Goal: Task Accomplishment & Management: Manage account settings

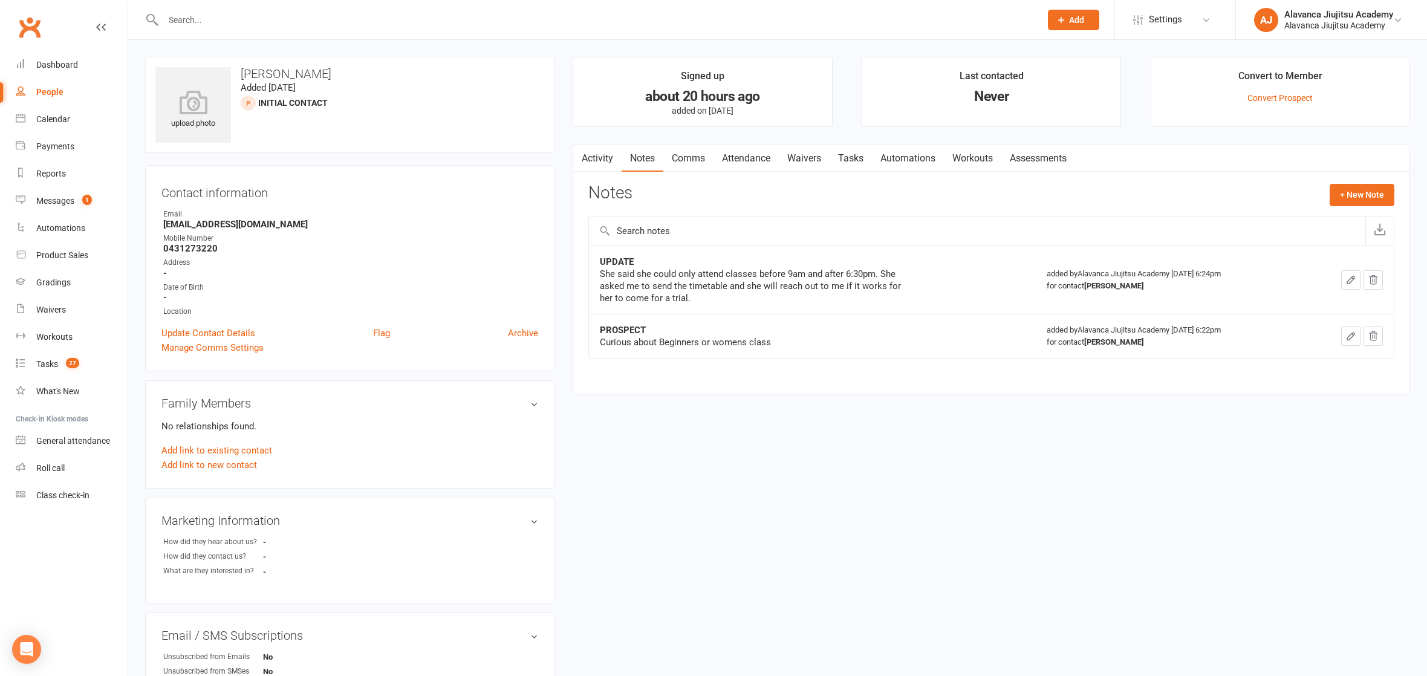
click at [419, 25] on input "text" at bounding box center [596, 19] width 872 height 17
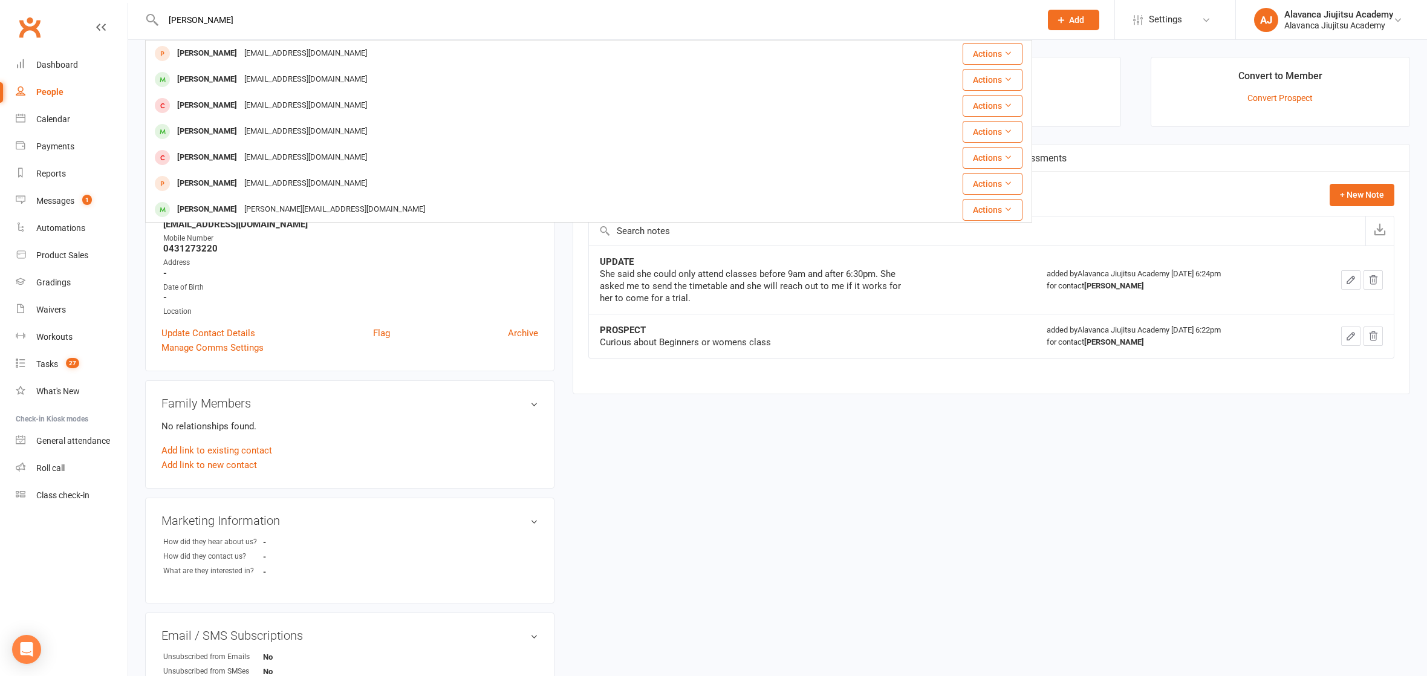
type input "[PERSON_NAME]"
drag, startPoint x: 420, startPoint y: 27, endPoint x: 406, endPoint y: 79, distance: 53.4
click at [406, 79] on div "[PERSON_NAME] [EMAIL_ADDRESS][DOMAIN_NAME]" at bounding box center [502, 79] width 712 height 25
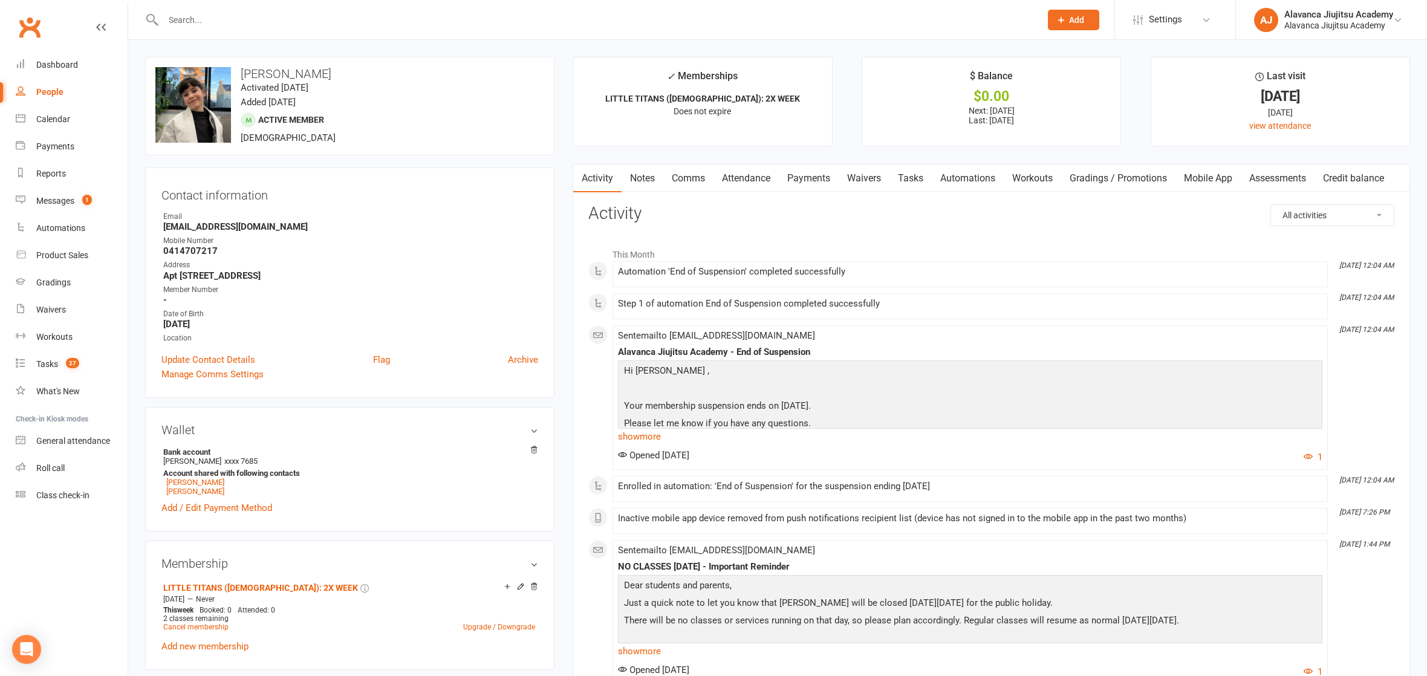
click at [660, 178] on link "Notes" at bounding box center [642, 178] width 42 height 28
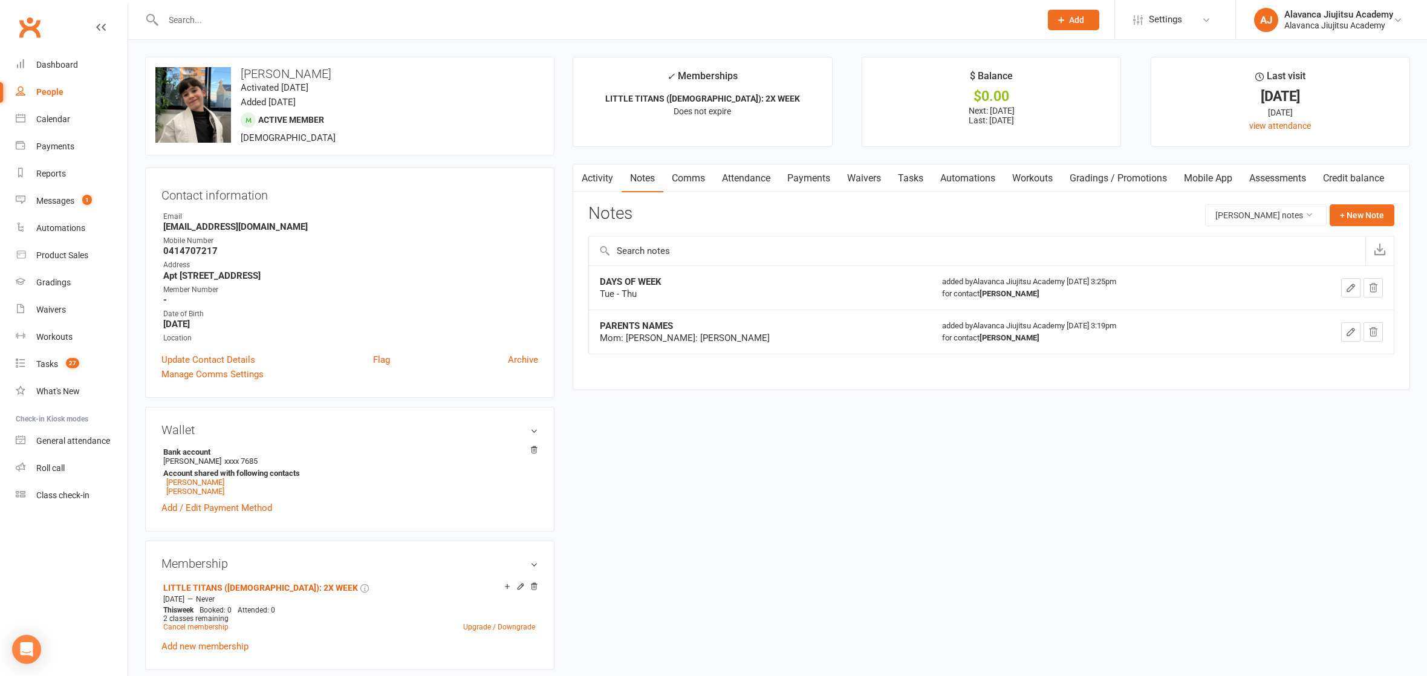
click at [931, 316] on td "added by [PERSON_NAME] Academy [DATE] 3:19pm for contact [PERSON_NAME]" at bounding box center [1105, 331] width 349 height 44
click at [273, 21] on input "text" at bounding box center [596, 19] width 872 height 17
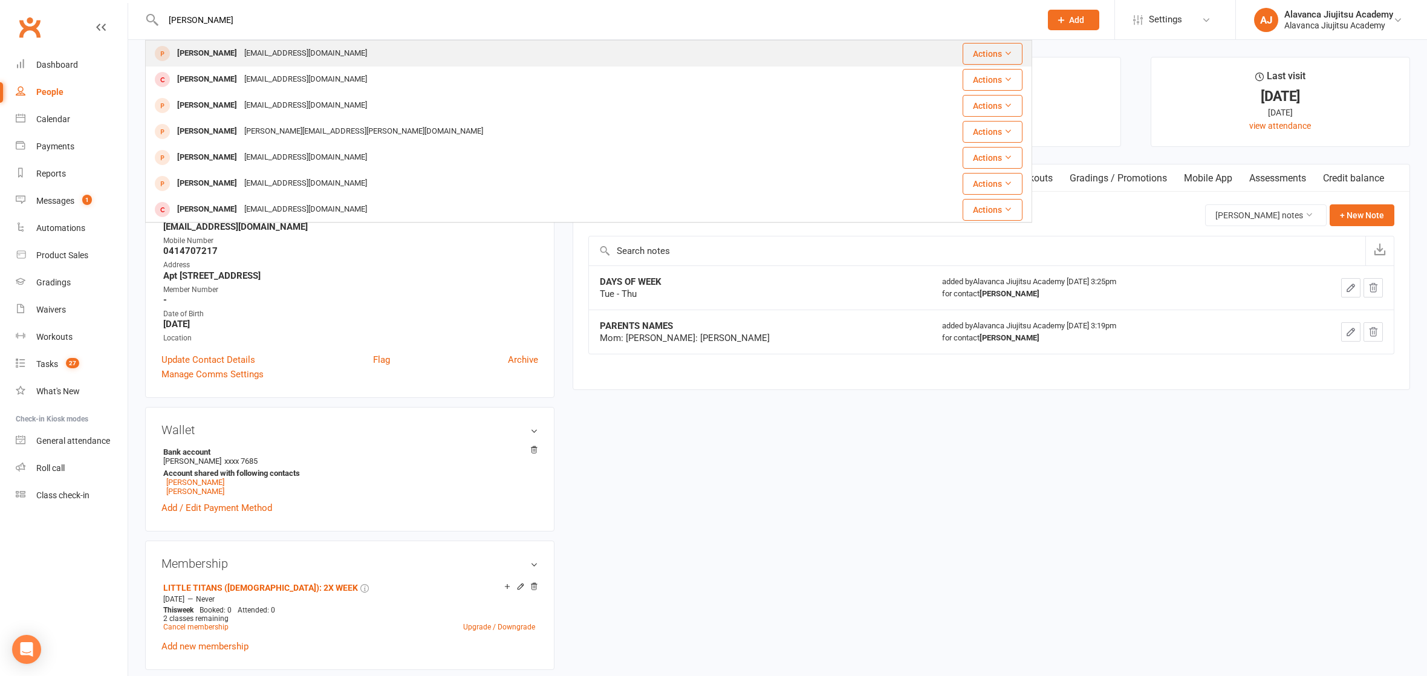
type input "[PERSON_NAME]"
click at [369, 48] on div "[PERSON_NAME] [EMAIL_ADDRESS][DOMAIN_NAME]" at bounding box center [514, 53] width 736 height 25
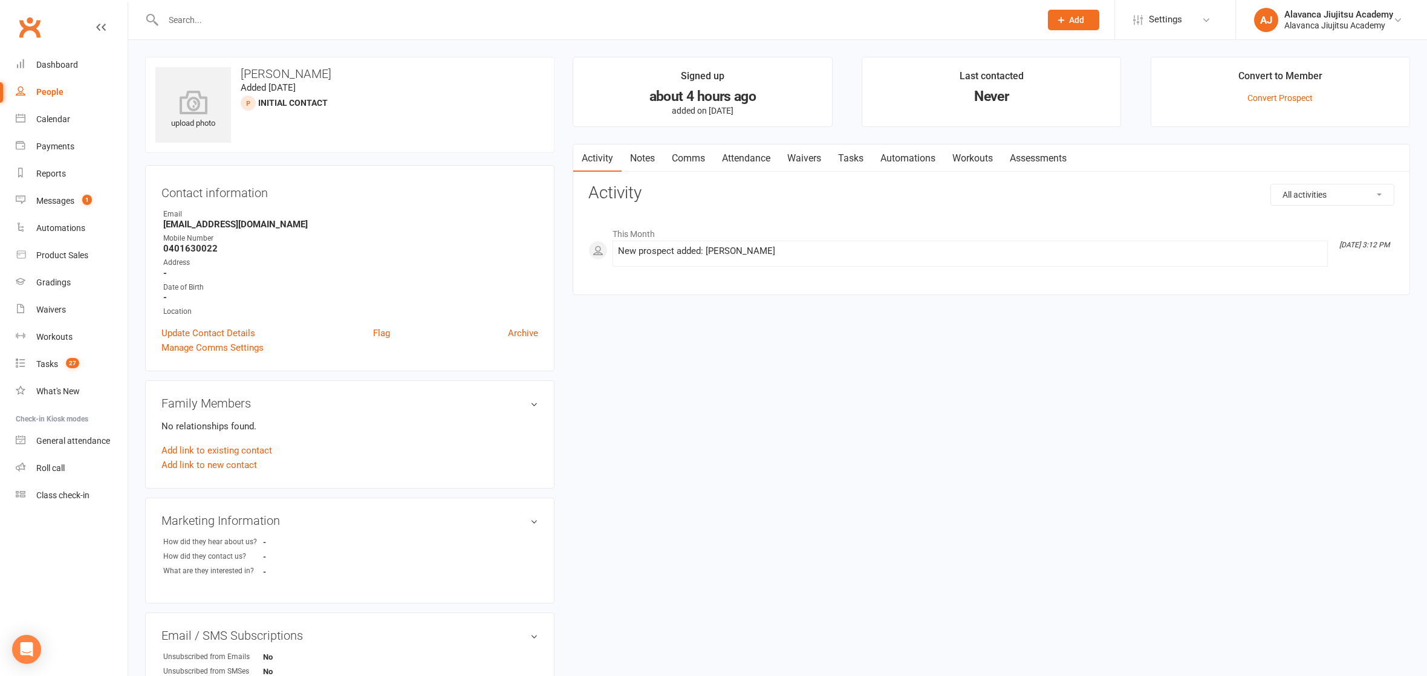
click at [824, 160] on link "Waivers" at bounding box center [804, 158] width 51 height 28
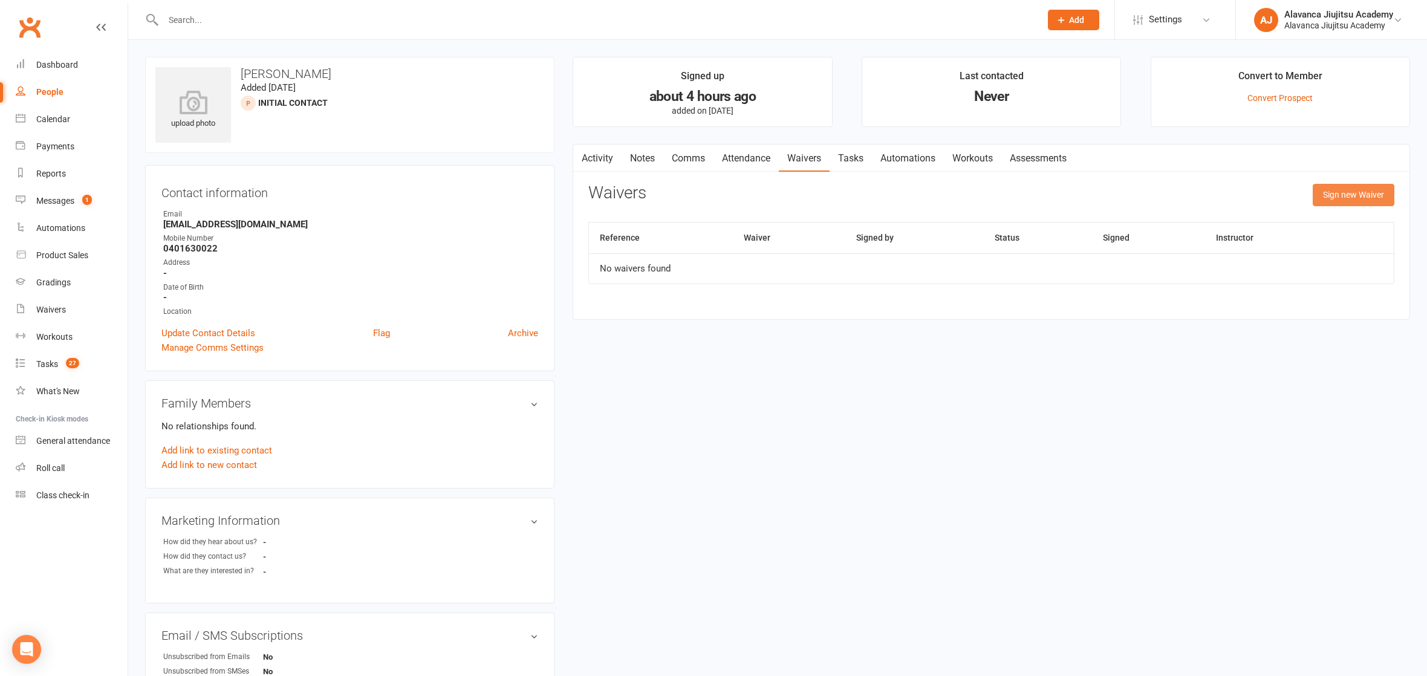
click at [1327, 200] on button "Sign new Waiver" at bounding box center [1353, 195] width 82 height 22
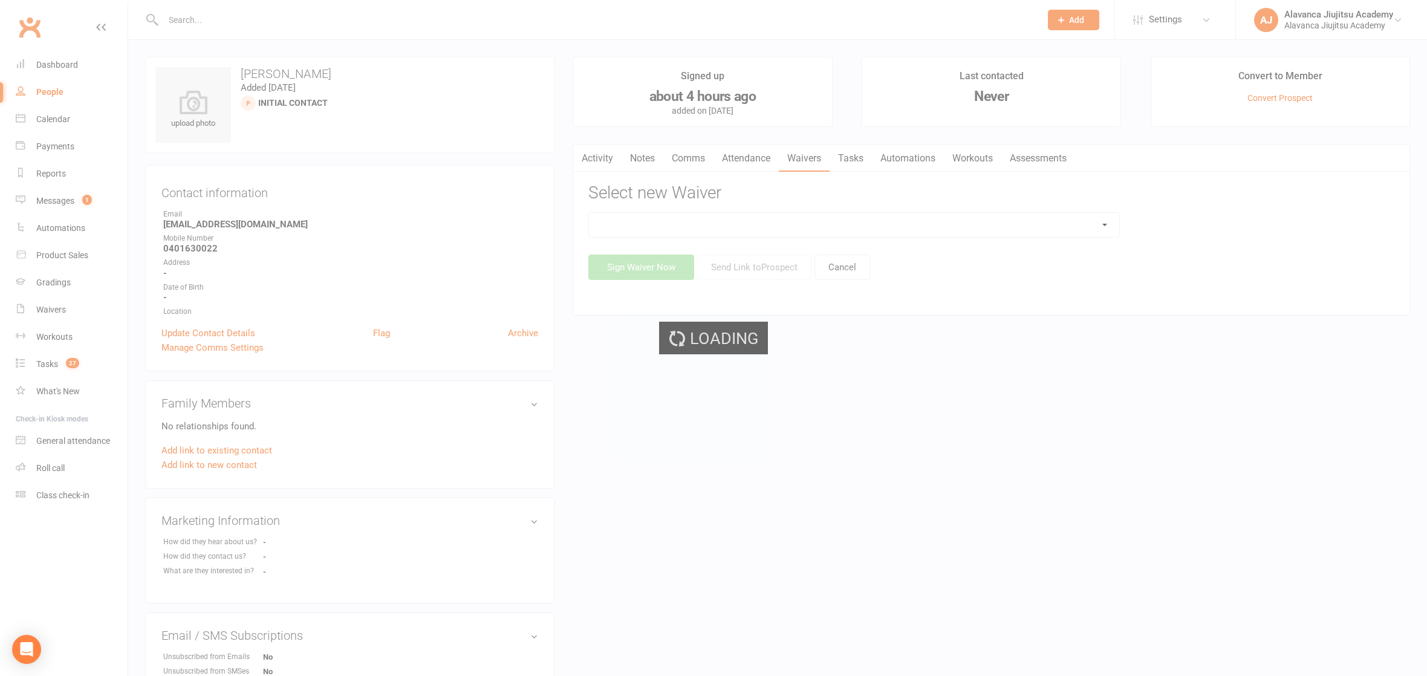
click at [728, 207] on div "Loading" at bounding box center [713, 338] width 1427 height 676
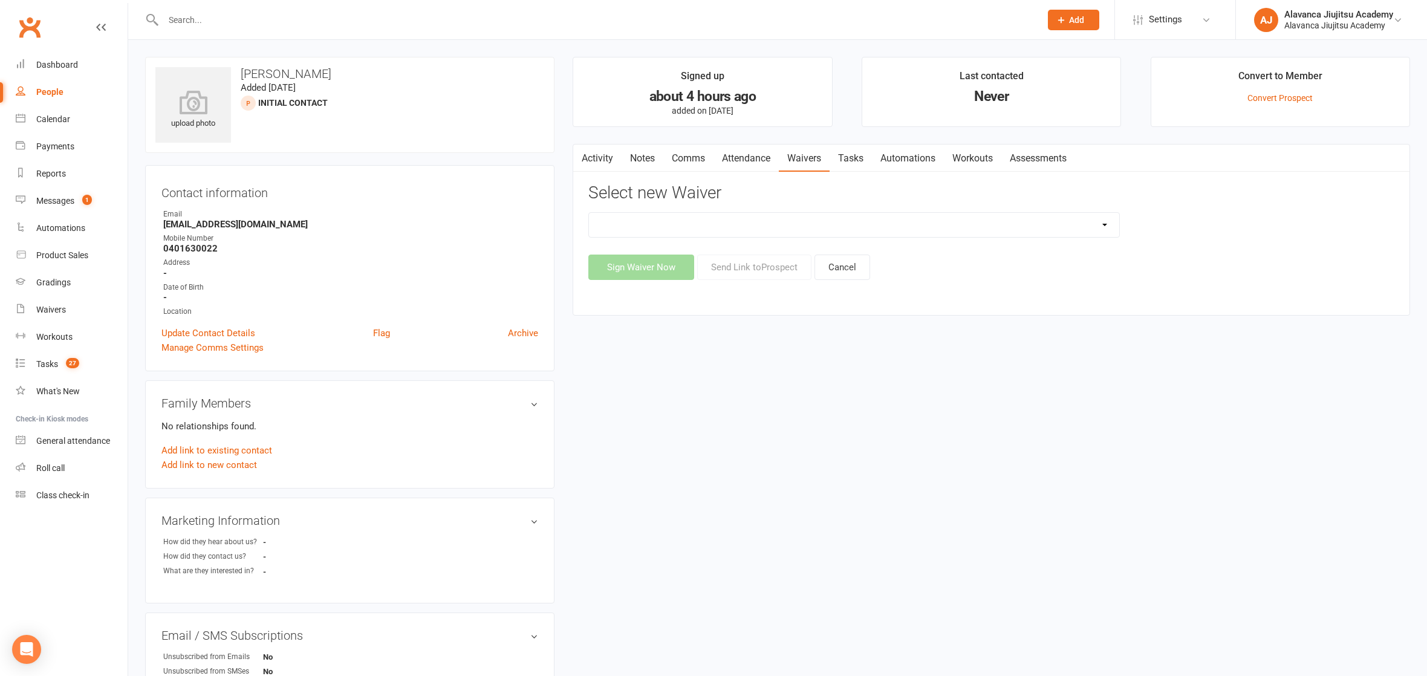
select select "8135"
click at [771, 271] on button "Send Link to [GEOGRAPHIC_DATA]" at bounding box center [754, 266] width 114 height 25
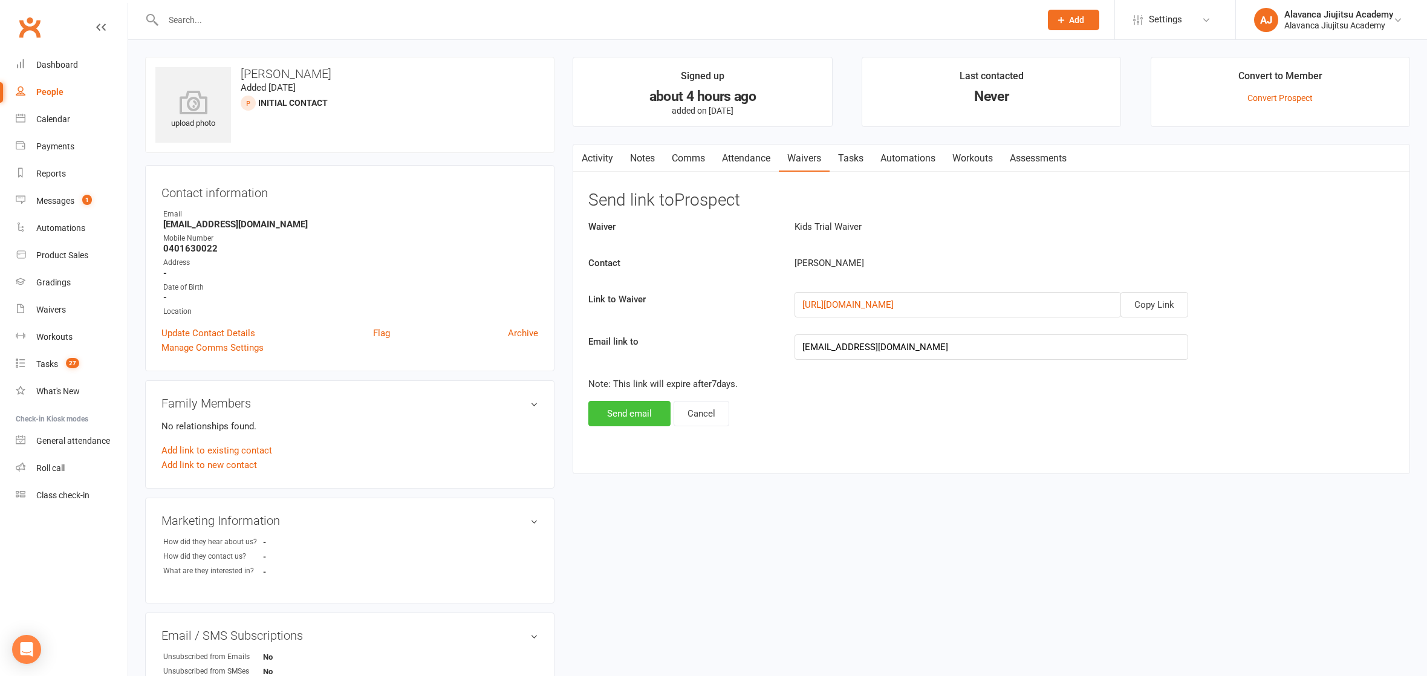
click at [633, 418] on button "Send email" at bounding box center [629, 413] width 82 height 25
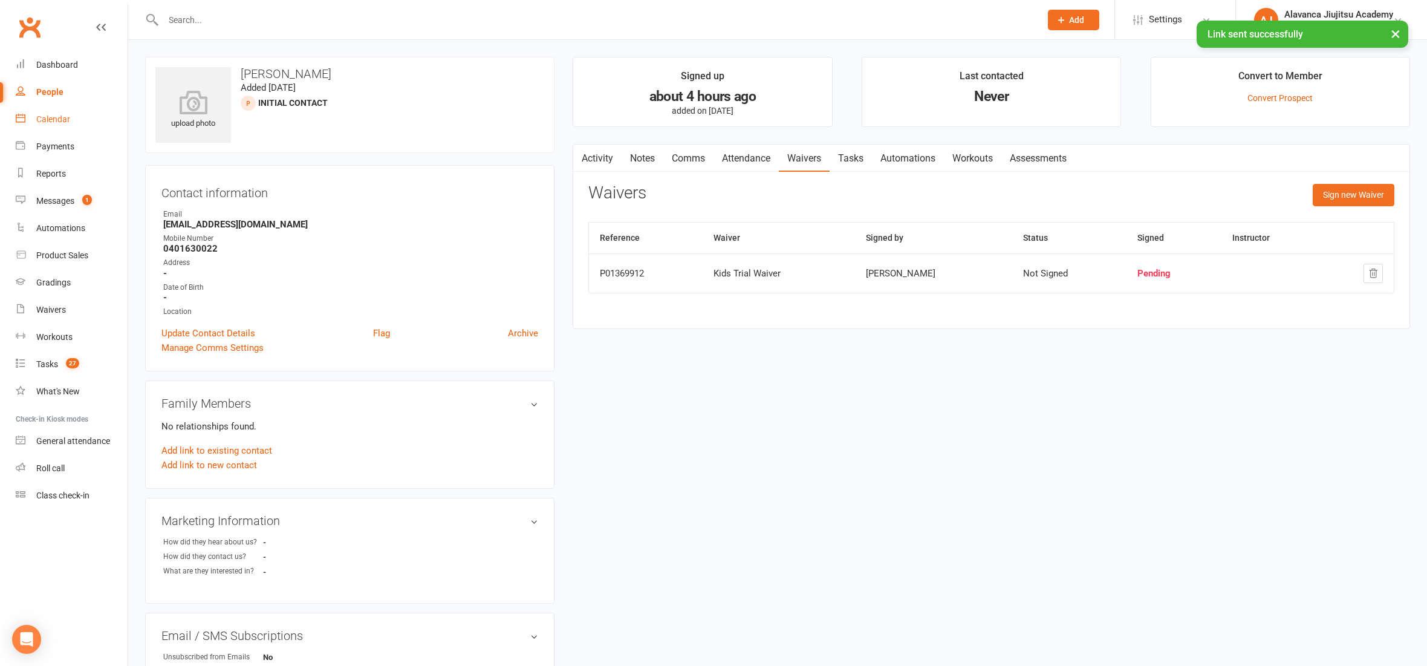
click at [58, 118] on div "Calendar" at bounding box center [53, 119] width 34 height 10
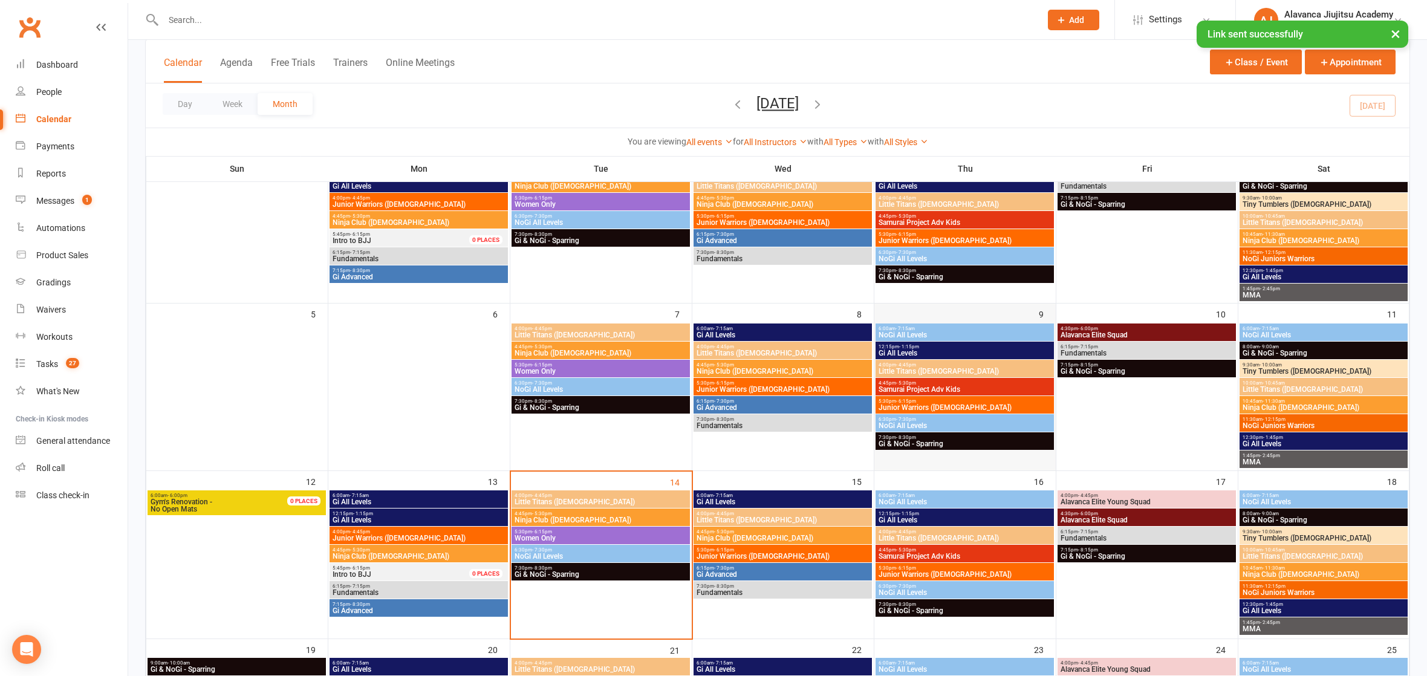
scroll to position [231, 0]
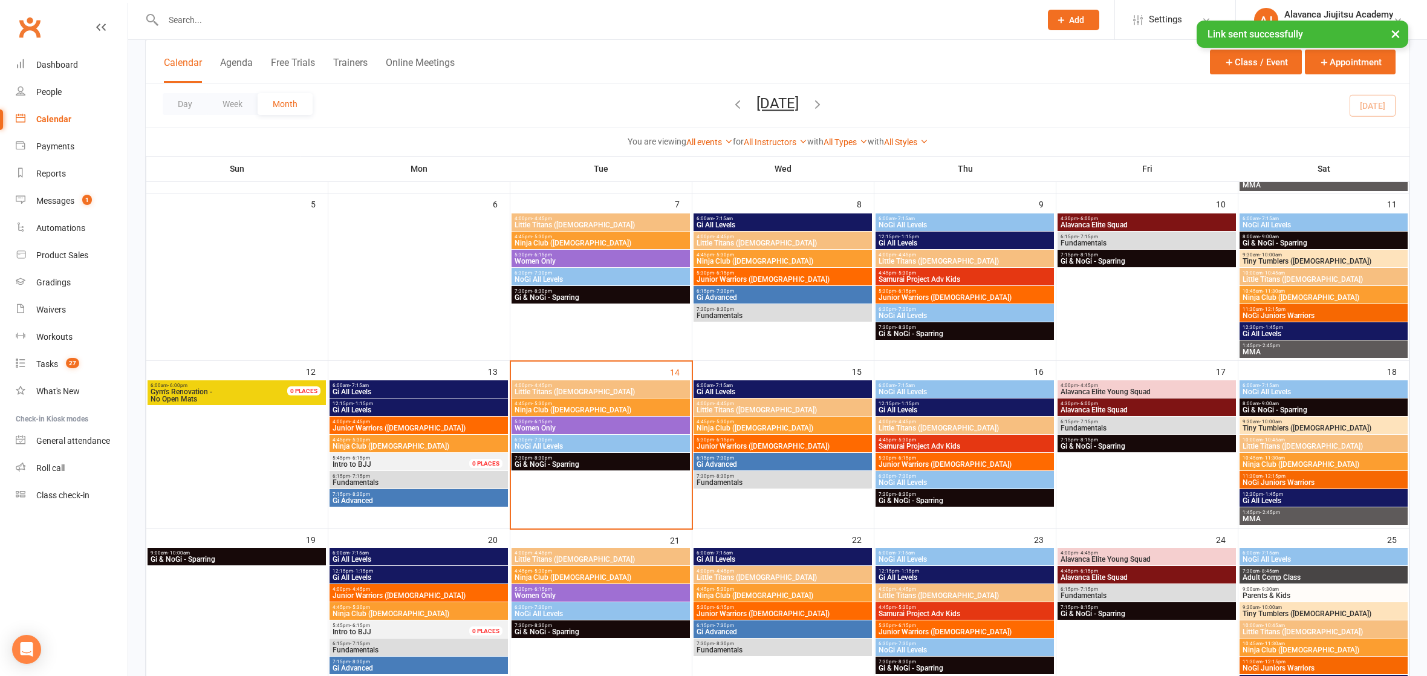
click at [925, 424] on span "Little Titans ([DEMOGRAPHIC_DATA])" at bounding box center [965, 427] width 174 height 7
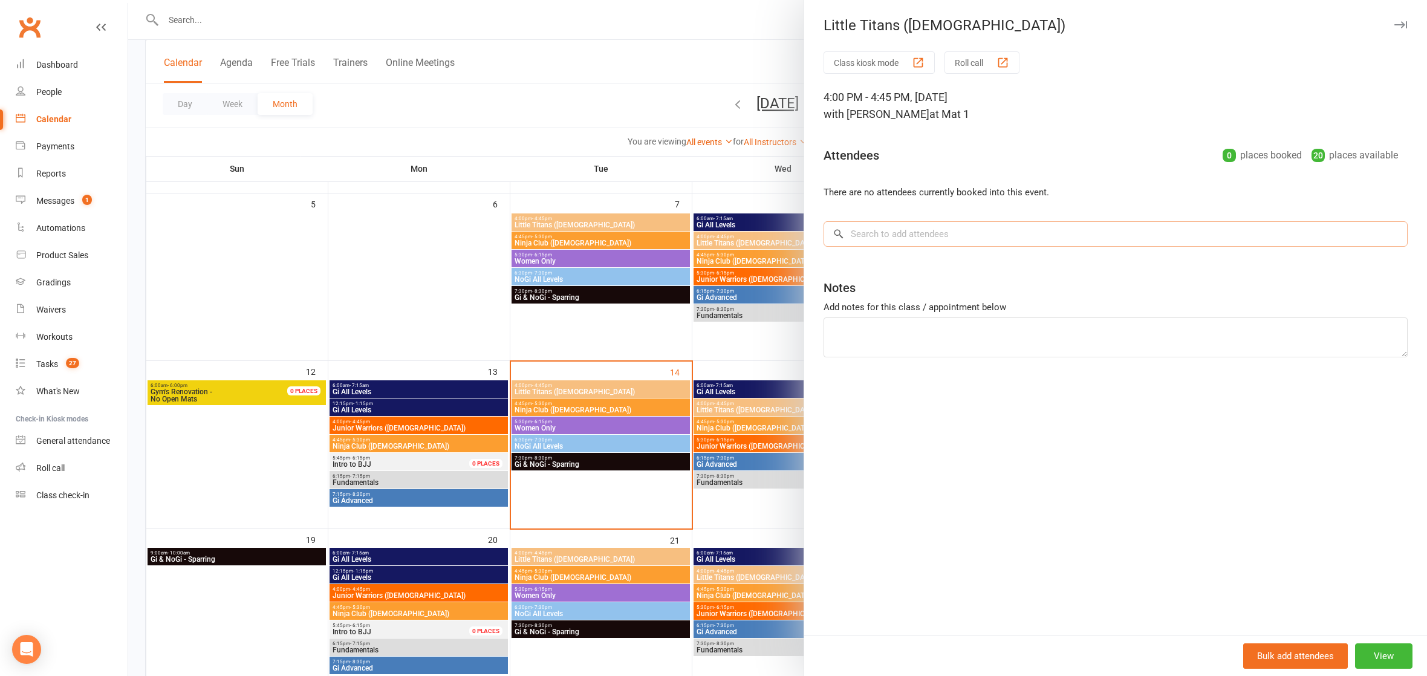
click at [927, 232] on input "search" at bounding box center [1115, 233] width 584 height 25
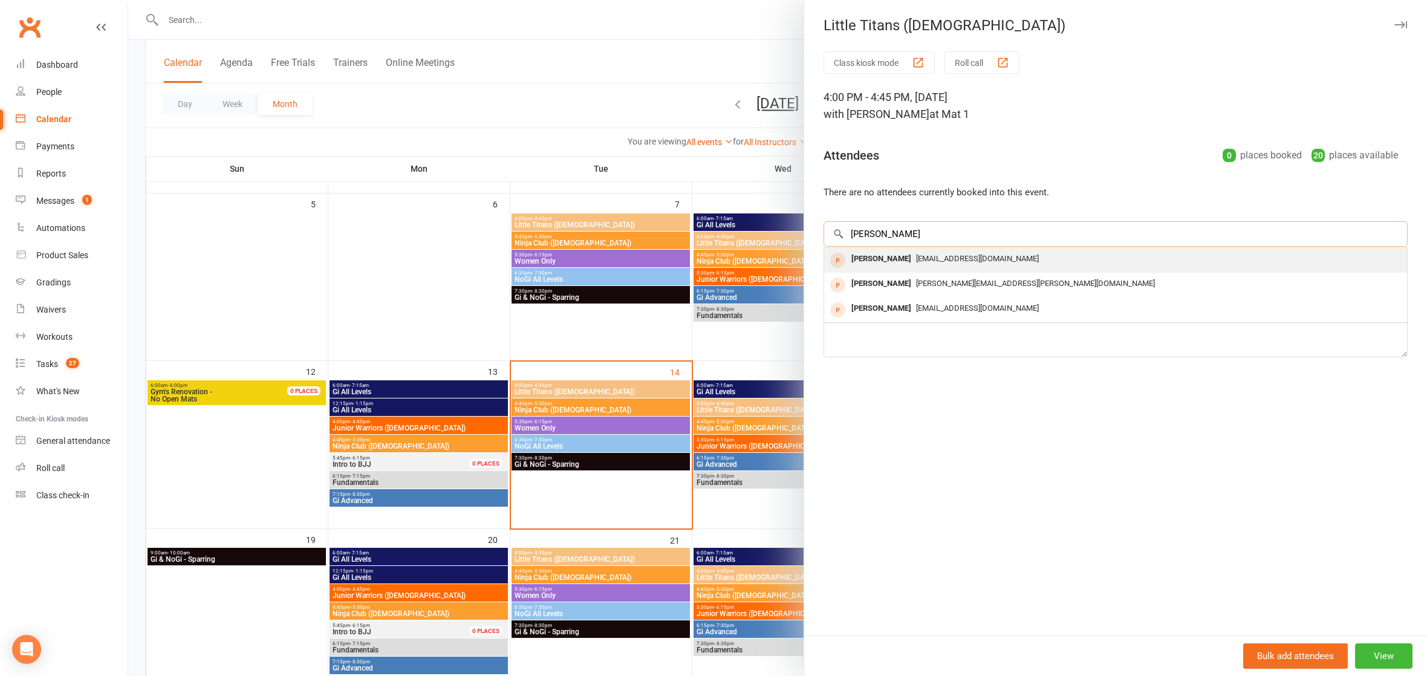
type input "[PERSON_NAME]"
click at [916, 254] on span "[EMAIL_ADDRESS][DOMAIN_NAME]" at bounding box center [977, 258] width 123 height 9
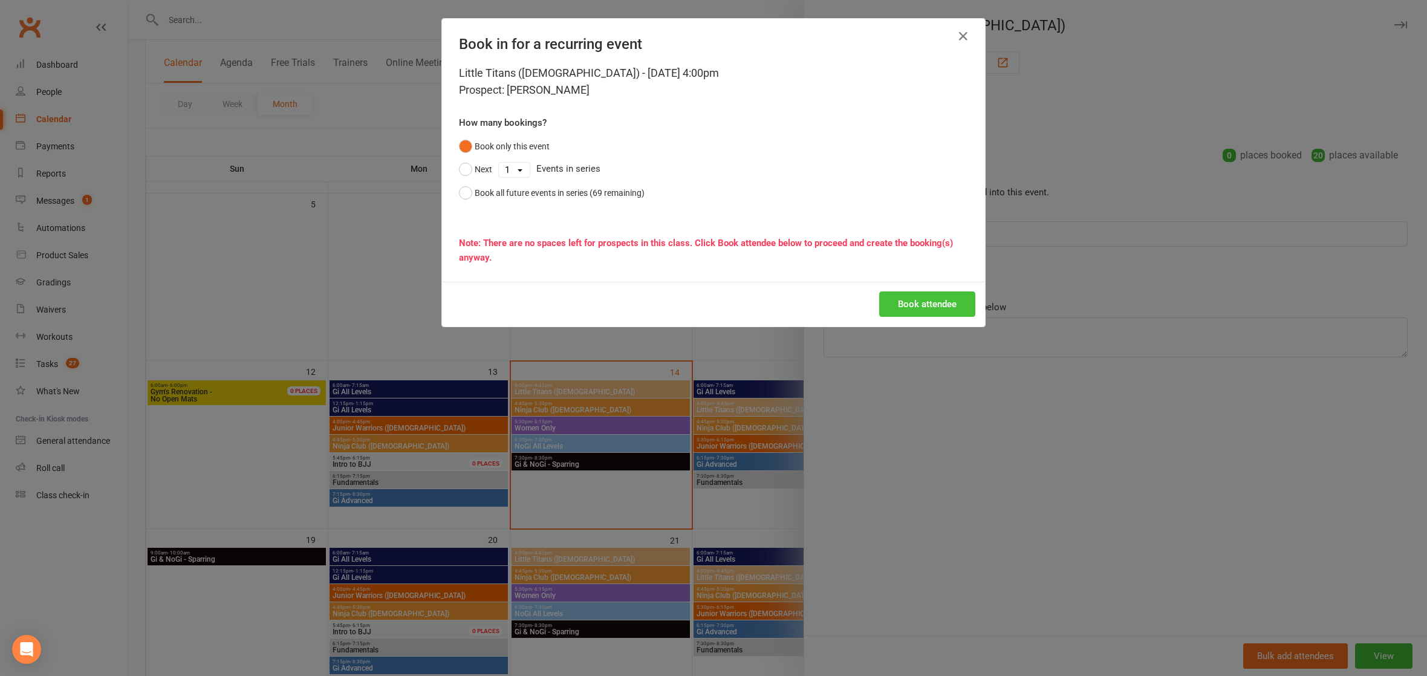
click at [901, 303] on button "Book attendee" at bounding box center [927, 303] width 96 height 25
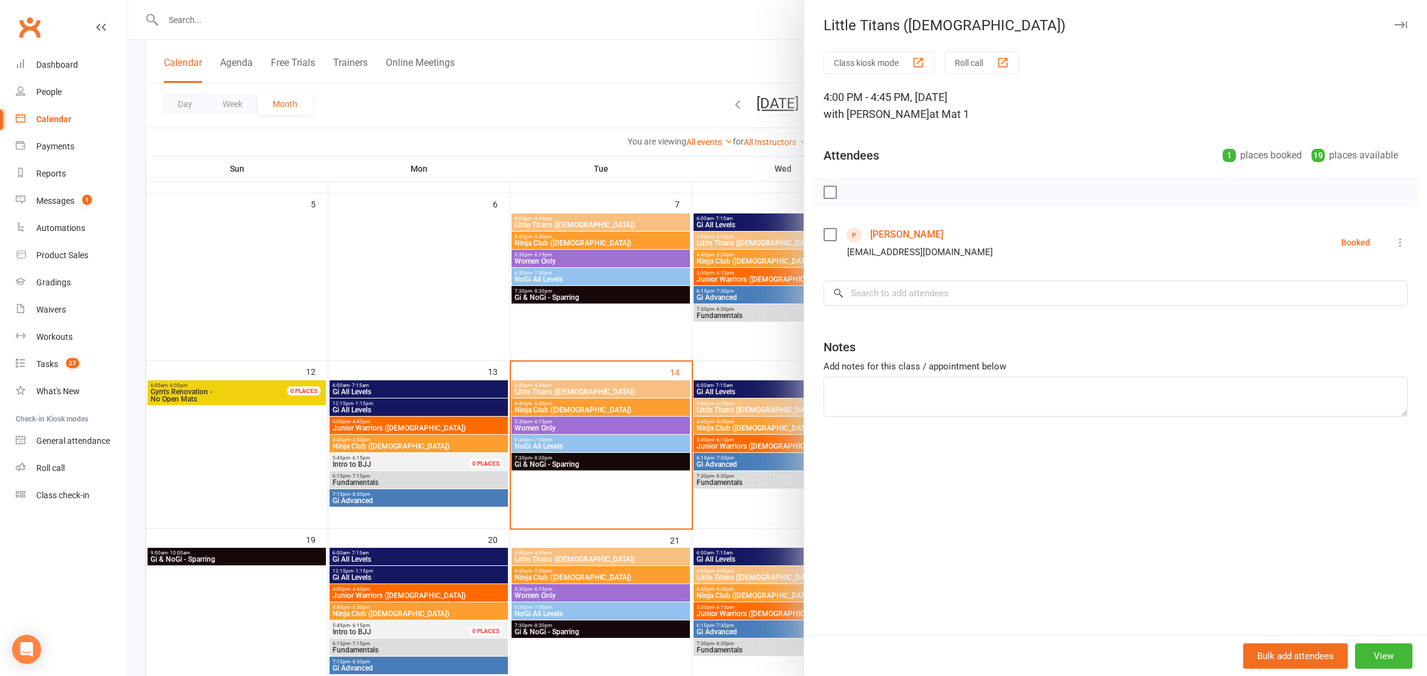
click at [282, 10] on div at bounding box center [777, 338] width 1298 height 676
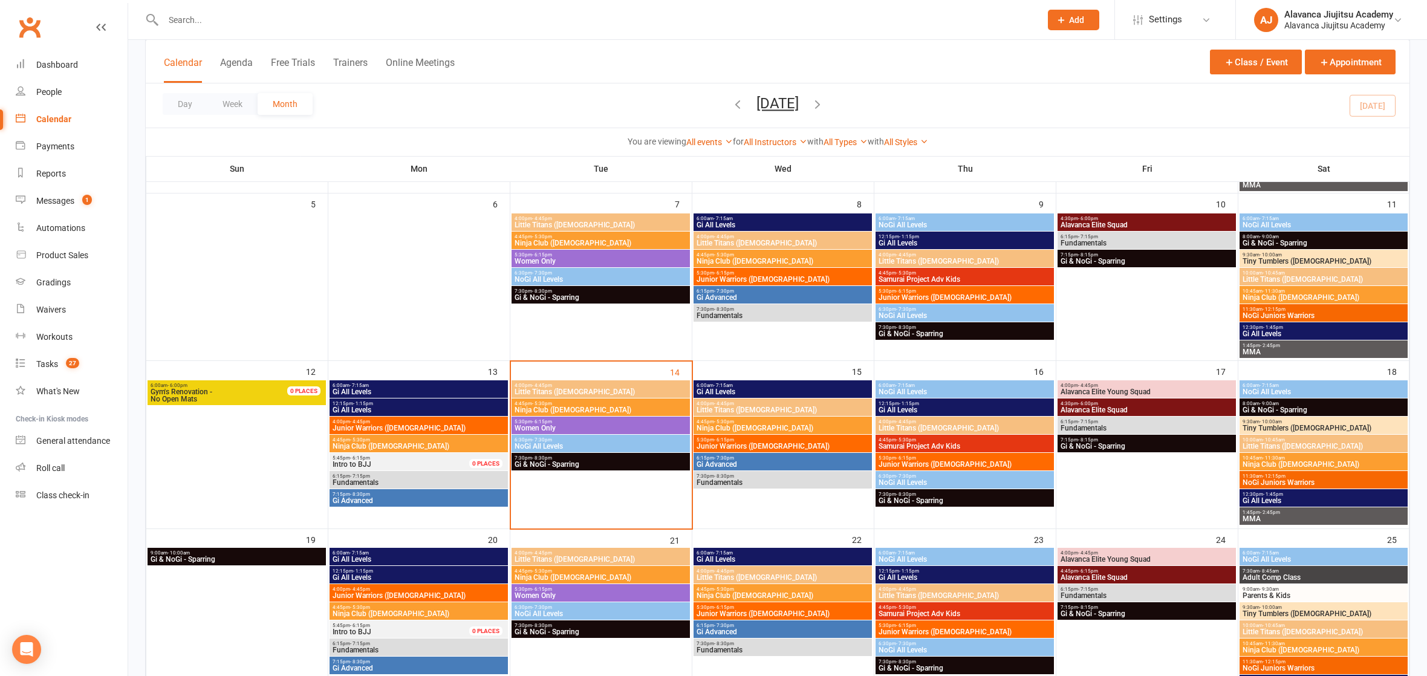
click at [275, 11] on input "text" at bounding box center [596, 19] width 872 height 17
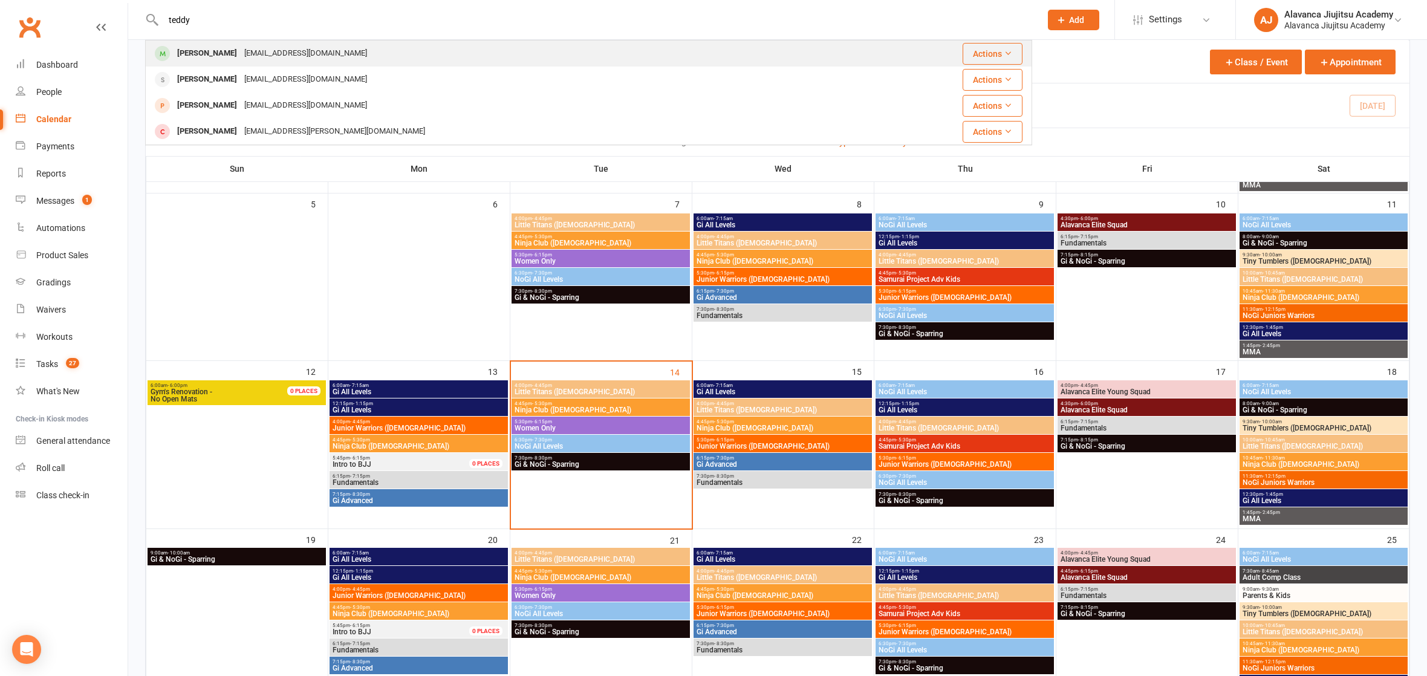
type input "teddy"
click at [268, 54] on div "[EMAIL_ADDRESS][DOMAIN_NAME]" at bounding box center [306, 54] width 130 height 18
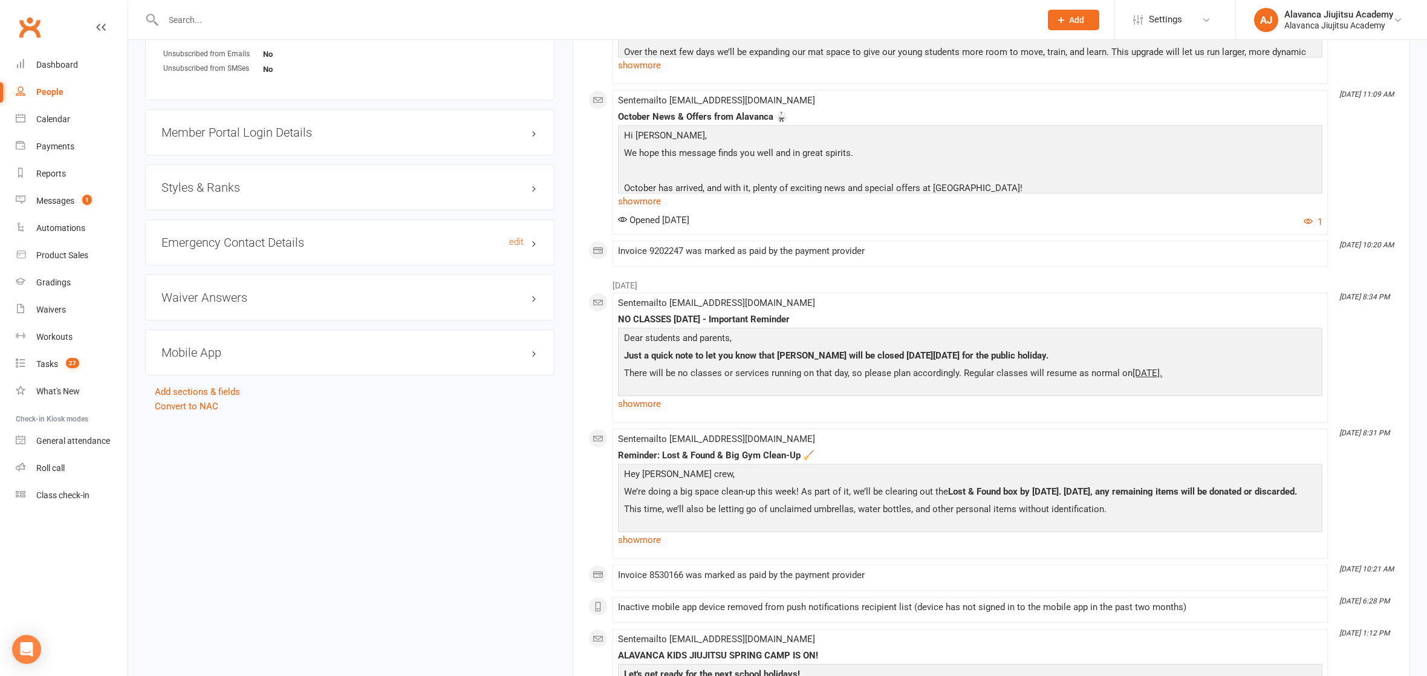
scroll to position [595, 0]
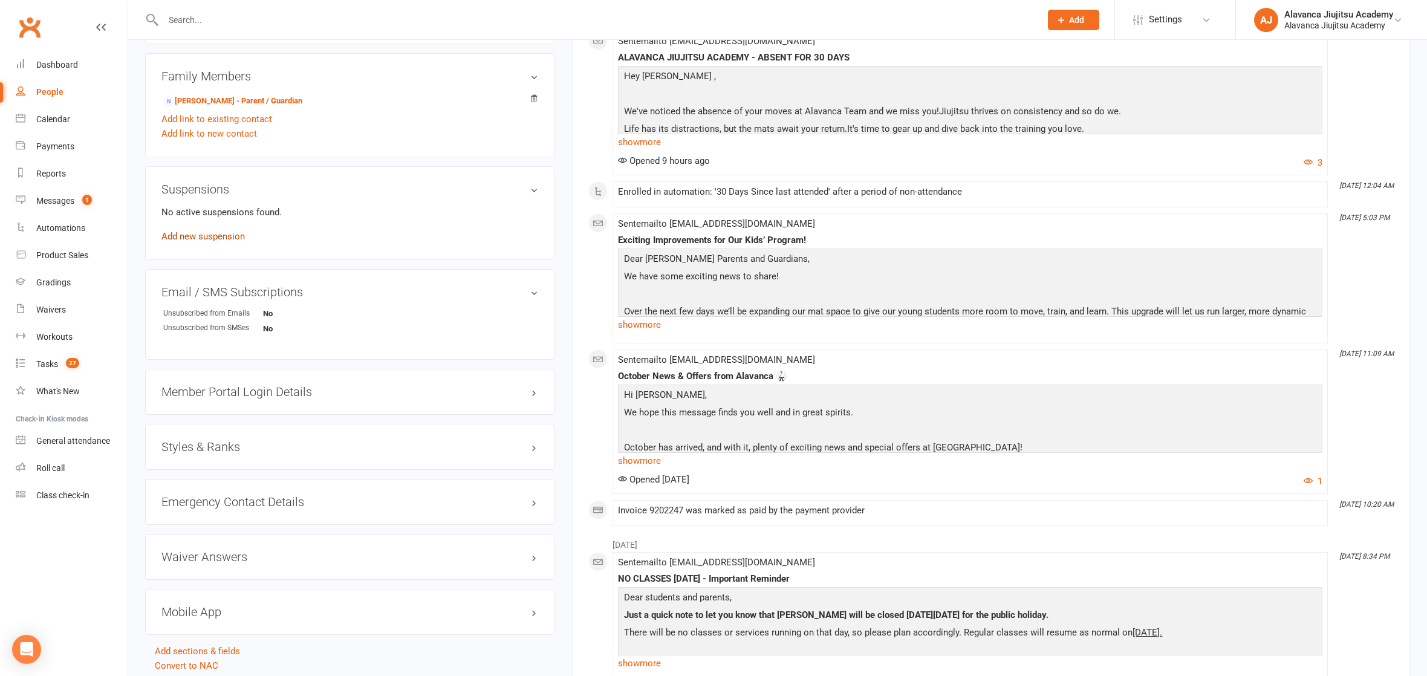
click at [218, 231] on link "Add new suspension" at bounding box center [202, 236] width 83 height 11
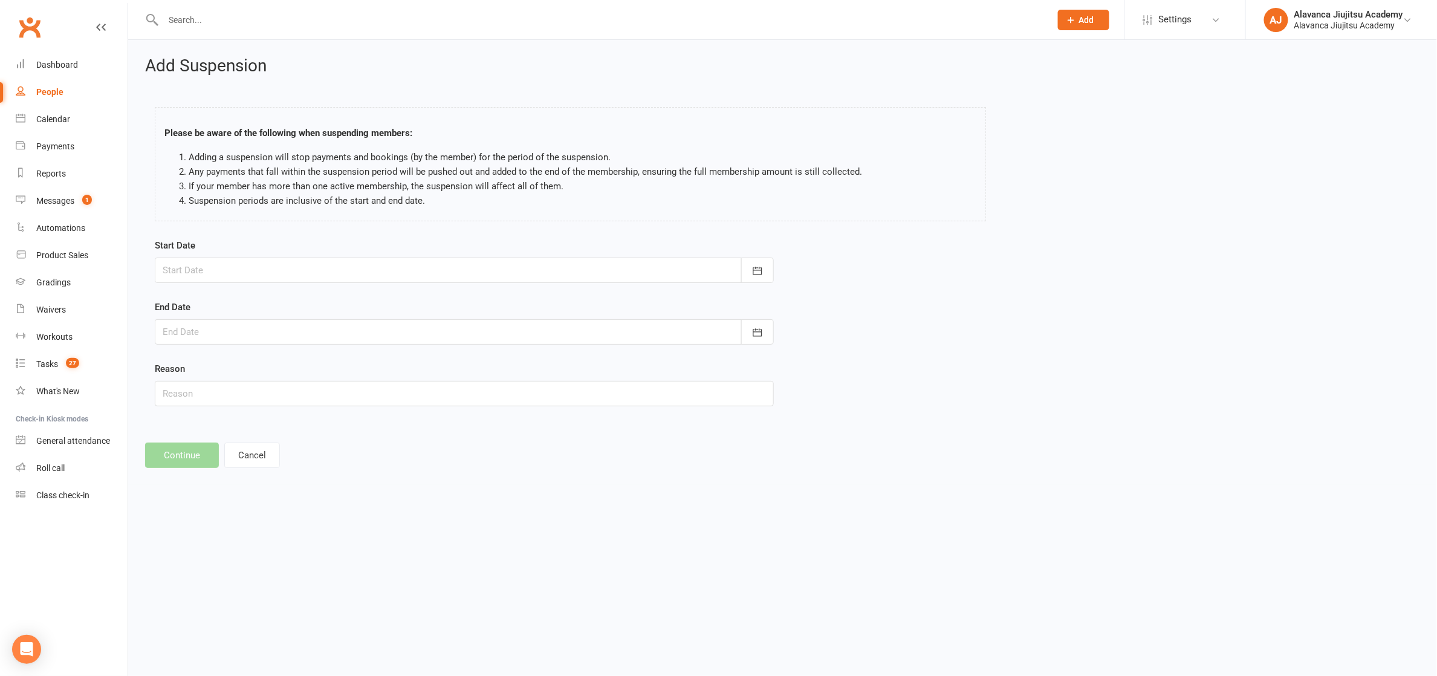
click at [215, 262] on div at bounding box center [464, 270] width 619 height 25
click at [256, 389] on span "14" at bounding box center [257, 393] width 10 height 10
type input "[DATE]"
click at [771, 334] on button "button" at bounding box center [757, 331] width 33 height 25
click at [363, 359] on icon "button" at bounding box center [365, 363] width 8 height 10
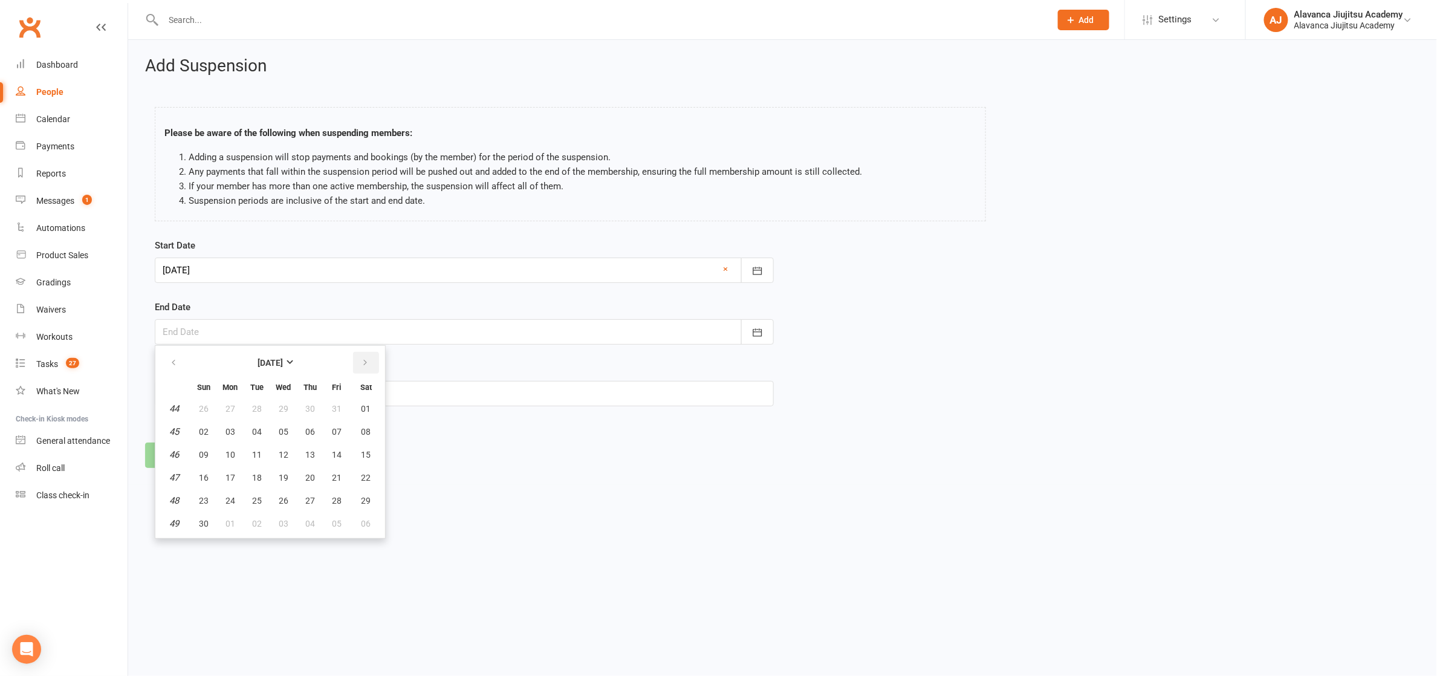
click at [363, 359] on icon "button" at bounding box center [365, 363] width 8 height 10
click at [196, 499] on button "01" at bounding box center [203, 501] width 25 height 22
type input "[DATE]"
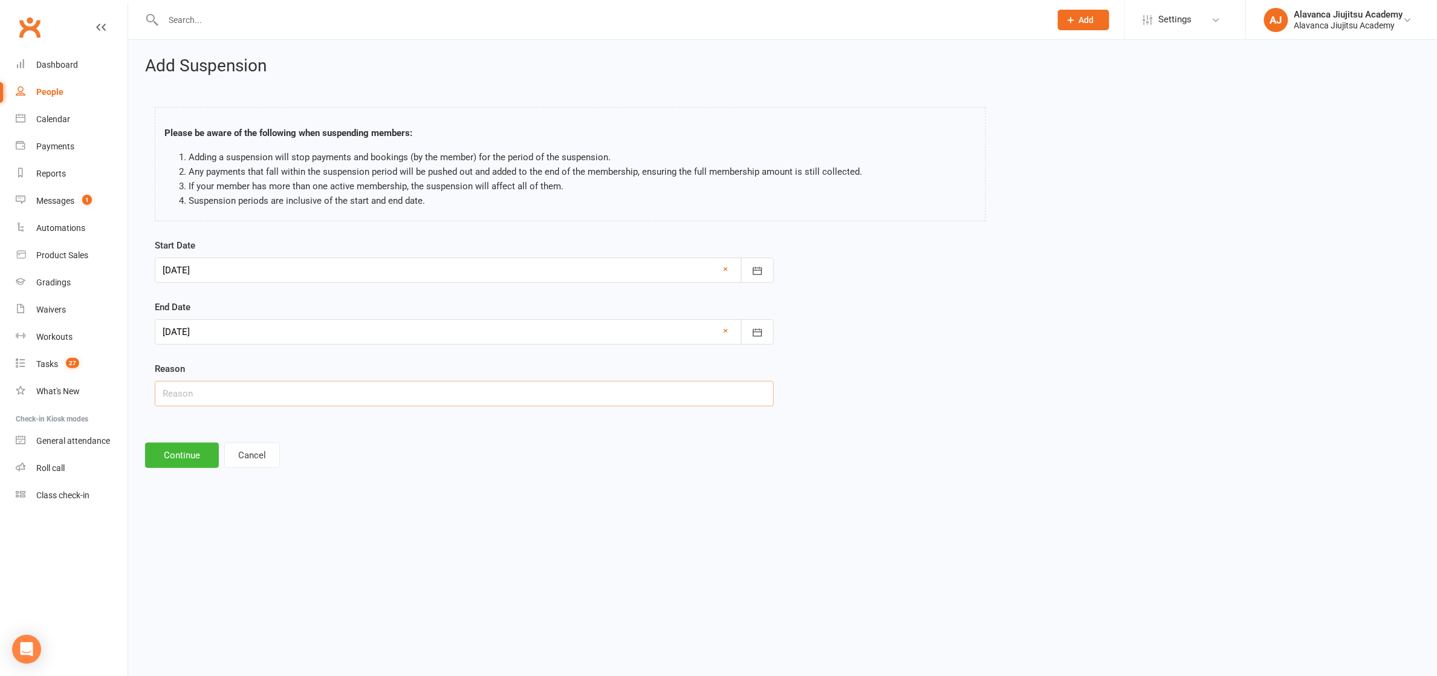
click at [206, 388] on input "text" at bounding box center [464, 393] width 619 height 25
type input "[PERSON_NAME] is having a baby in a couple of weeks"
click at [202, 459] on button "Continue" at bounding box center [182, 454] width 74 height 25
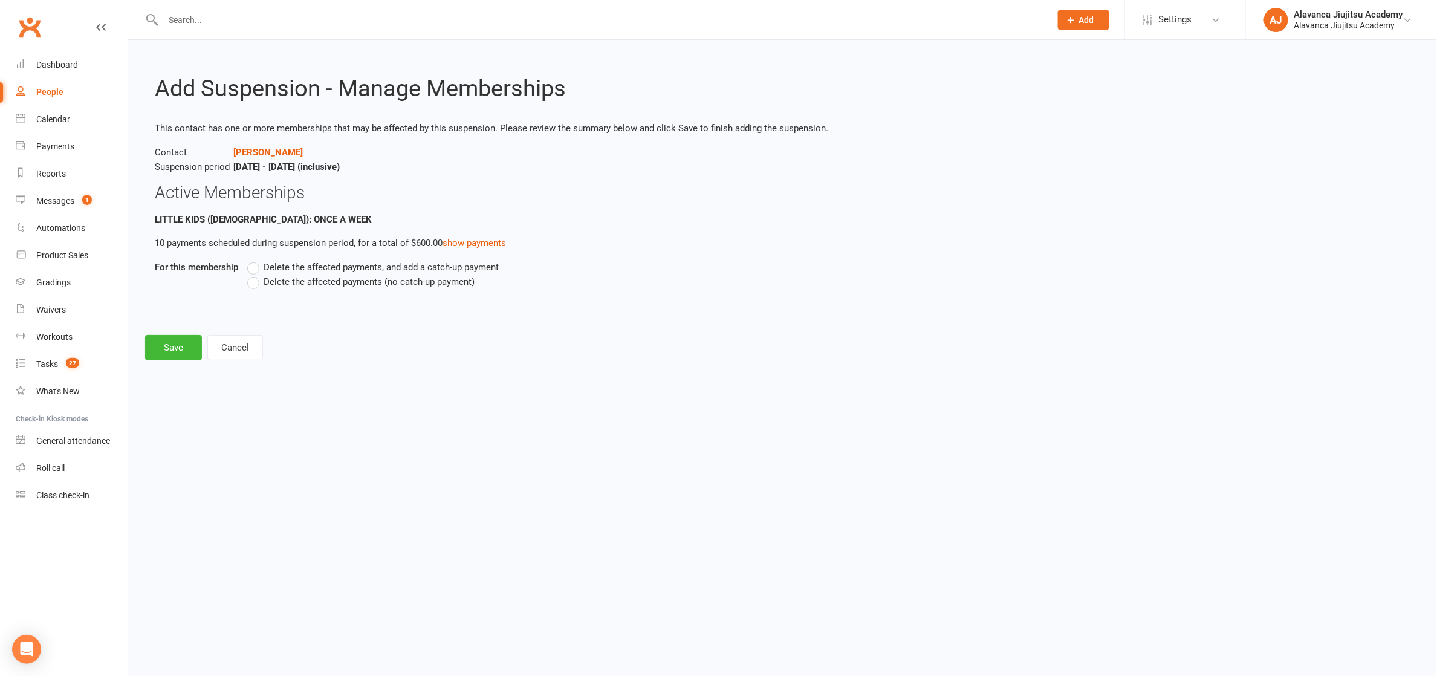
click at [311, 280] on span "Delete the affected payments (no catch-up payment)" at bounding box center [369, 280] width 211 height 13
click at [255, 274] on input "Delete the affected payments (no catch-up payment)" at bounding box center [251, 274] width 8 height 0
click at [193, 341] on button "Save" at bounding box center [173, 347] width 57 height 25
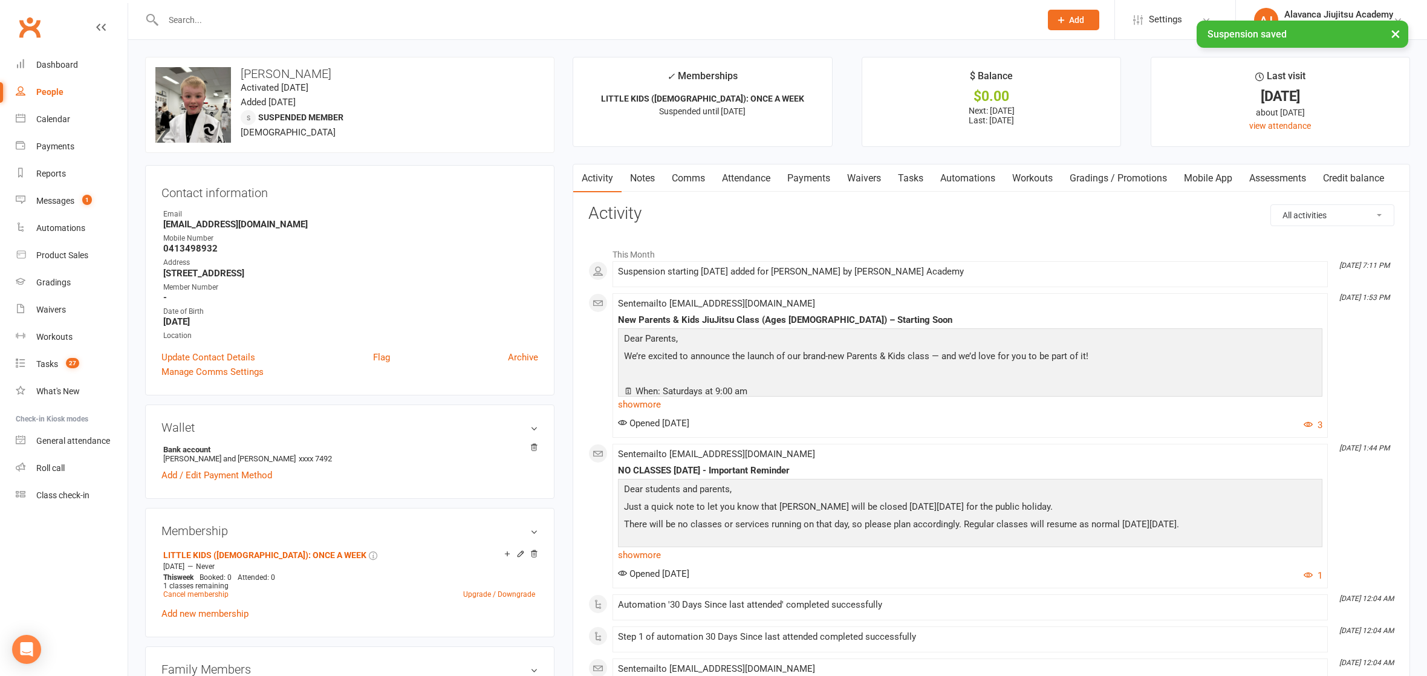
click at [647, 182] on link "Notes" at bounding box center [642, 178] width 42 height 28
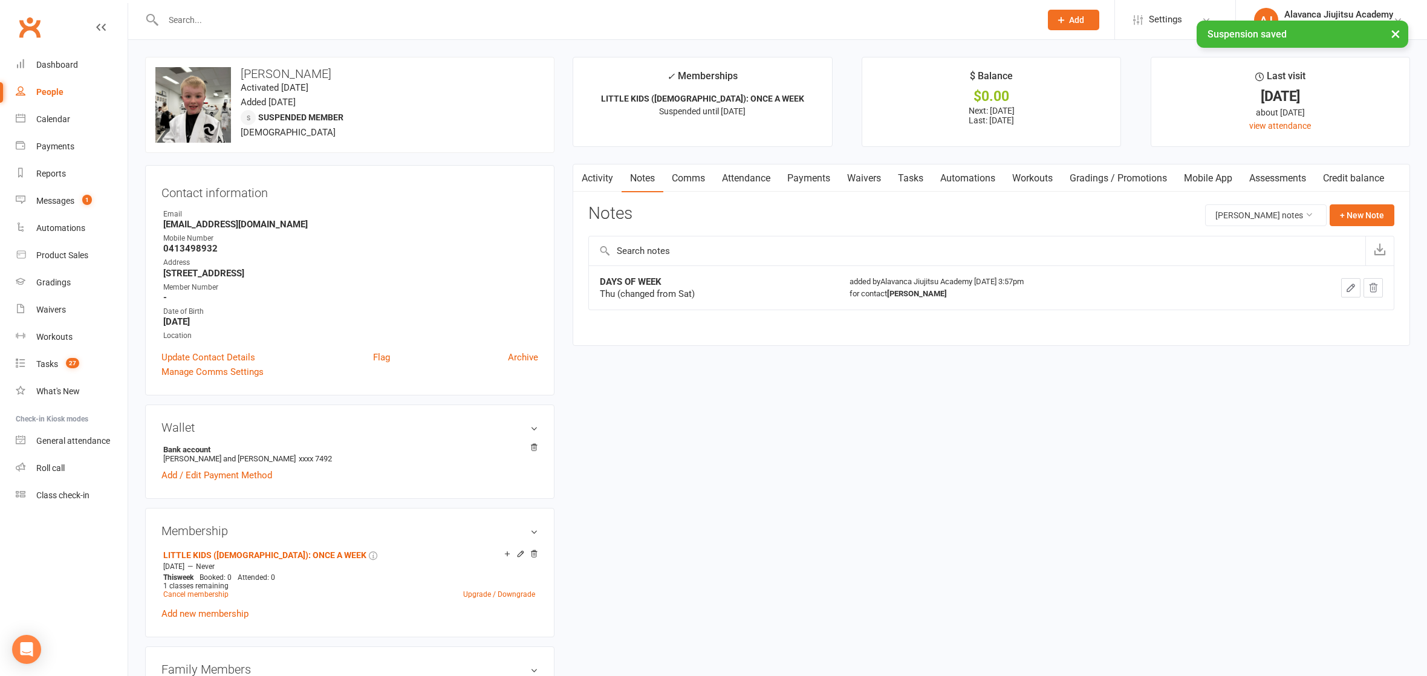
click at [578, 176] on icon "button" at bounding box center [580, 176] width 7 height 13
click at [752, 178] on link "Attendance" at bounding box center [745, 178] width 65 height 28
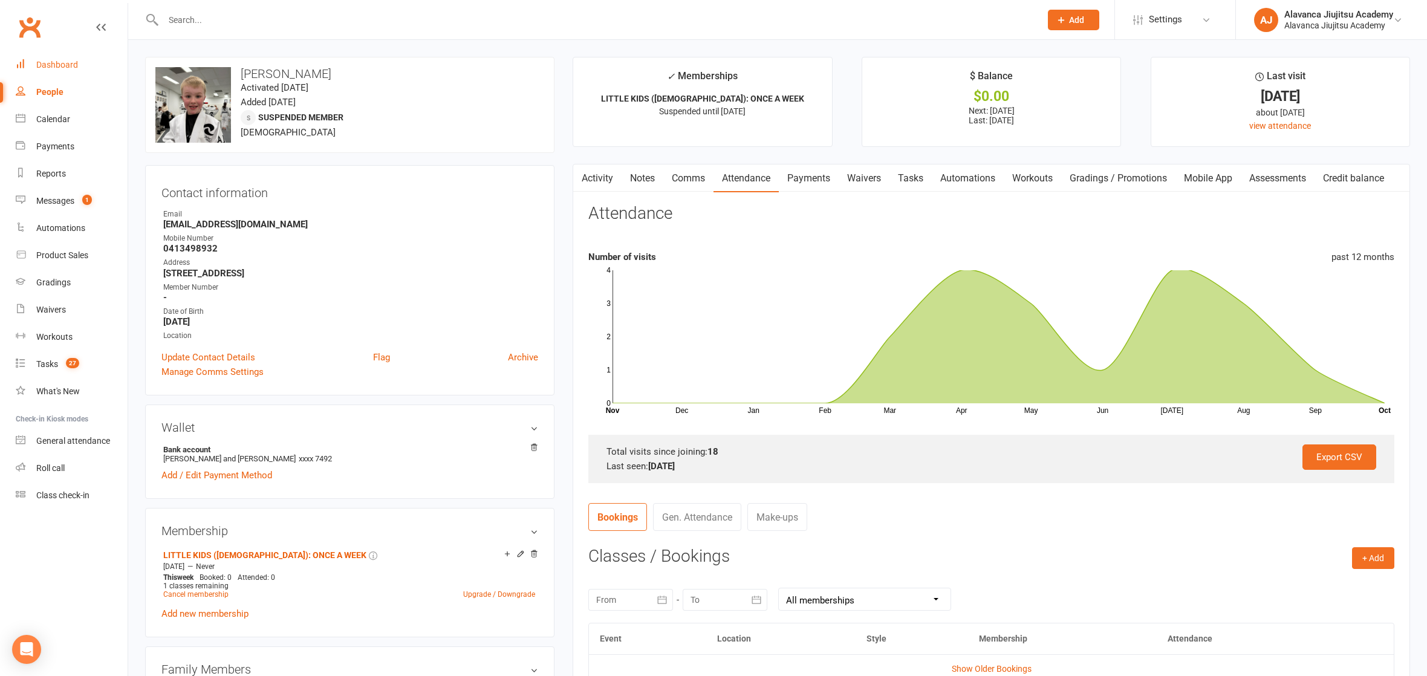
click at [54, 61] on div "Dashboard" at bounding box center [57, 65] width 42 height 10
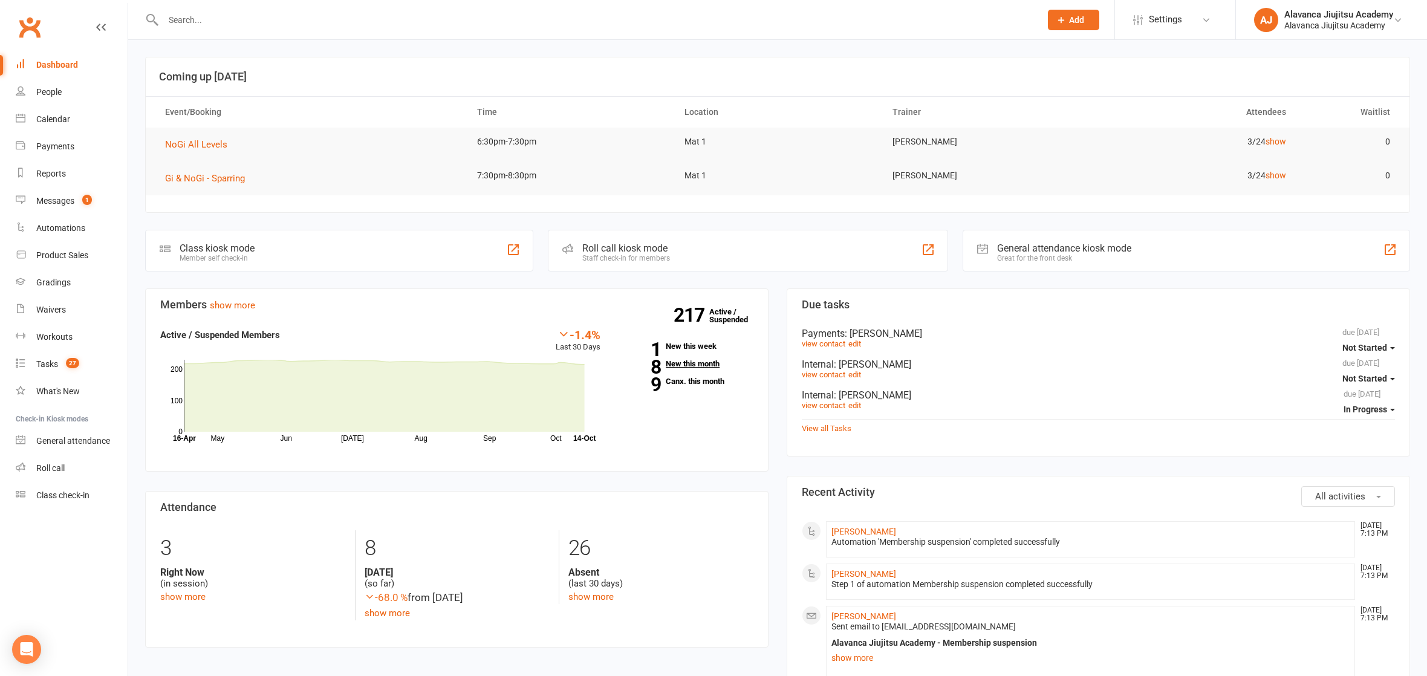
click at [676, 360] on link "8 New this month" at bounding box center [685, 364] width 135 height 8
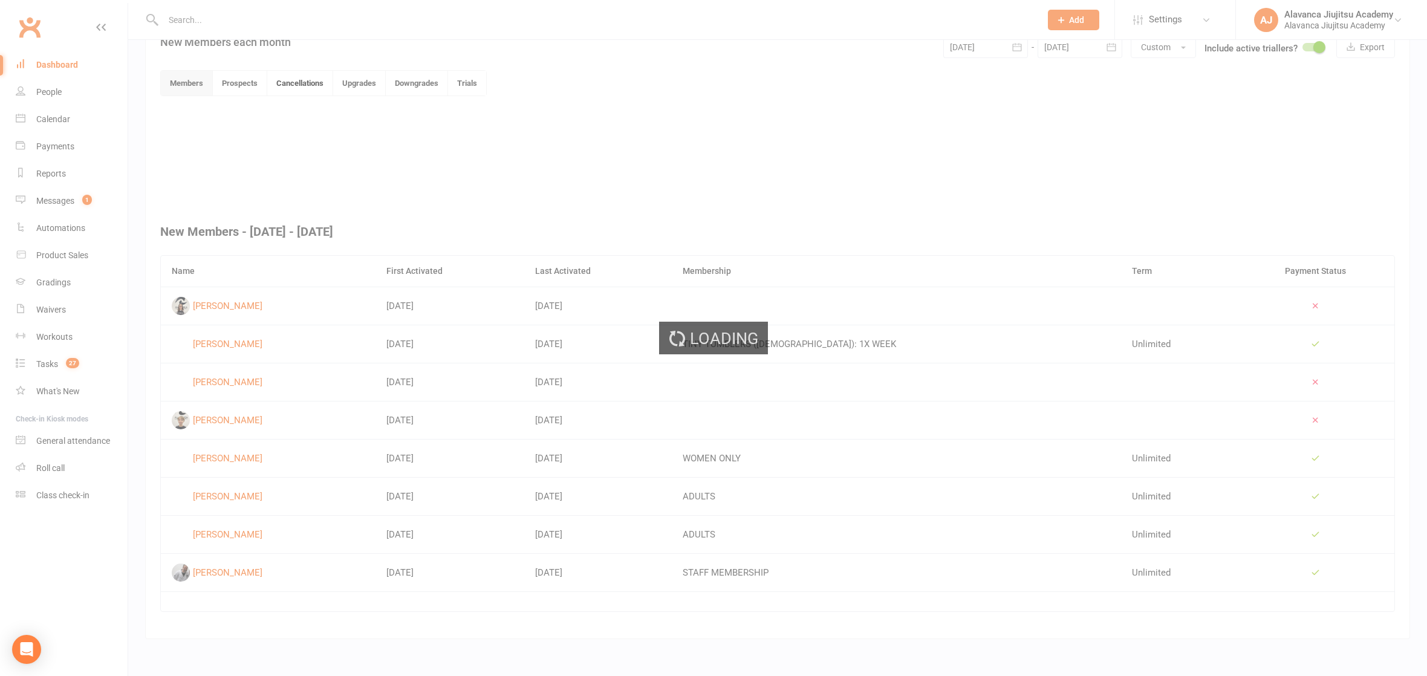
scroll to position [292, 0]
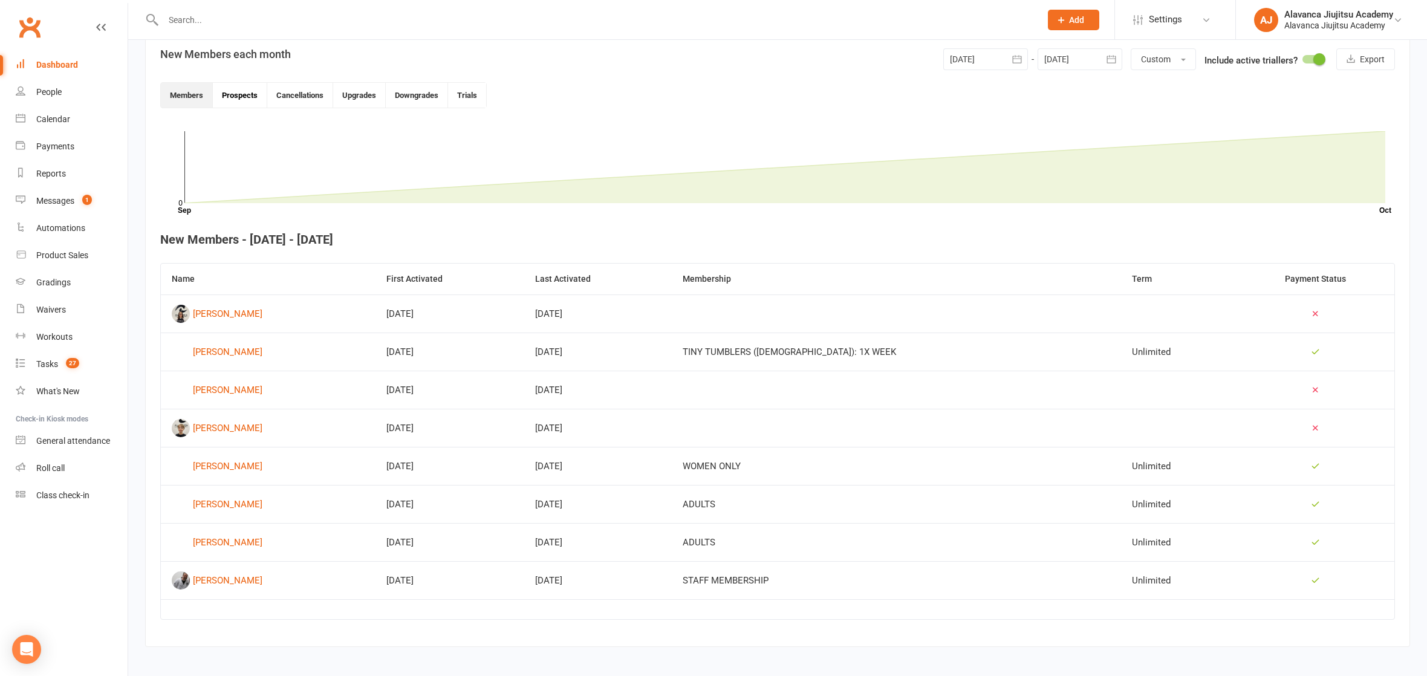
click at [236, 100] on button "Prospects" at bounding box center [240, 95] width 54 height 25
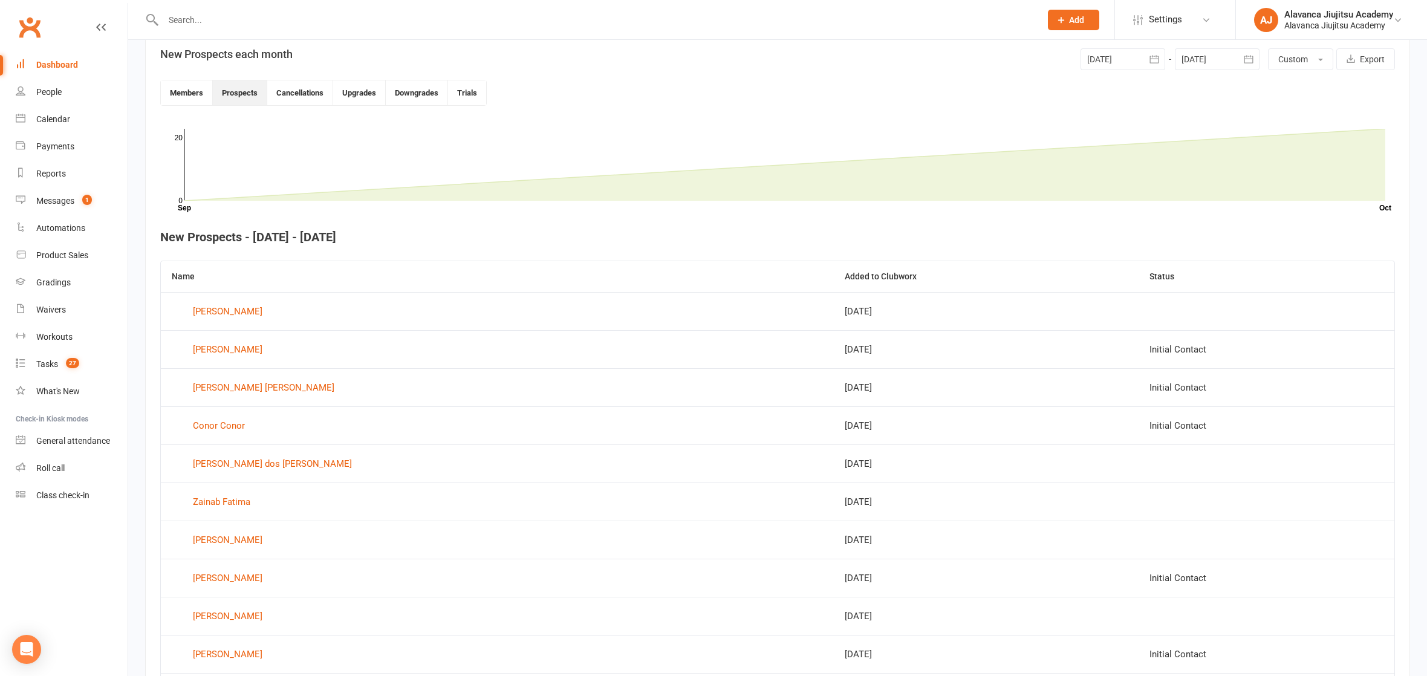
click at [1158, 63] on icon "button" at bounding box center [1154, 59] width 12 height 12
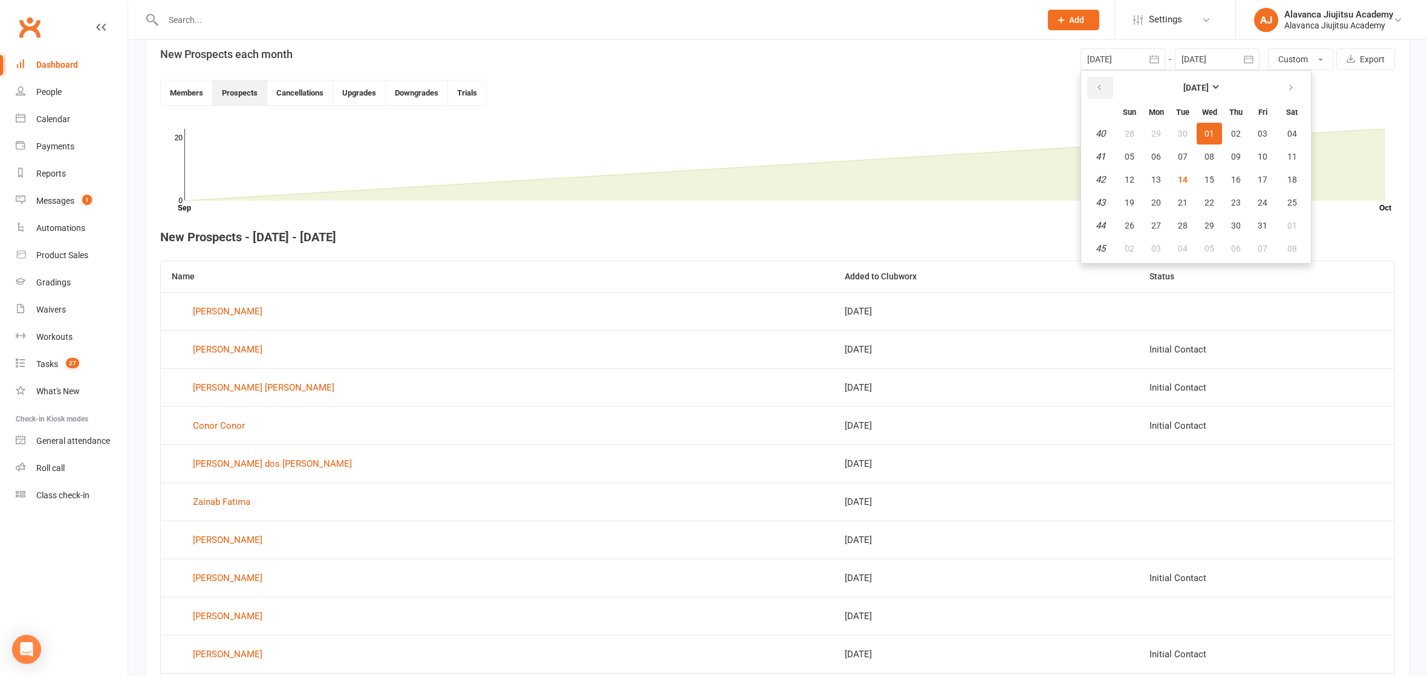
click at [1100, 87] on icon "button" at bounding box center [1099, 88] width 8 height 10
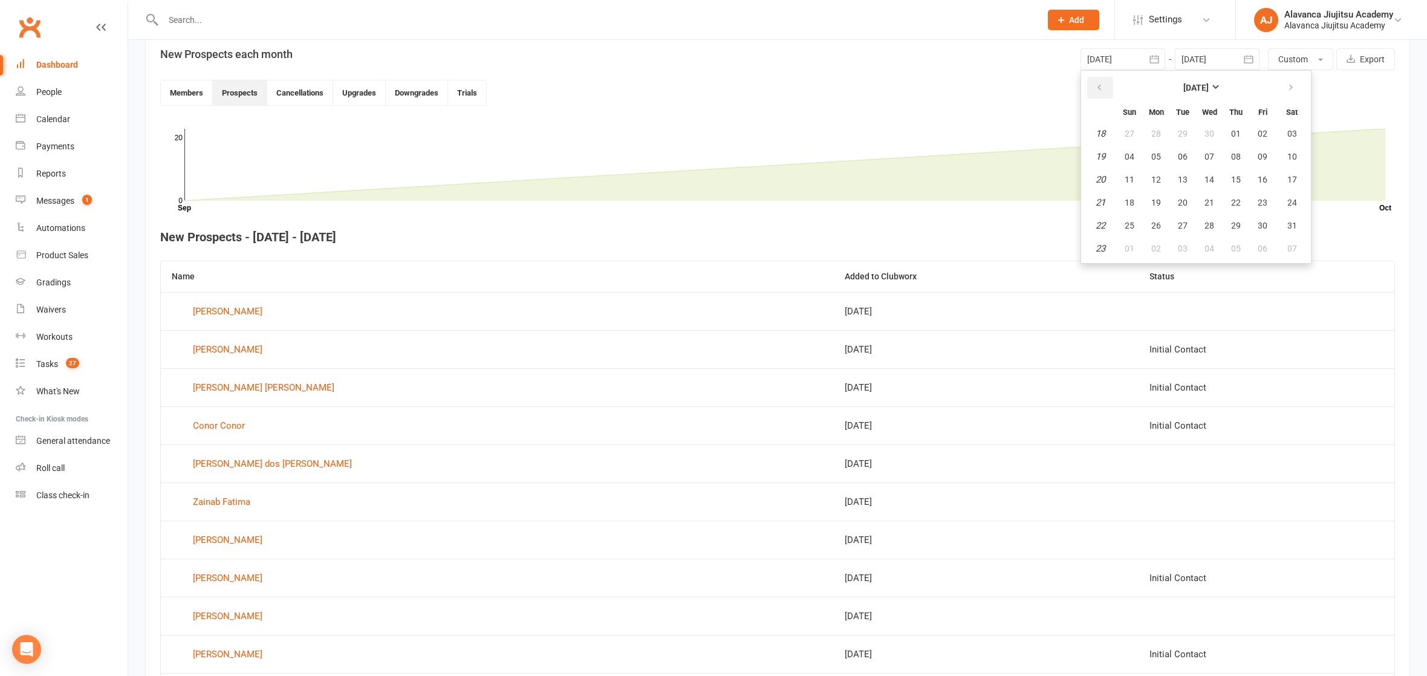
click at [1100, 87] on icon "button" at bounding box center [1099, 88] width 8 height 10
click at [1176, 132] on button "01" at bounding box center [1182, 134] width 25 height 22
type input "[DATE]"
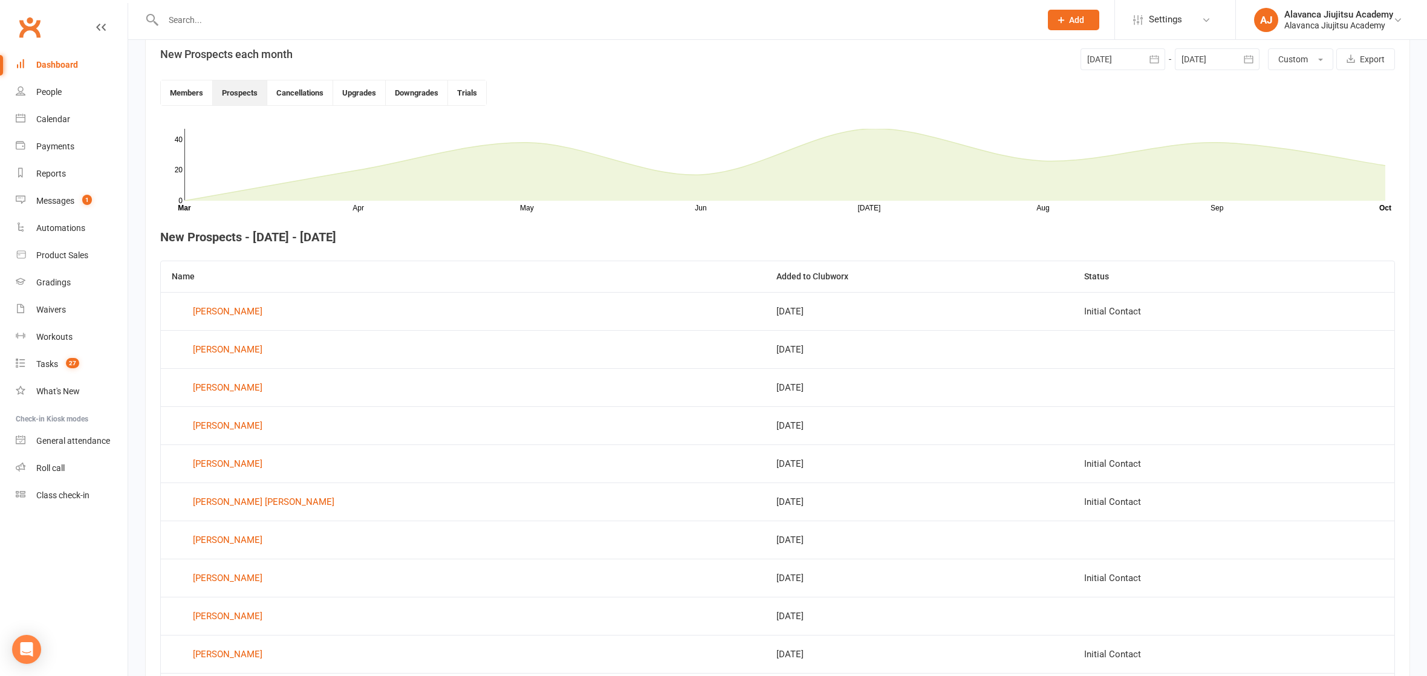
click at [1254, 54] on button "button" at bounding box center [1248, 59] width 22 height 22
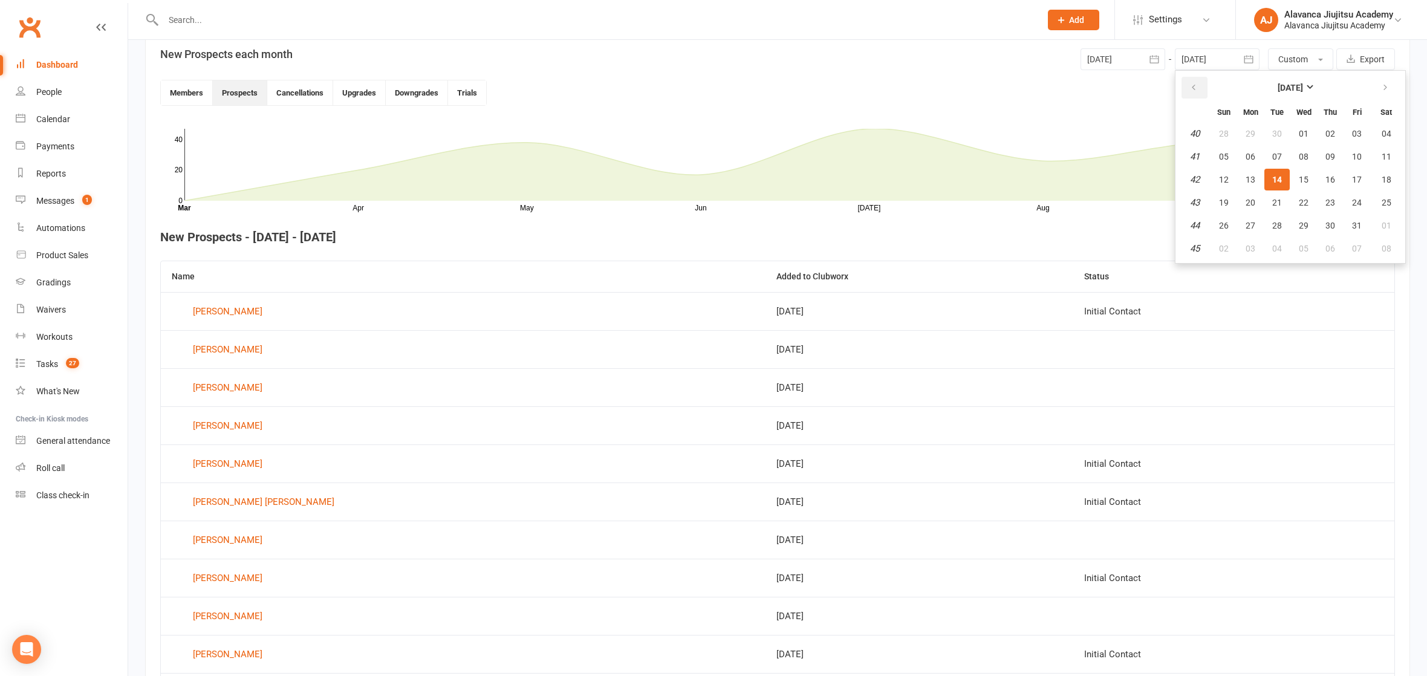
click at [1196, 83] on icon "button" at bounding box center [1193, 88] width 8 height 10
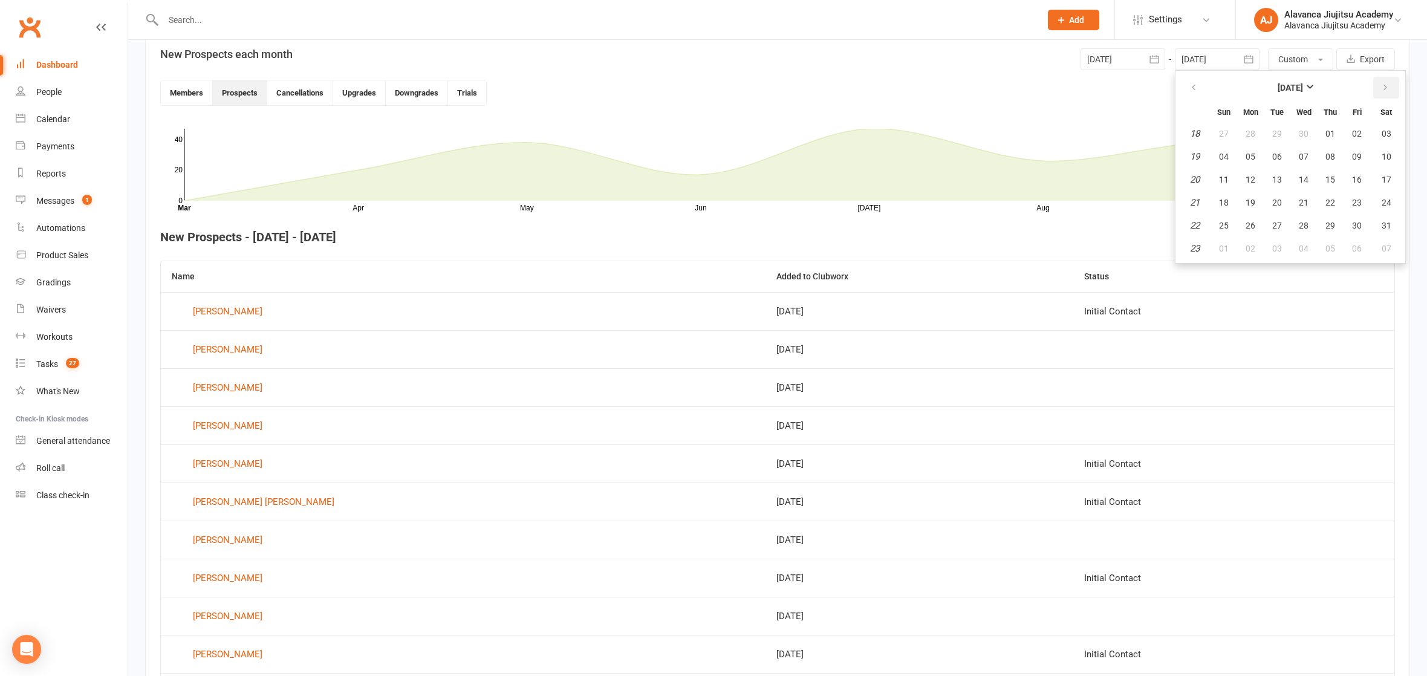
click at [1381, 97] on button "button" at bounding box center [1386, 88] width 26 height 22
click at [1251, 222] on span "30" at bounding box center [1250, 226] width 10 height 10
type input "[DATE]"
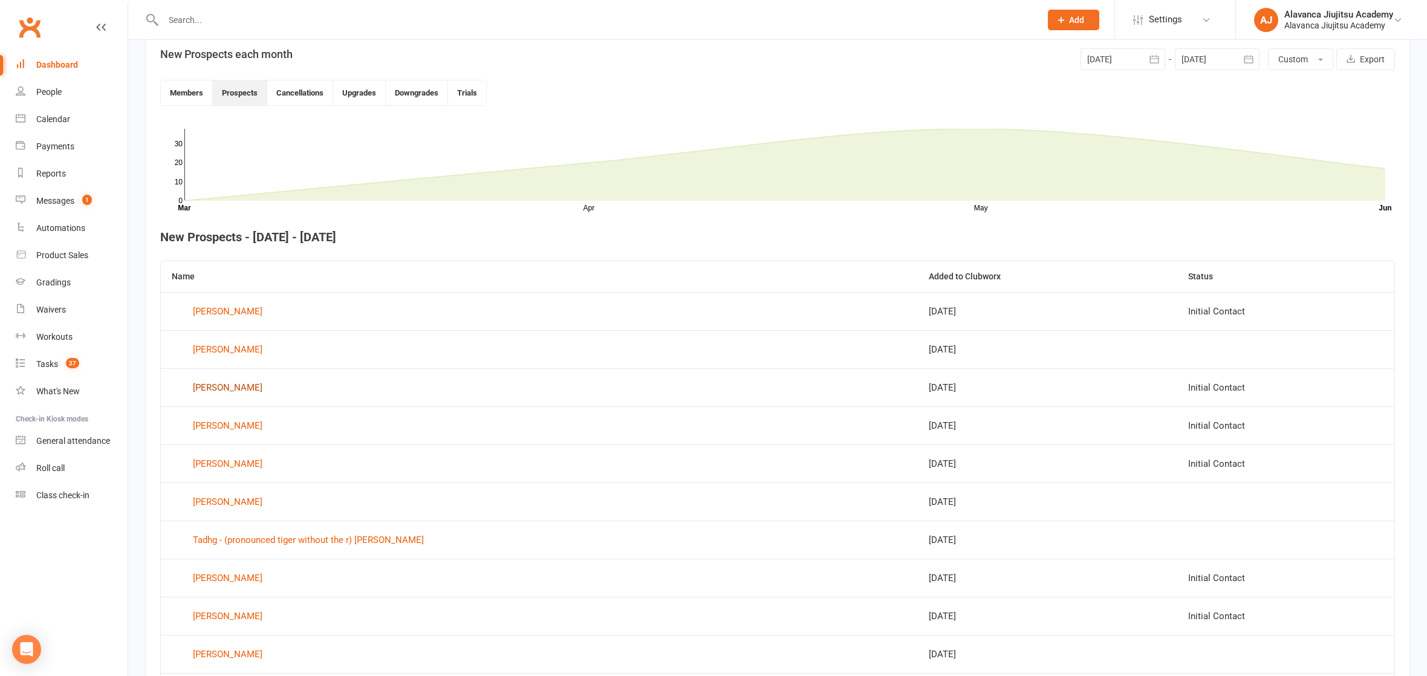
click at [232, 384] on div "[PERSON_NAME]" at bounding box center [228, 387] width 70 height 18
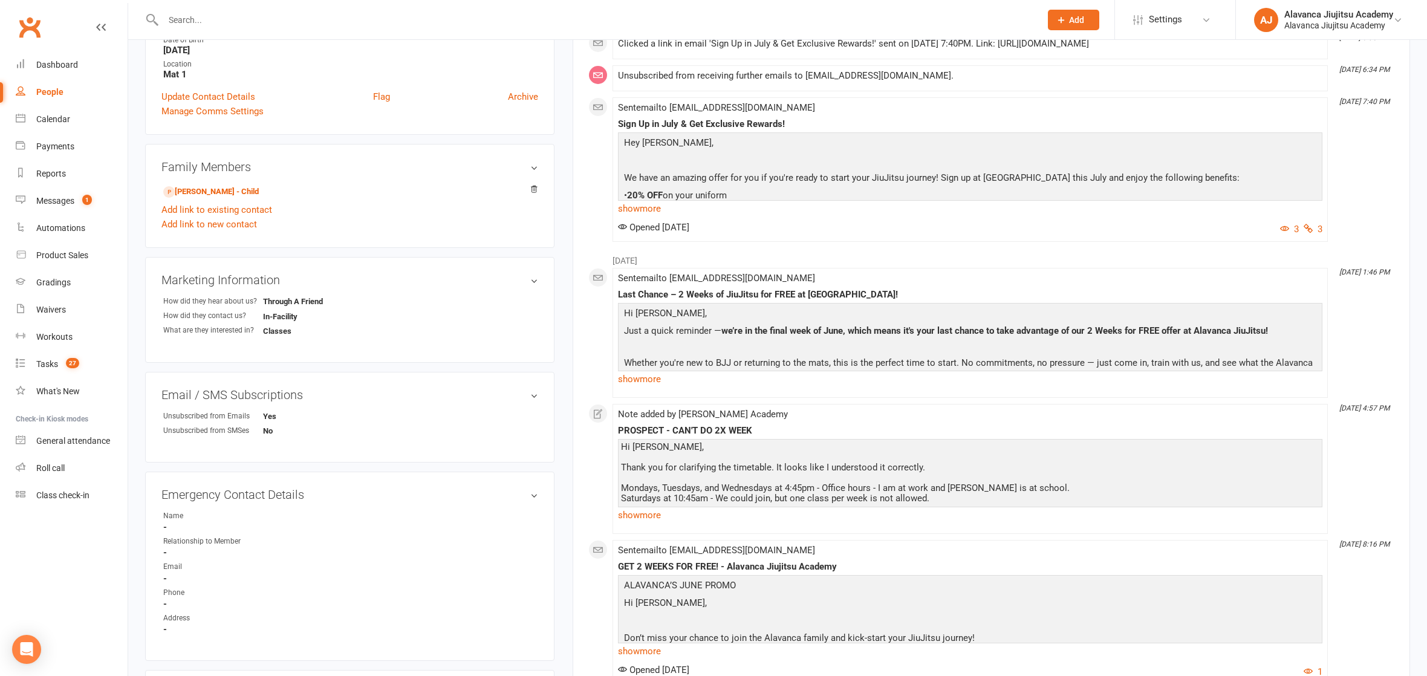
scroll to position [437, 0]
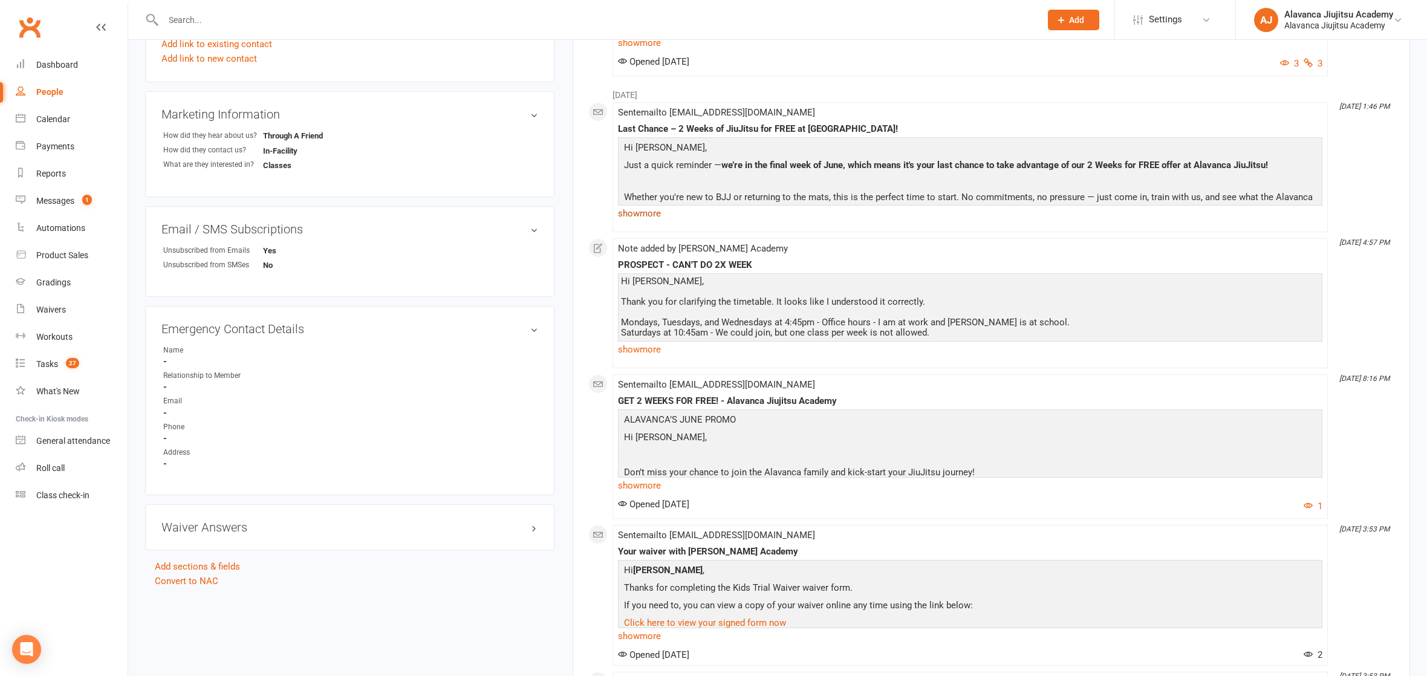
click at [652, 222] on link "show more" at bounding box center [970, 213] width 704 height 17
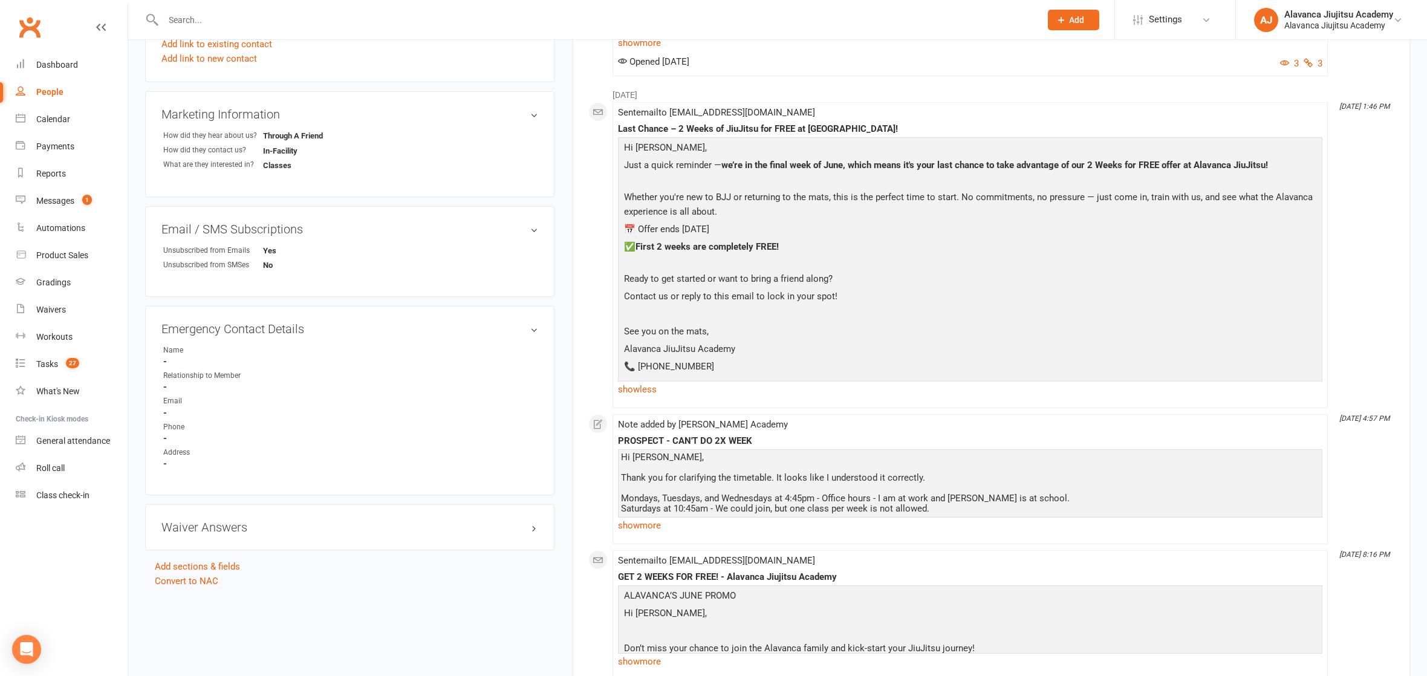
click at [785, 342] on p "See you on the mats," at bounding box center [970, 333] width 698 height 18
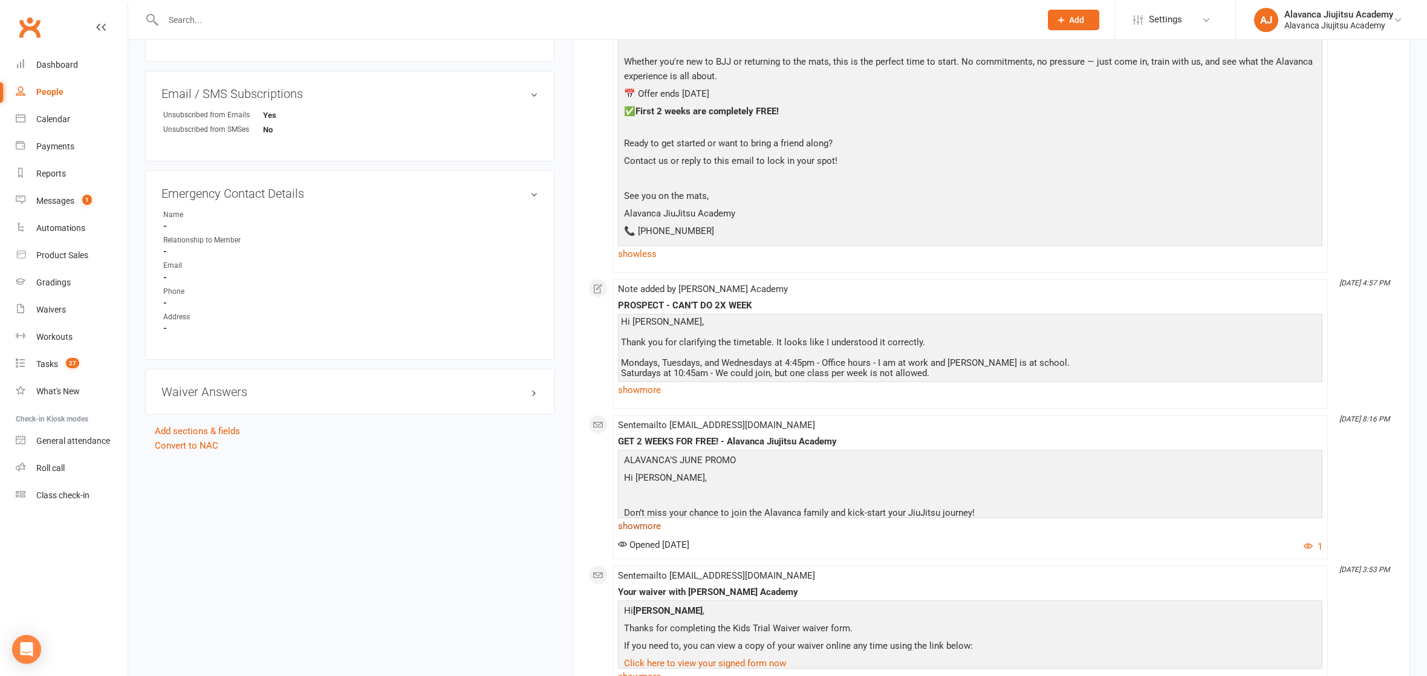
click at [645, 534] on link "show more" at bounding box center [970, 525] width 704 height 17
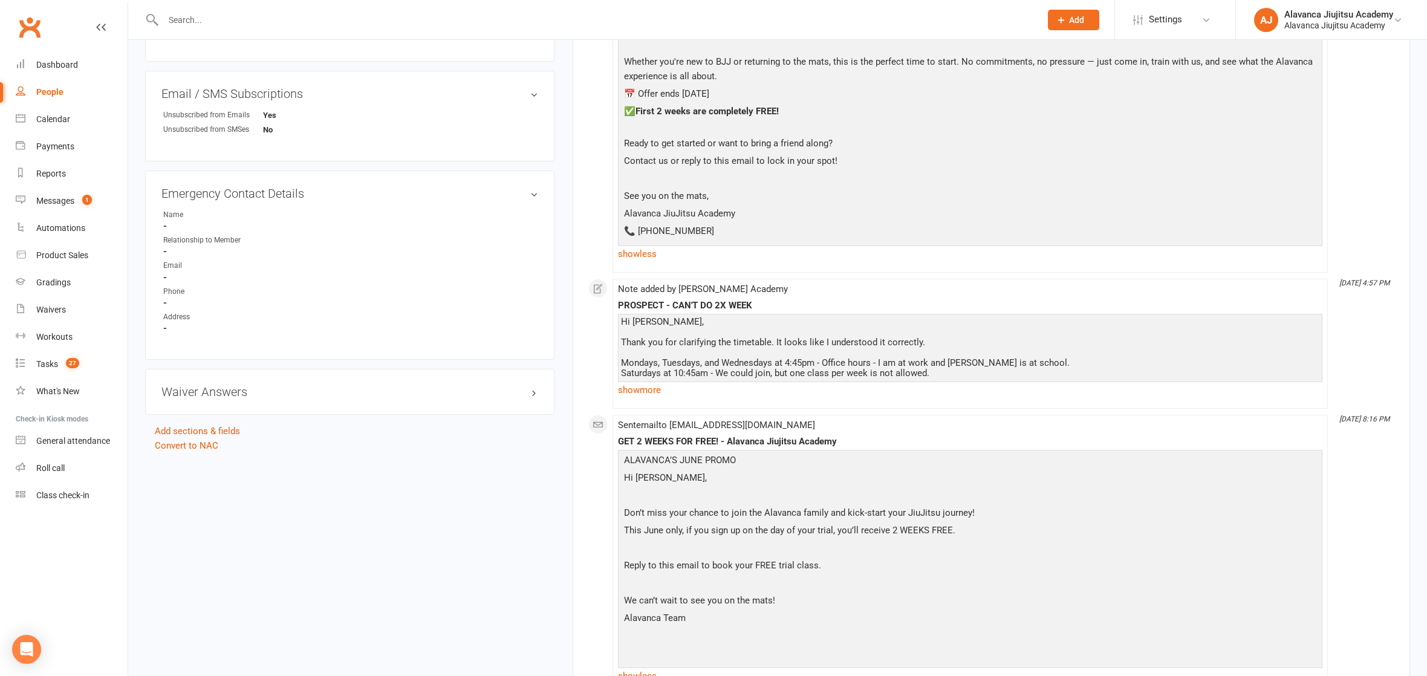
scroll to position [313, 0]
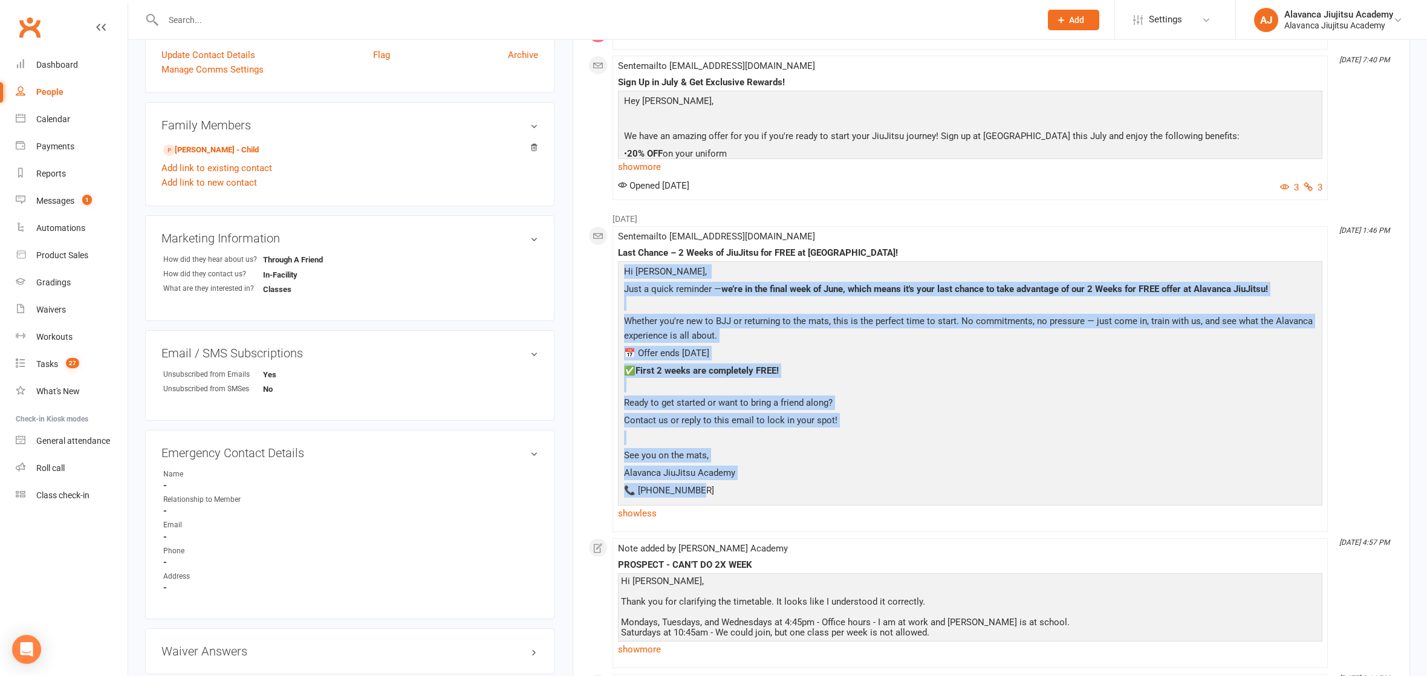
drag, startPoint x: 704, startPoint y: 510, endPoint x: 615, endPoint y: 301, distance: 227.0
click at [615, 301] on li "[DATE] 1:46 PM Sent email to [EMAIL_ADDRESS][DOMAIN_NAME] Last Chance – 2 Weeks…" at bounding box center [969, 379] width 715 height 306
copy div "Hi [PERSON_NAME], Just a quick reminder — we’re in the final week of June, whic…"
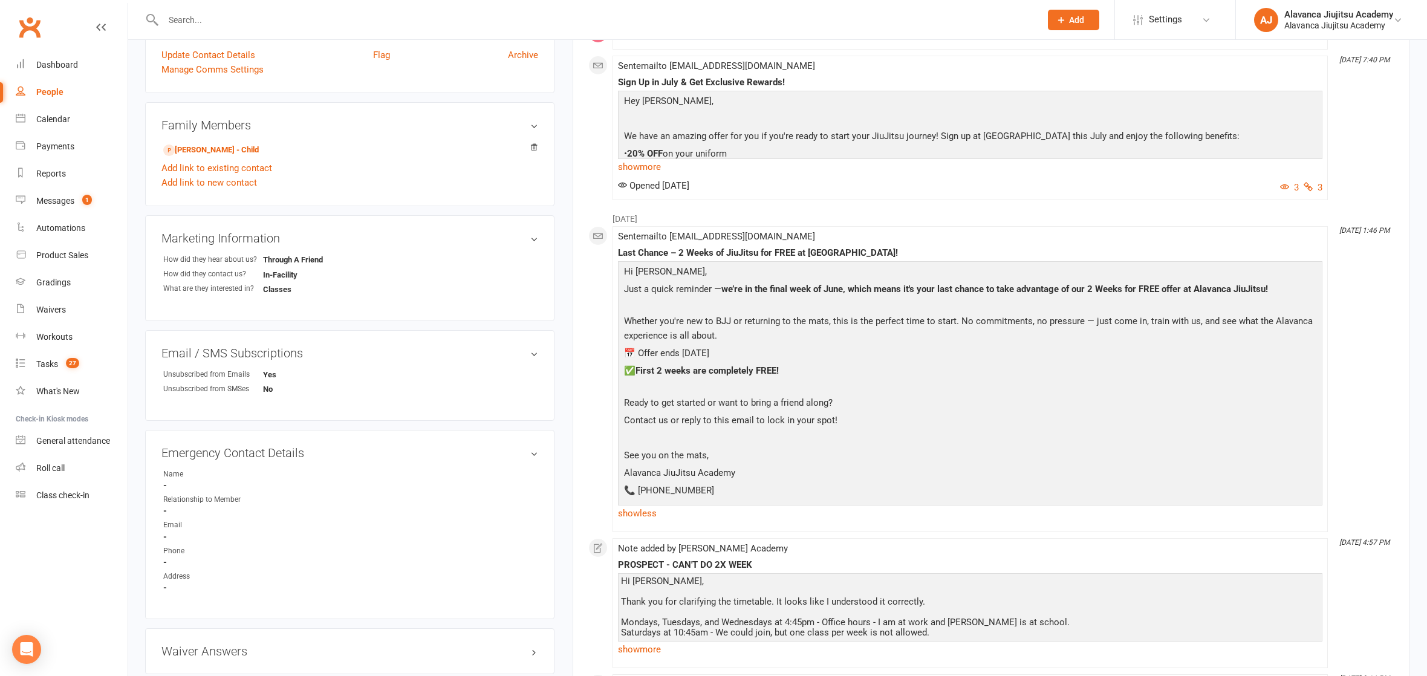
click at [727, 258] on div "Last Chance – 2 Weeks of JiuJitsu for FREE at [GEOGRAPHIC_DATA]!" at bounding box center [970, 253] width 704 height 10
copy div "Last Chance – 2 Weeks of JiuJitsu for FREE at [GEOGRAPHIC_DATA]!"
click at [71, 276] on link "Gradings" at bounding box center [72, 282] width 112 height 27
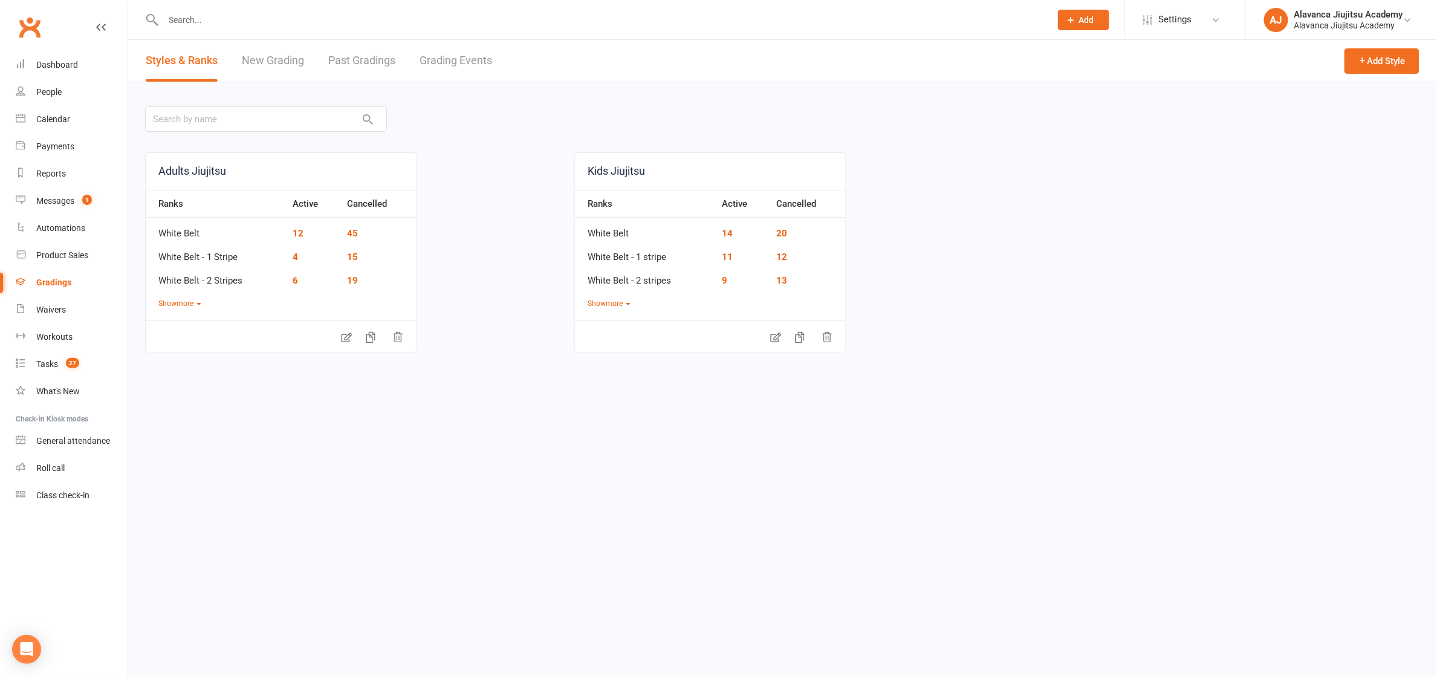
click at [363, 63] on link "Past Gradings" at bounding box center [361, 61] width 67 height 42
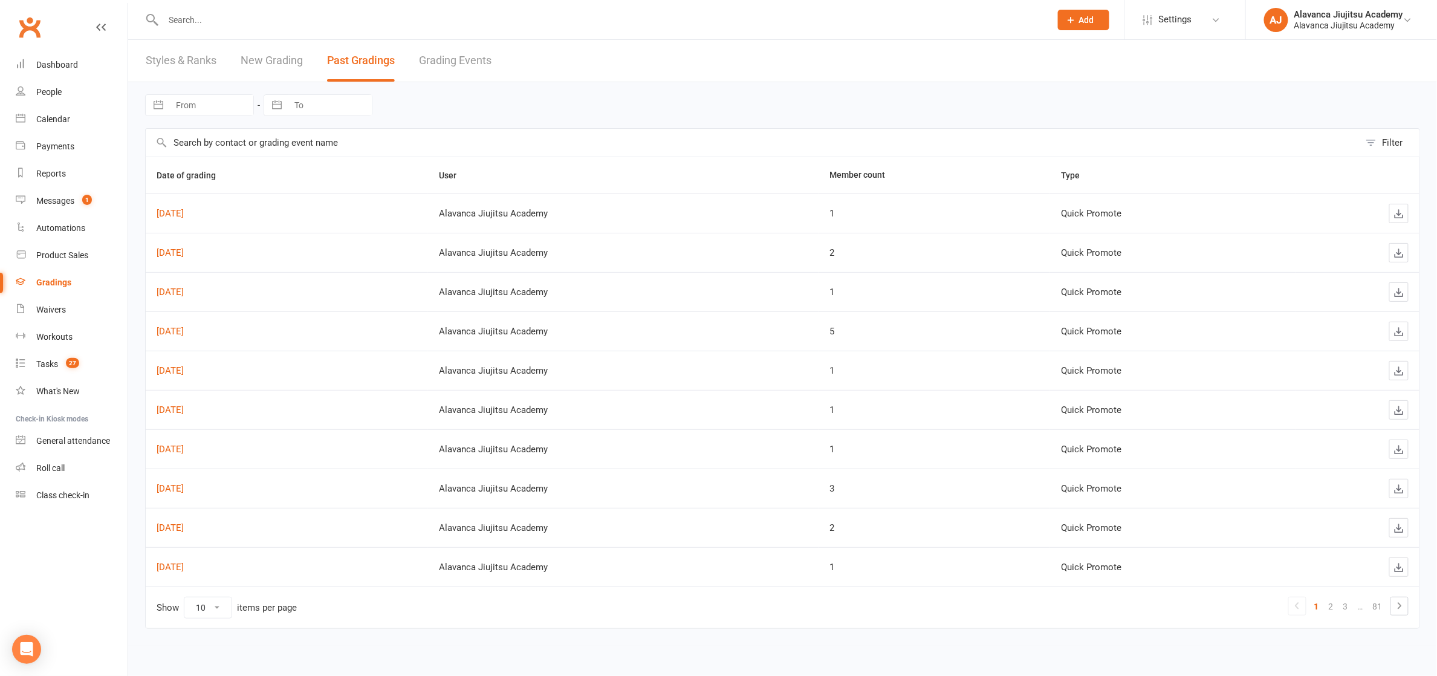
click at [259, 54] on link "New Grading" at bounding box center [272, 61] width 62 height 42
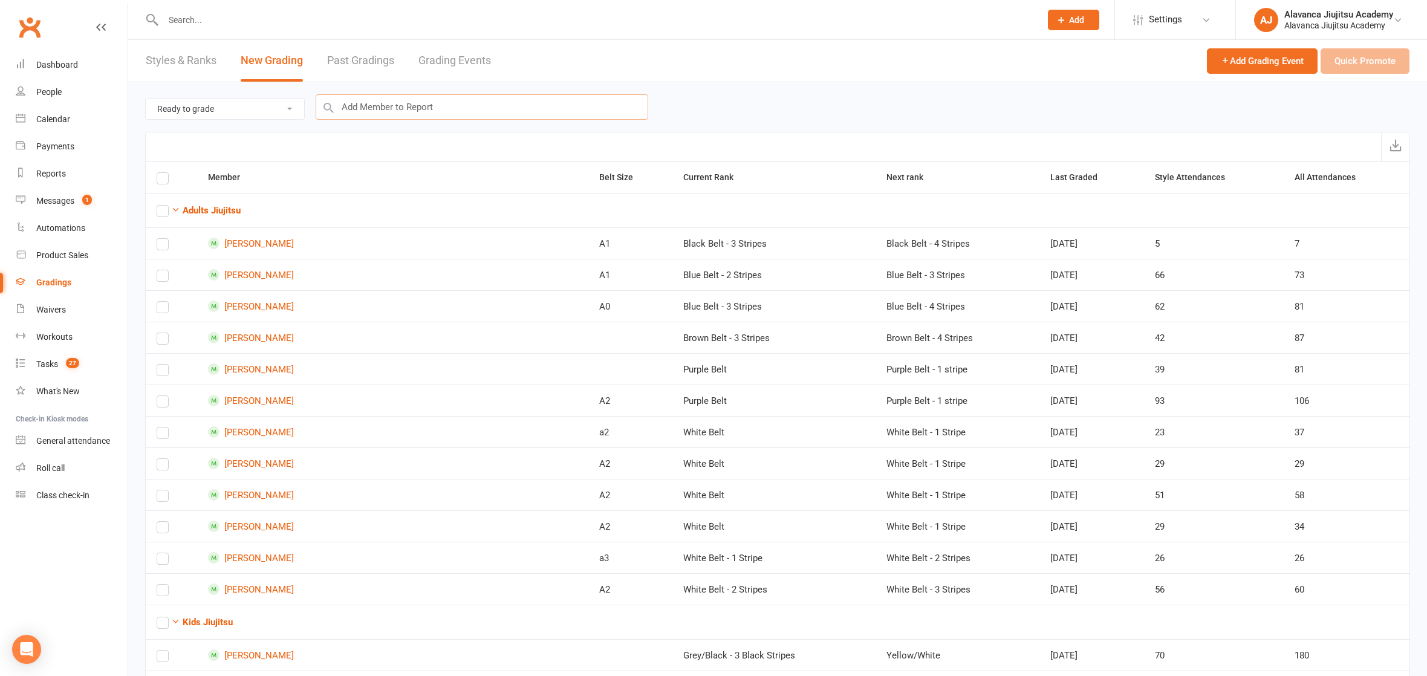
click at [448, 94] on input "text" at bounding box center [482, 106] width 332 height 25
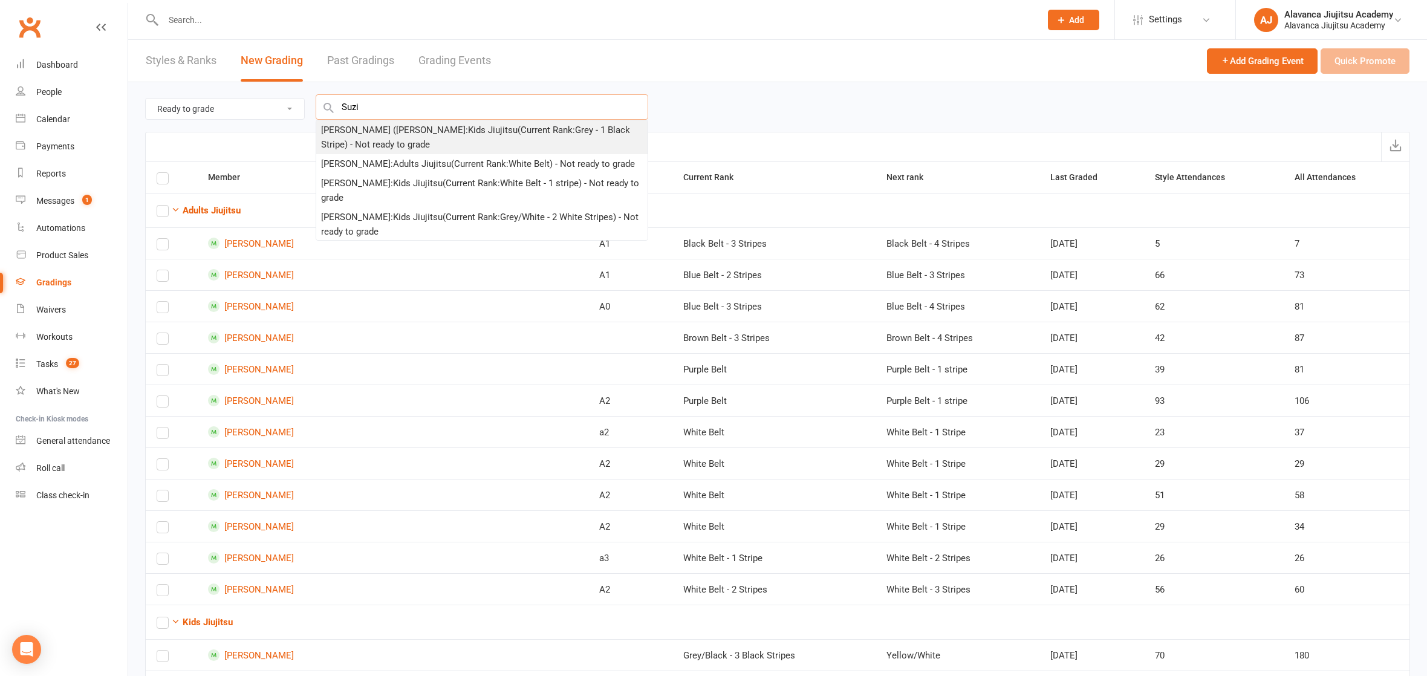
type input "Suzi"
click at [452, 131] on div "[PERSON_NAME] ([PERSON_NAME]) Horrill : Kids Jiujitsu (Current Rank: Grey - 1 B…" at bounding box center [482, 137] width 322 height 29
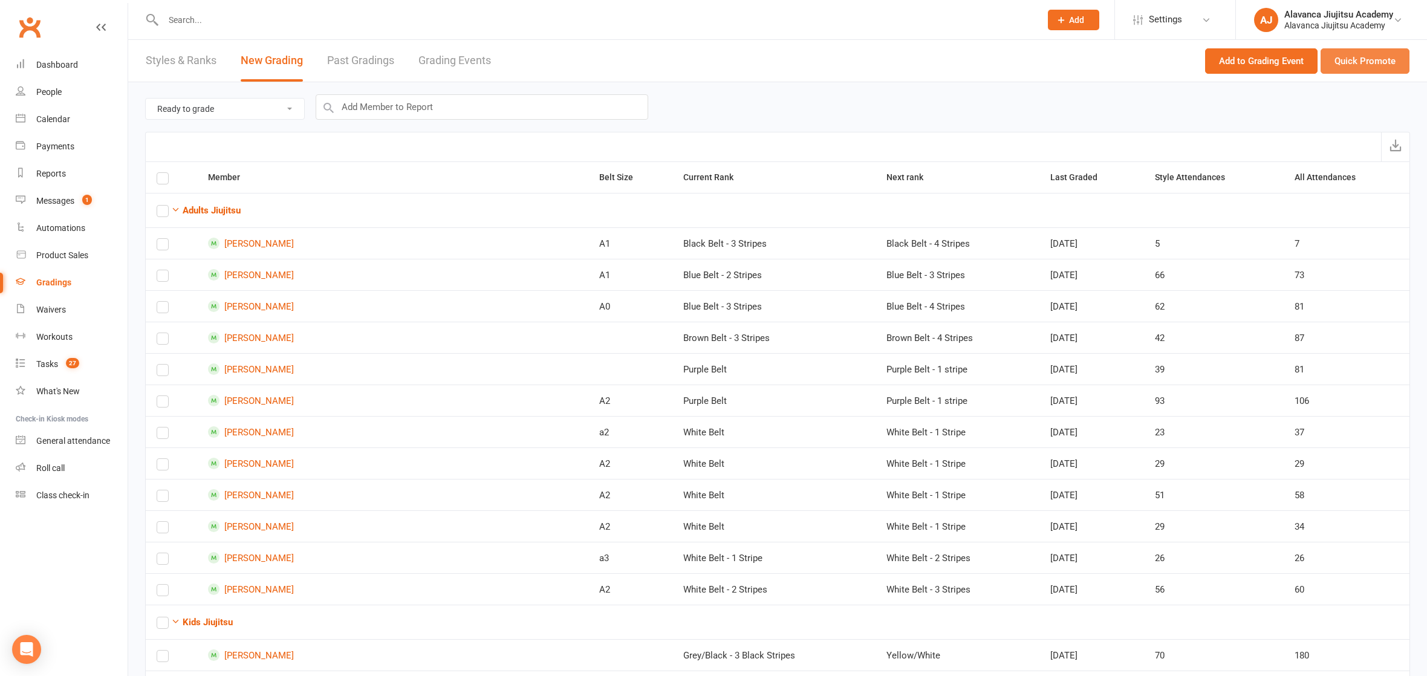
click at [1399, 60] on button "Quick Promote" at bounding box center [1364, 60] width 89 height 25
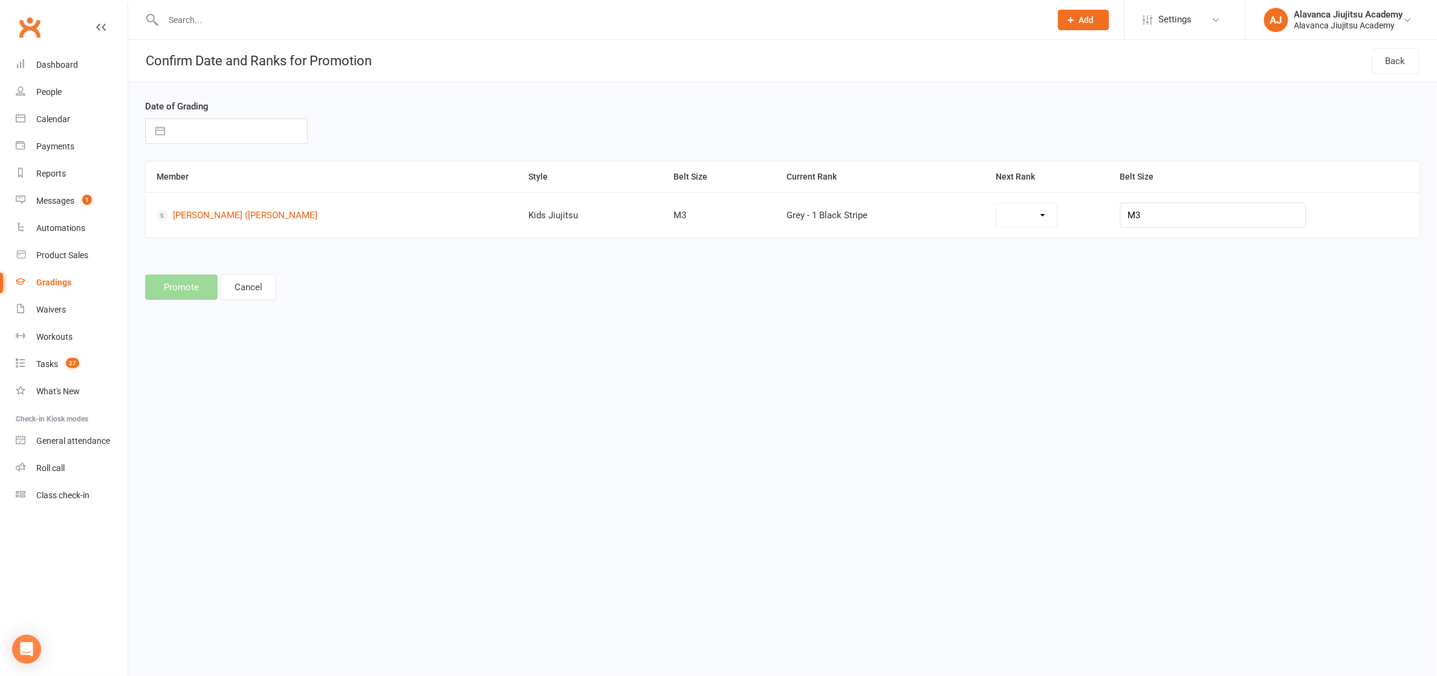
select select "28131"
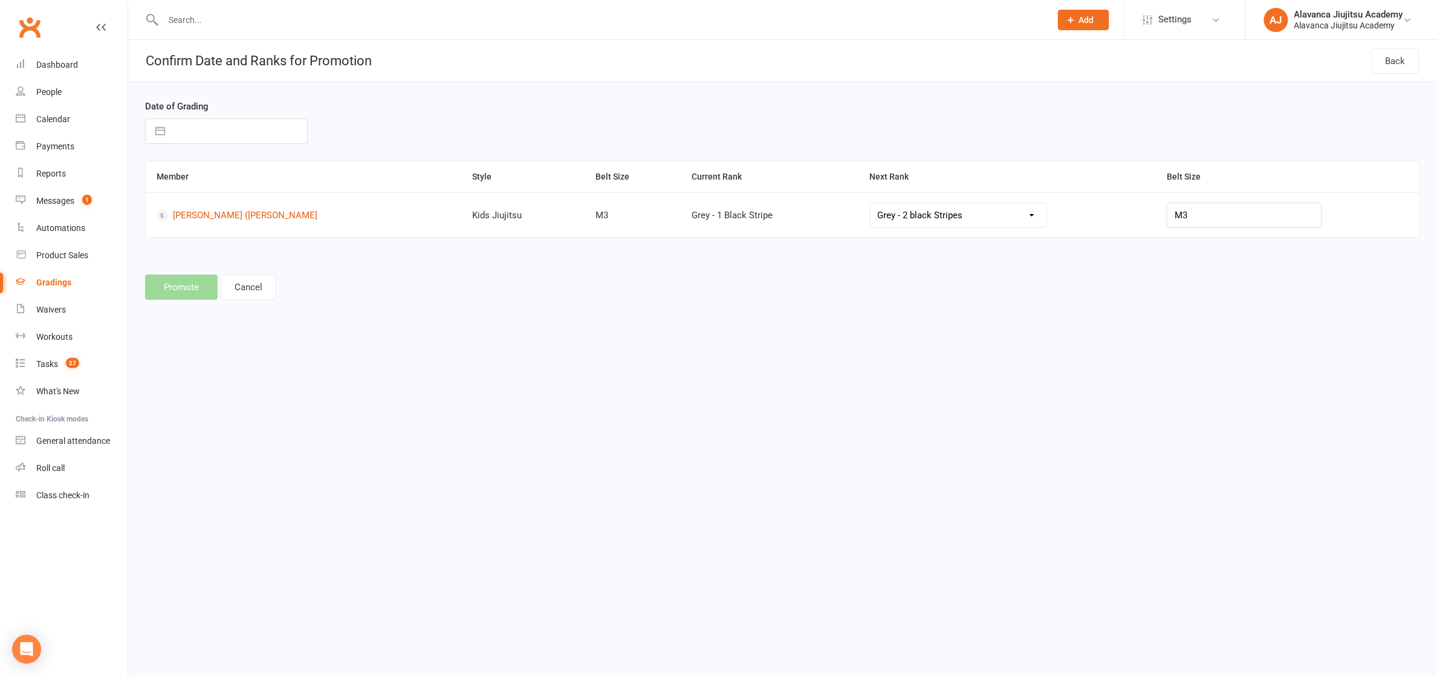
click at [213, 139] on input "text" at bounding box center [239, 131] width 136 height 24
select select "8"
select select "2025"
select select "9"
select select "2025"
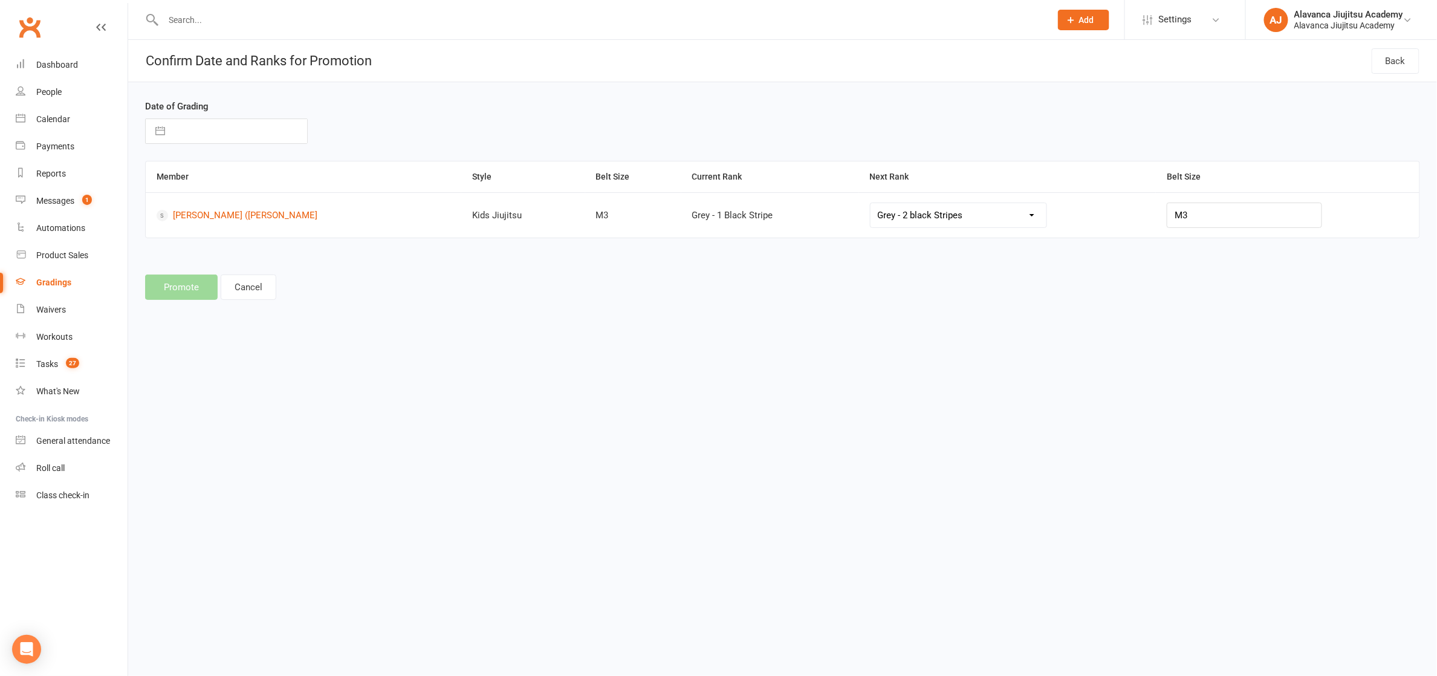
select select "10"
select select "2025"
click at [166, 184] on icon "Move backward to switch to the previous month." at bounding box center [169, 178] width 11 height 11
select select "7"
select select "2025"
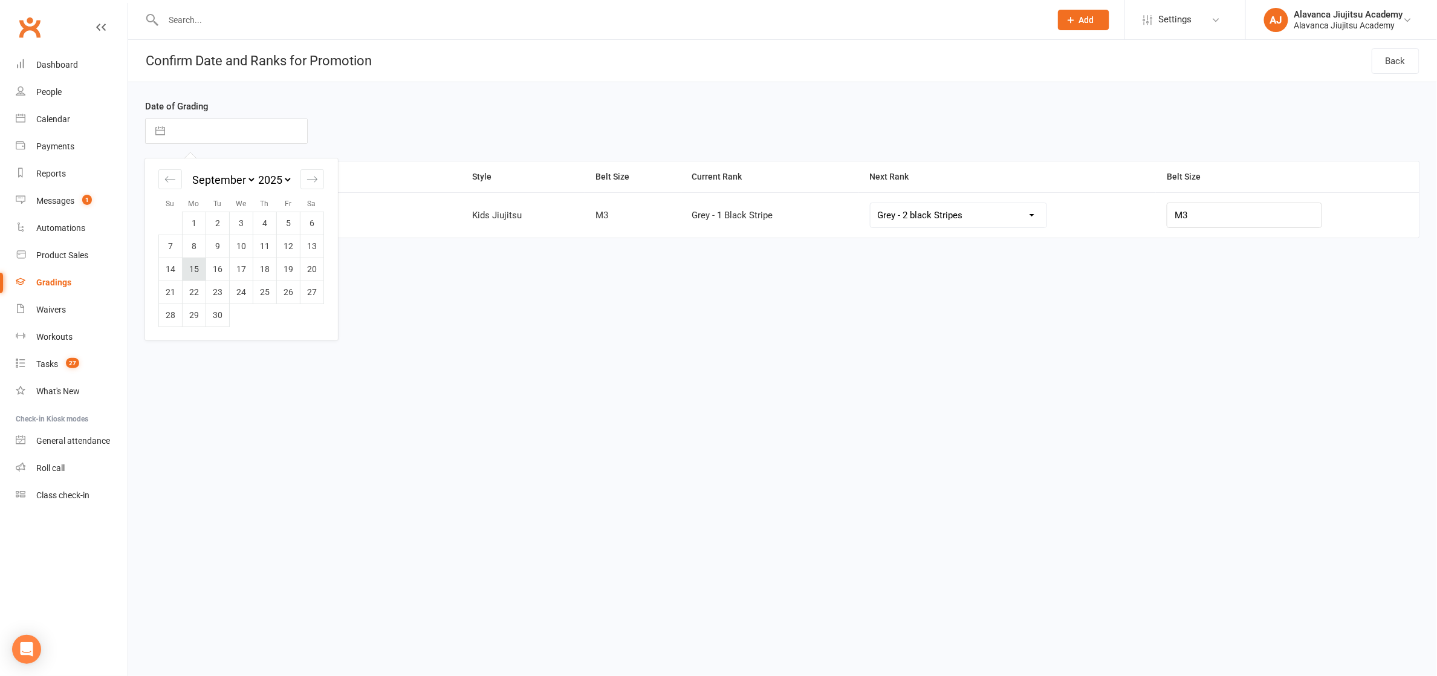
click at [188, 268] on td "15" at bounding box center [195, 269] width 24 height 23
type input "[DATE]"
click at [264, 292] on button "Cancel" at bounding box center [249, 286] width 56 height 25
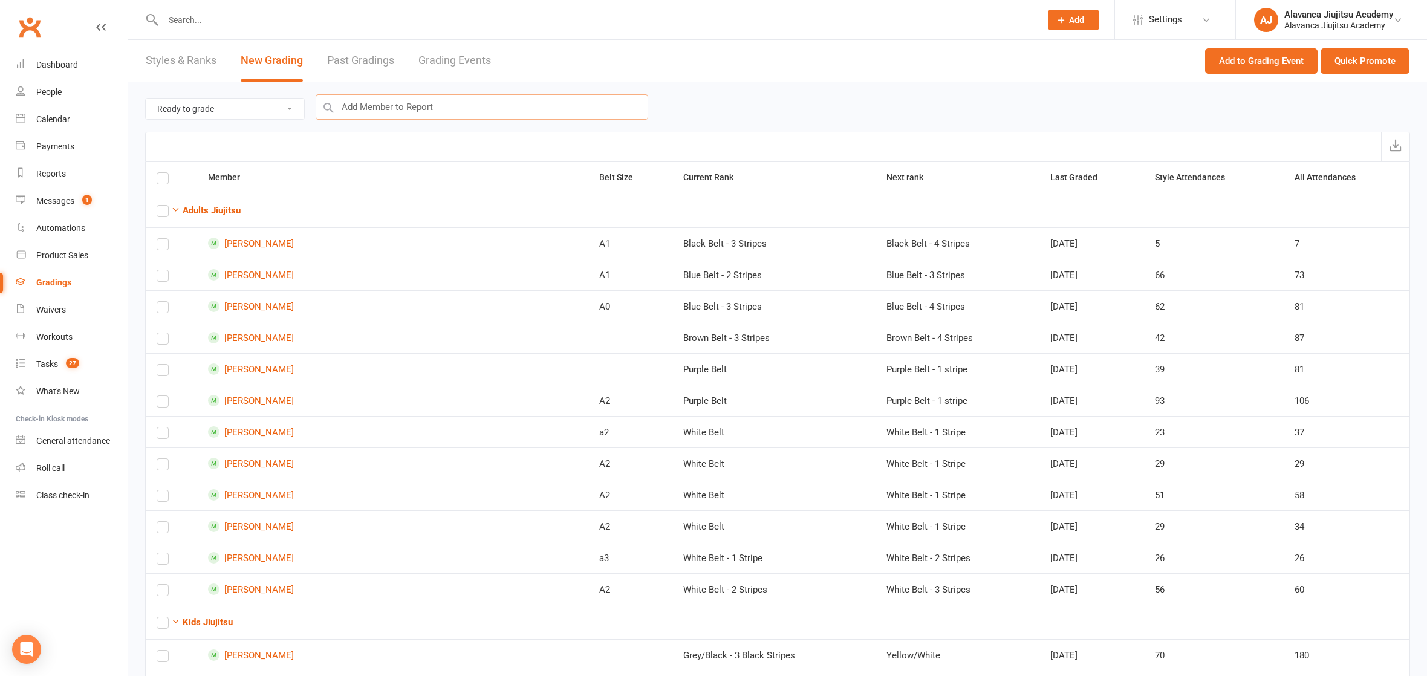
click at [445, 102] on input "text" at bounding box center [482, 106] width 332 height 25
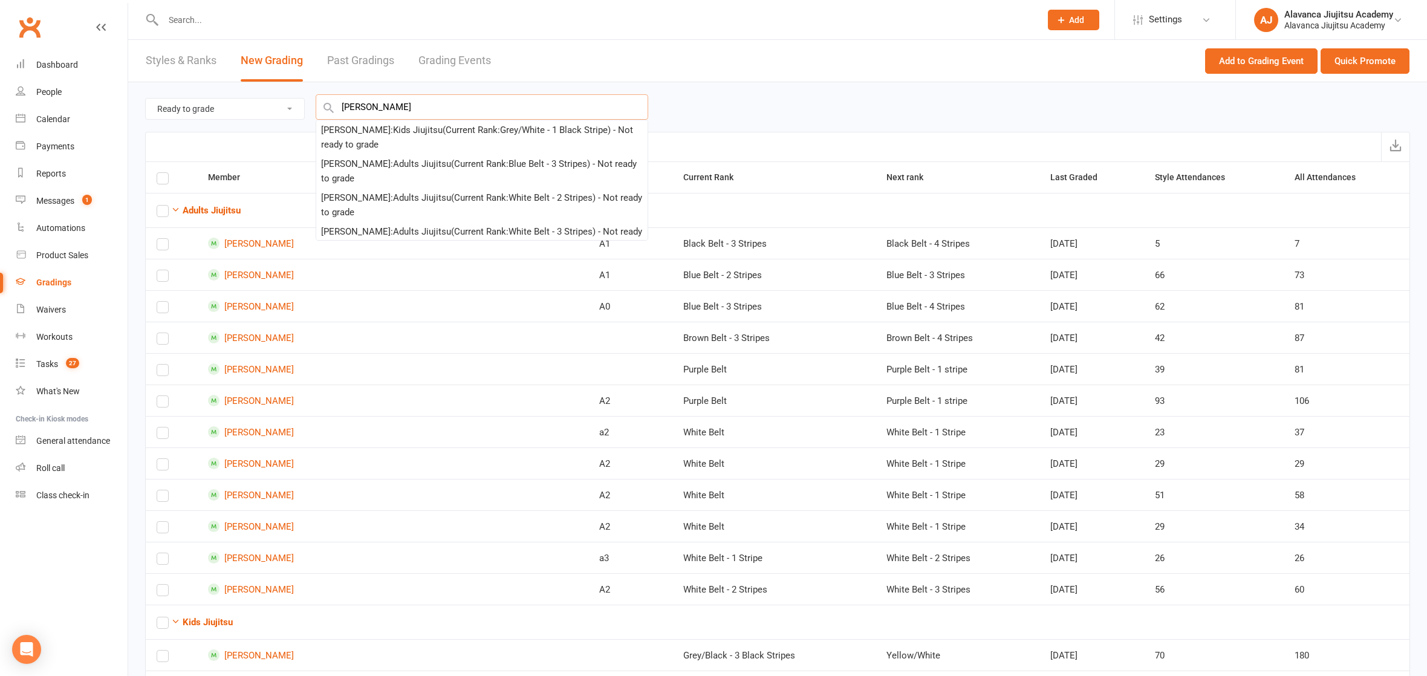
type input "[PERSON_NAME]"
drag, startPoint x: 374, startPoint y: 132, endPoint x: 361, endPoint y: 178, distance: 48.4
click at [441, 139] on div "[PERSON_NAME] : Kids Jiujitsu (Current Rank: Grey/White - 1 Black Stripe ) - No…" at bounding box center [482, 137] width 322 height 29
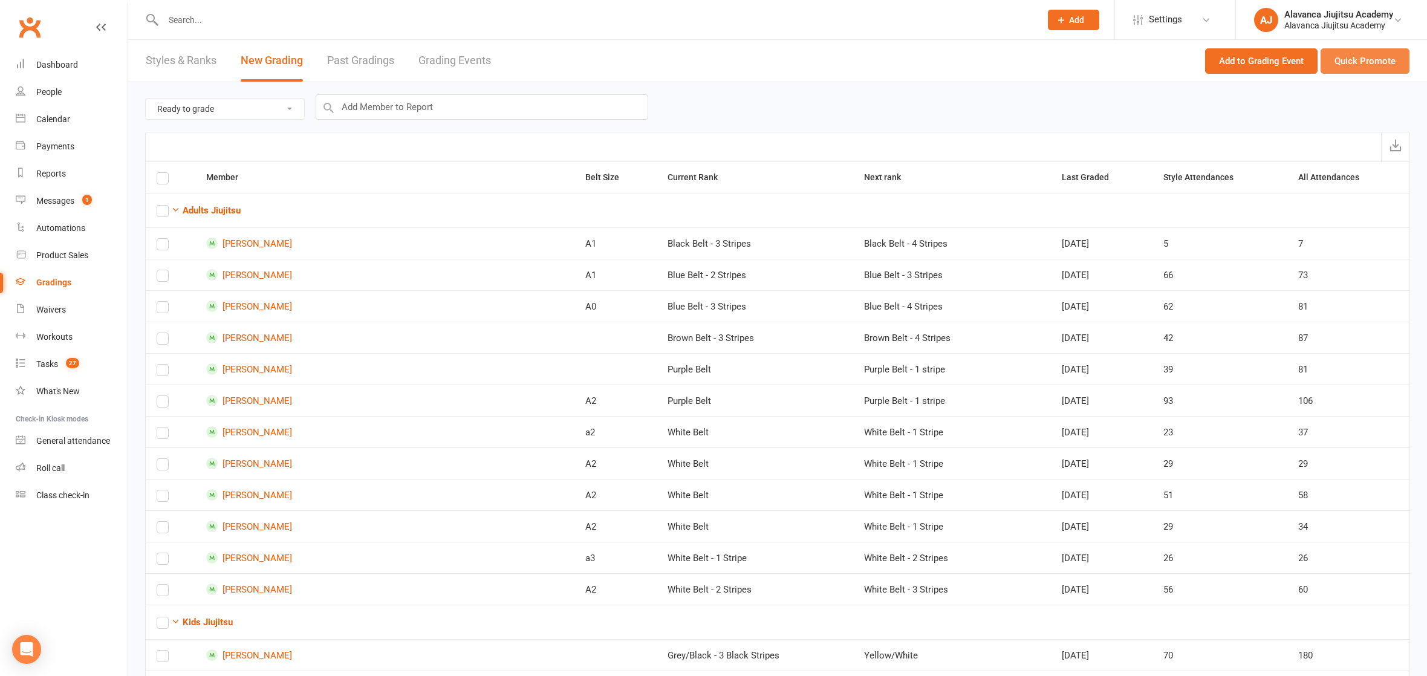
click at [1387, 56] on button "Quick Promote" at bounding box center [1364, 60] width 89 height 25
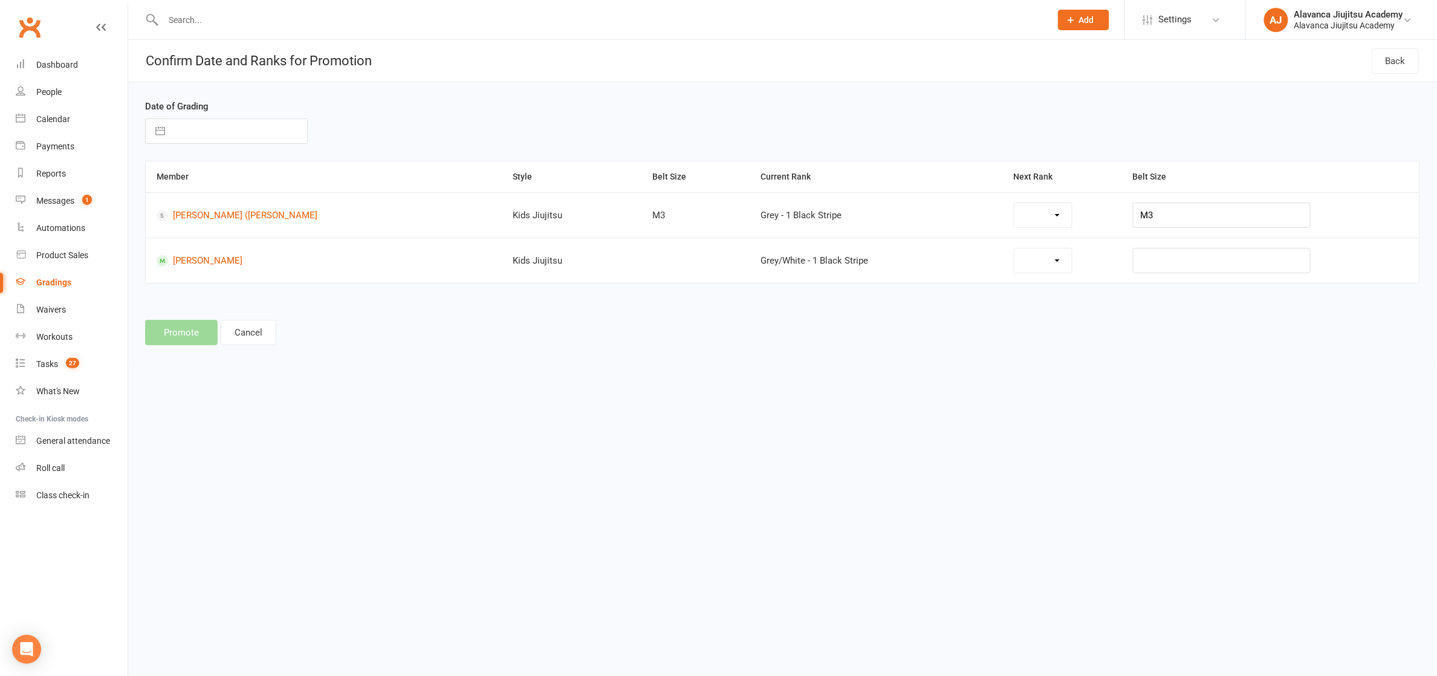
select select "28131"
select select "28119"
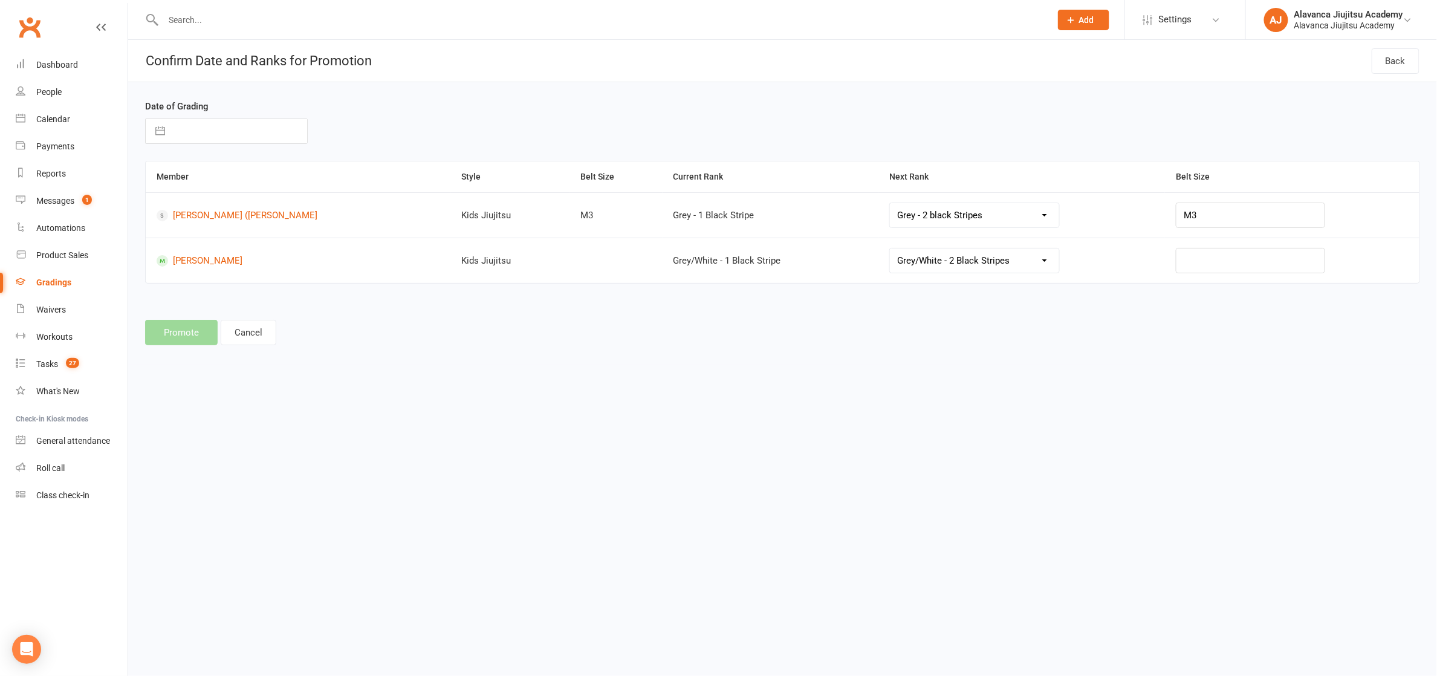
select select "28137"
select select "28132"
click at [662, 381] on html "Prospect Member Non-attending contact Class / event Appointment Grading event T…" at bounding box center [718, 190] width 1437 height 381
click at [307, 222] on td "[PERSON_NAME] ([PERSON_NAME]" at bounding box center [298, 214] width 305 height 45
select select "8"
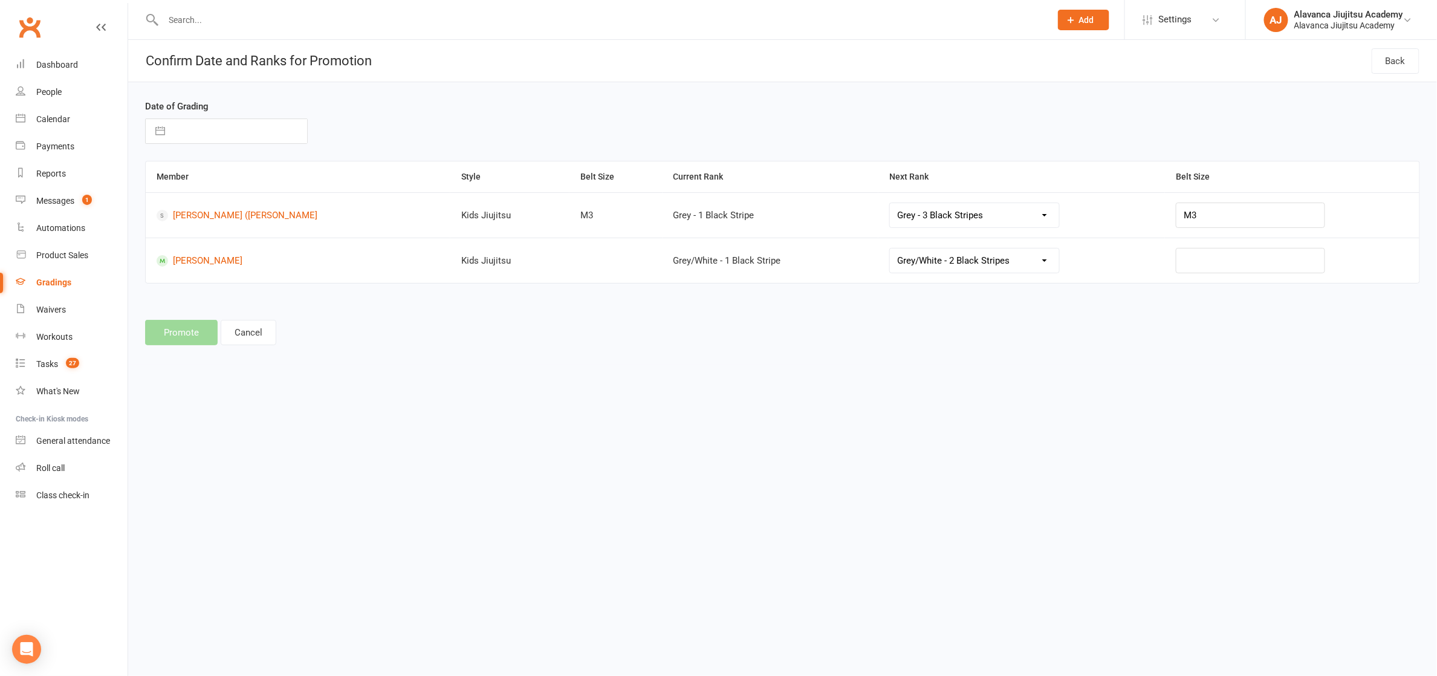
select select "2025"
select select "9"
select select "2025"
select select "10"
select select "2025"
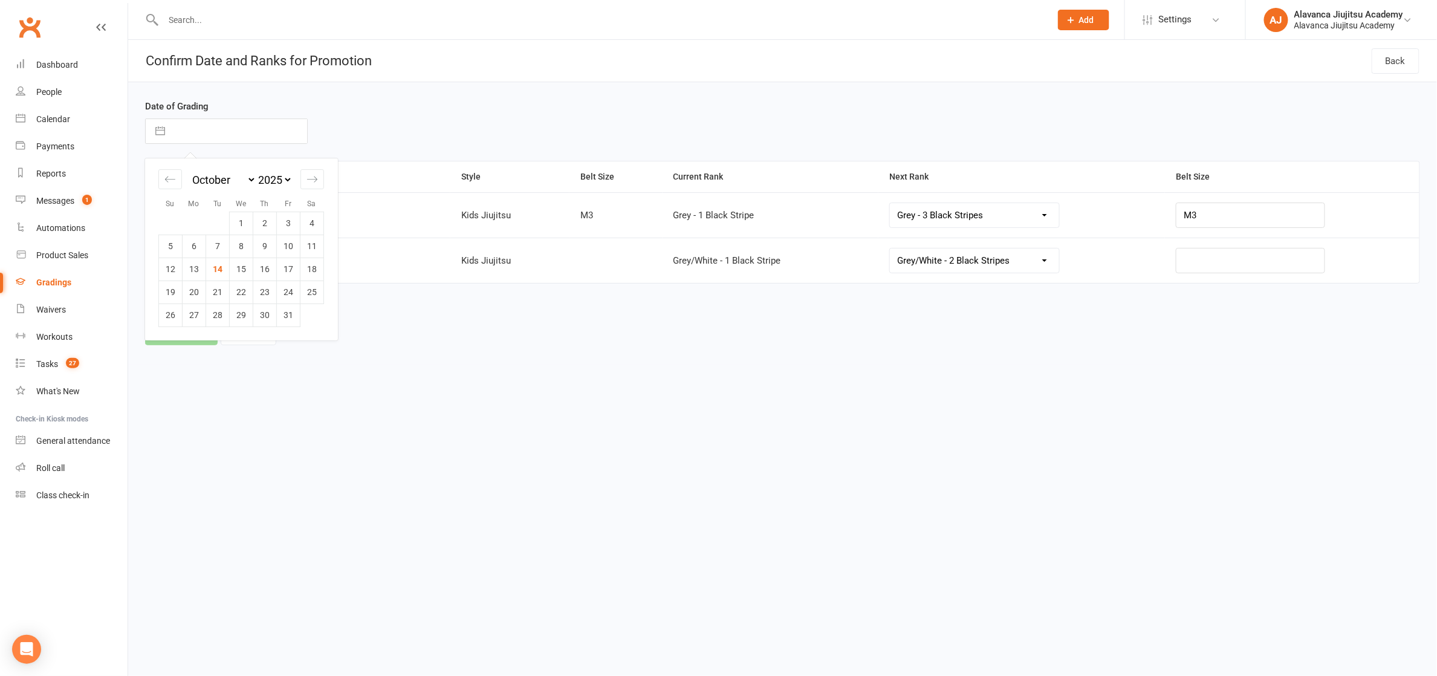
click at [218, 131] on input "text" at bounding box center [239, 131] width 136 height 24
click at [248, 273] on td "15" at bounding box center [242, 269] width 24 height 23
type input "[DATE]"
click at [444, 368] on html "Prospect Member Non-attending contact Class / event Appointment Grading event T…" at bounding box center [718, 190] width 1437 height 381
select select "8"
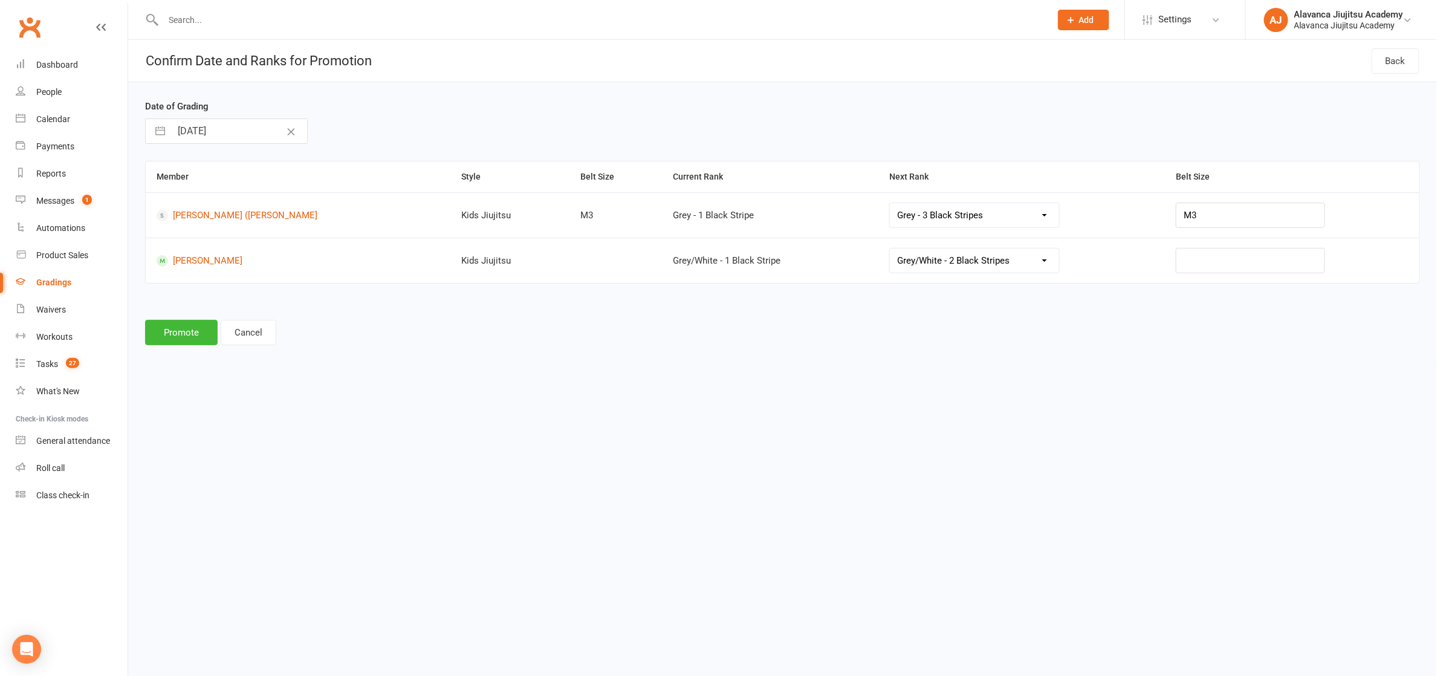
select select "2025"
select select "9"
select select "2025"
select select "10"
select select "2025"
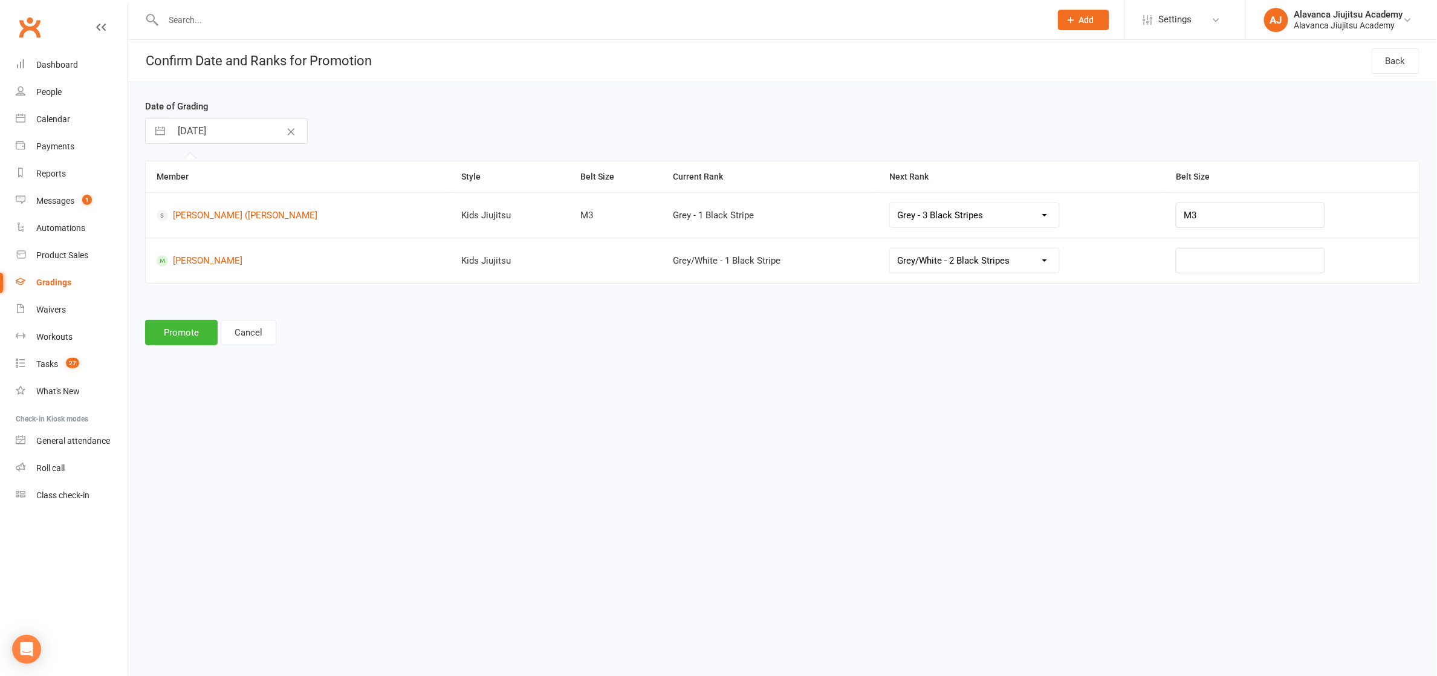
click at [191, 125] on input "[DATE]" at bounding box center [239, 131] width 136 height 24
click at [166, 178] on icon "Move backward to switch to the previous month." at bounding box center [169, 178] width 11 height 11
select select "7"
select select "2025"
click at [195, 273] on td "15" at bounding box center [195, 269] width 24 height 23
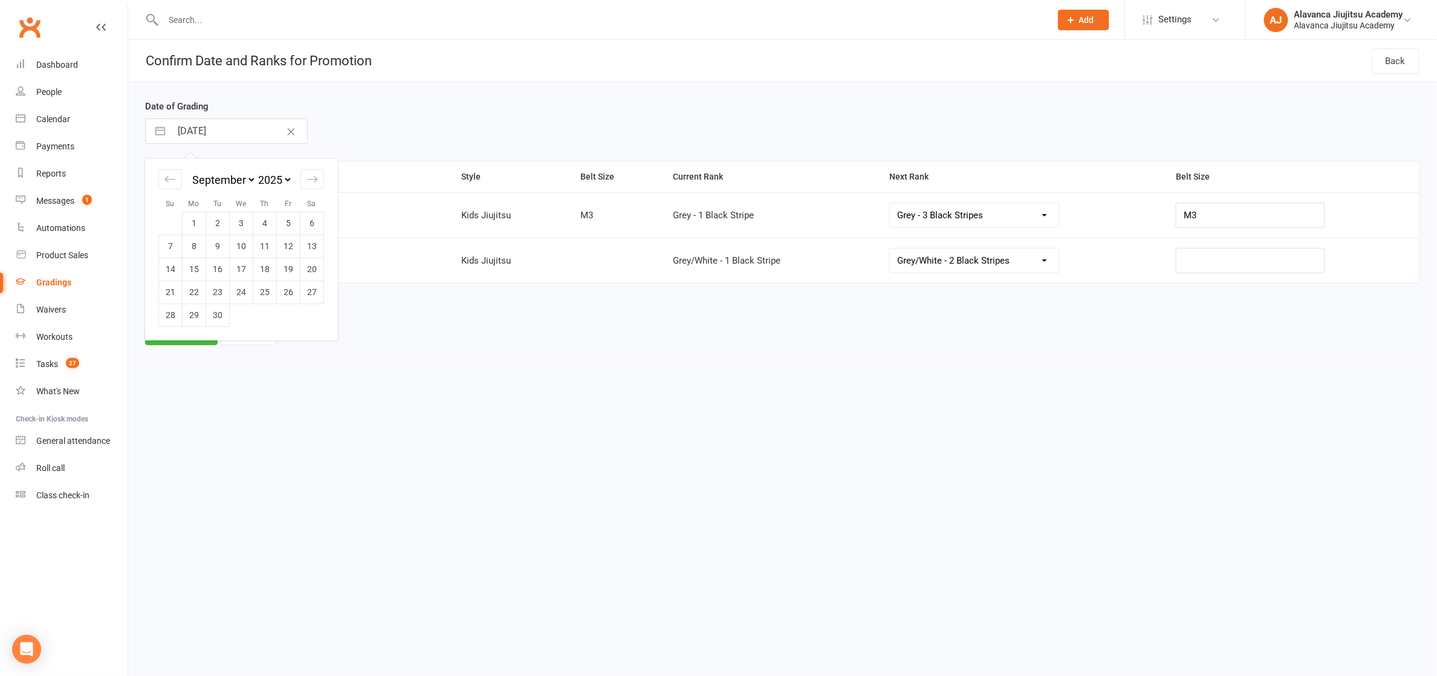
type input "[DATE]"
drag, startPoint x: 412, startPoint y: 320, endPoint x: 381, endPoint y: 314, distance: 31.5
click at [412, 320] on div "Promote Cancel" at bounding box center [782, 332] width 1275 height 25
click at [184, 339] on button "Promote" at bounding box center [181, 332] width 73 height 25
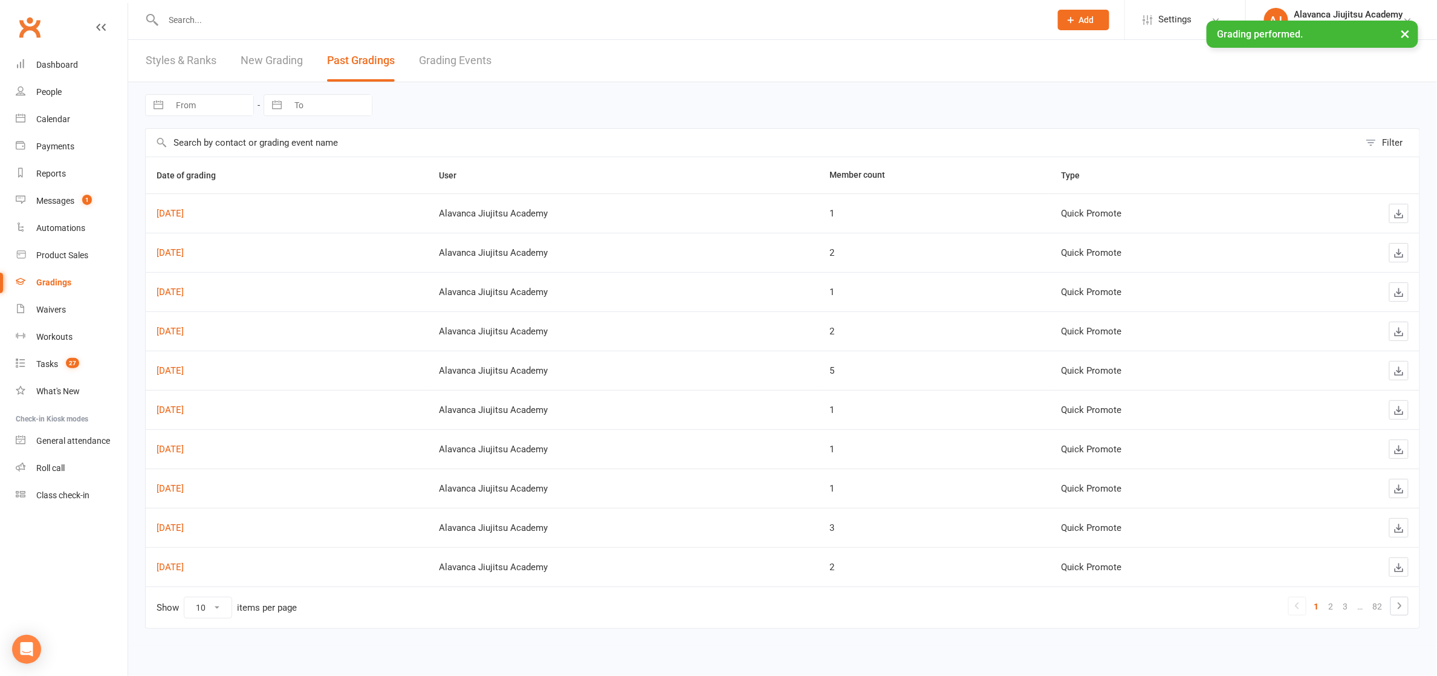
click at [306, 141] on input "text" at bounding box center [753, 143] width 1214 height 28
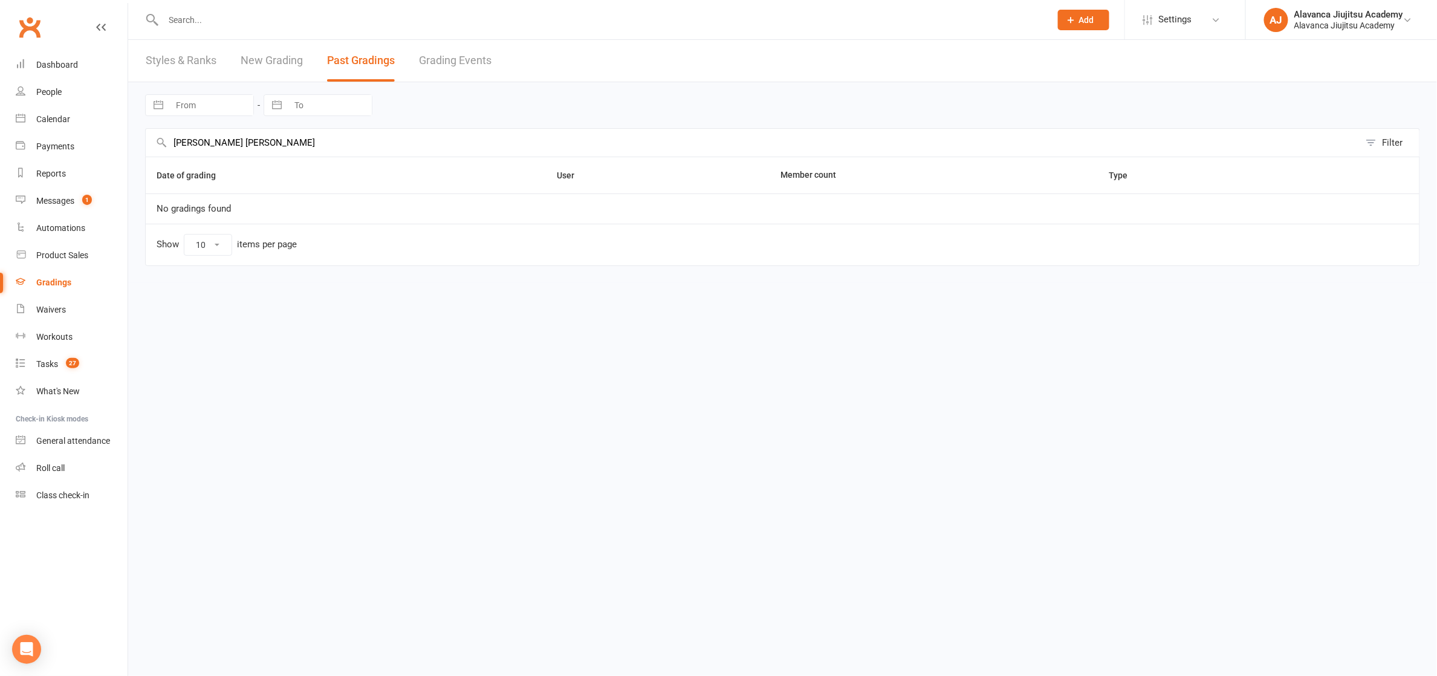
type input "[PERSON_NAME] [PERSON_NAME]"
click at [271, 63] on link "New Grading" at bounding box center [272, 61] width 62 height 42
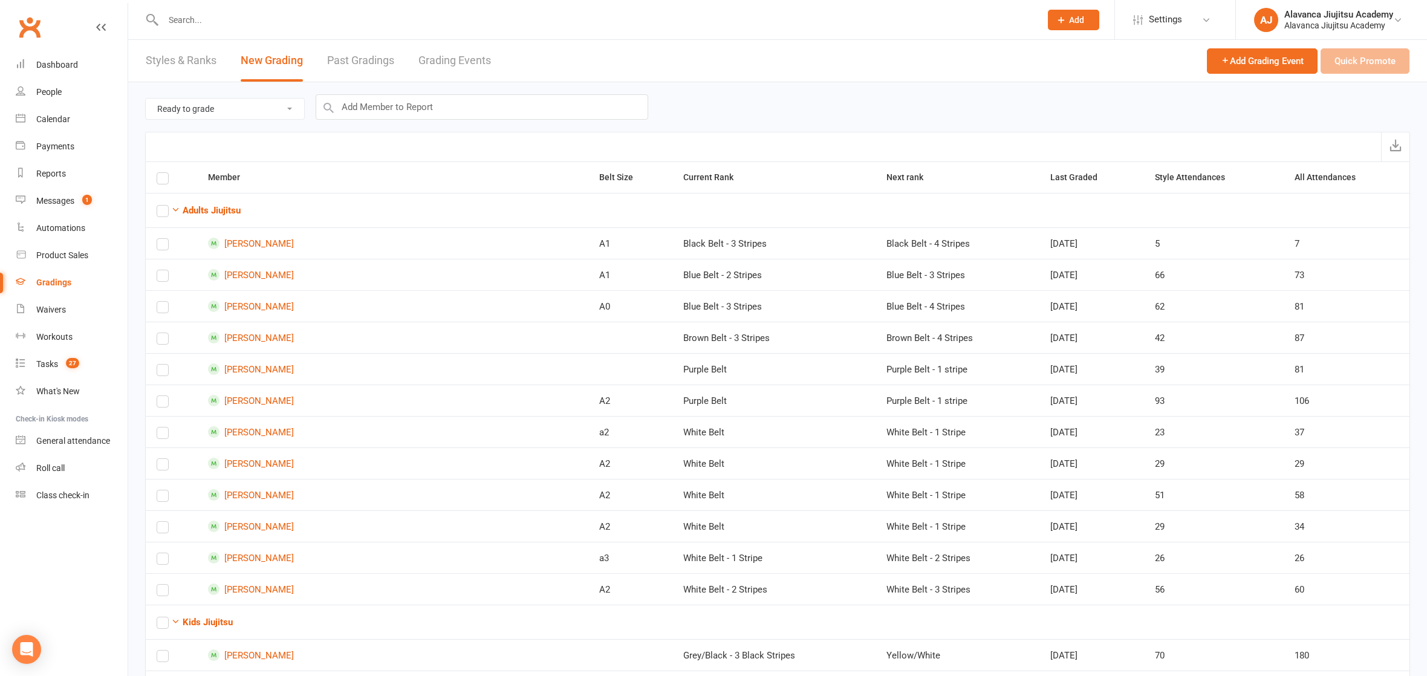
click at [469, 129] on div "Ready to grade All members enrolled in a style Active members enrolled in a sty…" at bounding box center [777, 107] width 1265 height 50
click at [465, 114] on input "text" at bounding box center [482, 106] width 332 height 25
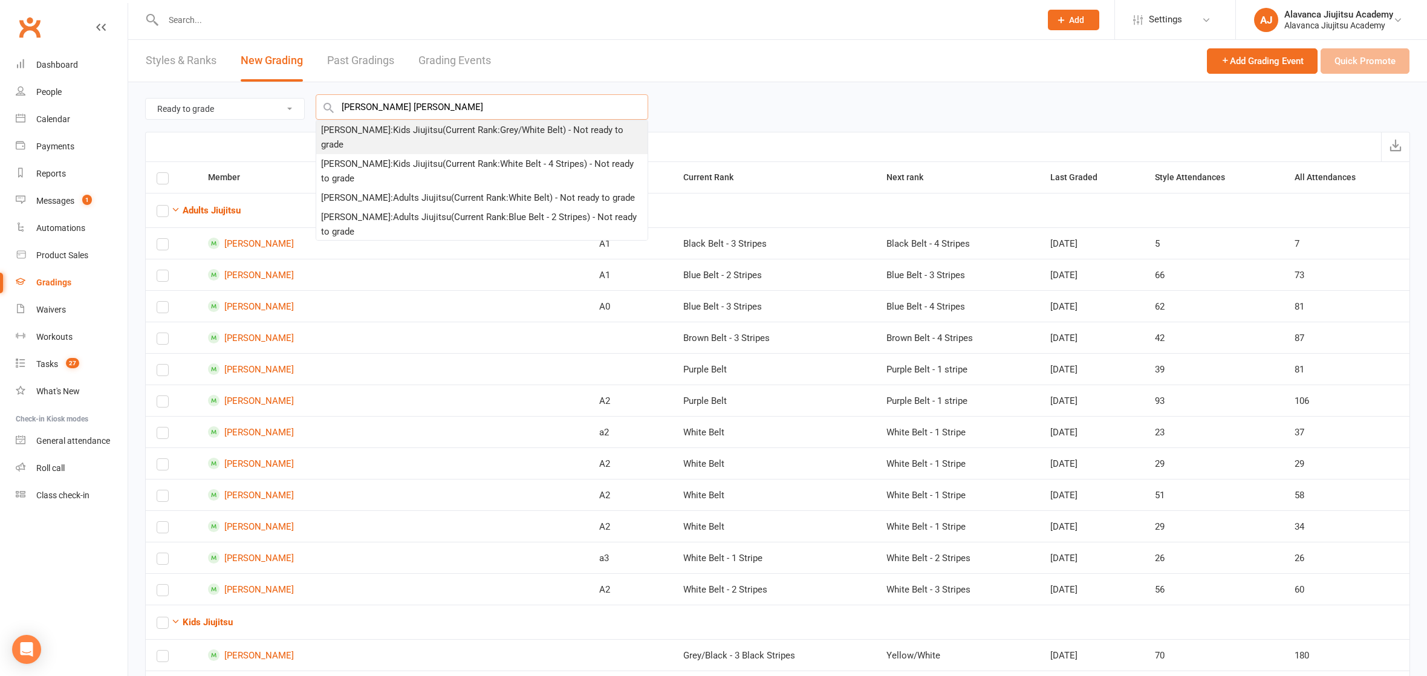
type input "[PERSON_NAME] [PERSON_NAME]"
click at [464, 123] on div "[PERSON_NAME] : Kids Jiujitsu (Current Rank: Grey/White Belt ) - Not ready to g…" at bounding box center [482, 137] width 322 height 29
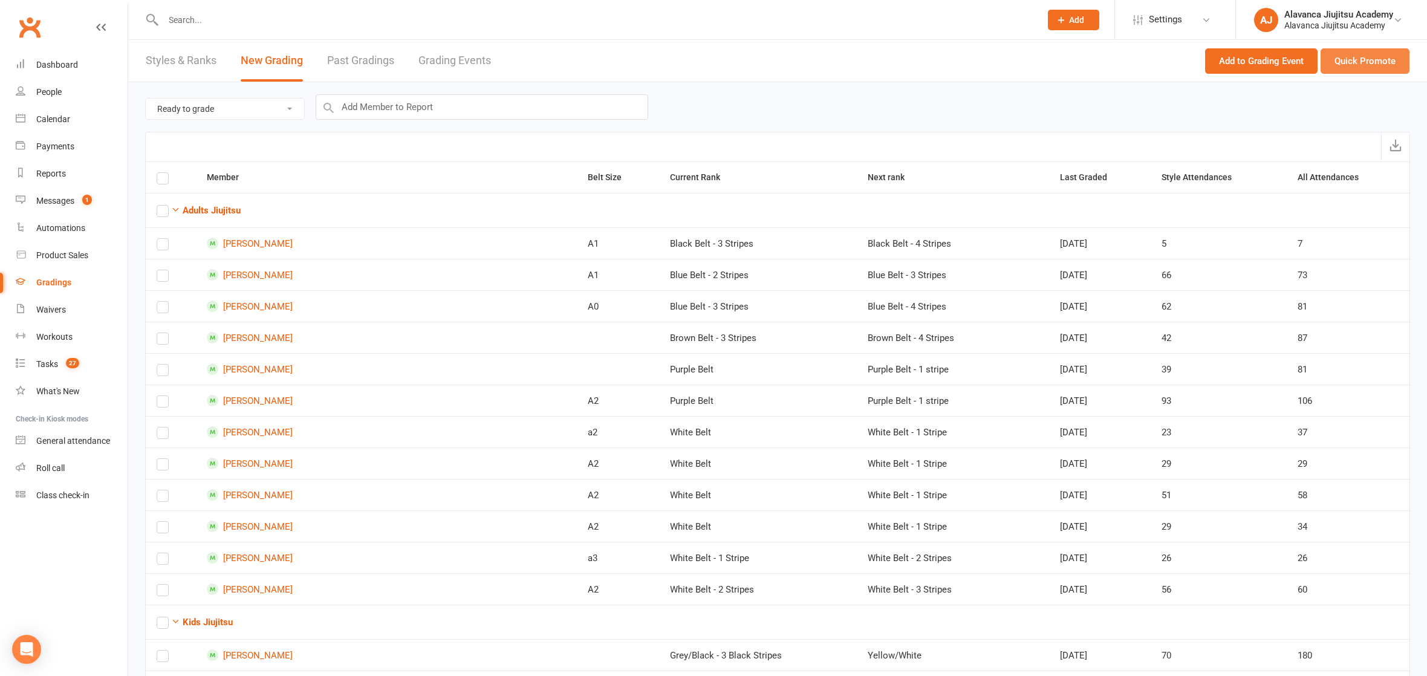
click at [1379, 66] on button "Quick Promote" at bounding box center [1364, 60] width 89 height 25
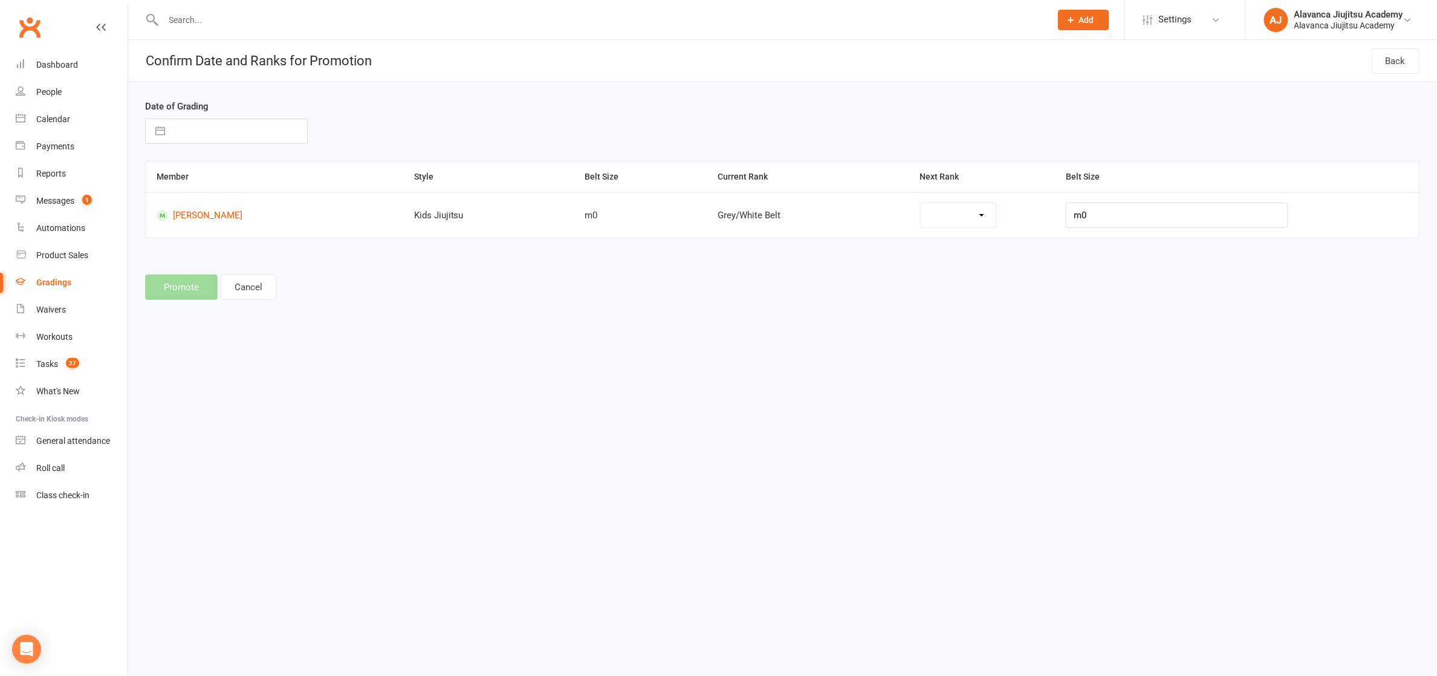
select select "28110"
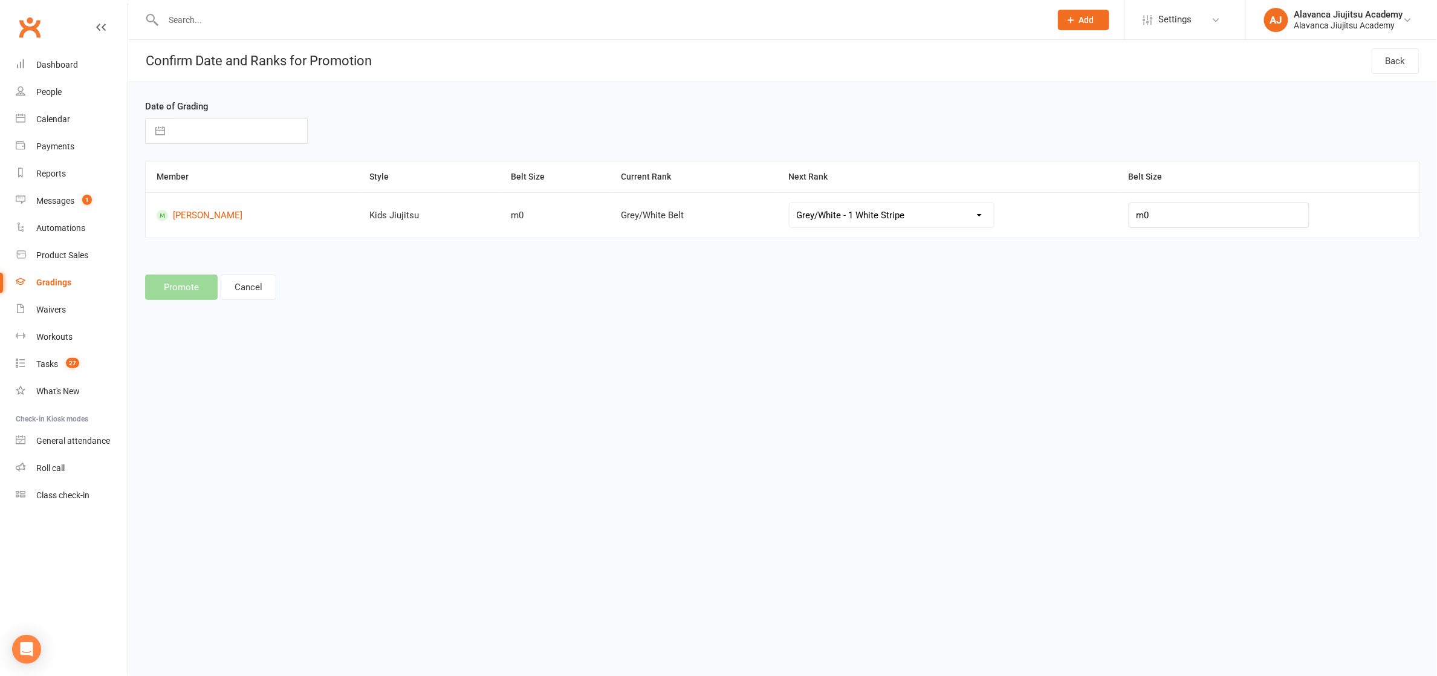
select select "8"
select select "2025"
select select "9"
select select "2025"
select select "10"
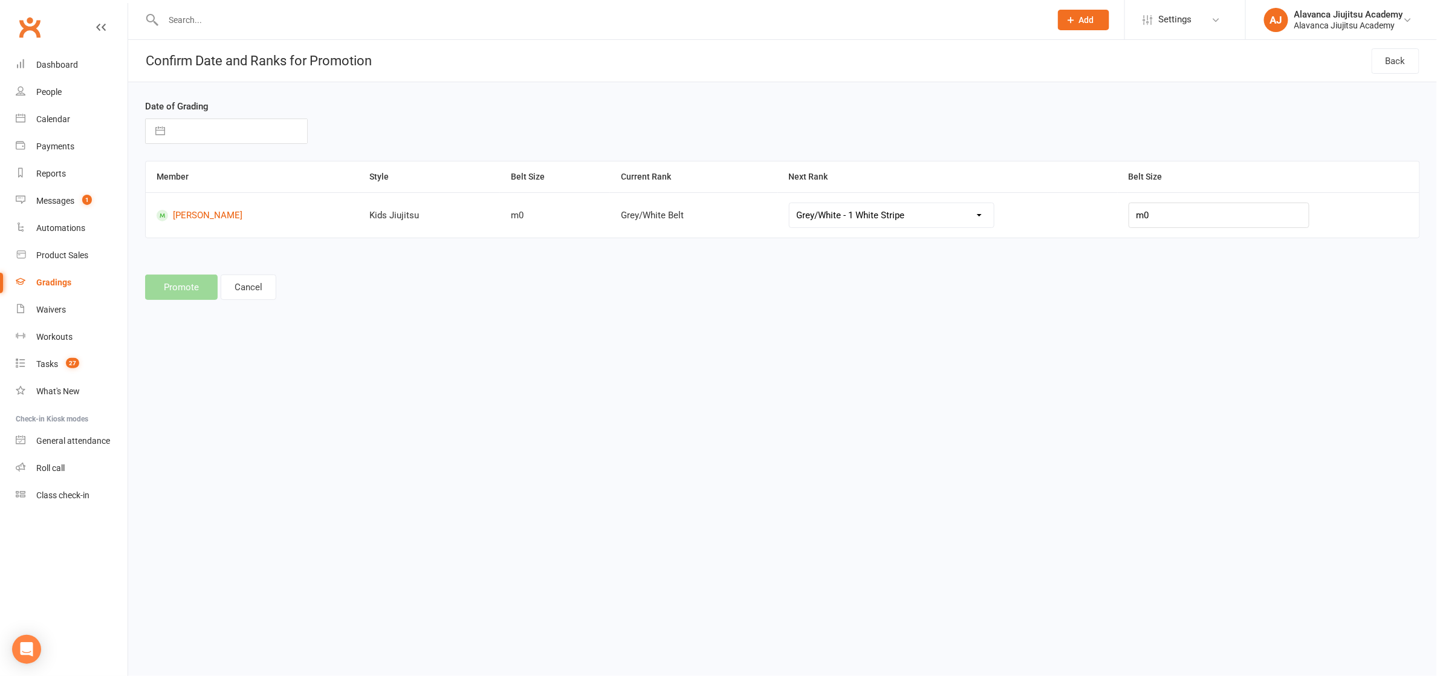
select select "2025"
click at [259, 140] on input "text" at bounding box center [239, 131] width 136 height 24
click at [170, 186] on div "Move backward to switch to the previous month." at bounding box center [170, 179] width 24 height 20
select select "7"
select select "2025"
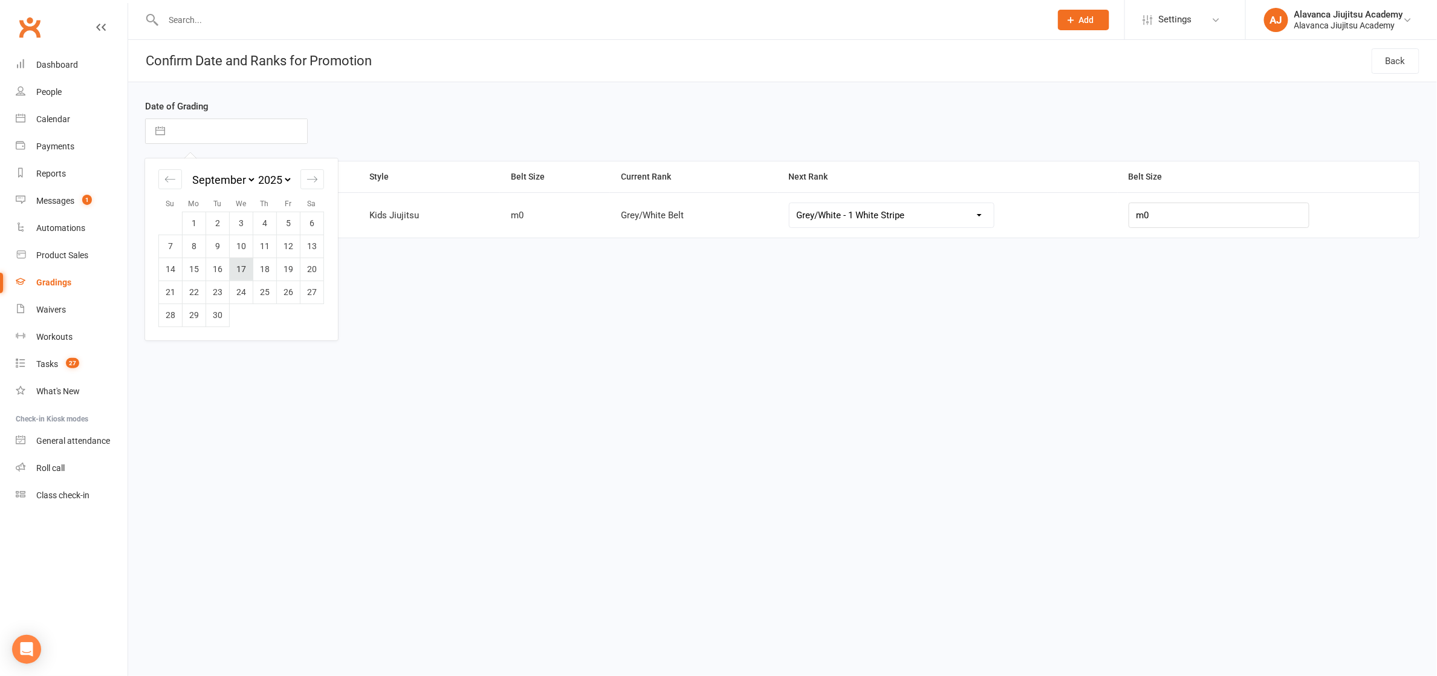
click at [246, 270] on td "17" at bounding box center [242, 269] width 24 height 23
type input "[DATE]"
click at [191, 287] on button "Promote" at bounding box center [181, 286] width 73 height 25
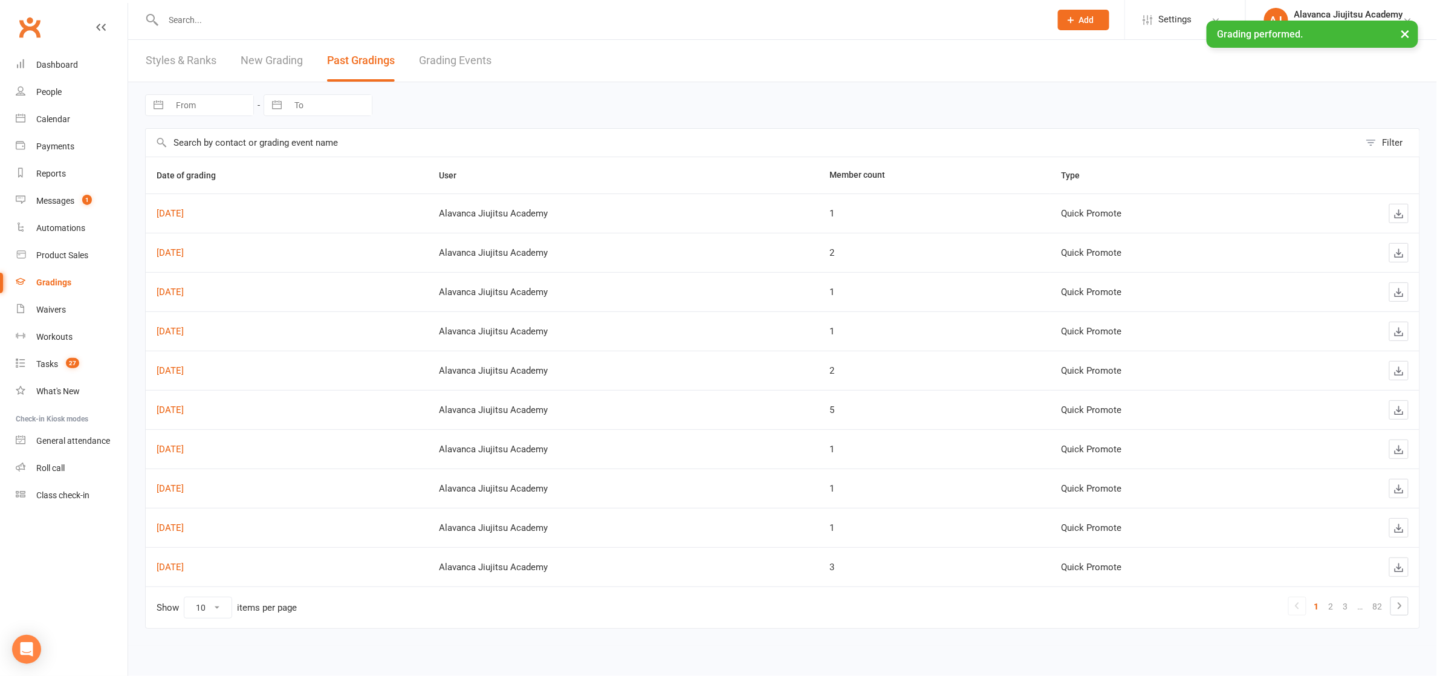
click at [284, 74] on link "New Grading" at bounding box center [272, 61] width 62 height 42
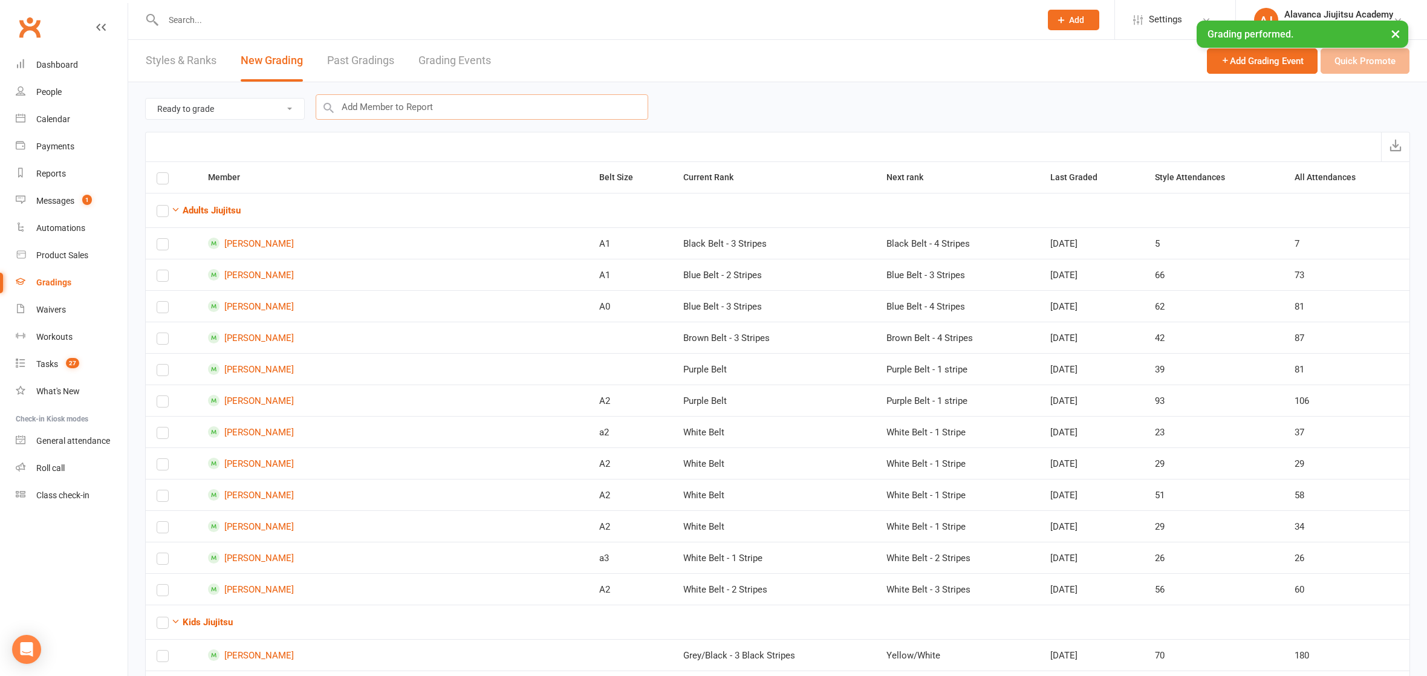
click at [545, 113] on input "text" at bounding box center [482, 106] width 332 height 25
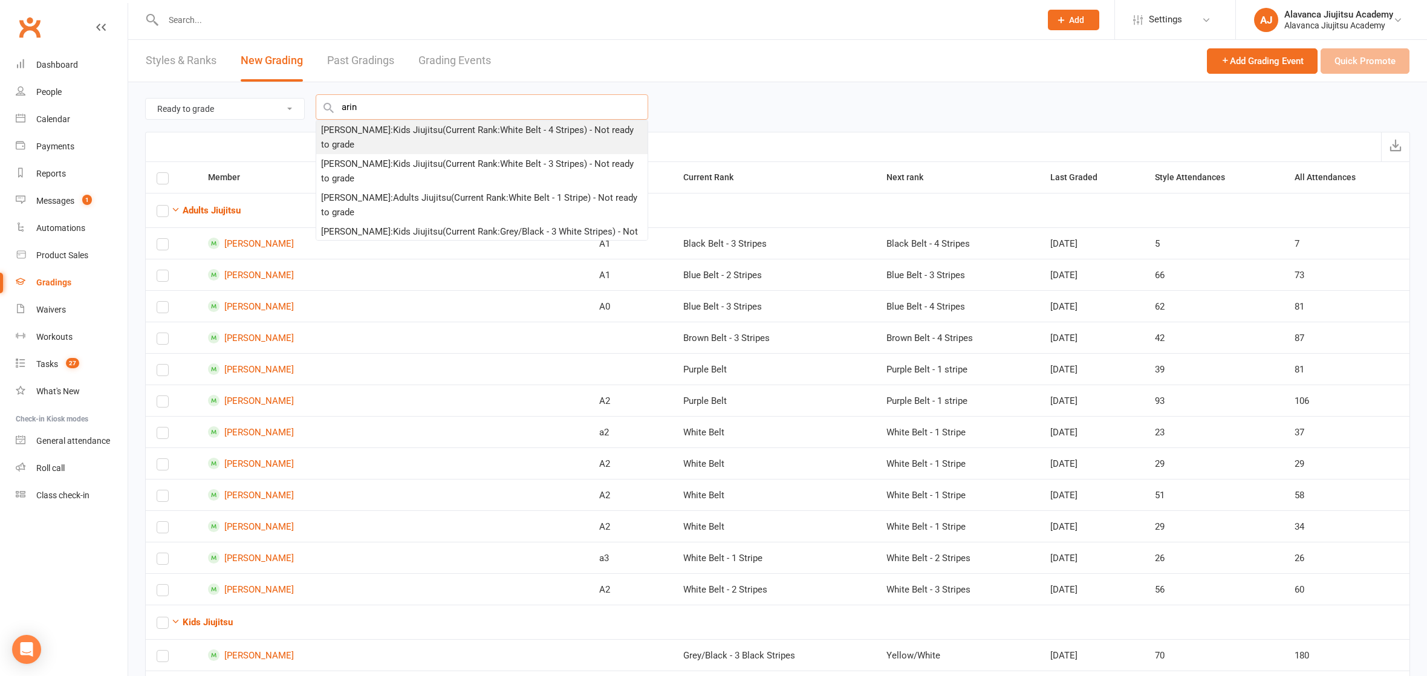
type input "arin"
click at [469, 131] on div "[PERSON_NAME] : Kids Jiujitsu (Current Rank: White Belt - 4 Stripes ) - Not rea…" at bounding box center [482, 137] width 322 height 29
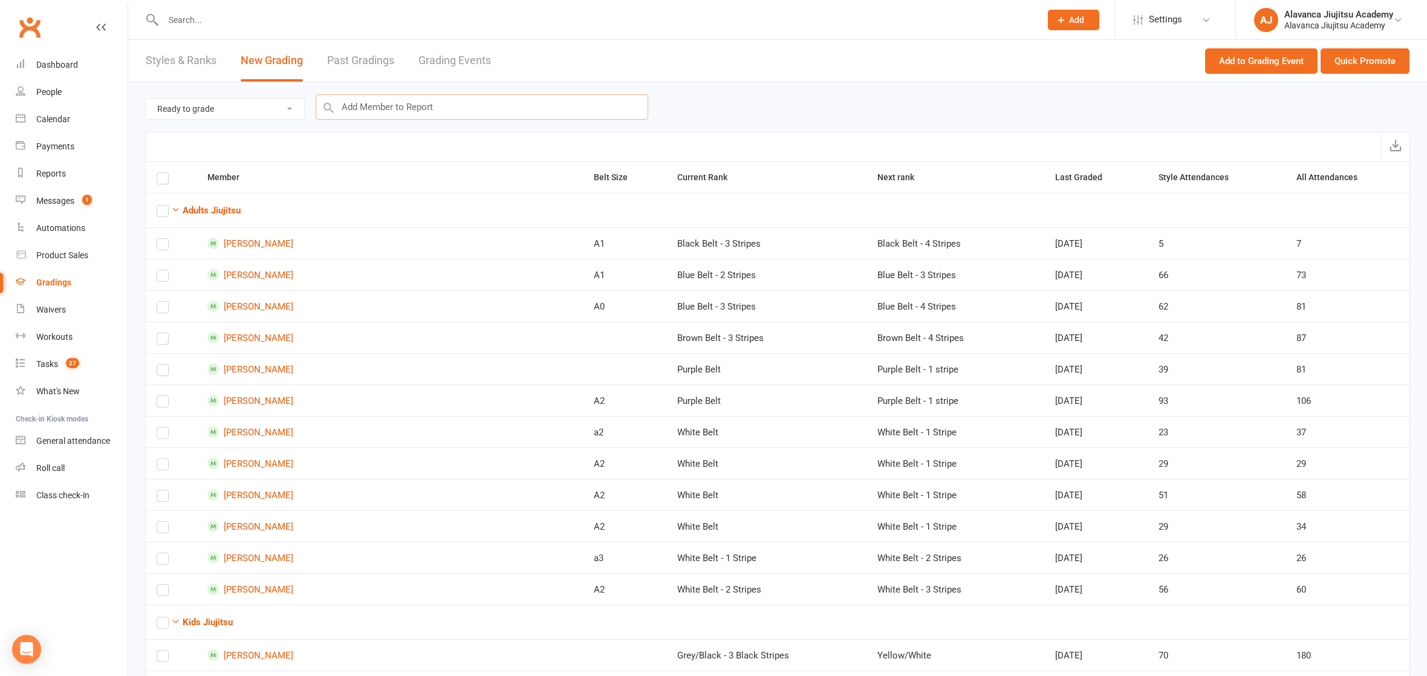
click at [452, 108] on input "text" at bounding box center [482, 106] width 332 height 25
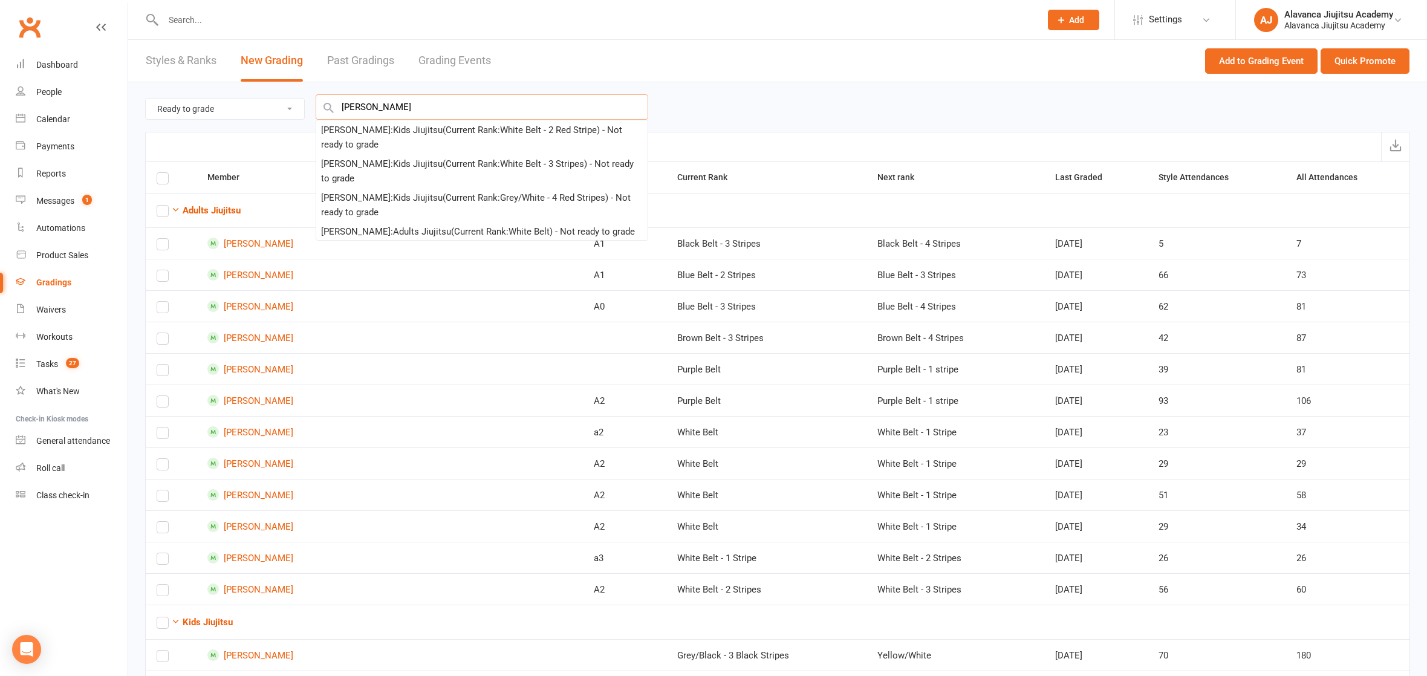
type input "[PERSON_NAME]"
drag, startPoint x: 450, startPoint y: 111, endPoint x: 452, endPoint y: 140, distance: 29.1
click at [453, 140] on div "[PERSON_NAME] : Kids Jiujitsu (Current Rank: White Belt - 2 Red Stripe ) - Not …" at bounding box center [482, 137] width 322 height 29
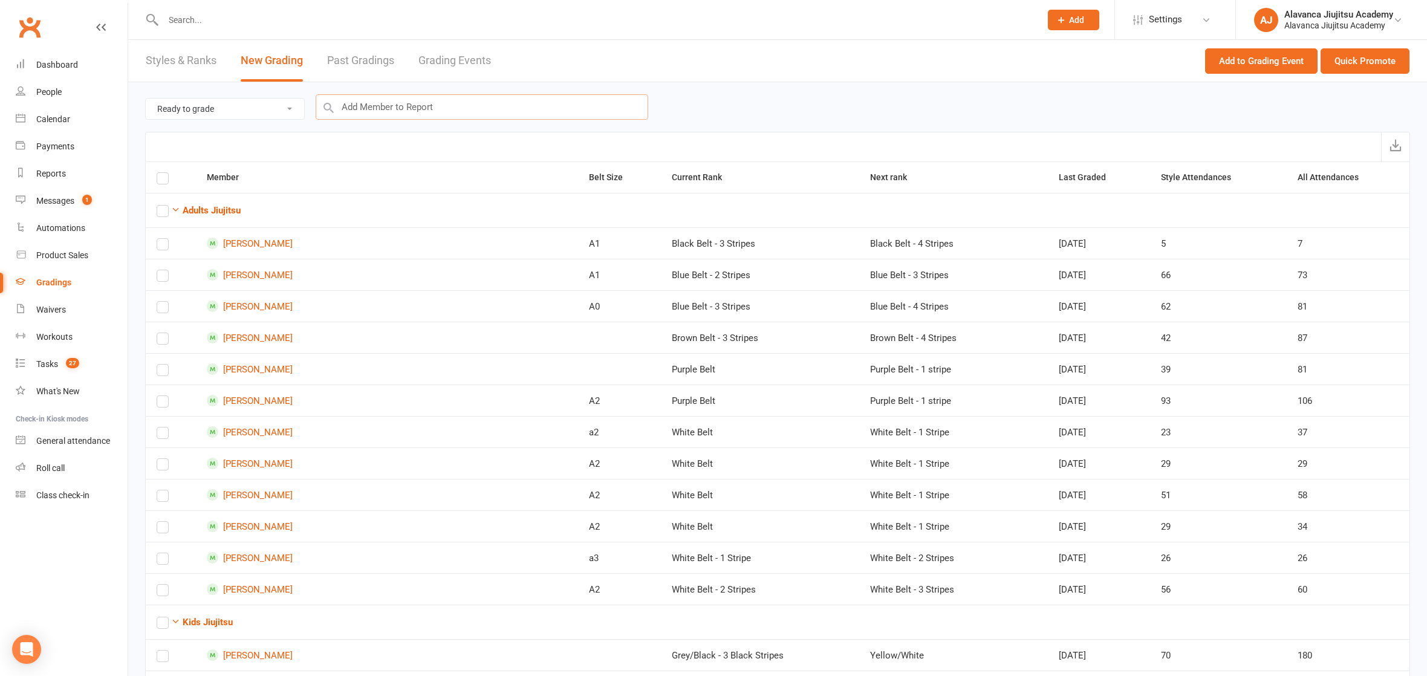
click at [444, 111] on input "text" at bounding box center [482, 106] width 332 height 25
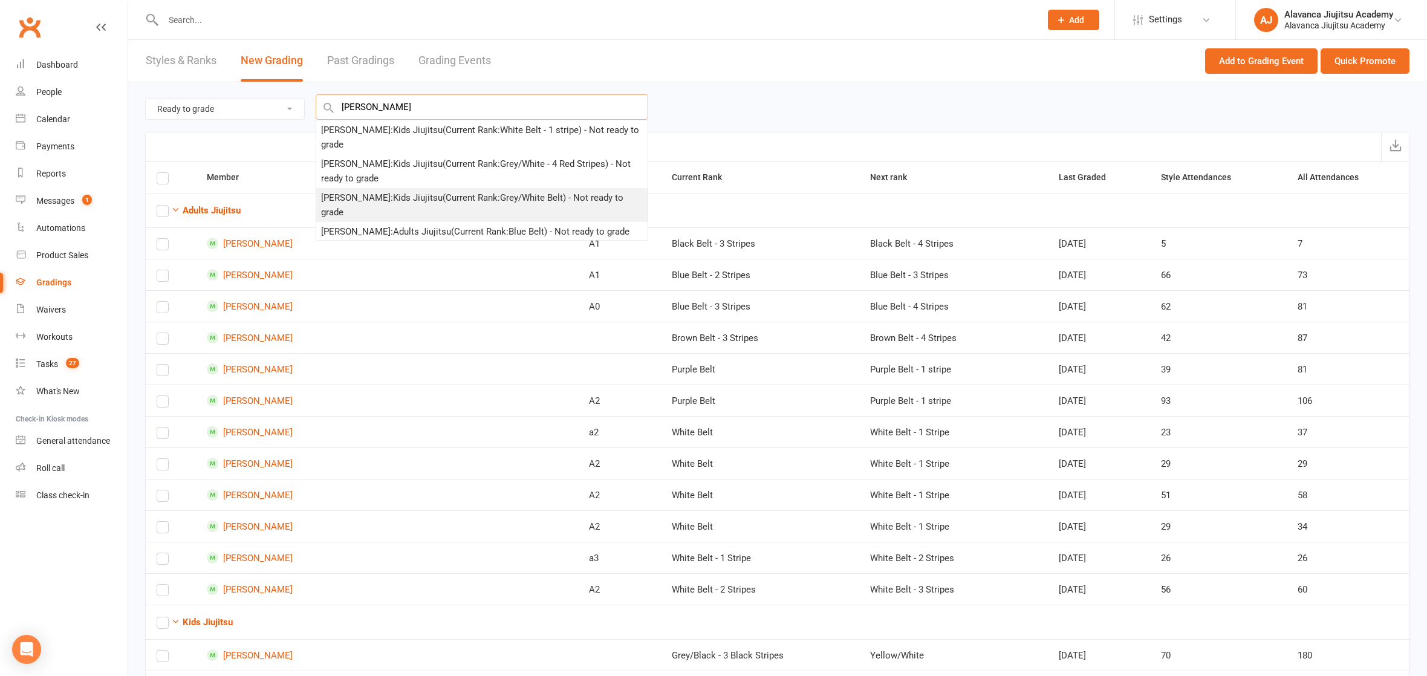
type input "[PERSON_NAME]"
click at [429, 190] on div "[PERSON_NAME] : Kids Jiujitsu (Current Rank: Grey/White Belt ) - Not ready to g…" at bounding box center [482, 204] width 322 height 29
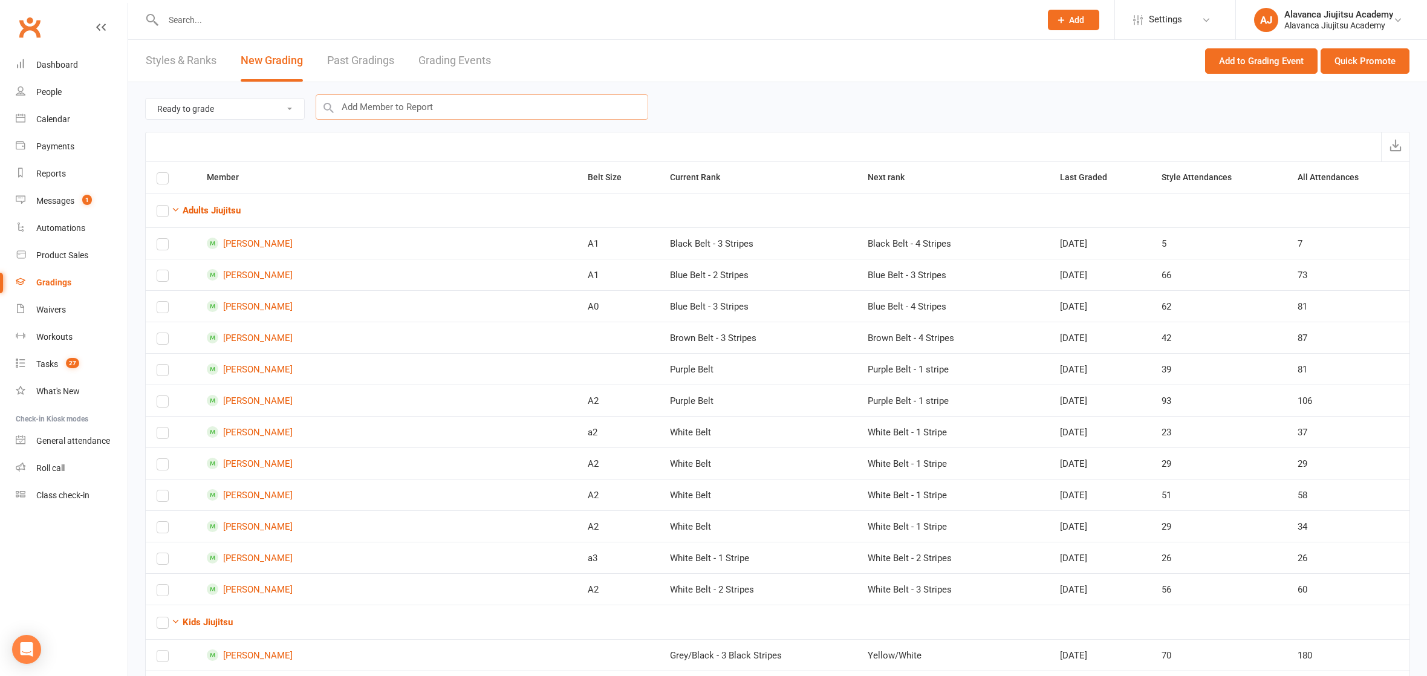
click at [442, 113] on input "text" at bounding box center [482, 106] width 332 height 25
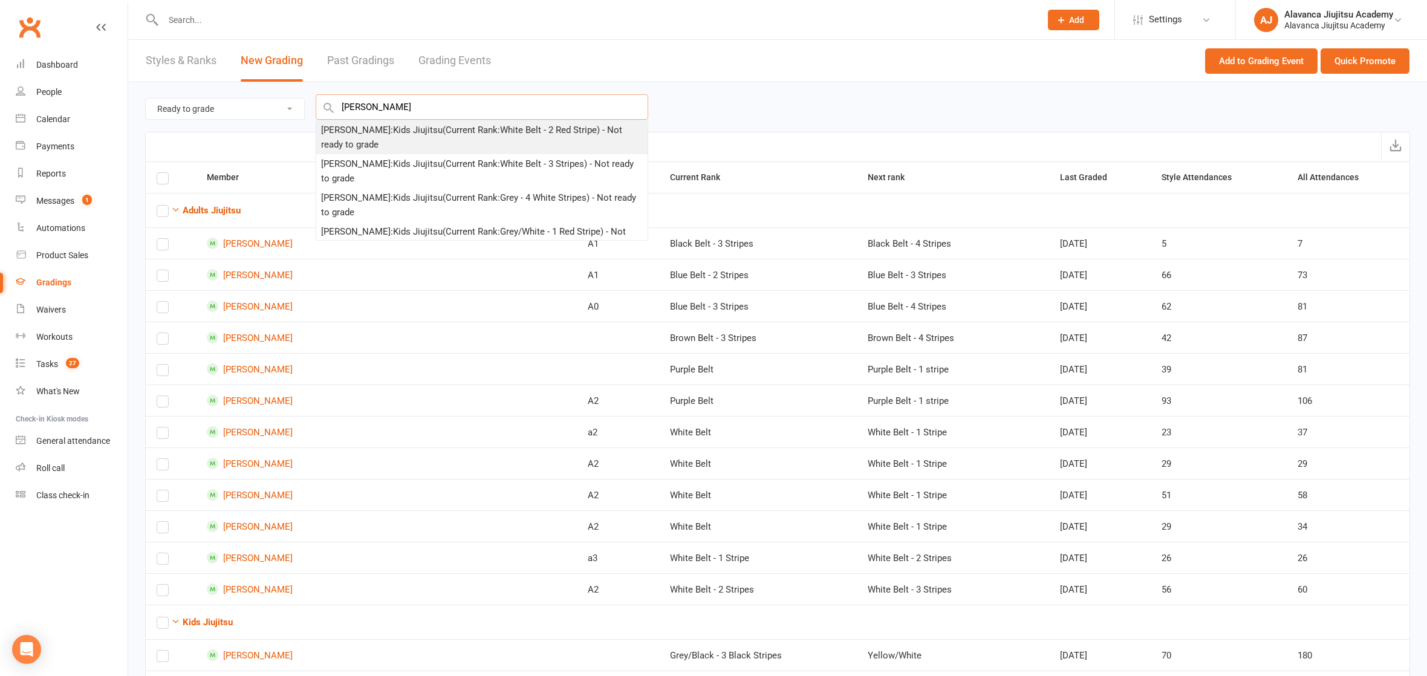
type input "[PERSON_NAME]"
click at [436, 146] on div "[PERSON_NAME] : Kids Jiujitsu (Current Rank: White Belt - 2 Red Stripe ) - Not …" at bounding box center [482, 137] width 322 height 29
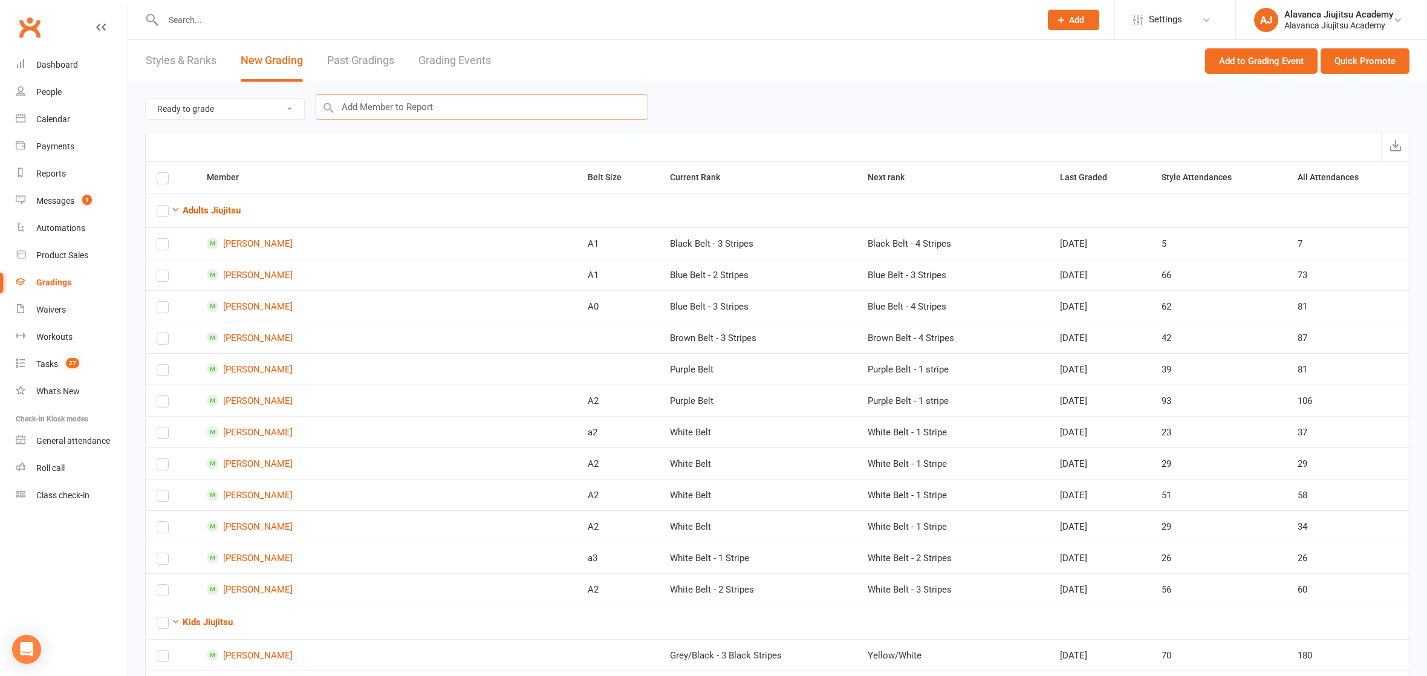
click at [440, 101] on input "text" at bounding box center [482, 106] width 332 height 25
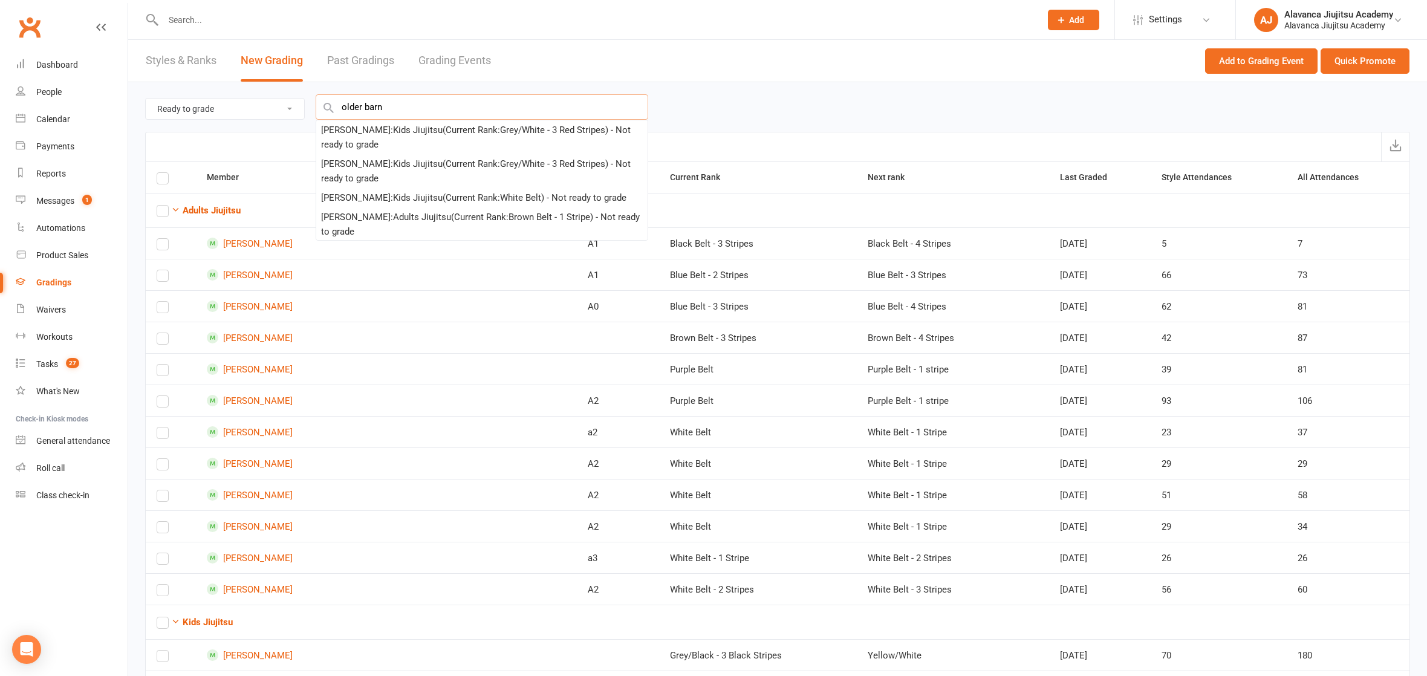
type input "older barn"
drag, startPoint x: 440, startPoint y: 101, endPoint x: 423, endPoint y: 134, distance: 37.6
click at [423, 134] on div "[PERSON_NAME] : Kids Jiujitsu (Current Rank: Grey/White - 3 Red Stripes ) - Not…" at bounding box center [482, 137] width 322 height 29
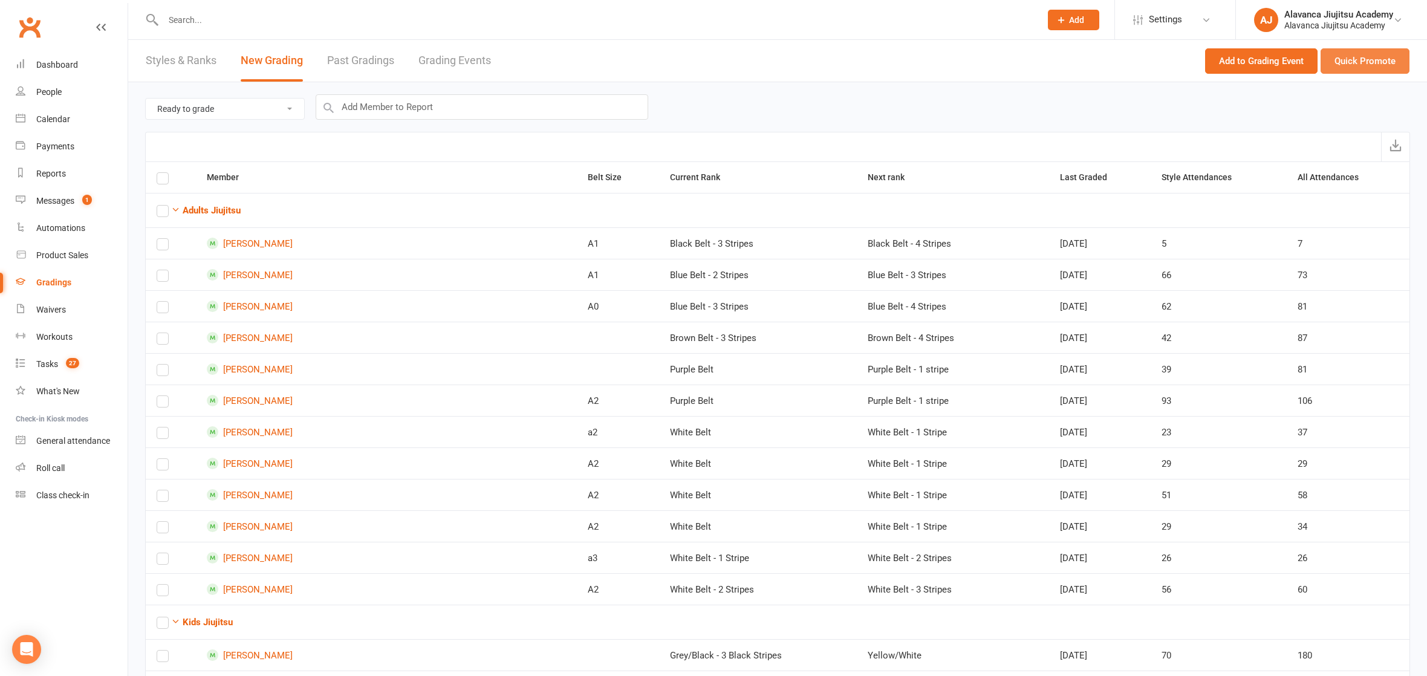
click at [1341, 56] on button "Quick Promote" at bounding box center [1364, 60] width 89 height 25
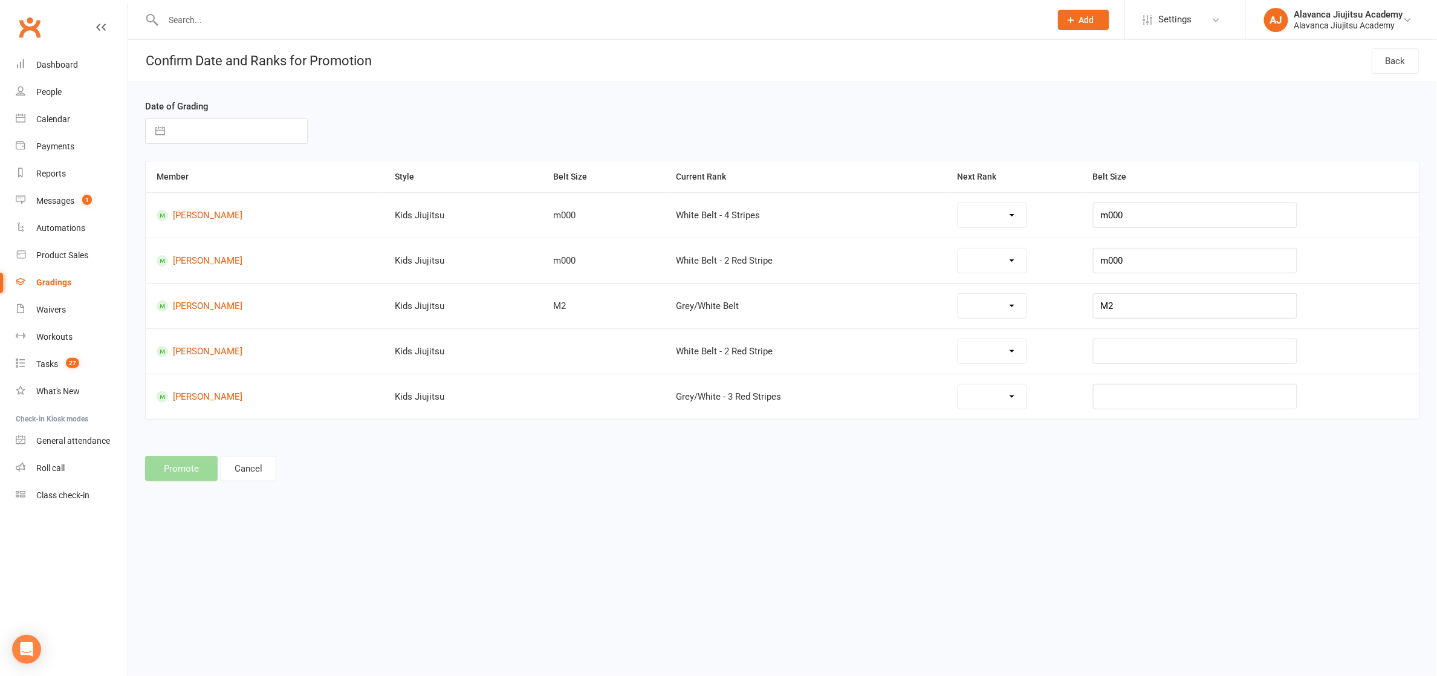
select select "29348"
select select "28116"
select select "28110"
select select "28116"
select select "28117"
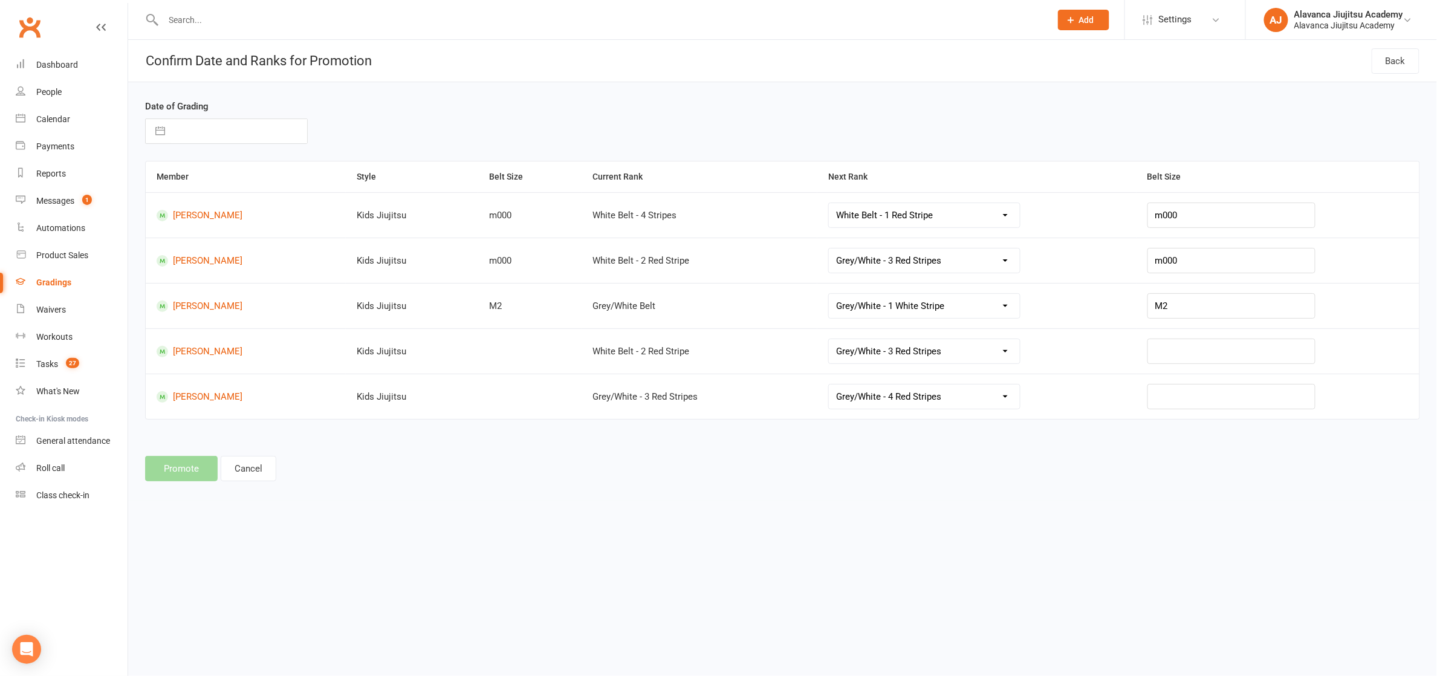
click at [198, 121] on input "text" at bounding box center [239, 131] width 136 height 24
select select "8"
select select "2025"
select select "9"
select select "2025"
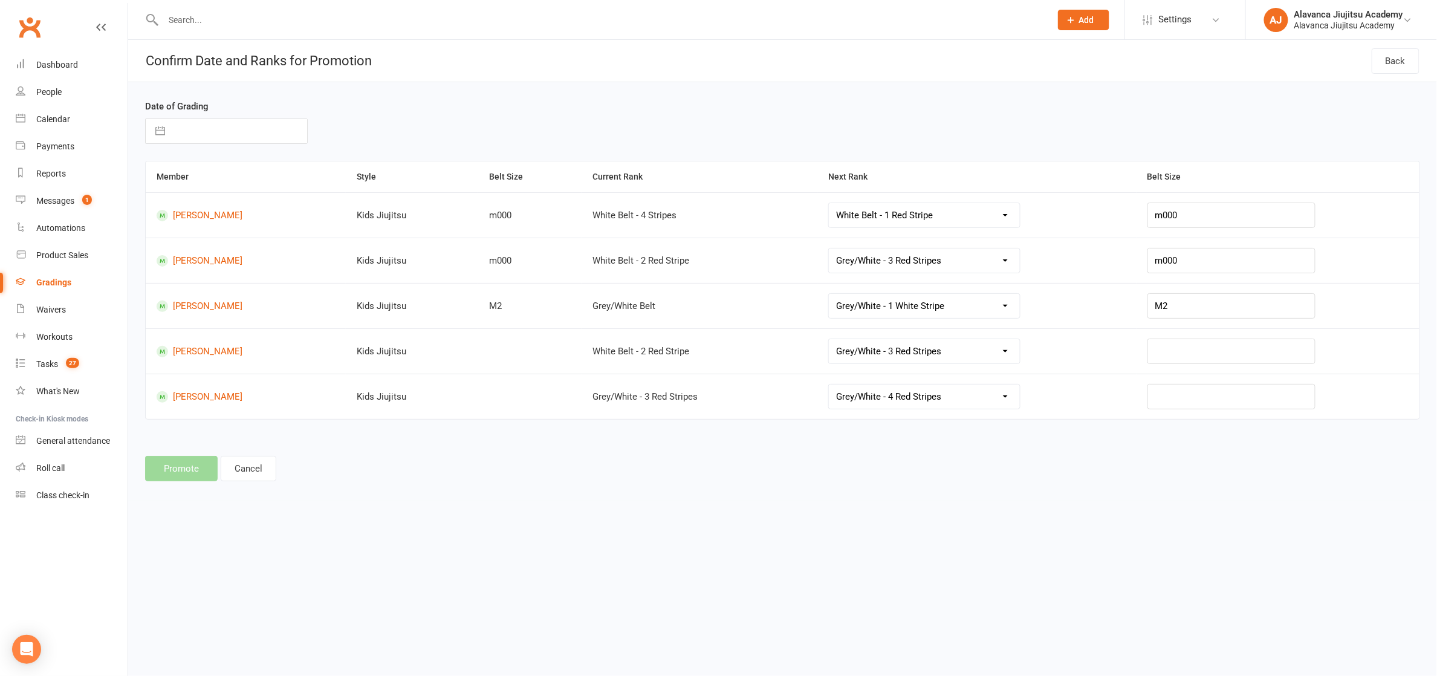
select select "10"
select select "2025"
click at [162, 176] on div "Move backward to switch to the previous month." at bounding box center [170, 179] width 24 height 20
select select "7"
select select "2025"
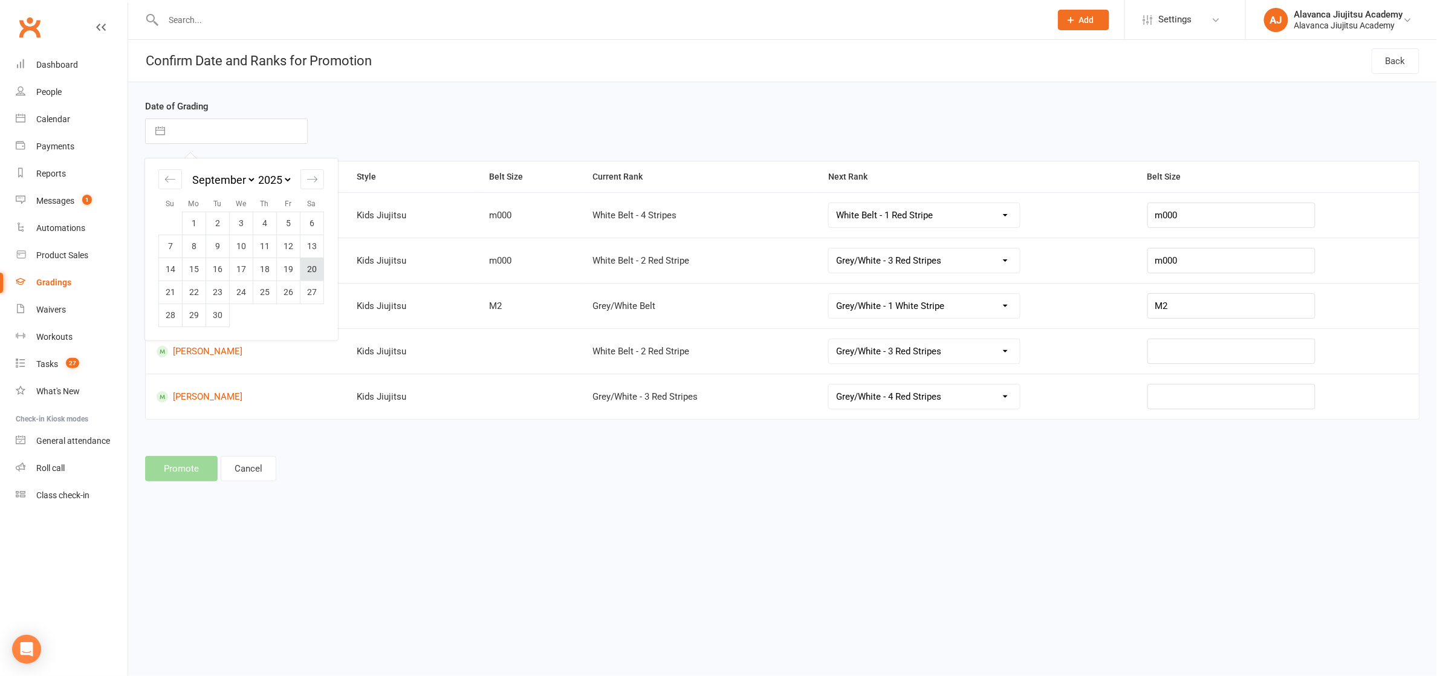
click at [319, 270] on td "20" at bounding box center [312, 269] width 24 height 23
type input "[DATE]"
select select "28120"
select select "28121"
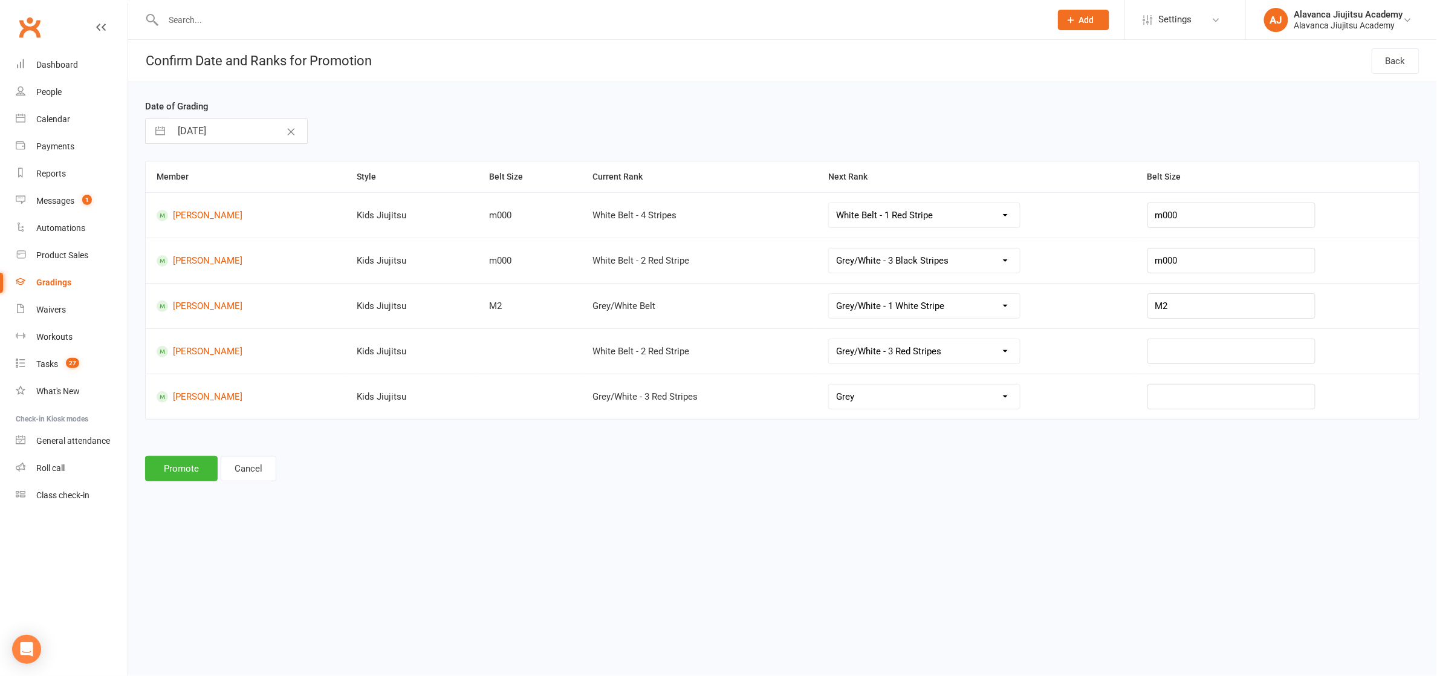
click at [571, 470] on div "Promote Cancel" at bounding box center [782, 468] width 1275 height 25
click at [167, 465] on button "Promote" at bounding box center [181, 468] width 73 height 25
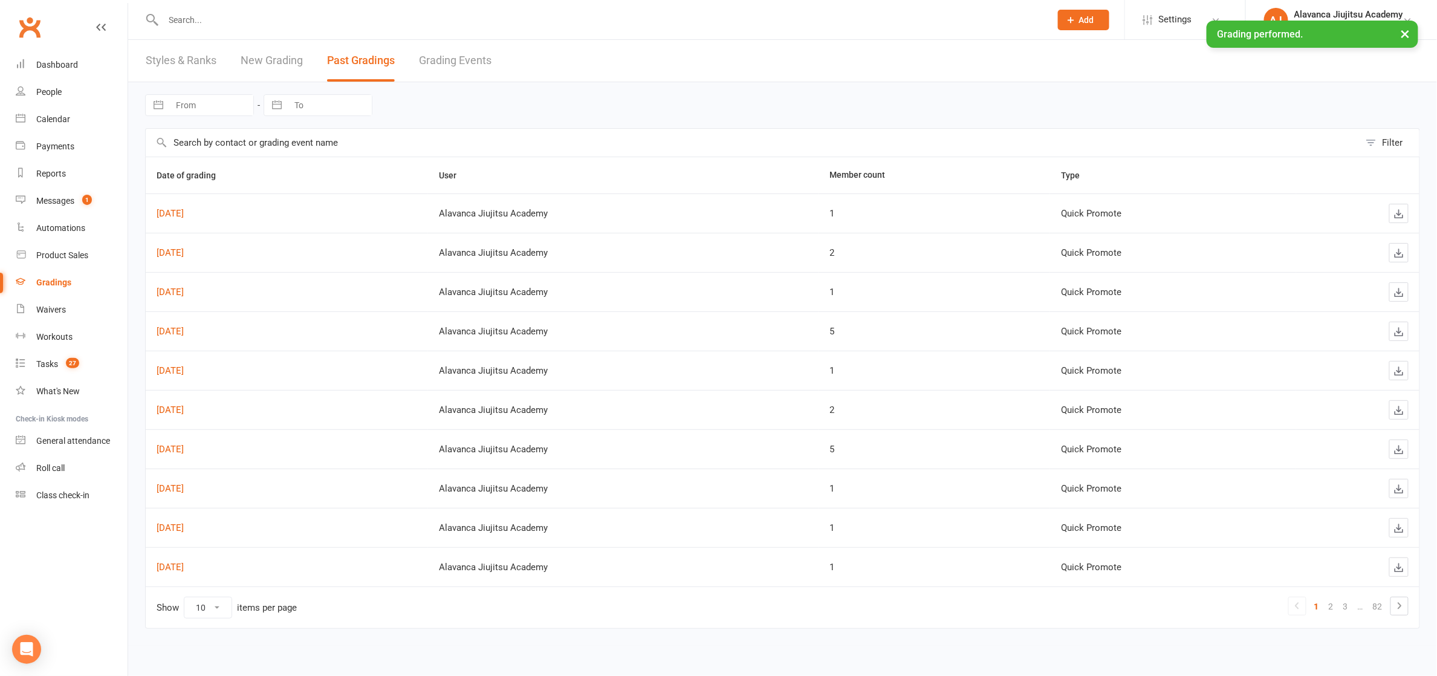
click at [276, 57] on link "New Grading" at bounding box center [272, 61] width 62 height 42
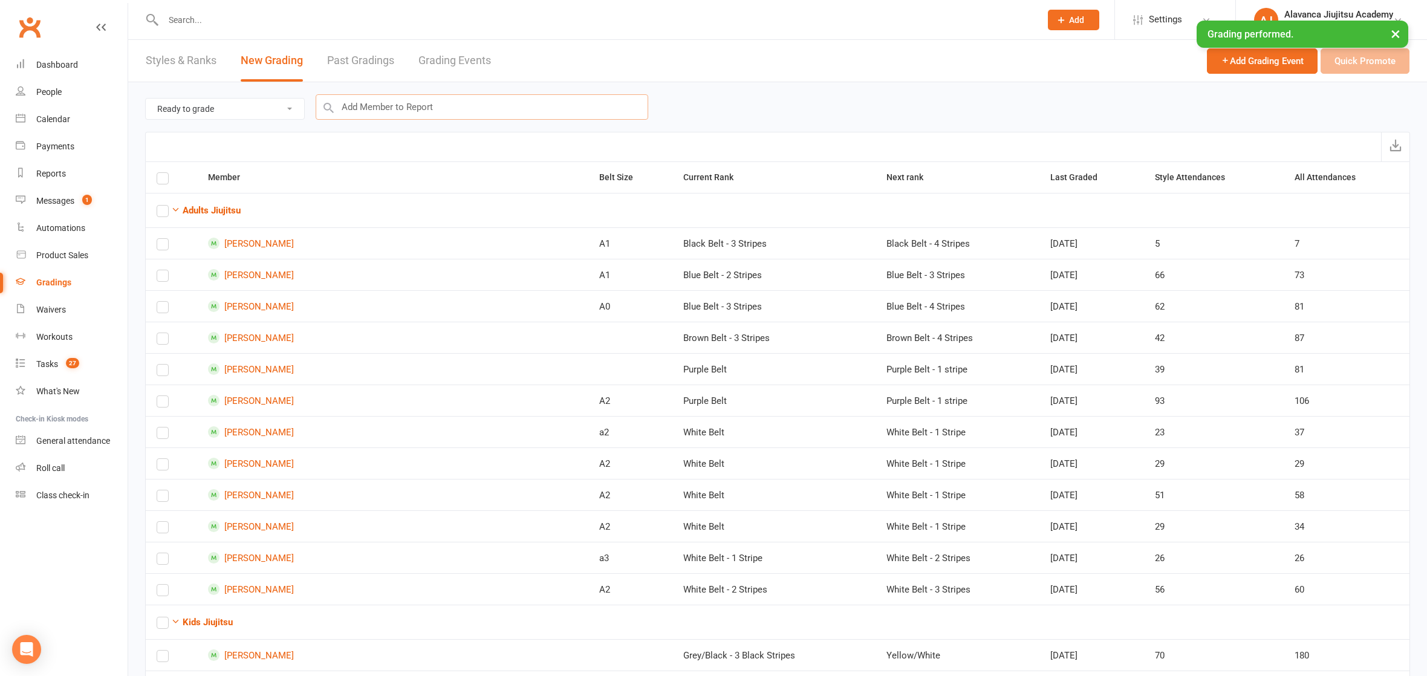
click at [418, 111] on input "text" at bounding box center [482, 106] width 332 height 25
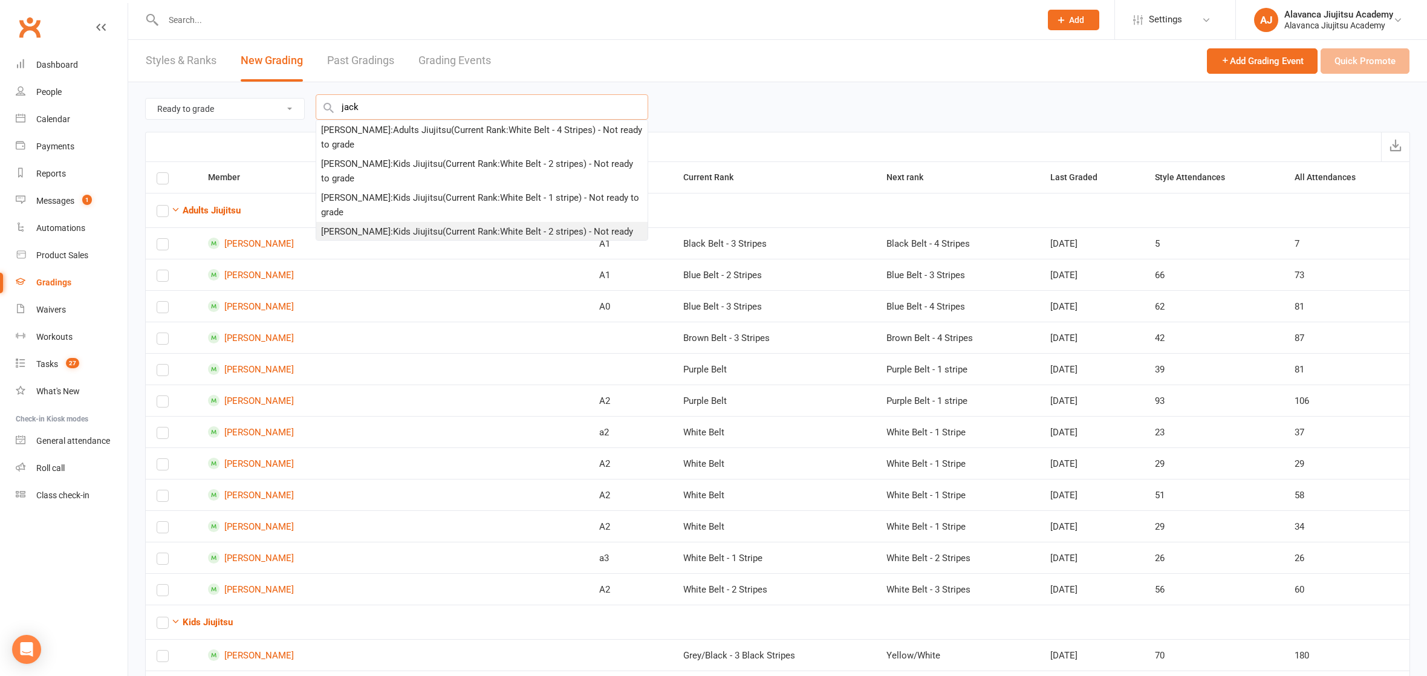
type input "jack"
click at [406, 234] on div "[PERSON_NAME] : Kids Jiujitsu (Current Rank: White Belt - 2 stripes ) - Not rea…" at bounding box center [482, 238] width 322 height 29
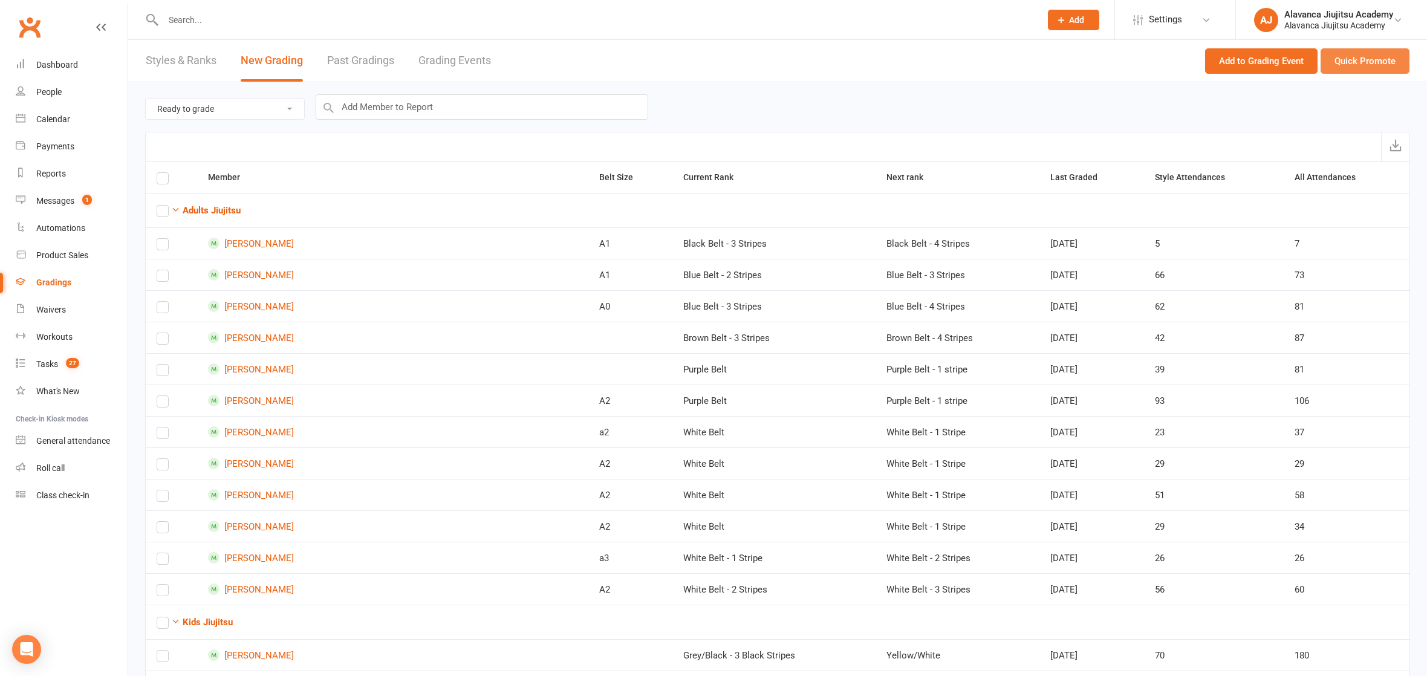
click at [1348, 51] on button "Quick Promote" at bounding box center [1364, 60] width 89 height 25
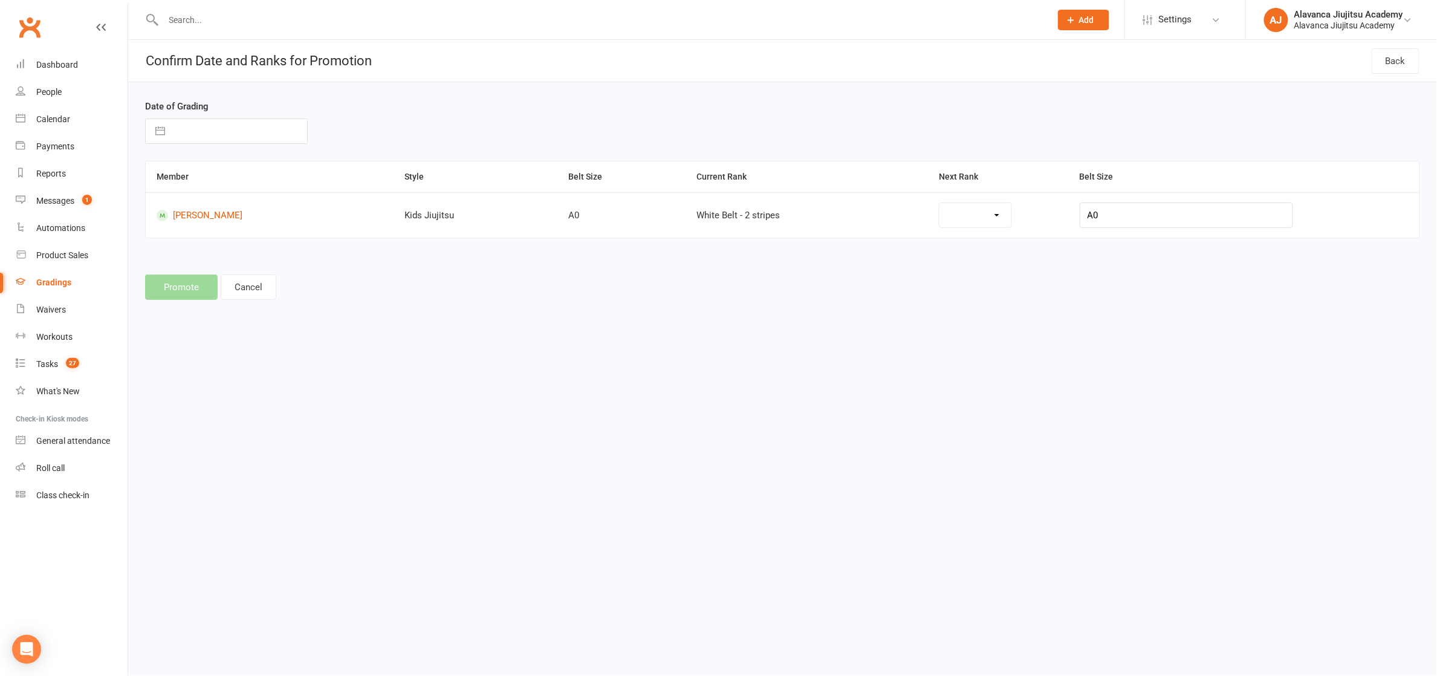
select select "28085"
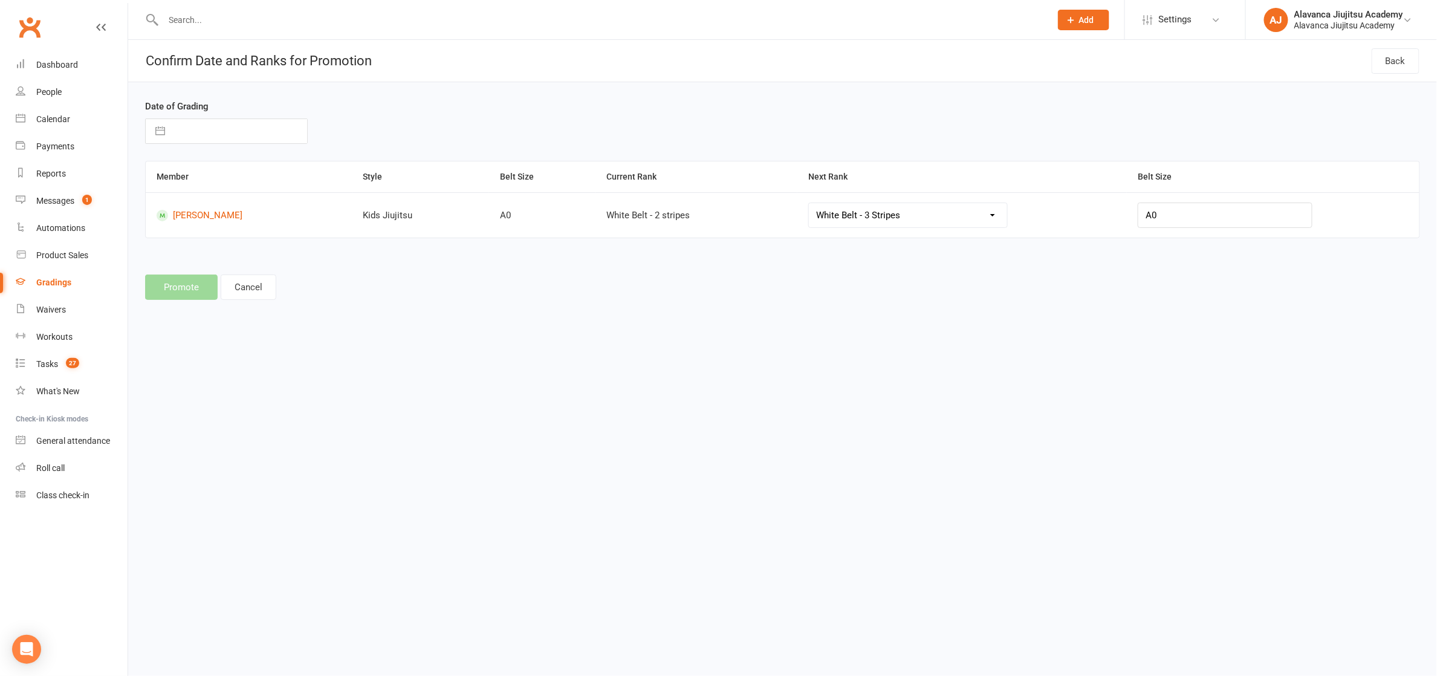
click at [199, 124] on input "text" at bounding box center [239, 131] width 136 height 24
select select "8"
select select "2025"
select select "9"
select select "2025"
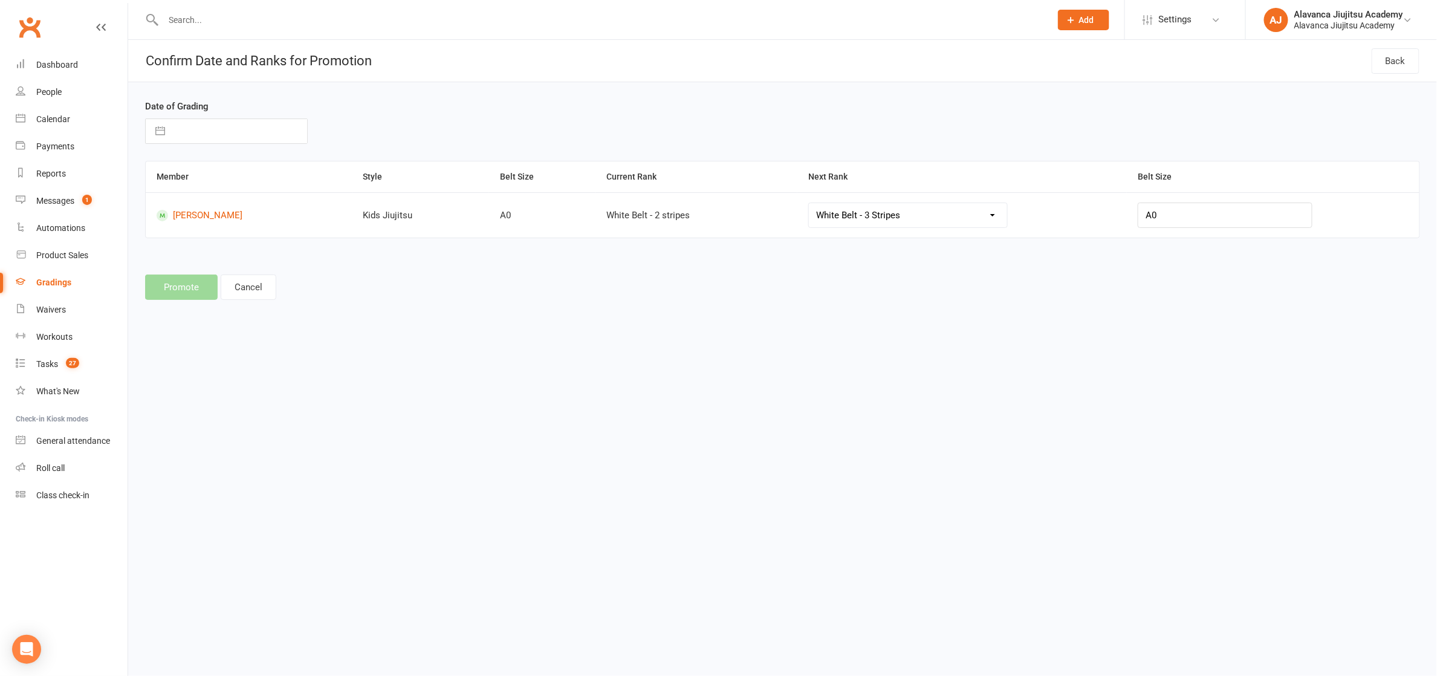
select select "10"
select select "2025"
click at [178, 184] on div "Move backward to switch to the previous month." at bounding box center [170, 179] width 24 height 20
select select "7"
select select "2025"
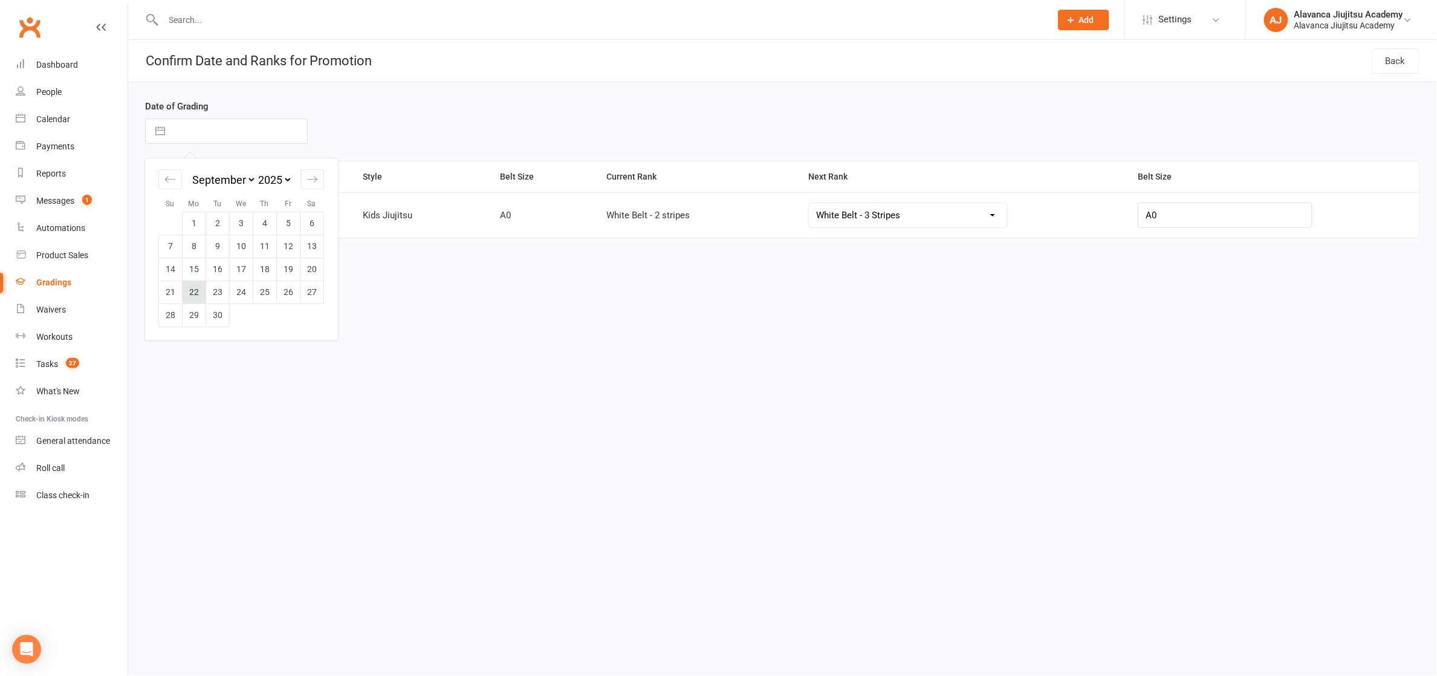
click at [202, 293] on td "22" at bounding box center [195, 291] width 24 height 23
type input "[DATE]"
click at [189, 283] on button "Promote" at bounding box center [181, 286] width 73 height 25
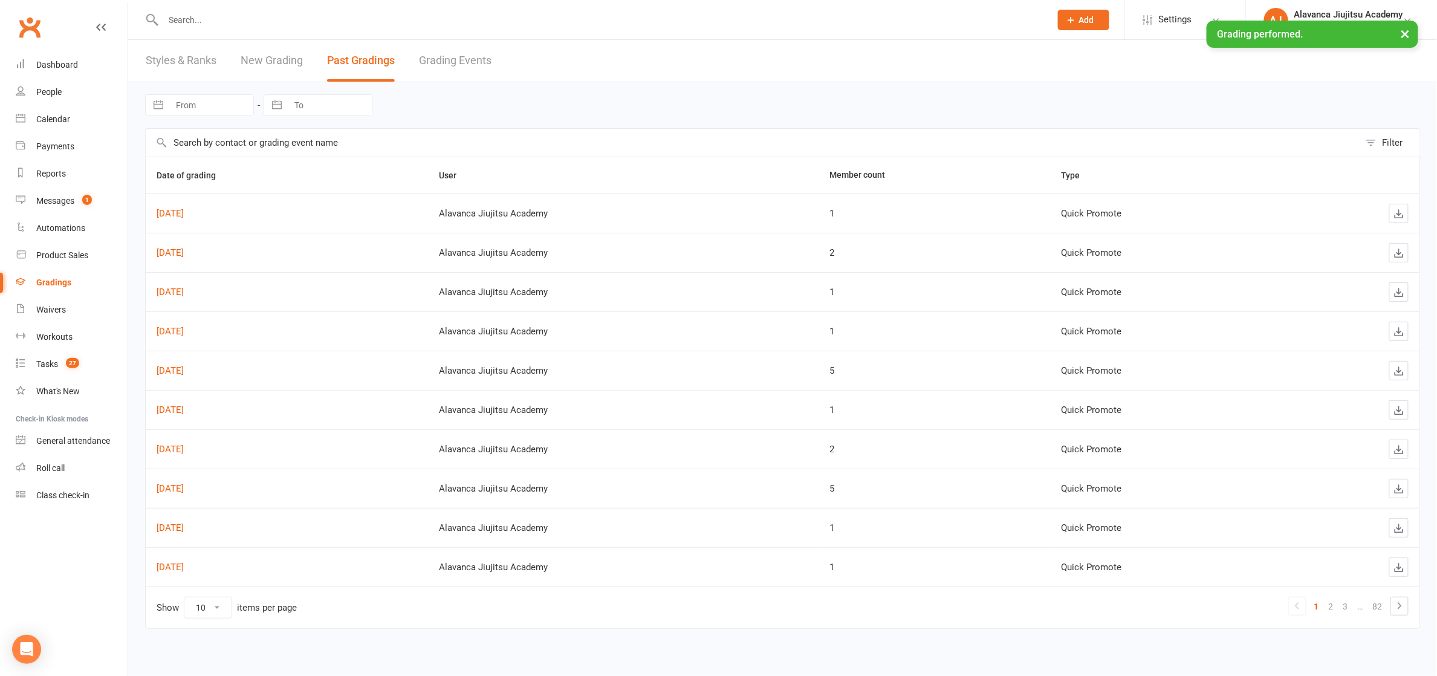
click at [287, 58] on link "New Grading" at bounding box center [272, 61] width 62 height 42
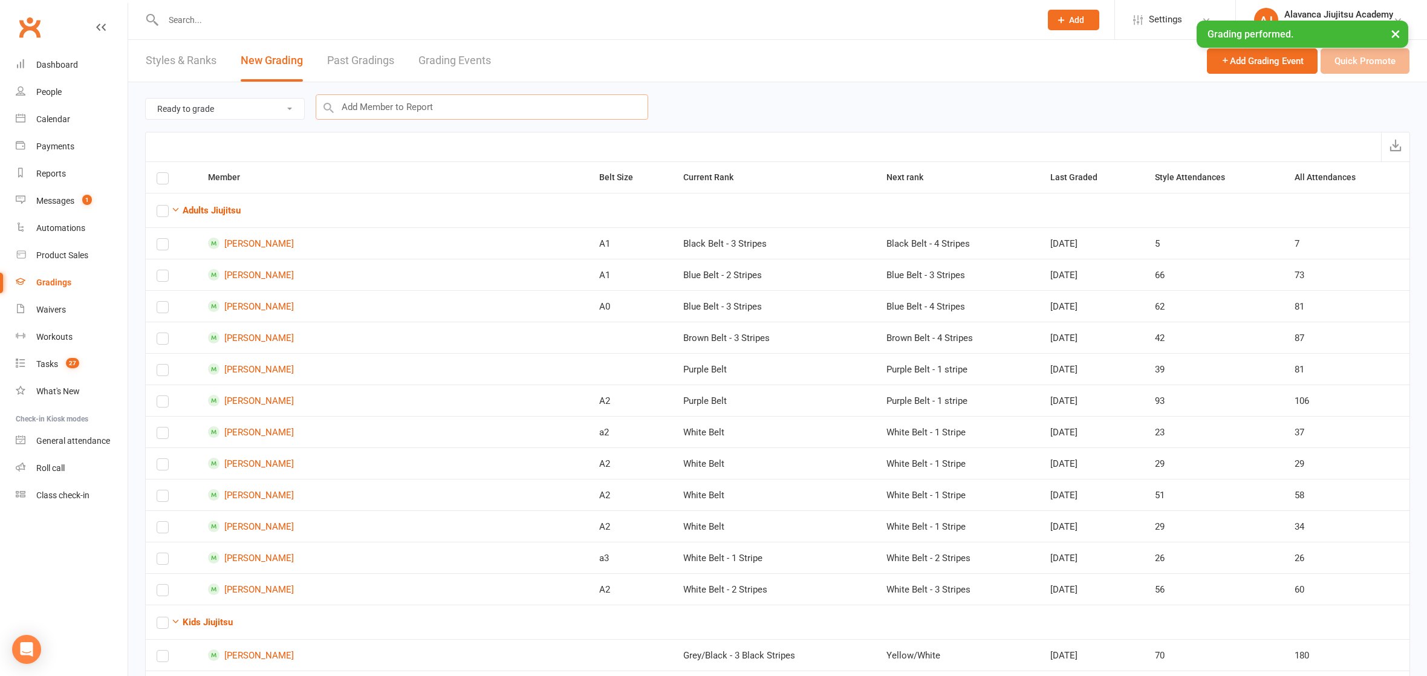
click at [380, 94] on input "text" at bounding box center [482, 106] width 332 height 25
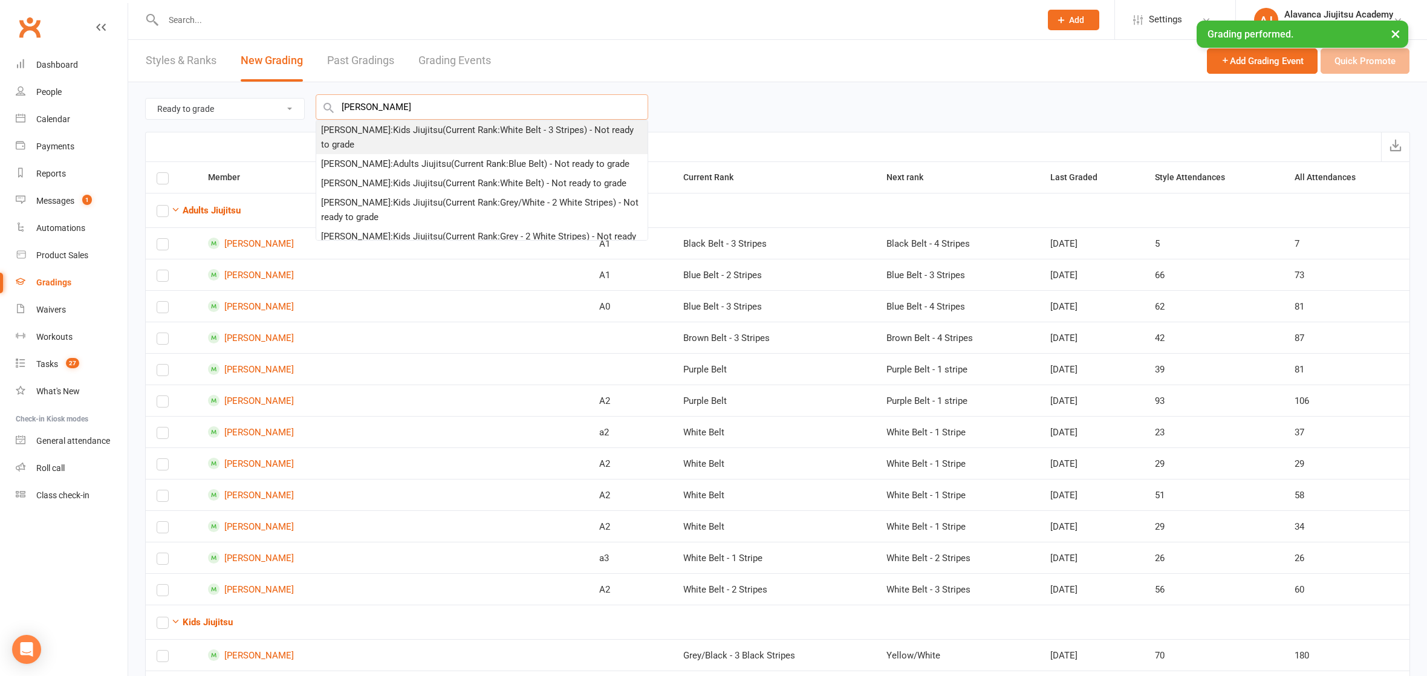
type input "[PERSON_NAME]"
click at [366, 138] on div "[PERSON_NAME] : Kids Jiujitsu (Current Rank: White Belt - 3 Stripes ) - Not rea…" at bounding box center [482, 137] width 322 height 29
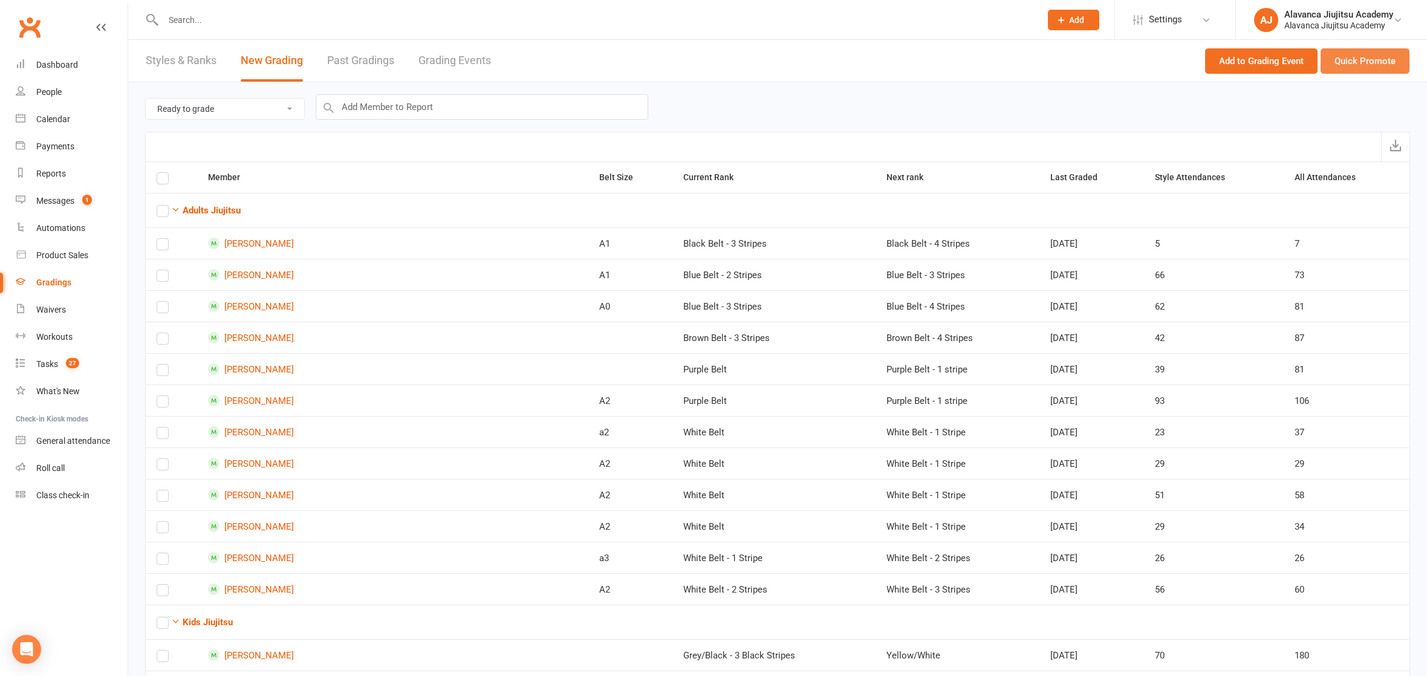
click at [1363, 60] on button "Quick Promote" at bounding box center [1364, 60] width 89 height 25
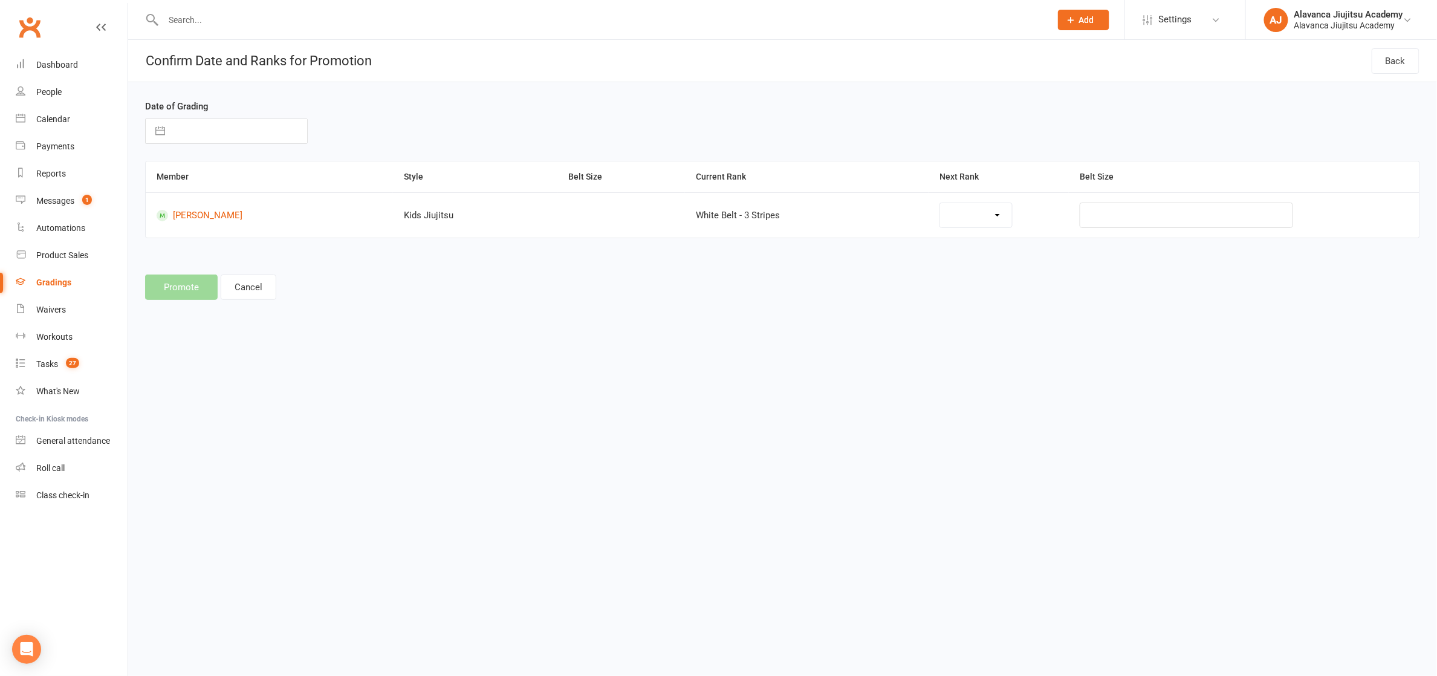
select select "28086"
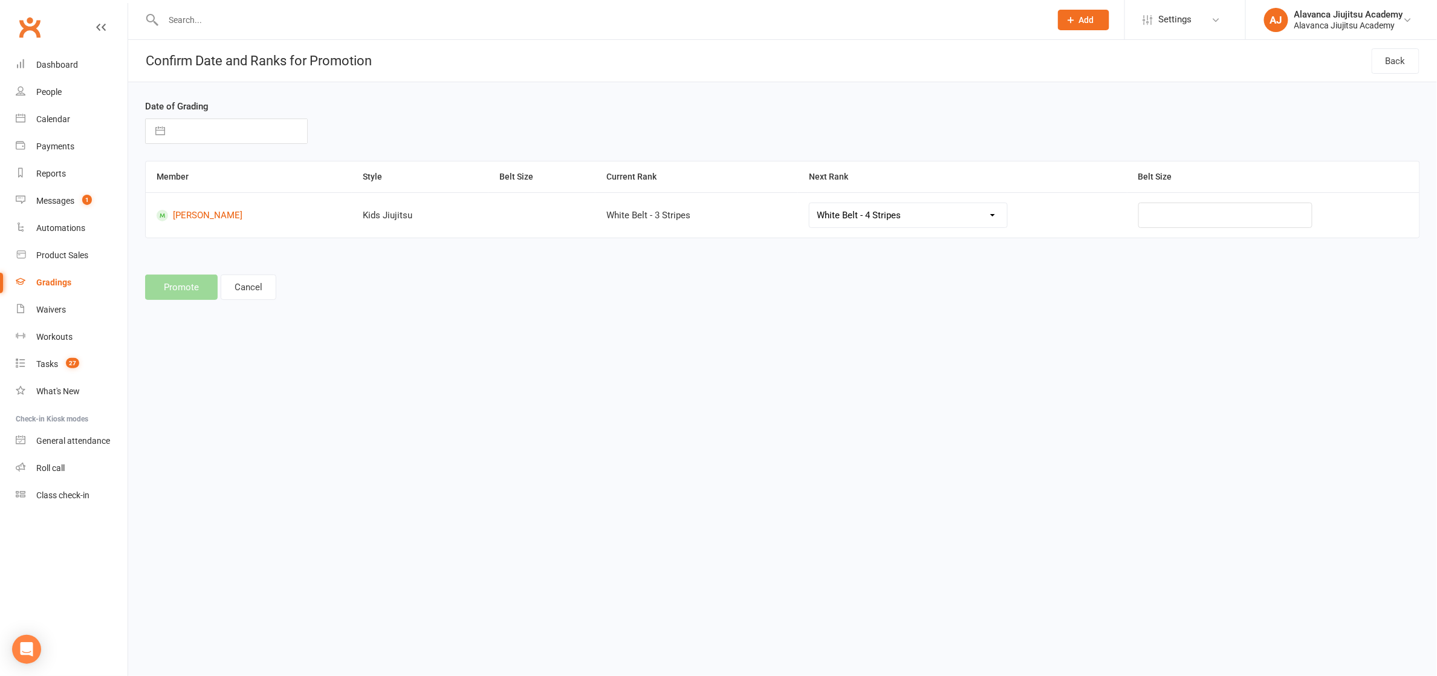
click at [216, 128] on input "text" at bounding box center [239, 131] width 136 height 24
select select "8"
select select "2025"
select select "9"
select select "2025"
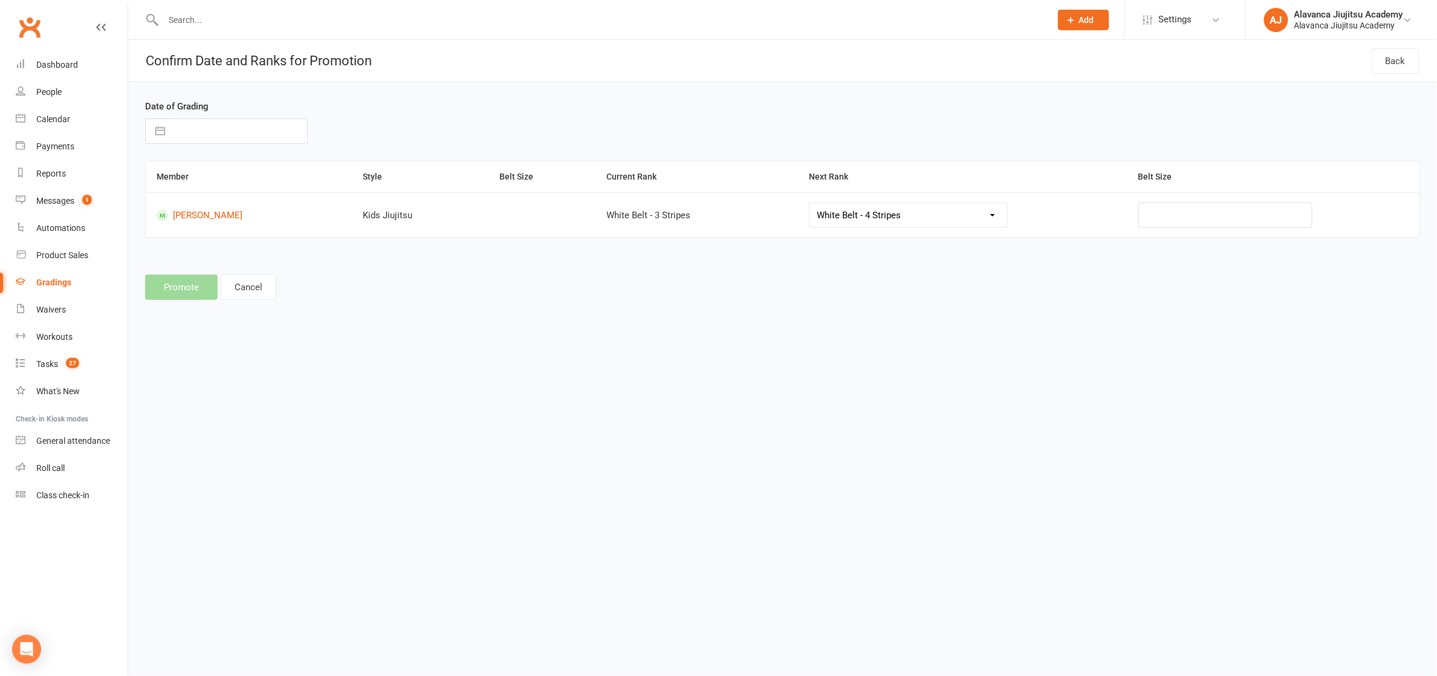
select select "10"
select select "2025"
click at [163, 181] on div "Move backward to switch to the previous month." at bounding box center [170, 179] width 24 height 20
select select "7"
select select "2025"
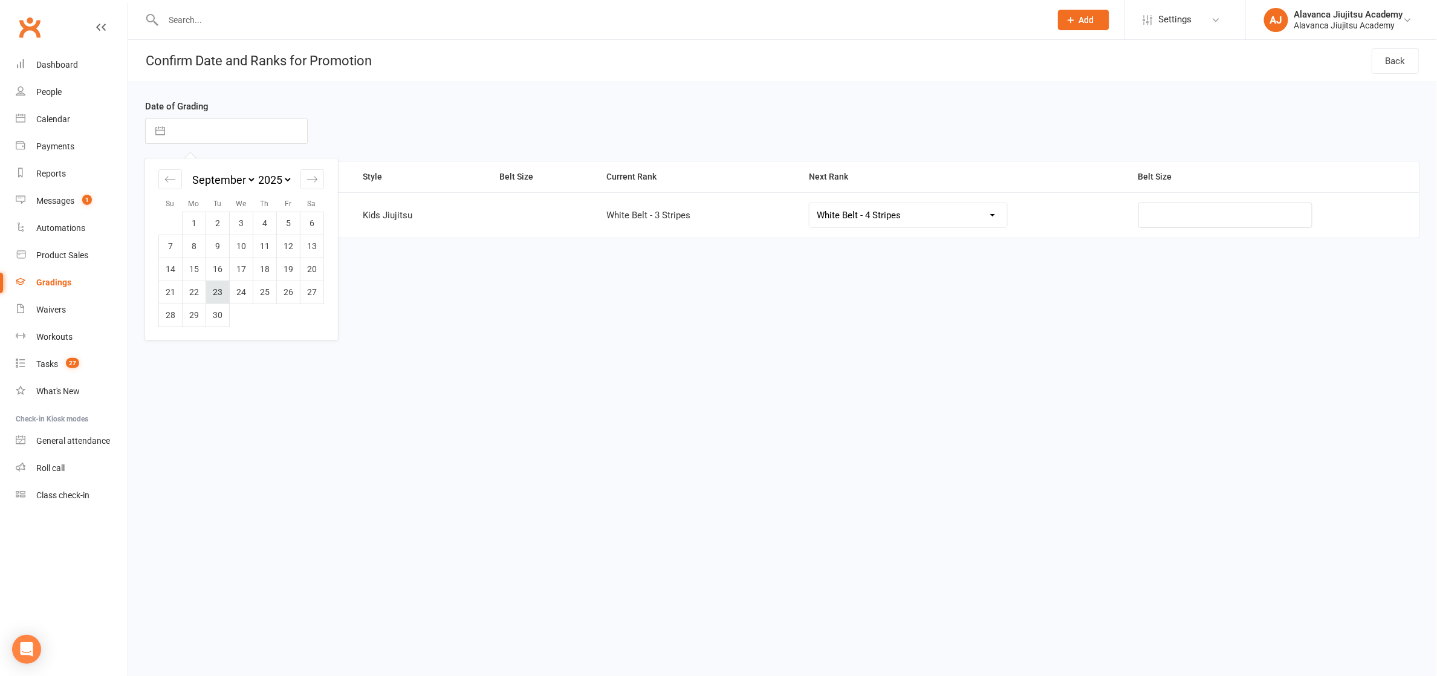
click at [219, 297] on td "23" at bounding box center [218, 291] width 24 height 23
type input "[DATE]"
select select "29348"
click at [727, 336] on html "Prospect Member Non-attending contact Class / event Appointment Grading event T…" at bounding box center [718, 168] width 1437 height 336
click at [177, 277] on button "Promote" at bounding box center [181, 286] width 73 height 25
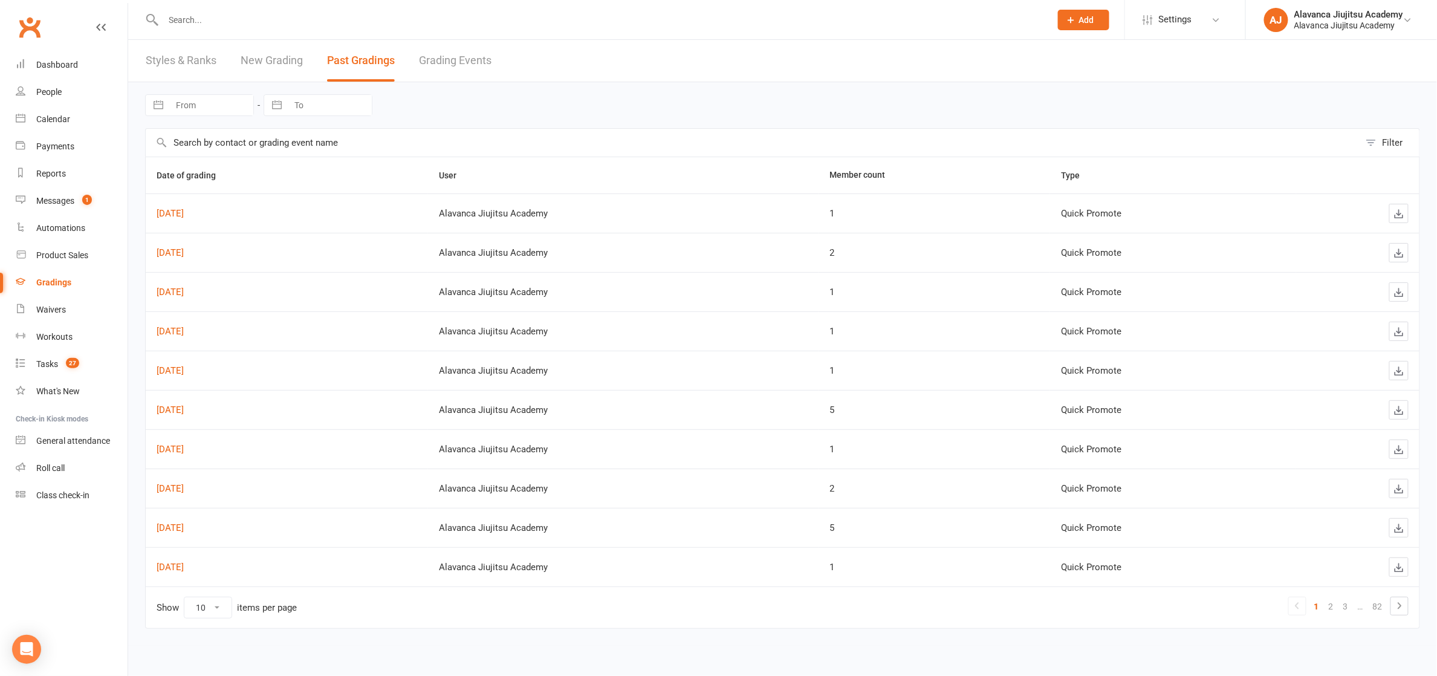
click at [288, 54] on link "New Grading" at bounding box center [272, 61] width 62 height 42
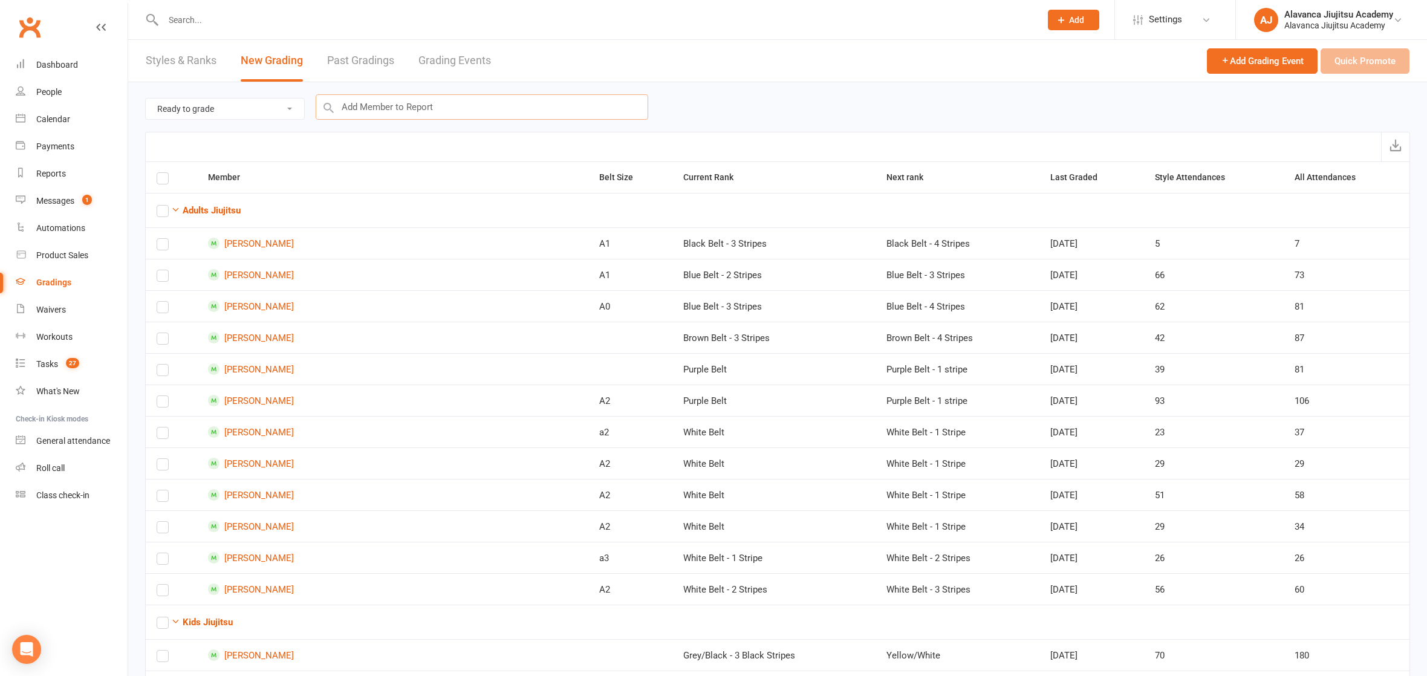
click at [418, 111] on input "text" at bounding box center [482, 106] width 332 height 25
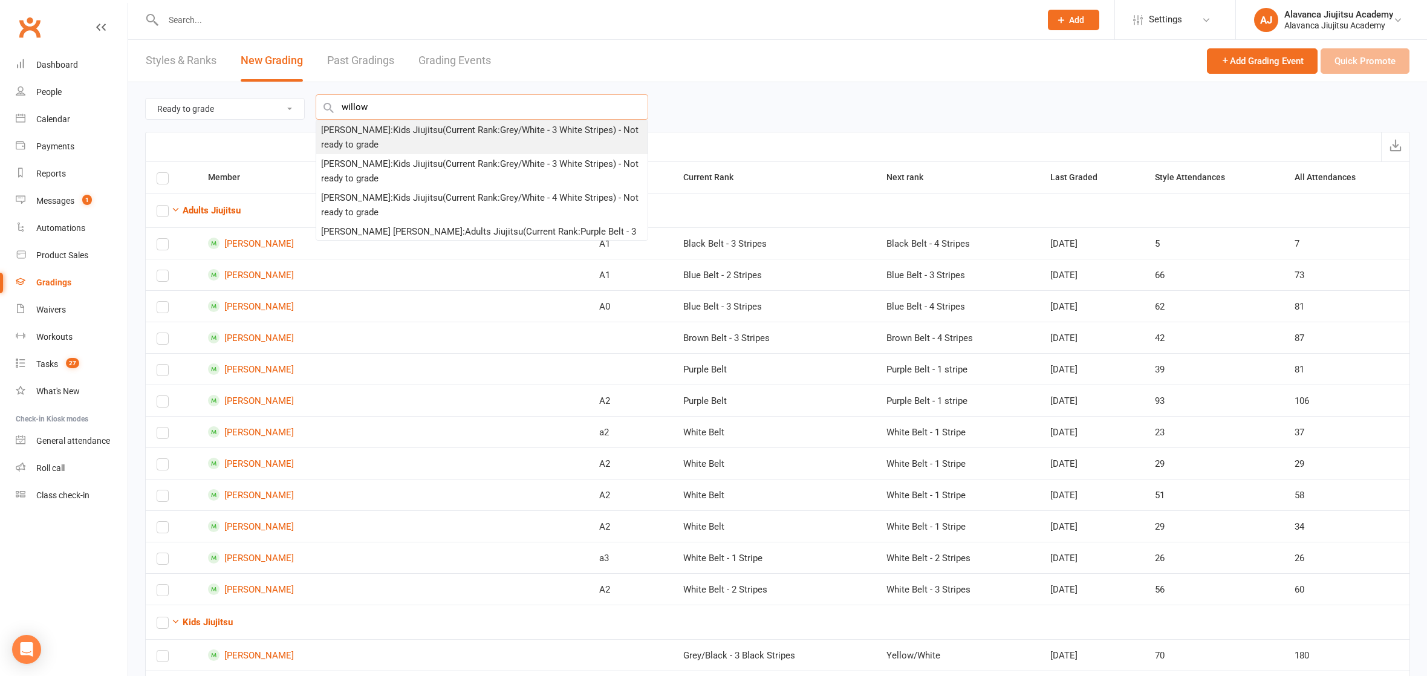
type input "willow"
click at [425, 138] on div "[PERSON_NAME] : Kids Jiujitsu (Current Rank: Grey/White - 3 White Stripes ) - N…" at bounding box center [482, 137] width 322 height 29
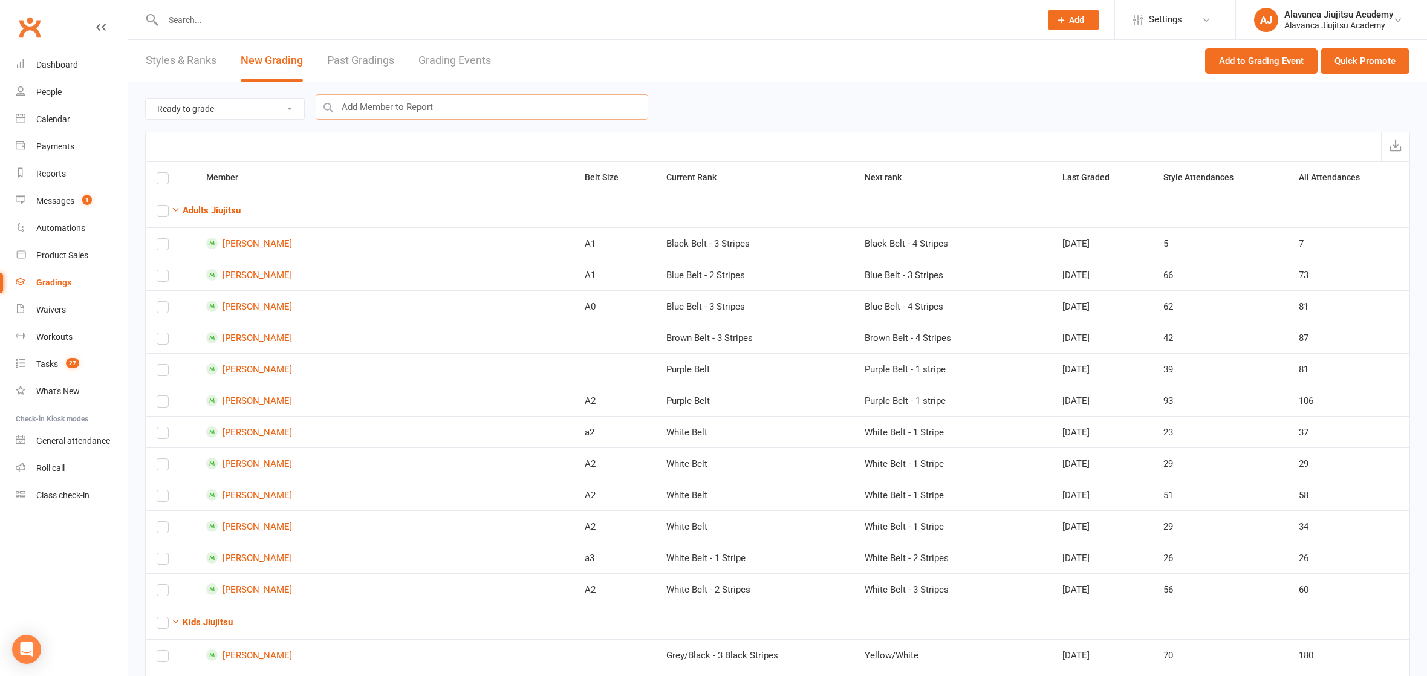
click at [430, 106] on input "text" at bounding box center [482, 106] width 332 height 25
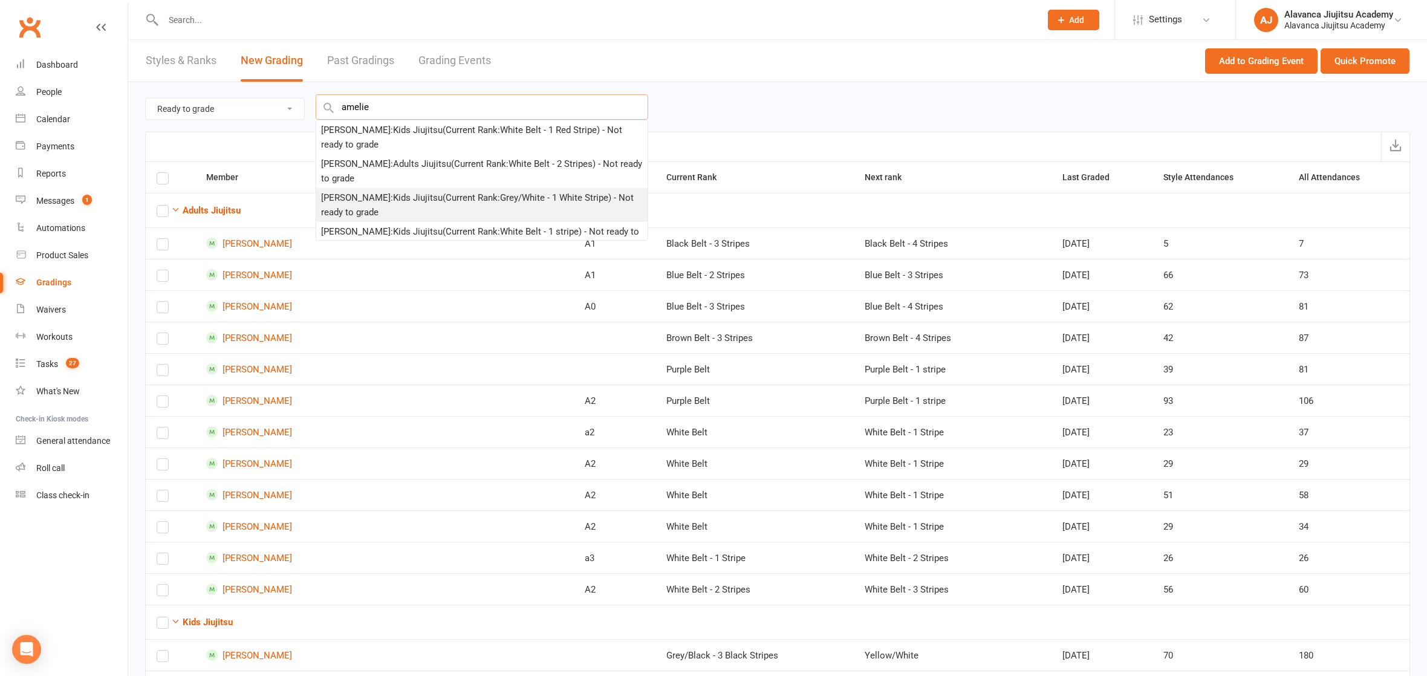
type input "amelie"
click at [428, 203] on div "[PERSON_NAME] : Kids Jiujitsu (Current Rank: Grey/White - 1 White Stripe ) - No…" at bounding box center [482, 204] width 322 height 29
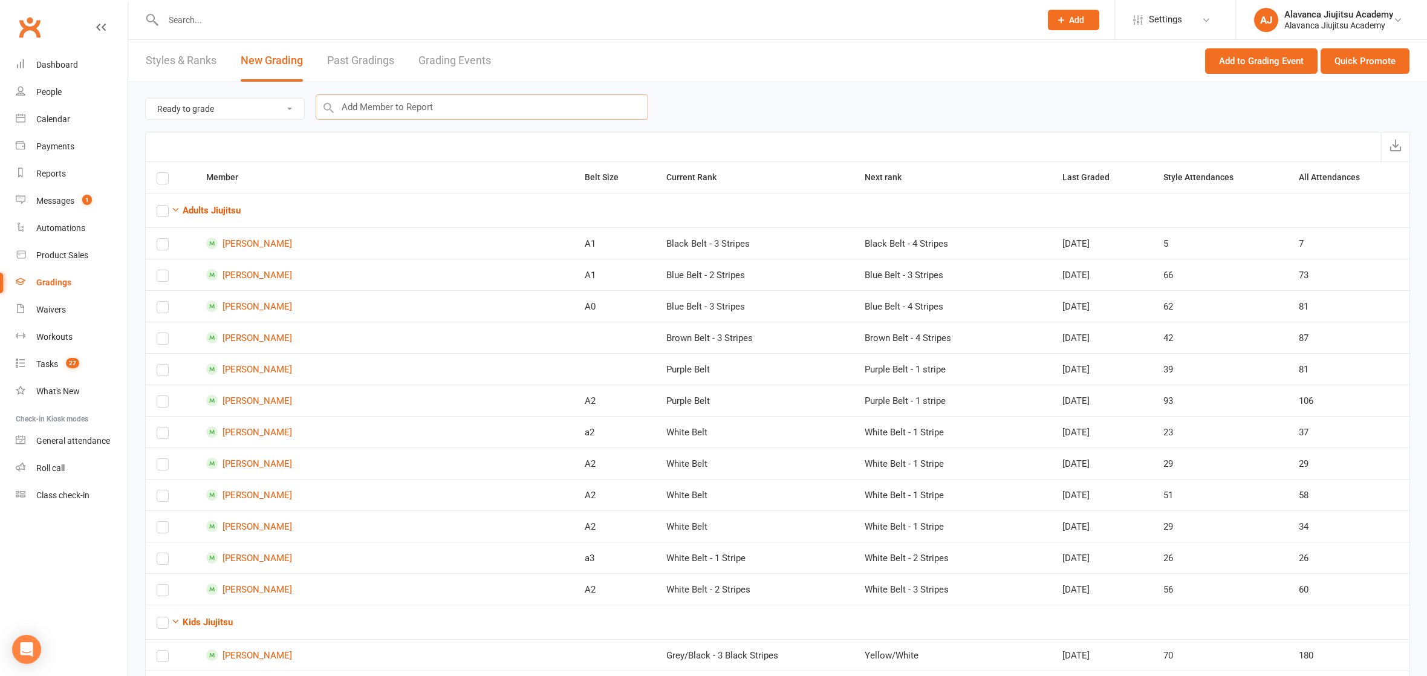
click at [410, 95] on input "text" at bounding box center [482, 106] width 332 height 25
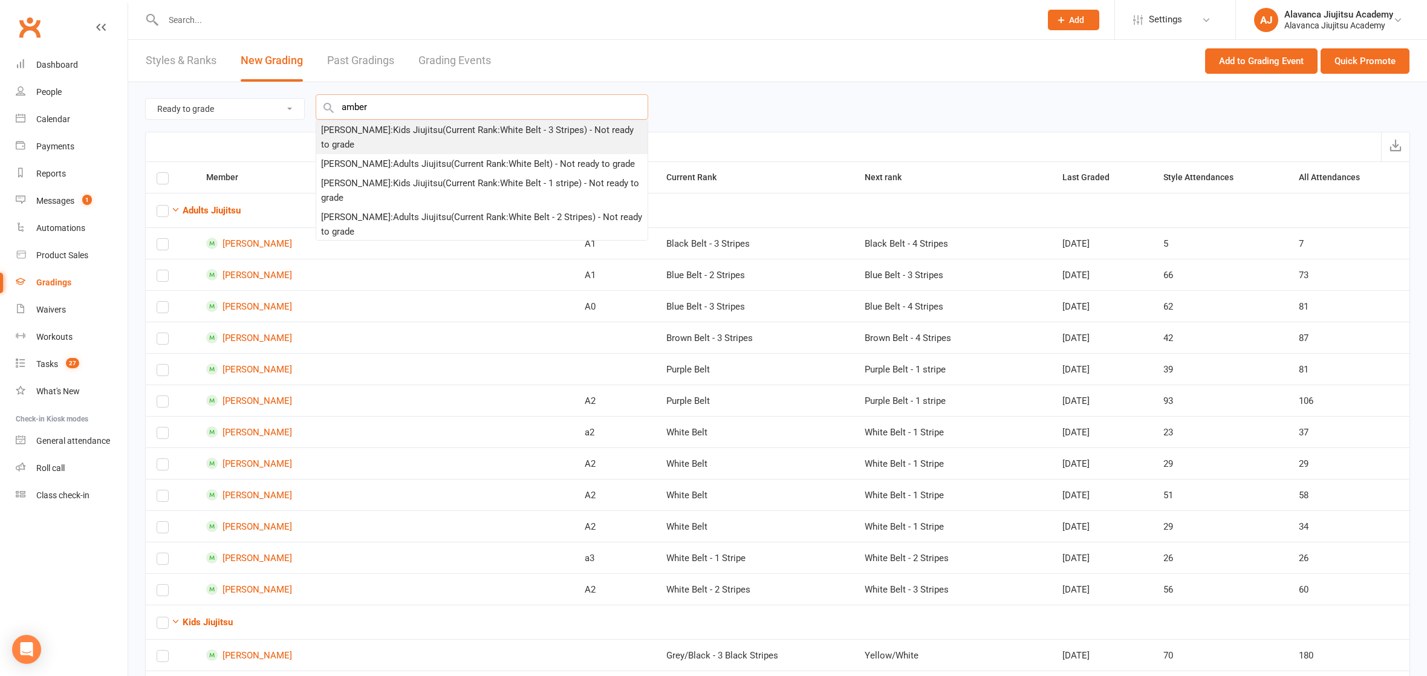
type input "amber"
click at [432, 131] on div "[PERSON_NAME] : Kids Jiujitsu (Current Rank: White Belt - 3 Stripes ) - Not rea…" at bounding box center [482, 137] width 322 height 29
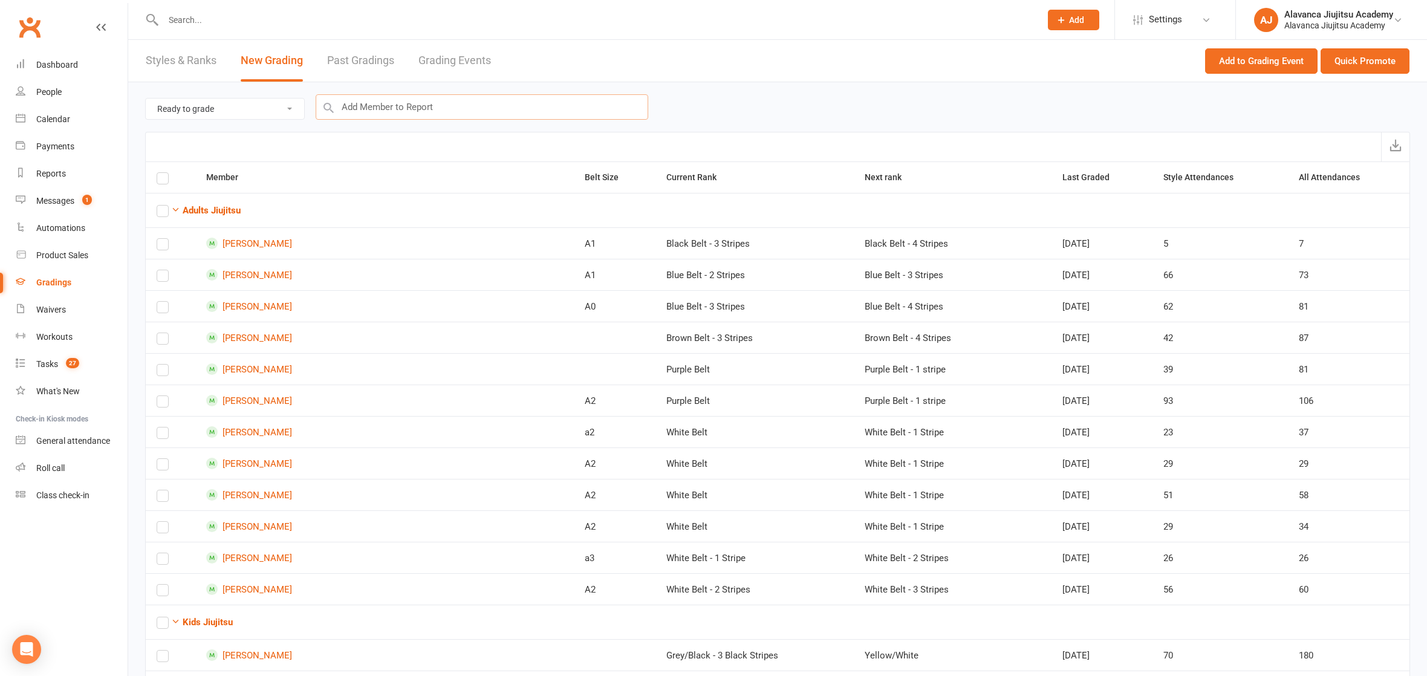
click at [439, 103] on input "text" at bounding box center [482, 106] width 332 height 25
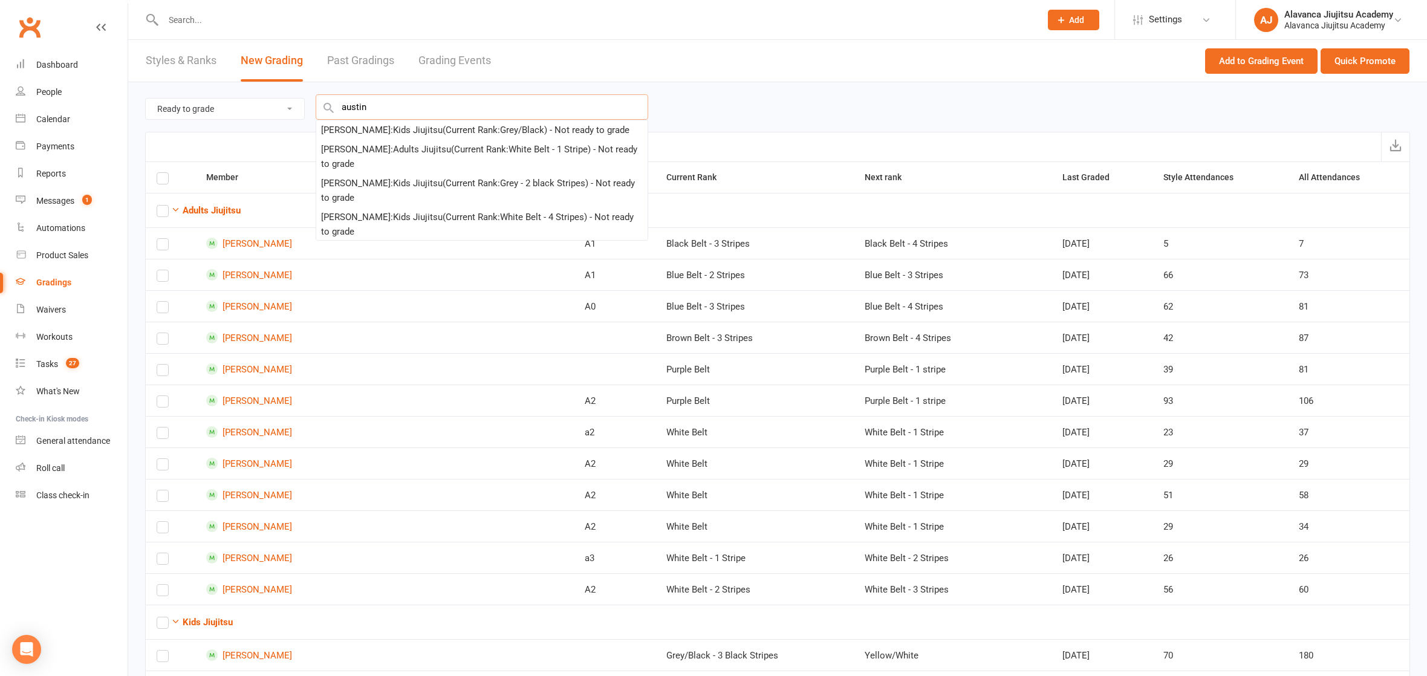
type input "Austin"
drag, startPoint x: 441, startPoint y: 105, endPoint x: 439, endPoint y: 136, distance: 30.9
click at [439, 136] on div "[PERSON_NAME] : Kids Jiujitsu (Current Rank: Grey/Black ) - Not ready to grade" at bounding box center [475, 130] width 308 height 15
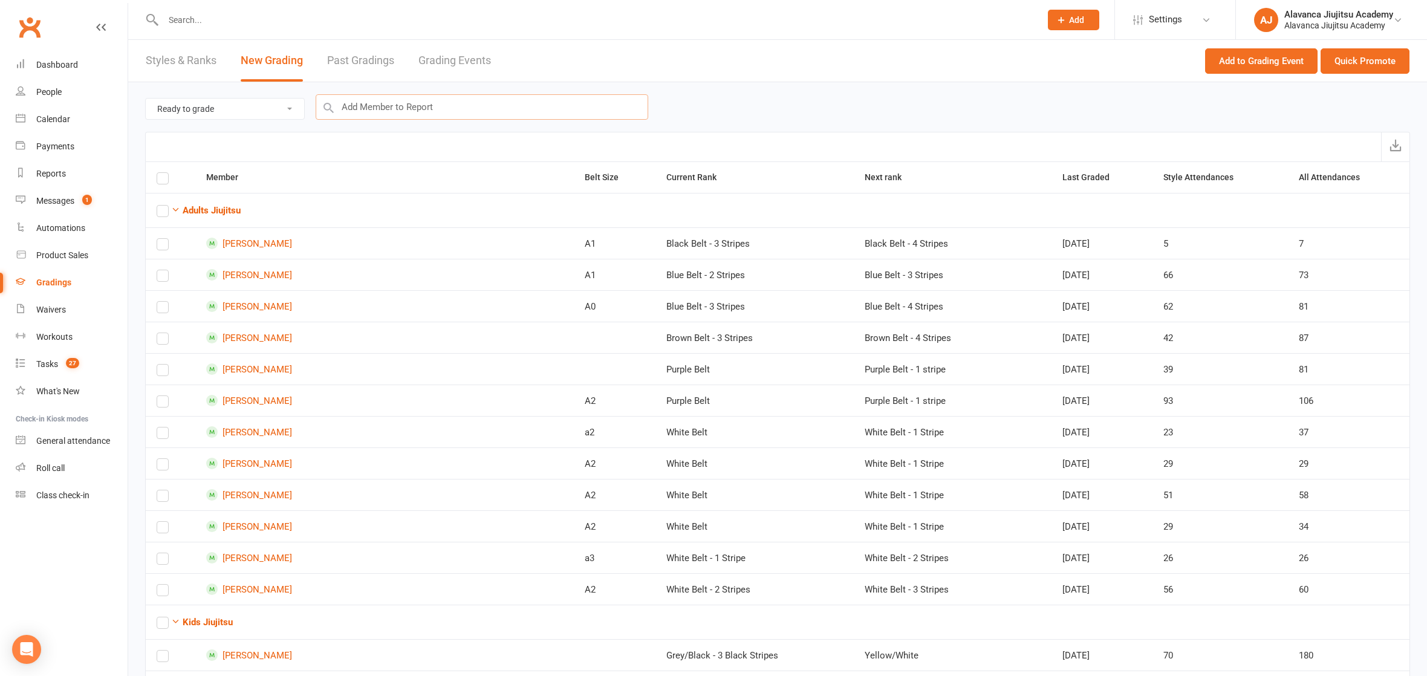
click at [414, 100] on input "text" at bounding box center [482, 106] width 332 height 25
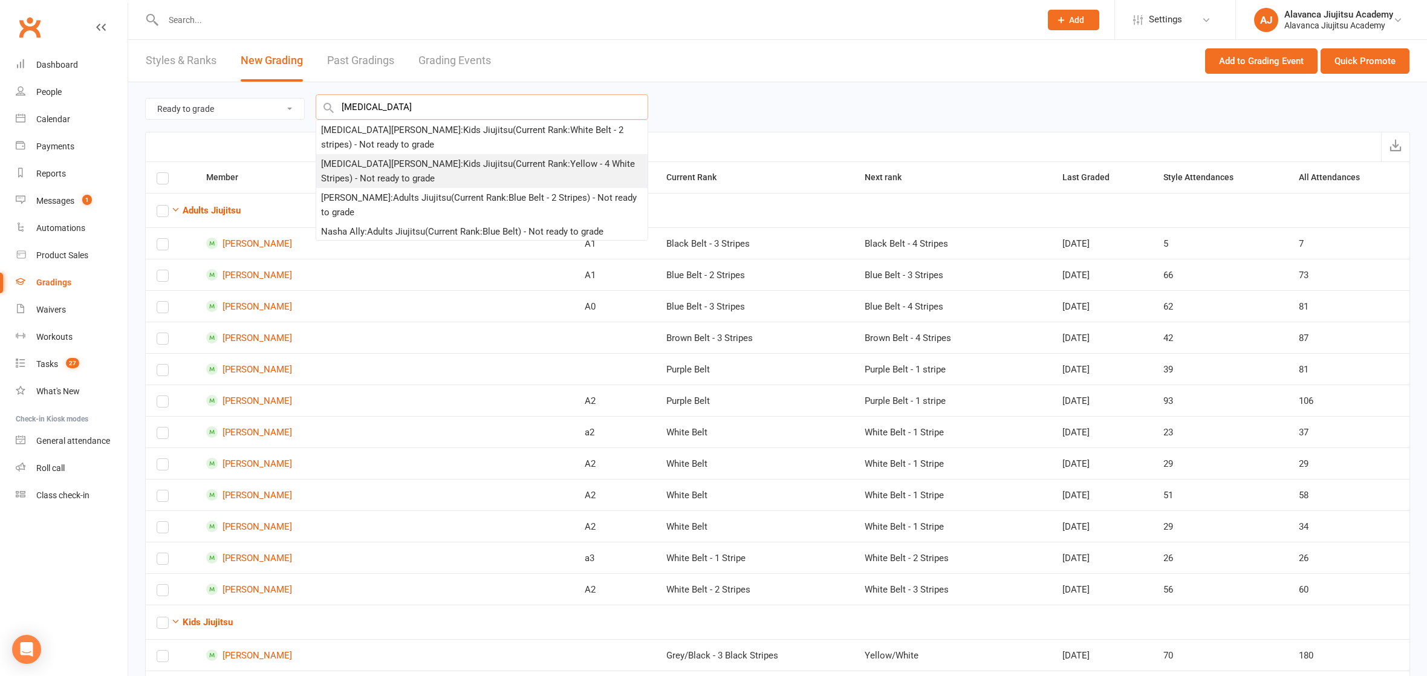
type input "[MEDICAL_DATA]"
click at [473, 155] on div "[MEDICAL_DATA][PERSON_NAME] : Kids Jiujitsu (Current Rank: Yellow - 4 White Str…" at bounding box center [481, 171] width 331 height 34
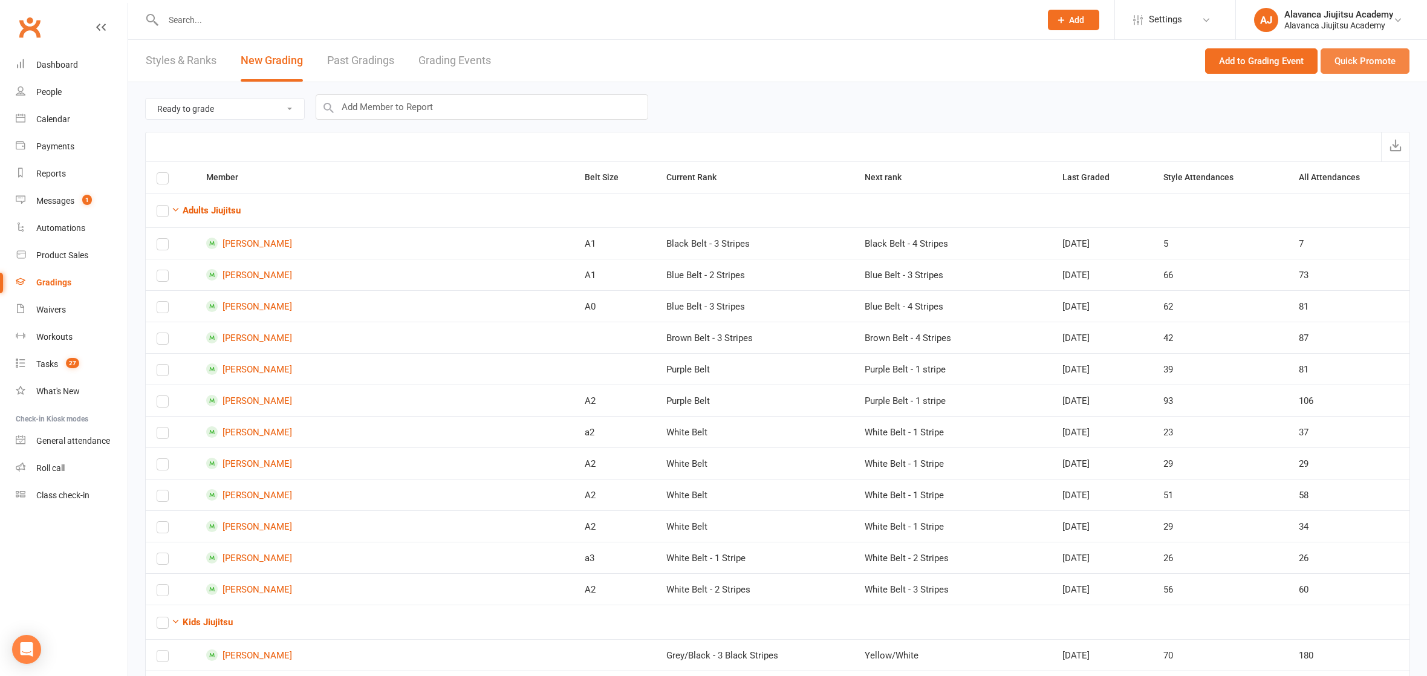
click at [1382, 51] on button "Quick Promote" at bounding box center [1364, 60] width 89 height 25
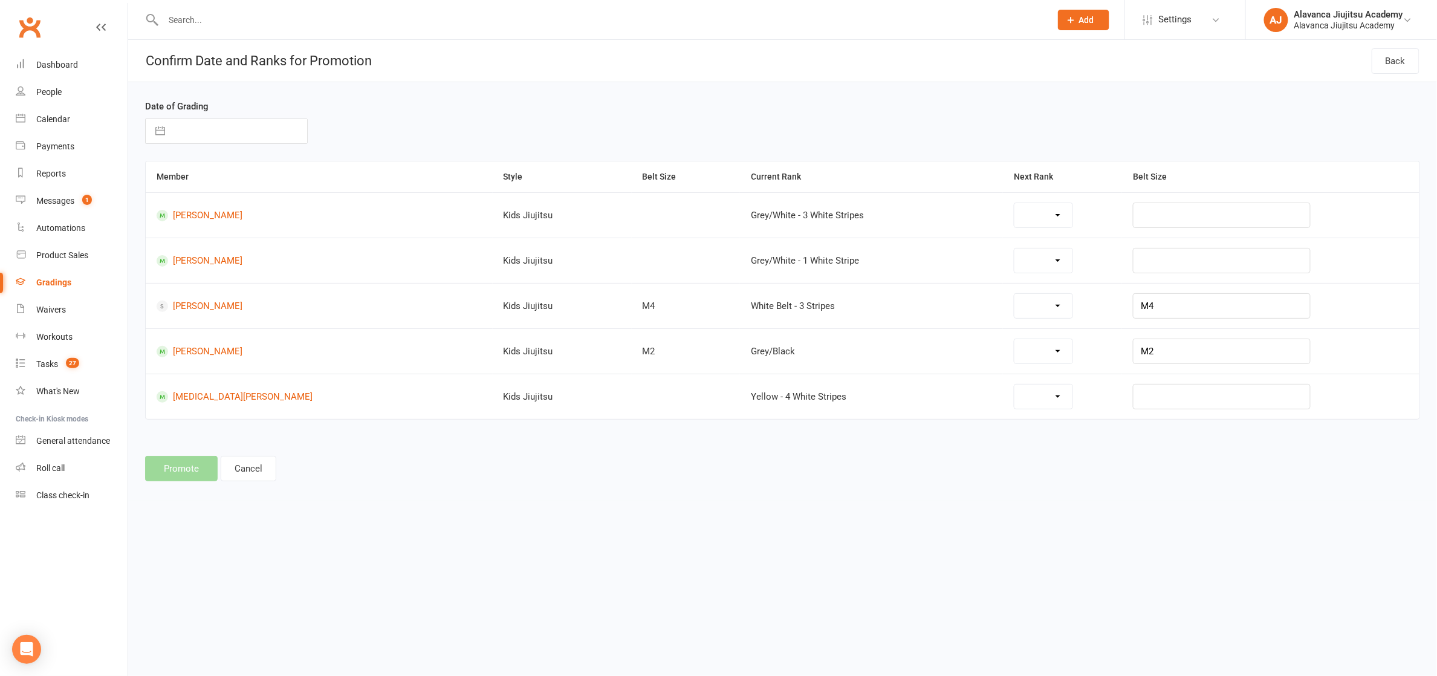
select select "28113"
select select "28111"
select select "28086"
select select "28134"
select select "29365"
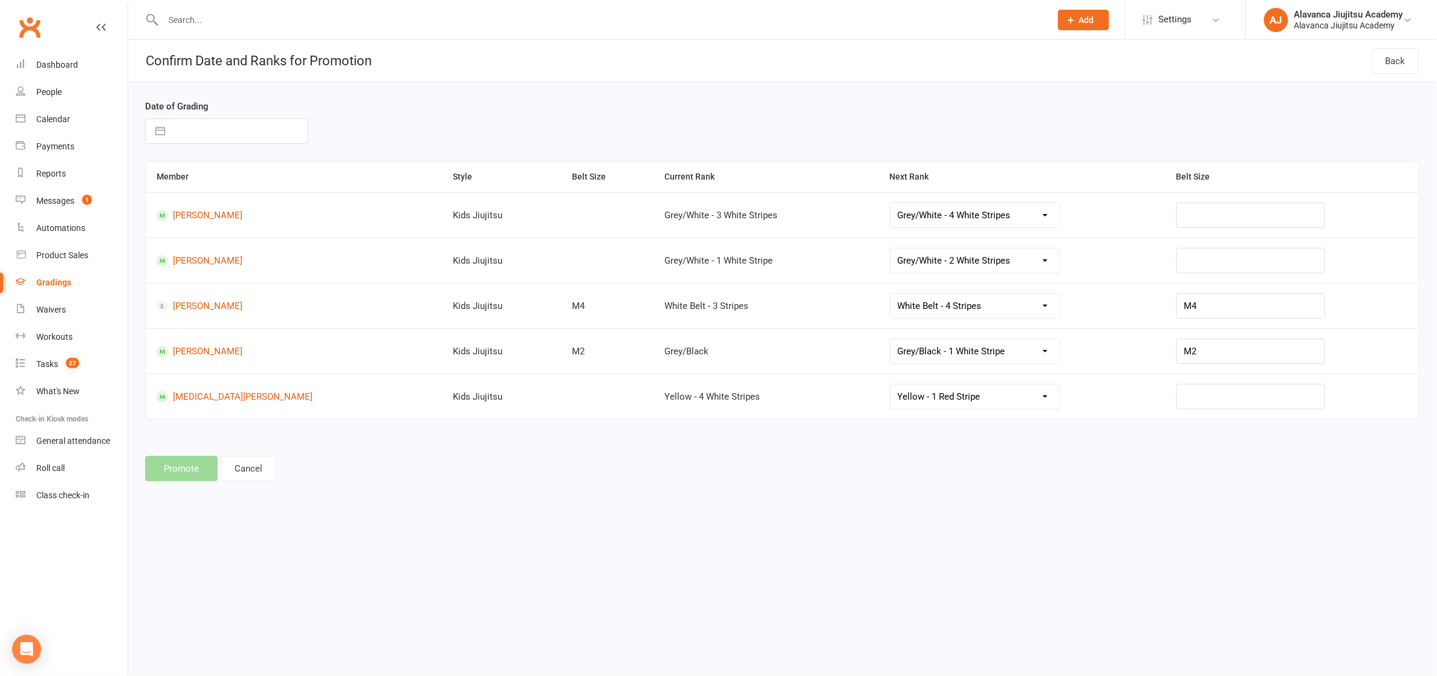
select select "8"
select select "2025"
select select "9"
select select "2025"
select select "10"
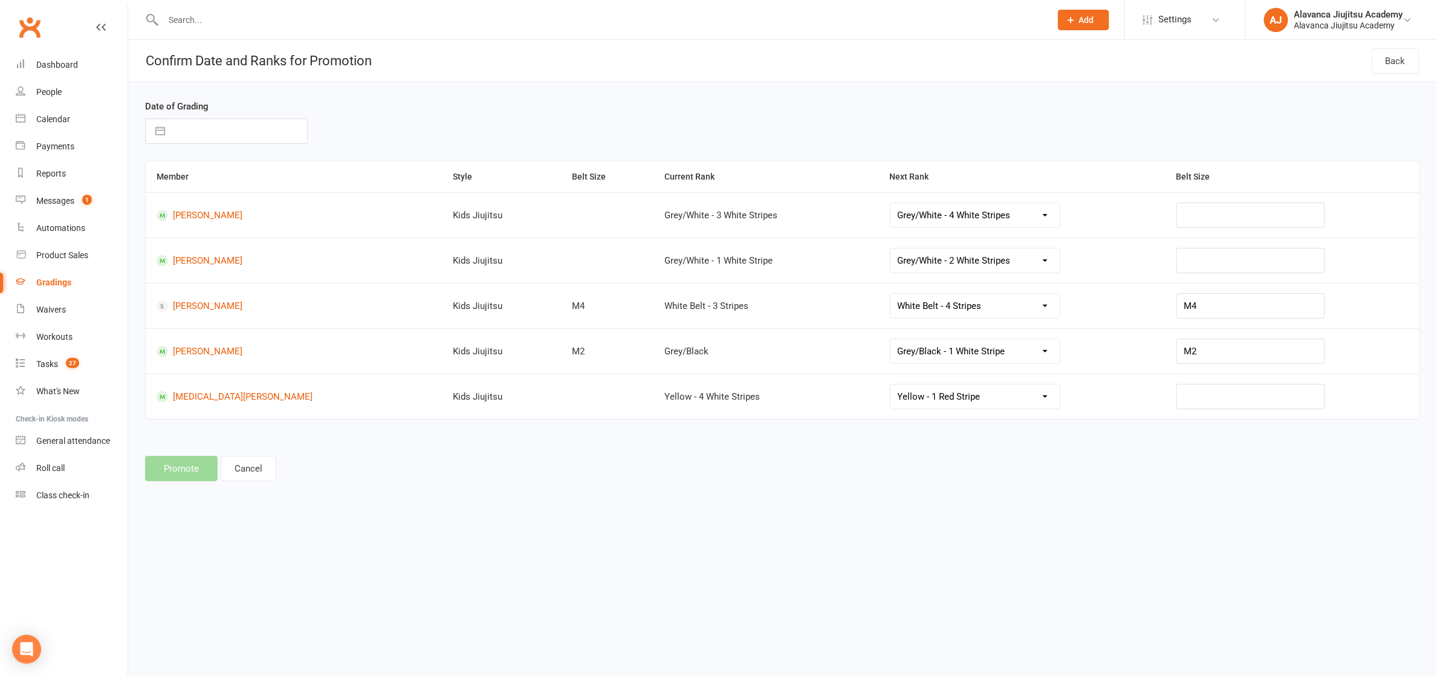
select select "2025"
click at [245, 123] on input "text" at bounding box center [239, 131] width 136 height 24
click at [163, 178] on div "Move backward to switch to the previous month." at bounding box center [170, 179] width 24 height 20
select select "7"
select select "2025"
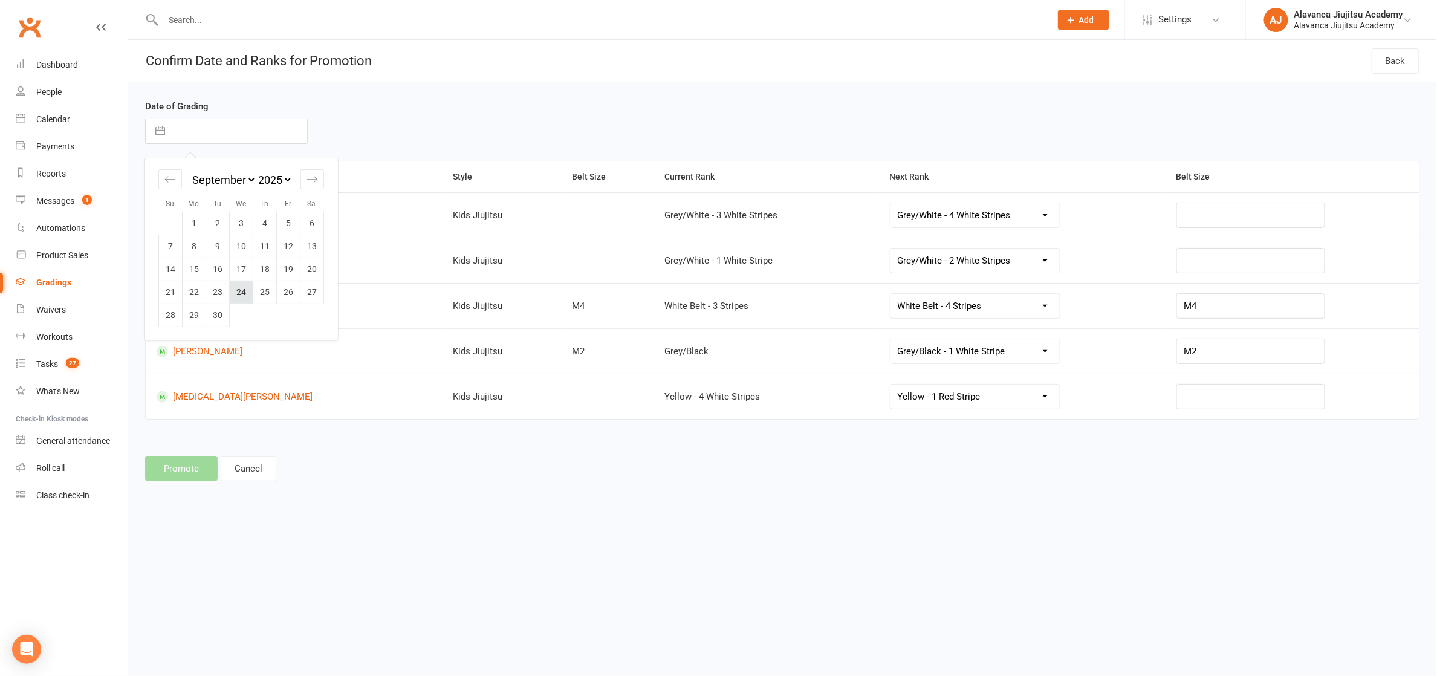
click at [244, 297] on td "24" at bounding box center [242, 291] width 24 height 23
type input "[DATE]"
select select "28115"
select select "28112"
select select "29348"
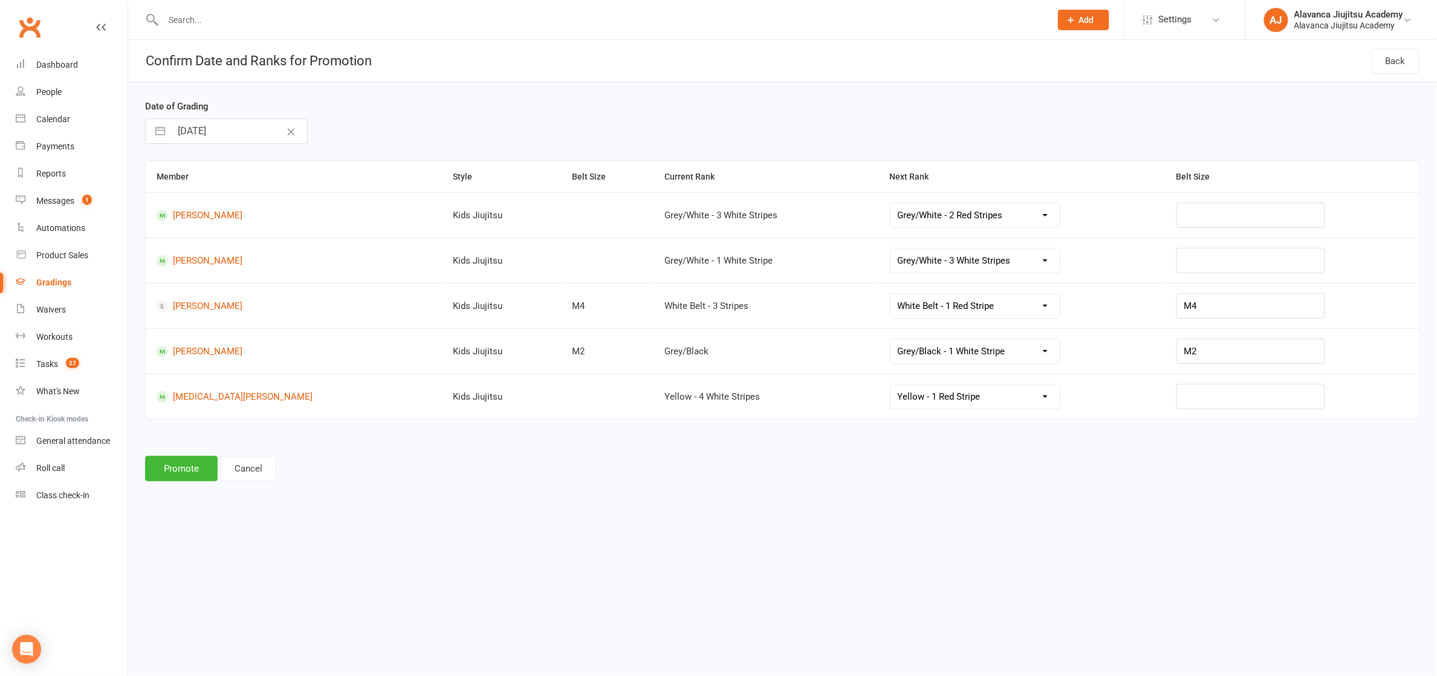
click at [198, 470] on button "Promote" at bounding box center [181, 468] width 73 height 25
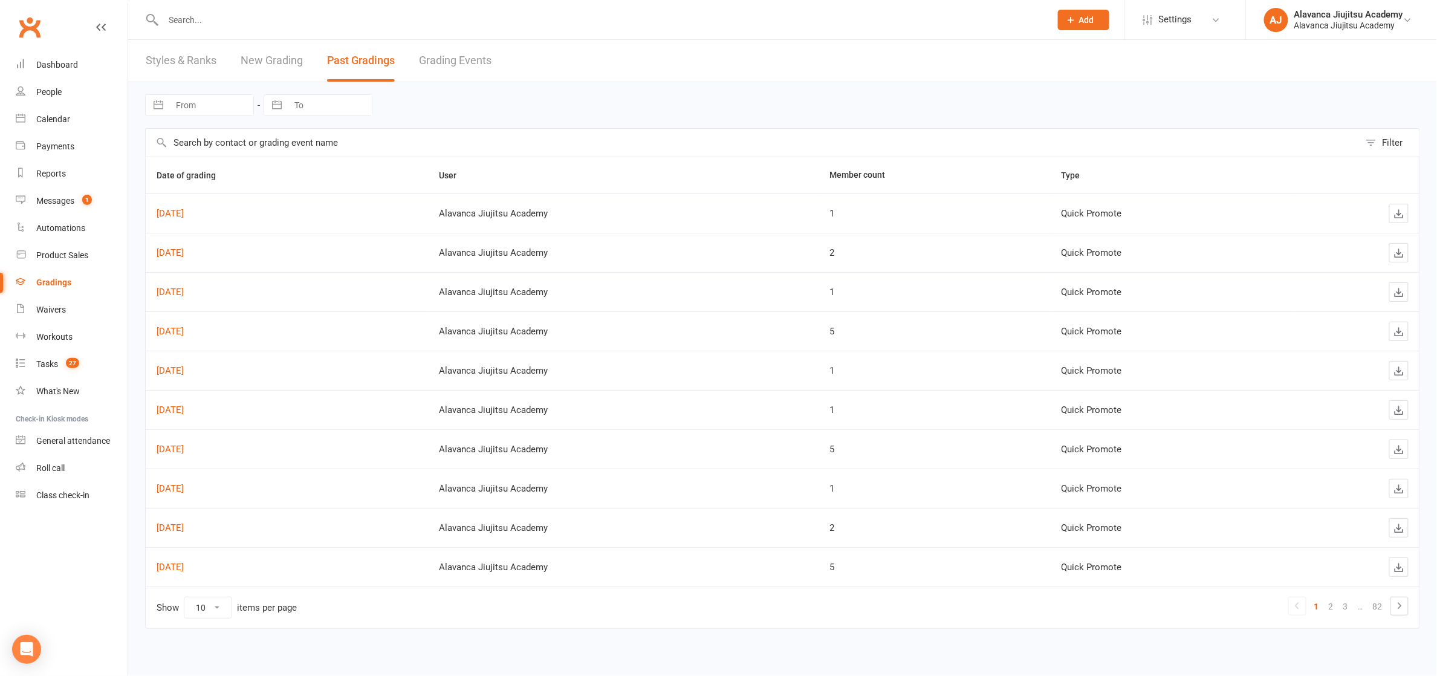
click at [280, 53] on link "New Grading" at bounding box center [272, 61] width 62 height 42
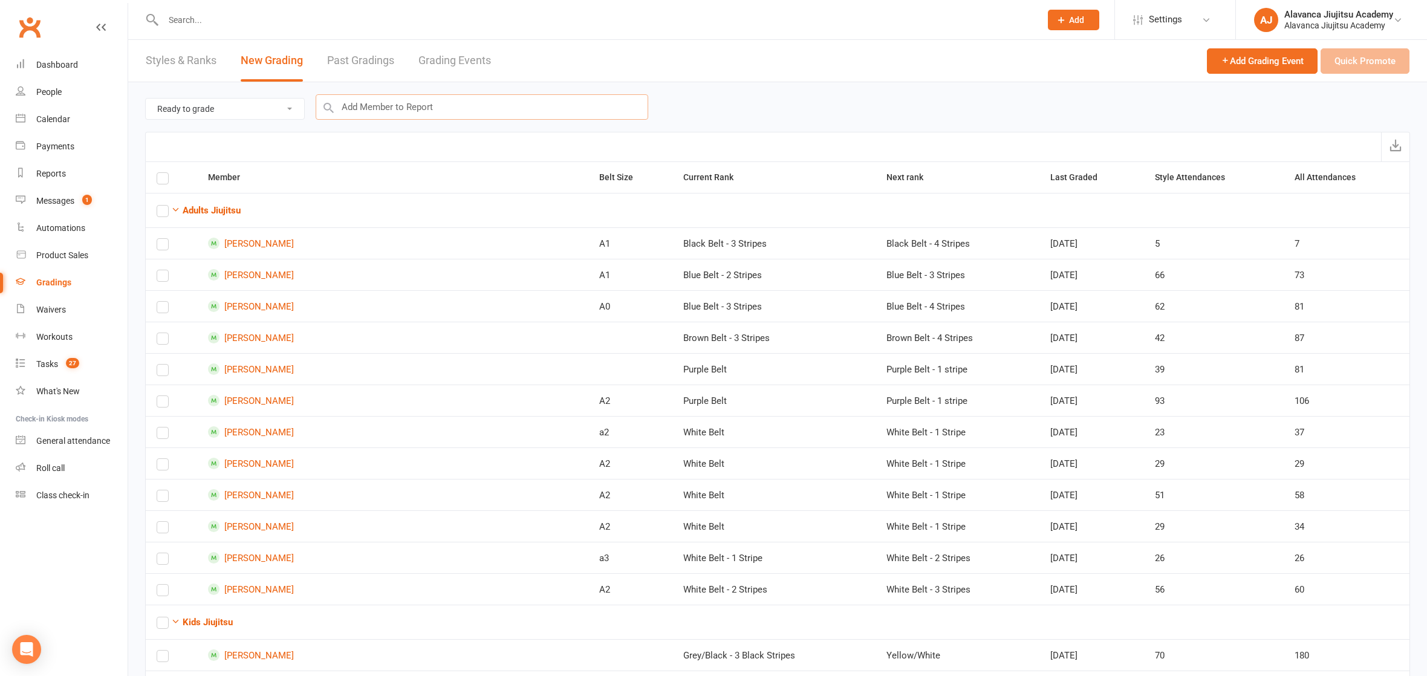
click at [383, 112] on input "text" at bounding box center [482, 106] width 332 height 25
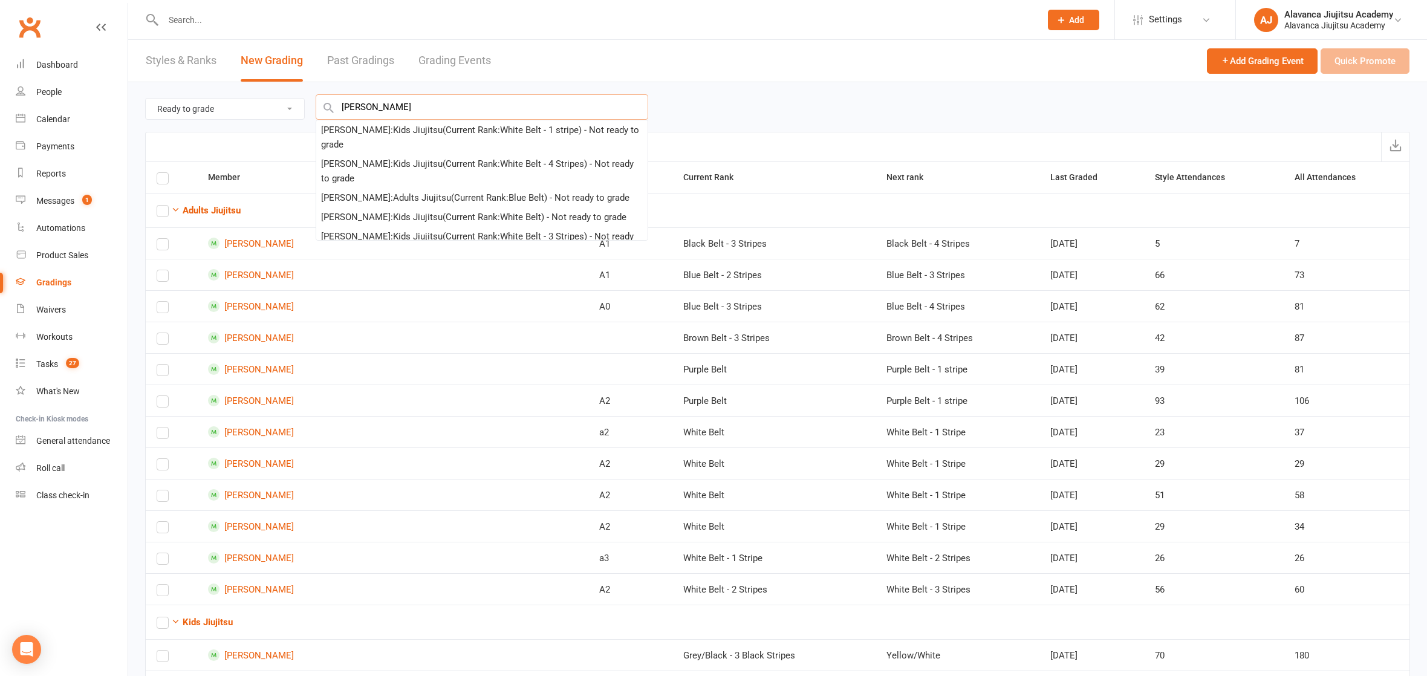
type input "[PERSON_NAME]"
drag, startPoint x: 403, startPoint y: 112, endPoint x: 413, endPoint y: 136, distance: 26.3
click at [414, 136] on div "[PERSON_NAME] : Kids Jiujitsu (Current Rank: White Belt - 1 stripe ) - Not read…" at bounding box center [482, 137] width 322 height 29
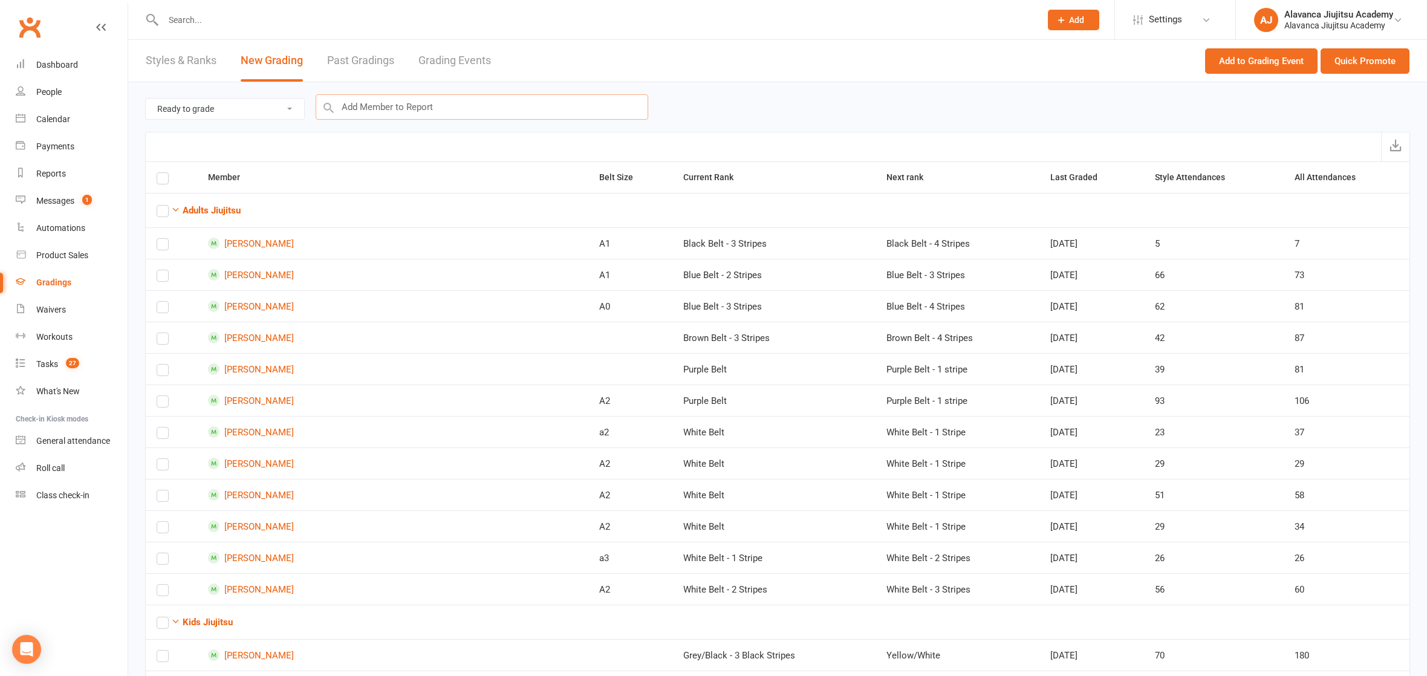
click at [406, 110] on input "text" at bounding box center [482, 106] width 332 height 25
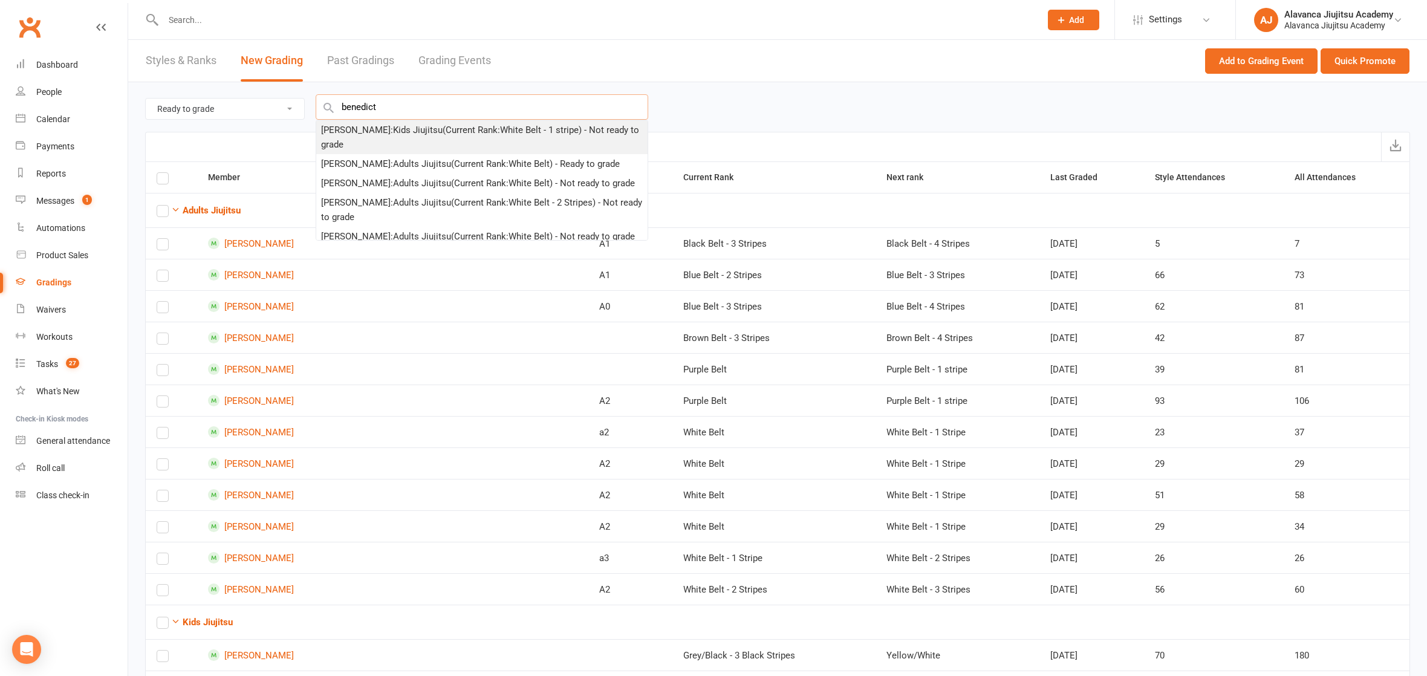
type input "benedict"
click at [416, 129] on div "[PERSON_NAME] : Kids Jiujitsu (Current Rank: White Belt - 1 stripe ) - Not read…" at bounding box center [482, 137] width 322 height 29
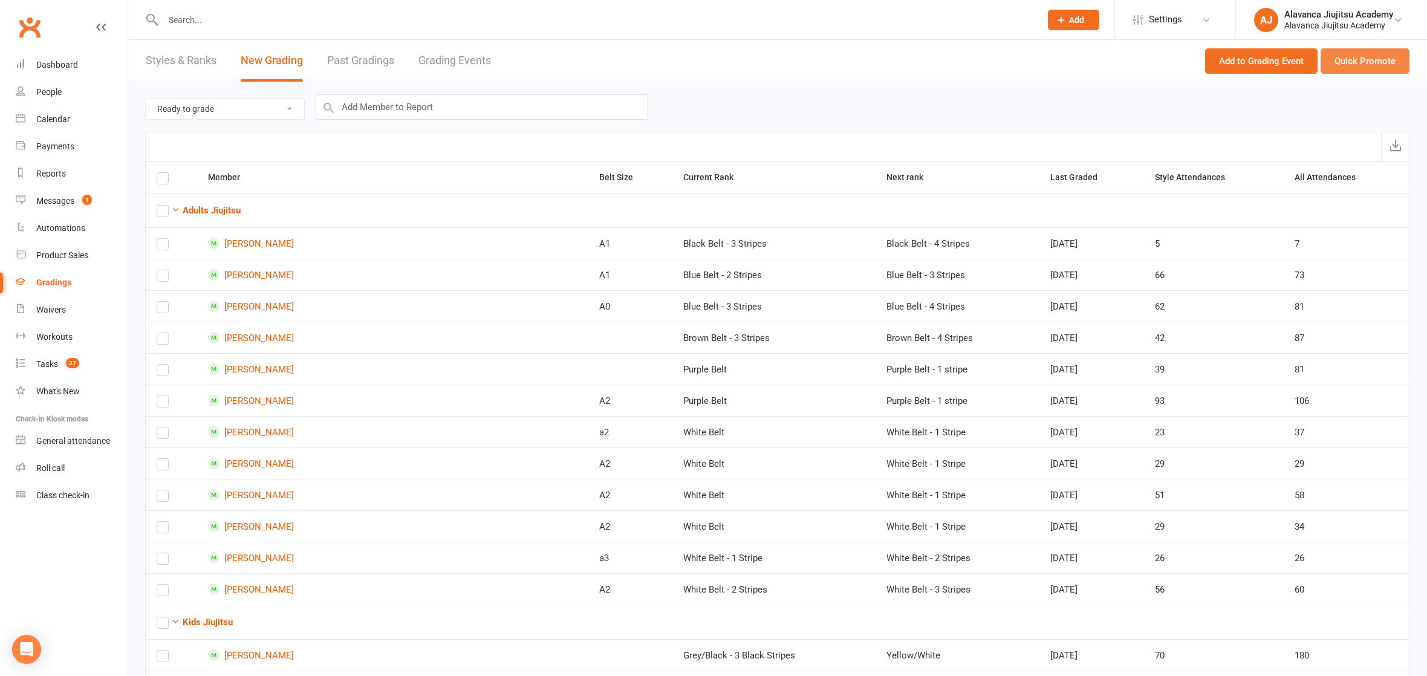
click at [1372, 54] on button "Quick Promote" at bounding box center [1364, 60] width 89 height 25
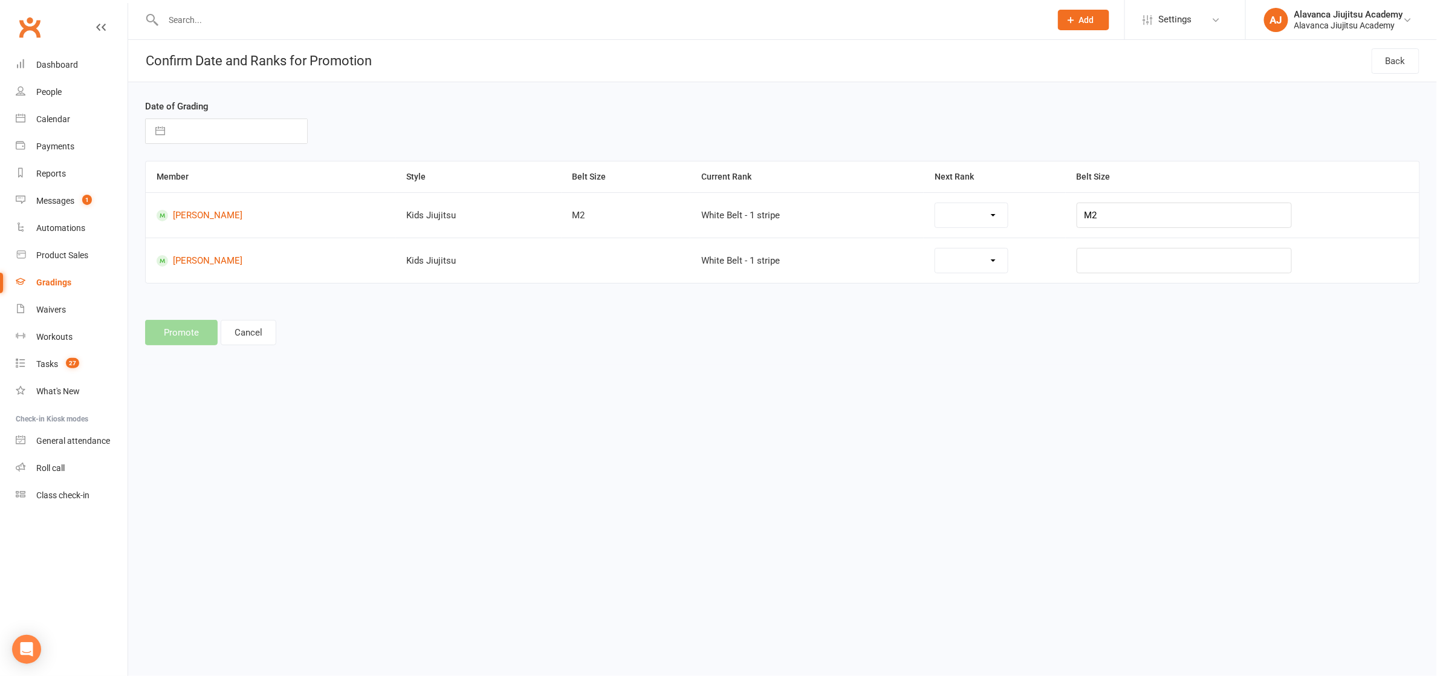
select select "28083"
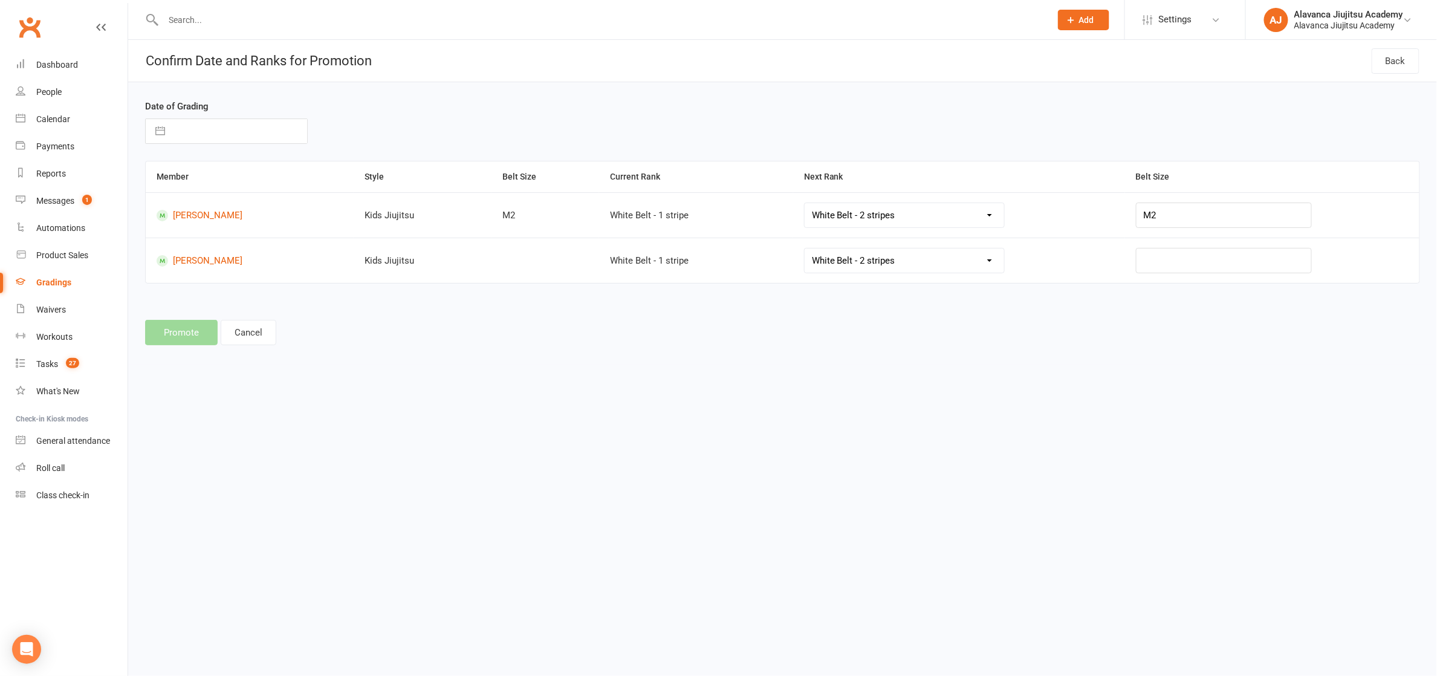
select select "28085"
click at [785, 344] on div "Promote Cancel" at bounding box center [782, 332] width 1275 height 25
select select "8"
select select "2025"
select select "9"
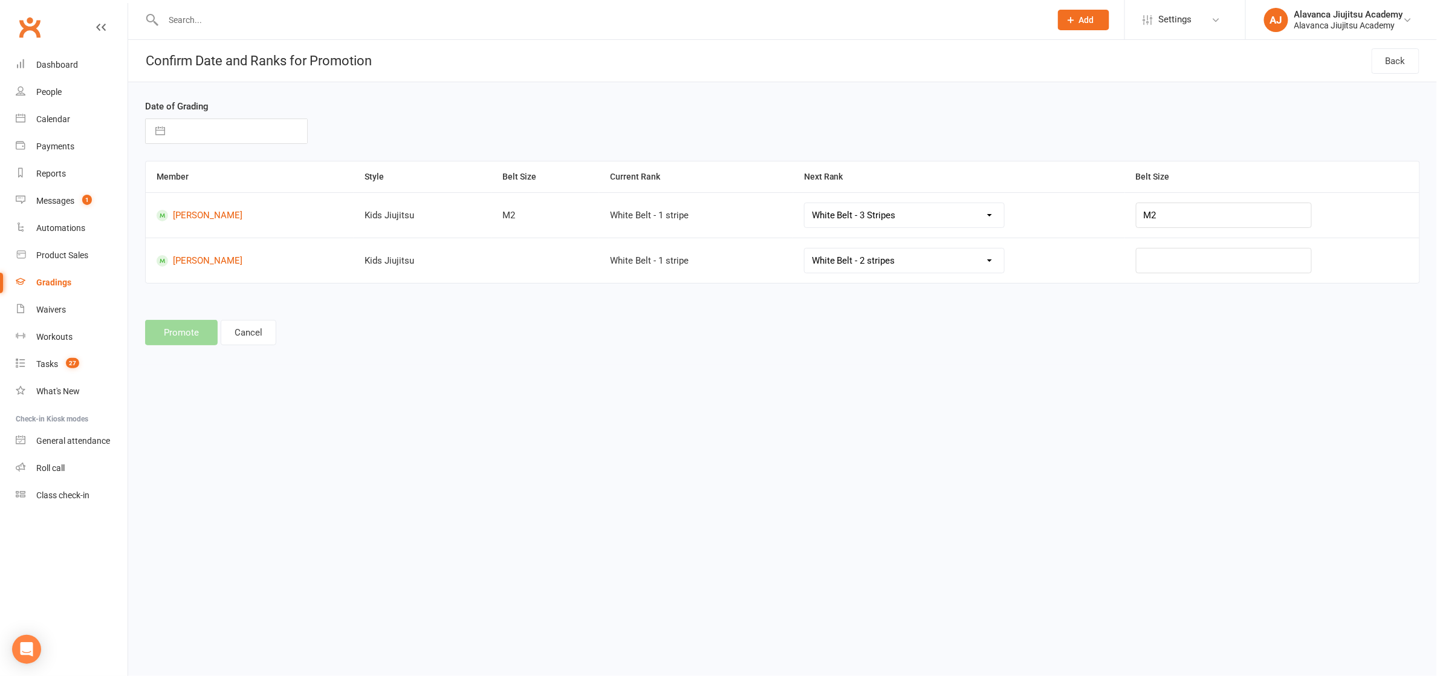
select select "2025"
select select "10"
select select "2025"
click at [196, 121] on input "text" at bounding box center [239, 131] width 136 height 24
click at [169, 177] on icon "Move backward to switch to the previous month." at bounding box center [169, 178] width 11 height 11
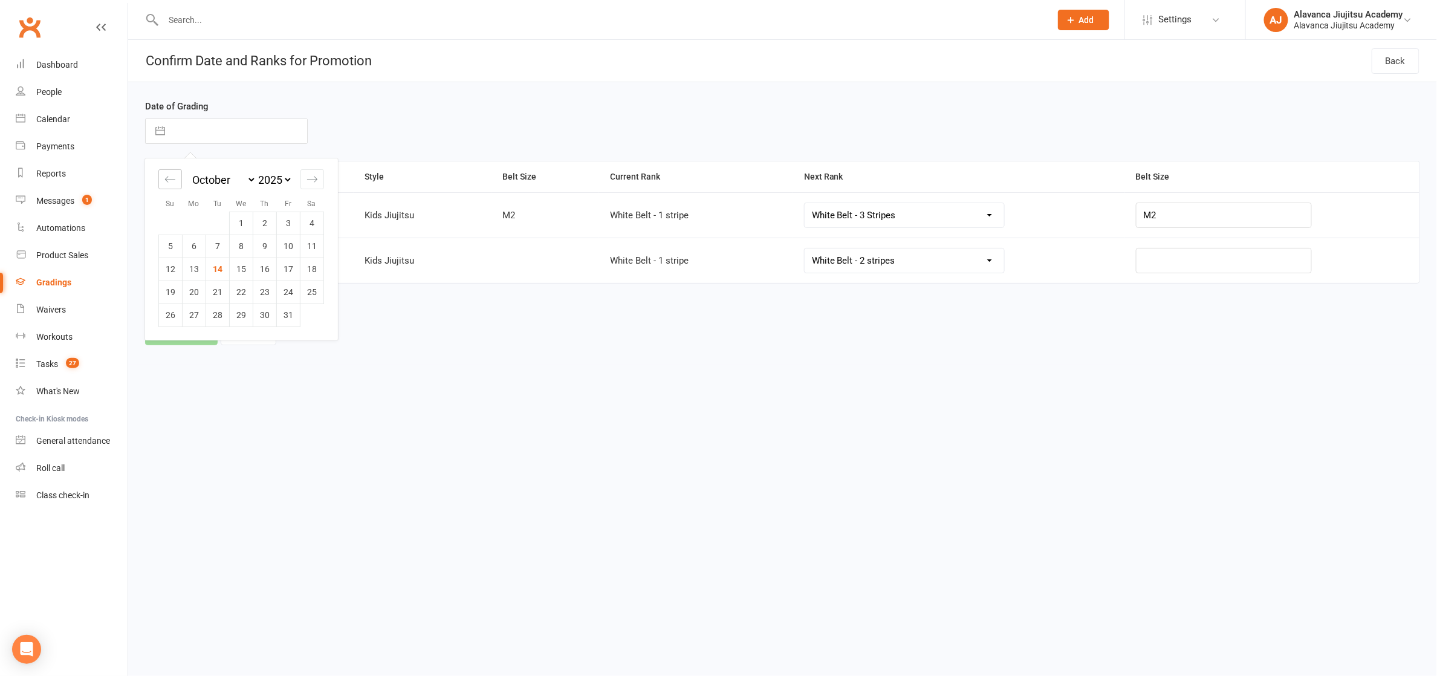
select select "7"
select select "2025"
click at [268, 293] on td "25" at bounding box center [265, 291] width 24 height 23
type input "[DATE]"
click at [190, 332] on button "Promote" at bounding box center [181, 332] width 73 height 25
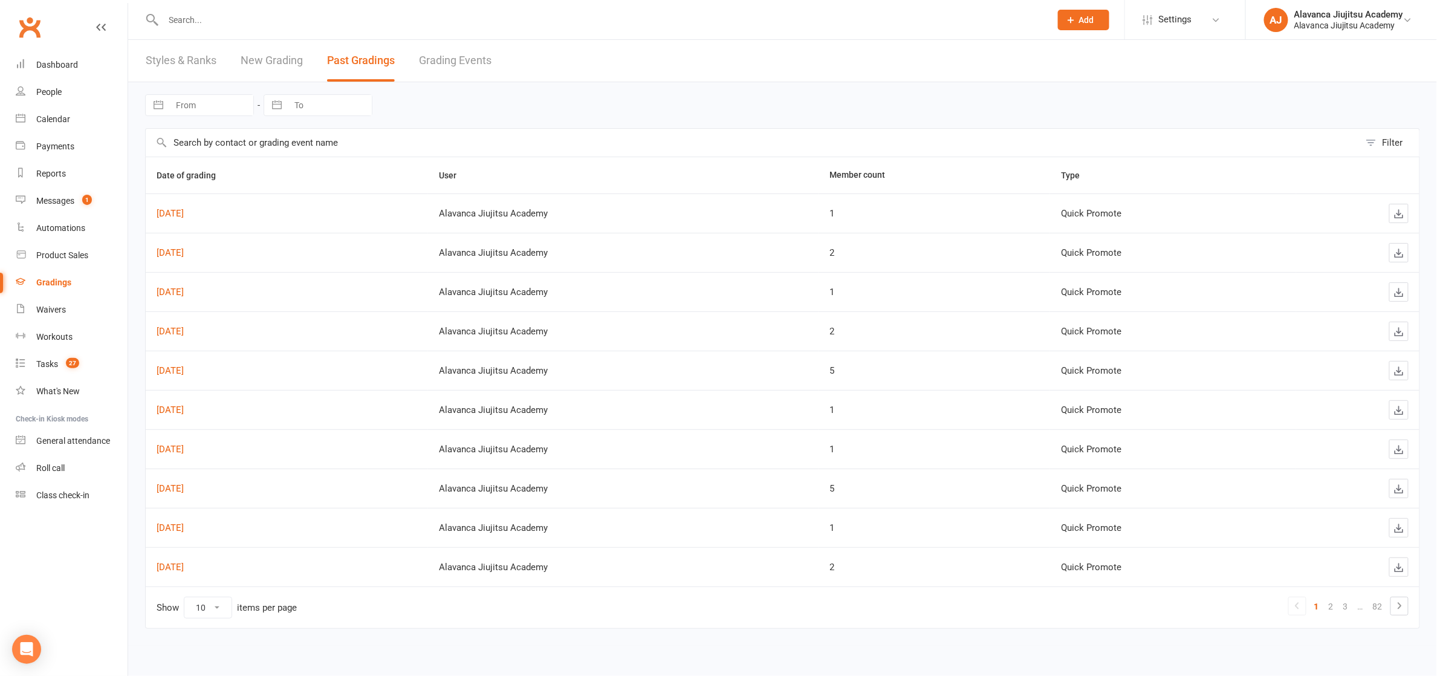
click at [261, 55] on link "New Grading" at bounding box center [272, 61] width 62 height 42
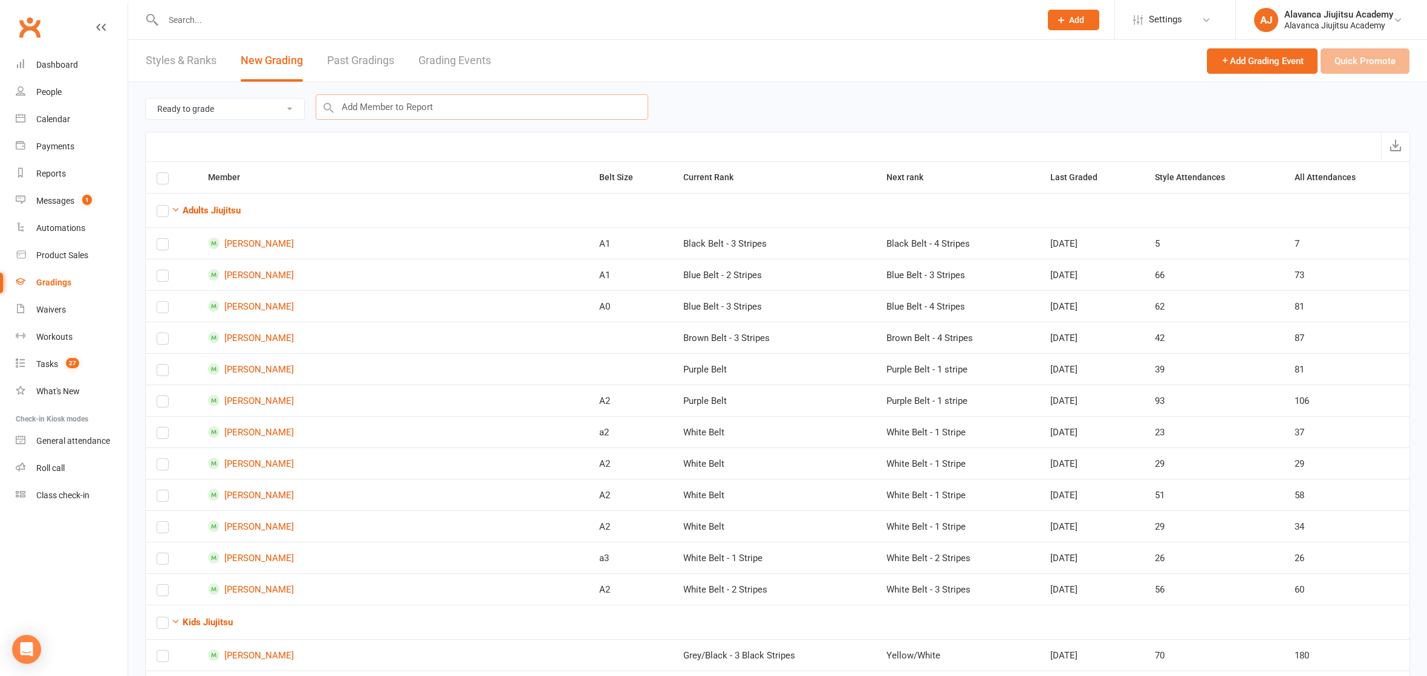
click at [367, 111] on input "text" at bounding box center [482, 106] width 332 height 25
type input "a"
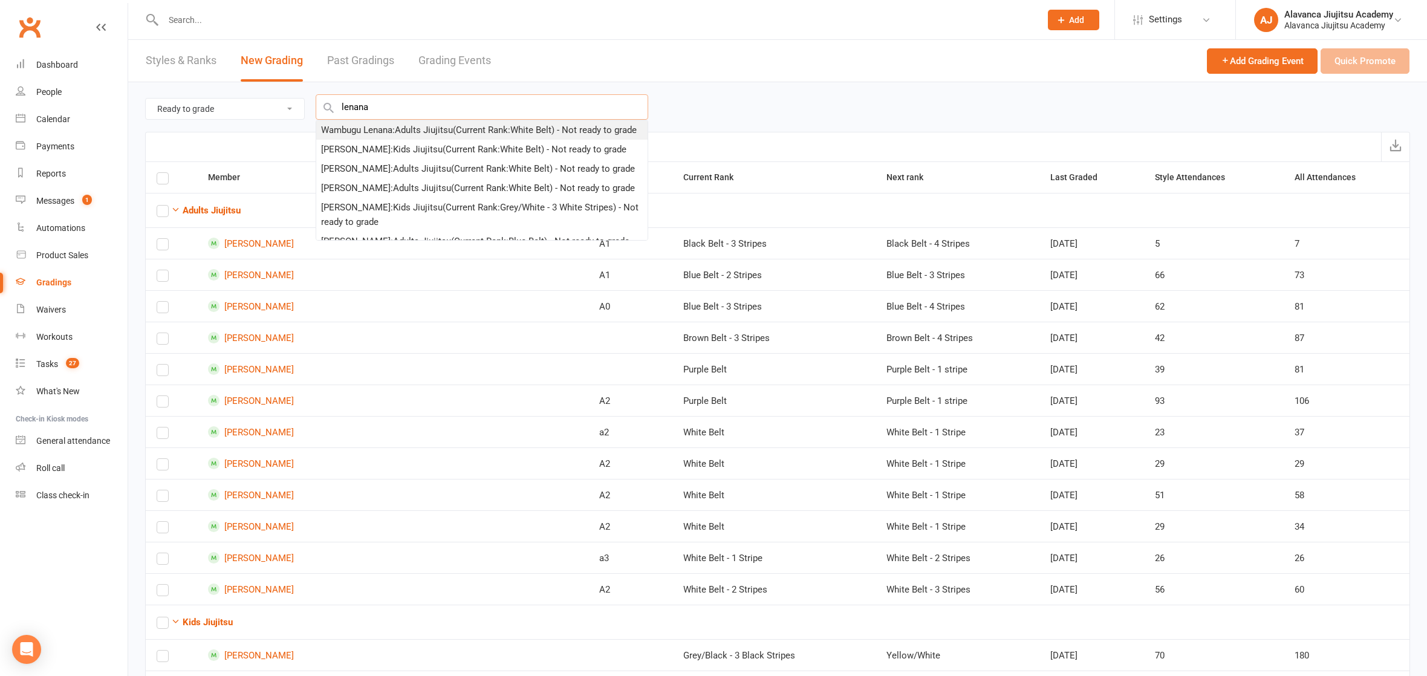
type input "lenana"
click at [388, 137] on div "Wambugu Lenana : Adults Jiujitsu (Current Rank: White Belt ) - Not ready to gra…" at bounding box center [479, 130] width 316 height 15
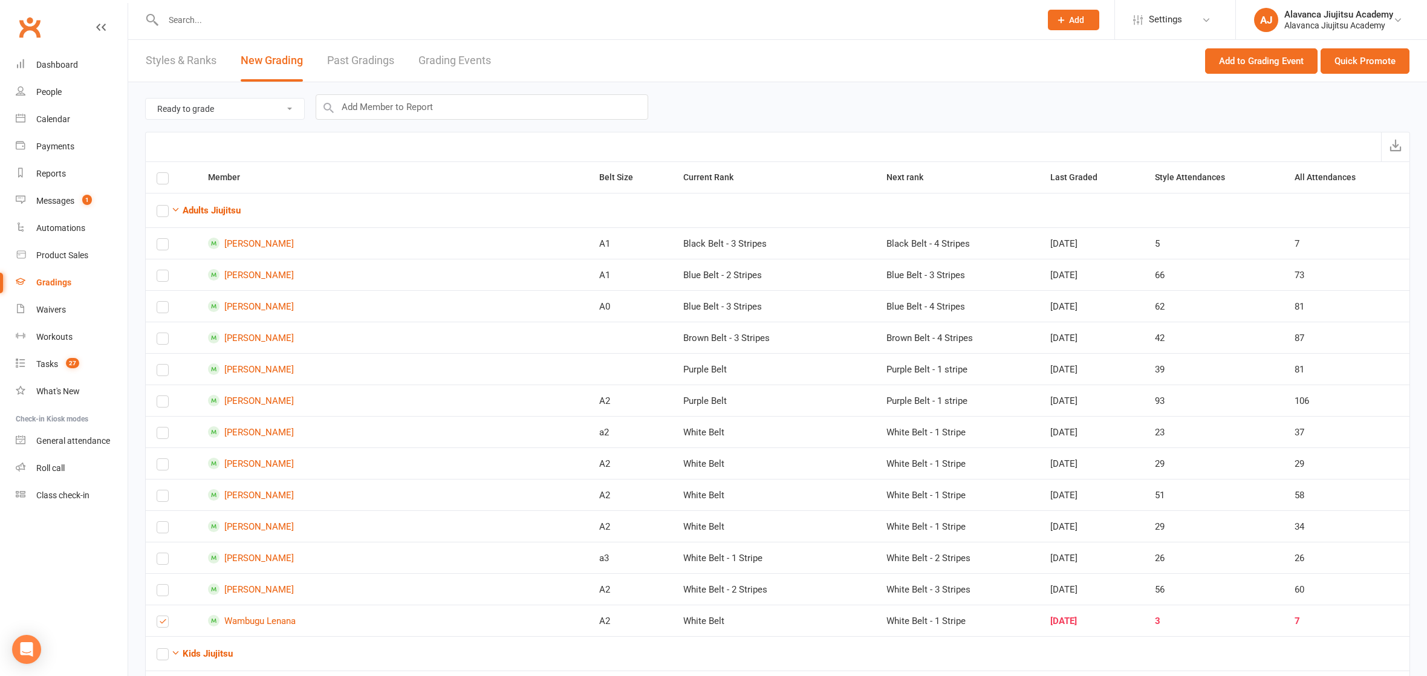
scroll to position [131, 0]
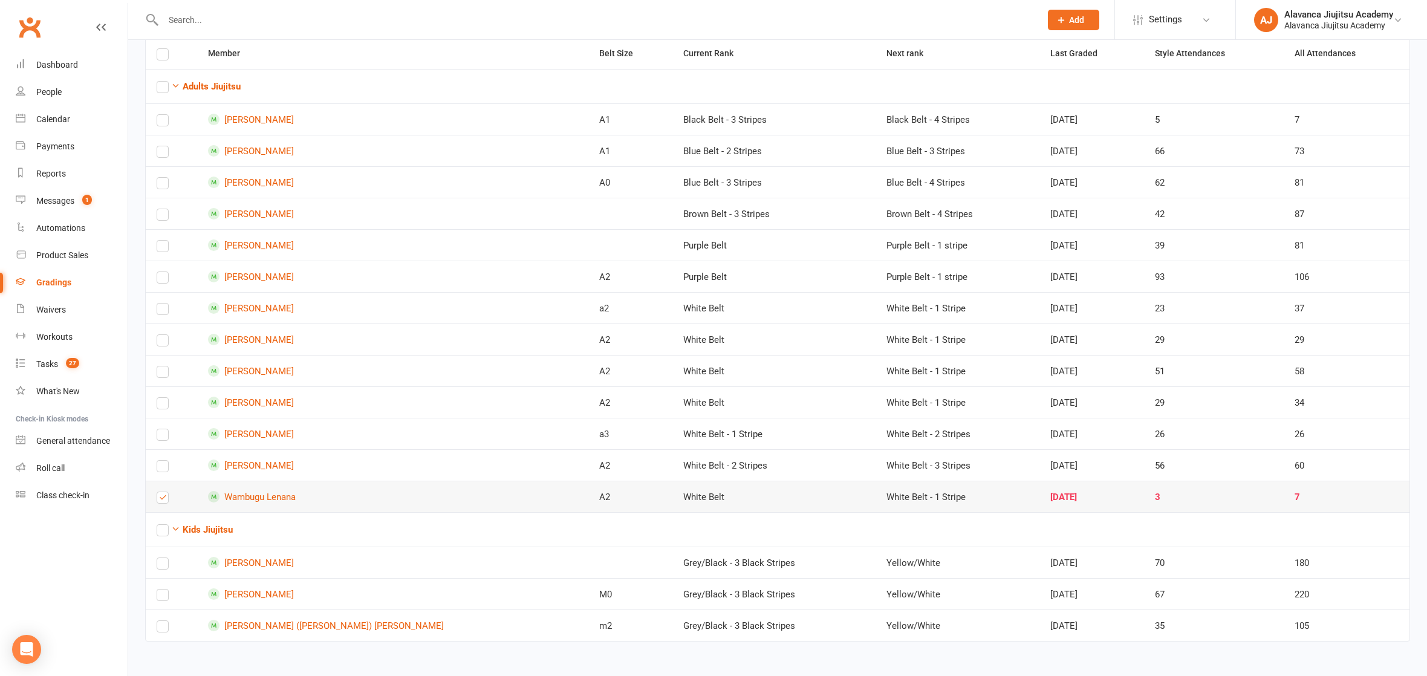
click at [159, 500] on label at bounding box center [163, 500] width 12 height 0
click at [159, 492] on input "checkbox" at bounding box center [163, 492] width 12 height 0
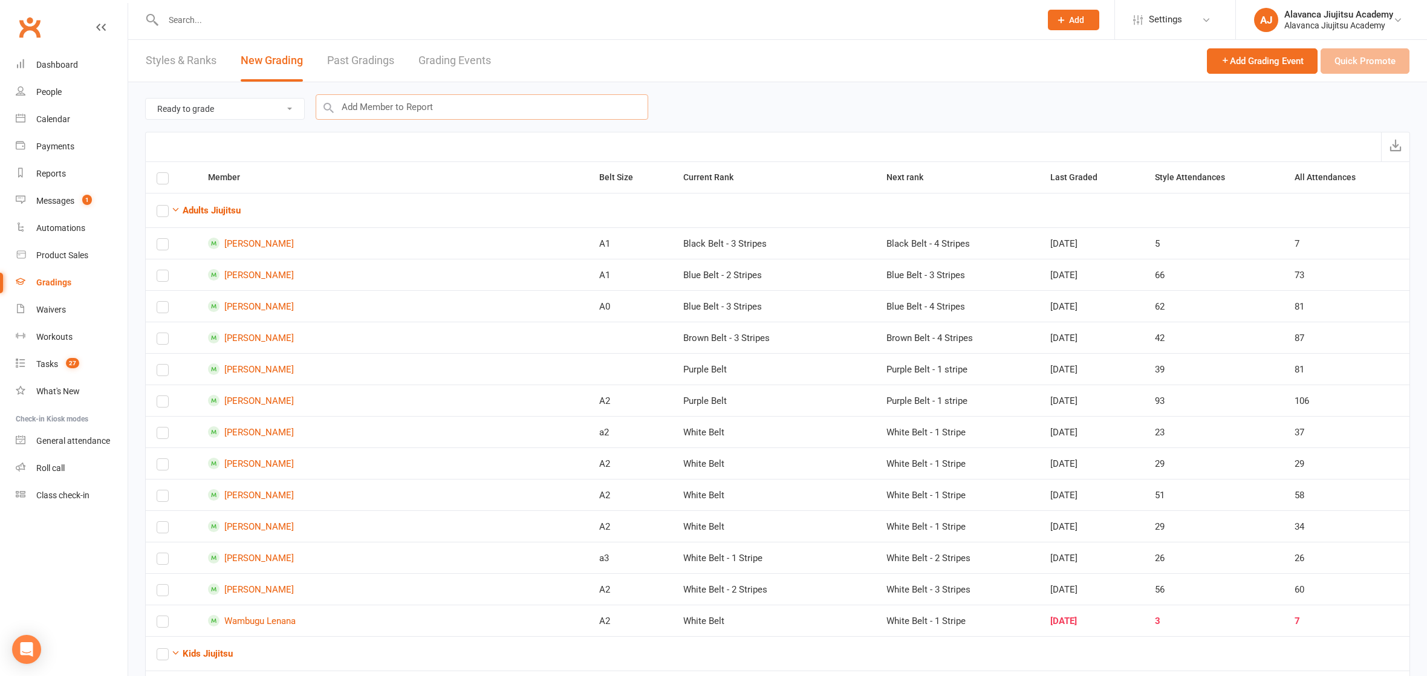
drag, startPoint x: 374, startPoint y: 113, endPoint x: 387, endPoint y: 114, distance: 13.4
click at [374, 113] on input "text" at bounding box center [482, 106] width 332 height 25
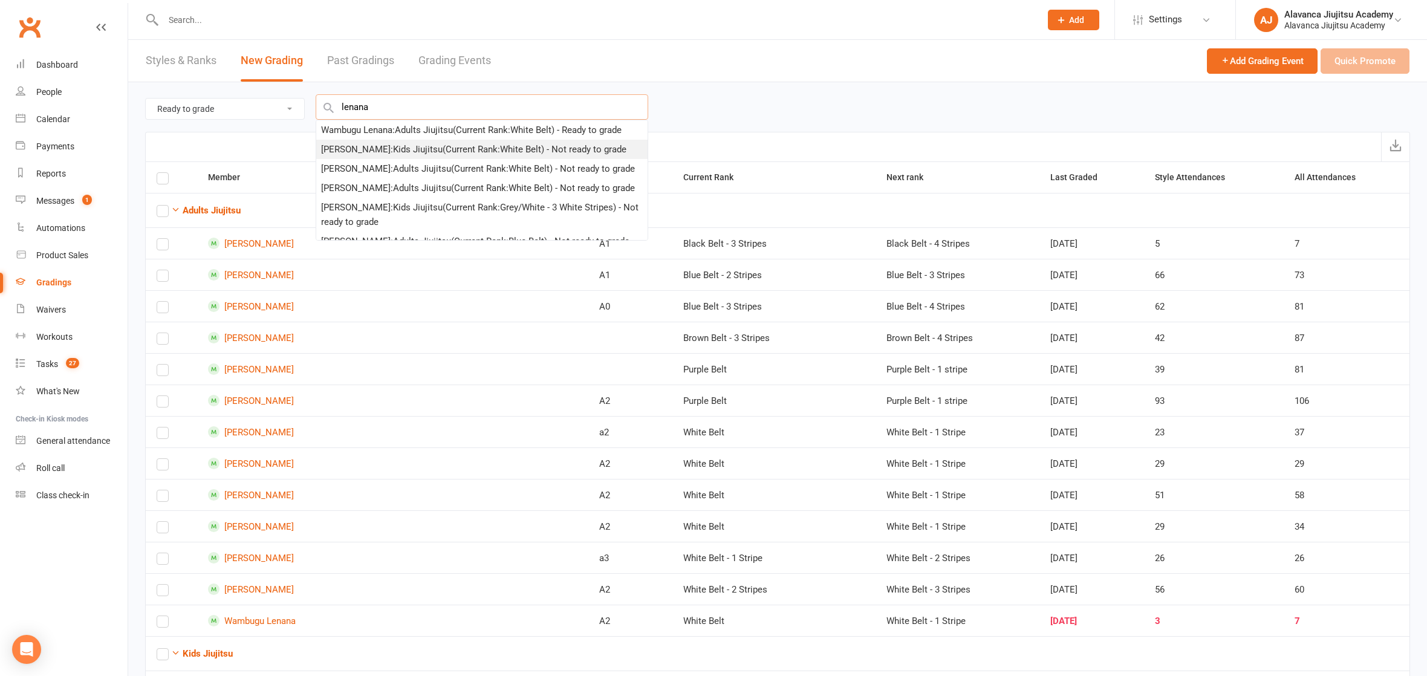
type input "lenana"
click at [397, 151] on div "[PERSON_NAME] : Kids Jiujitsu (Current Rank: White Belt ) - Not ready to grade" at bounding box center [473, 149] width 305 height 15
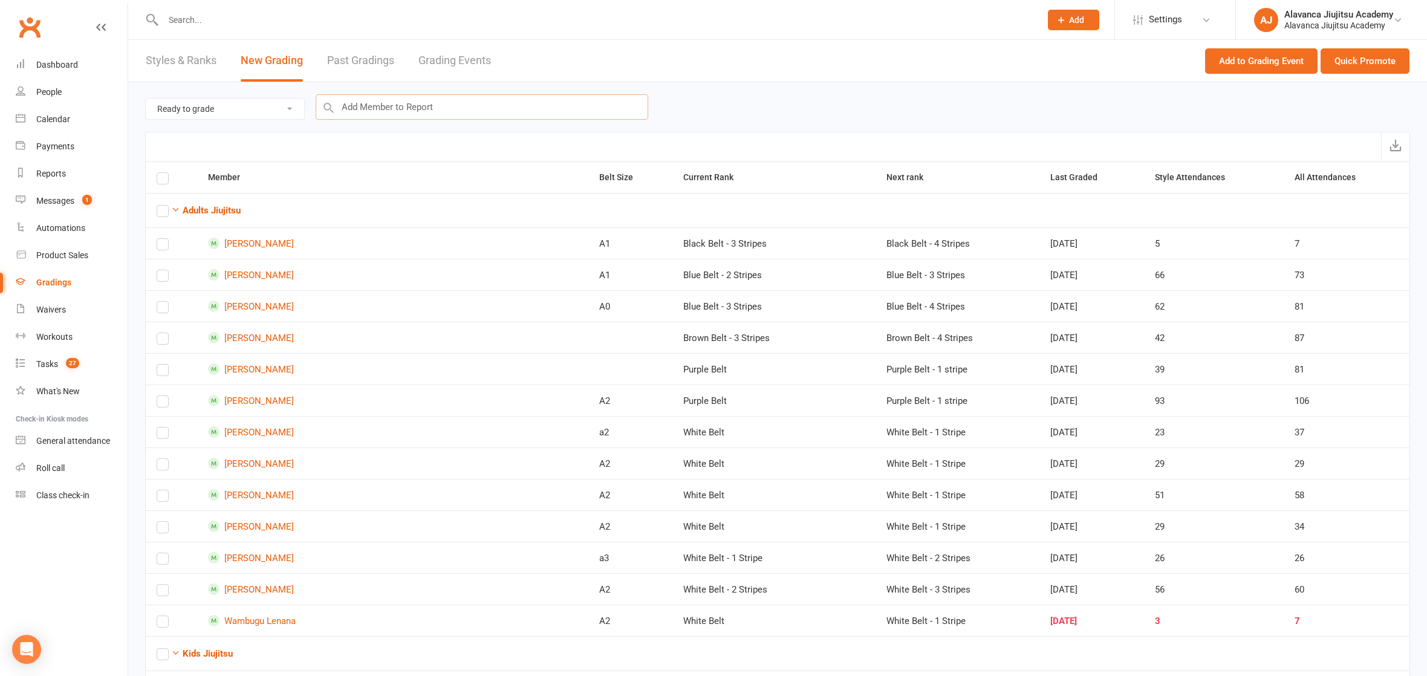
click at [459, 108] on input "text" at bounding box center [482, 106] width 332 height 25
click at [442, 98] on input "text" at bounding box center [482, 106] width 332 height 25
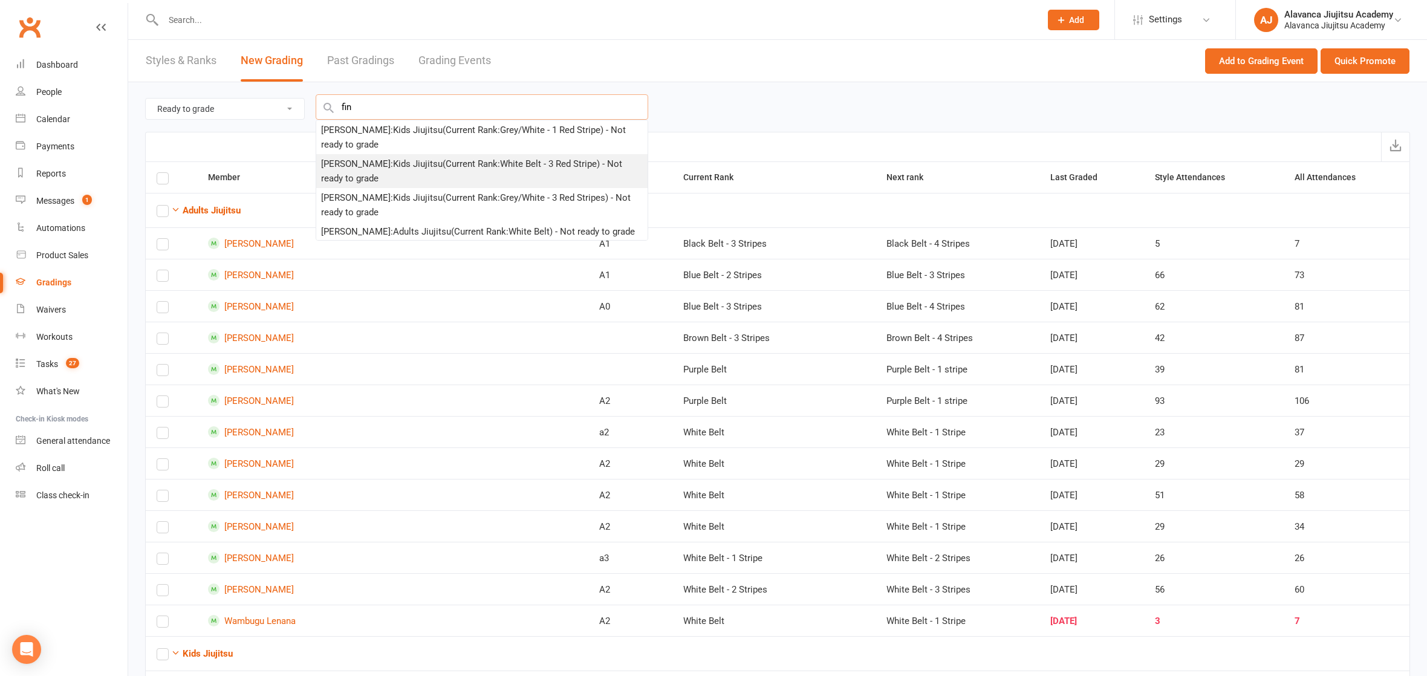
type input "fin"
click at [408, 155] on div "[PERSON_NAME] : Kids Jiujitsu (Current Rank: White Belt - 3 Red Stripe ) - Not …" at bounding box center [481, 171] width 331 height 34
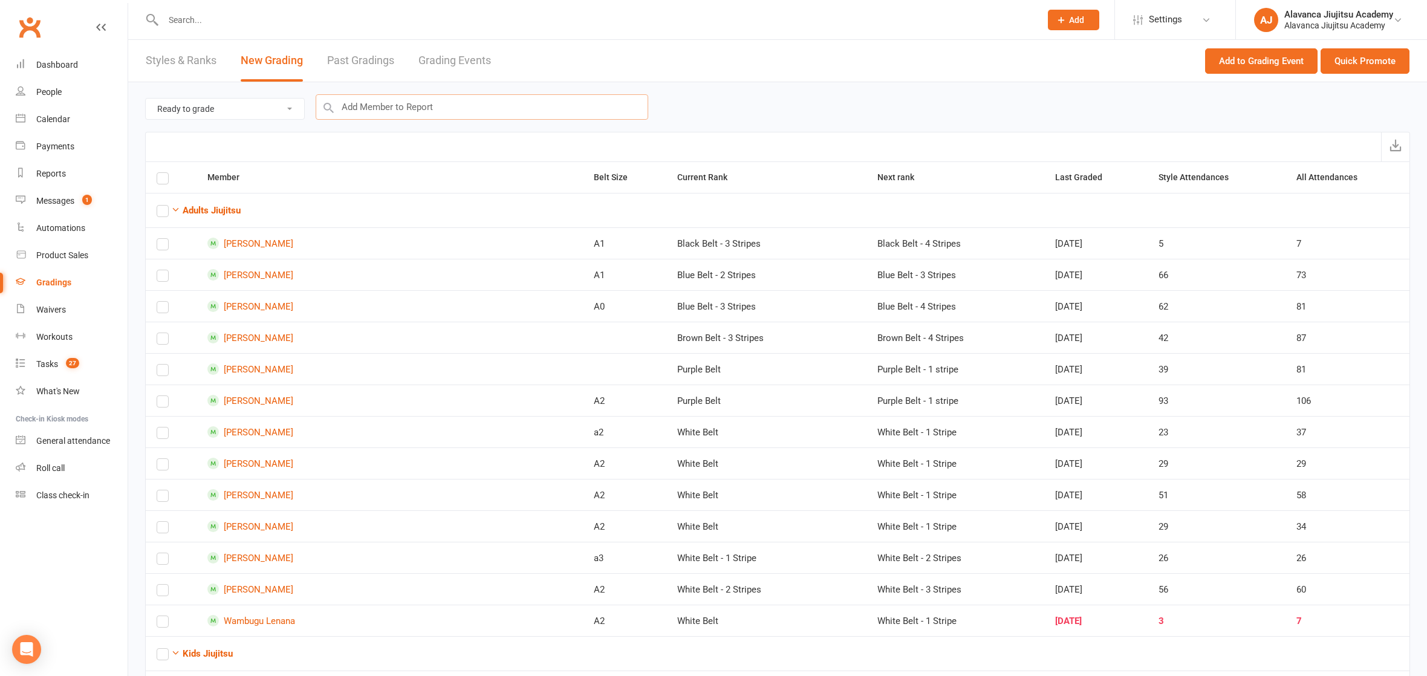
click at [418, 99] on input "text" at bounding box center [482, 106] width 332 height 25
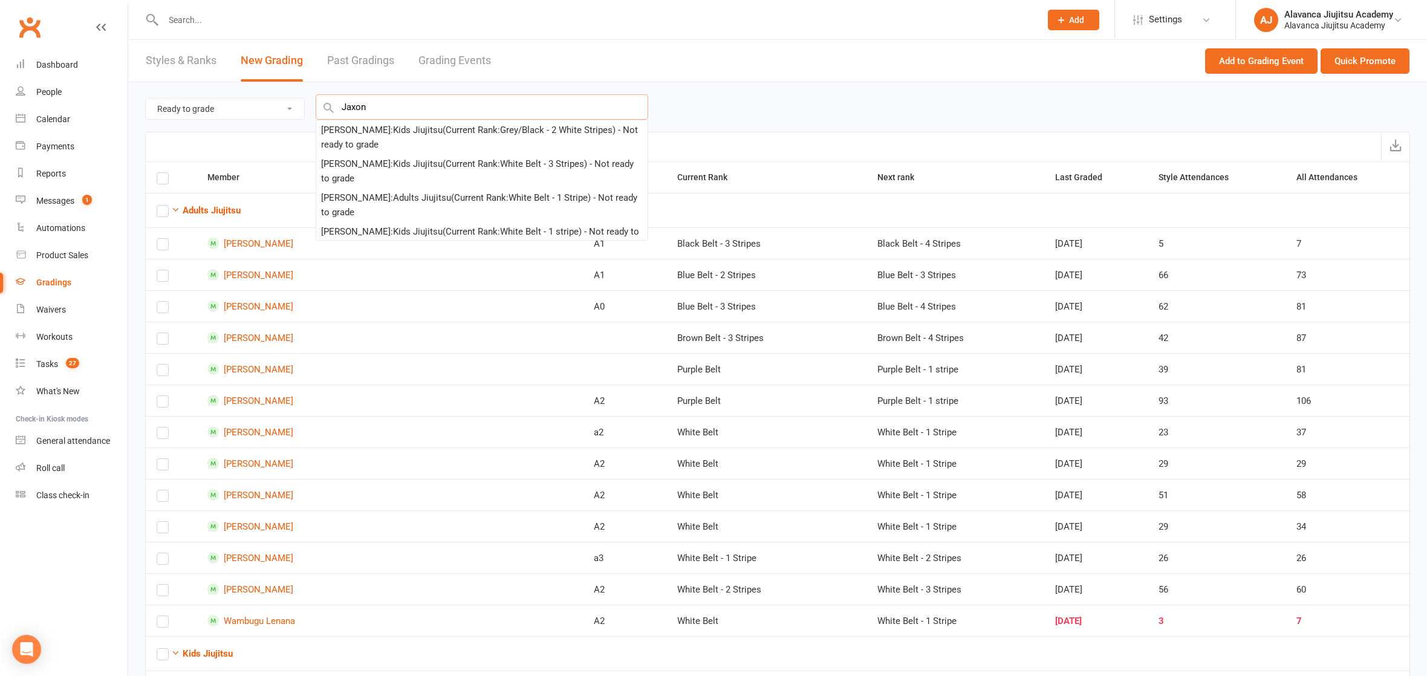
type input "Jaxon"
drag, startPoint x: 424, startPoint y: 95, endPoint x: 424, endPoint y: 128, distance: 33.2
click at [424, 128] on div "[PERSON_NAME] : Kids Jiujitsu (Current Rank: Grey/Black - 2 White Stripes ) - N…" at bounding box center [482, 137] width 322 height 29
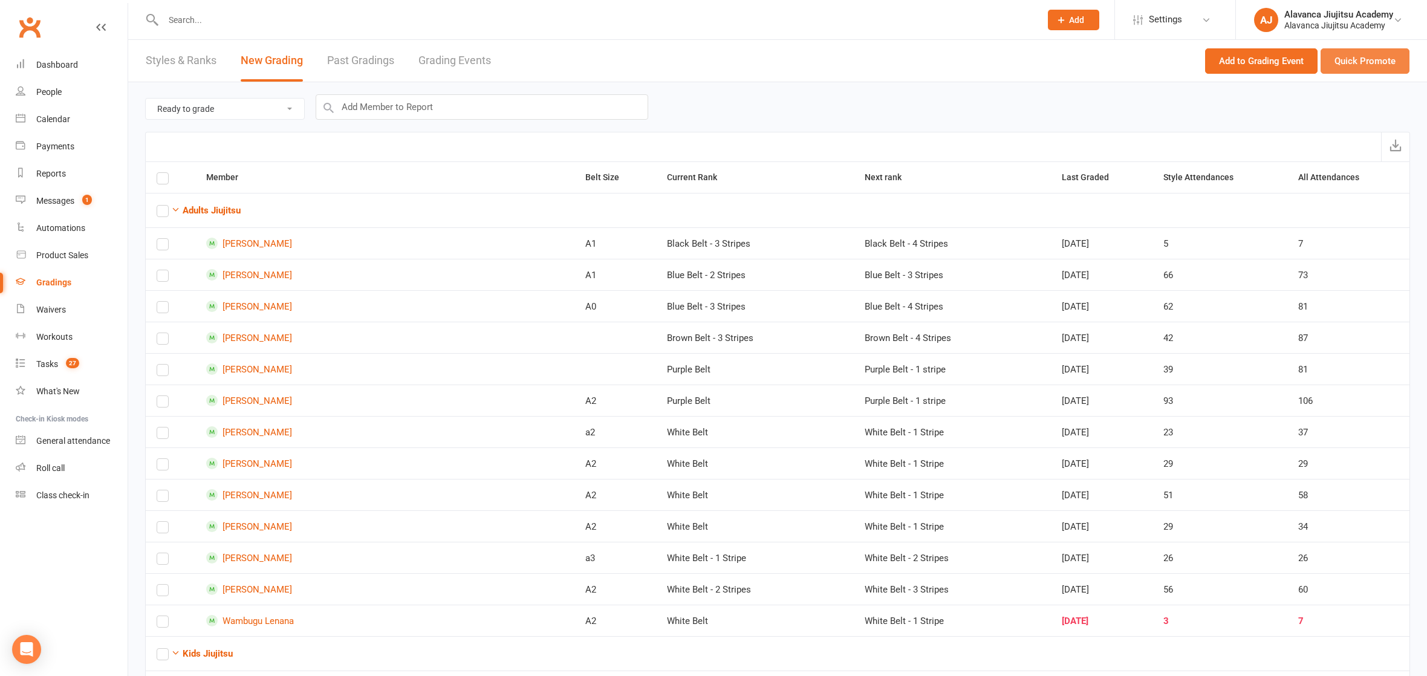
click at [1388, 58] on button "Quick Promote" at bounding box center [1364, 60] width 89 height 25
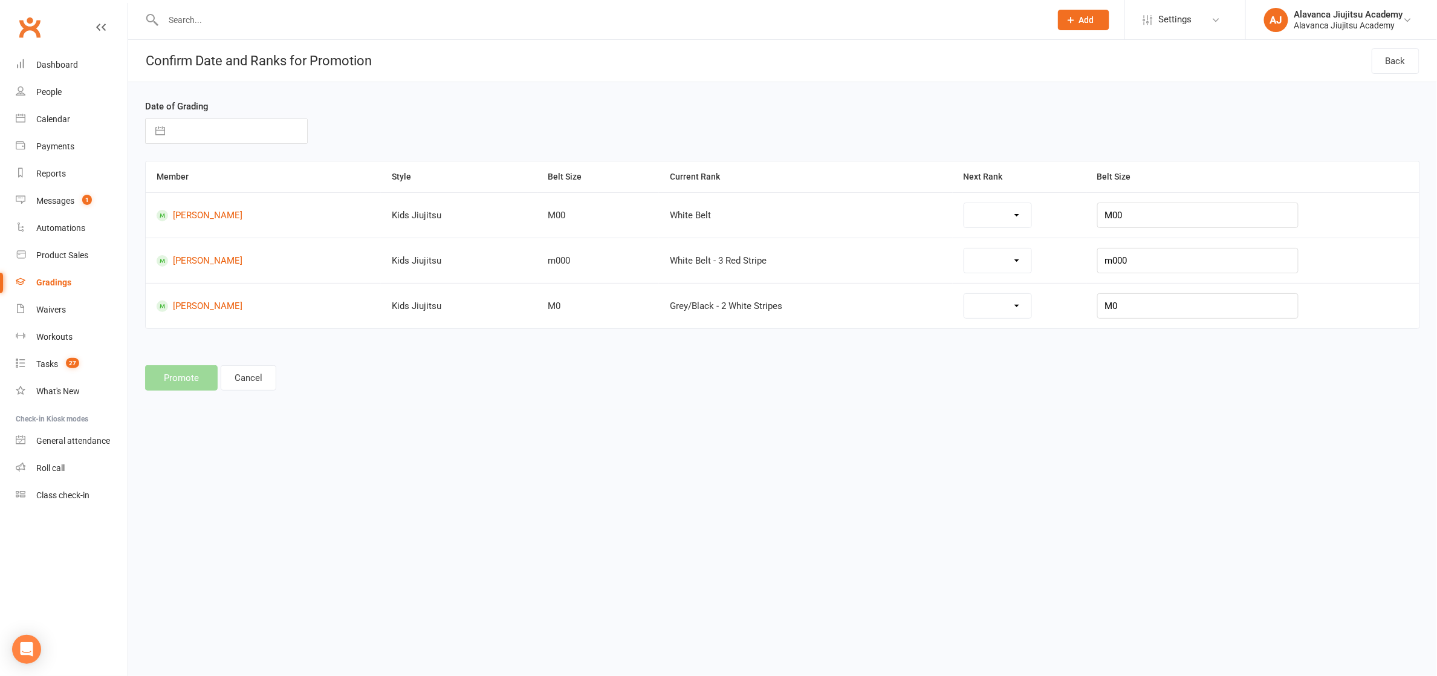
select select "28084"
select select "42845"
select select "28136"
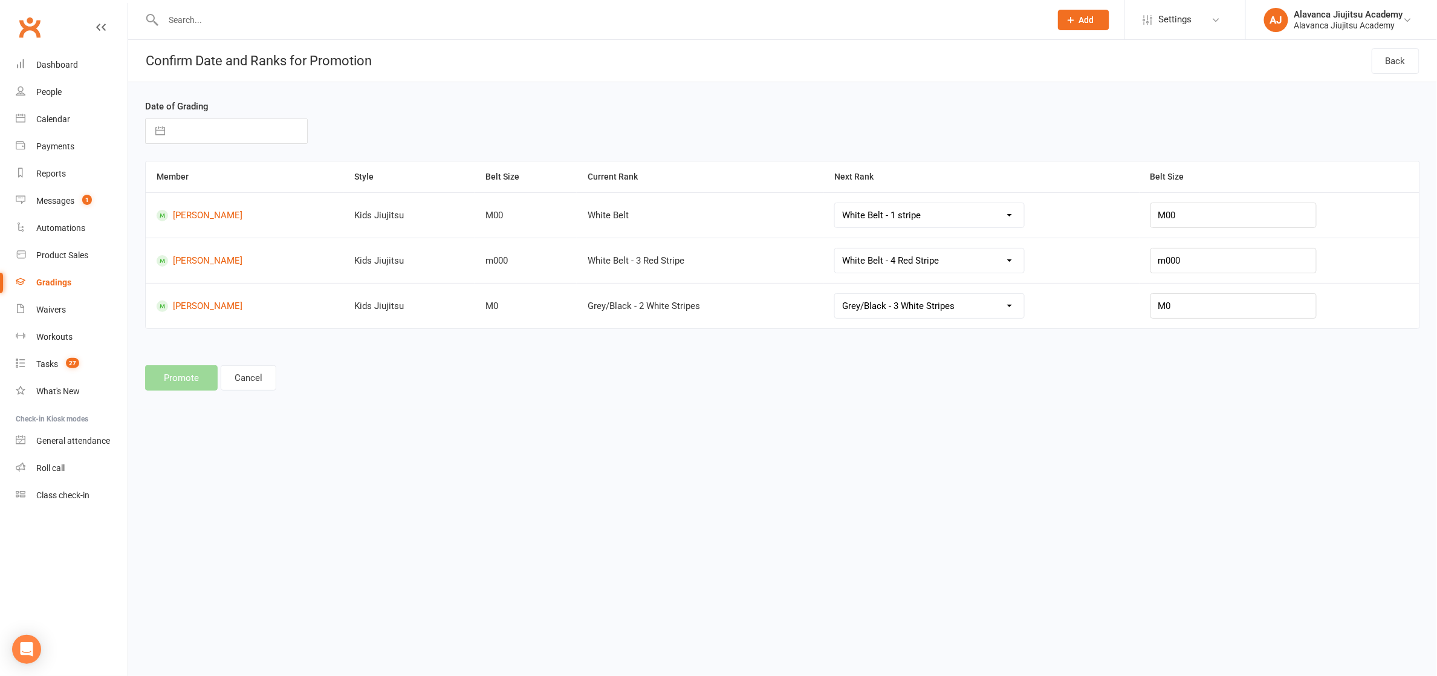
click at [273, 131] on input "text" at bounding box center [239, 131] width 136 height 24
select select "8"
select select "2025"
select select "9"
select select "2025"
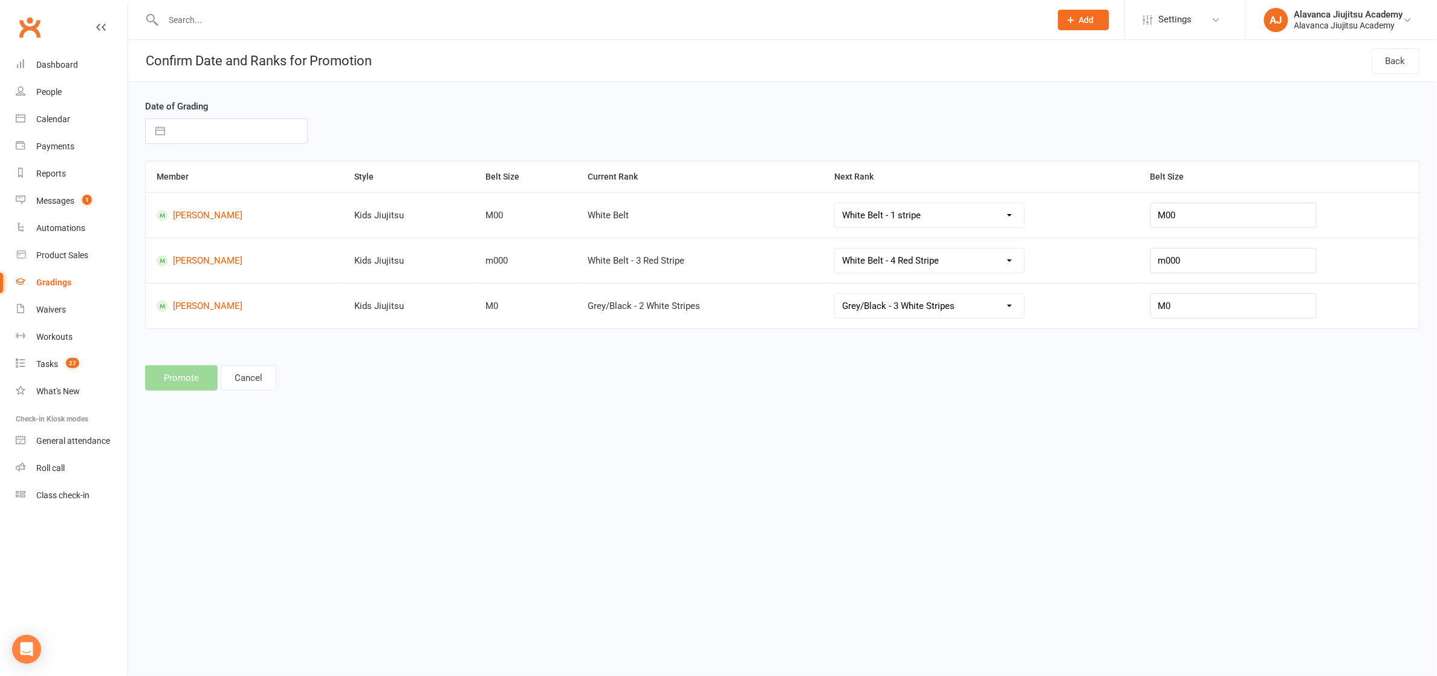
select select "10"
select select "2025"
click at [178, 188] on div "Move backward to switch to the previous month." at bounding box center [170, 179] width 24 height 20
select select "7"
select select "2025"
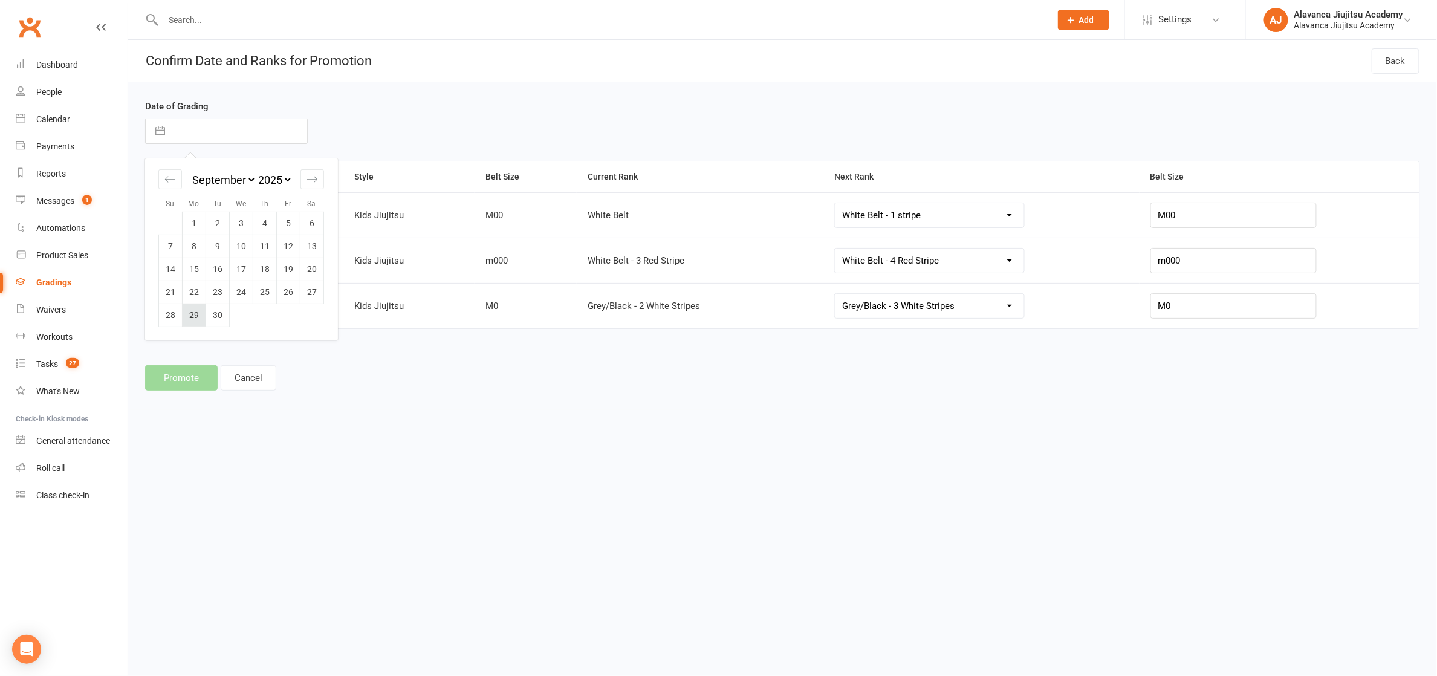
click at [204, 314] on td "29" at bounding box center [195, 314] width 24 height 23
type input "[DATE]"
click at [200, 375] on button "Promote" at bounding box center [181, 377] width 73 height 25
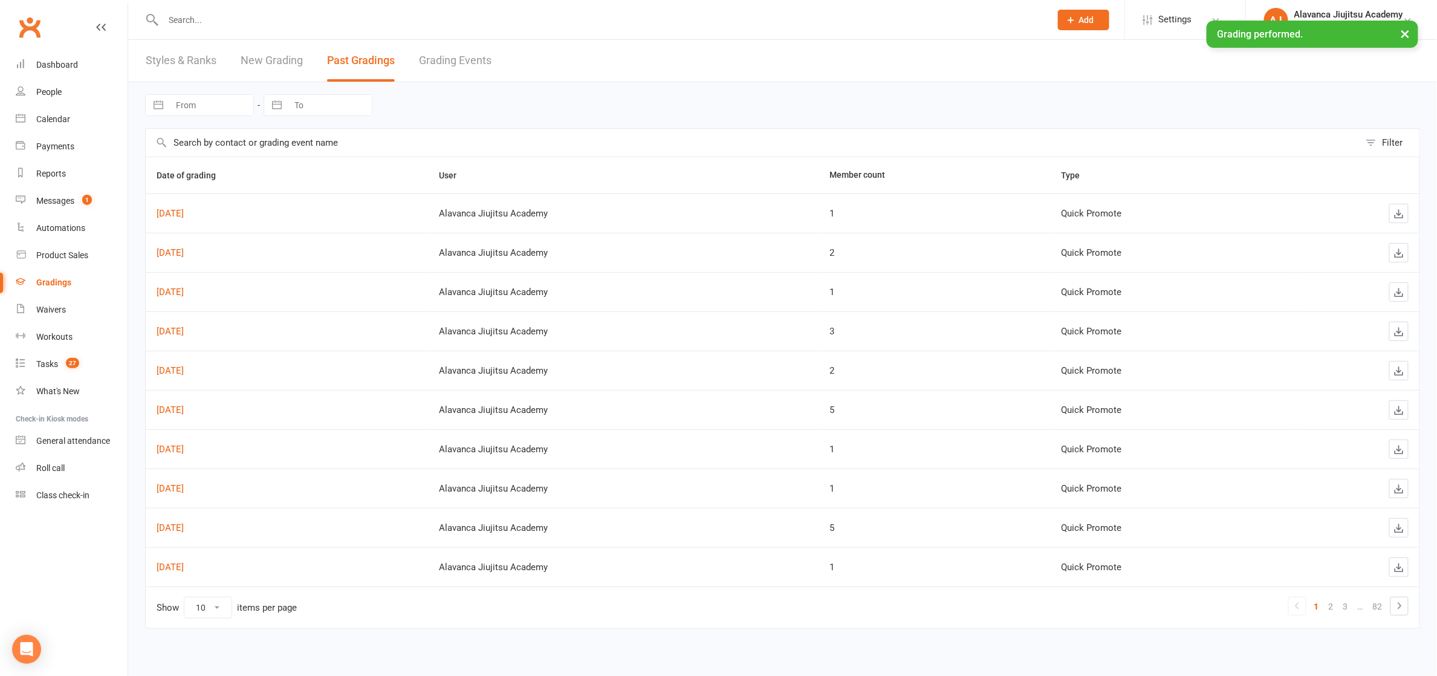
click at [277, 21] on div "× Grading performed." at bounding box center [710, 21] width 1421 height 0
click at [279, 57] on link "New Grading" at bounding box center [272, 61] width 62 height 42
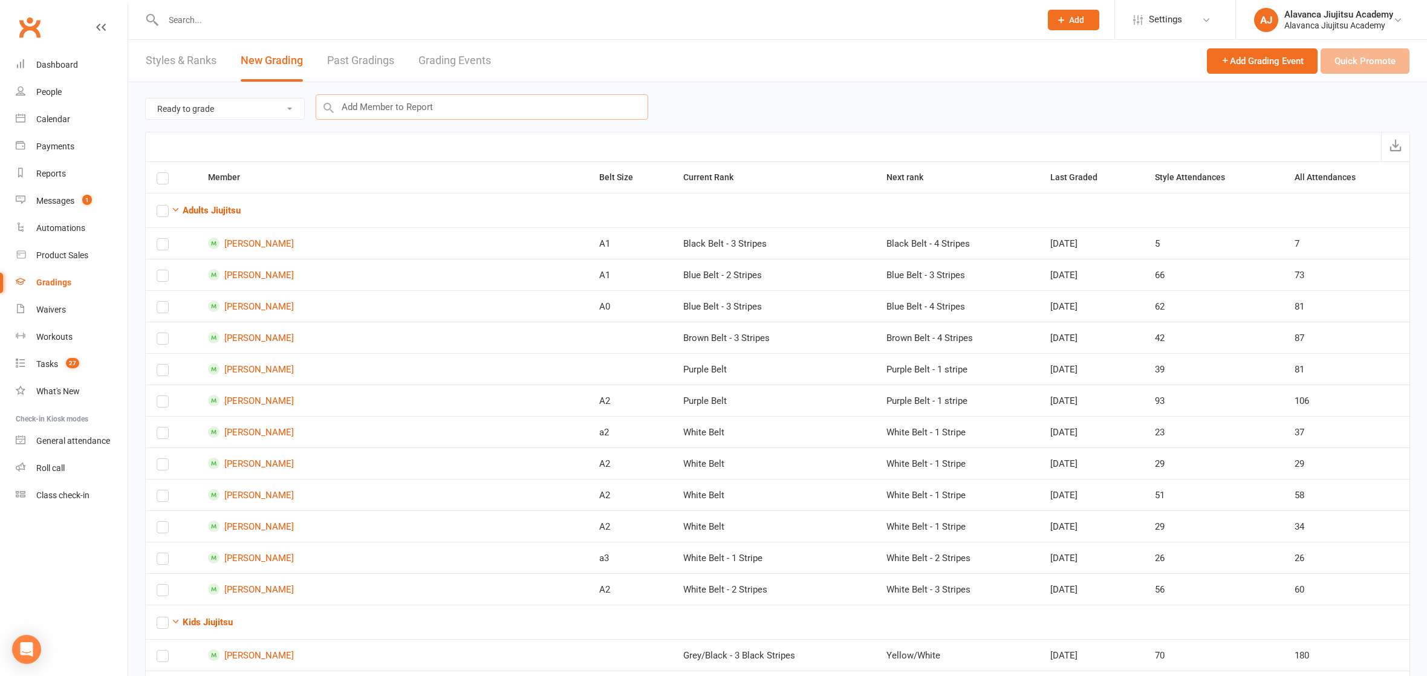
click at [429, 97] on input "text" at bounding box center [482, 106] width 332 height 25
type input "paloma"
click at [454, 131] on div "Paloma D’Agrosa : Kids Jiujitsu (Current Rank: White Belt - 1 Red Stripe ) - No…" at bounding box center [482, 137] width 322 height 29
click at [456, 107] on input "text" at bounding box center [482, 106] width 332 height 25
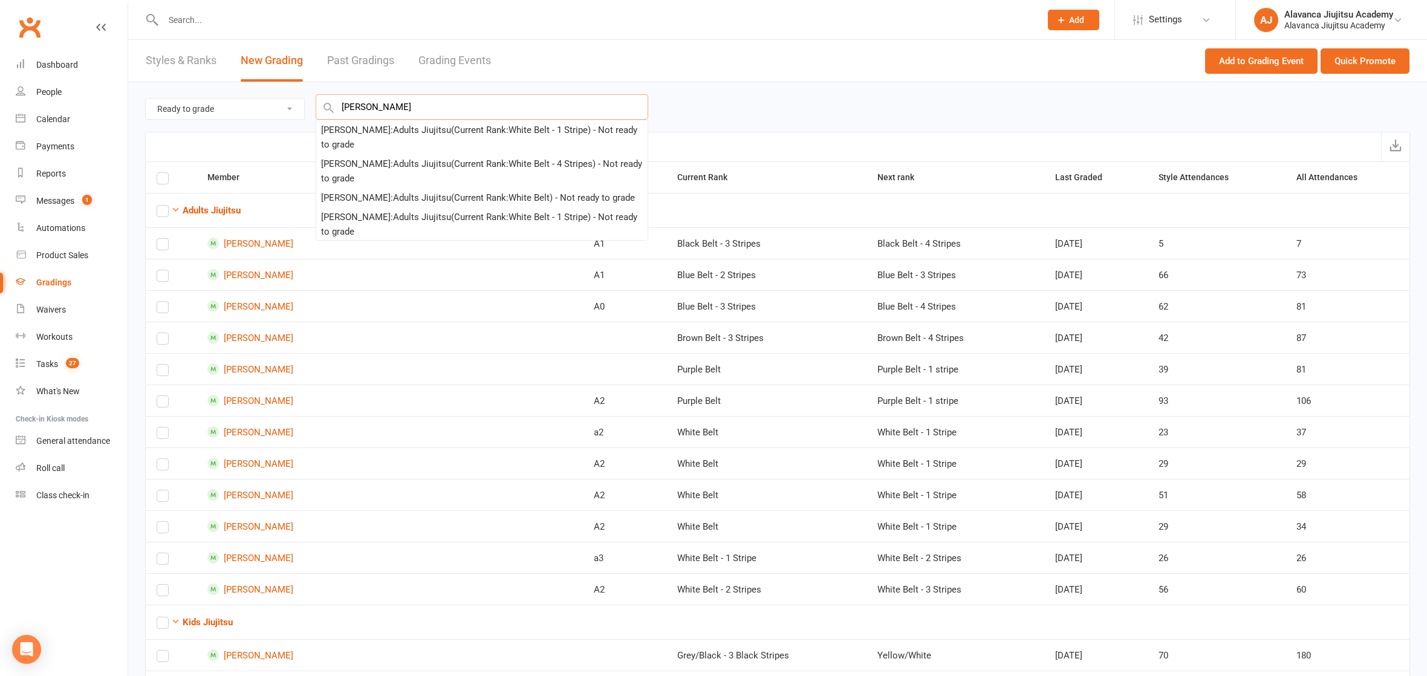
type input "[PERSON_NAME]"
drag, startPoint x: 456, startPoint y: 108, endPoint x: 421, endPoint y: 181, distance: 80.8
click at [421, 181] on div "[PERSON_NAME] : Adults Jiujitsu (Current Rank: White Belt - 4 Stripes ) - Not r…" at bounding box center [482, 171] width 322 height 29
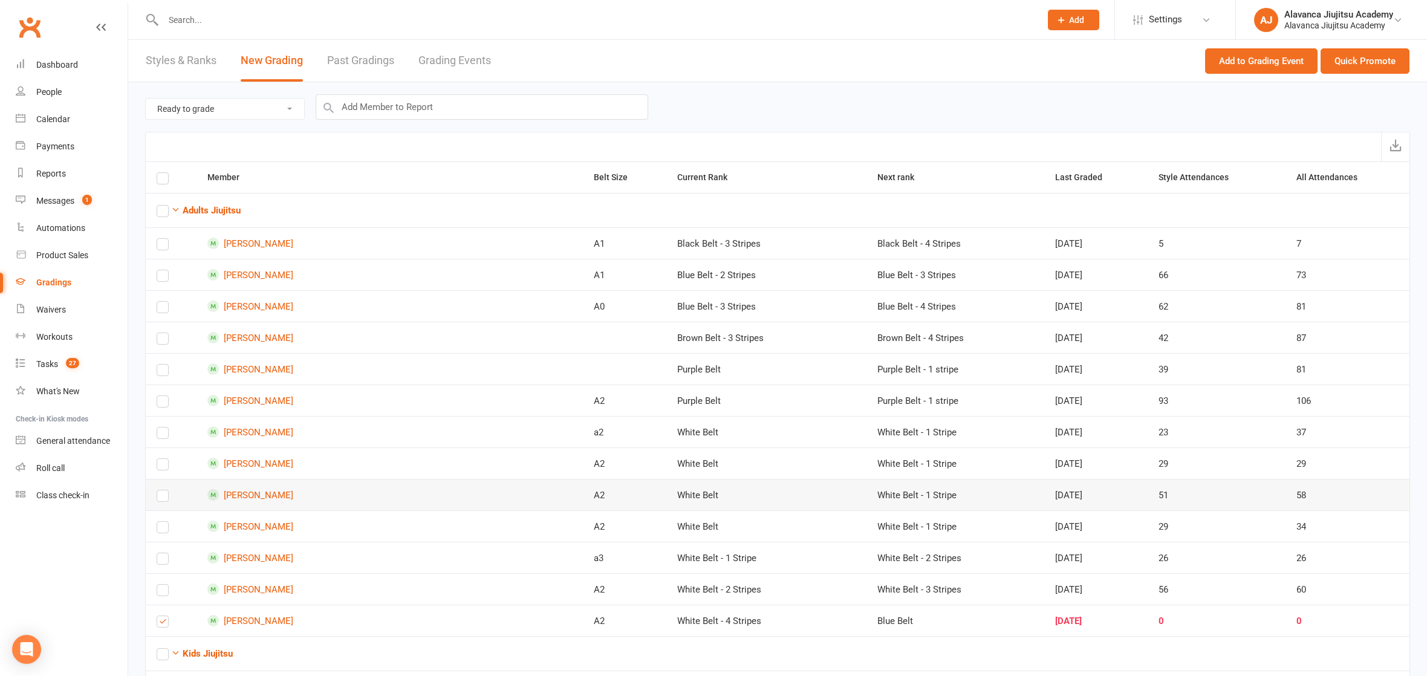
scroll to position [166, 0]
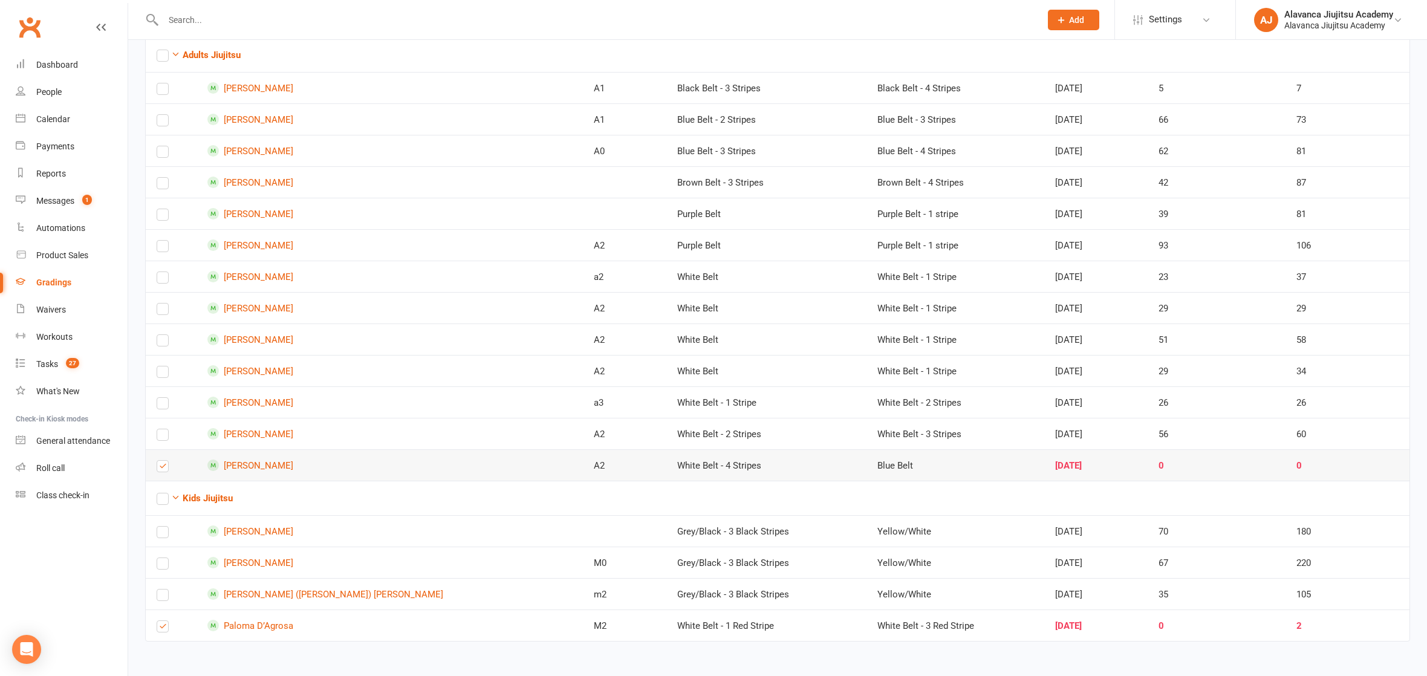
click at [164, 468] on label at bounding box center [163, 468] width 12 height 0
click at [164, 461] on input "checkbox" at bounding box center [163, 461] width 12 height 0
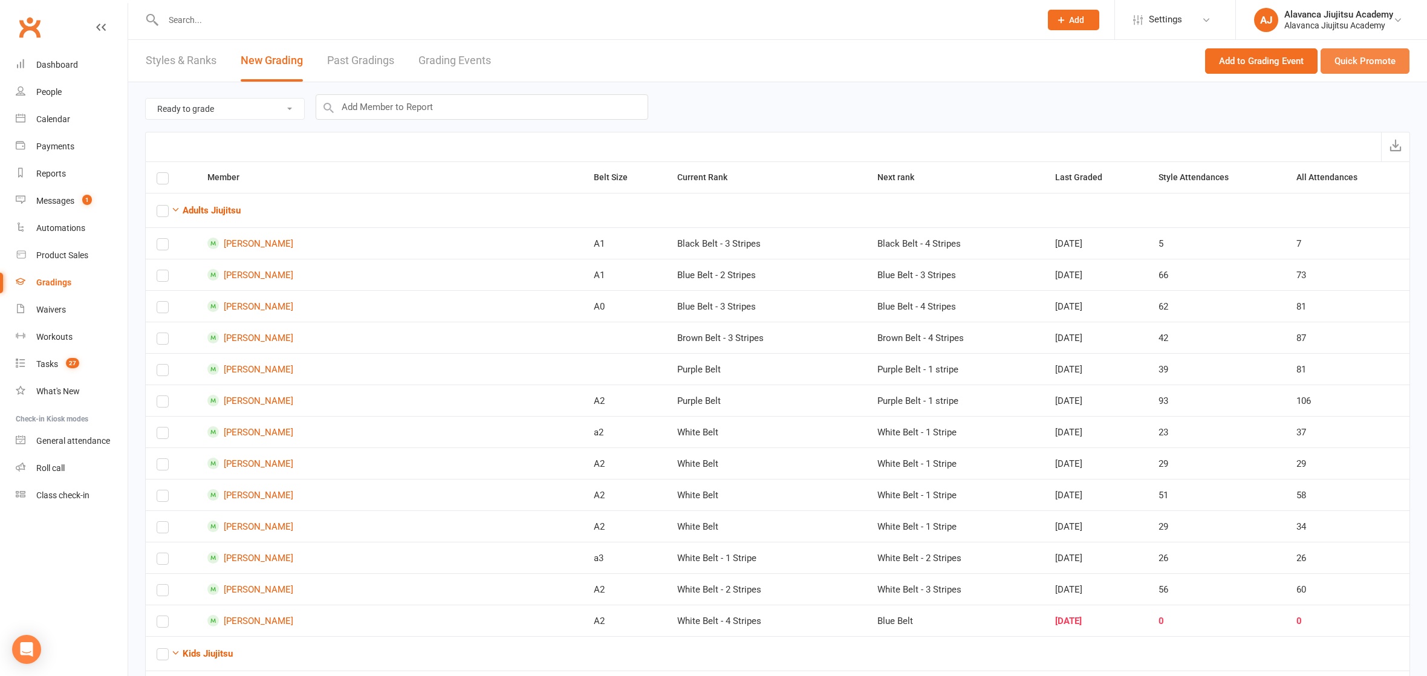
click at [1346, 54] on button "Quick Promote" at bounding box center [1364, 60] width 89 height 25
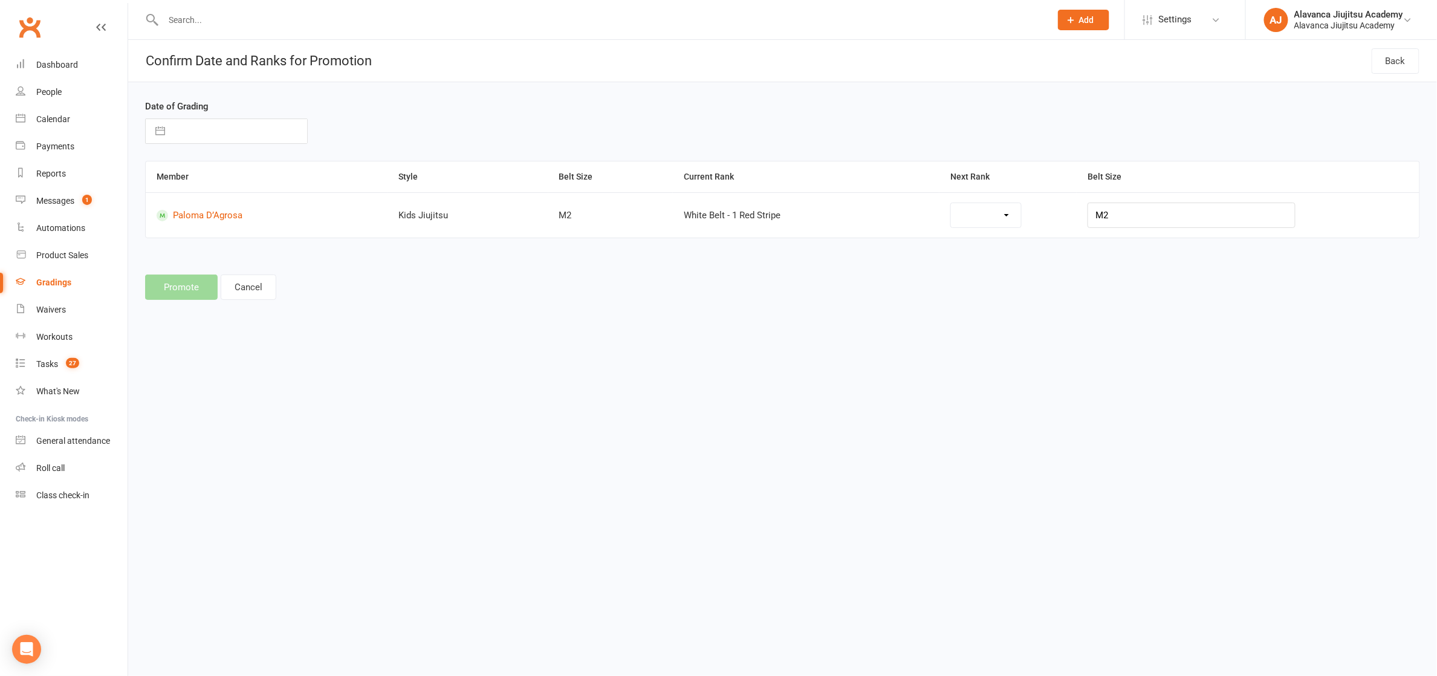
select select "42844"
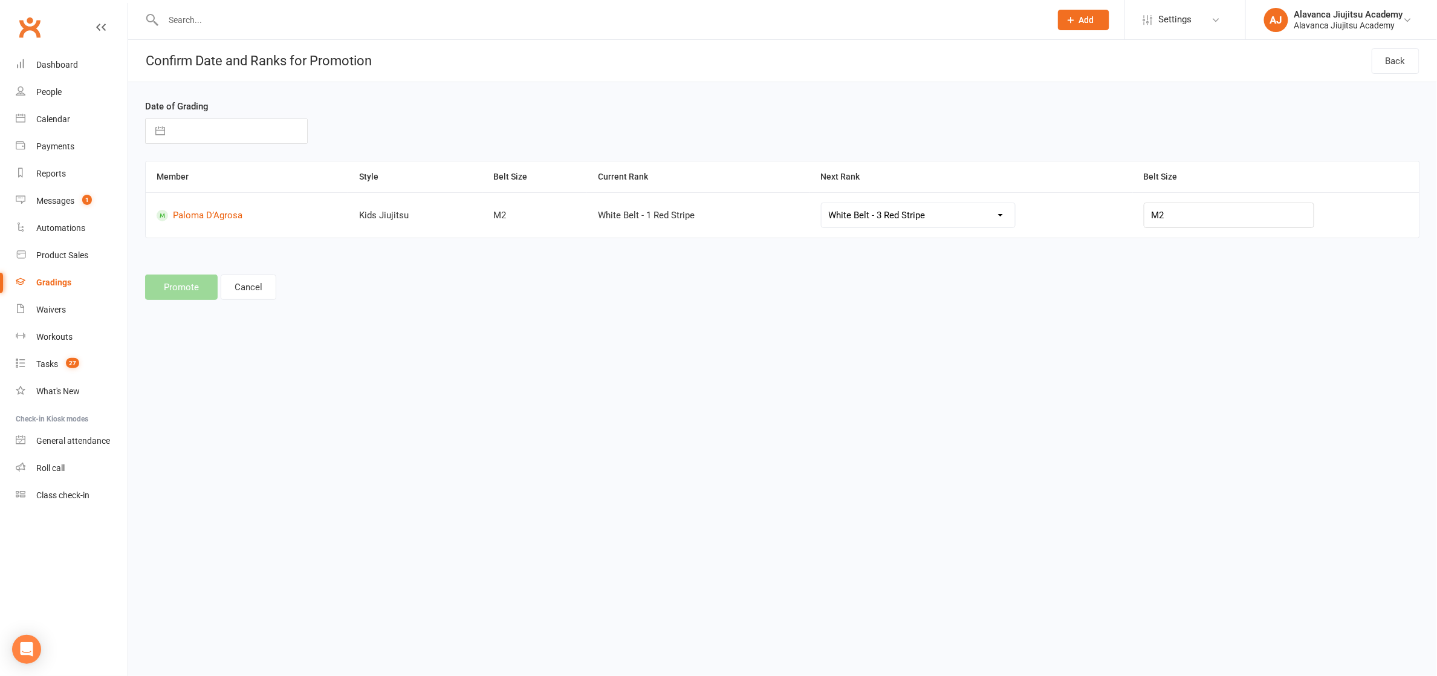
click at [613, 336] on html "Prospect Member Non-attending contact Class / event Appointment Grading event T…" at bounding box center [718, 168] width 1437 height 336
click at [247, 292] on button "Cancel" at bounding box center [249, 286] width 56 height 25
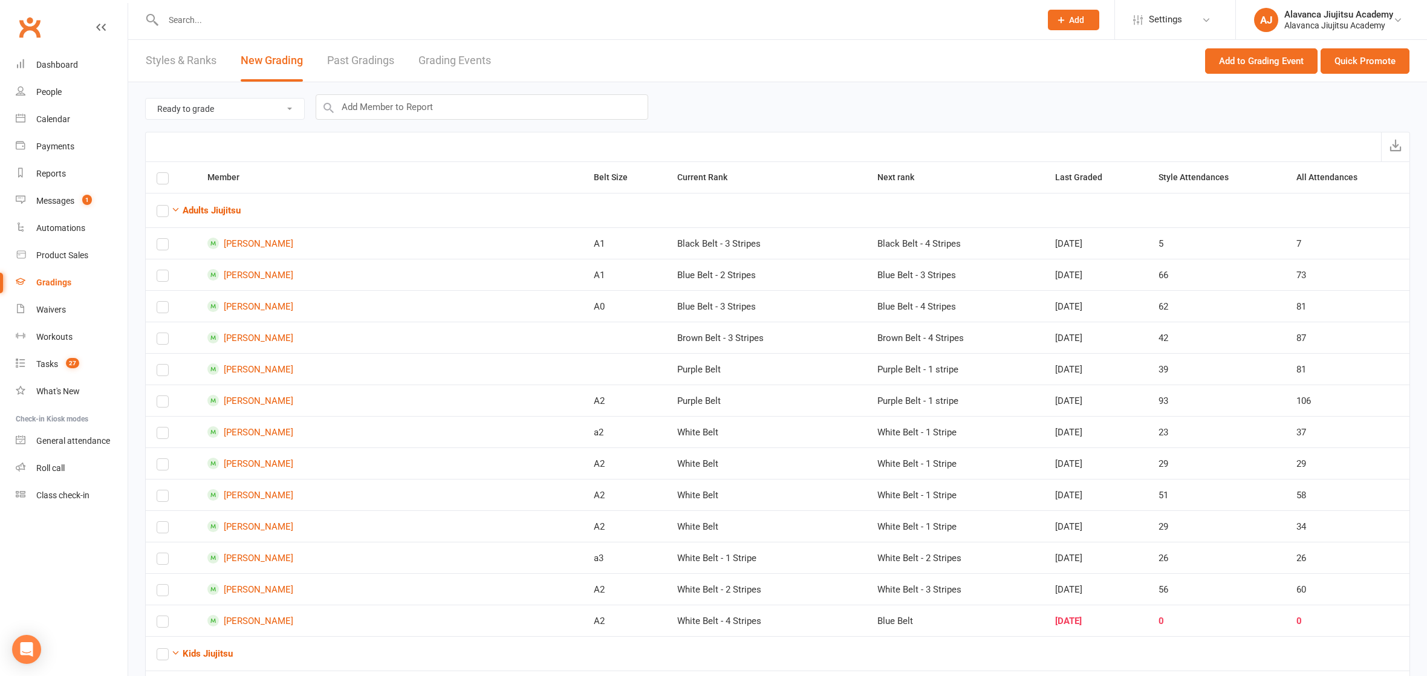
click at [164, 60] on link "Styles & Ranks" at bounding box center [181, 61] width 71 height 42
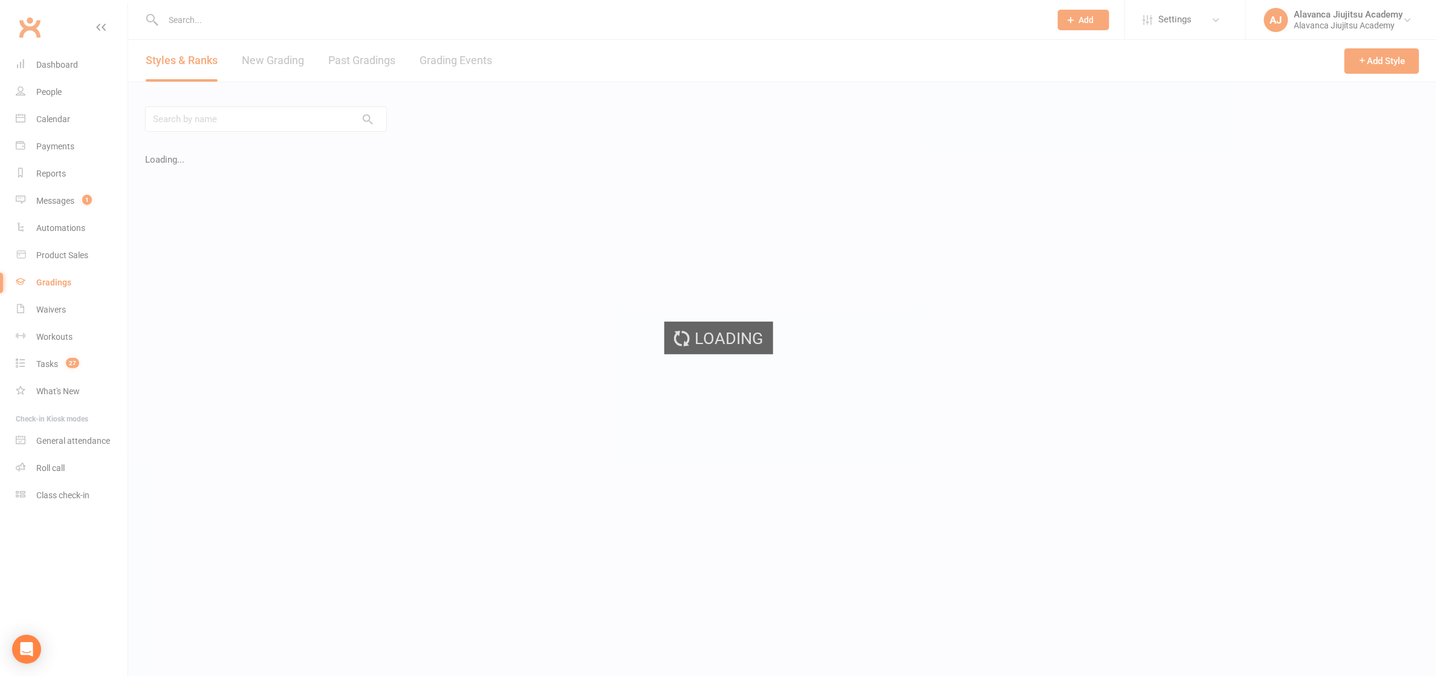
click at [372, 55] on div "Loading" at bounding box center [718, 338] width 1437 height 676
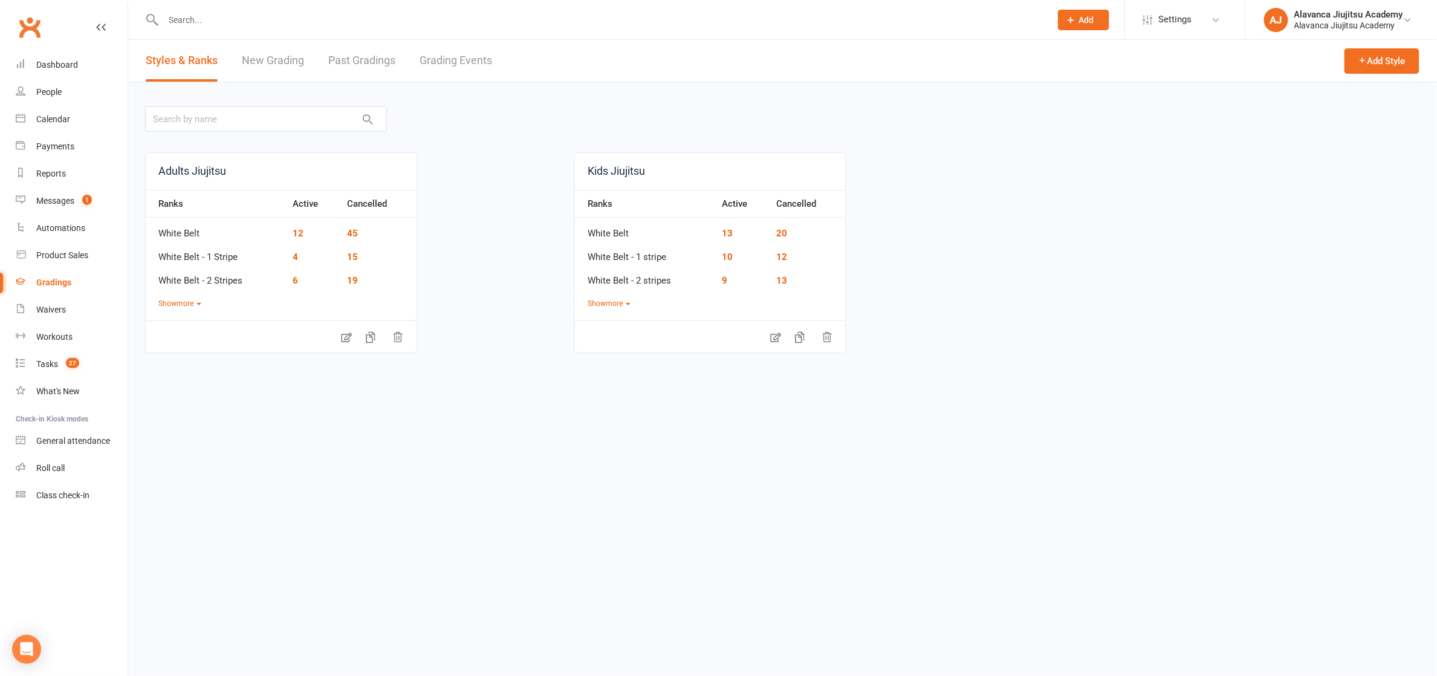
click at [368, 57] on link "Past Gradings" at bounding box center [361, 61] width 67 height 42
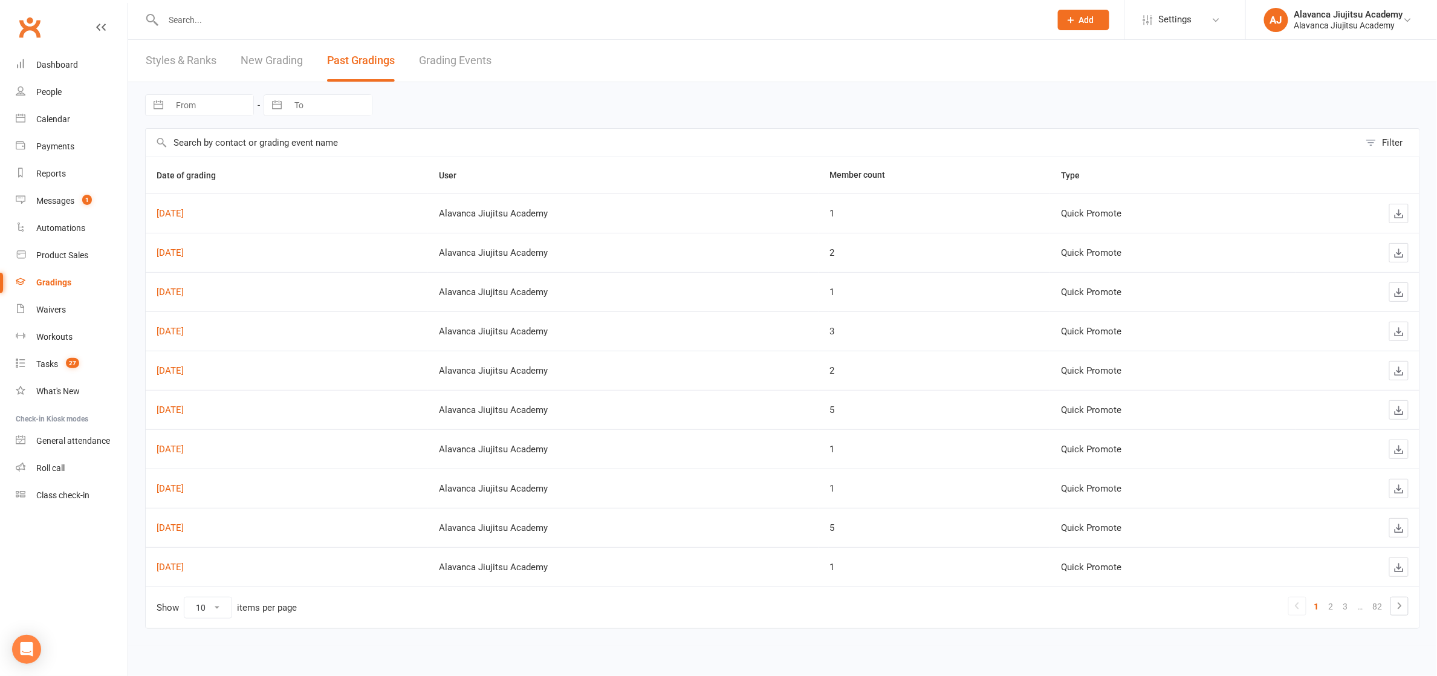
click at [276, 53] on link "New Grading" at bounding box center [272, 61] width 62 height 42
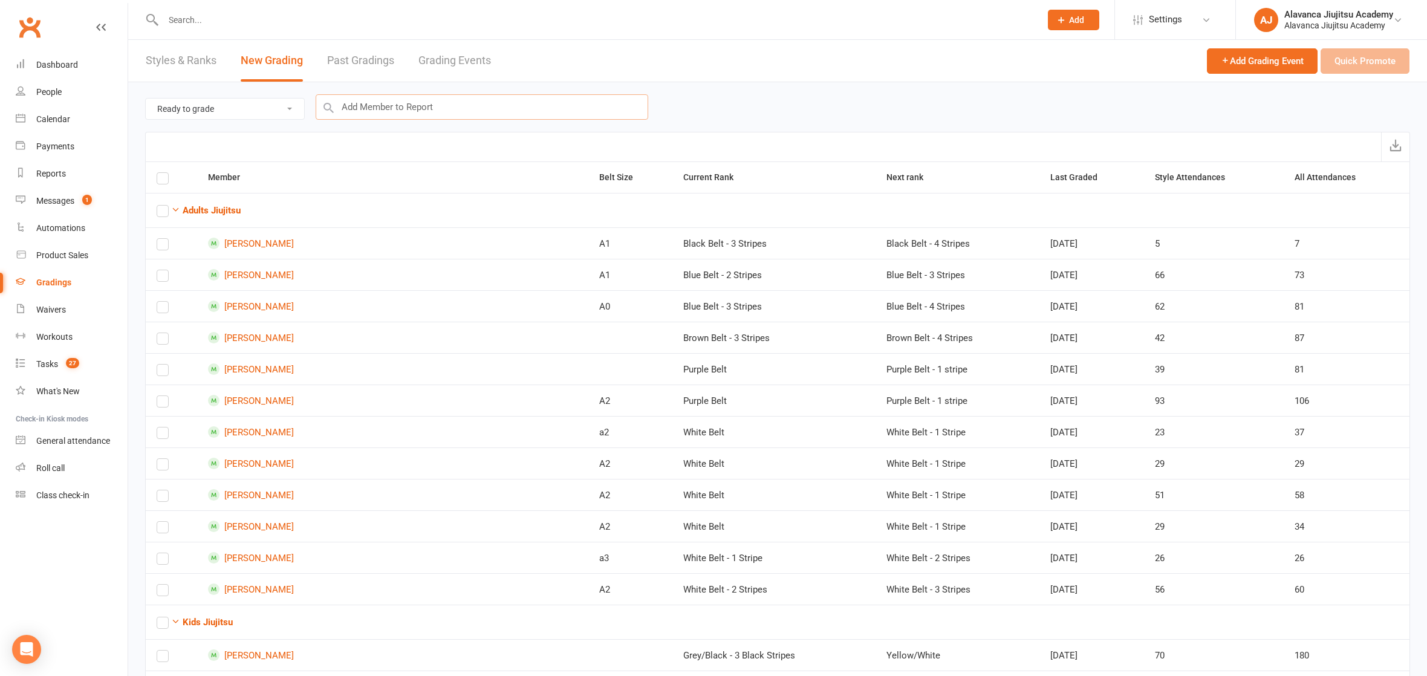
click at [356, 96] on input "text" at bounding box center [482, 106] width 332 height 25
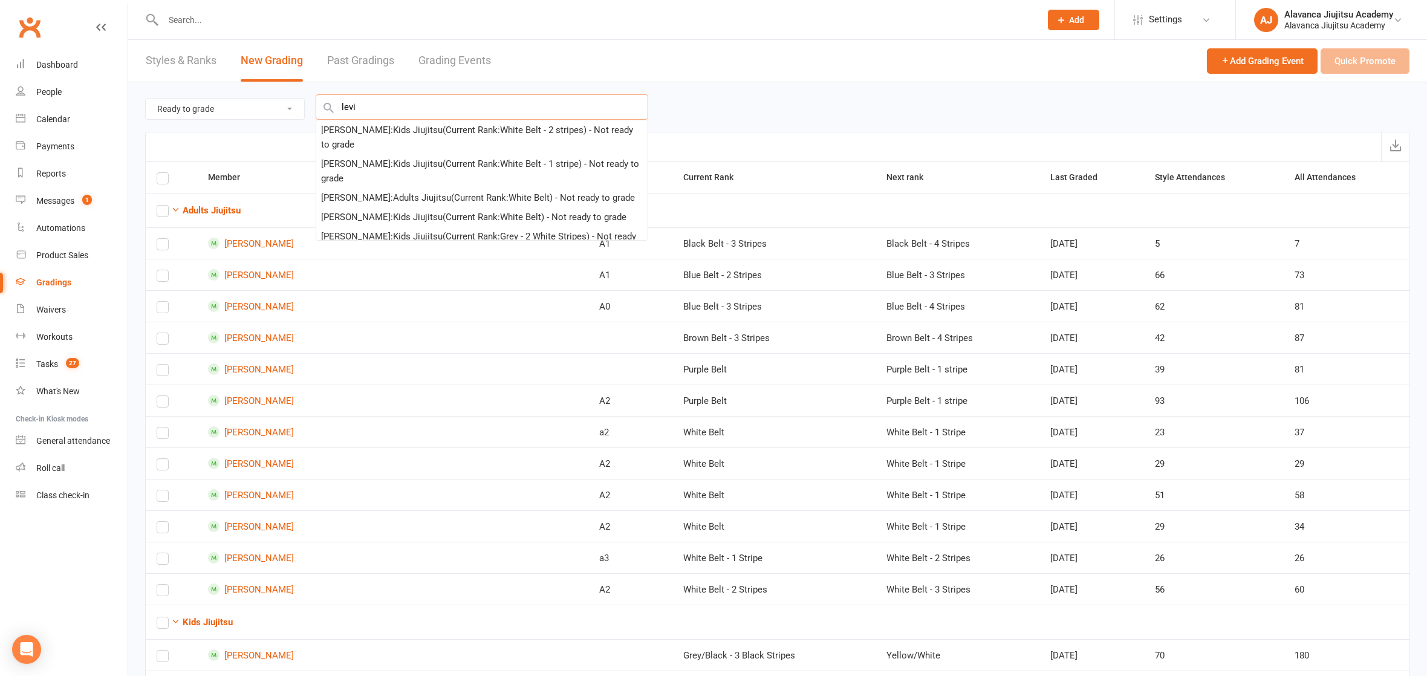
type input "Levi"
drag, startPoint x: 344, startPoint y: 102, endPoint x: 442, endPoint y: 124, distance: 100.9
click at [442, 124] on div "[PERSON_NAME] : Kids Jiujitsu (Current Rank: White Belt - 2 stripes ) - Not rea…" at bounding box center [482, 137] width 322 height 29
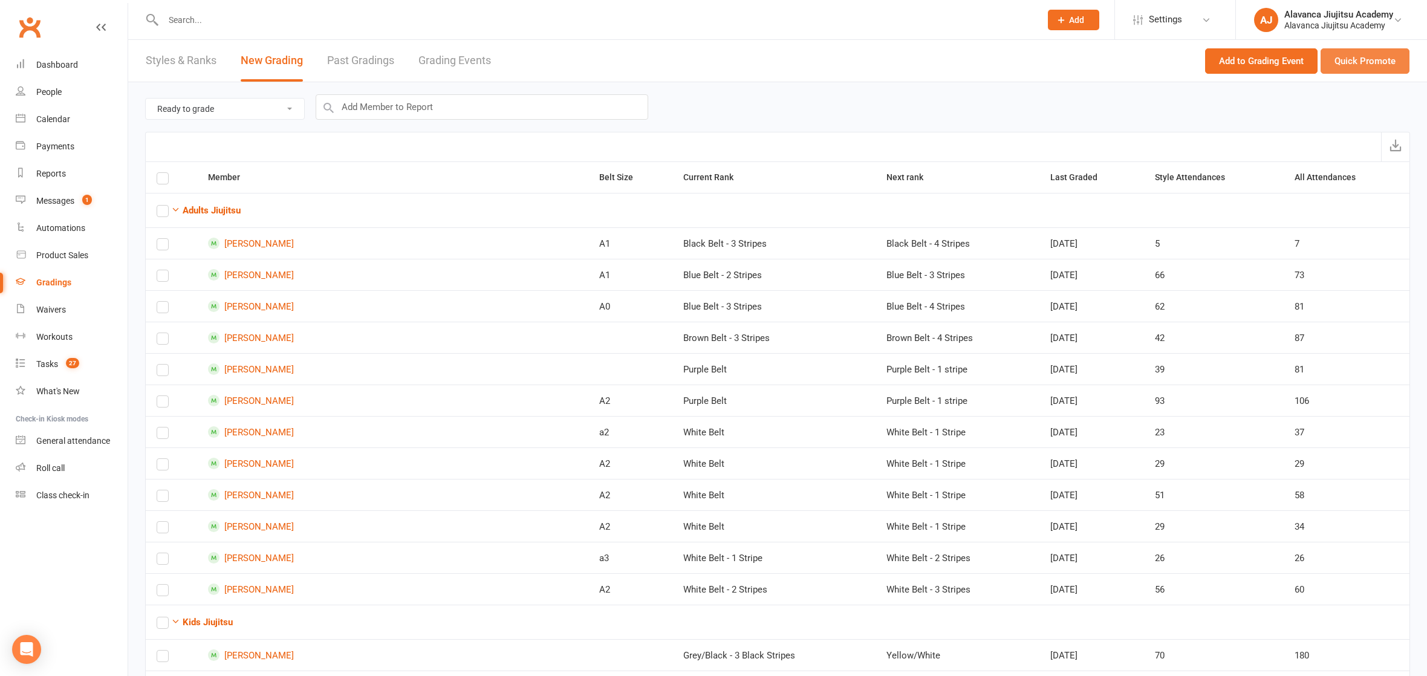
click at [1365, 59] on button "Quick Promote" at bounding box center [1364, 60] width 89 height 25
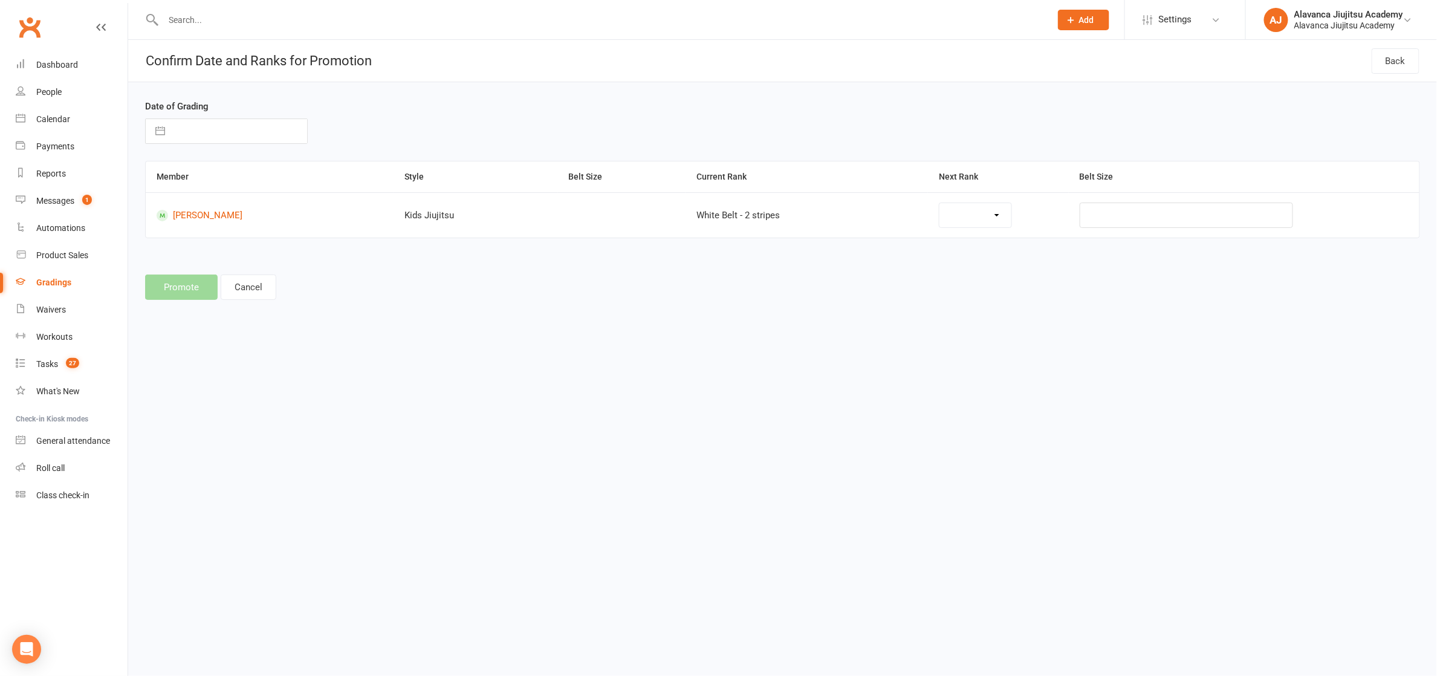
click at [225, 118] on div "Navigate forward to interact with the calendar and select a date. Press the que…" at bounding box center [226, 130] width 163 height 25
select select "28085"
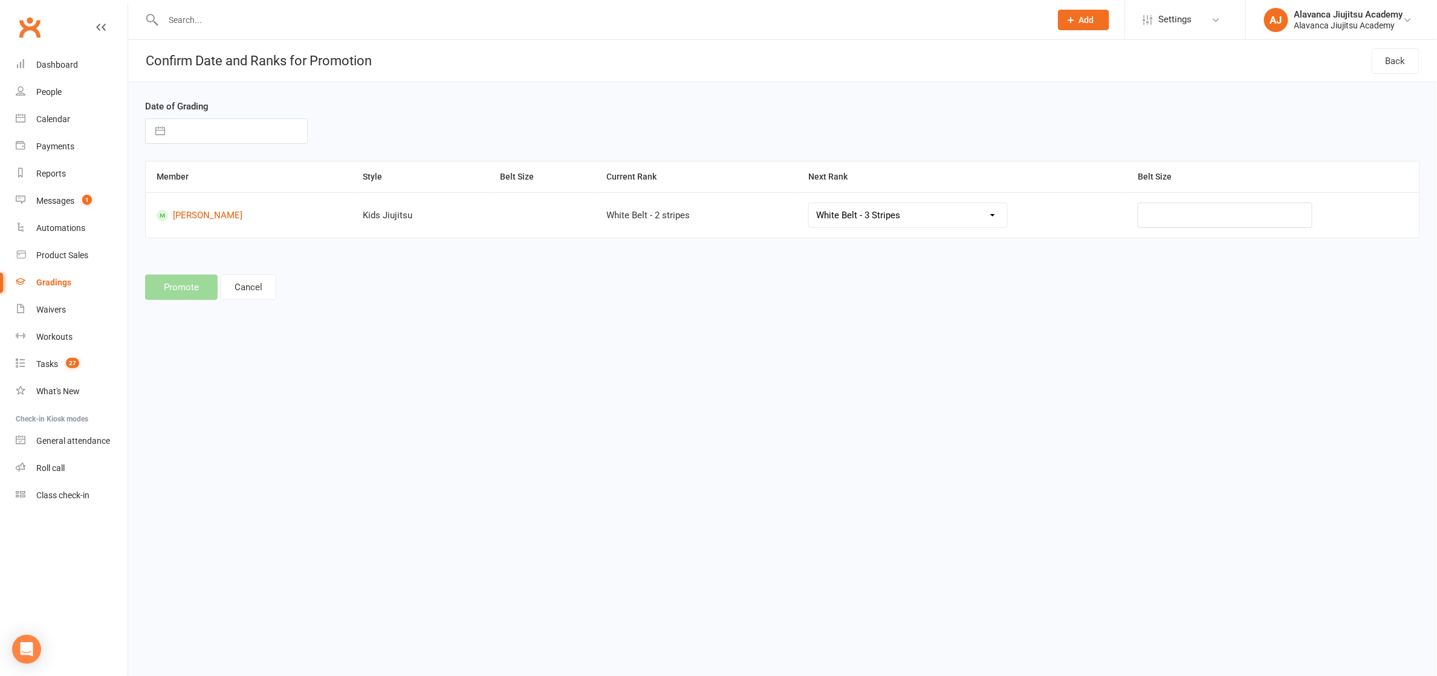
select select "8"
select select "2025"
select select "9"
select select "2025"
select select "10"
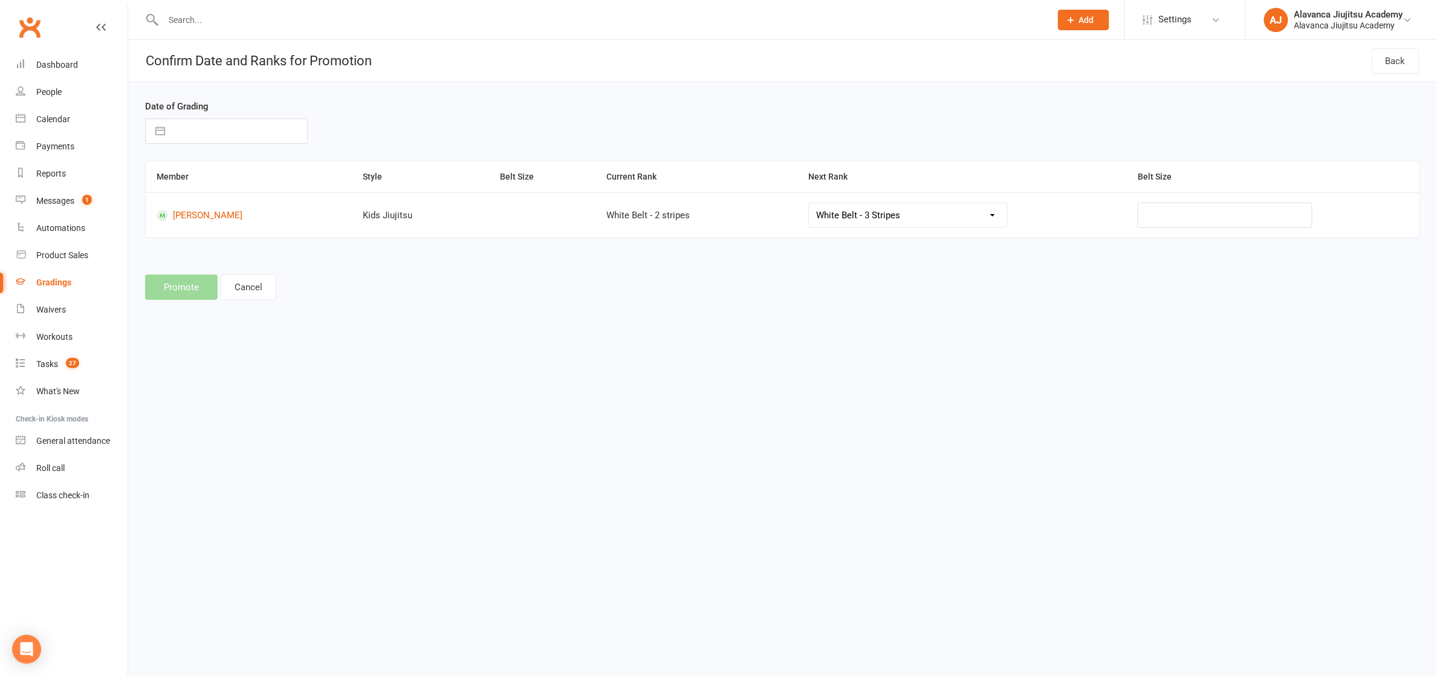
select select "2025"
click at [223, 124] on input "text" at bounding box center [239, 131] width 136 height 24
click at [264, 226] on td "2" at bounding box center [265, 223] width 24 height 23
type input "[DATE]"
click at [183, 285] on button "Promote" at bounding box center [181, 286] width 73 height 25
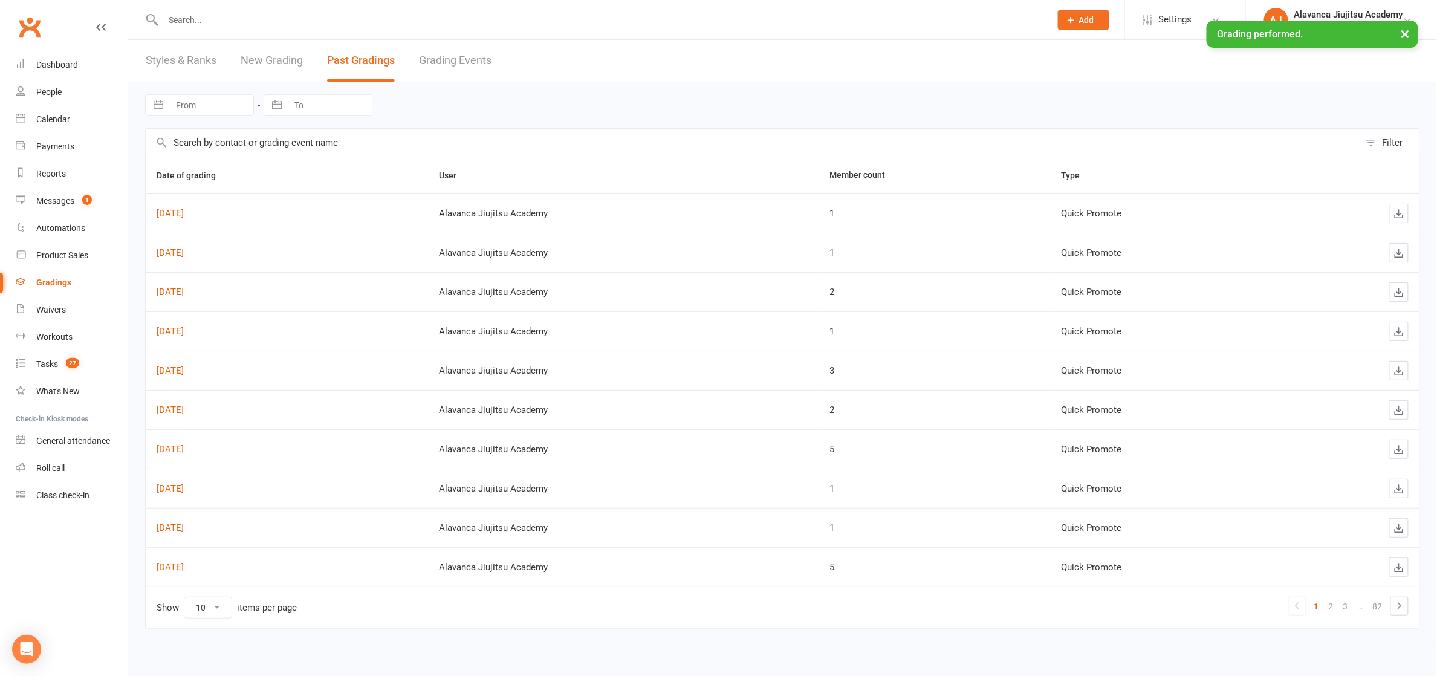
click at [279, 66] on link "New Grading" at bounding box center [272, 61] width 62 height 42
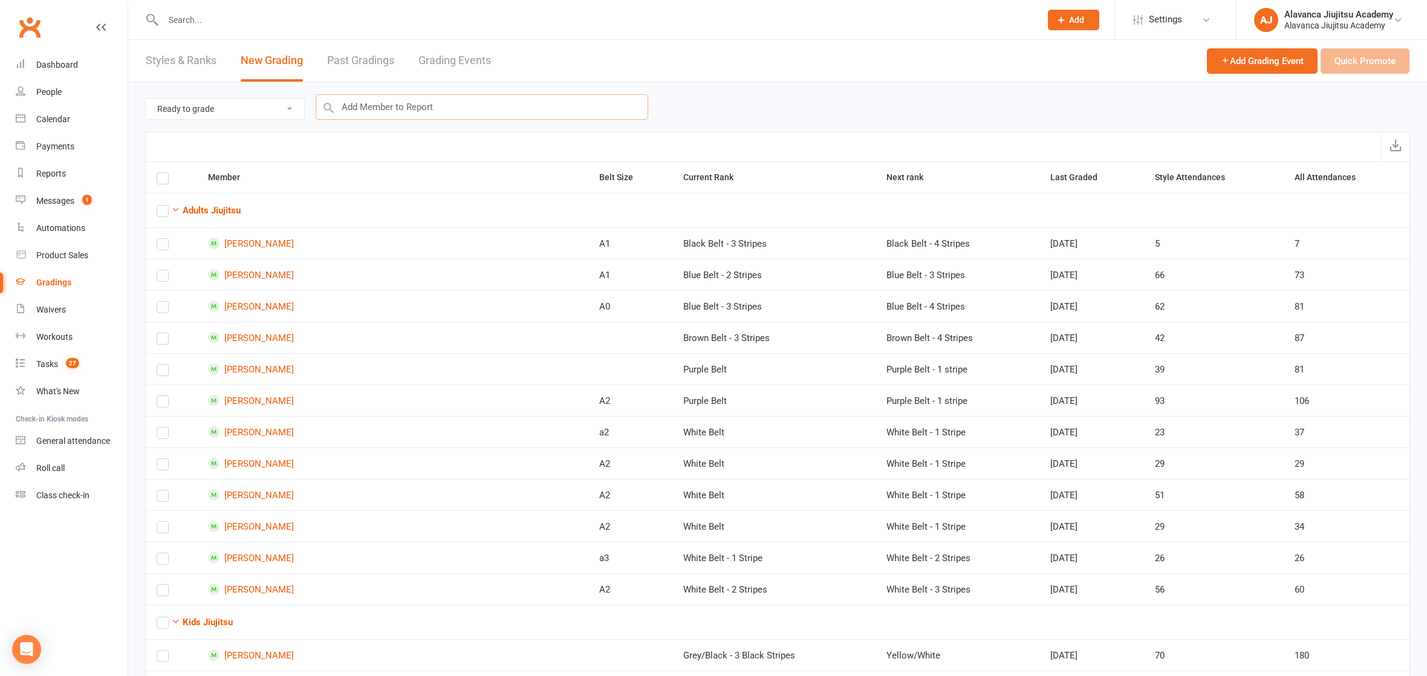
click at [367, 104] on input "text" at bounding box center [482, 106] width 332 height 25
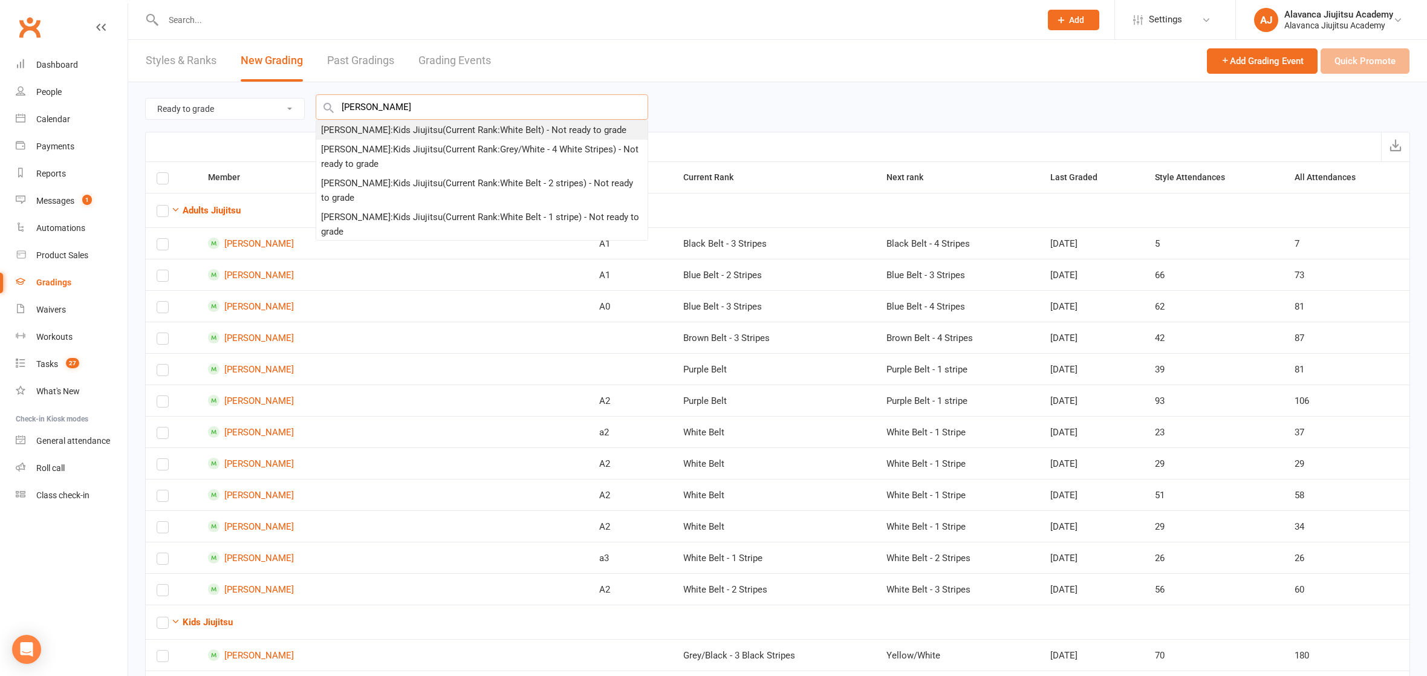
type input "[PERSON_NAME]"
click at [219, 30] on div at bounding box center [588, 19] width 887 height 39
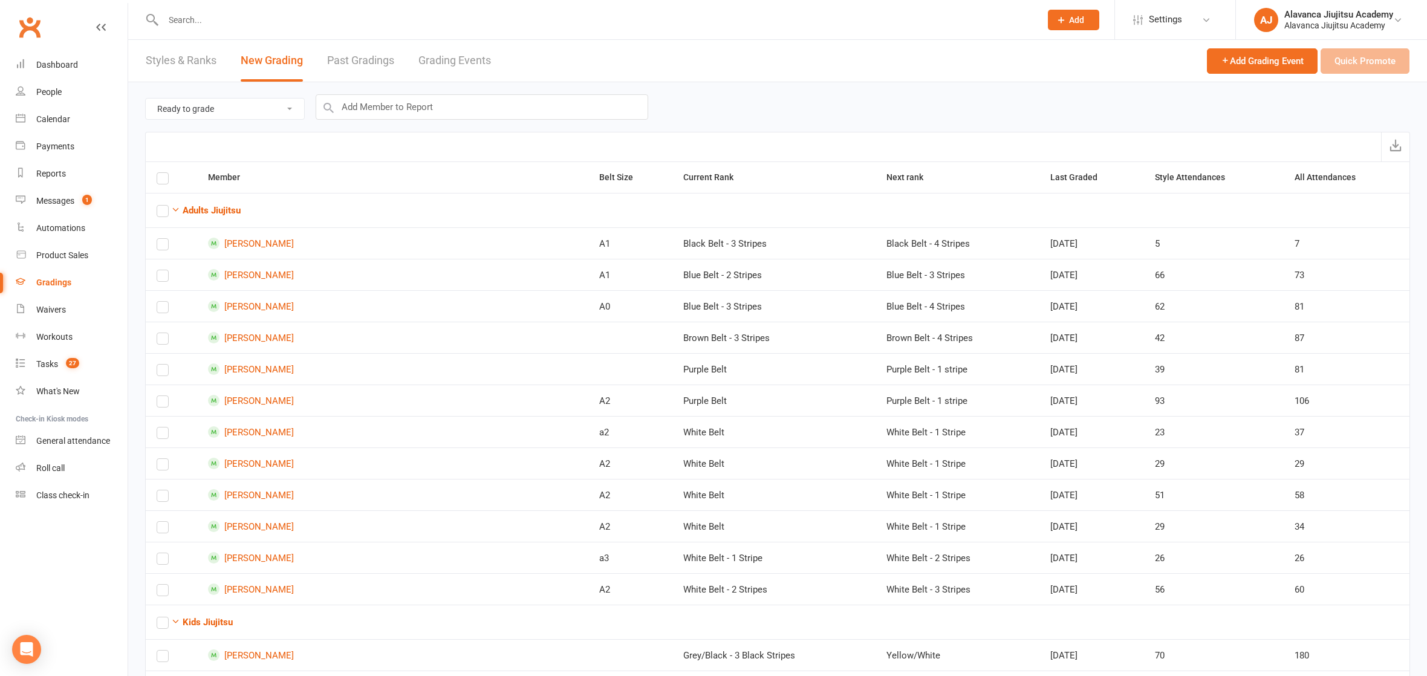
click at [207, 22] on input "text" at bounding box center [596, 19] width 872 height 17
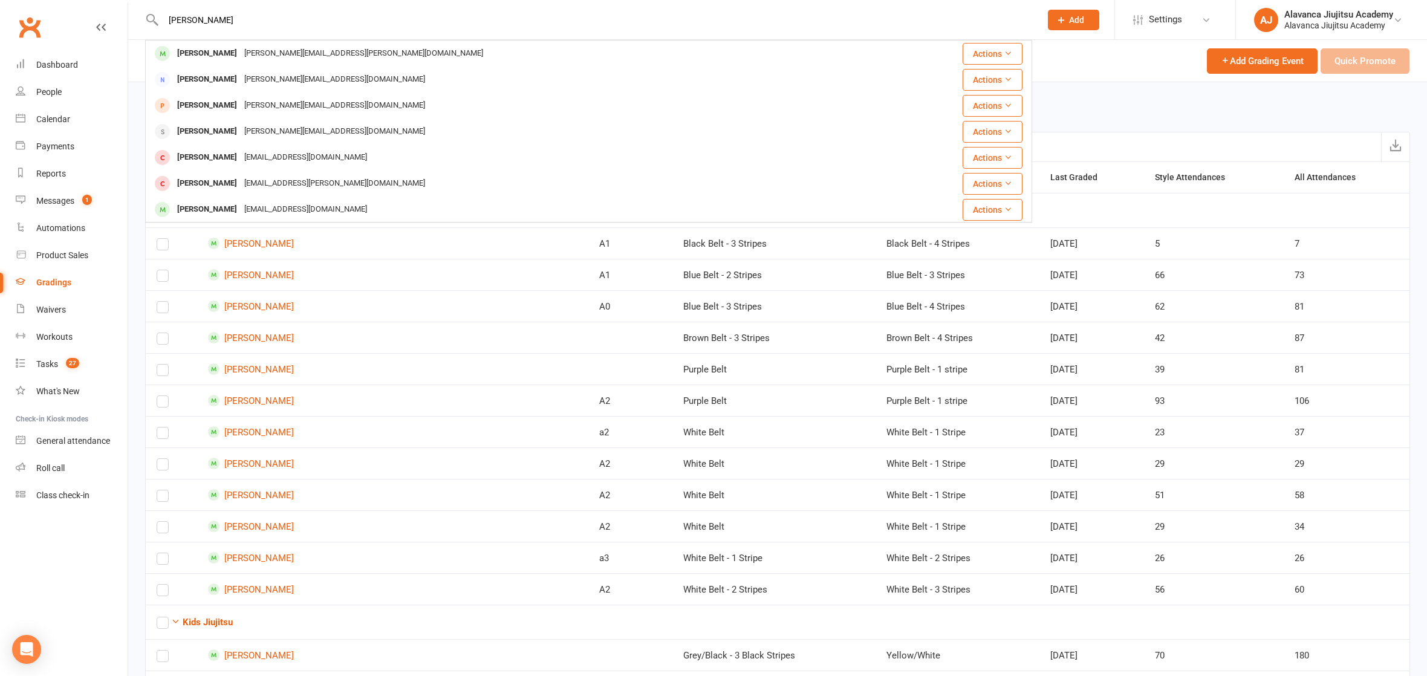
type input "[PERSON_NAME]"
drag, startPoint x: 206, startPoint y: 25, endPoint x: 226, endPoint y: 54, distance: 34.7
click at [225, 54] on div "[PERSON_NAME]" at bounding box center [206, 54] width 67 height 18
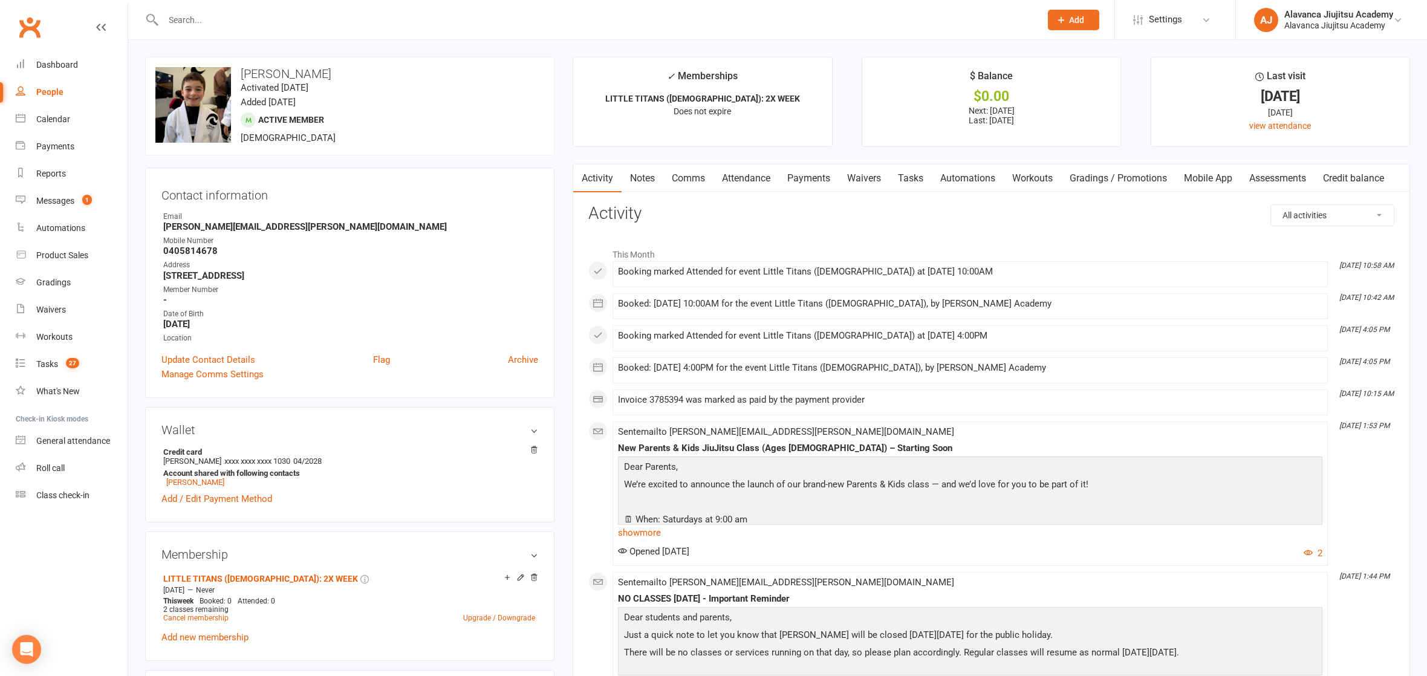
scroll to position [696, 0]
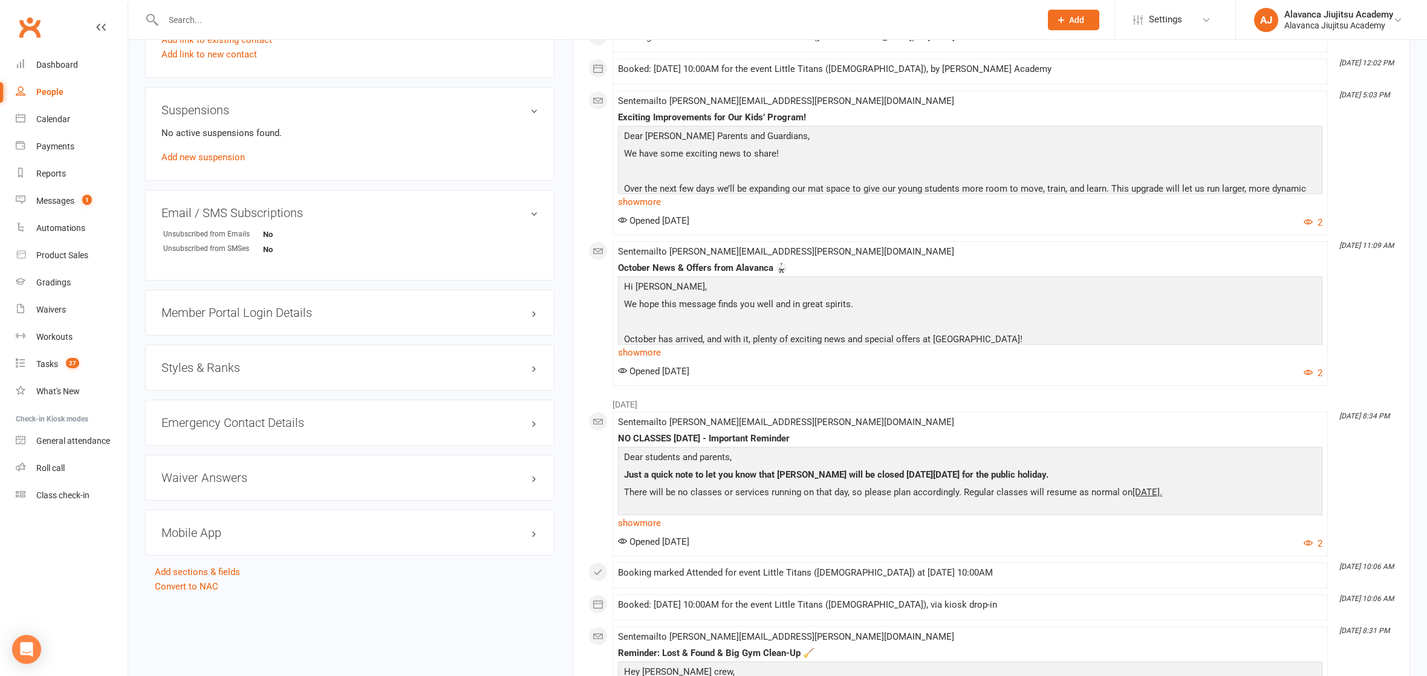
click at [203, 364] on div "Styles & Ranks" at bounding box center [349, 368] width 409 height 46
click at [203, 361] on h3 "Styles & Ranks" at bounding box center [349, 367] width 377 height 13
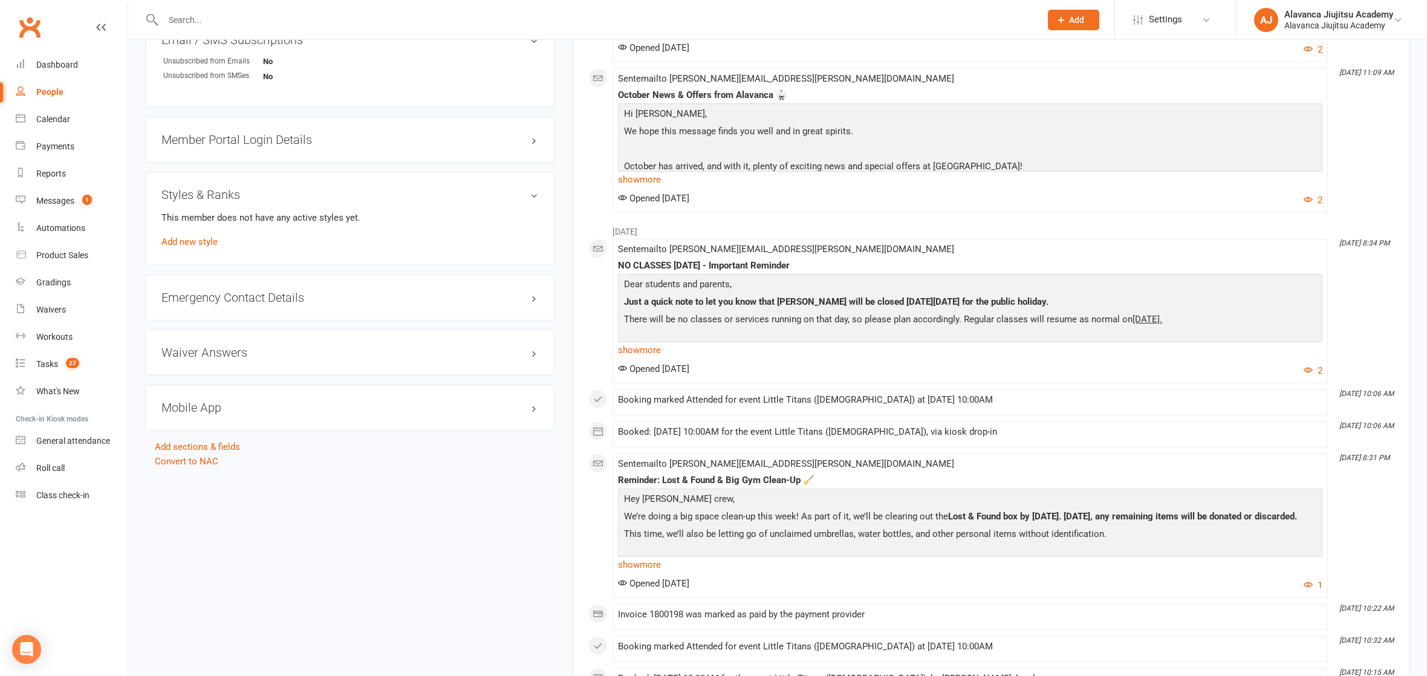
scroll to position [381, 0]
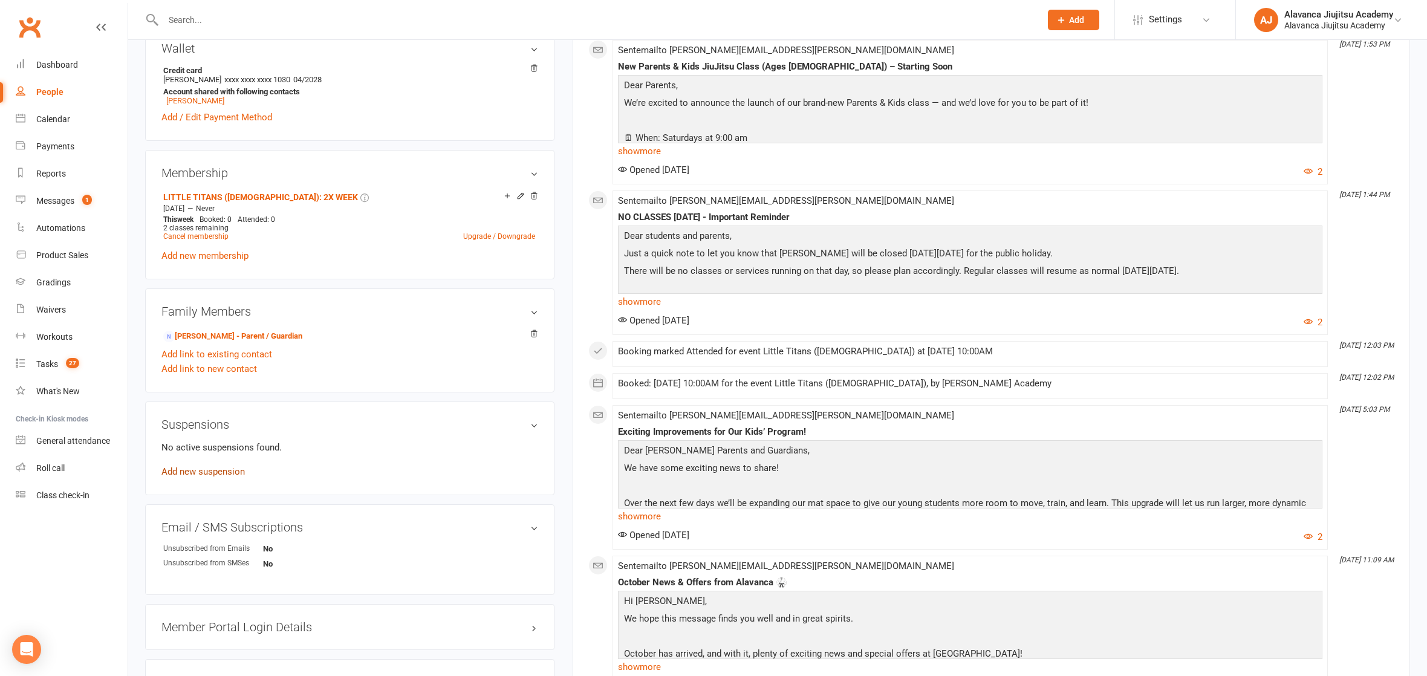
click at [205, 466] on link "Add new suspension" at bounding box center [202, 471] width 83 height 11
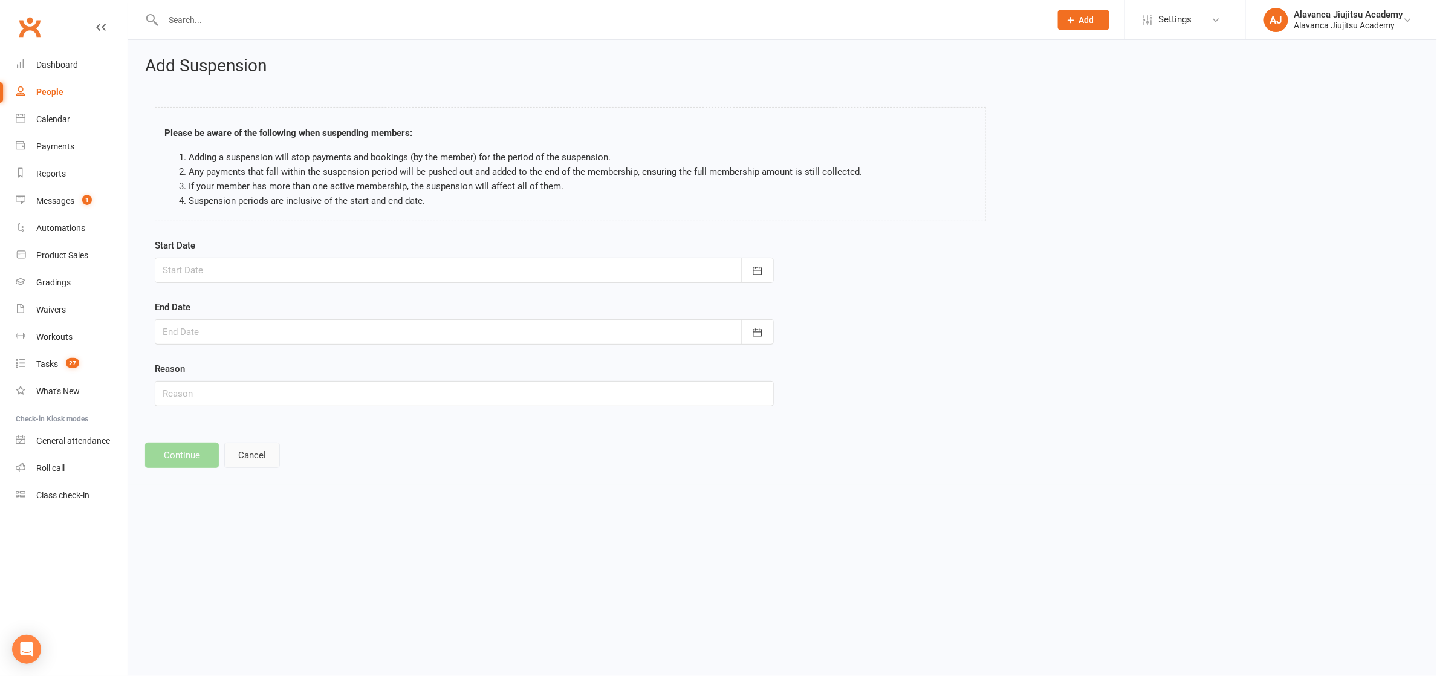
click at [244, 458] on button "Cancel" at bounding box center [252, 454] width 56 height 25
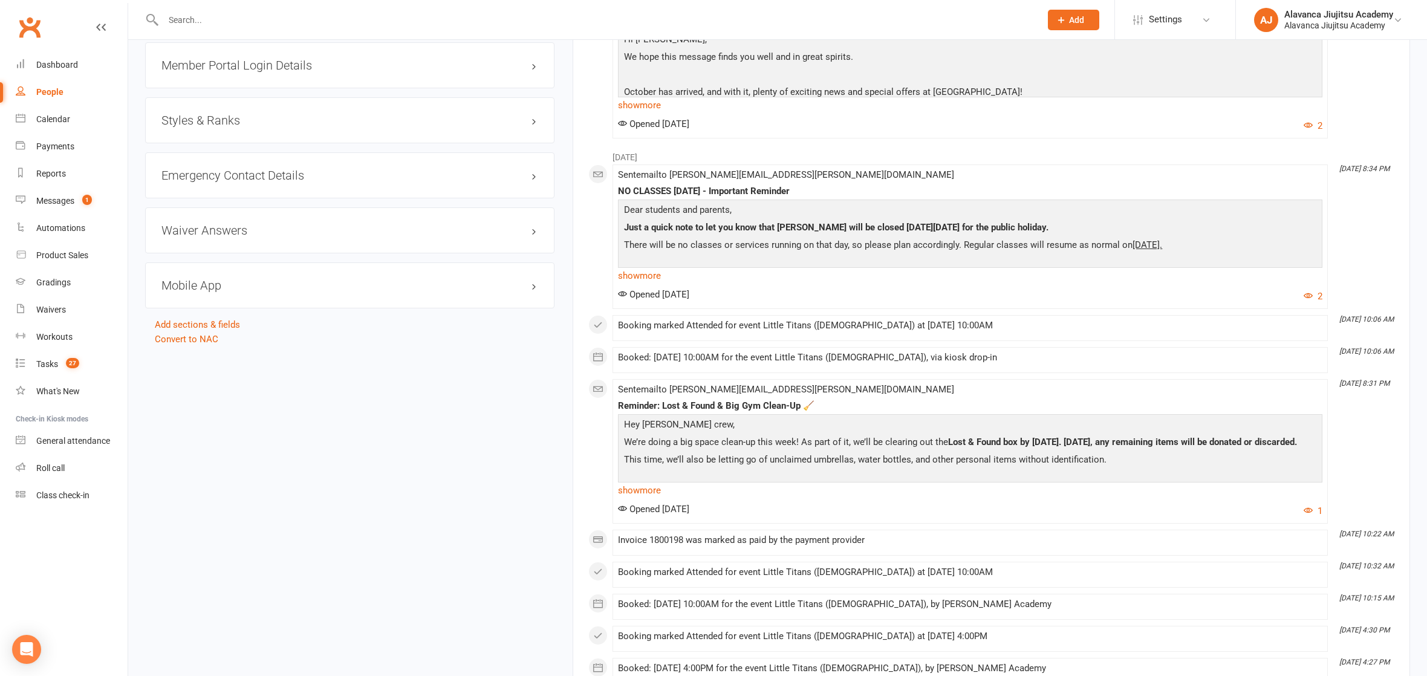
scroll to position [915, 0]
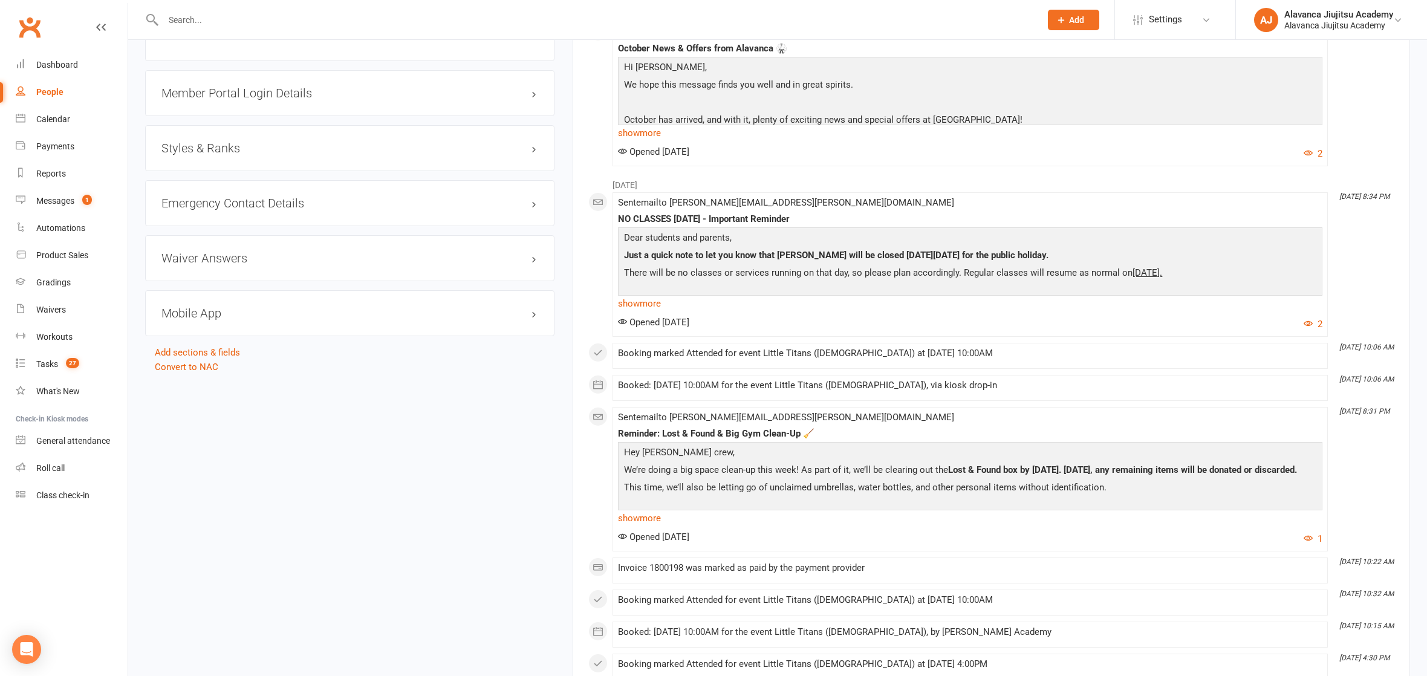
click at [212, 141] on h3 "Styles & Ranks" at bounding box center [349, 147] width 377 height 13
click at [203, 190] on link "Add new style" at bounding box center [189, 195] width 56 height 11
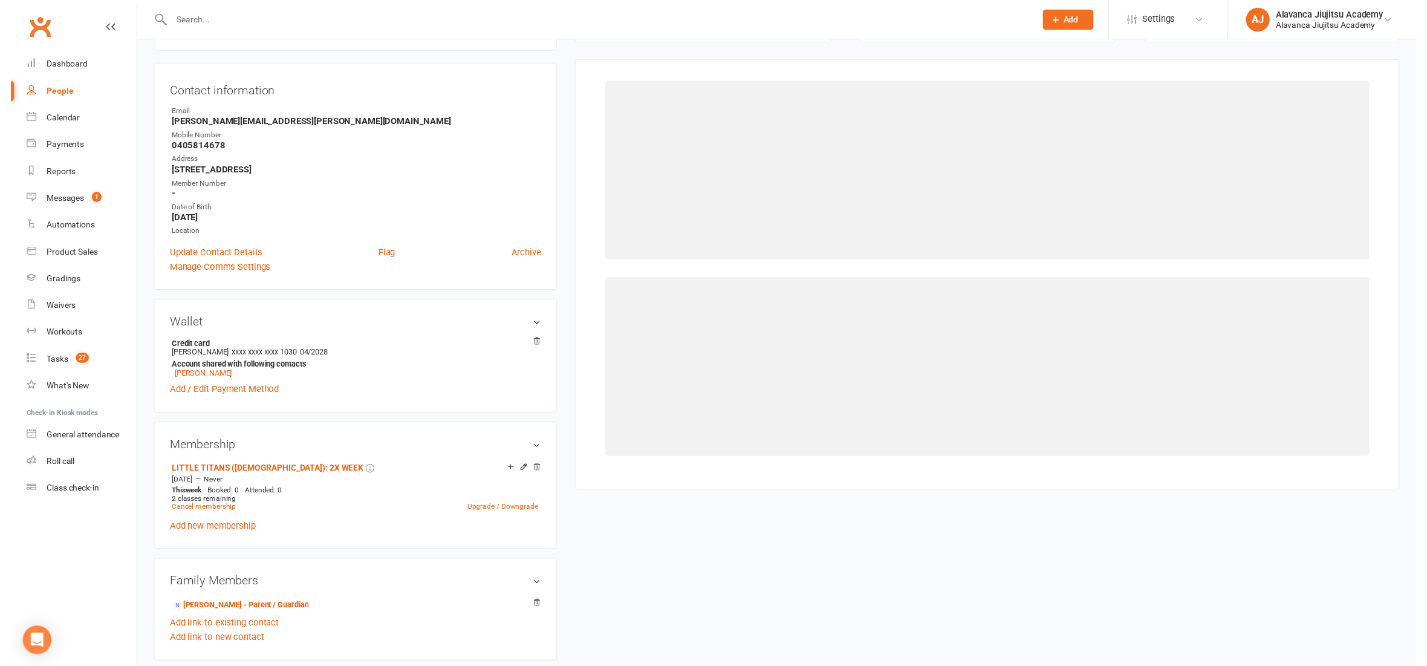
scroll to position [102, 0]
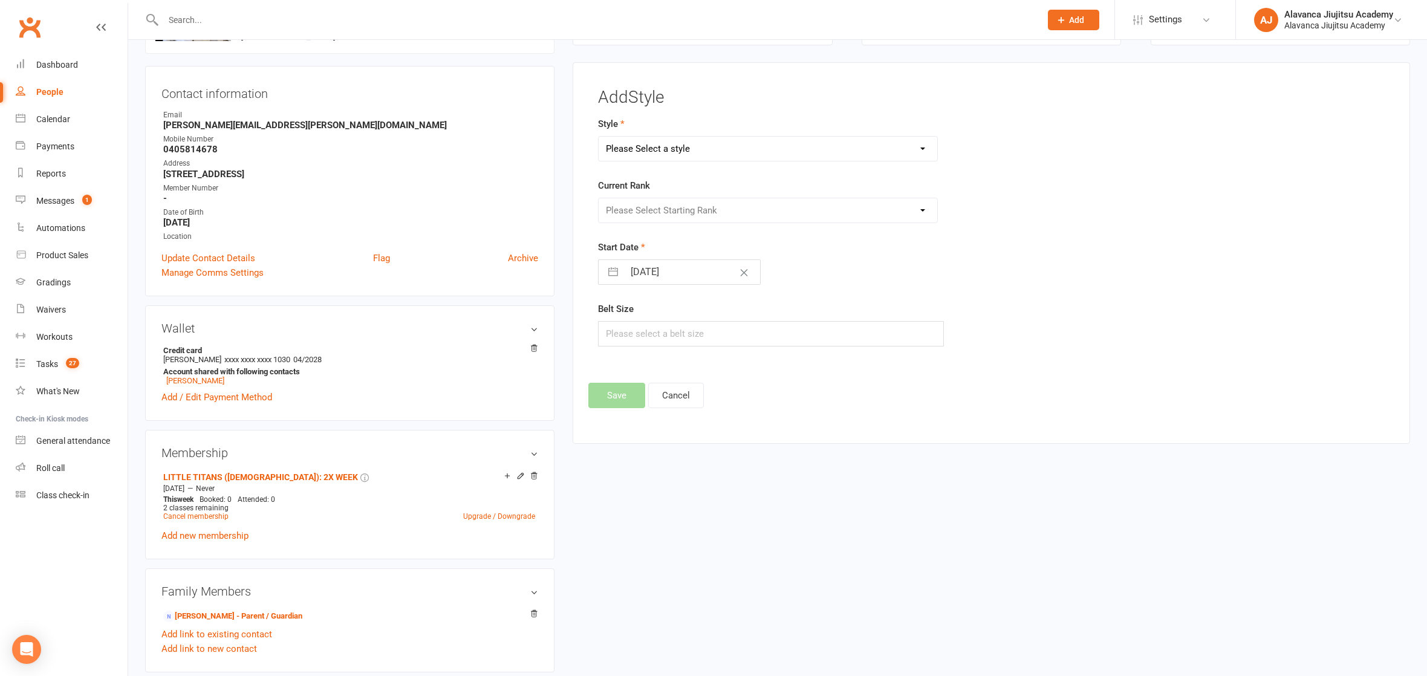
select select "2455"
click at [672, 279] on input "[DATE]" at bounding box center [692, 272] width 136 height 24
select select "8"
select select "2025"
select select "9"
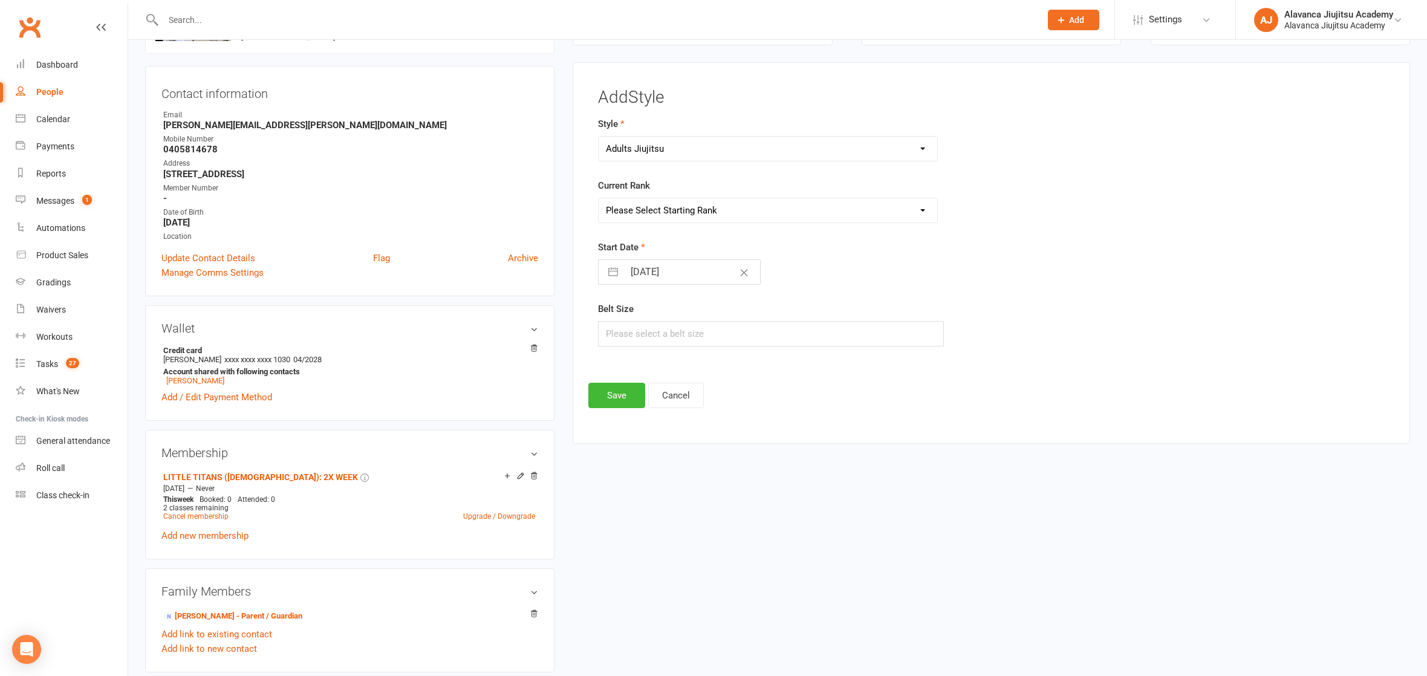
select select "2025"
select select "10"
select select "2025"
click at [626, 320] on icon "Move backward to switch to the previous month." at bounding box center [622, 319] width 11 height 11
select select "7"
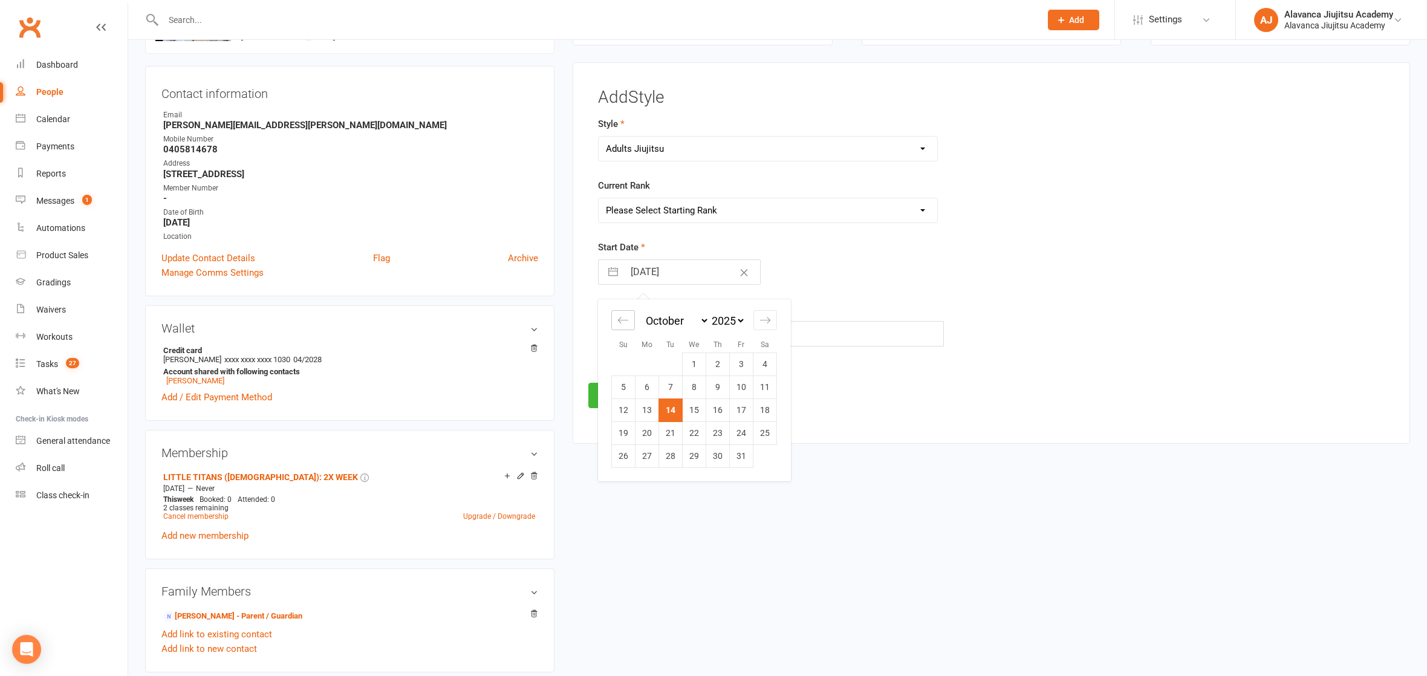
select select "2025"
click at [626, 320] on icon "Move backward to switch to the previous month." at bounding box center [622, 319] width 11 height 11
select select "6"
select select "2025"
click at [652, 452] on td "25" at bounding box center [647, 455] width 24 height 23
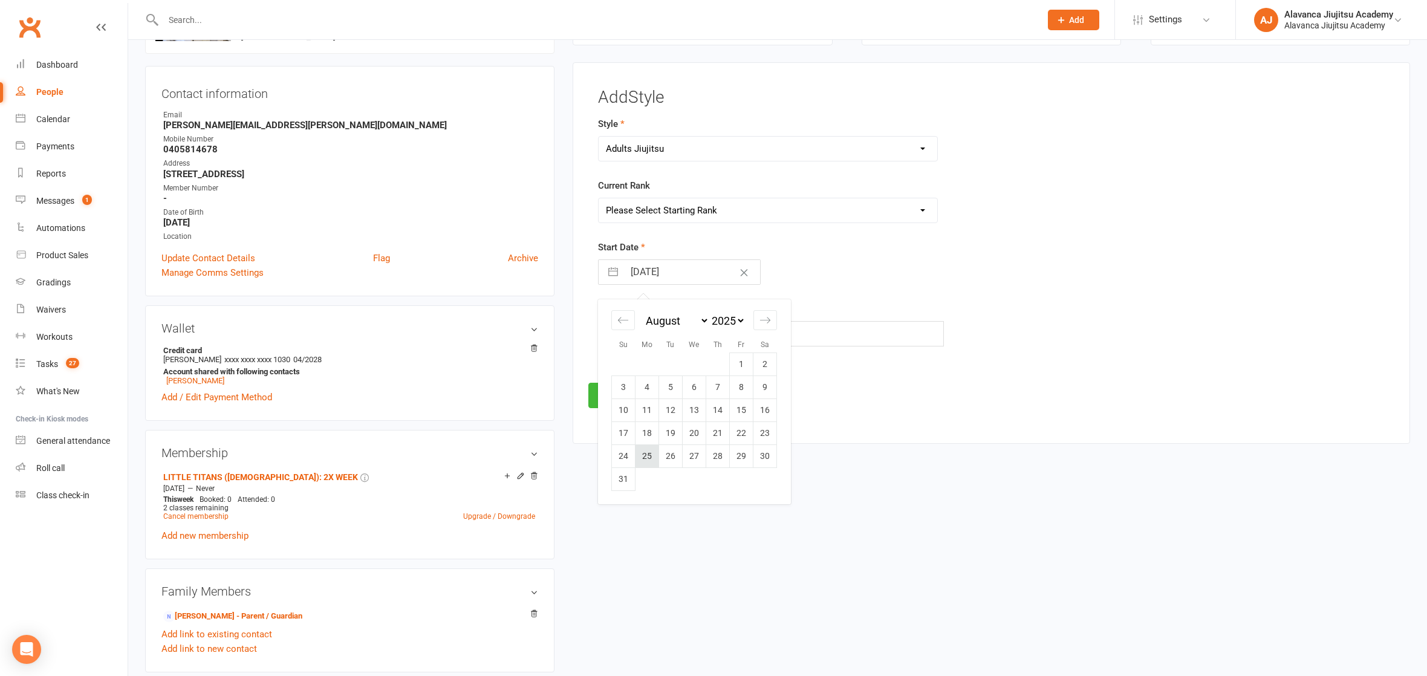
type input "[DATE]"
select select "2467"
select select "24832"
click at [635, 392] on button "Save" at bounding box center [616, 395] width 57 height 25
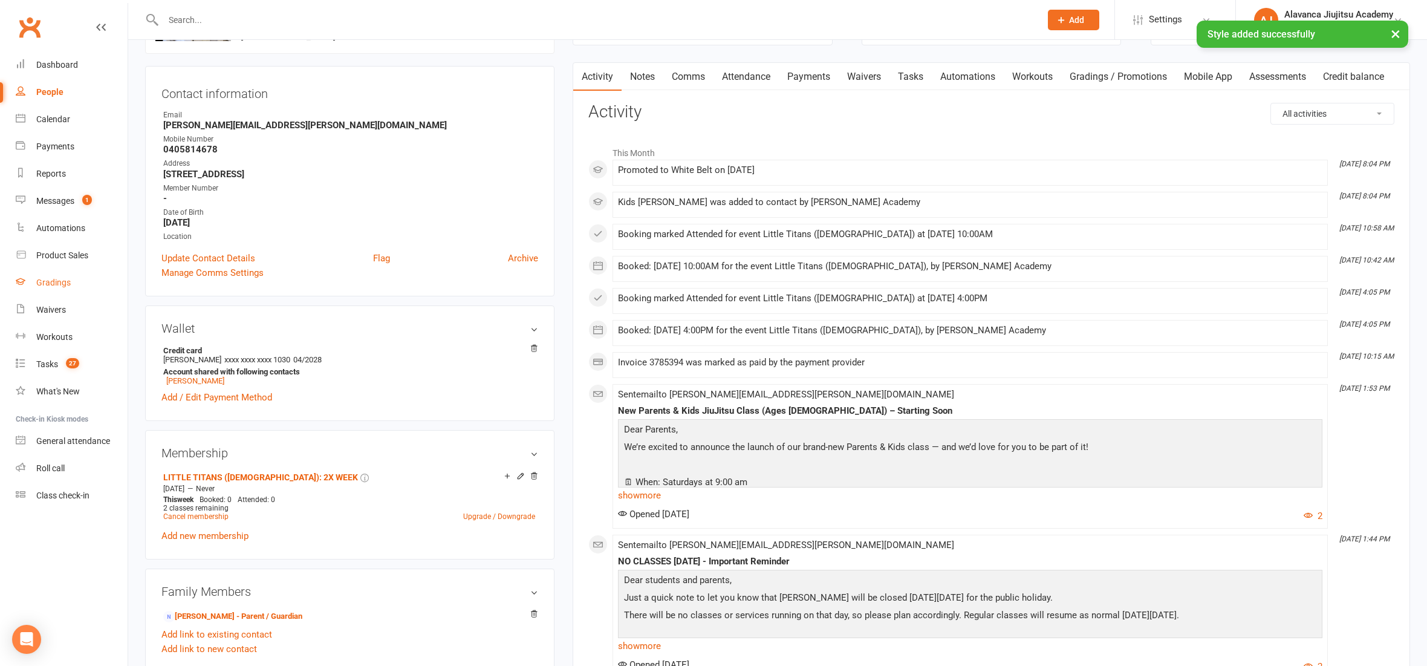
click at [72, 285] on link "Gradings" at bounding box center [72, 282] width 112 height 27
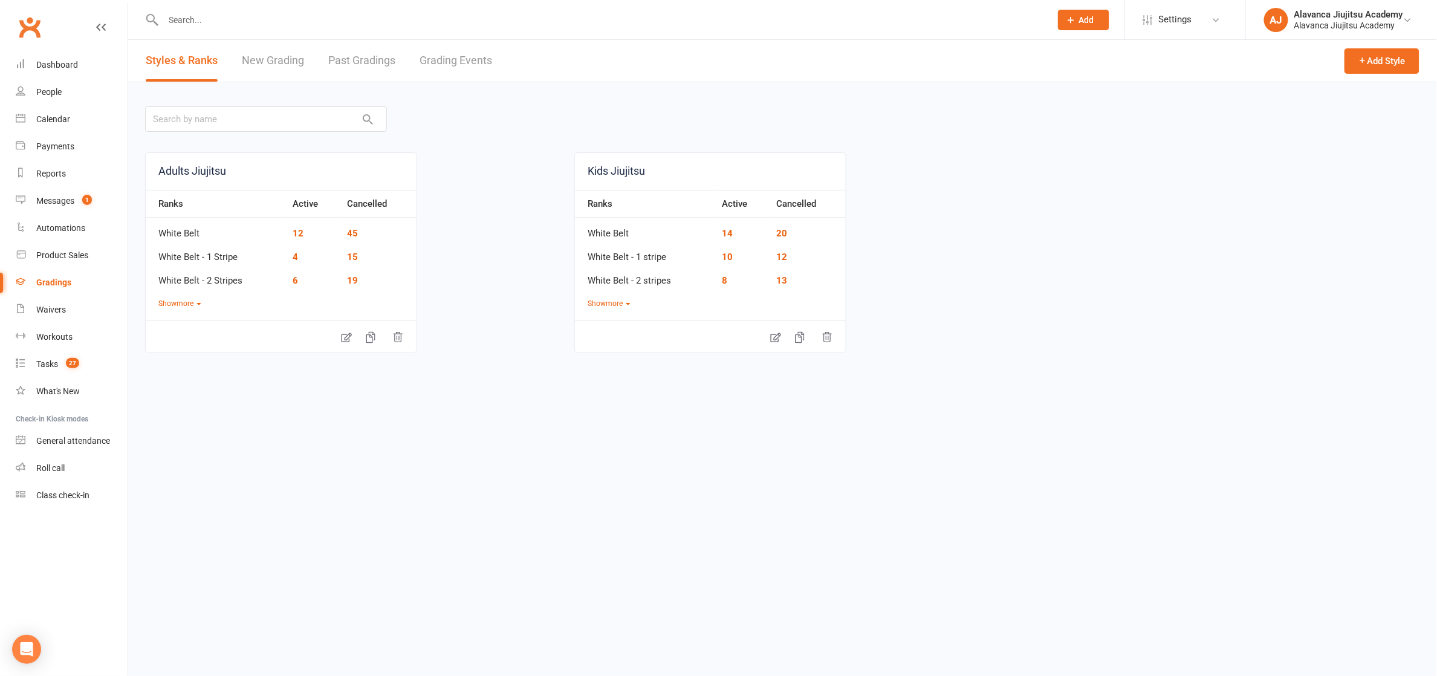
click at [283, 54] on ui-view "Prospect Member Non-attending contact Class / event Appointment Grading event T…" at bounding box center [718, 291] width 1437 height 577
click at [279, 58] on link "New Grading" at bounding box center [273, 61] width 62 height 42
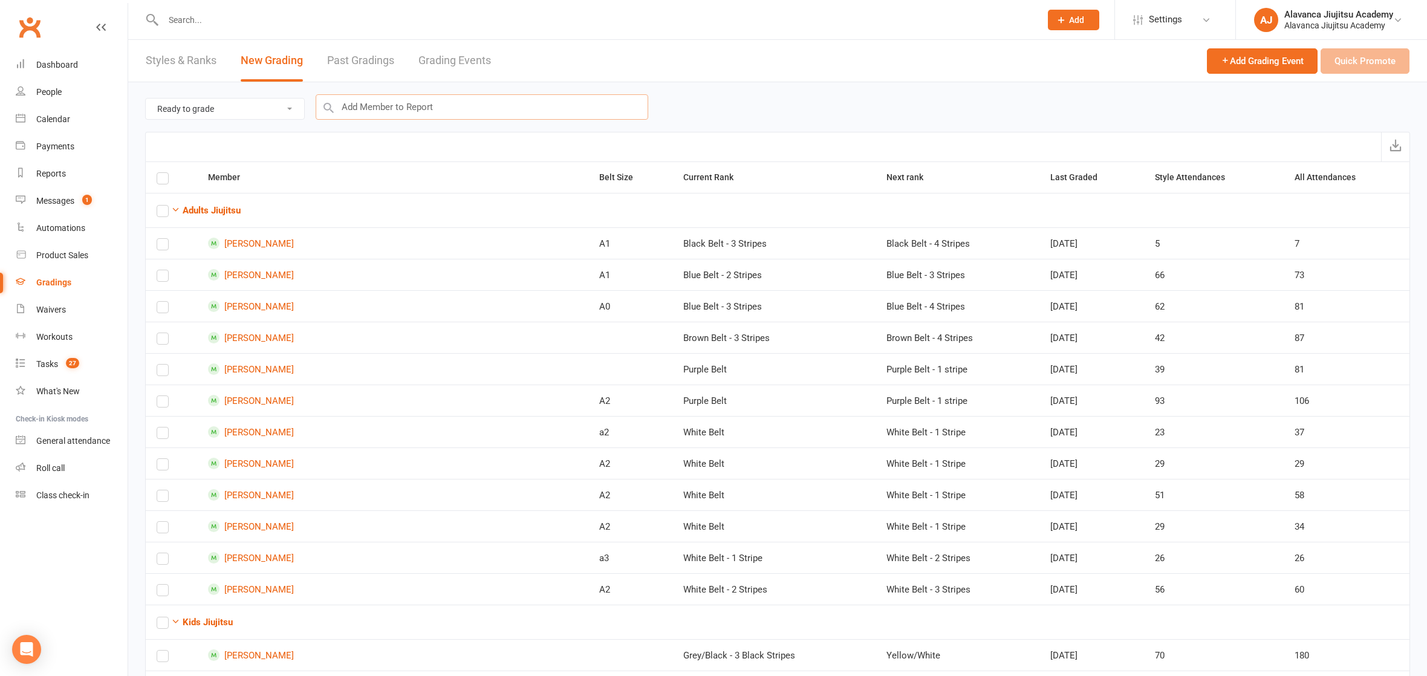
click at [412, 106] on input "text" at bounding box center [482, 106] width 332 height 25
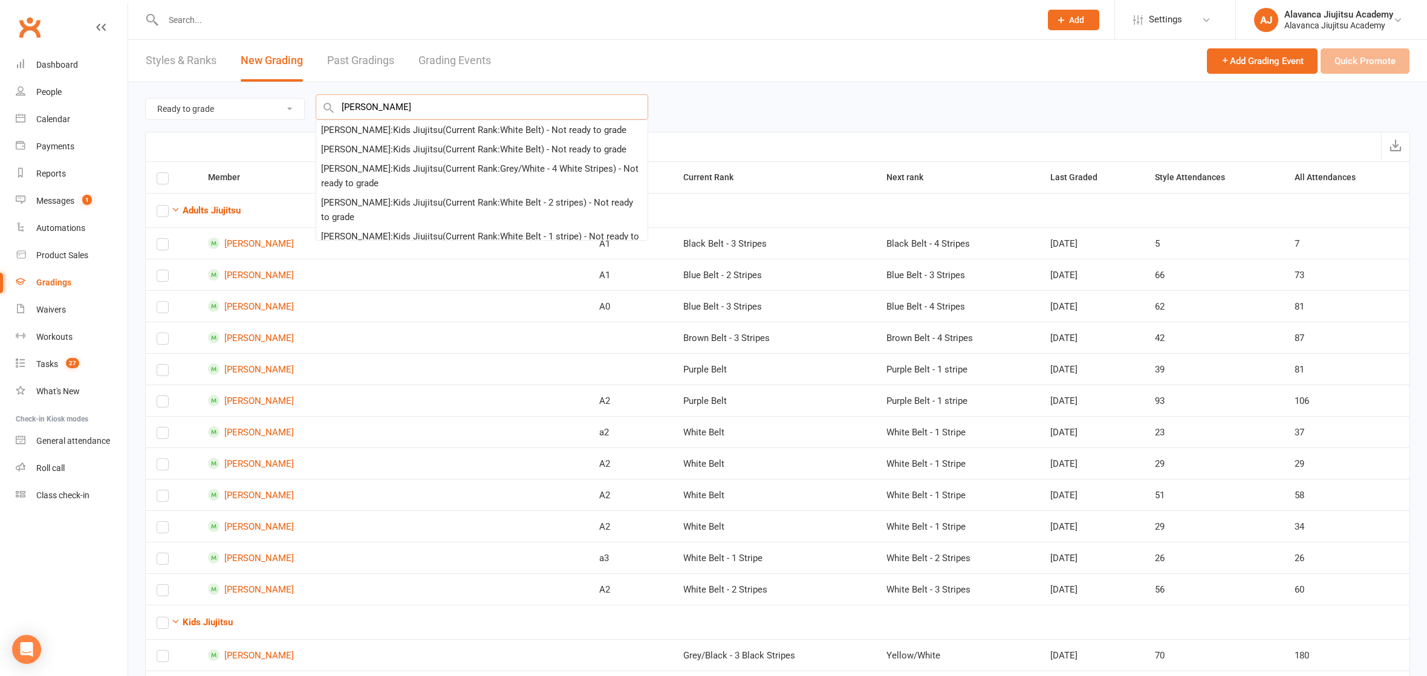
type input "[PERSON_NAME]"
drag, startPoint x: 412, startPoint y: 106, endPoint x: 401, endPoint y: 134, distance: 29.3
click at [401, 134] on div "[PERSON_NAME] : Kids Jiujitsu (Current Rank: White Belt ) - Not ready to grade" at bounding box center [473, 130] width 305 height 15
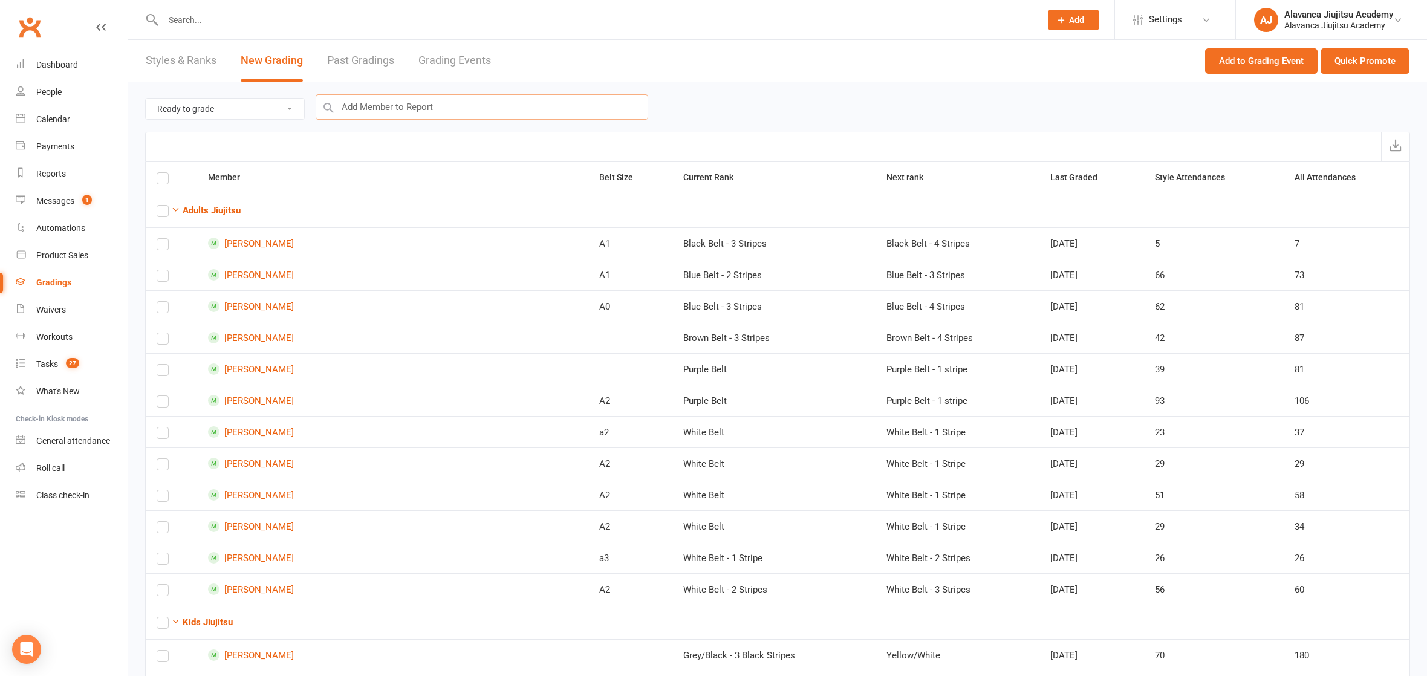
click at [397, 114] on input "text" at bounding box center [482, 106] width 332 height 25
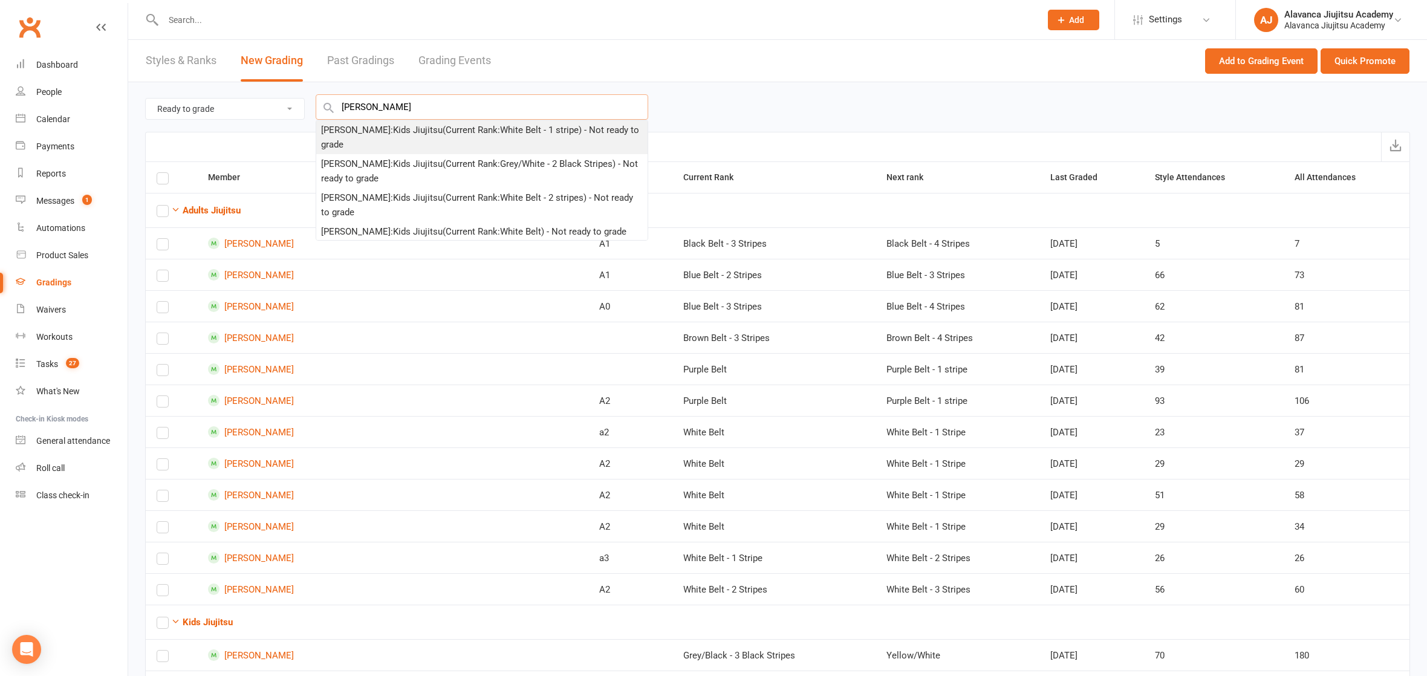
type input "[PERSON_NAME]"
click at [414, 132] on div "[PERSON_NAME] : Kids Jiujitsu (Current Rank: White Belt - 1 stripe ) - Not read…" at bounding box center [482, 137] width 322 height 29
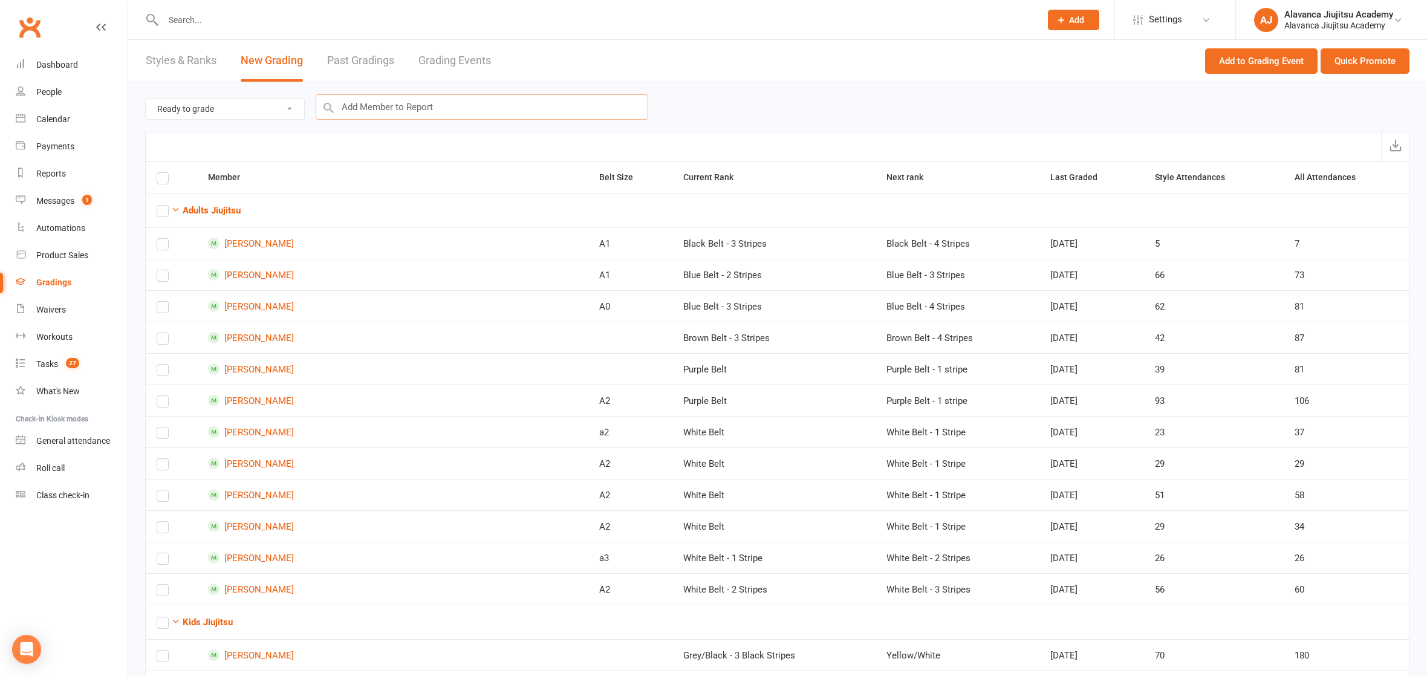
click at [414, 103] on input "text" at bounding box center [482, 106] width 332 height 25
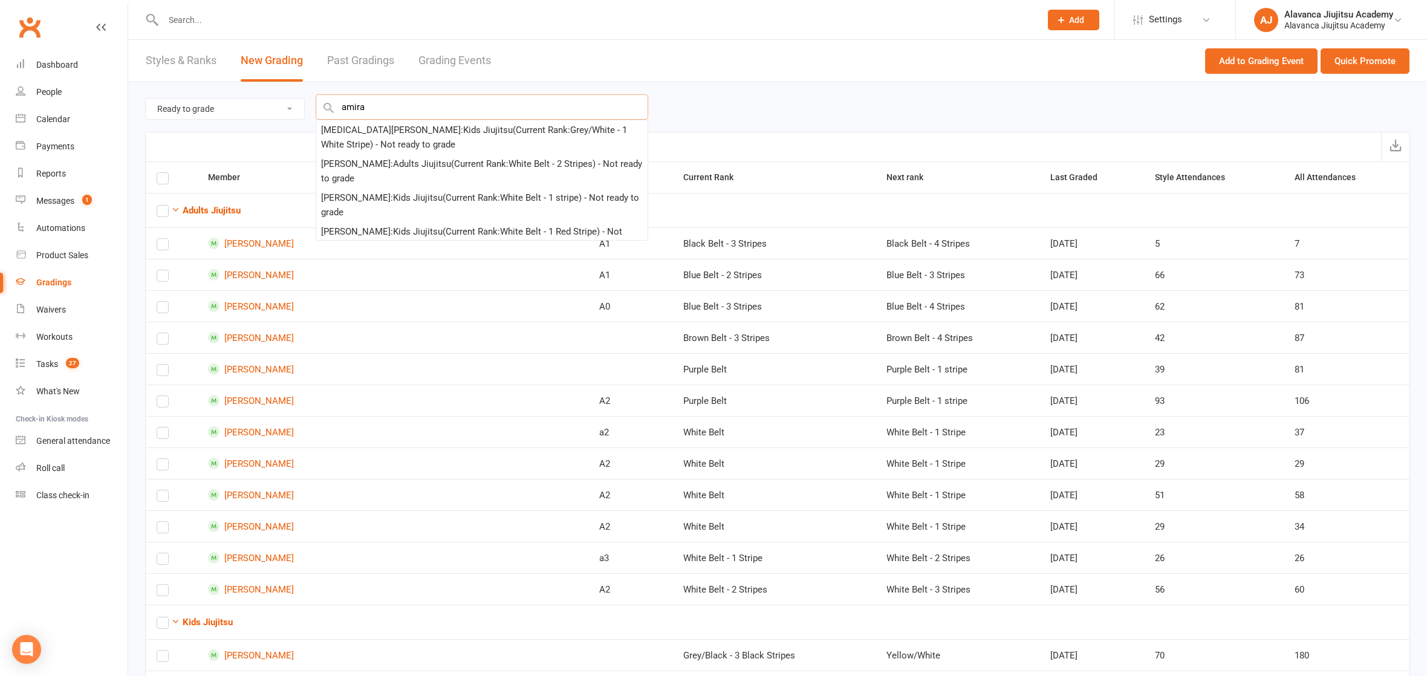
type input "Amira"
drag, startPoint x: 413, startPoint y: 103, endPoint x: 418, endPoint y: 140, distance: 36.6
click at [418, 140] on div "[MEDICAL_DATA][PERSON_NAME] : Kids Jiujitsu (Current Rank: Grey/White - 1 White…" at bounding box center [482, 137] width 322 height 29
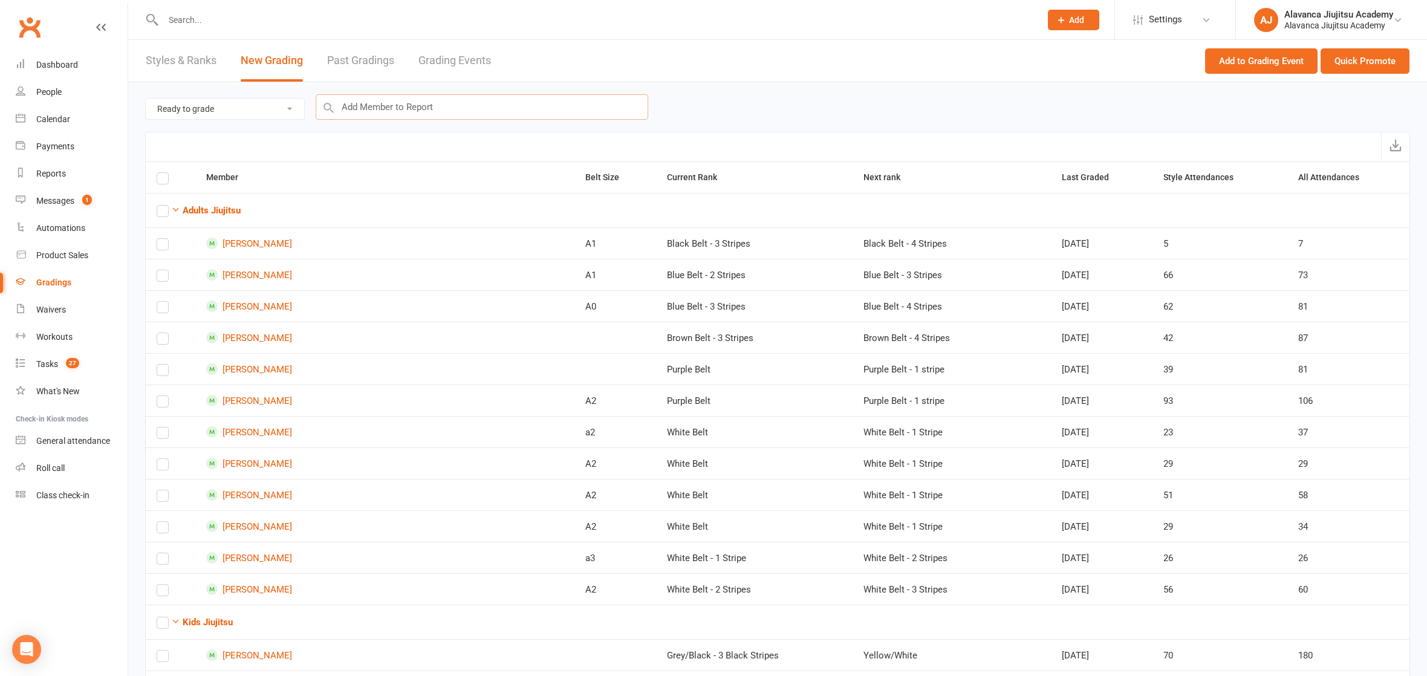
click at [438, 104] on input "text" at bounding box center [482, 106] width 332 height 25
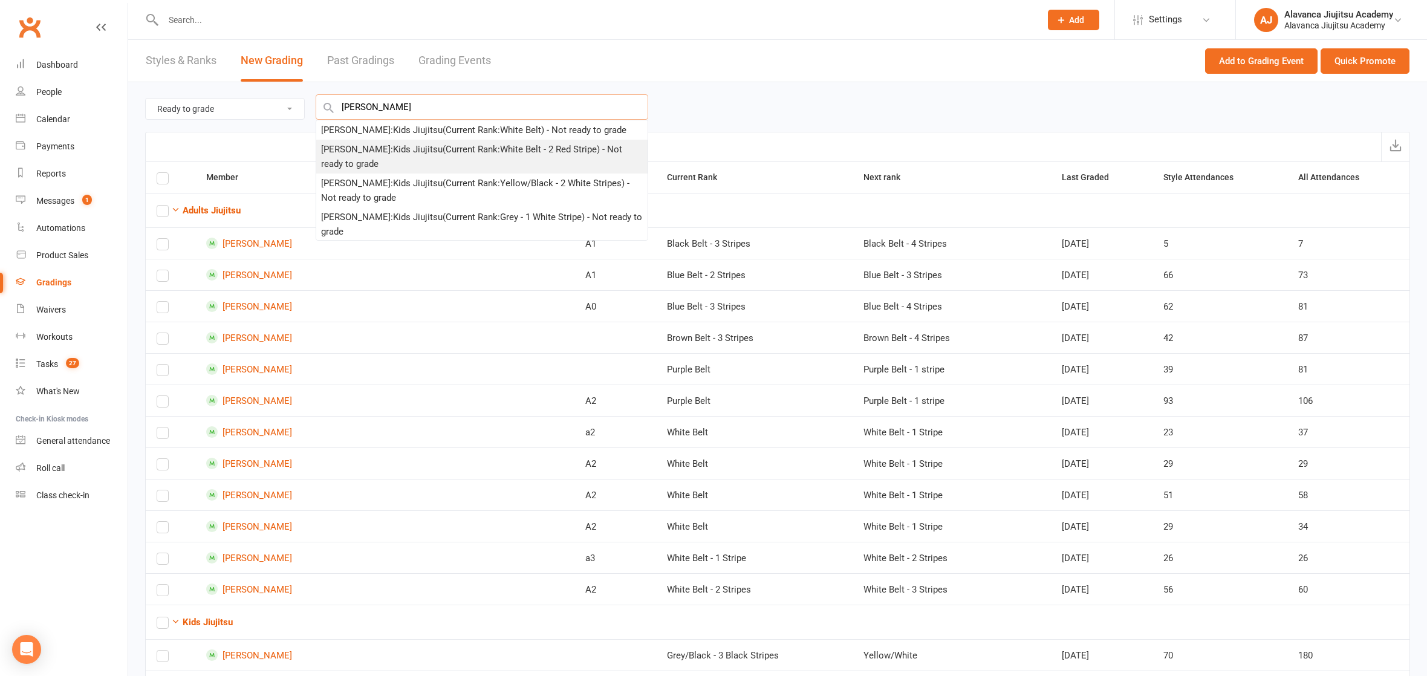
type input "[PERSON_NAME]"
click at [424, 143] on div "[PERSON_NAME] : Kids Jiujitsu (Current Rank: White Belt - 2 Red Stripe ) - Not …" at bounding box center [482, 156] width 322 height 29
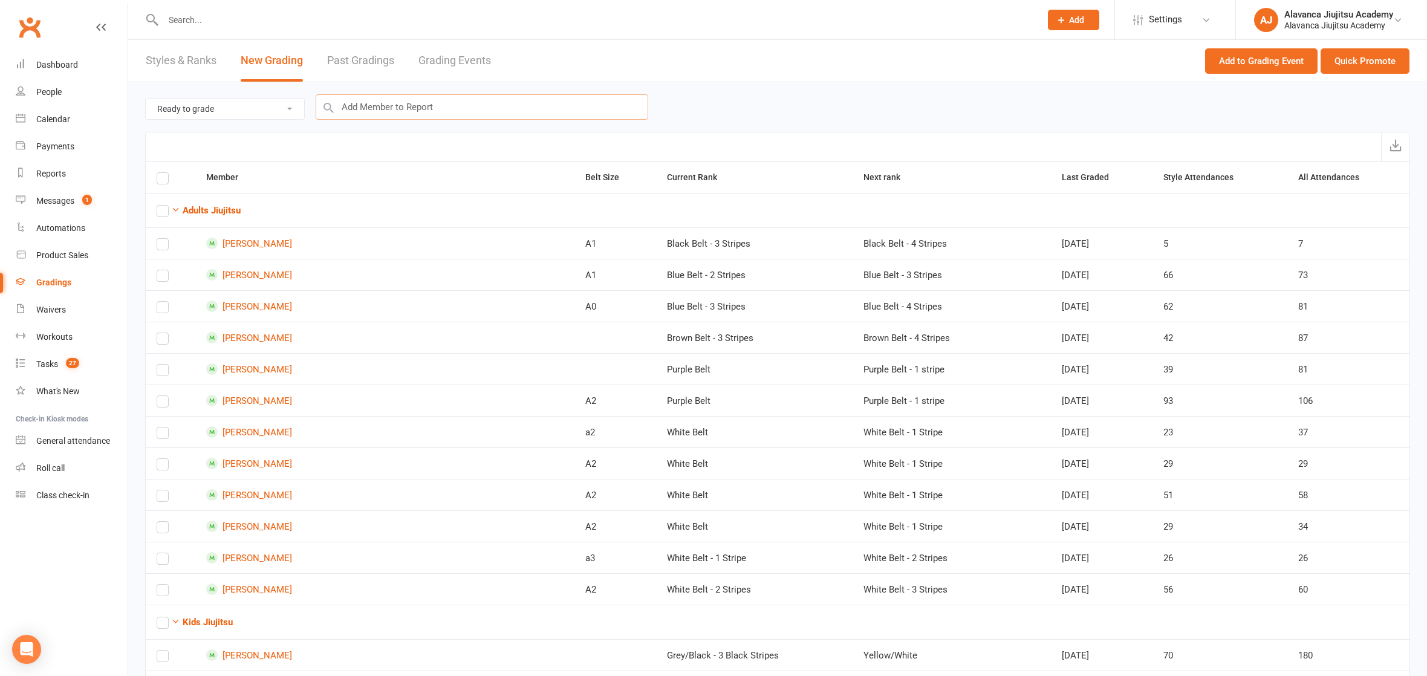
click at [465, 100] on input "text" at bounding box center [482, 106] width 332 height 25
click at [1362, 55] on button "Quick Promote" at bounding box center [1364, 60] width 89 height 25
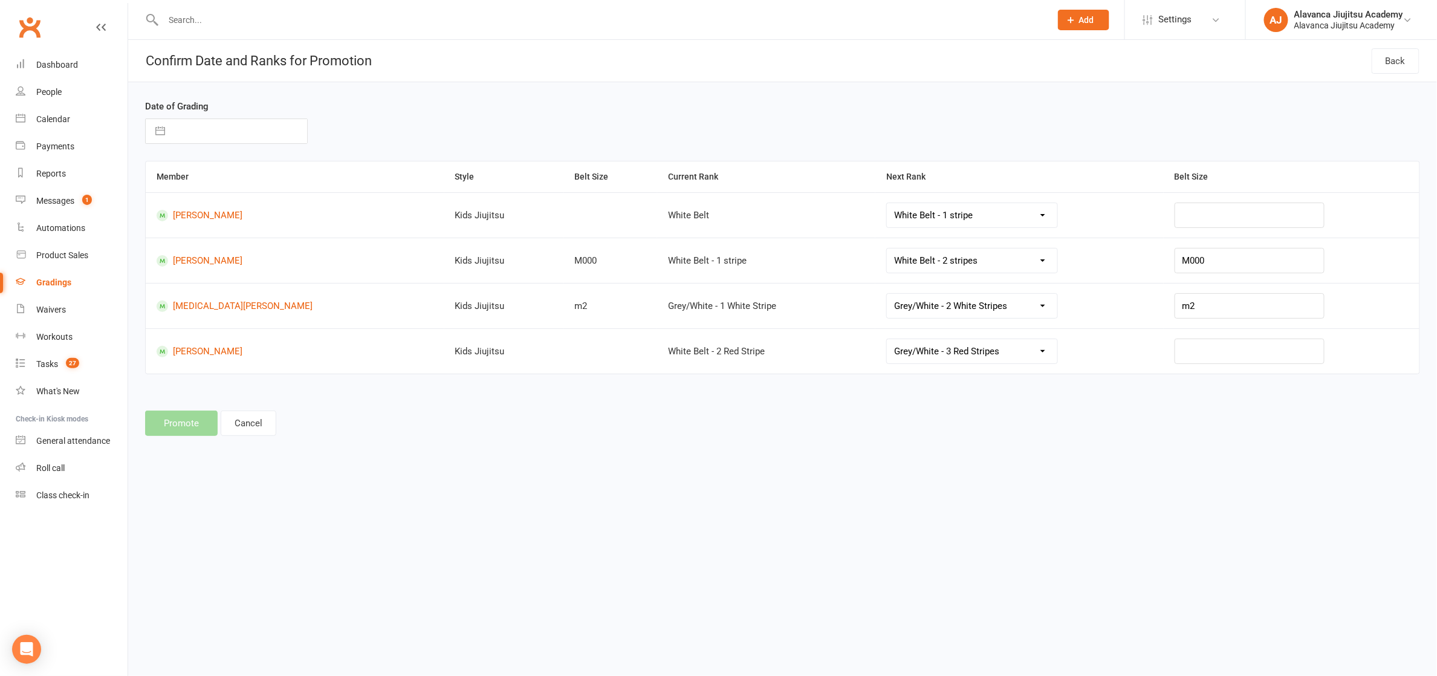
click at [212, 144] on div "Date of Grading Navigate forward to interact with the calendar and select a dat…" at bounding box center [782, 130] width 1293 height 62
click at [222, 131] on input "text" at bounding box center [239, 131] width 136 height 24
click at [319, 225] on td "4" at bounding box center [312, 223] width 24 height 23
click at [204, 430] on button "Promote" at bounding box center [181, 422] width 73 height 25
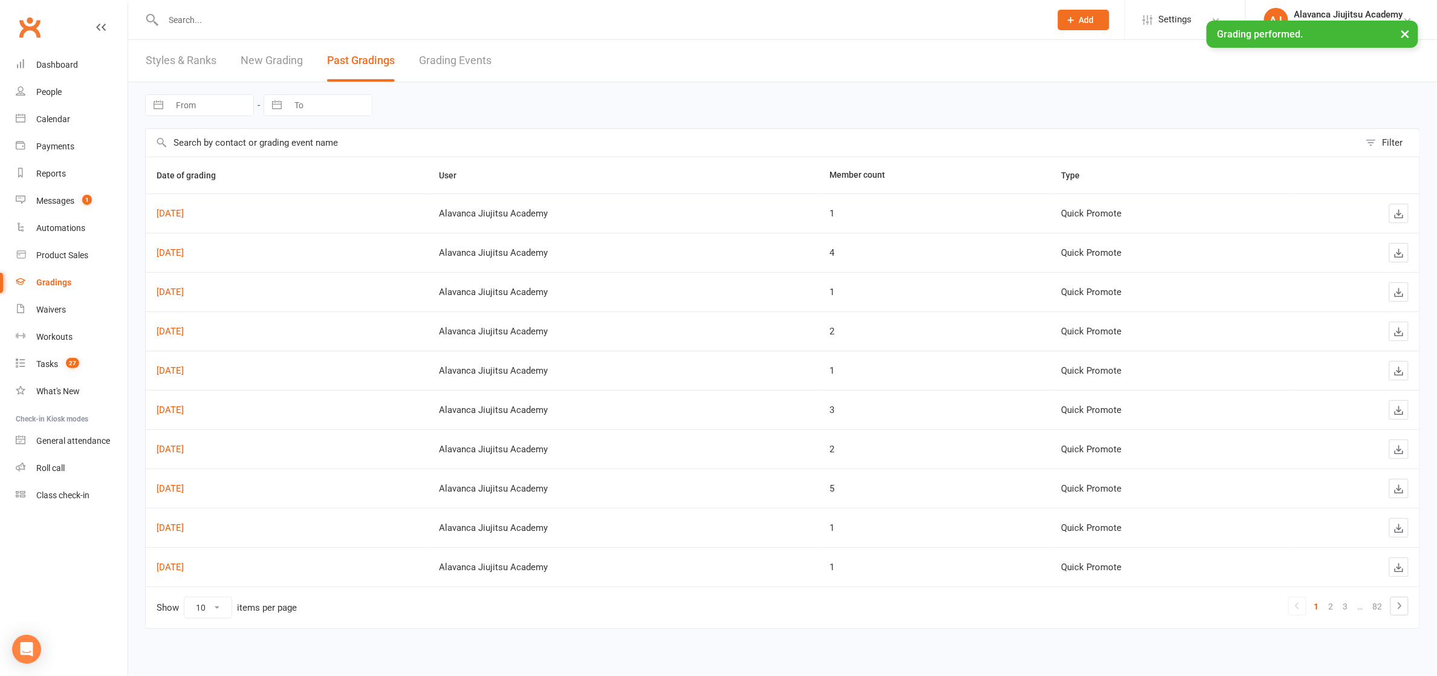
click at [265, 57] on link "New Grading" at bounding box center [272, 61] width 62 height 42
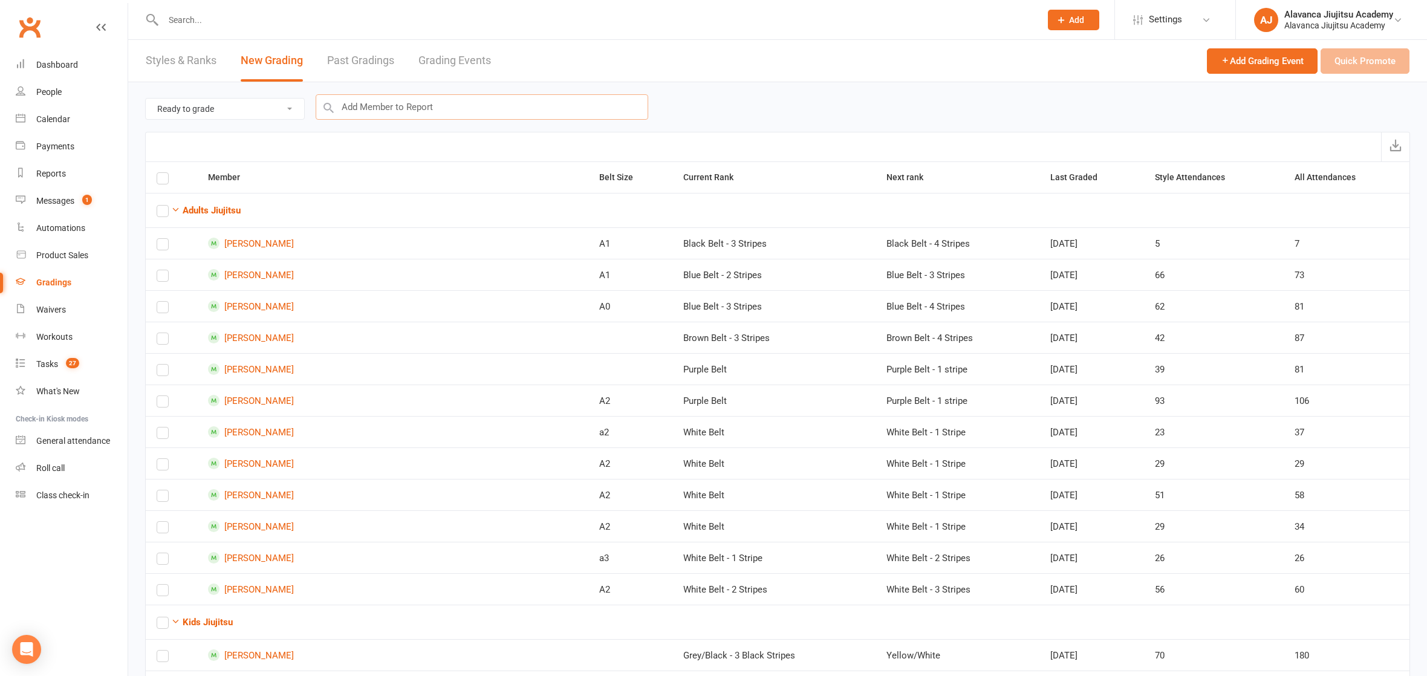
click at [476, 118] on input "text" at bounding box center [482, 106] width 332 height 25
click at [452, 128] on div "[PERSON_NAME] : Kids Jiujitsu (Current Rank: White Belt - 1 stripe ) - Not read…" at bounding box center [482, 137] width 322 height 29
click at [472, 111] on input "text" at bounding box center [482, 106] width 332 height 25
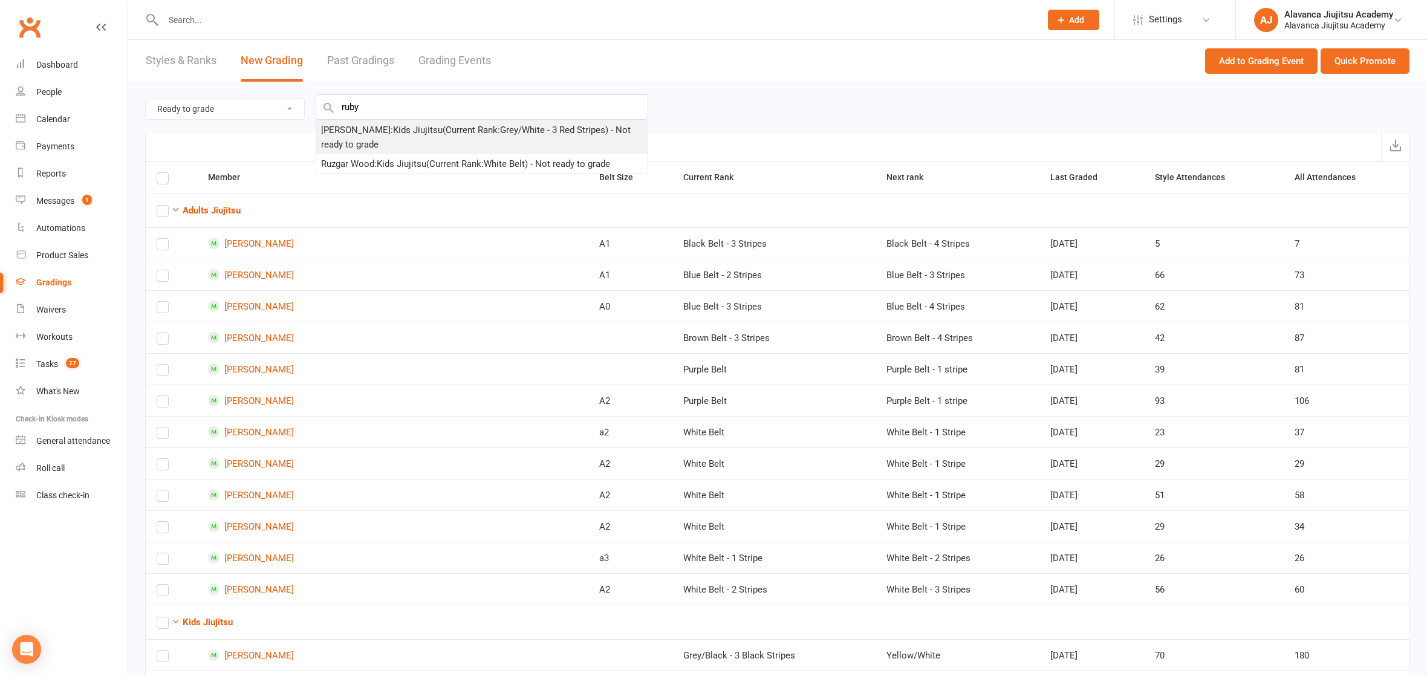
click at [468, 134] on div "[PERSON_NAME] : Kids Jiujitsu (Current Rank: Grey/White - 3 Red Stripes ) - Not…" at bounding box center [482, 137] width 322 height 29
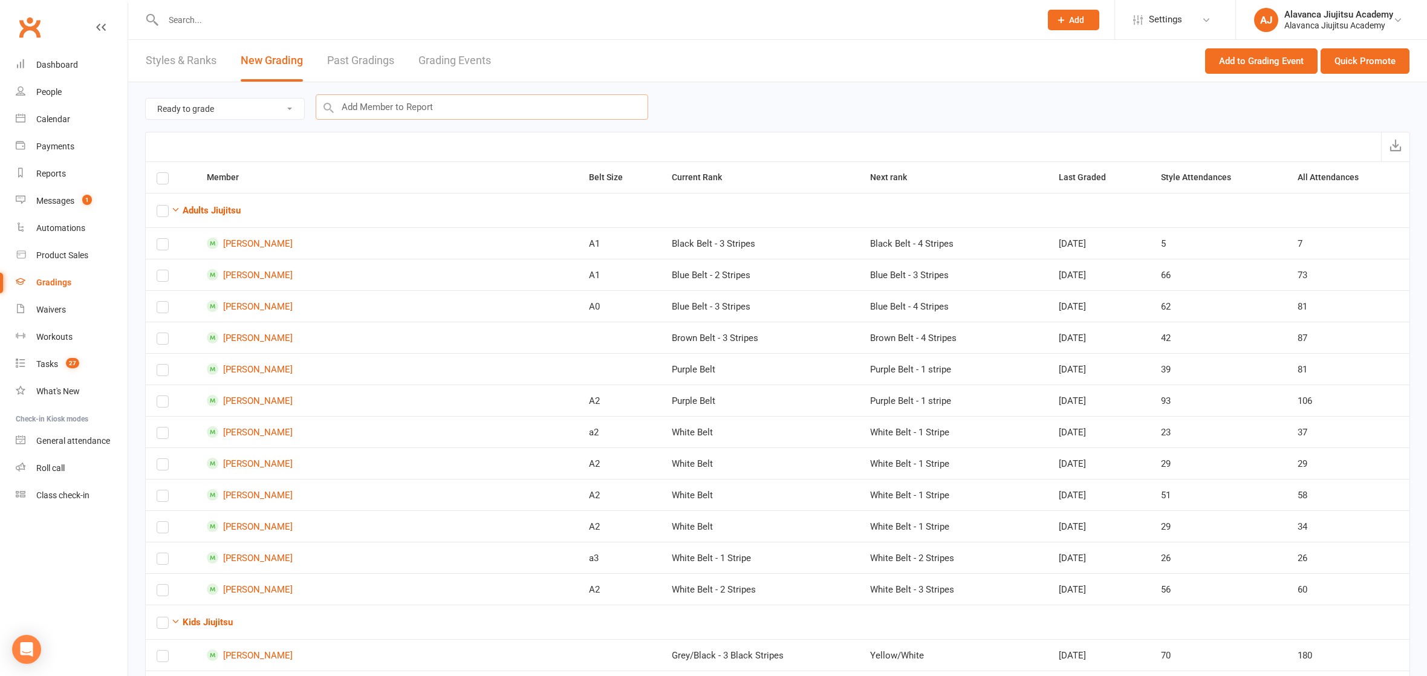
click at [468, 111] on input "text" at bounding box center [482, 106] width 332 height 25
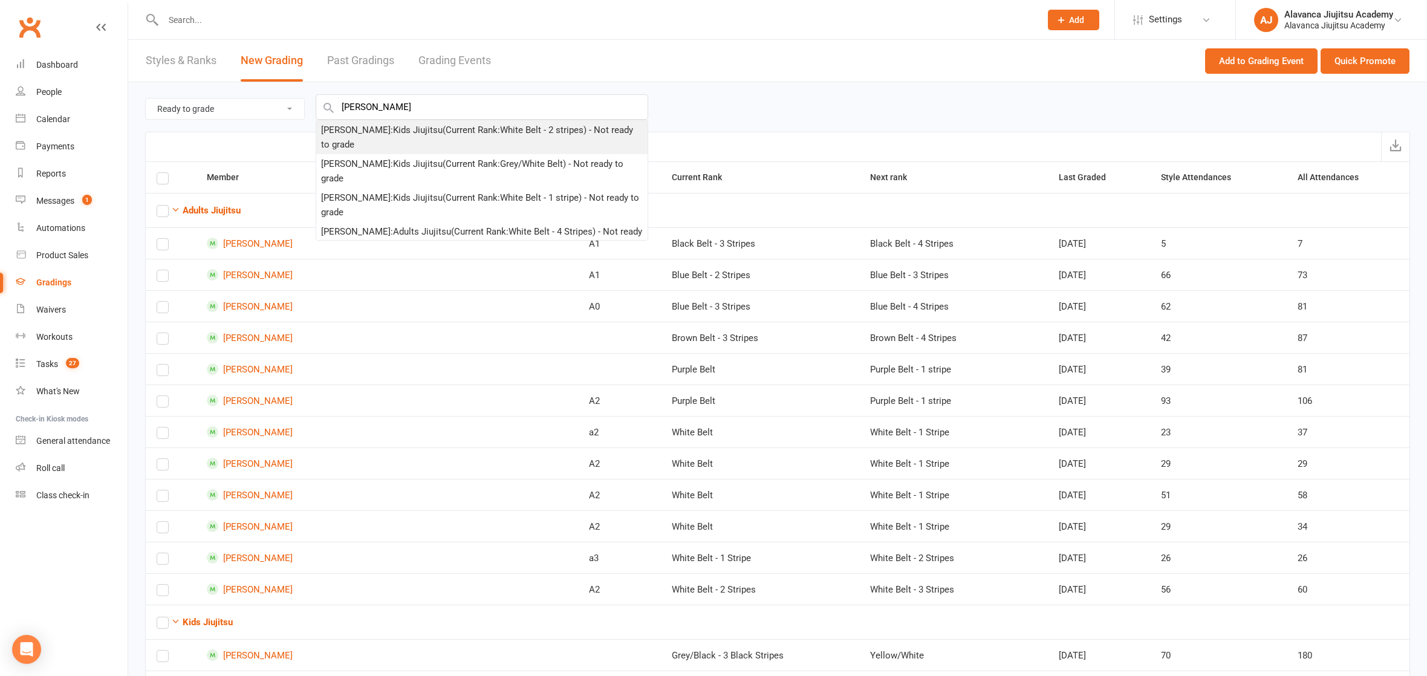
drag, startPoint x: 467, startPoint y: 112, endPoint x: 485, endPoint y: 139, distance: 32.7
click at [485, 139] on div "[PERSON_NAME] : Kids Jiujitsu (Current Rank: White Belt - 2 stripes ) - Not rea…" at bounding box center [482, 137] width 322 height 29
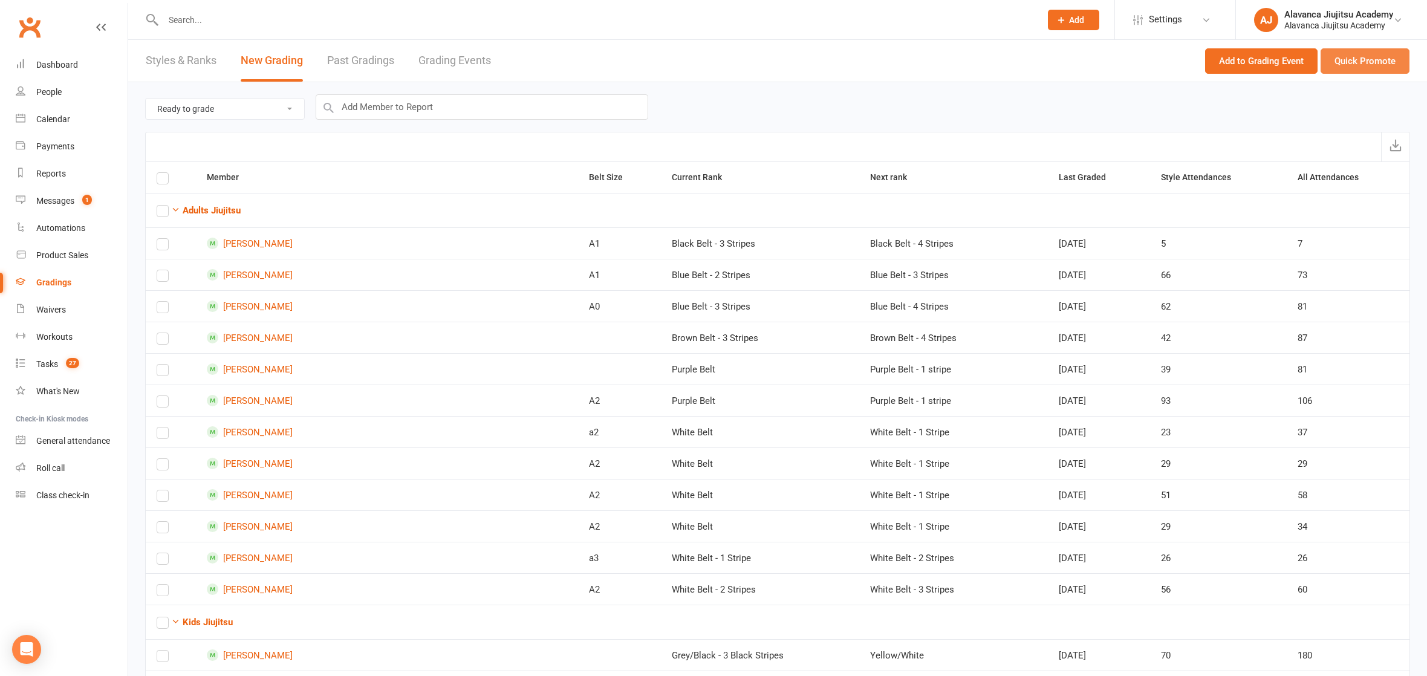
click at [1365, 58] on button "Quick Promote" at bounding box center [1364, 60] width 89 height 25
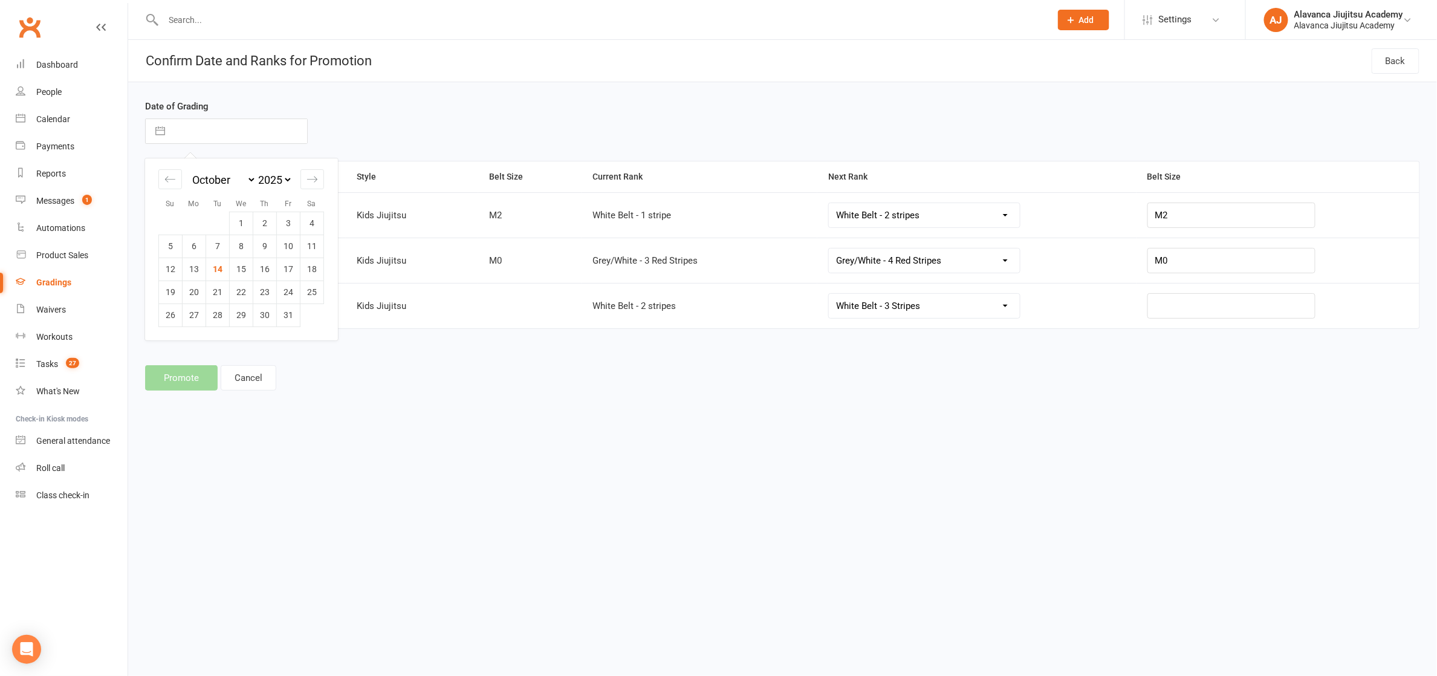
click at [198, 140] on input "text" at bounding box center [239, 131] width 136 height 24
click at [309, 224] on td "4" at bounding box center [312, 223] width 24 height 23
click at [620, 340] on div "Member Style Belt Size Current Rank Next Rank Belt Size [PERSON_NAME] Kids Jiuj…" at bounding box center [782, 253] width 1275 height 185
click at [174, 372] on button "Promote" at bounding box center [181, 377] width 73 height 25
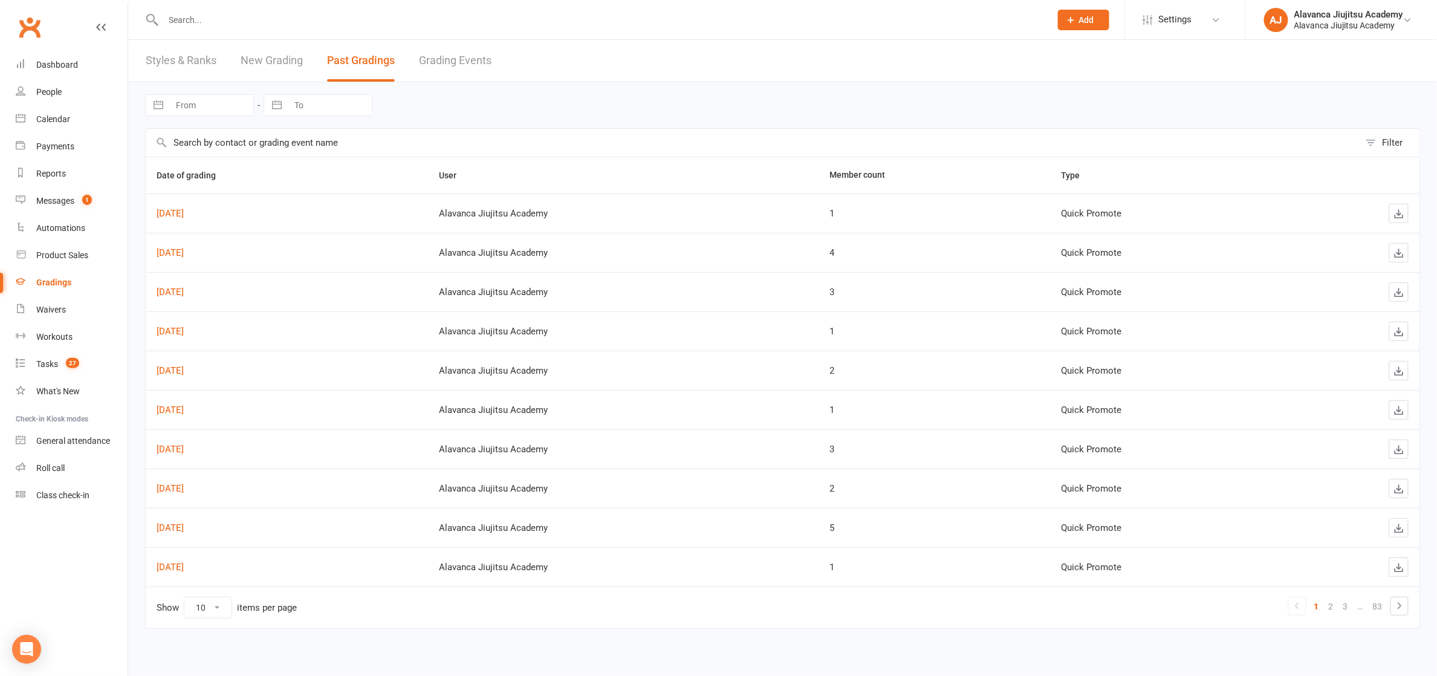
click at [277, 61] on link "New Grading" at bounding box center [272, 61] width 62 height 42
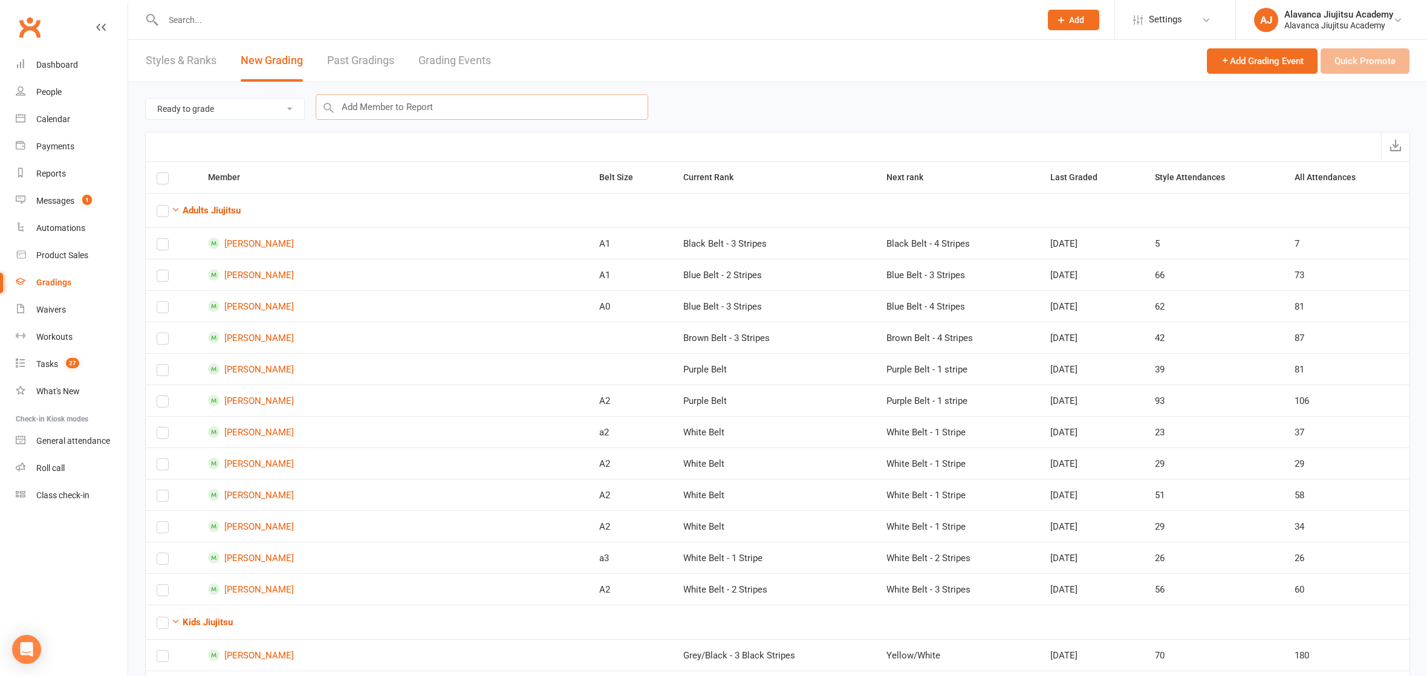
click at [524, 116] on input "text" at bounding box center [482, 106] width 332 height 25
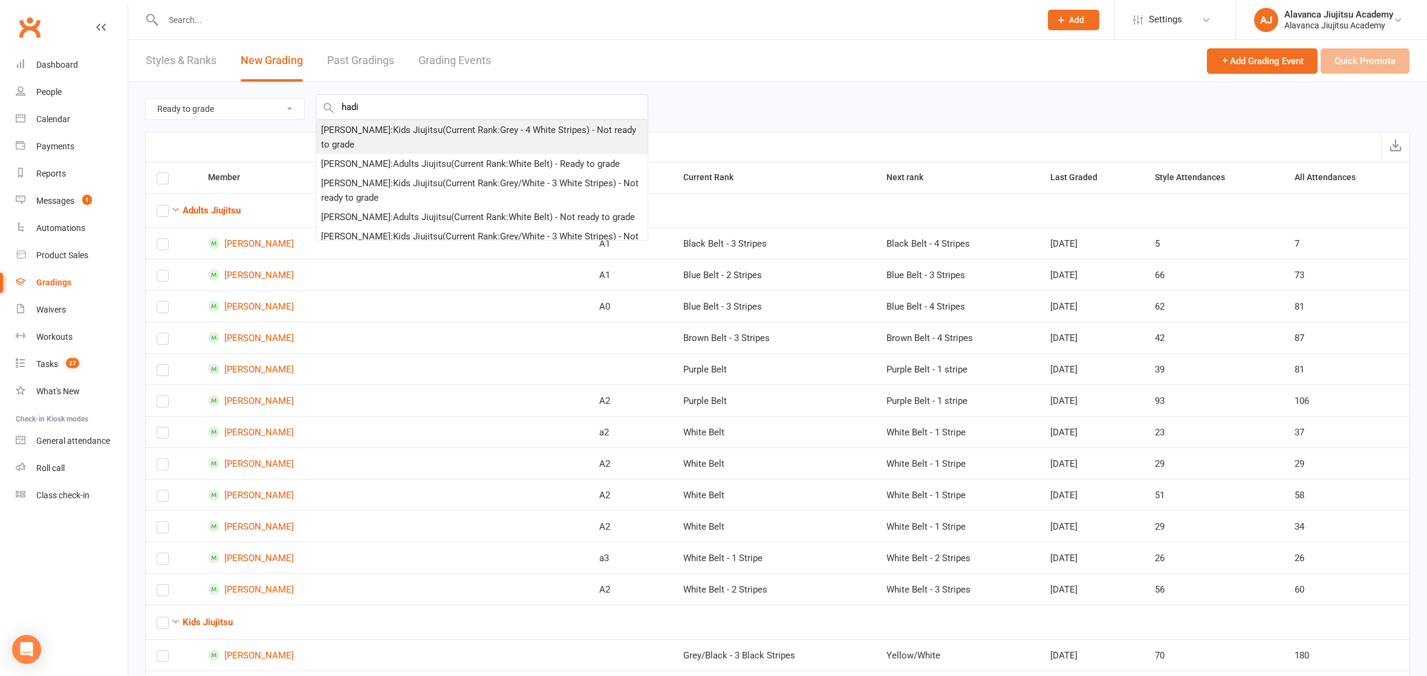
click at [611, 134] on div "[PERSON_NAME] : Kids Jiujitsu (Current Rank: Grey - 4 White Stripes ) - Not rea…" at bounding box center [482, 137] width 322 height 29
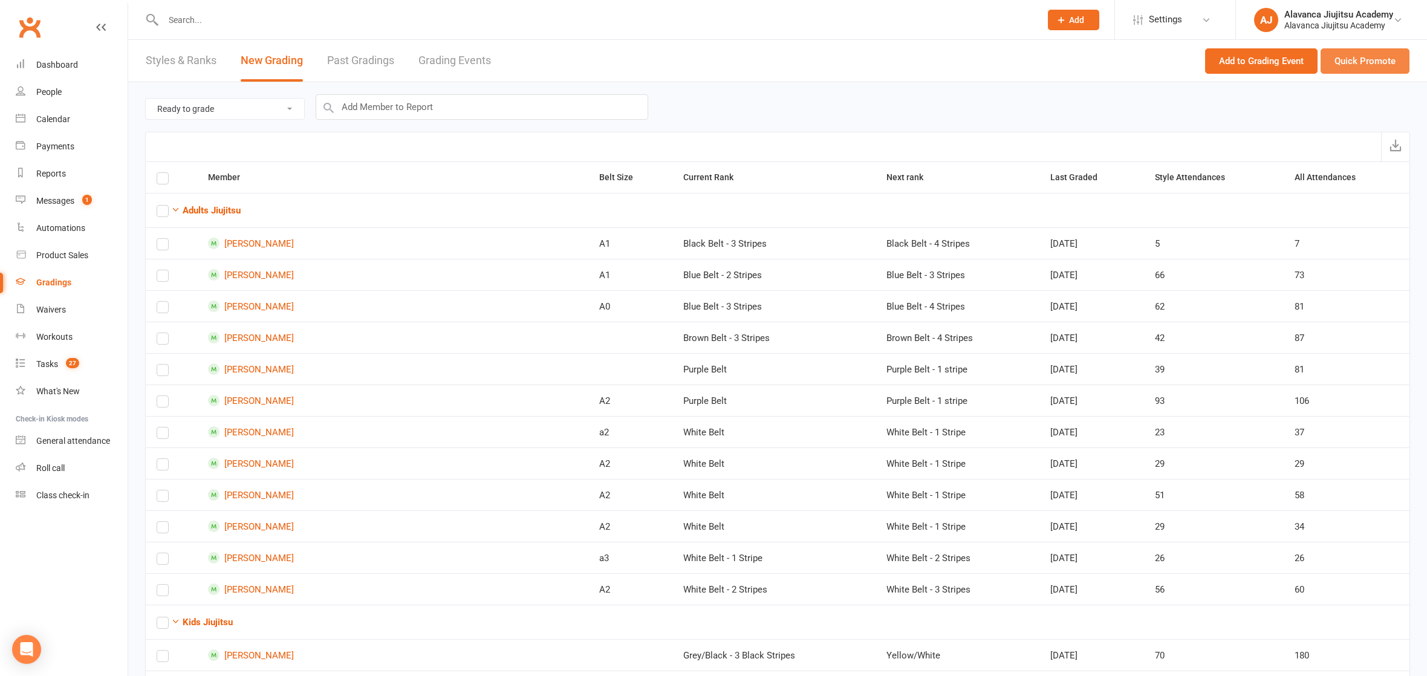
click at [1368, 62] on button "Quick Promote" at bounding box center [1364, 60] width 89 height 25
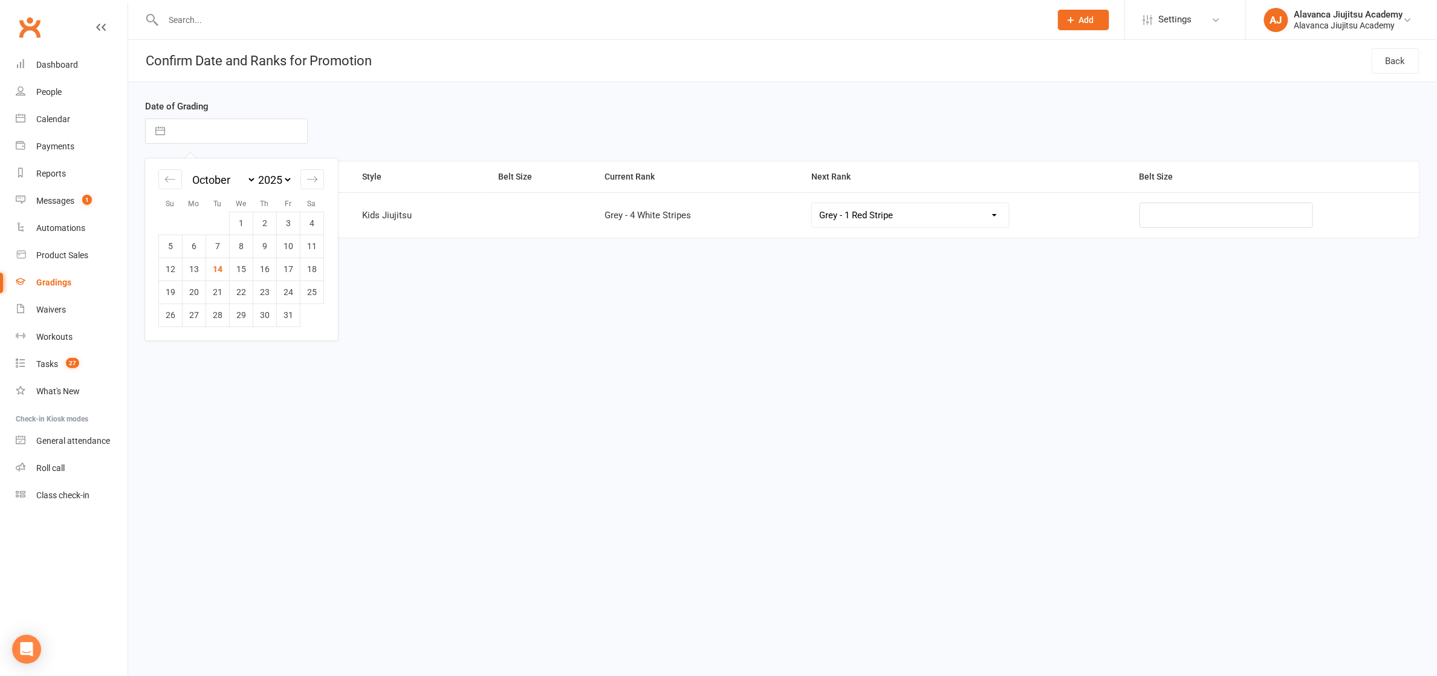
click at [272, 132] on input "text" at bounding box center [239, 131] width 136 height 24
click at [175, 186] on div "Move backward to switch to the previous month." at bounding box center [170, 179] width 24 height 20
click at [308, 181] on icon "Move forward to switch to the next month." at bounding box center [311, 178] width 11 height 11
click at [234, 247] on td "8" at bounding box center [242, 246] width 24 height 23
click at [172, 297] on button "Promote" at bounding box center [181, 286] width 73 height 25
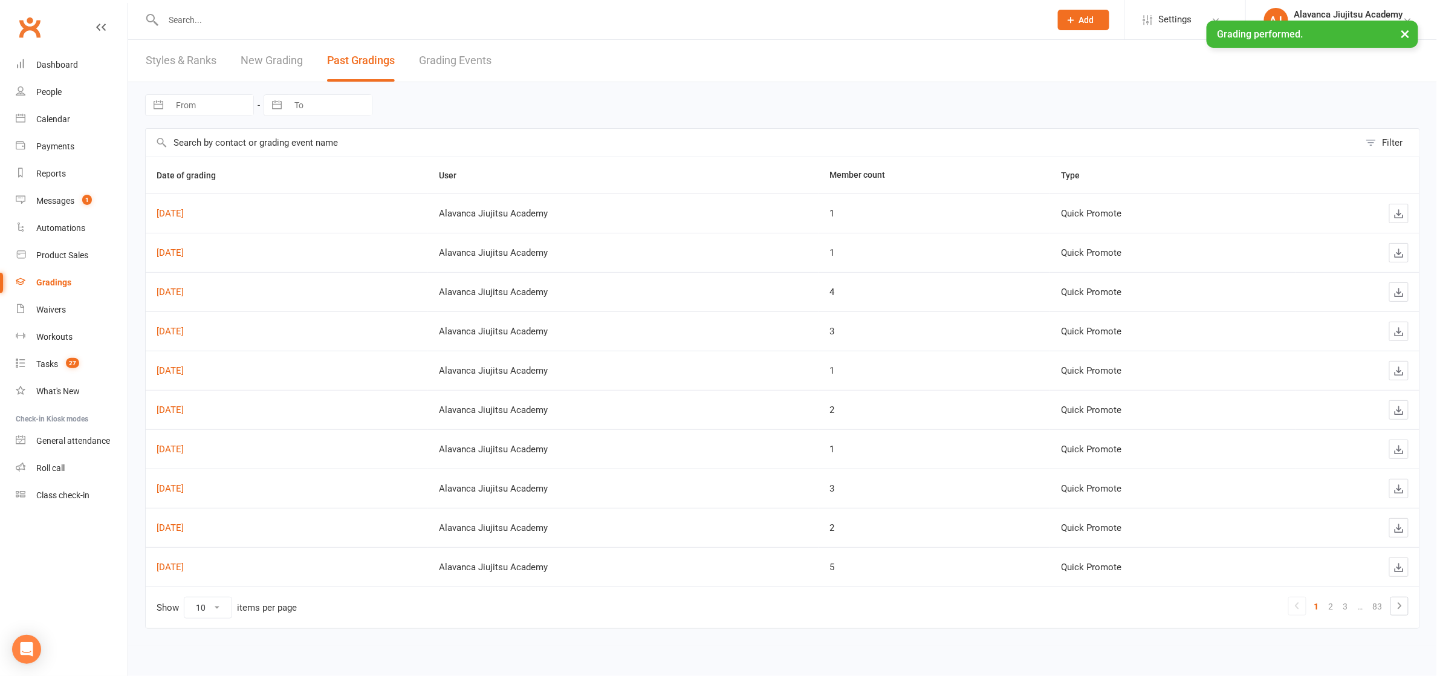
click at [282, 59] on link "New Grading" at bounding box center [272, 61] width 62 height 42
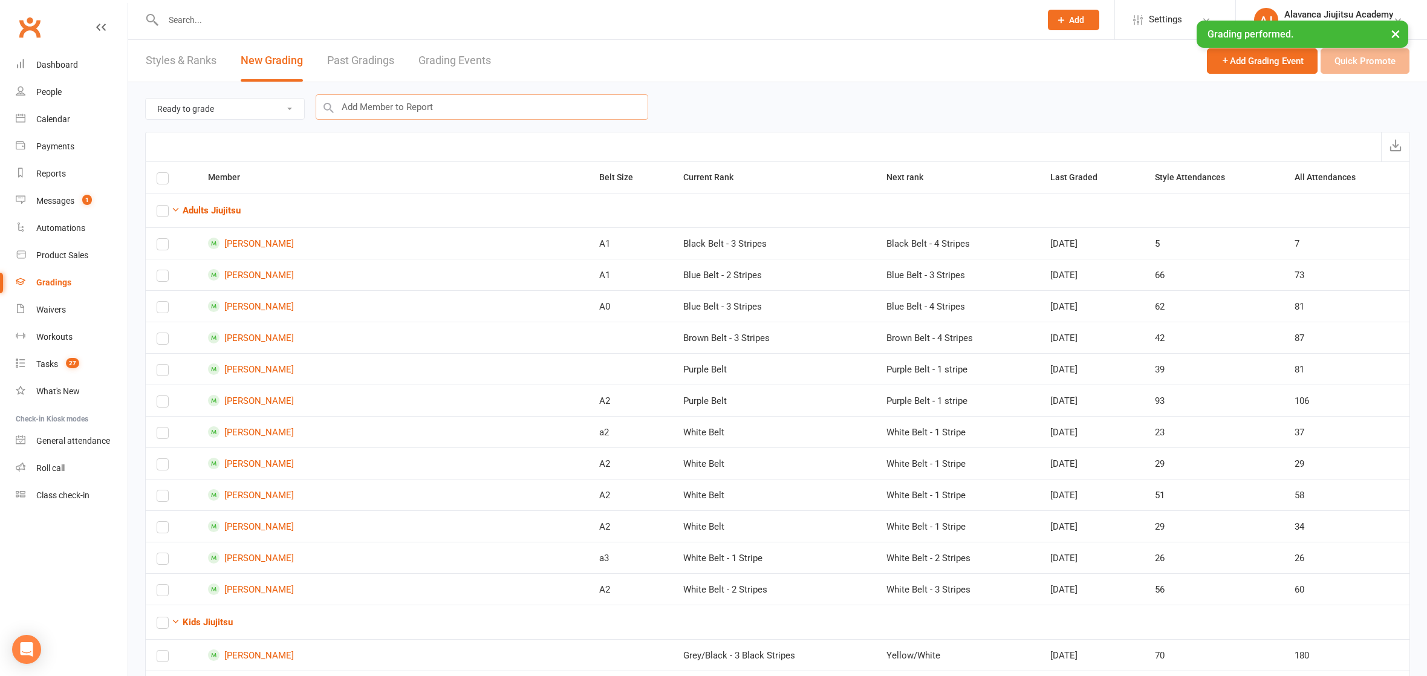
click at [385, 100] on input "text" at bounding box center [482, 106] width 332 height 25
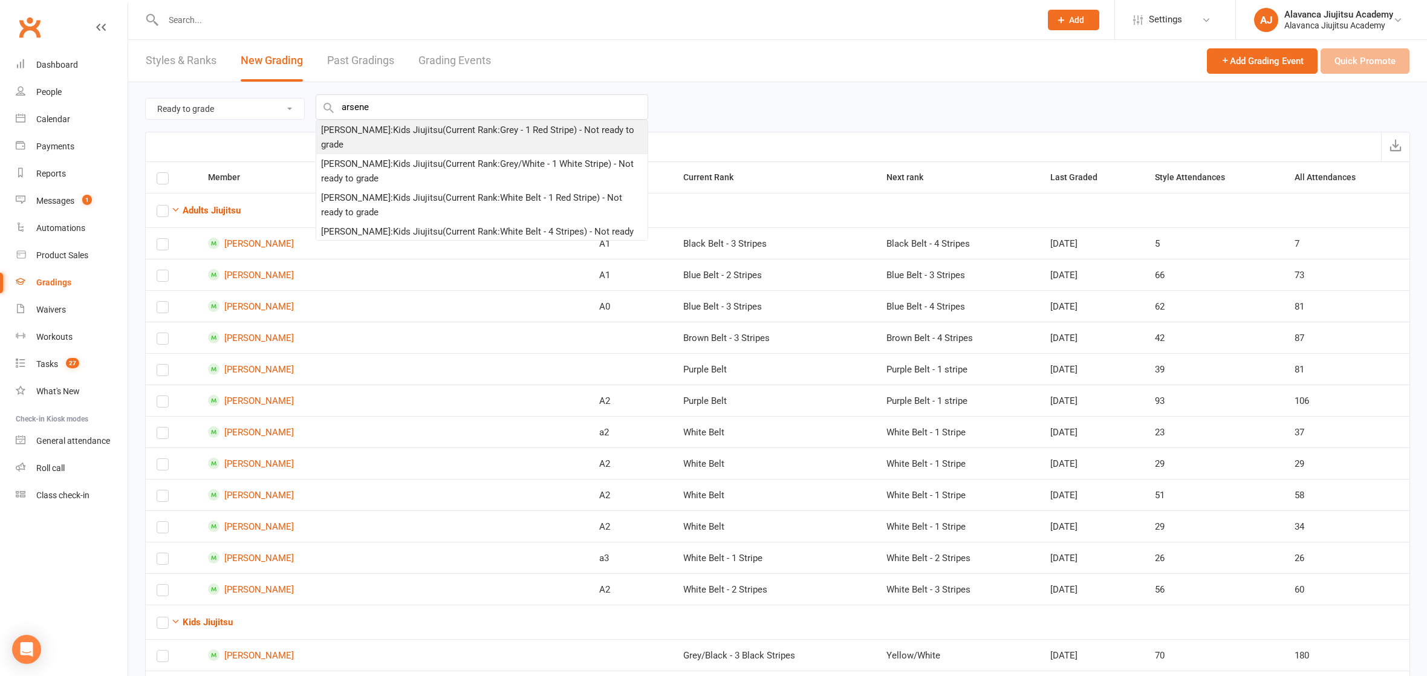
click at [417, 144] on div "[PERSON_NAME] : Kids Jiujitsu (Current Rank: Grey - 1 Red Stripe ) - Not ready …" at bounding box center [482, 137] width 322 height 29
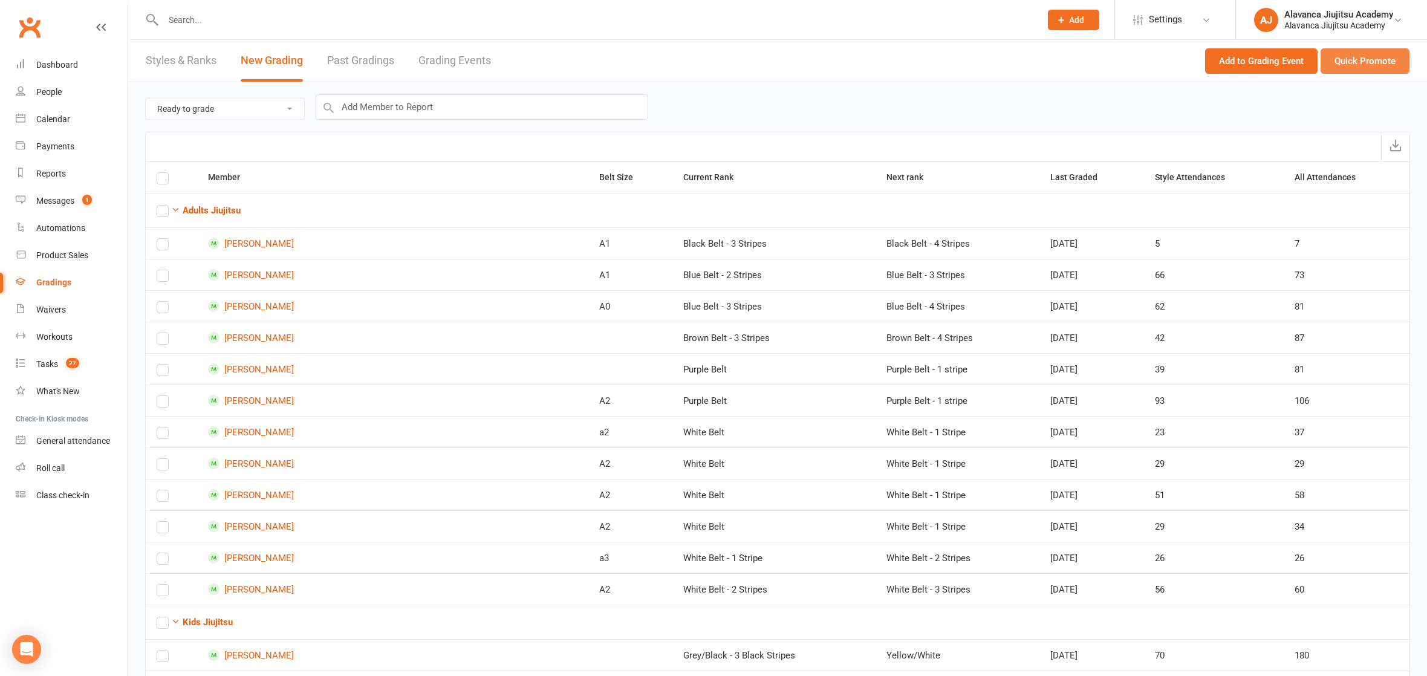
click at [1340, 54] on button "Quick Promote" at bounding box center [1364, 60] width 89 height 25
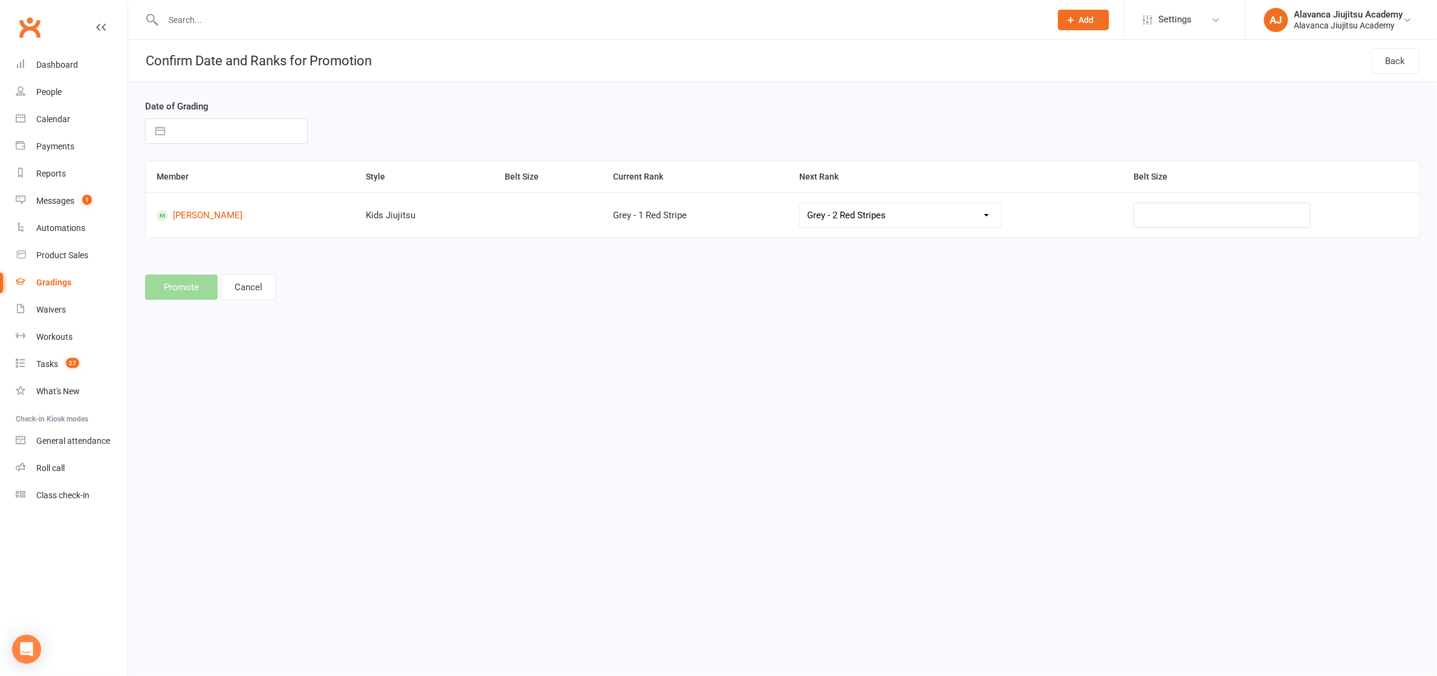
click at [238, 123] on input "text" at bounding box center [239, 131] width 136 height 24
click at [191, 245] on td "6" at bounding box center [195, 246] width 24 height 23
click at [691, 296] on div "Promote Cancel" at bounding box center [782, 286] width 1275 height 25
click at [542, 336] on html "Prospect Member Non-attending contact Class / event Appointment Grading event T…" at bounding box center [718, 168] width 1437 height 336
click at [198, 208] on td "[PERSON_NAME]" at bounding box center [251, 214] width 210 height 45
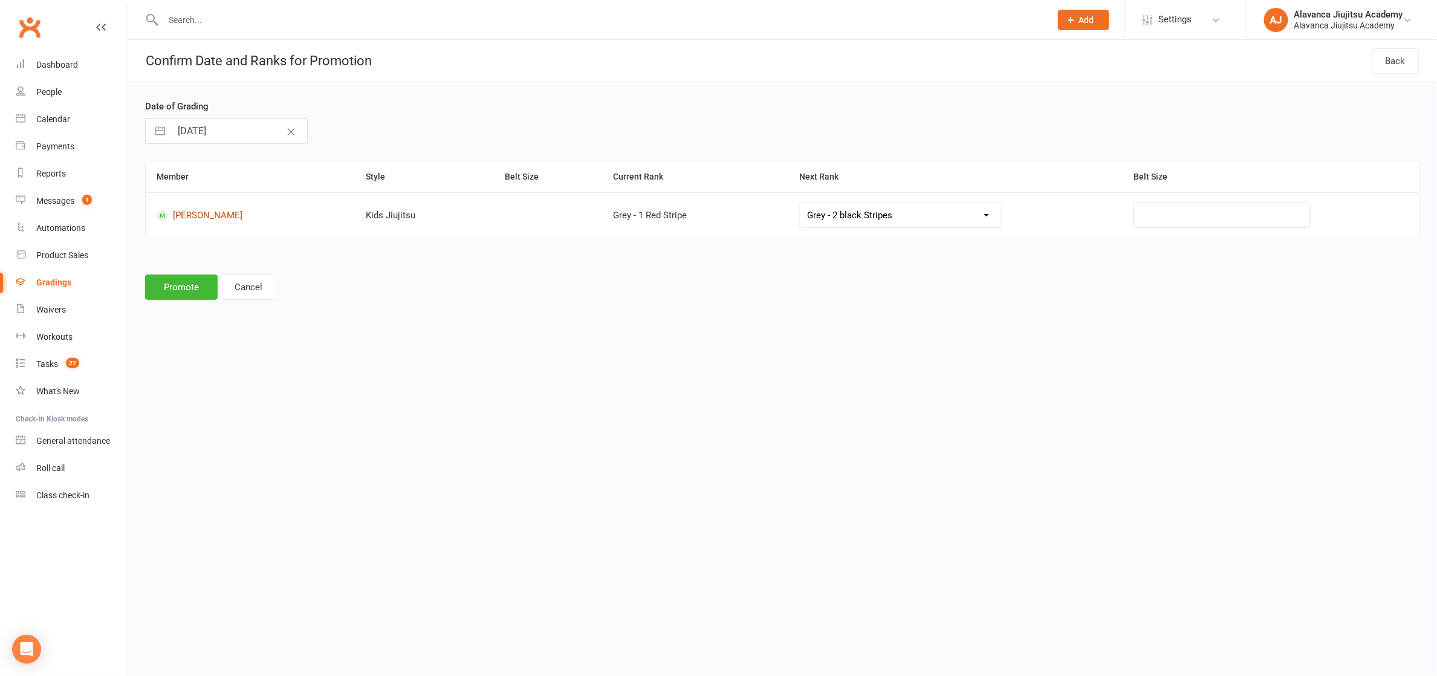
click at [196, 214] on link "[PERSON_NAME]" at bounding box center [251, 215] width 188 height 11
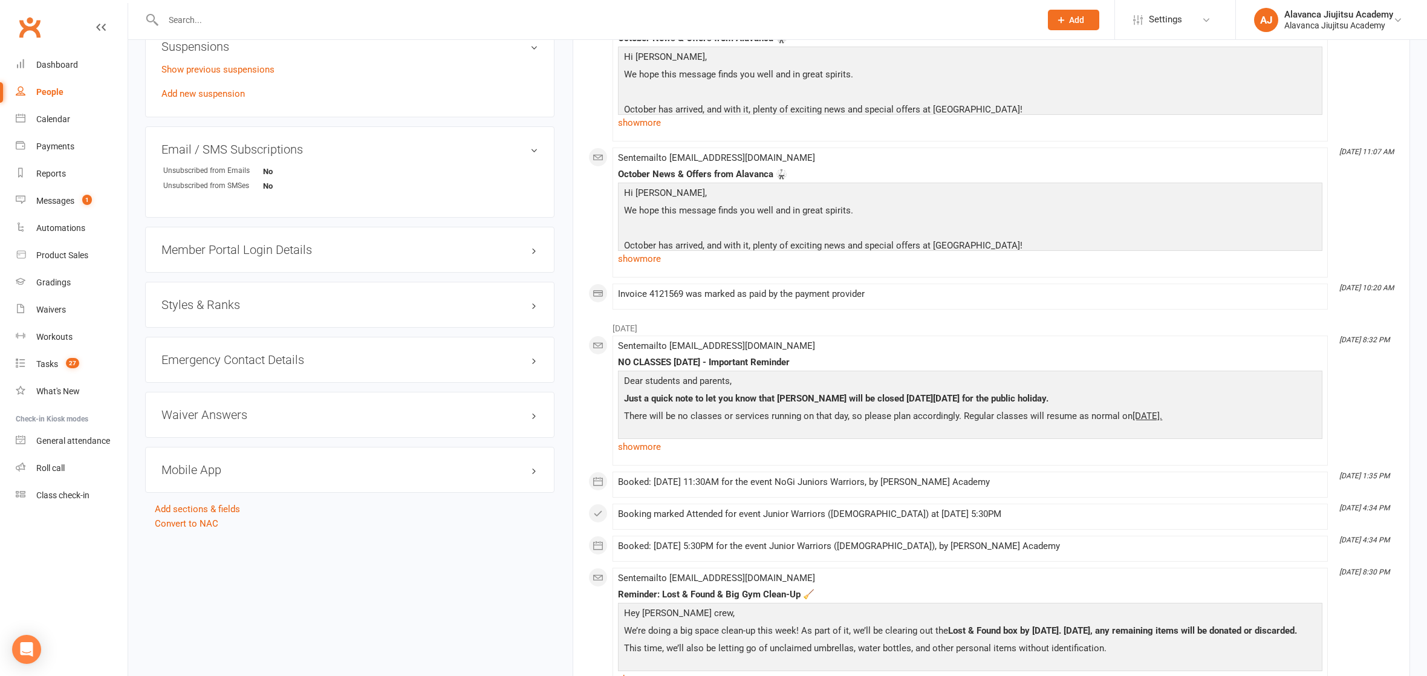
scroll to position [684, 0]
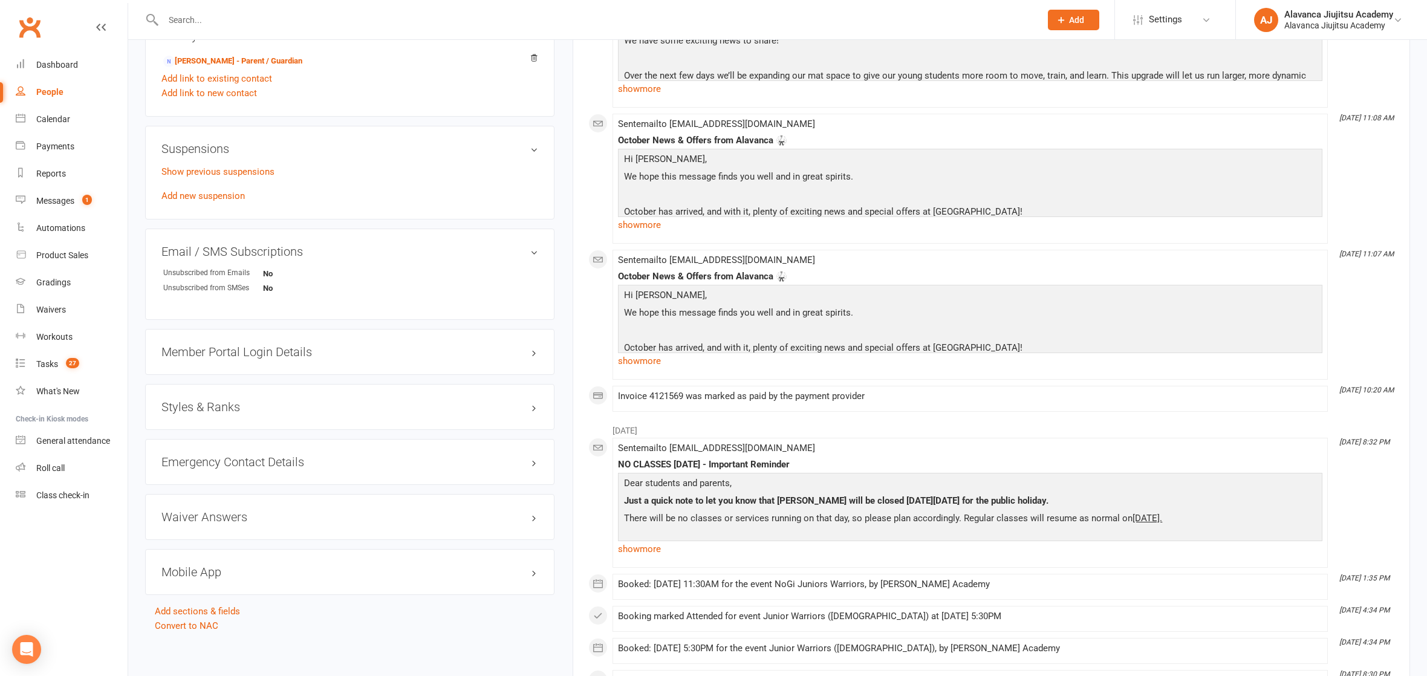
click at [199, 400] on h3 "Styles & Ranks" at bounding box center [349, 406] width 377 height 13
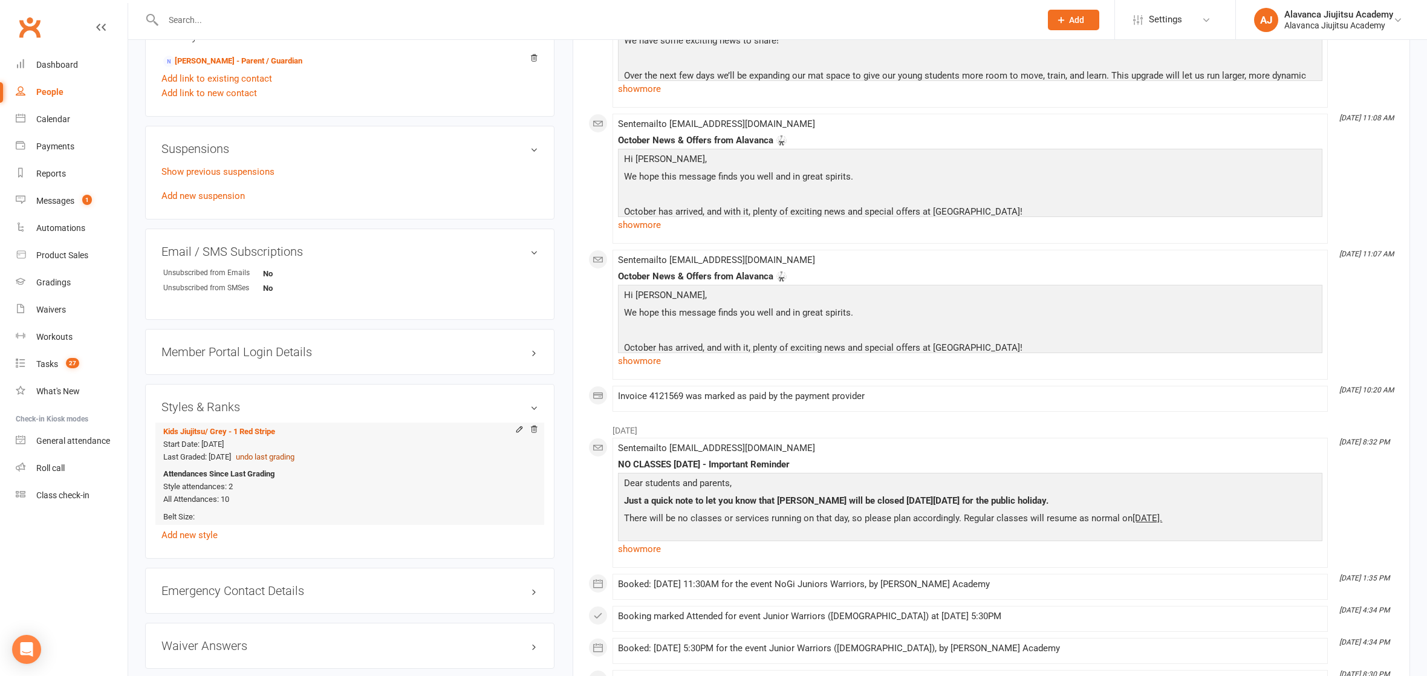
click at [294, 451] on button "undo last grading" at bounding box center [265, 457] width 59 height 13
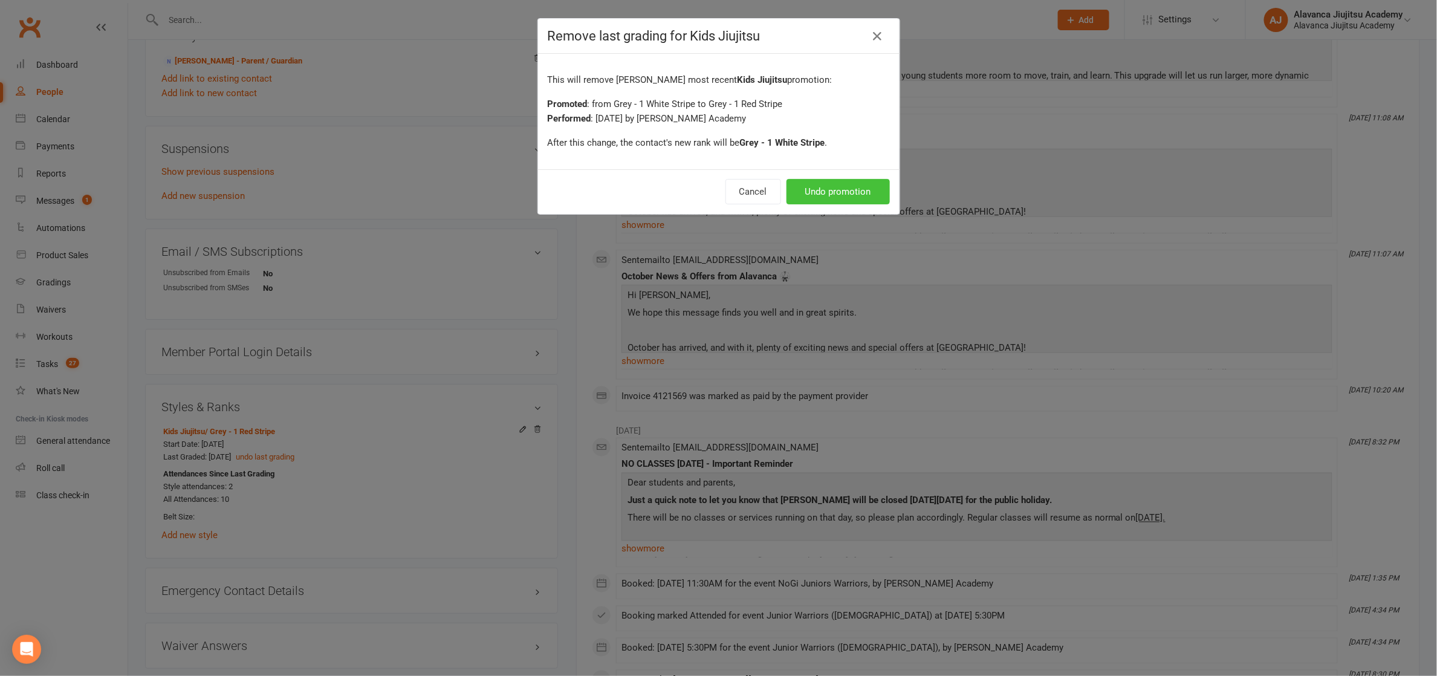
click at [854, 187] on button "Undo promotion" at bounding box center [837, 191] width 103 height 25
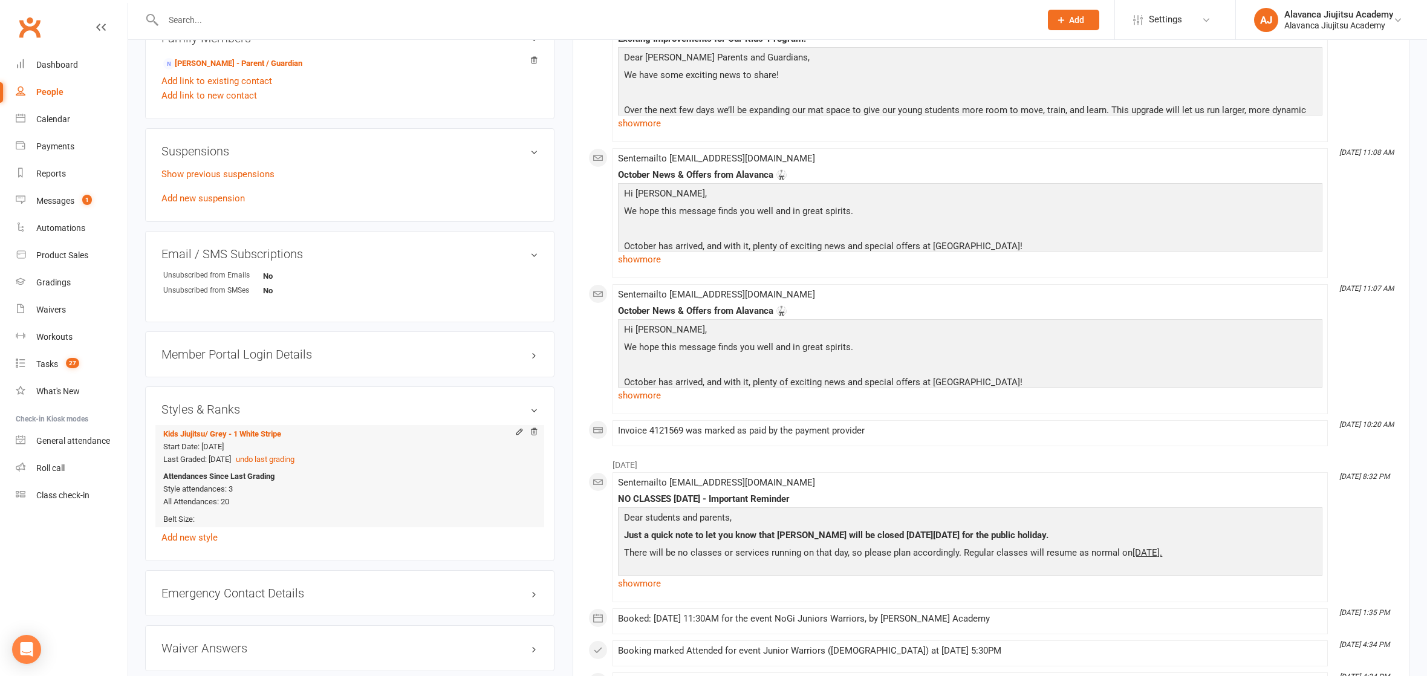
scroll to position [0, 0]
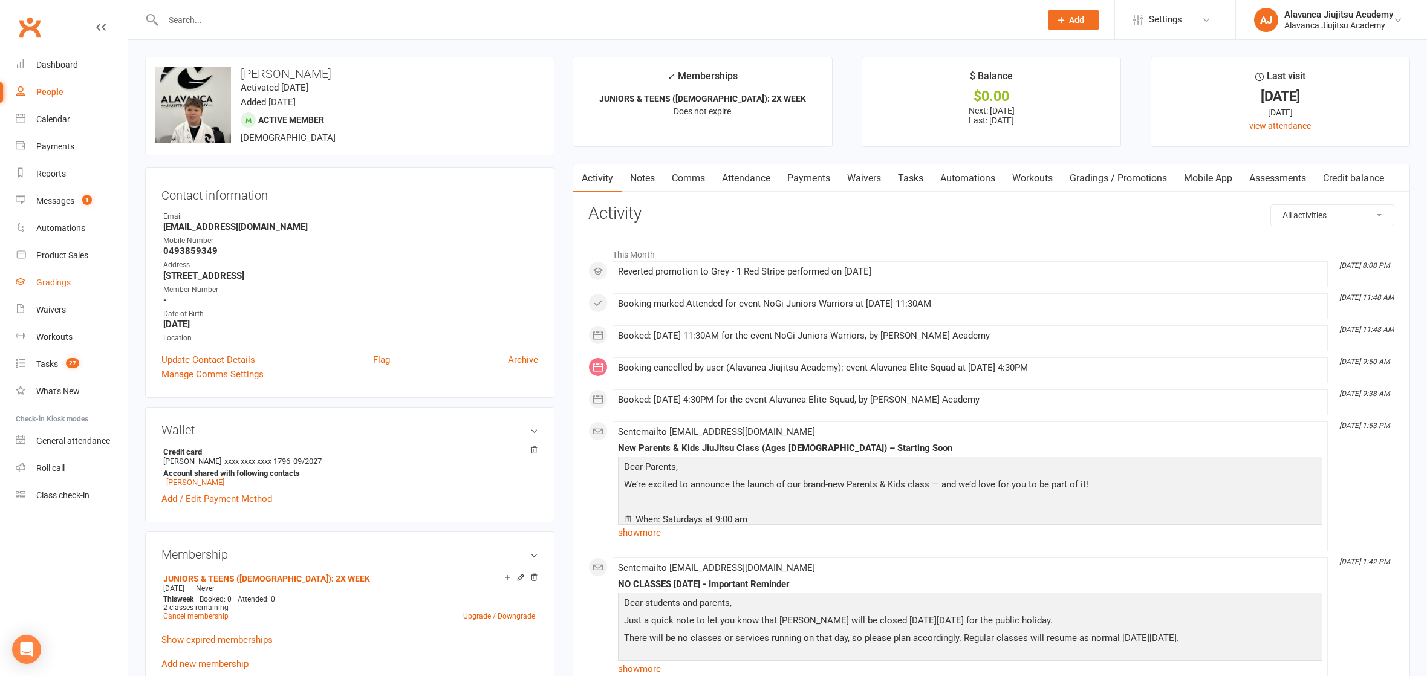
click at [56, 280] on div "Gradings" at bounding box center [53, 282] width 34 height 10
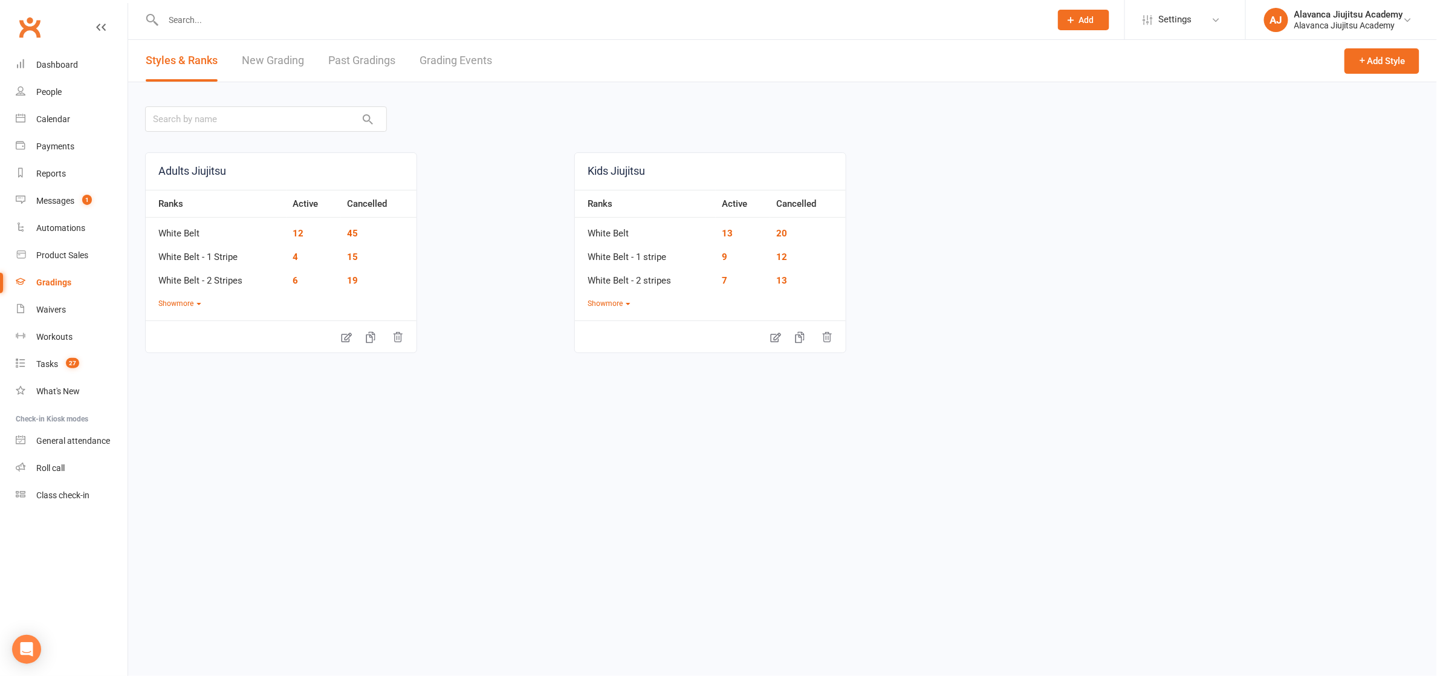
click at [287, 60] on link "New Grading" at bounding box center [273, 61] width 62 height 42
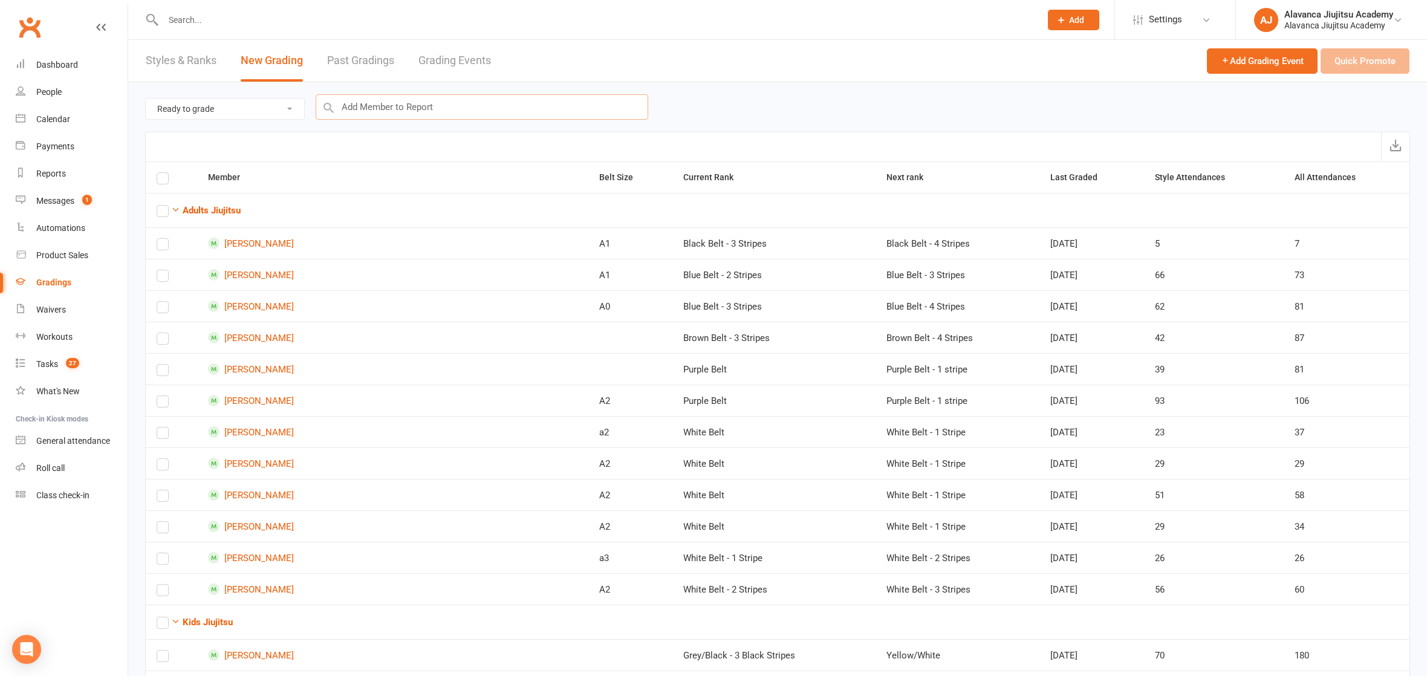
click at [519, 99] on input "text" at bounding box center [482, 106] width 332 height 25
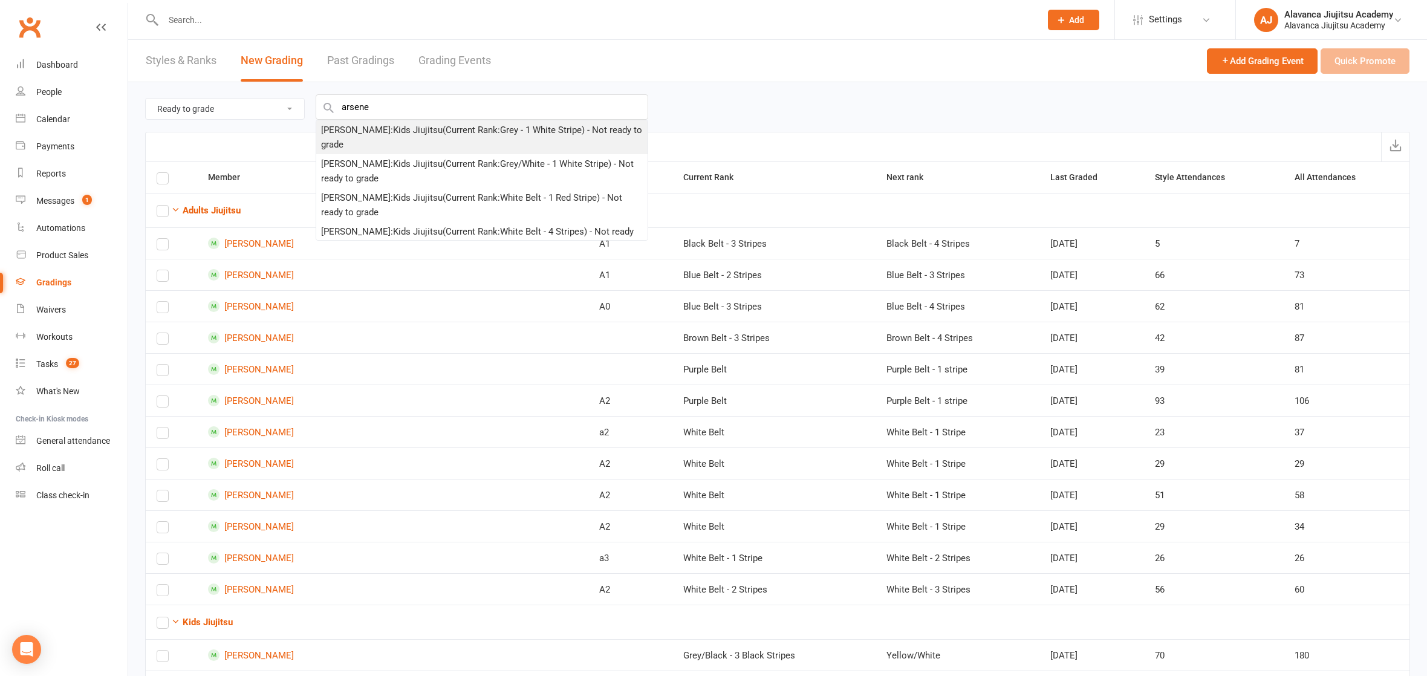
click at [478, 130] on div "[PERSON_NAME] : Kids Jiujitsu (Current Rank: Grey - 1 White Stripe ) - Not read…" at bounding box center [482, 137] width 322 height 29
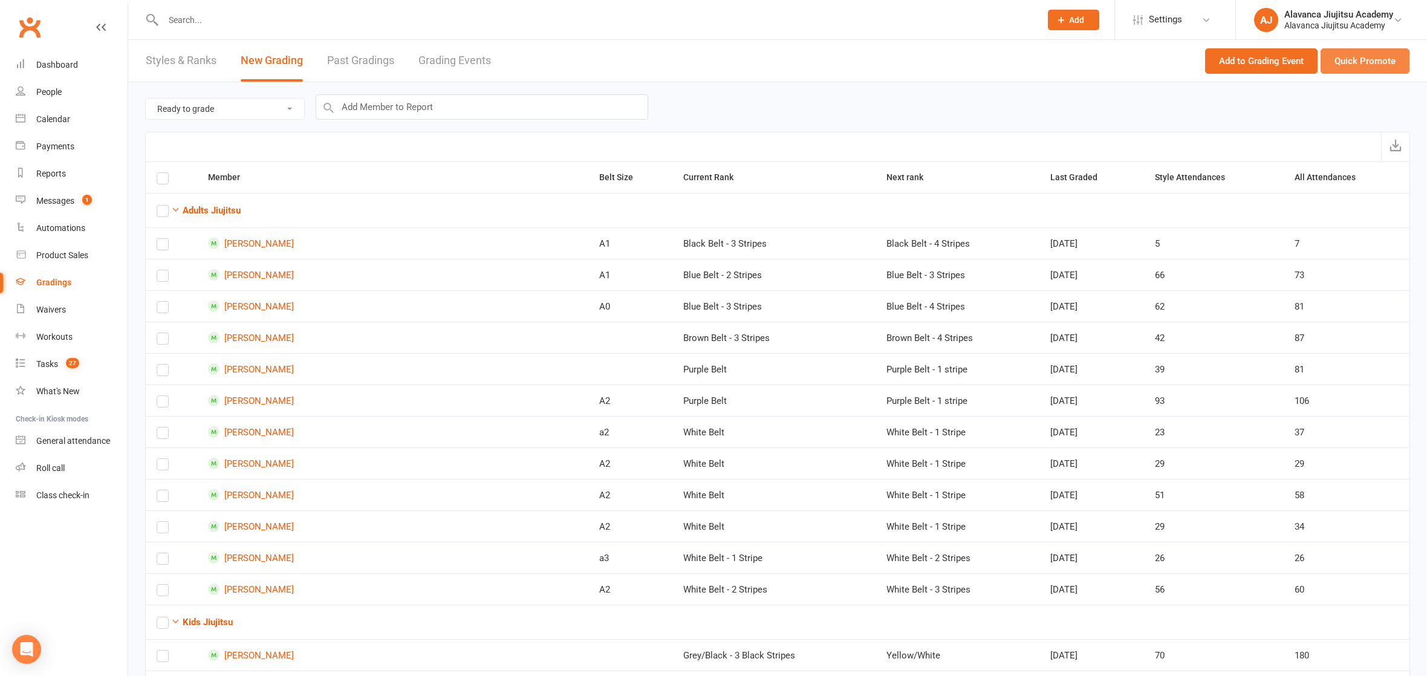
click at [1384, 63] on button "Quick Promote" at bounding box center [1364, 60] width 89 height 25
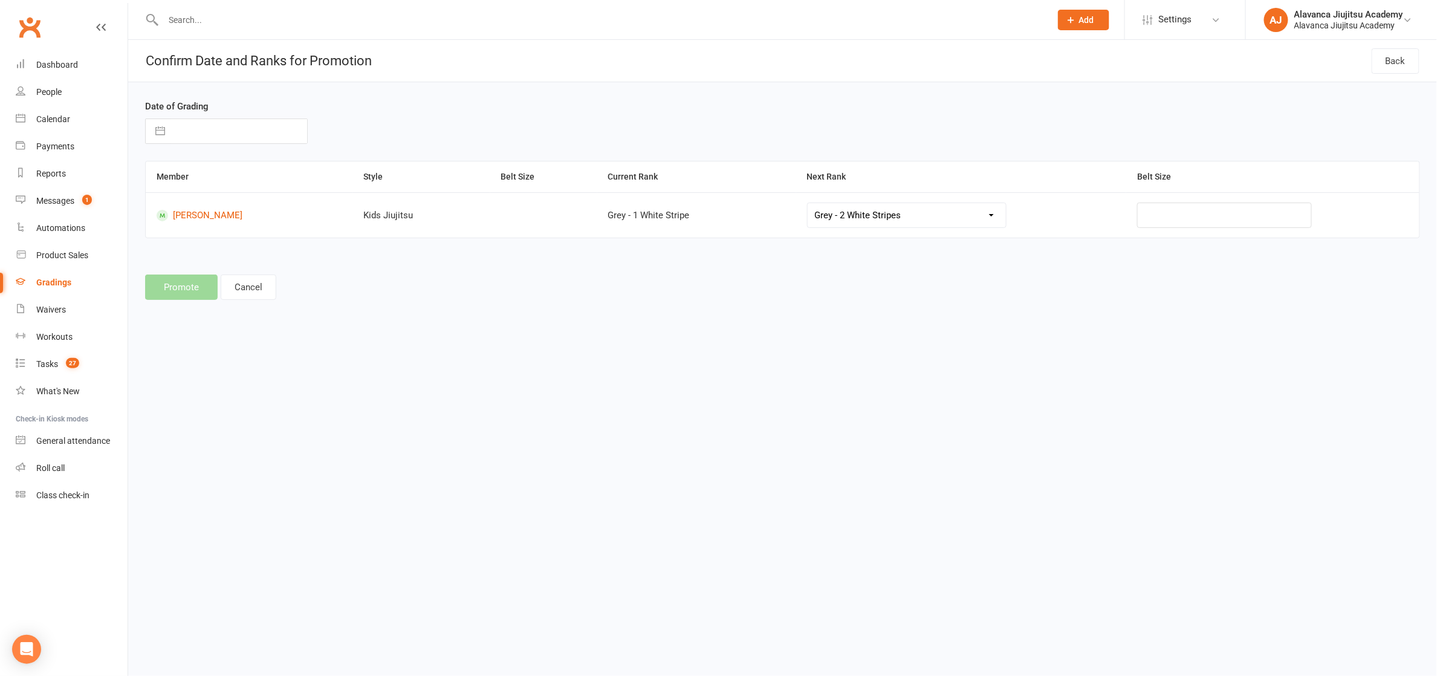
click at [225, 130] on input "text" at bounding box center [239, 131] width 136 height 24
click at [205, 251] on td "6" at bounding box center [195, 246] width 24 height 23
click at [198, 277] on button "Promote" at bounding box center [181, 286] width 73 height 25
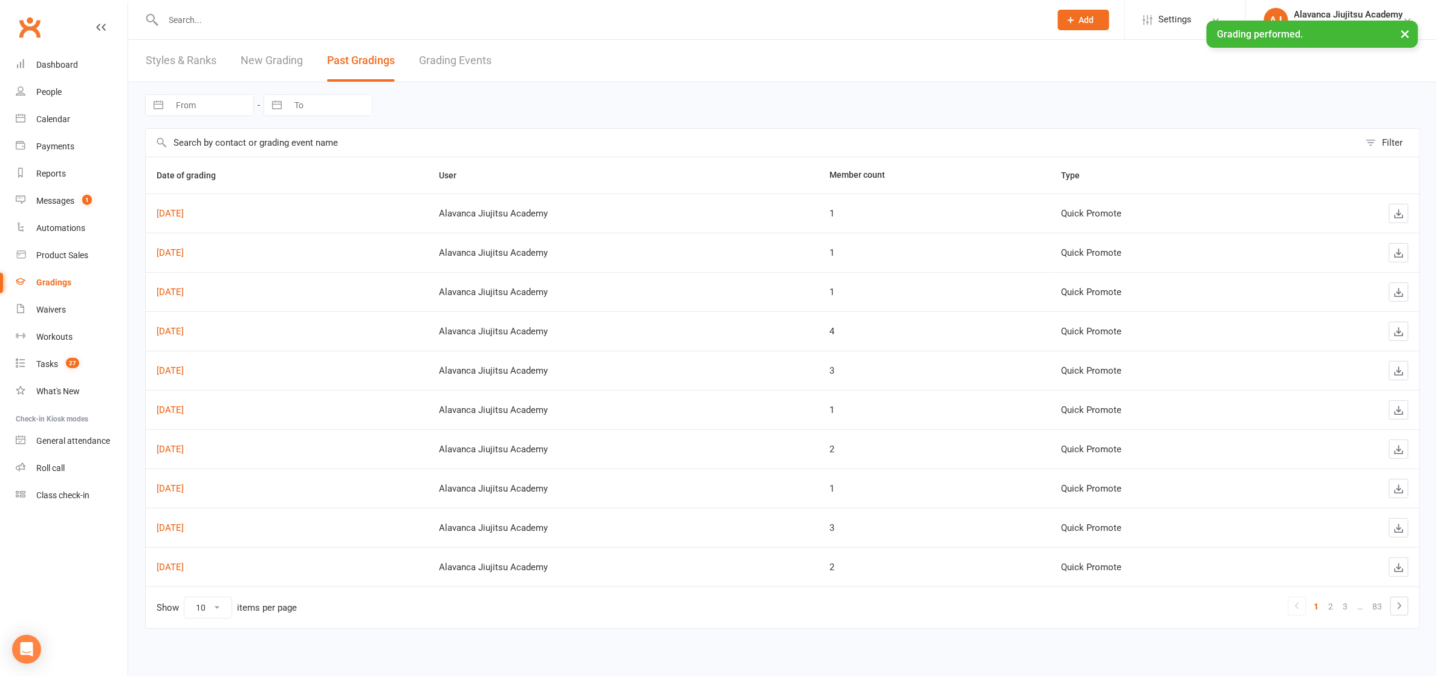
click at [292, 66] on link "New Grading" at bounding box center [272, 61] width 62 height 42
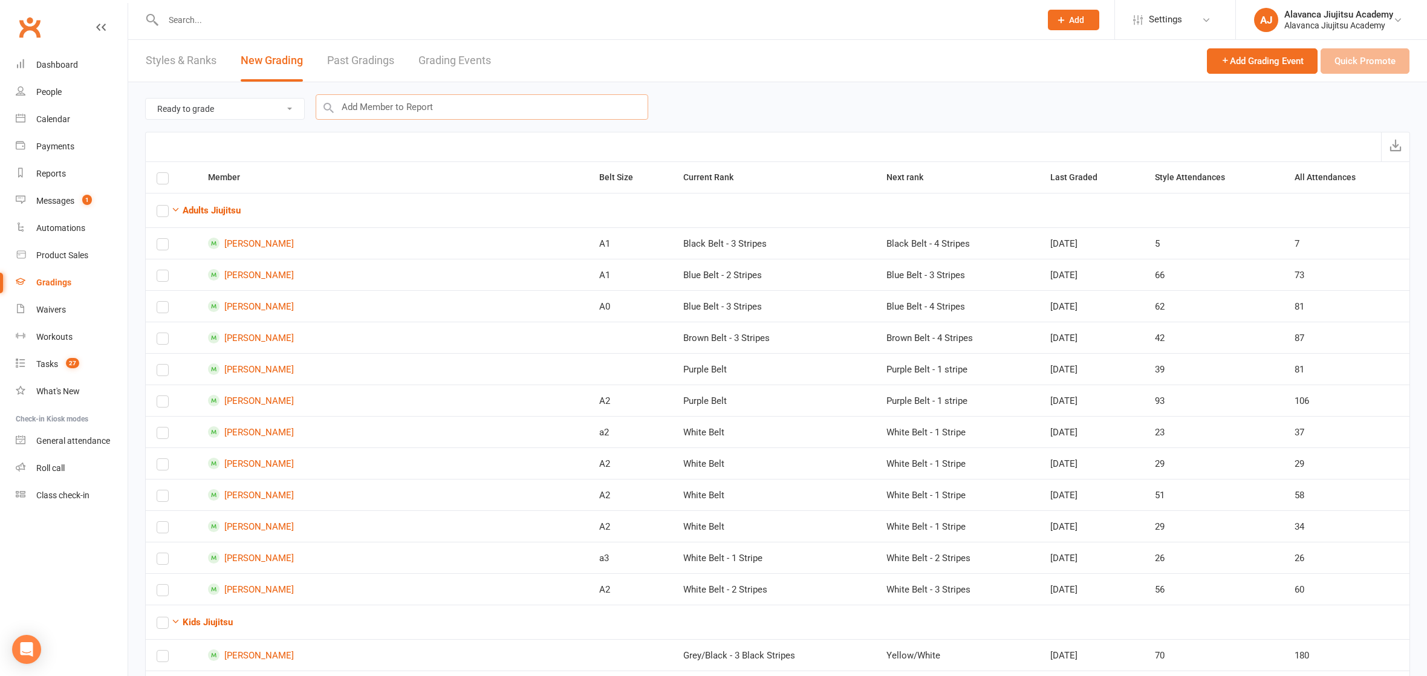
click at [349, 103] on input "text" at bounding box center [482, 106] width 332 height 25
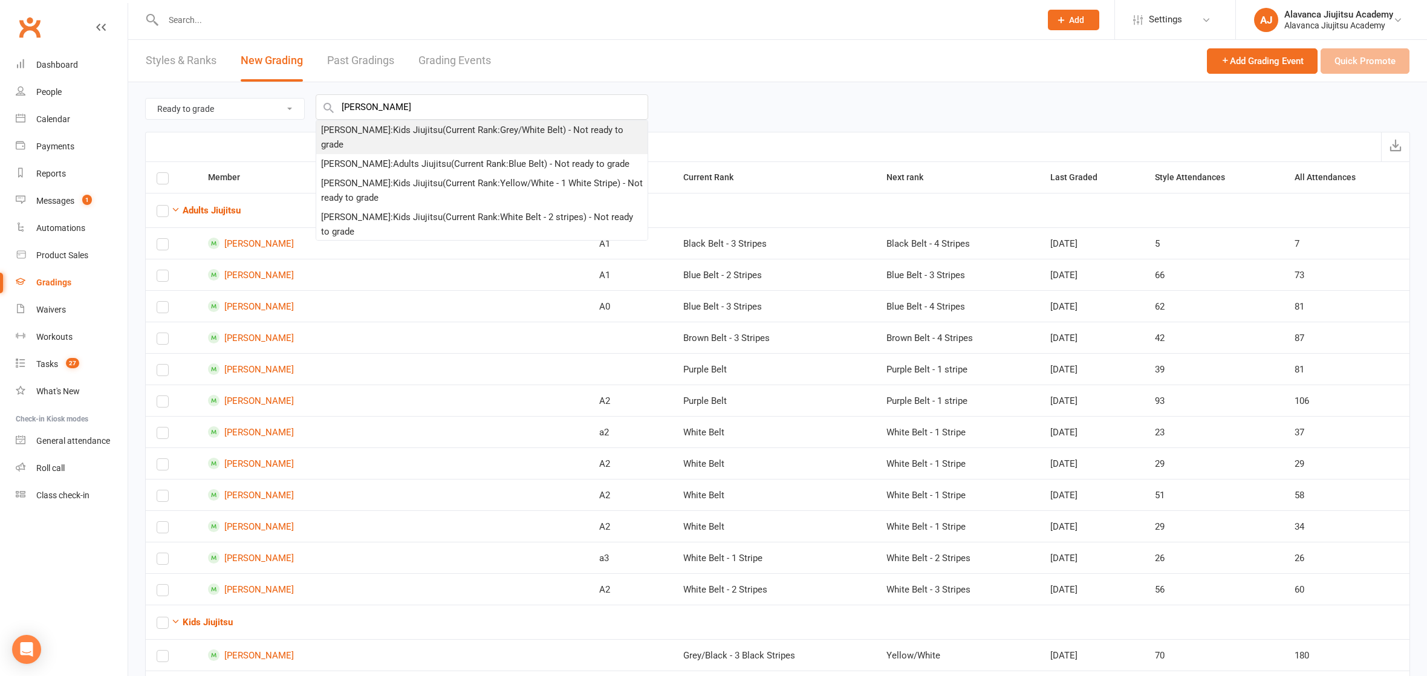
drag, startPoint x: 340, startPoint y: 115, endPoint x: 465, endPoint y: 135, distance: 126.7
click at [465, 135] on div "[PERSON_NAME] : Kids Jiujitsu (Current Rank: Grey/White Belt ) - Not ready to g…" at bounding box center [482, 137] width 322 height 29
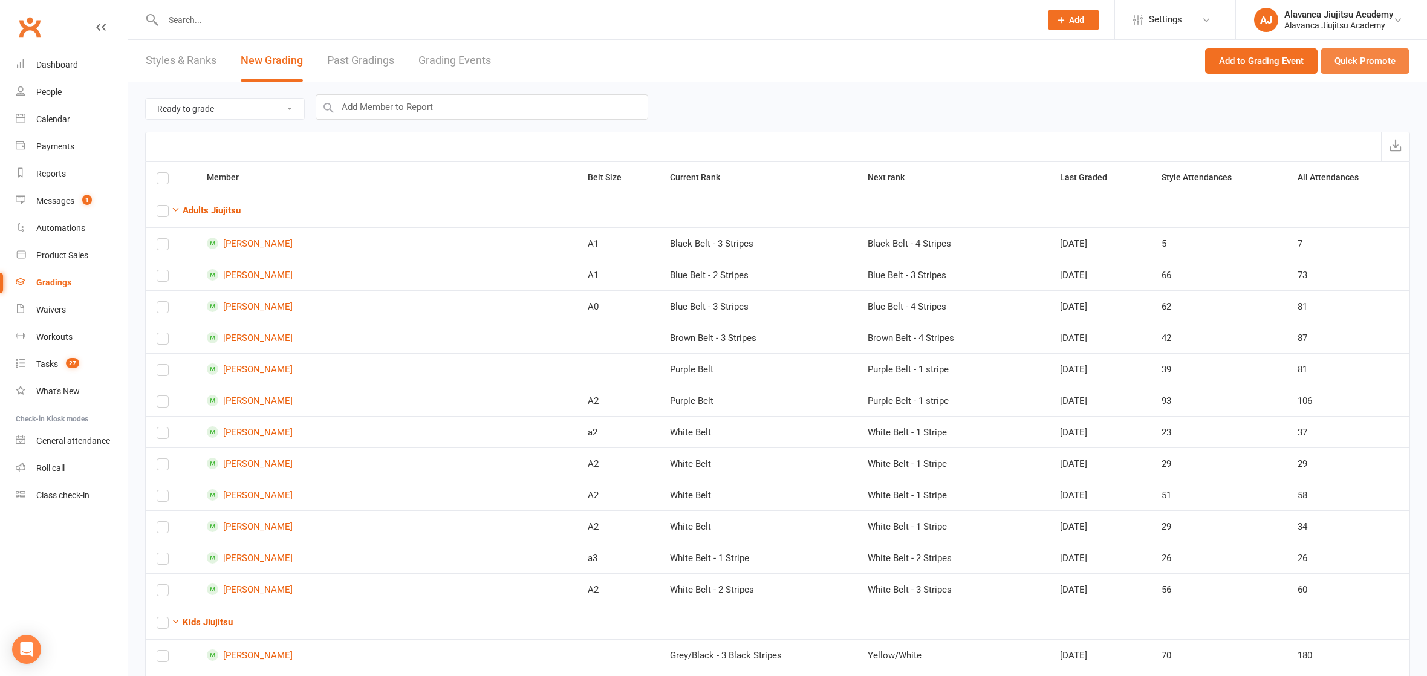
click at [1379, 58] on button "Quick Promote" at bounding box center [1364, 60] width 89 height 25
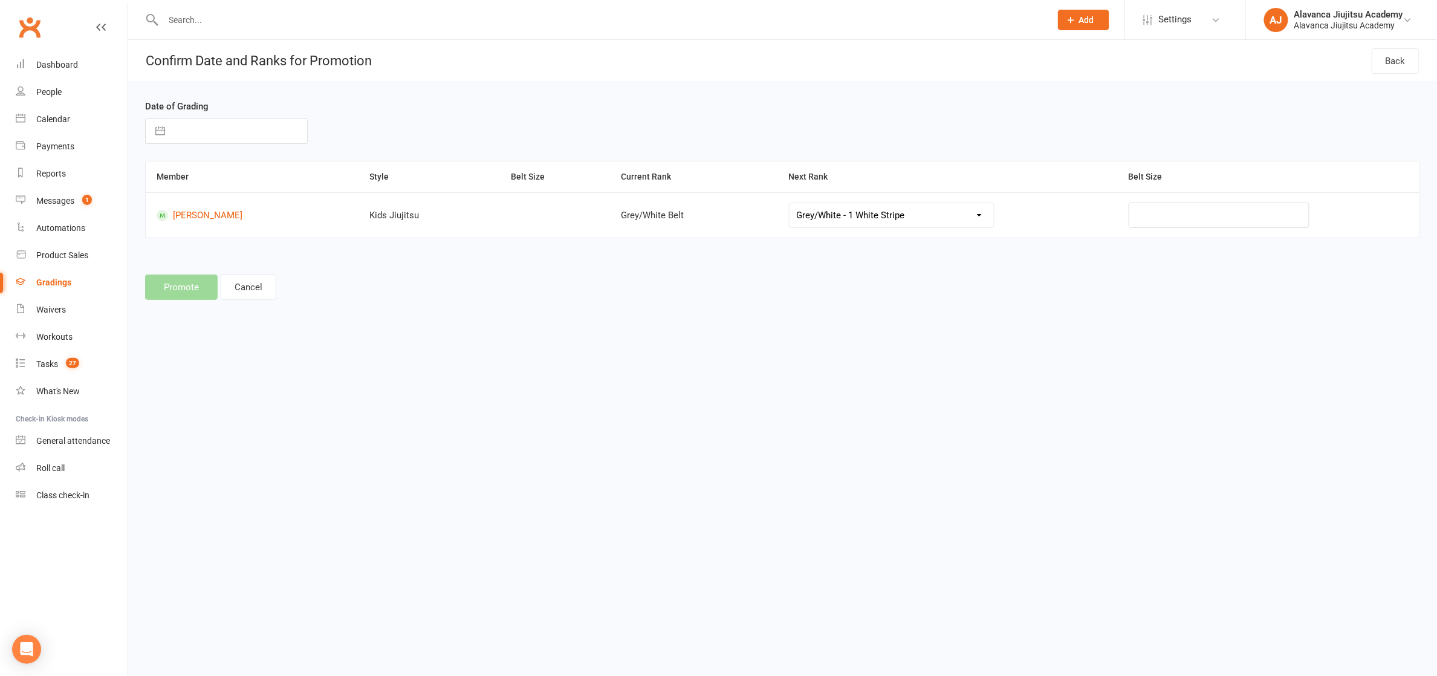
click at [226, 131] on input "text" at bounding box center [239, 131] width 136 height 24
click at [309, 250] on td "11" at bounding box center [312, 246] width 24 height 23
click at [164, 277] on button "Promote" at bounding box center [181, 286] width 73 height 25
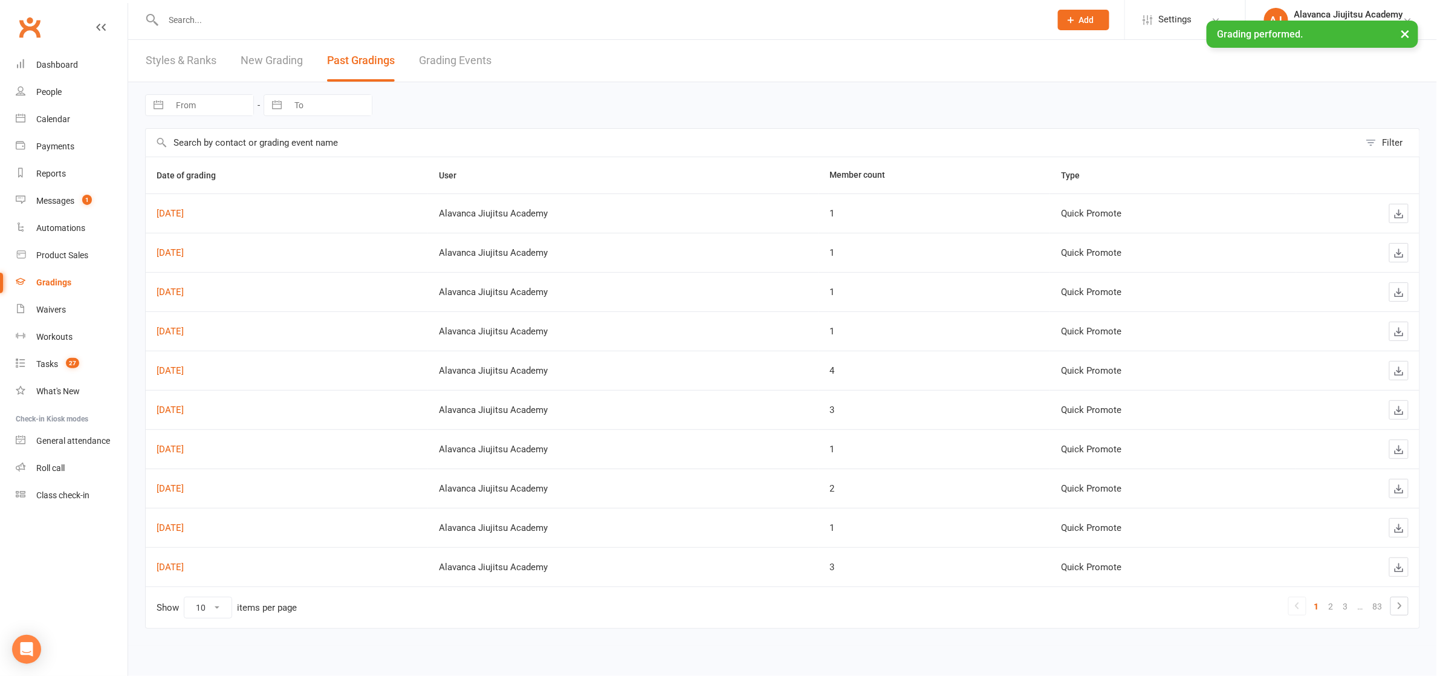
click at [276, 21] on div "× Grading performed." at bounding box center [710, 21] width 1421 height 0
click at [296, 63] on link "New Grading" at bounding box center [272, 61] width 62 height 42
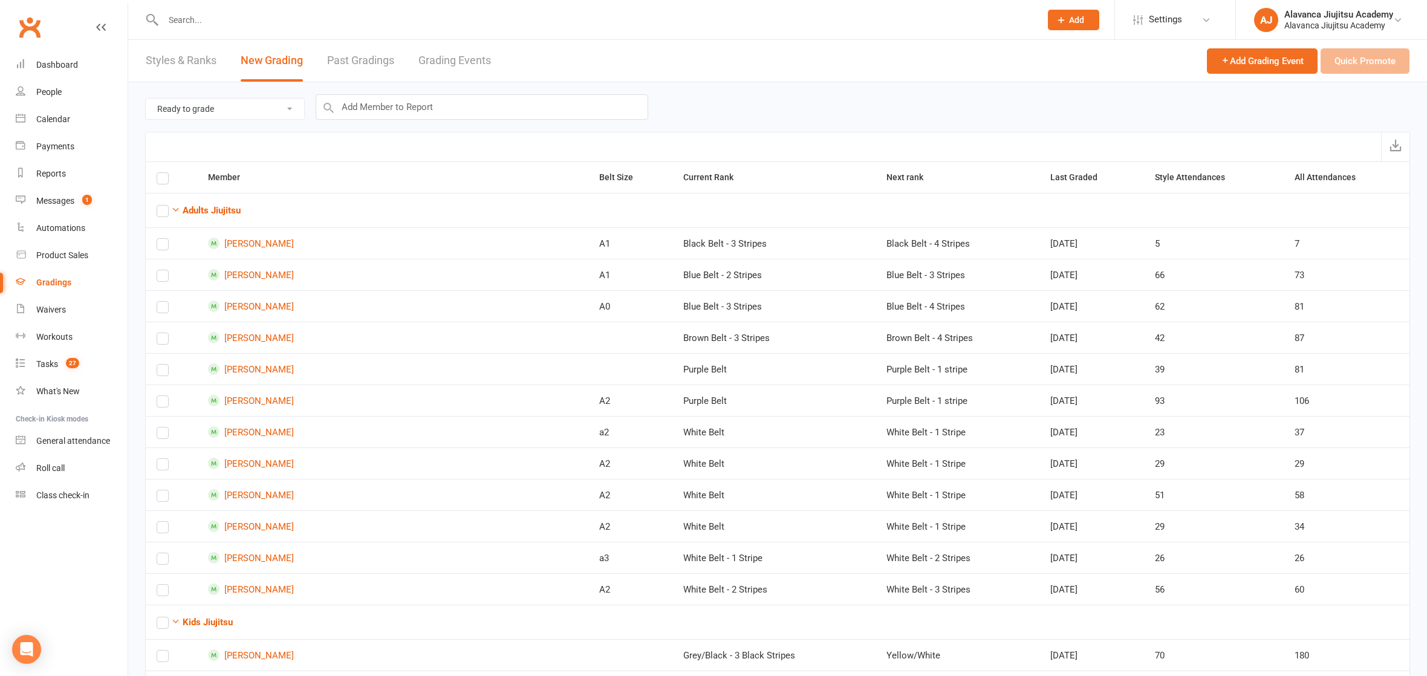
click at [375, 119] on div "Ready to grade All members enrolled in a style Active members enrolled in a sty…" at bounding box center [777, 107] width 1265 height 50
click at [378, 110] on input "text" at bounding box center [482, 106] width 332 height 25
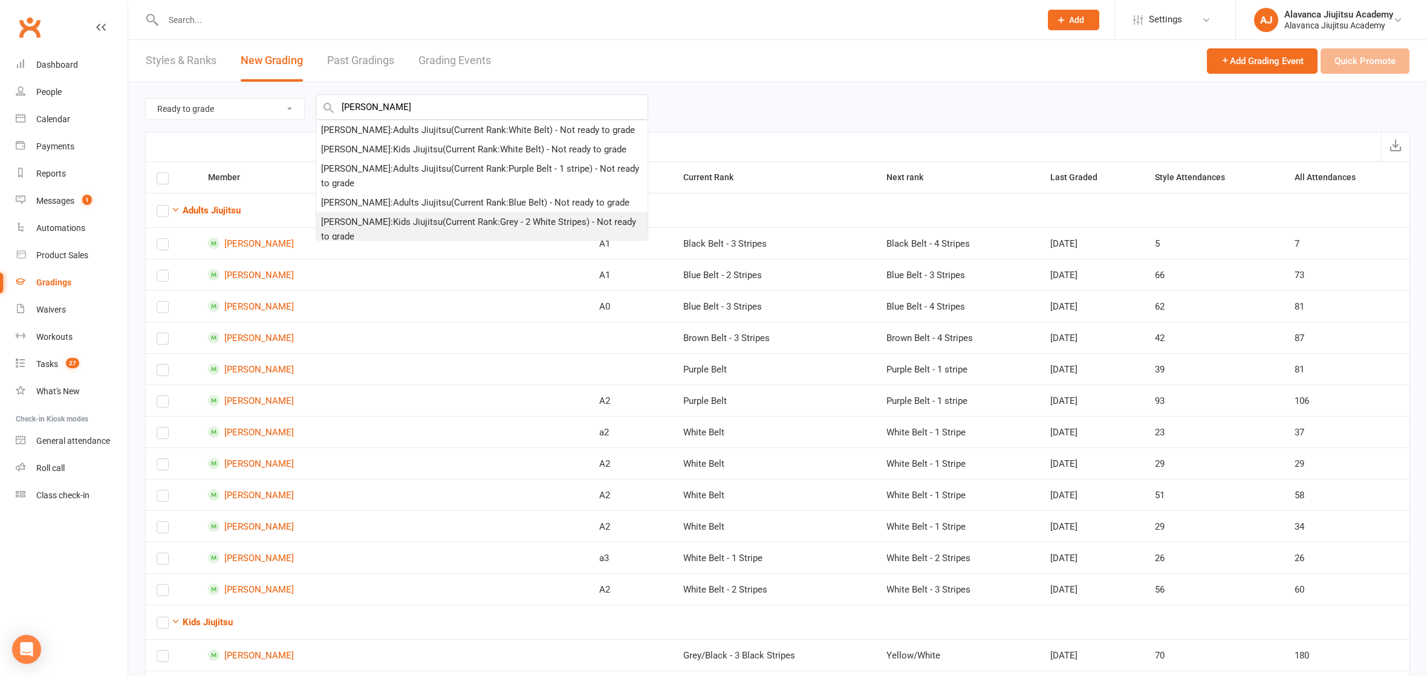
drag, startPoint x: 378, startPoint y: 110, endPoint x: 404, endPoint y: 236, distance: 128.5
click at [404, 236] on div "[PERSON_NAME] : Kids Jiujitsu (Current Rank: Grey - 2 White Stripes ) - Not rea…" at bounding box center [482, 229] width 322 height 29
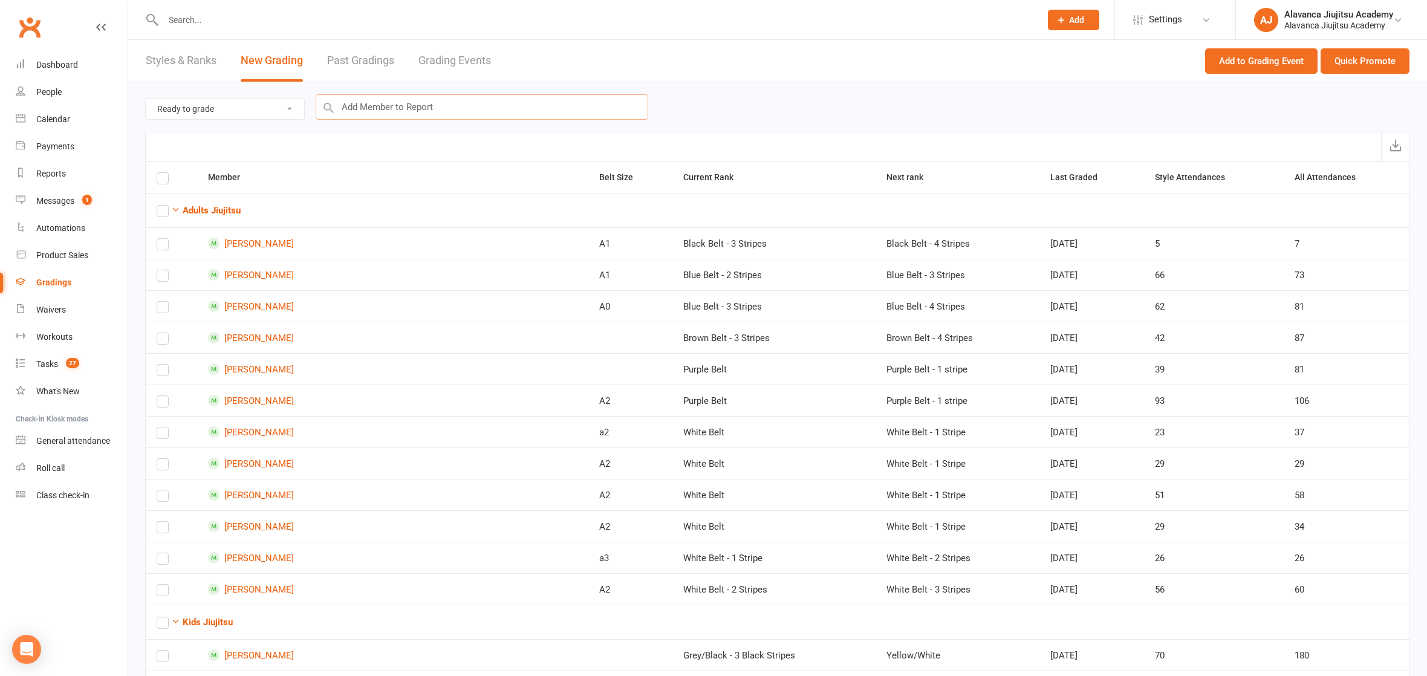
click at [430, 107] on input "text" at bounding box center [482, 106] width 332 height 25
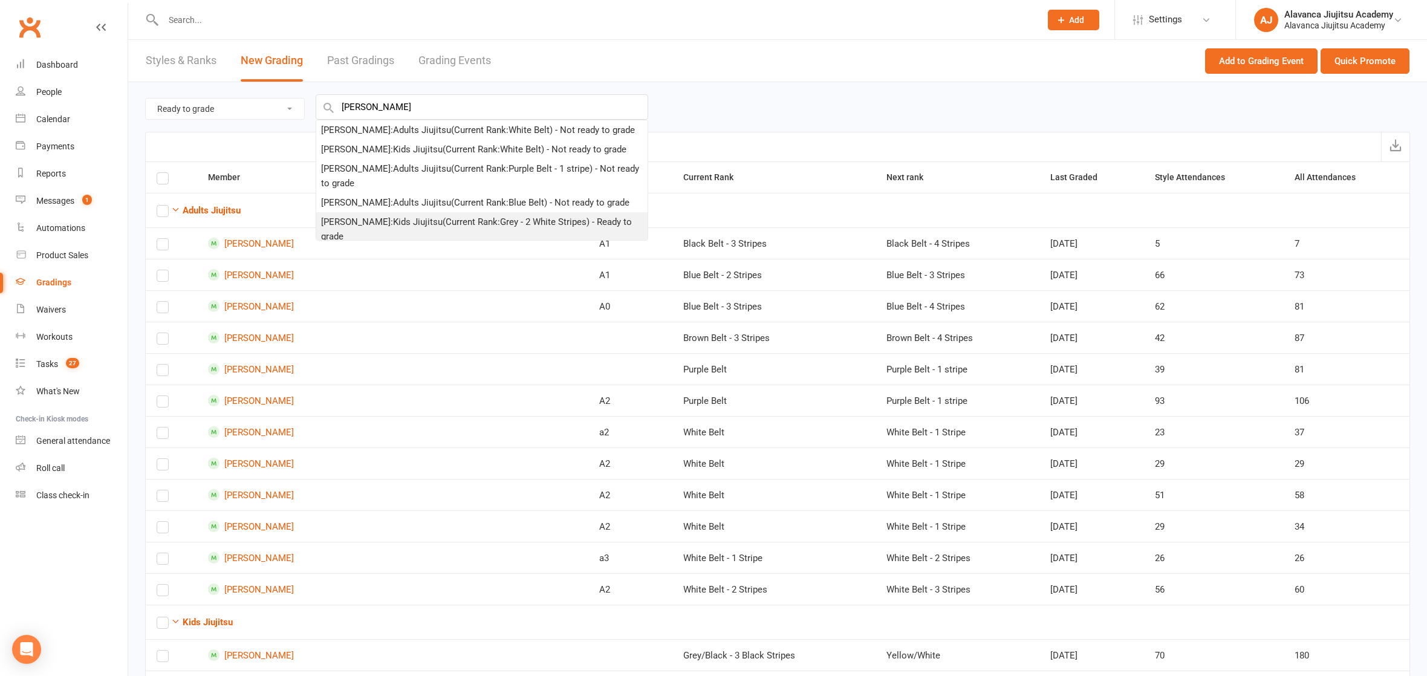
drag, startPoint x: 430, startPoint y: 108, endPoint x: 446, endPoint y: 229, distance: 122.6
click at [446, 229] on div "[PERSON_NAME] : Kids Jiujitsu (Current Rank: Grey - 2 White Stripes ) - Ready t…" at bounding box center [482, 229] width 322 height 29
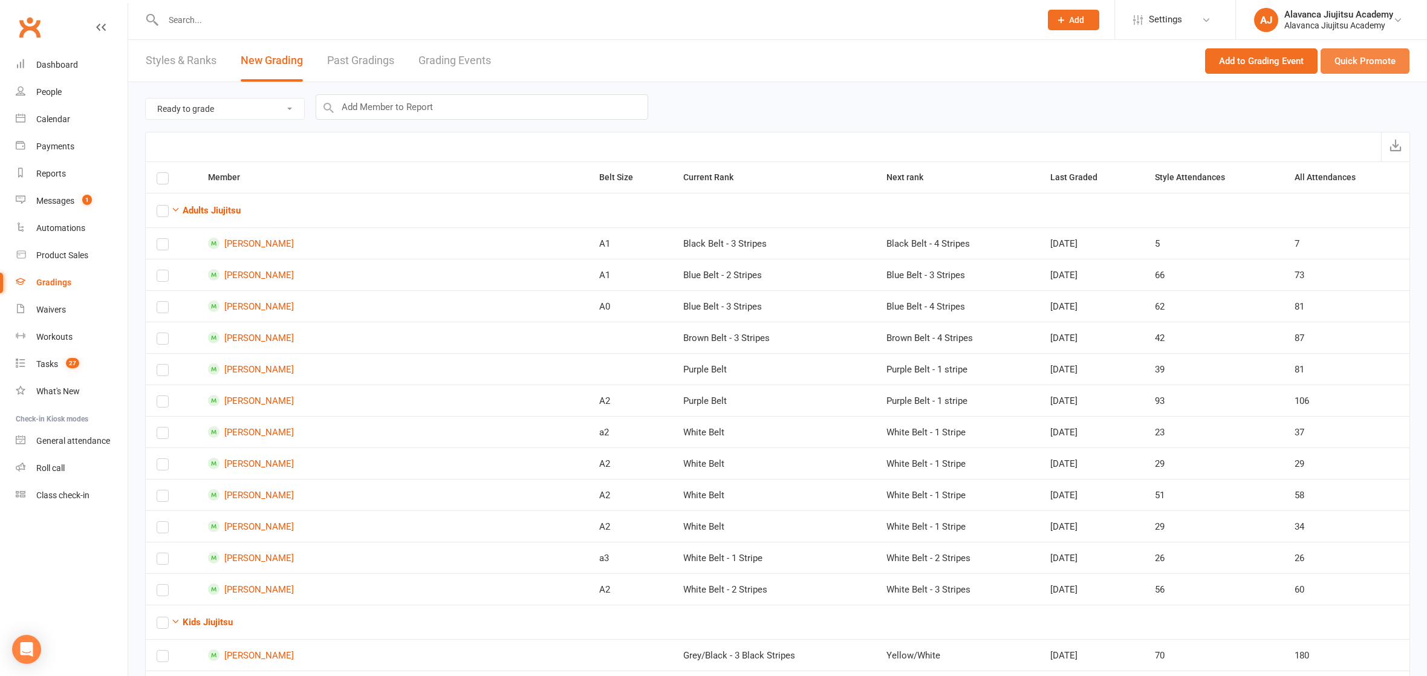
click at [1397, 53] on button "Quick Promote" at bounding box center [1364, 60] width 89 height 25
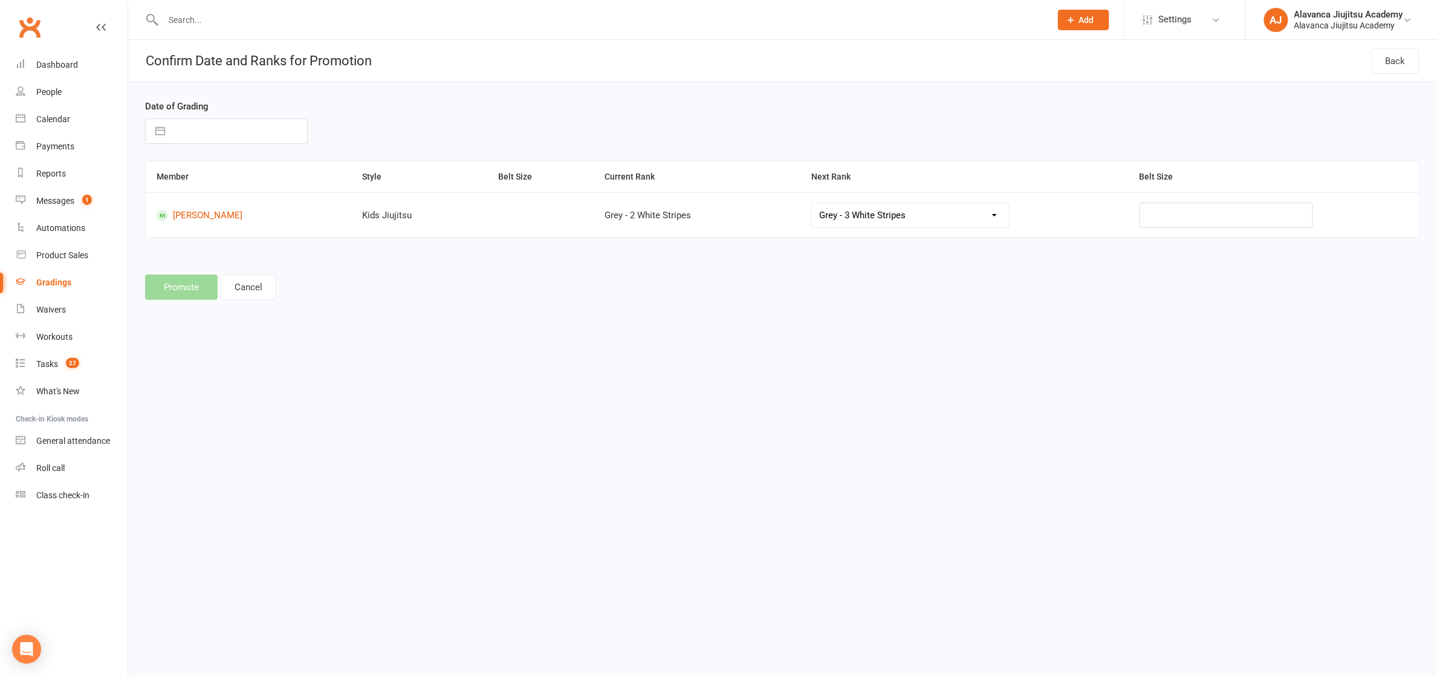
click at [231, 114] on div "Date of Grading Navigate forward to interact with the calendar and select a dat…" at bounding box center [297, 121] width 323 height 45
click at [227, 123] on input "text" at bounding box center [239, 131] width 136 height 24
click at [194, 273] on td "13" at bounding box center [195, 269] width 24 height 23
click at [196, 285] on button "Promote" at bounding box center [181, 286] width 73 height 25
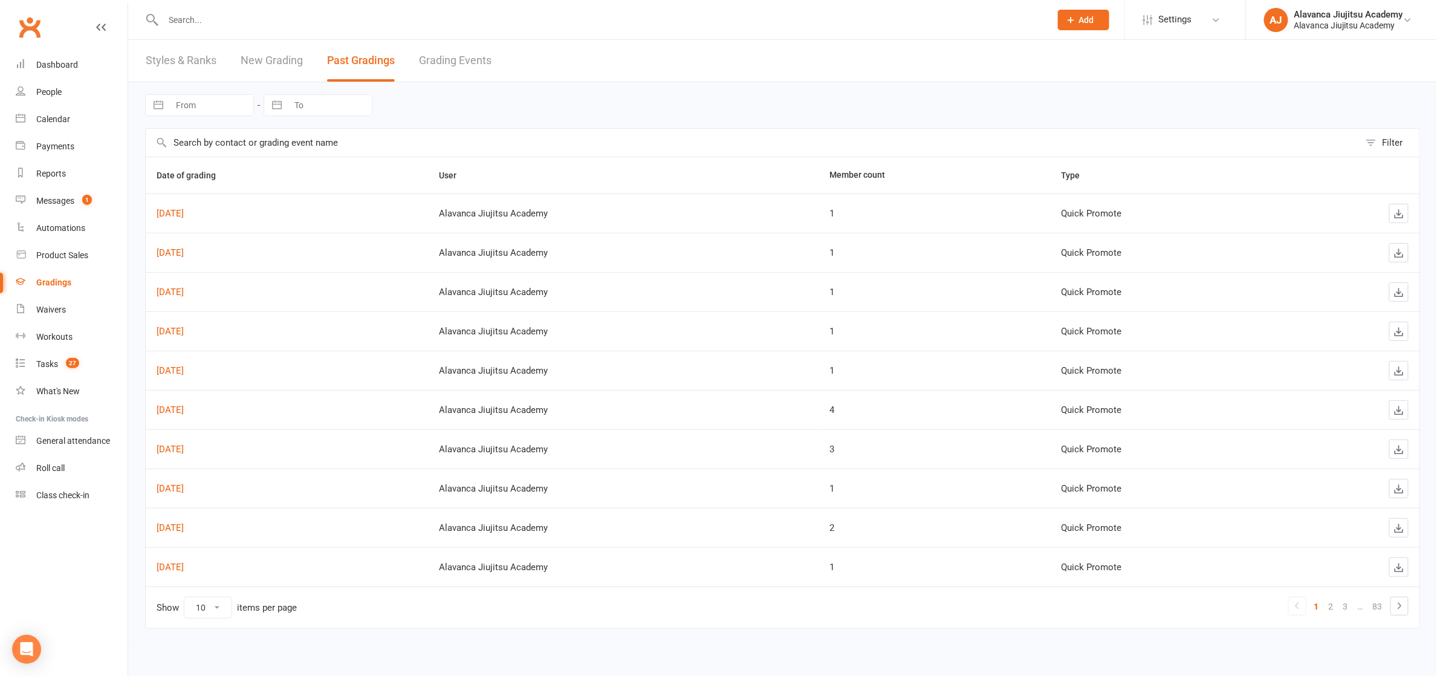
click at [234, 147] on input "text" at bounding box center [753, 143] width 1214 height 28
click at [279, 56] on link "New Grading" at bounding box center [272, 61] width 62 height 42
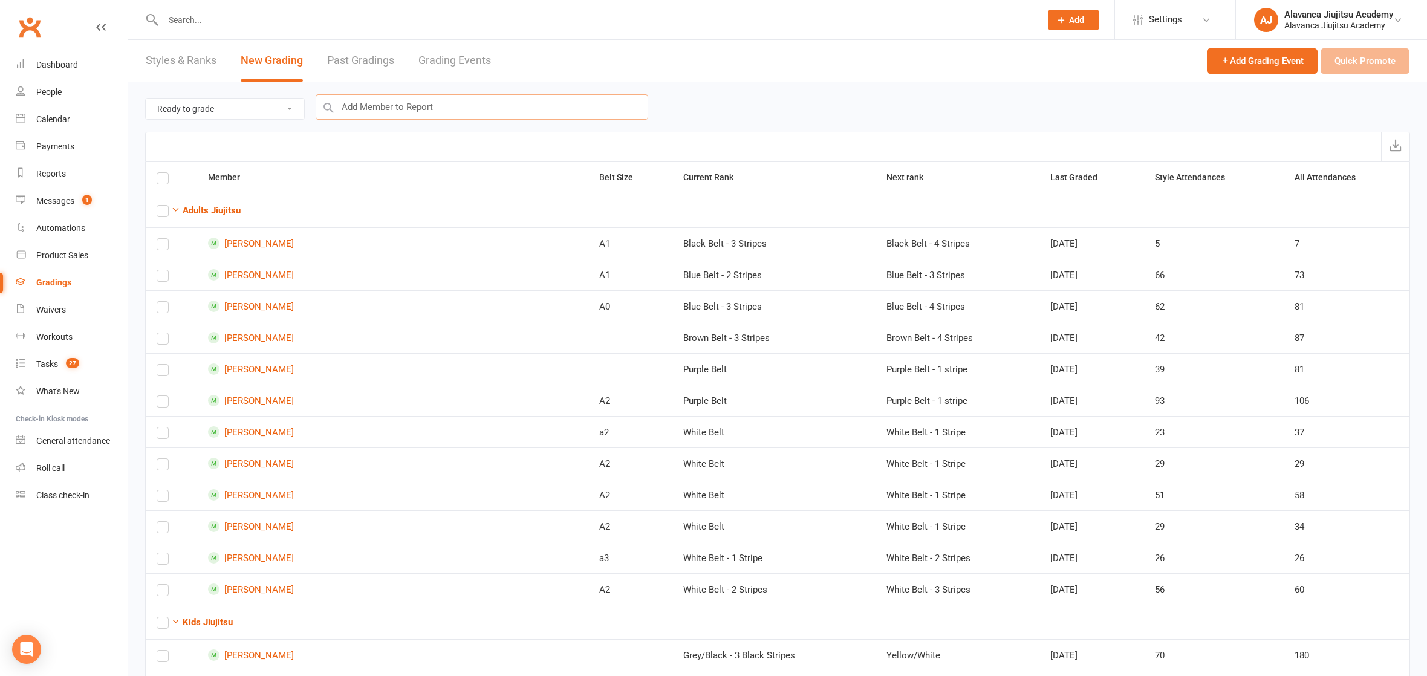
click at [374, 103] on input "text" at bounding box center [482, 106] width 332 height 25
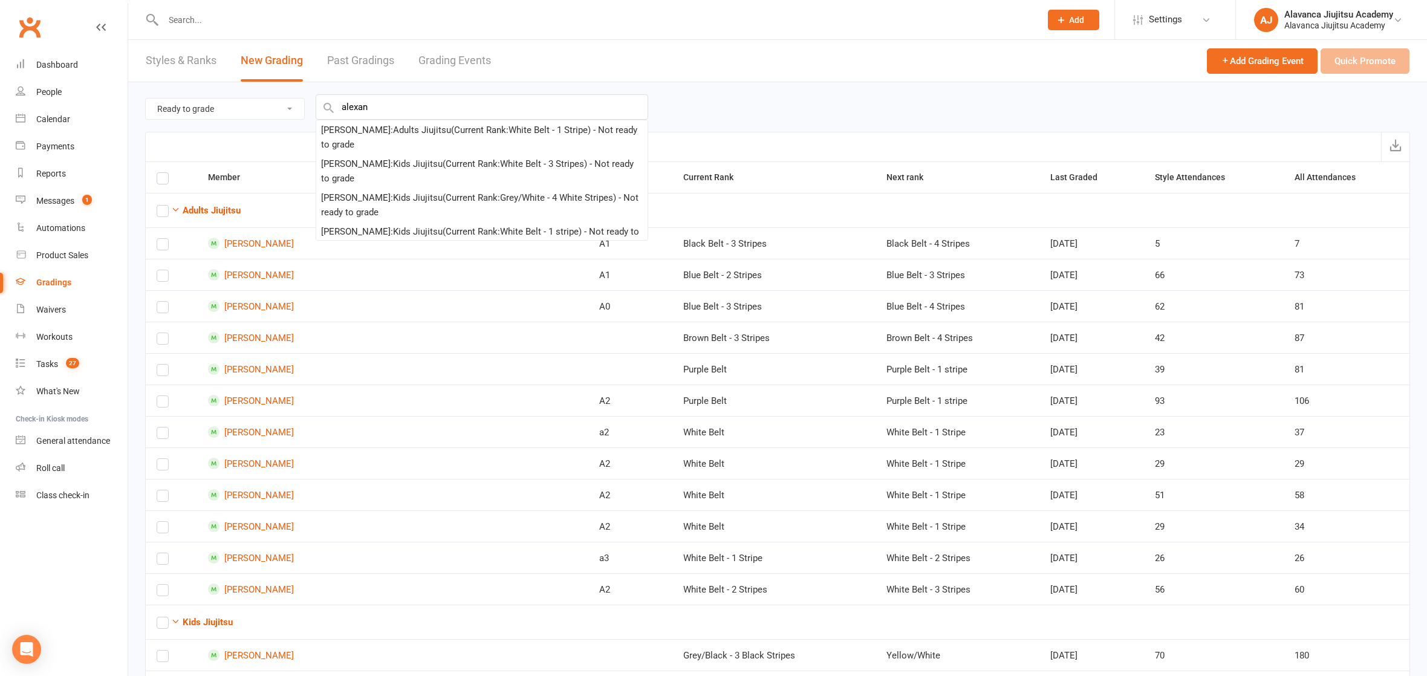
drag, startPoint x: 376, startPoint y: 98, endPoint x: 397, endPoint y: 167, distance: 72.7
click at [386, 167] on div "[PERSON_NAME] : Kids Jiujitsu (Current Rank: White Belt - 3 Stripes ) - Not rea…" at bounding box center [482, 171] width 322 height 29
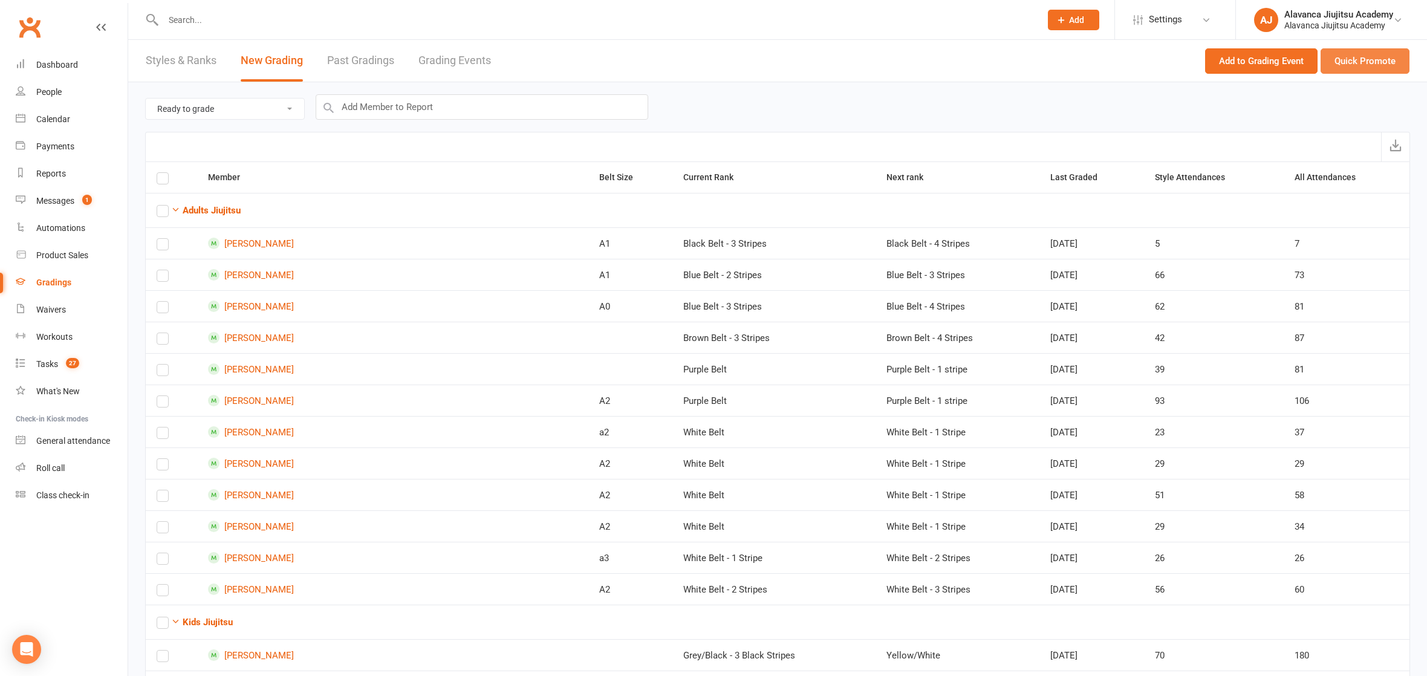
click at [1395, 59] on button "Quick Promote" at bounding box center [1364, 60] width 89 height 25
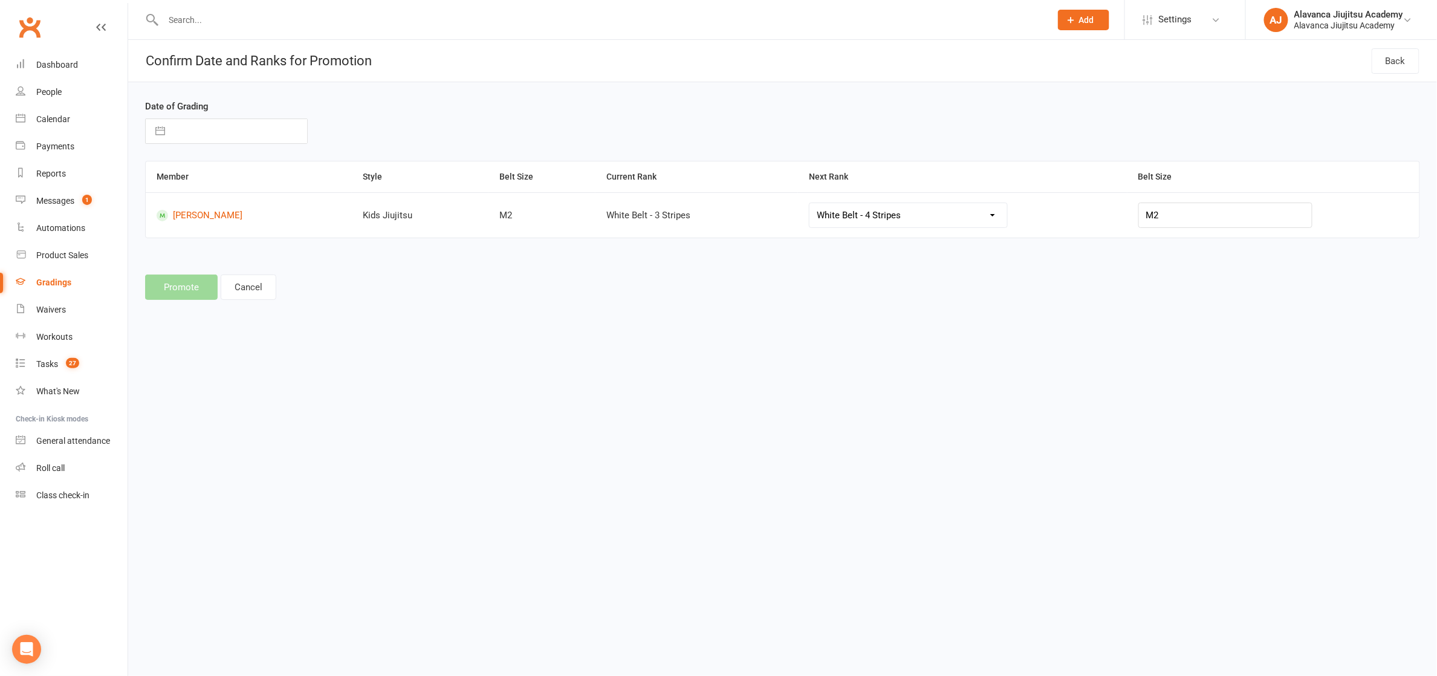
click at [216, 131] on input "text" at bounding box center [239, 131] width 136 height 24
click at [217, 273] on td "14" at bounding box center [218, 269] width 24 height 23
click at [186, 293] on button "Promote" at bounding box center [181, 286] width 73 height 25
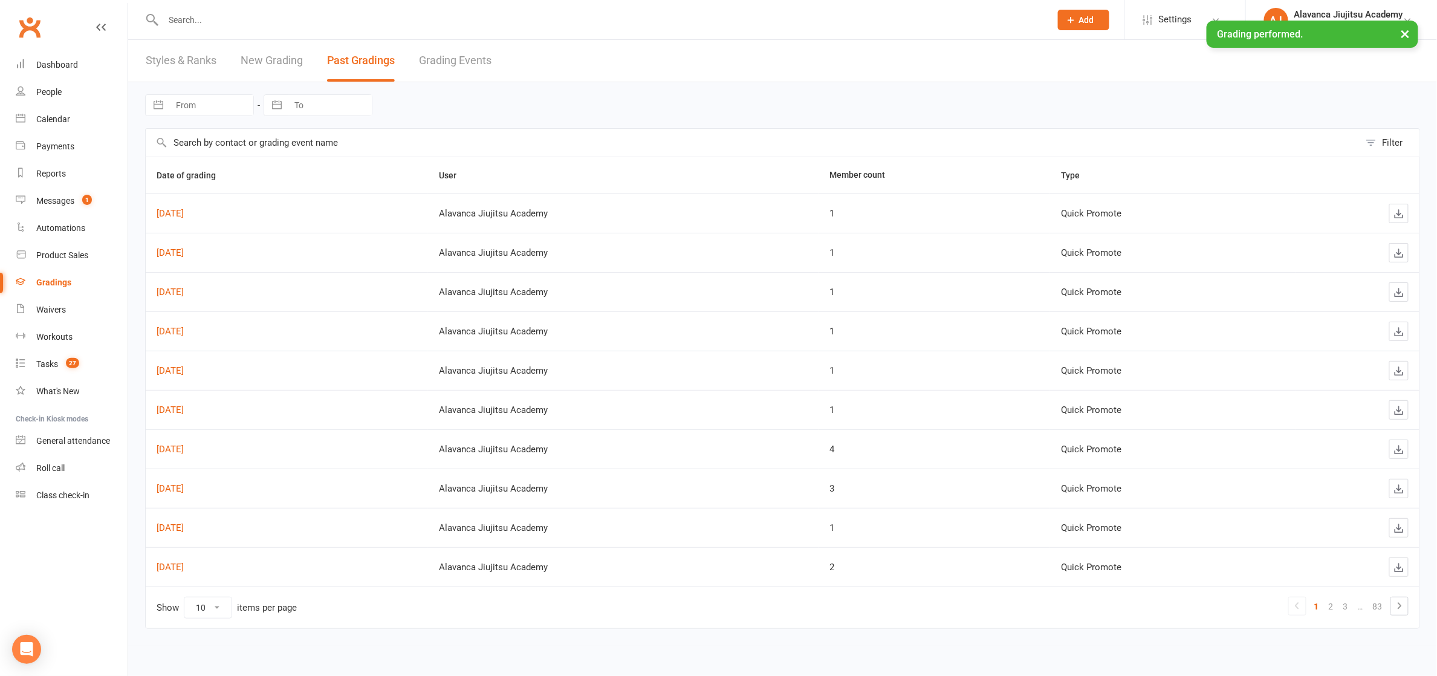
click at [292, 65] on link "New Grading" at bounding box center [272, 61] width 62 height 42
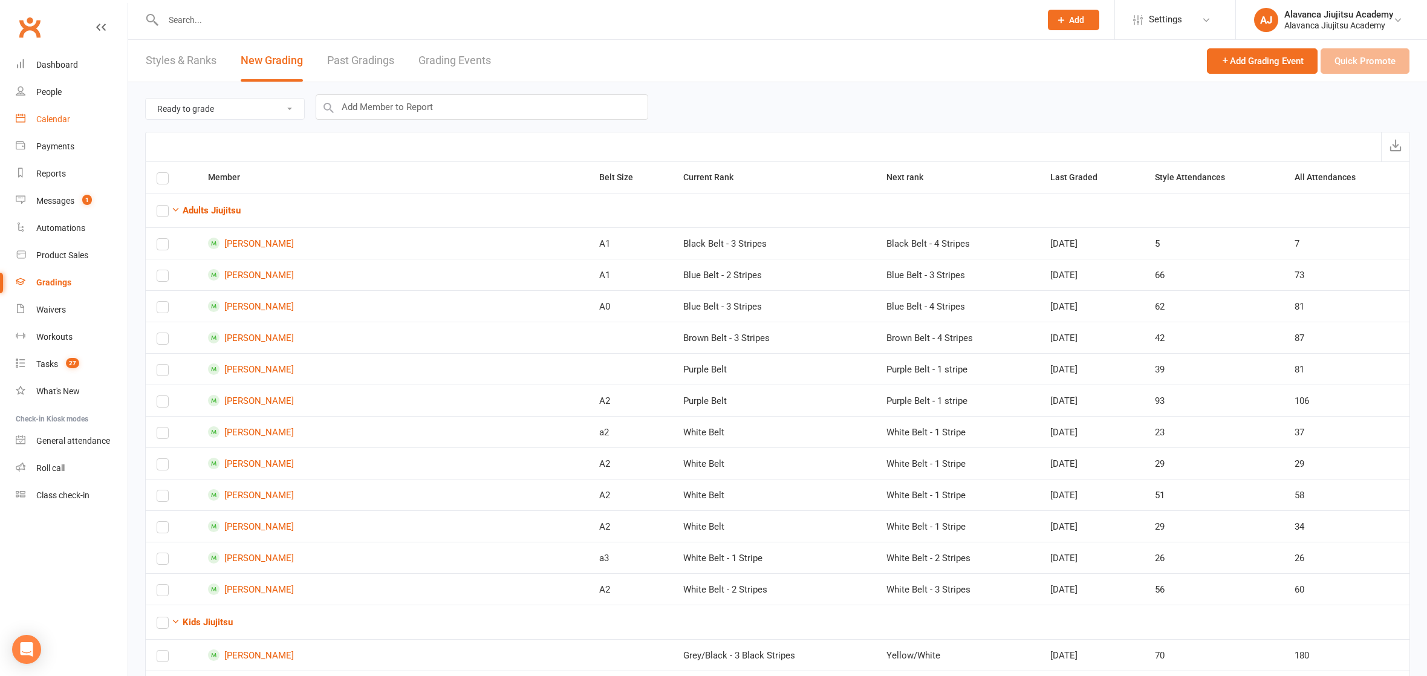
click at [63, 115] on div "Calendar" at bounding box center [53, 119] width 34 height 10
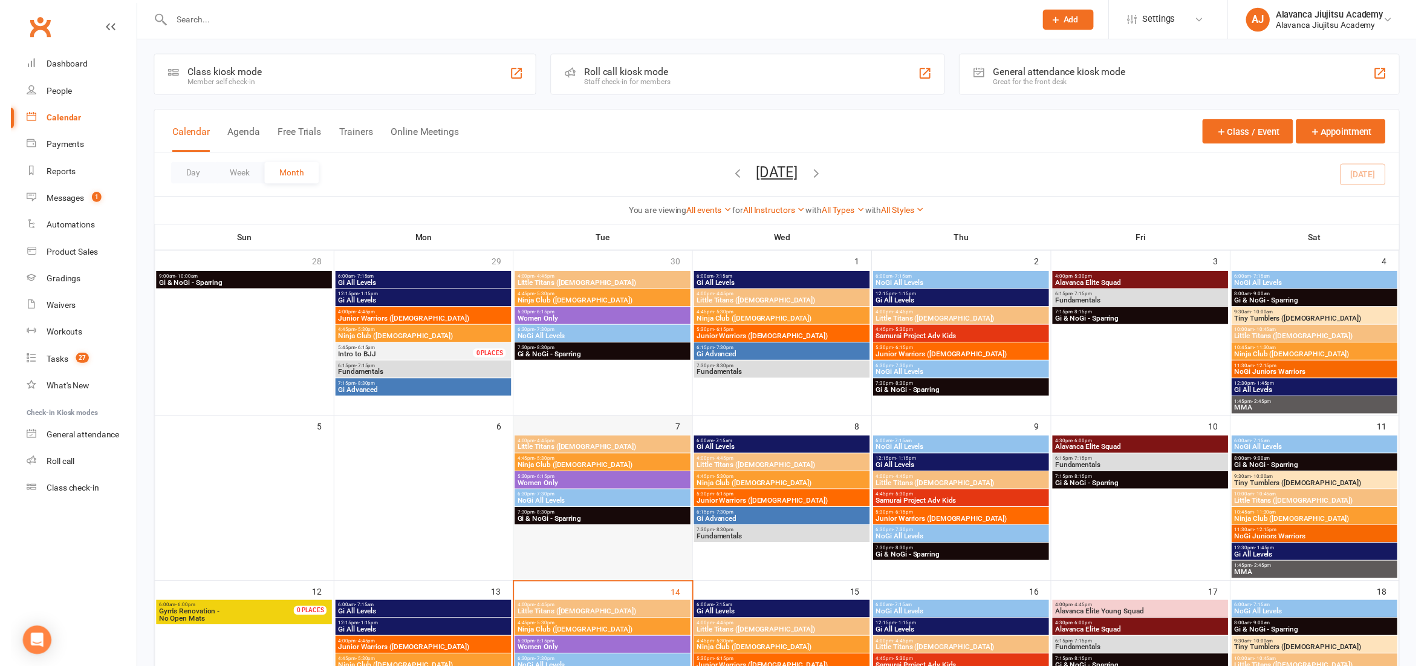
scroll to position [294, 0]
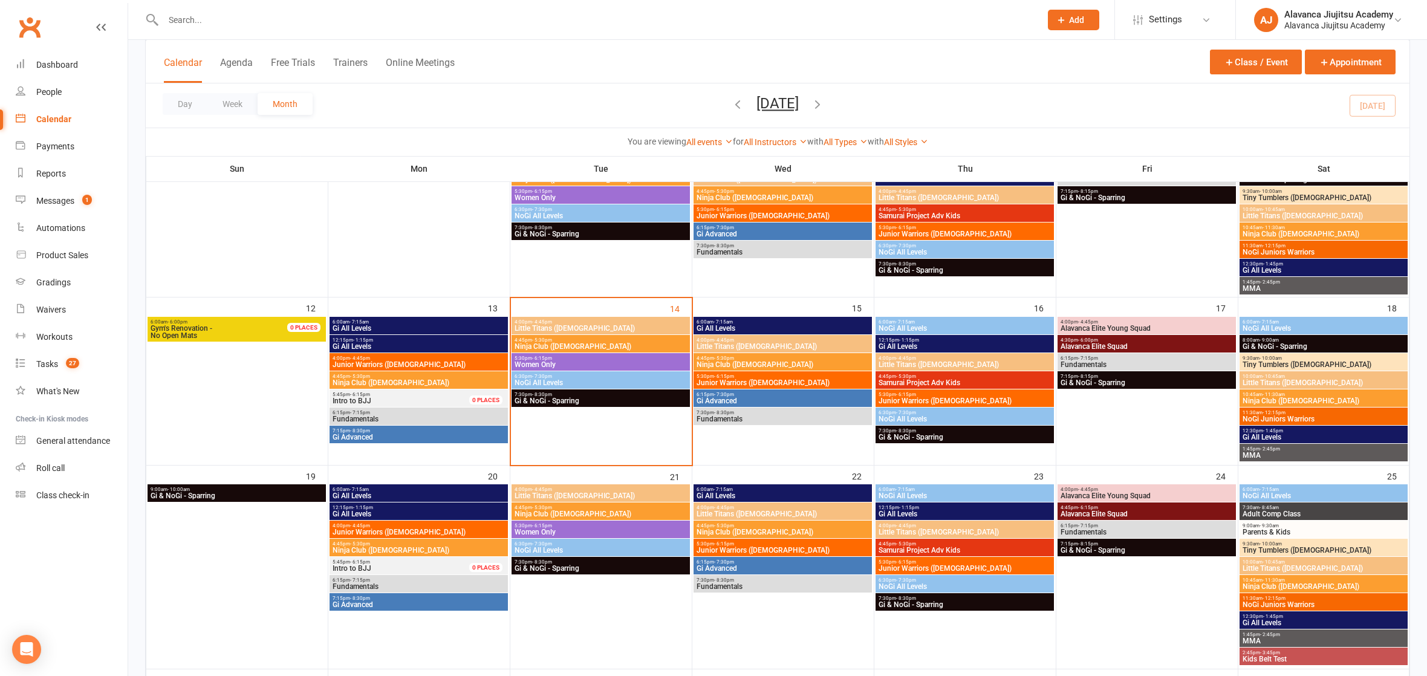
click at [566, 344] on span "Ninja Club ([DEMOGRAPHIC_DATA])" at bounding box center [601, 346] width 174 height 7
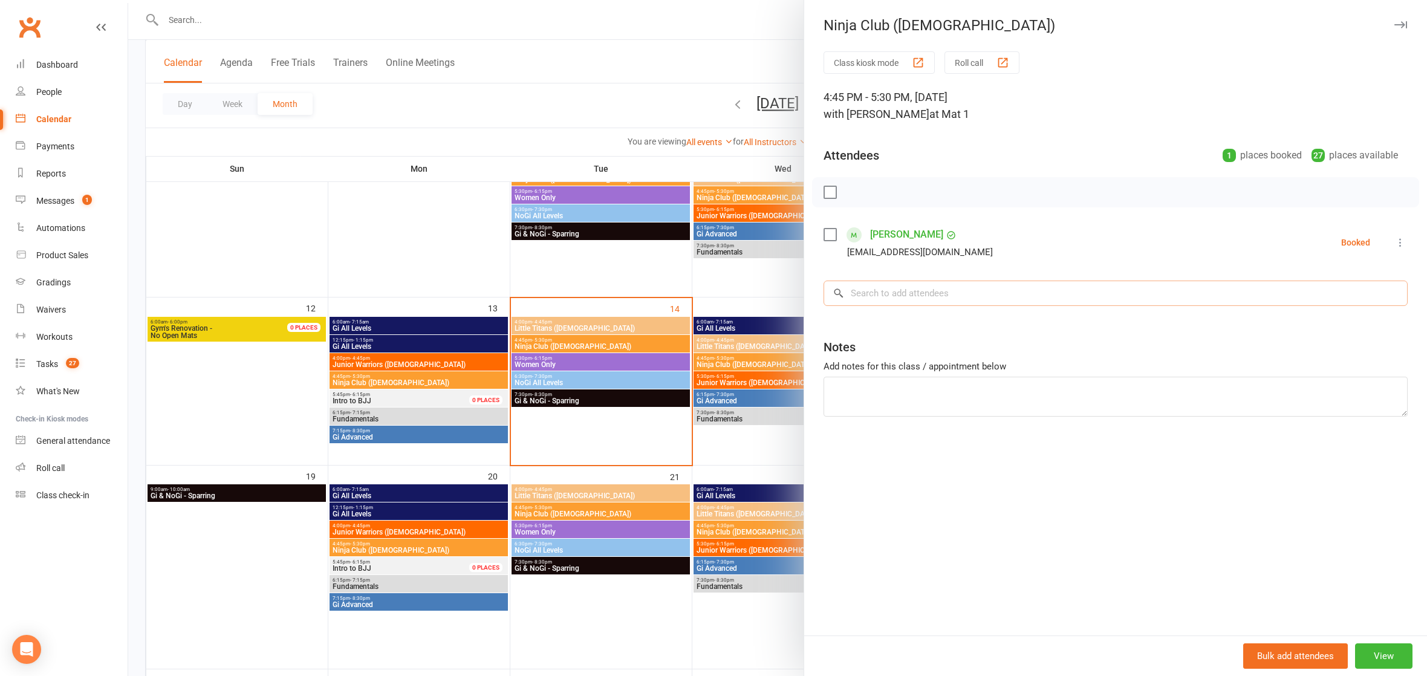
click at [897, 297] on input "search" at bounding box center [1115, 292] width 584 height 25
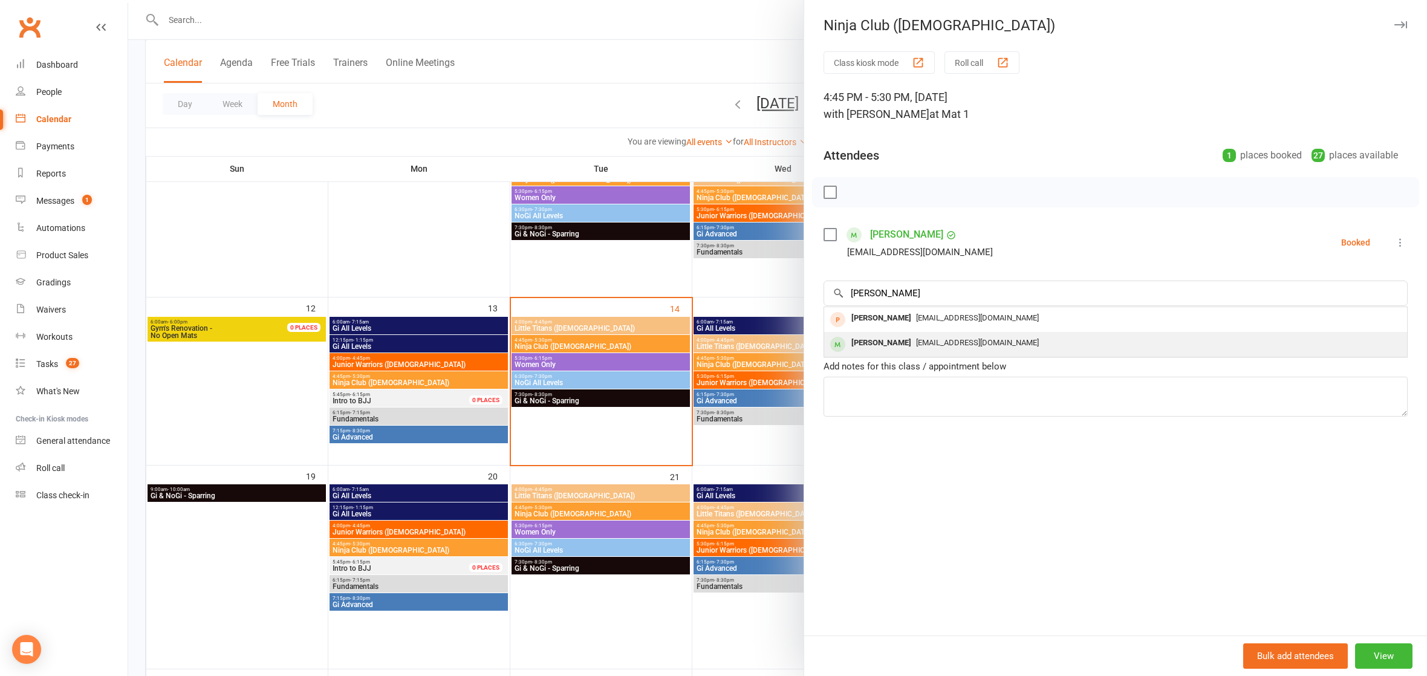
drag, startPoint x: 895, startPoint y: 299, endPoint x: 898, endPoint y: 341, distance: 41.8
click at [898, 341] on div "[PERSON_NAME]" at bounding box center [881, 343] width 70 height 18
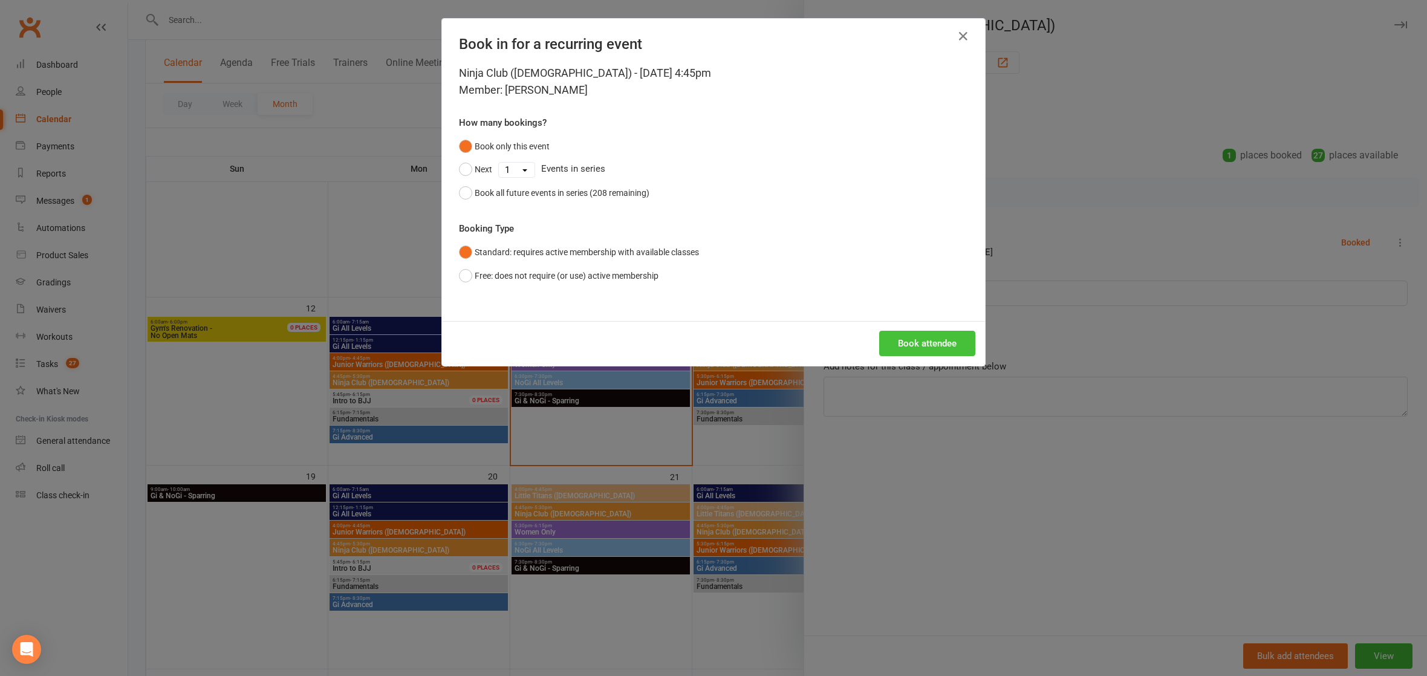
click at [912, 345] on button "Book attendee" at bounding box center [927, 343] width 96 height 25
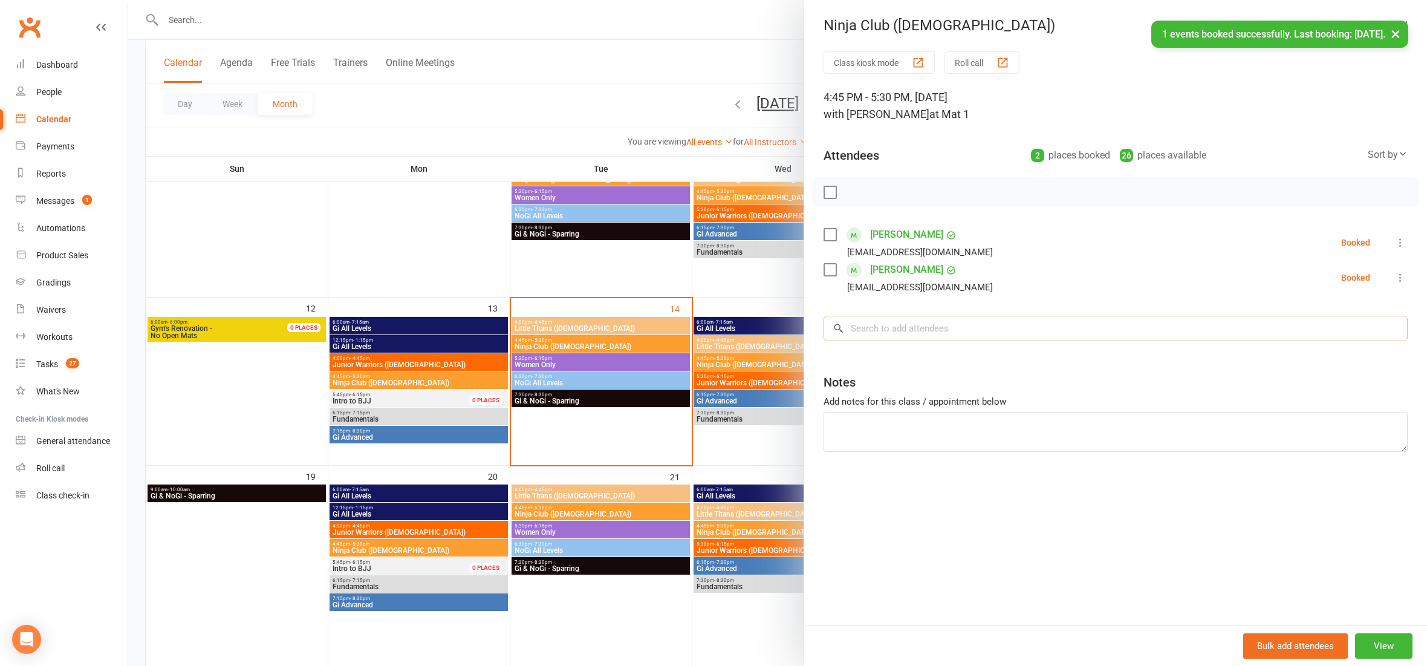
click at [911, 333] on input "search" at bounding box center [1115, 328] width 584 height 25
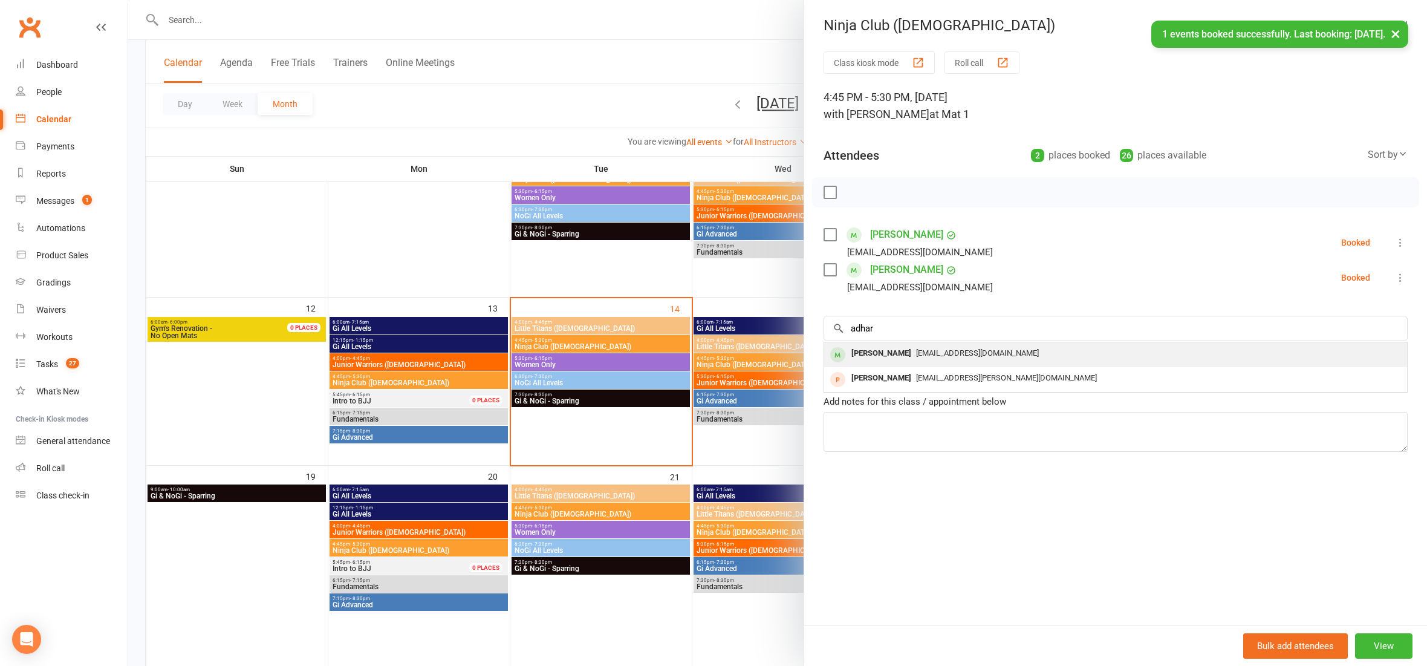
click at [916, 349] on span "[EMAIL_ADDRESS][DOMAIN_NAME]" at bounding box center [977, 352] width 123 height 9
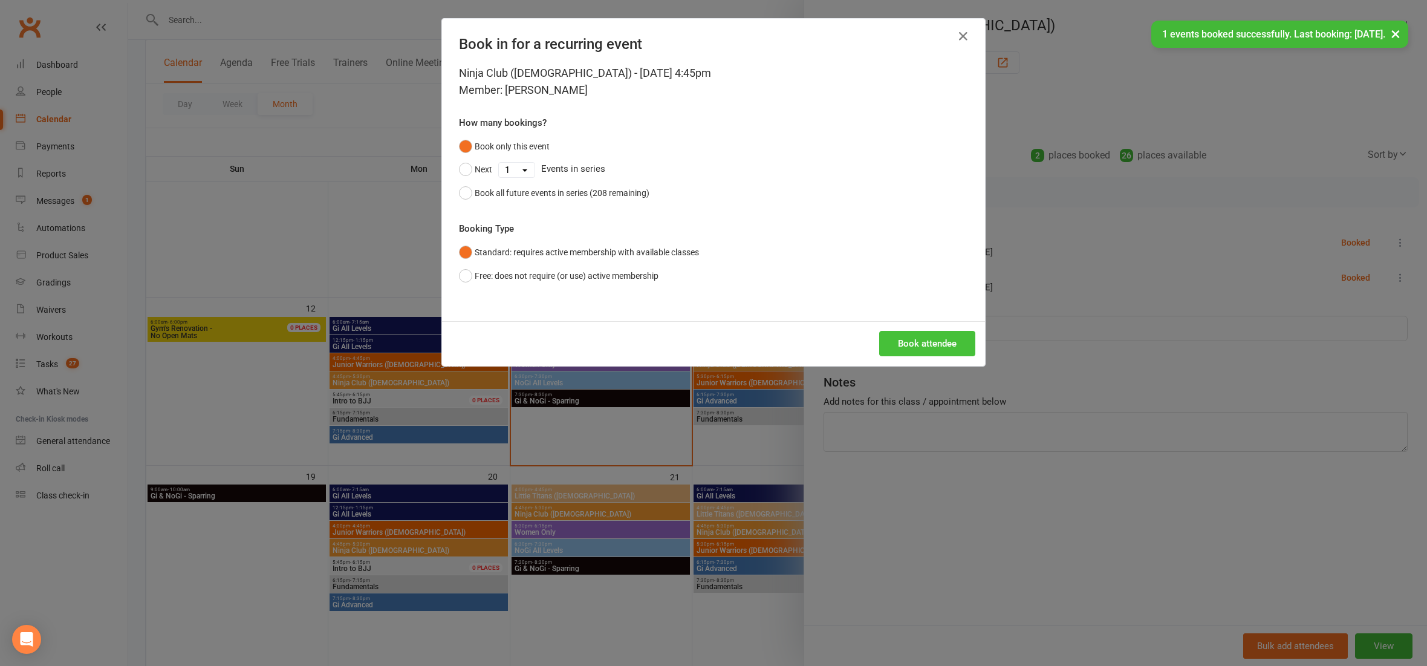
click at [912, 336] on button "Book attendee" at bounding box center [927, 343] width 96 height 25
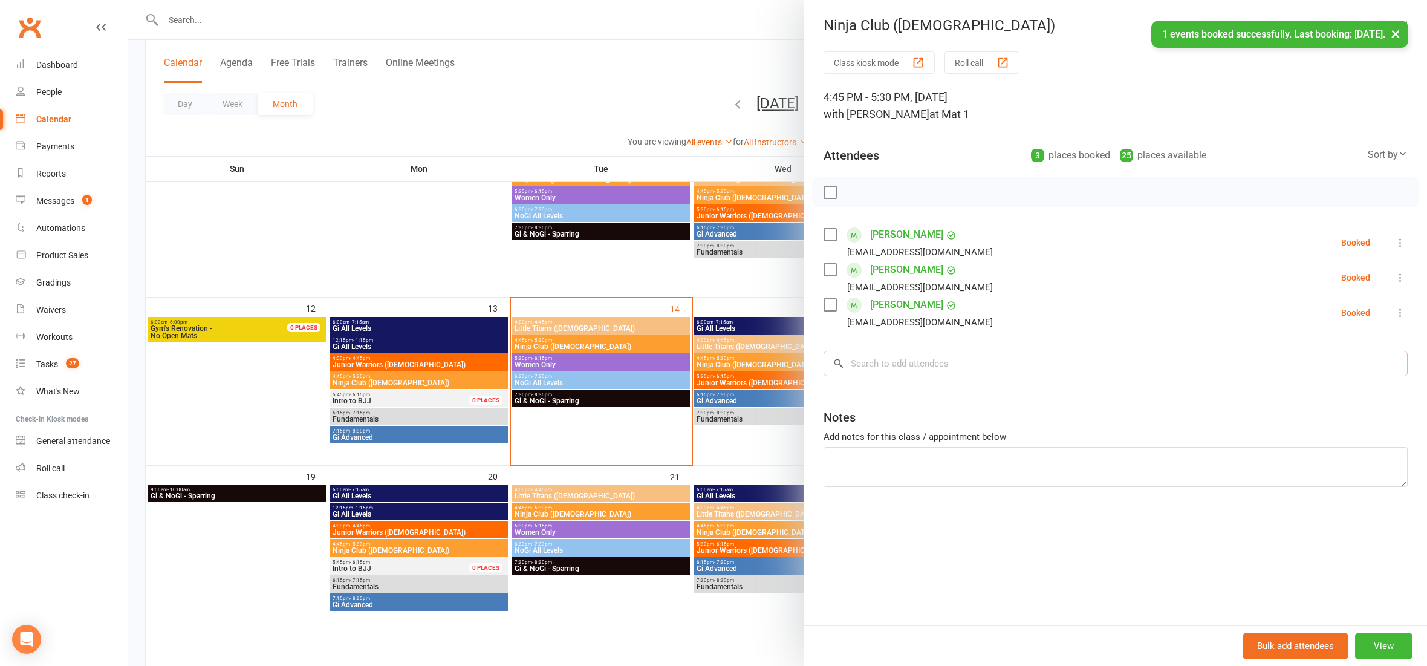
click at [896, 354] on input "search" at bounding box center [1115, 363] width 584 height 25
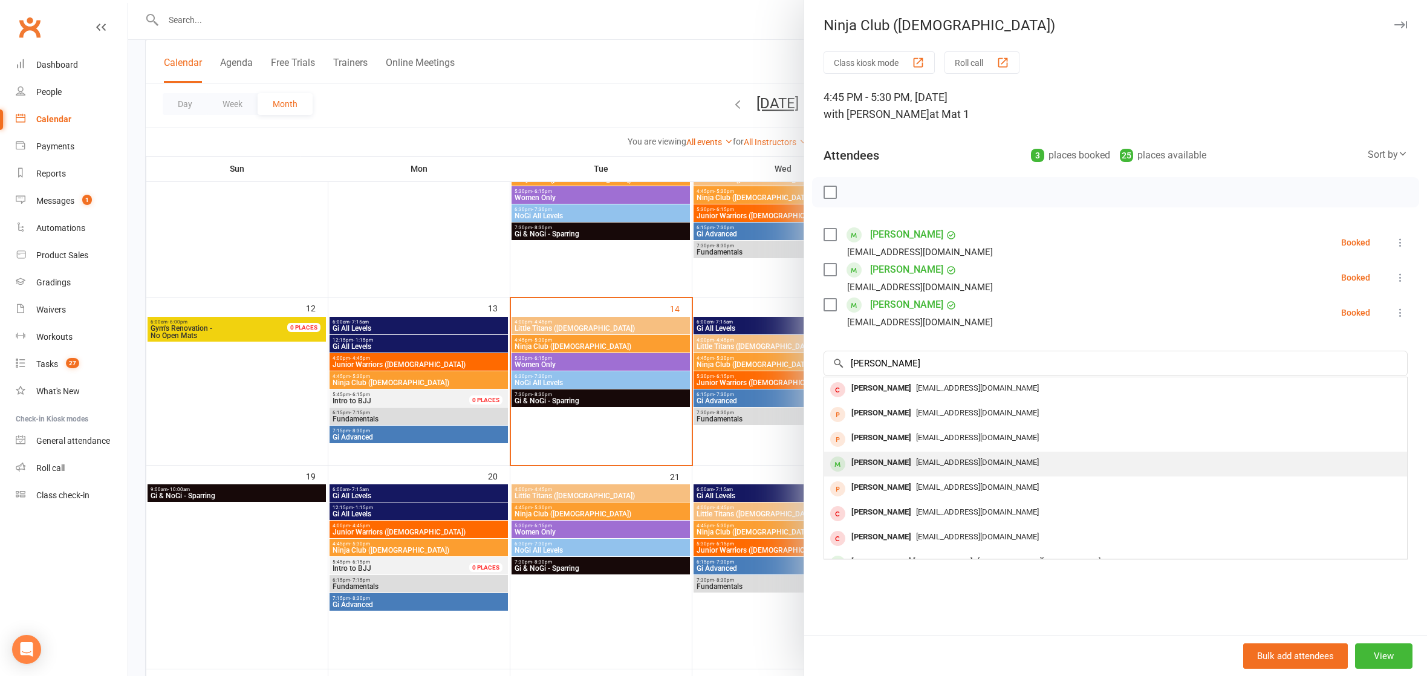
click at [886, 462] on div "[PERSON_NAME]" at bounding box center [881, 463] width 70 height 18
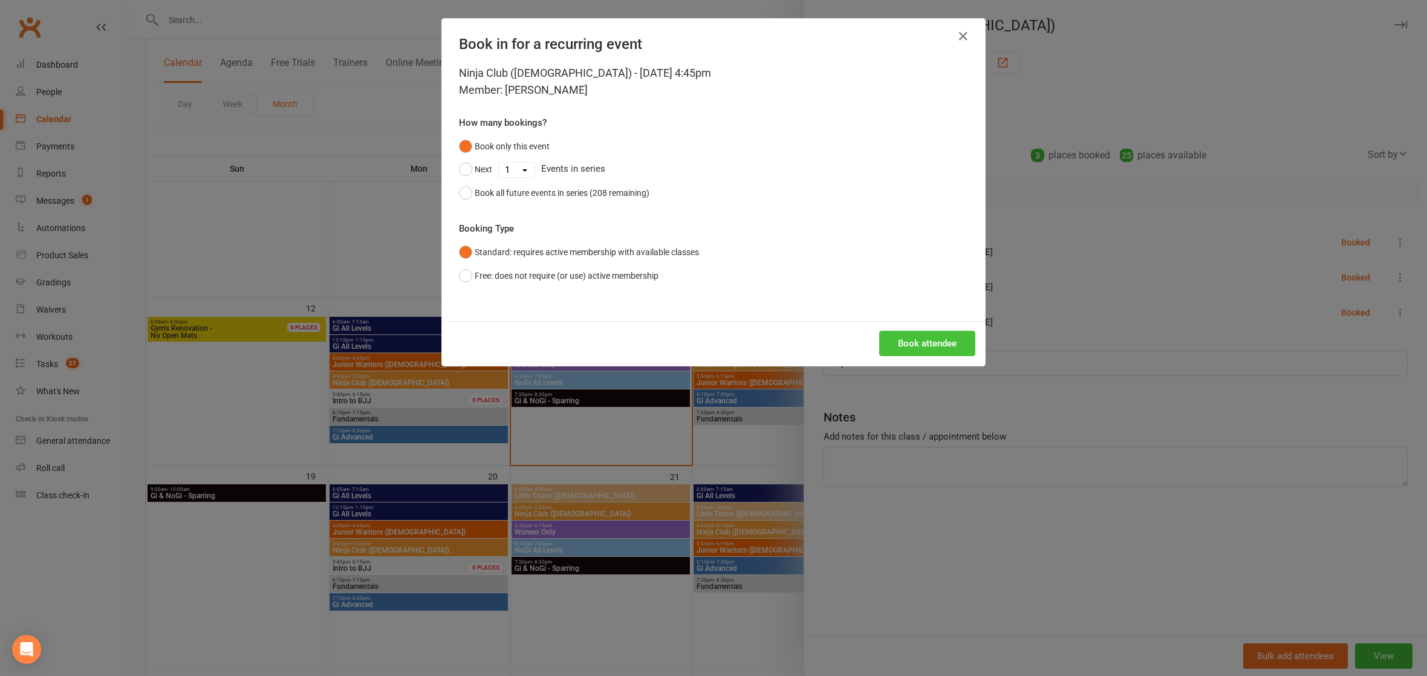
click at [916, 342] on button "Book attendee" at bounding box center [927, 343] width 96 height 25
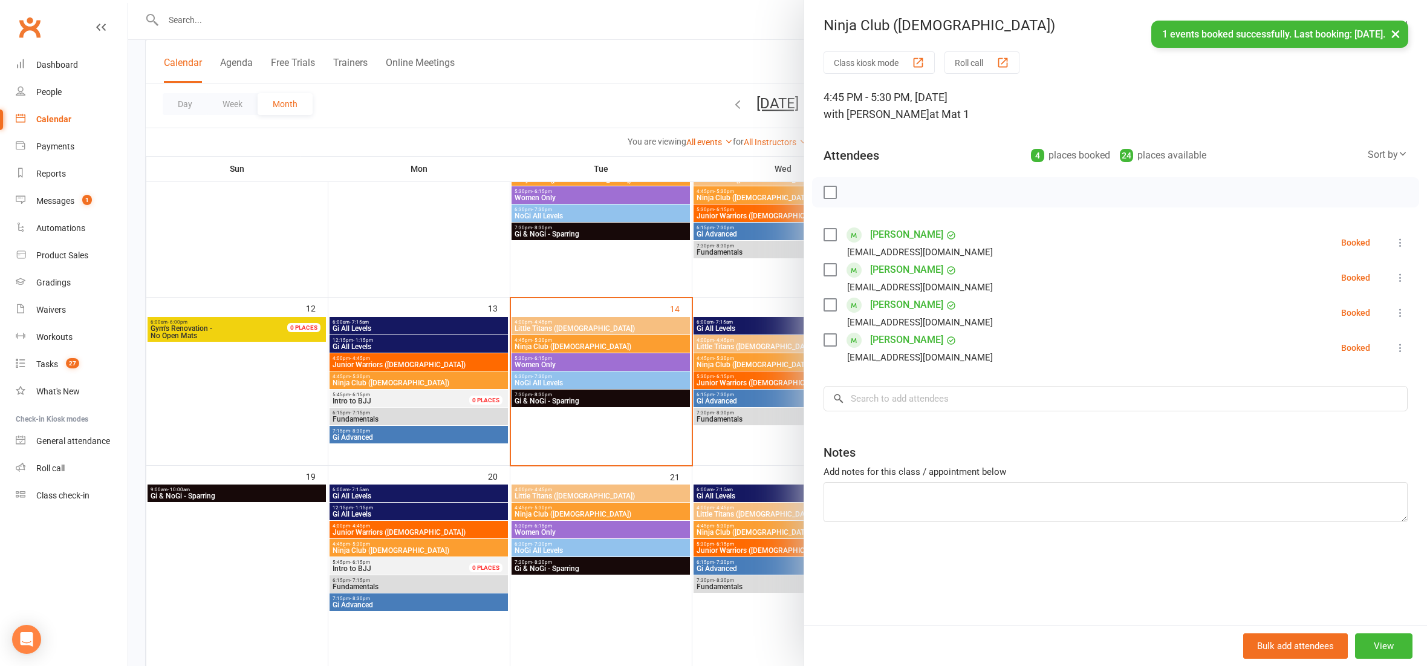
click at [892, 382] on div "Class kiosk mode Roll call 4:45 PM - 5:30 PM, [DATE] with [PERSON_NAME] at Mat …" at bounding box center [1115, 338] width 623 height 574
drag, startPoint x: 926, startPoint y: 393, endPoint x: 931, endPoint y: 390, distance: 6.2
click at [931, 390] on input "search" at bounding box center [1115, 398] width 584 height 25
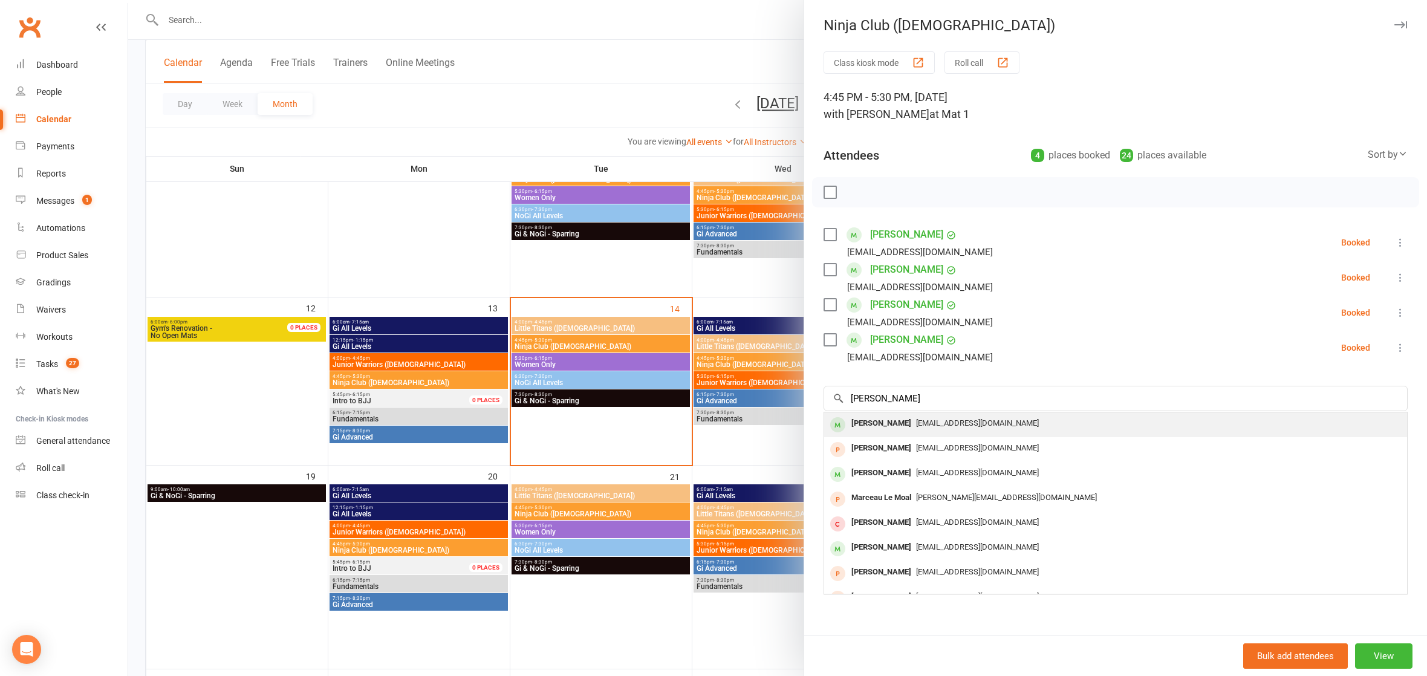
click at [944, 426] on div "[EMAIL_ADDRESS][DOMAIN_NAME]" at bounding box center [1115, 424] width 573 height 18
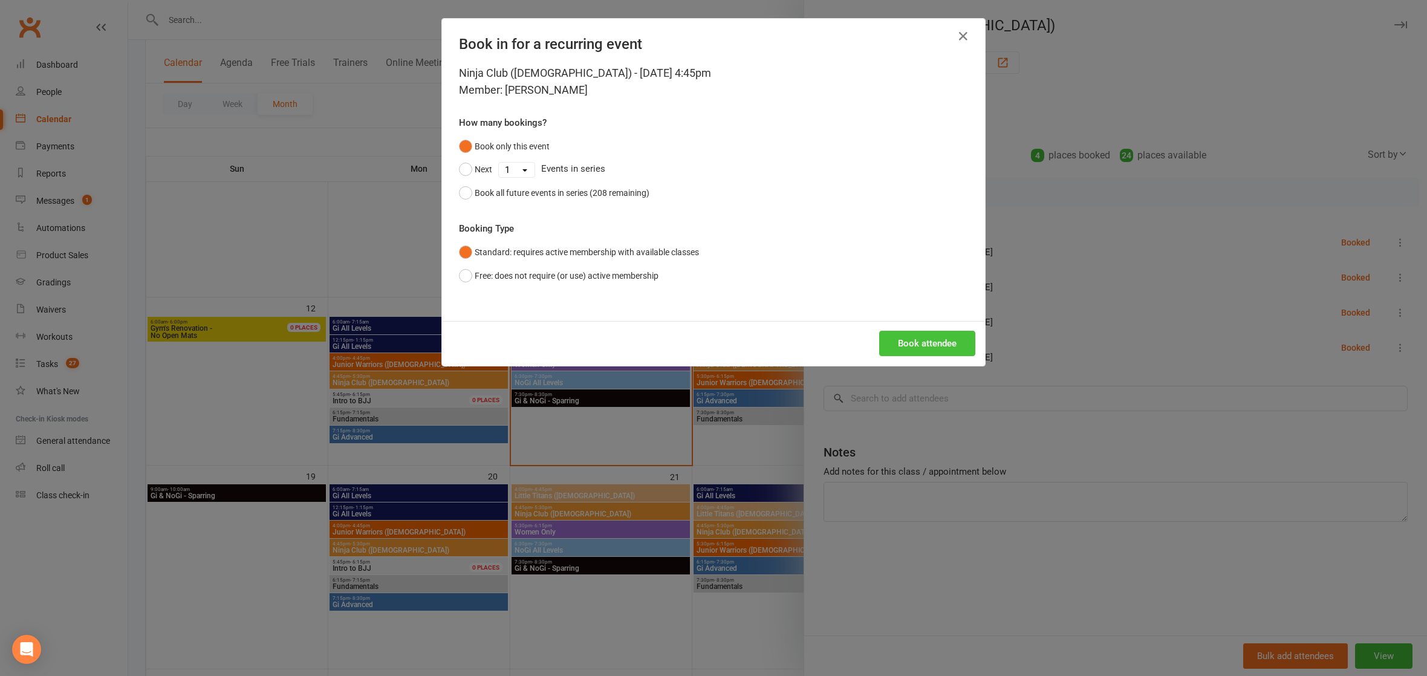
click at [925, 331] on button "Book attendee" at bounding box center [927, 343] width 96 height 25
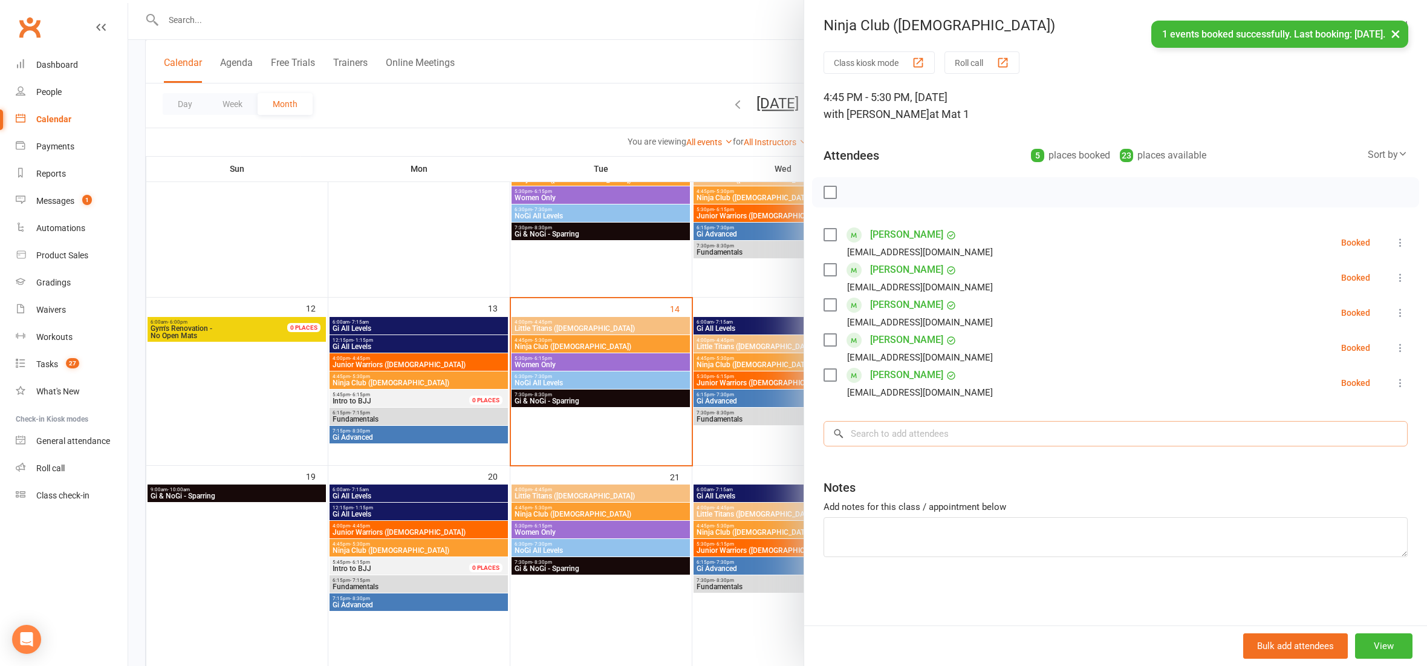
click at [899, 422] on input "search" at bounding box center [1115, 433] width 584 height 25
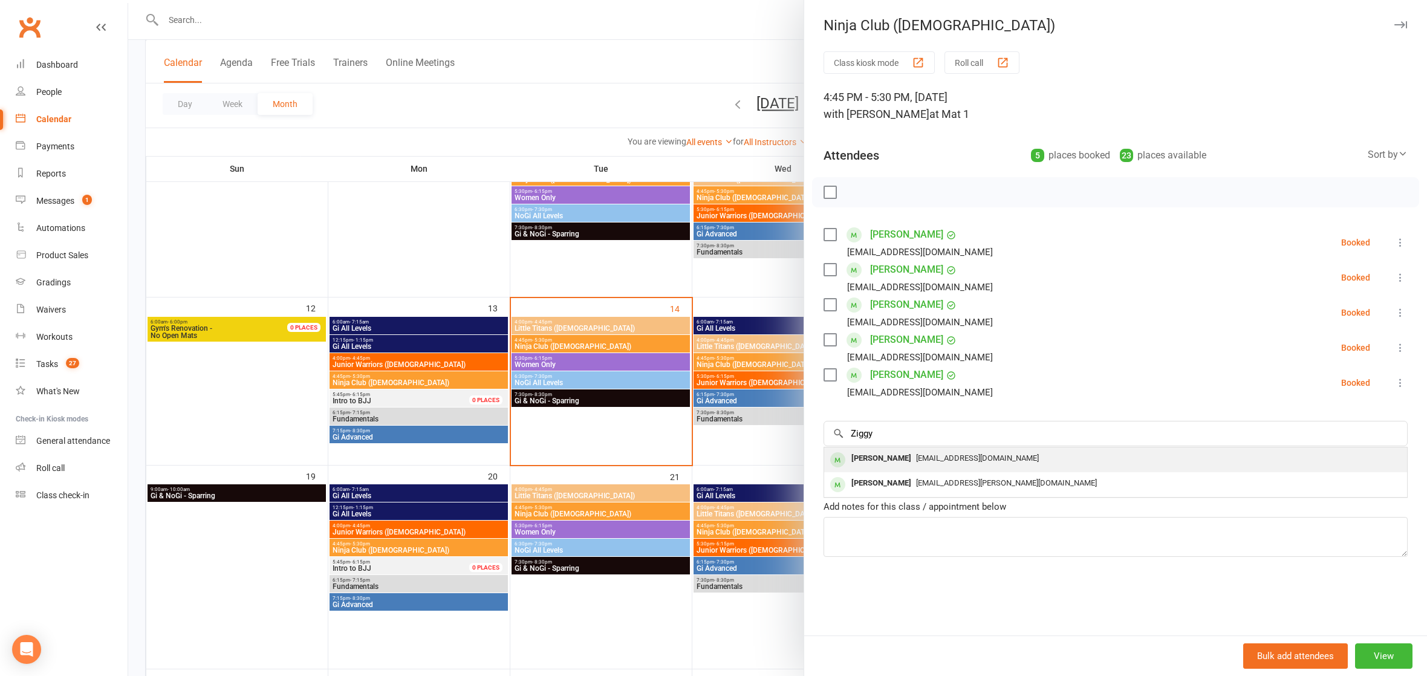
drag, startPoint x: 899, startPoint y: 421, endPoint x: 925, endPoint y: 459, distance: 46.0
click at [925, 459] on span "[EMAIL_ADDRESS][DOMAIN_NAME]" at bounding box center [977, 457] width 123 height 9
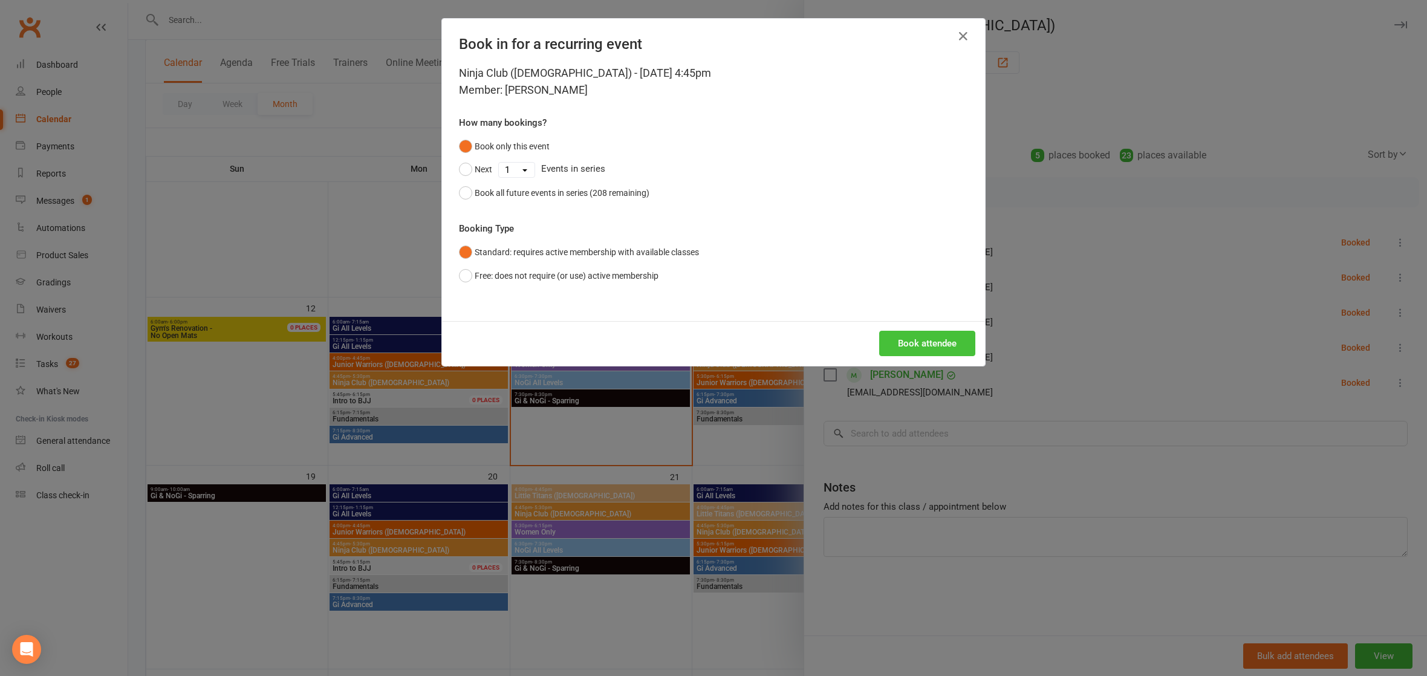
click at [907, 332] on button "Book attendee" at bounding box center [927, 343] width 96 height 25
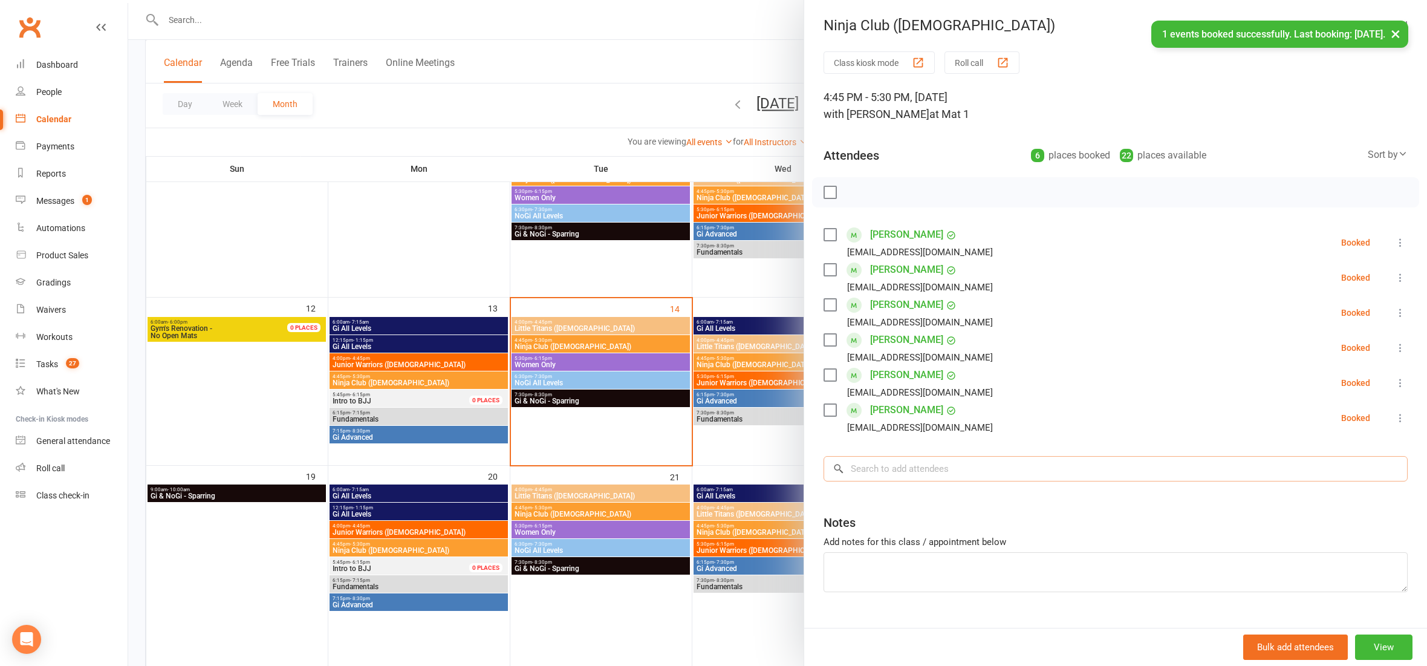
click at [890, 461] on input "search" at bounding box center [1115, 468] width 584 height 25
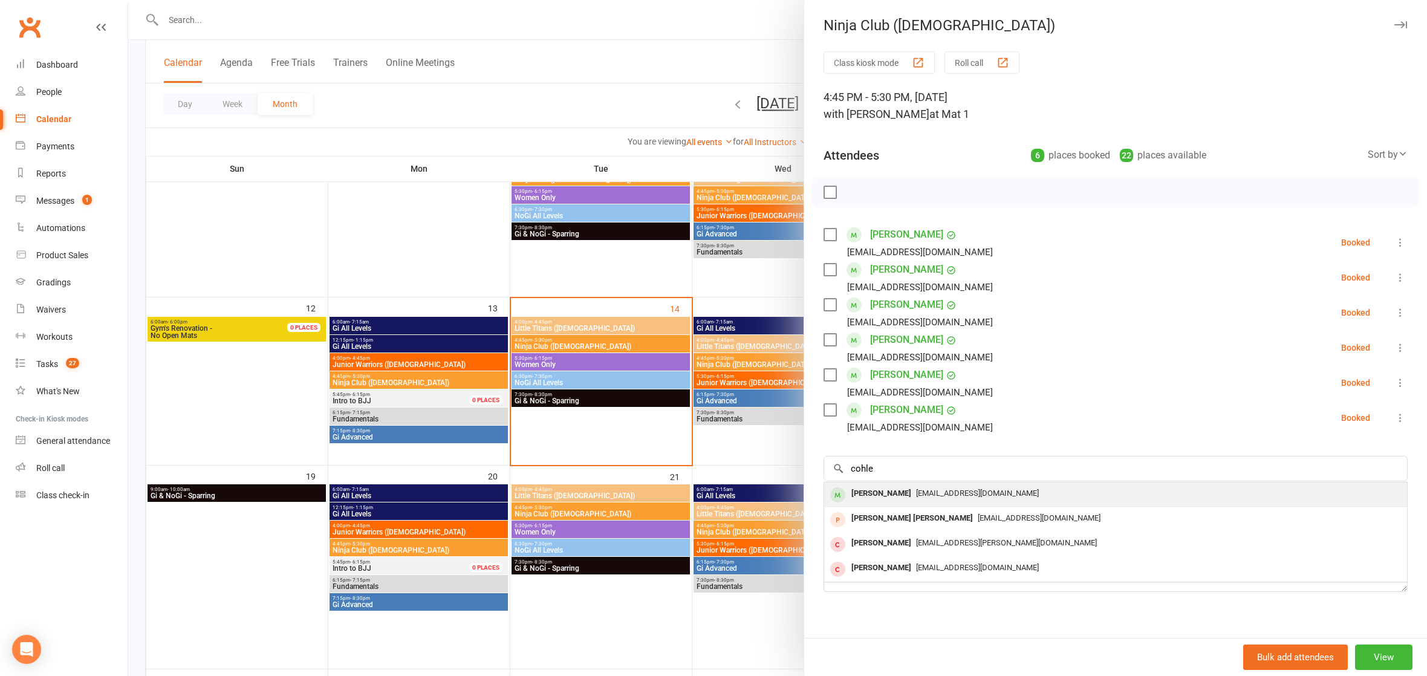
click at [852, 492] on div "[PERSON_NAME]" at bounding box center [881, 494] width 70 height 18
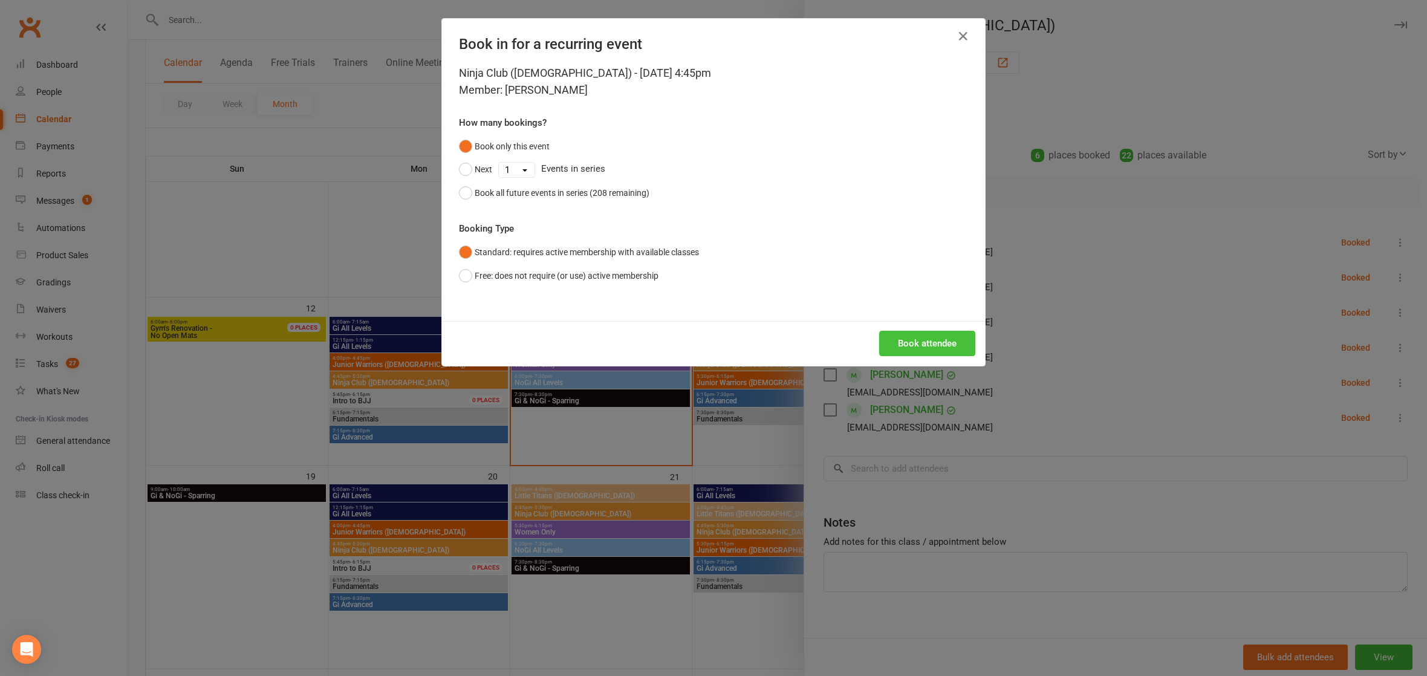
click at [892, 335] on button "Book attendee" at bounding box center [927, 343] width 96 height 25
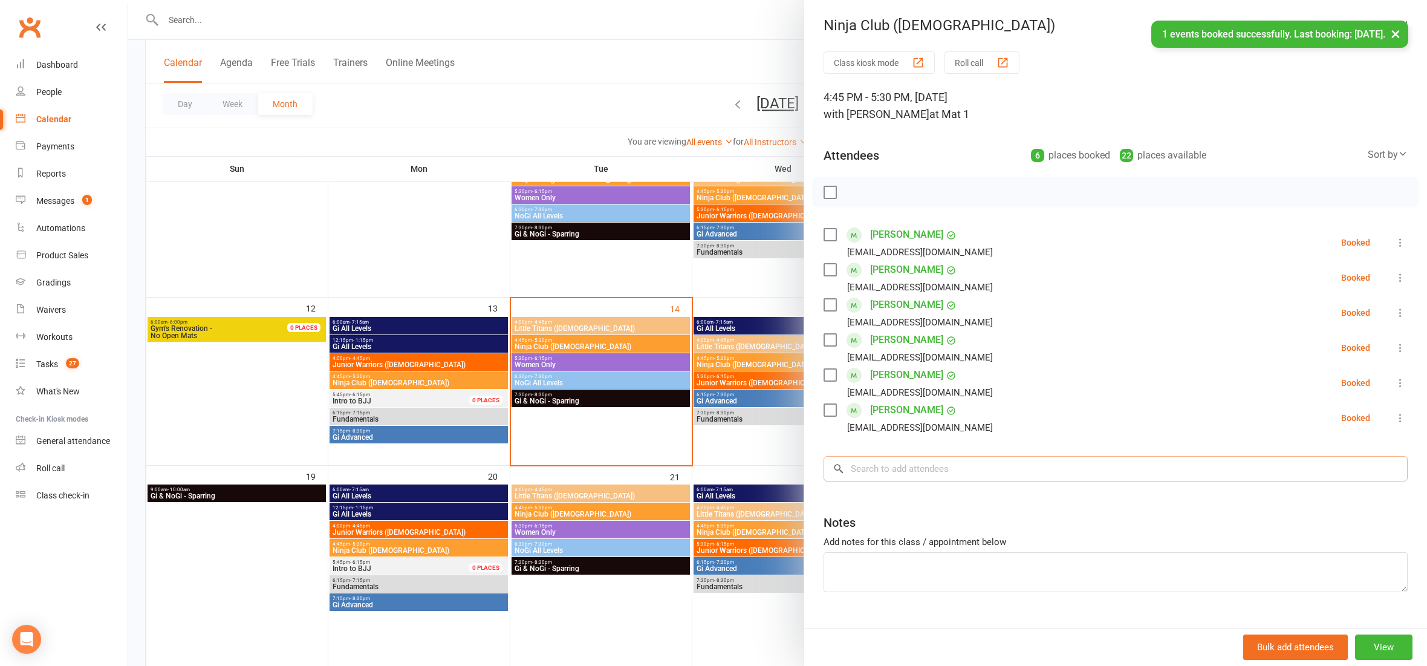
click at [881, 467] on input "search" at bounding box center [1115, 468] width 584 height 25
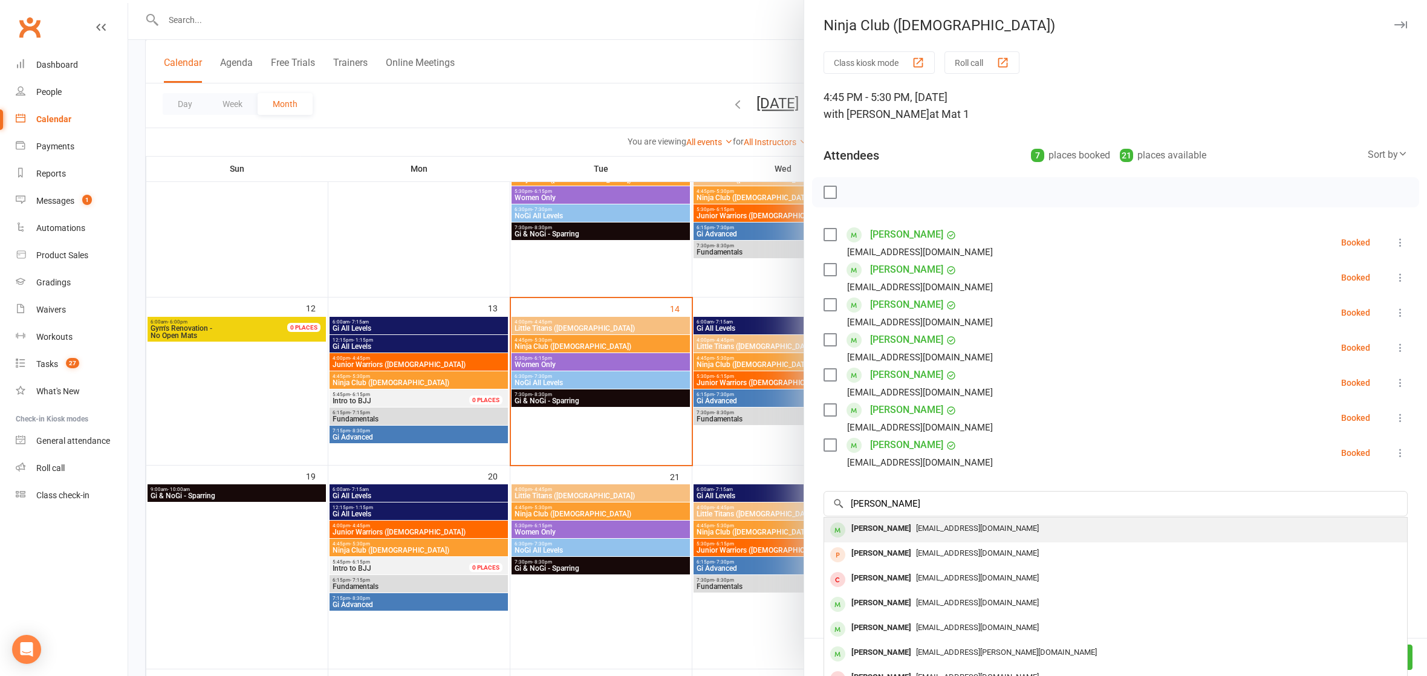
drag, startPoint x: 884, startPoint y: 461, endPoint x: 913, endPoint y: 533, distance: 77.0
click at [913, 533] on div "[EMAIL_ADDRESS][DOMAIN_NAME]" at bounding box center [1115, 529] width 573 height 18
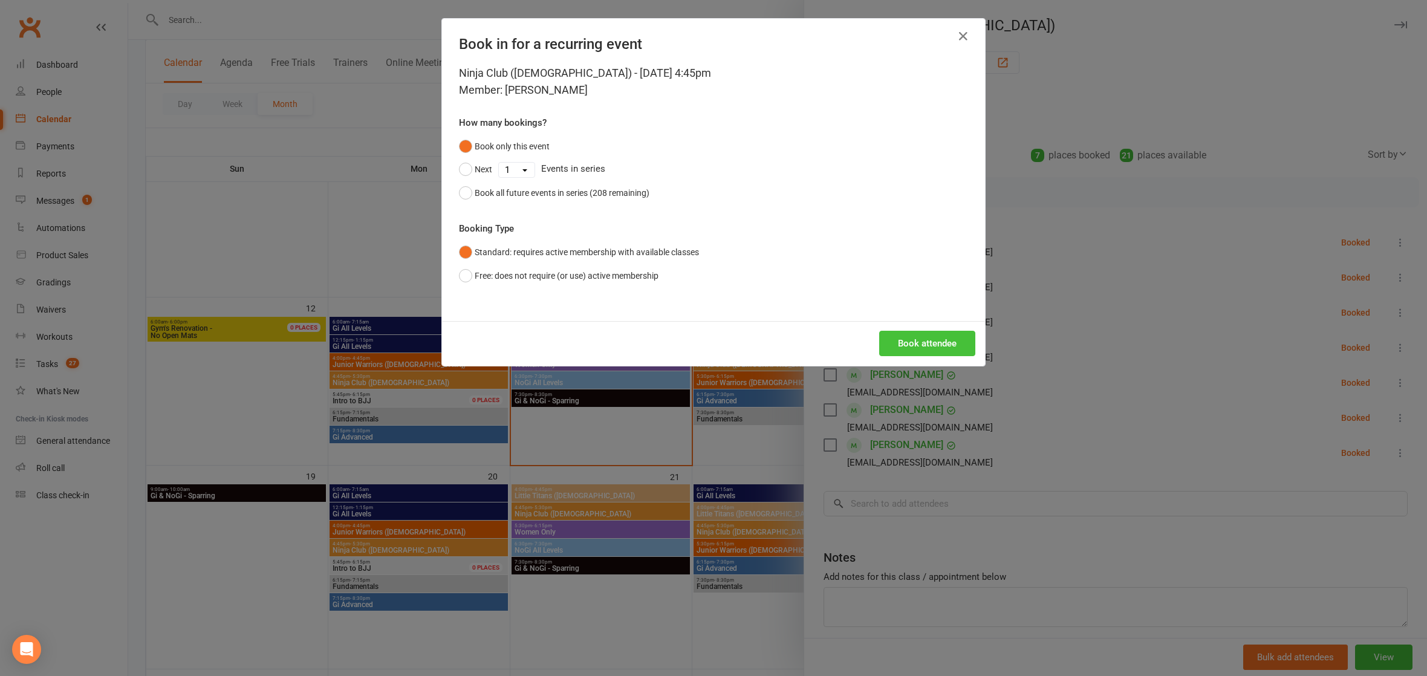
click at [909, 337] on button "Book attendee" at bounding box center [927, 343] width 96 height 25
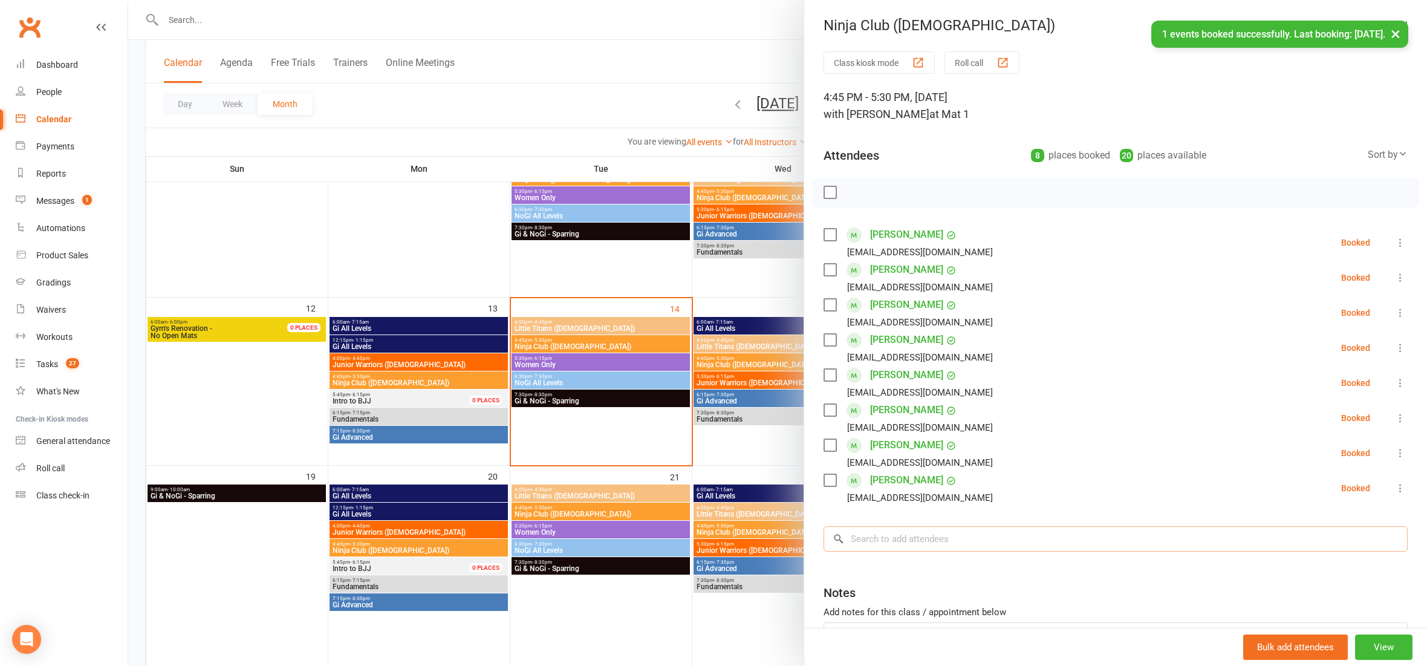
click at [864, 539] on input "search" at bounding box center [1115, 538] width 584 height 25
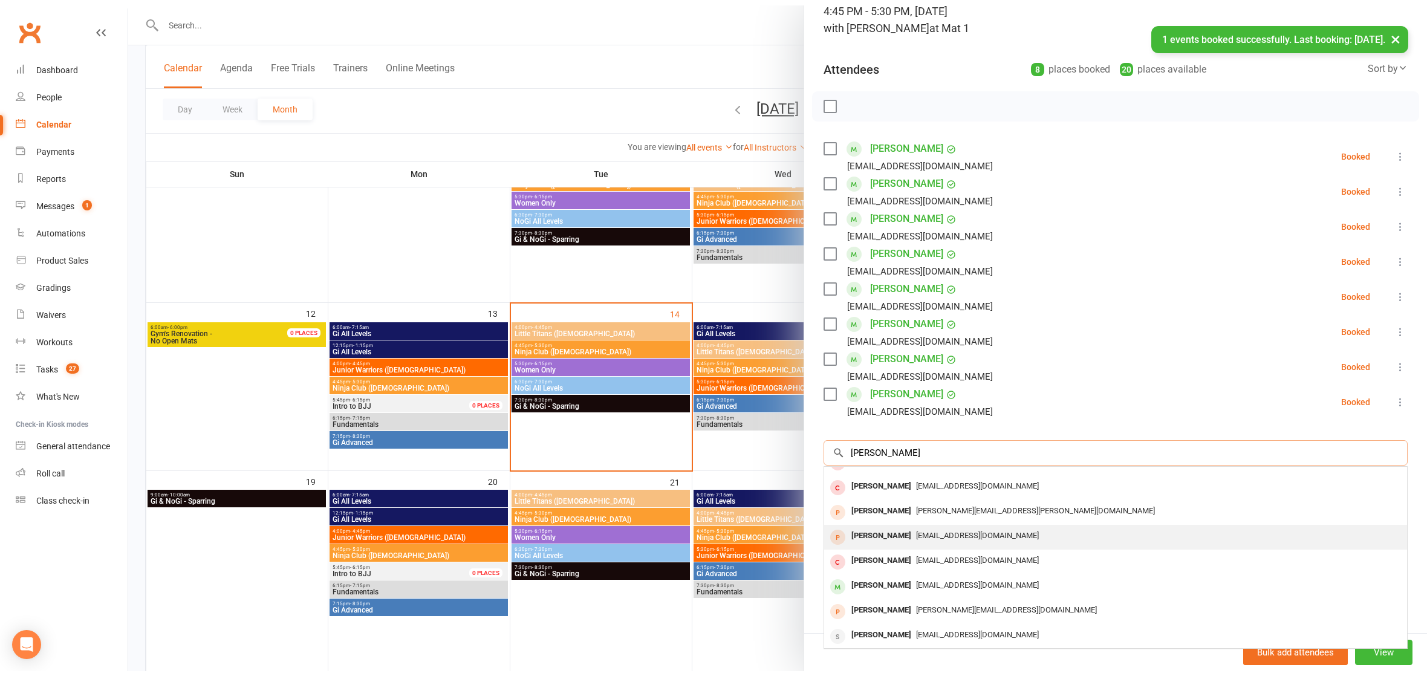
scroll to position [420, 0]
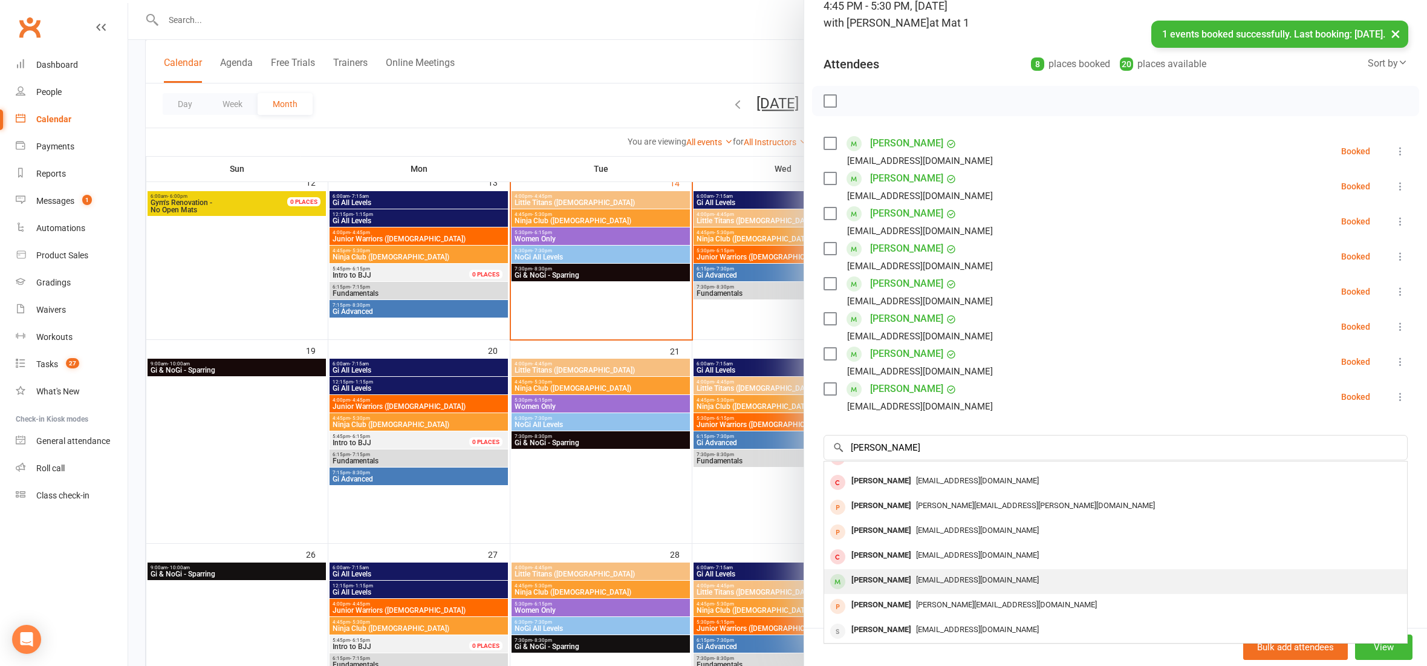
click at [893, 566] on div "No results [PERSON_NAME] [PERSON_NAME][EMAIL_ADDRESS][DOMAIN_NAME] [PERSON_NAME…" at bounding box center [1115, 519] width 583 height 248
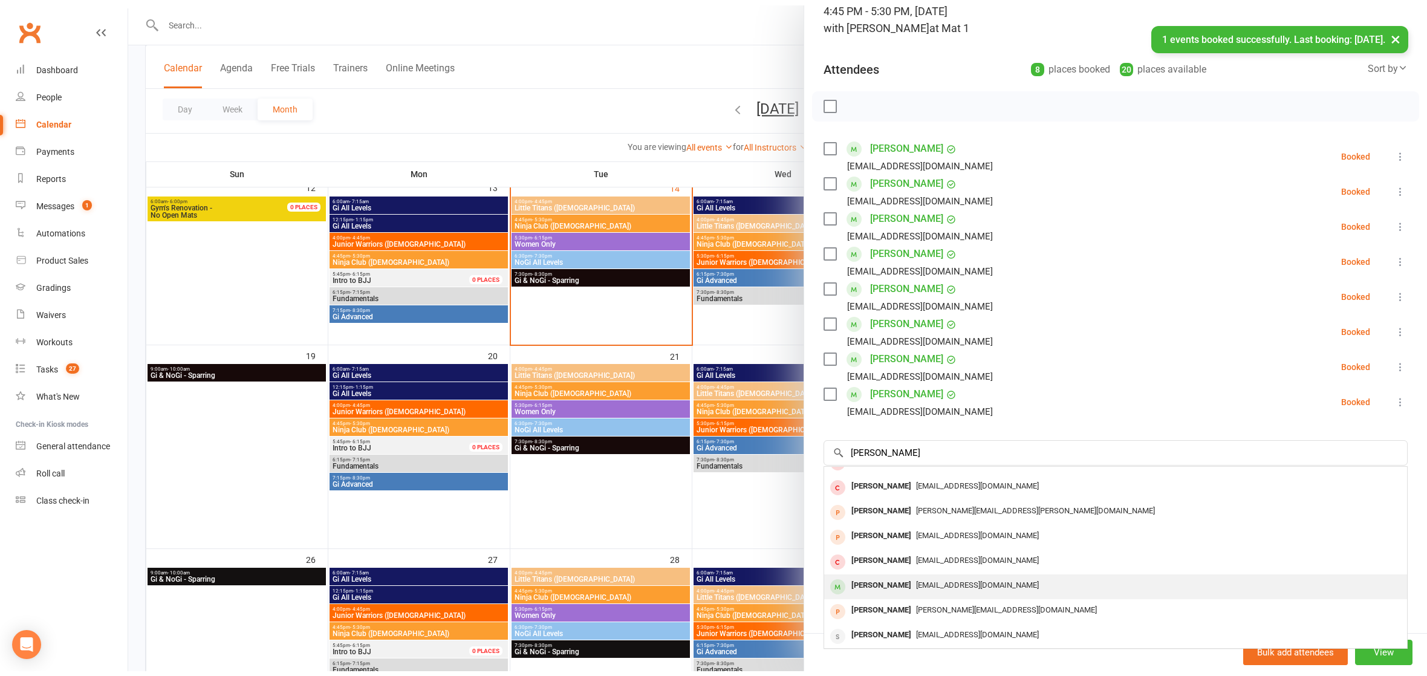
scroll to position [81, 0]
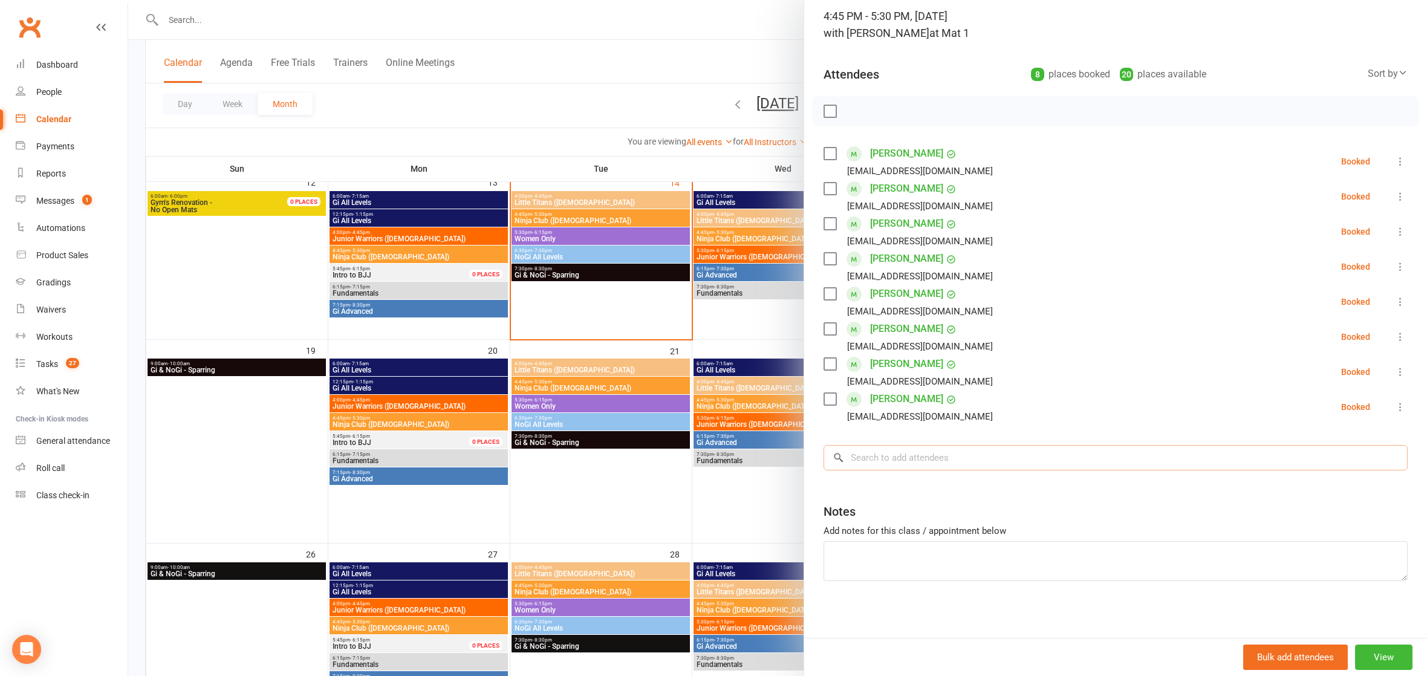
click at [923, 461] on input "search" at bounding box center [1115, 457] width 584 height 25
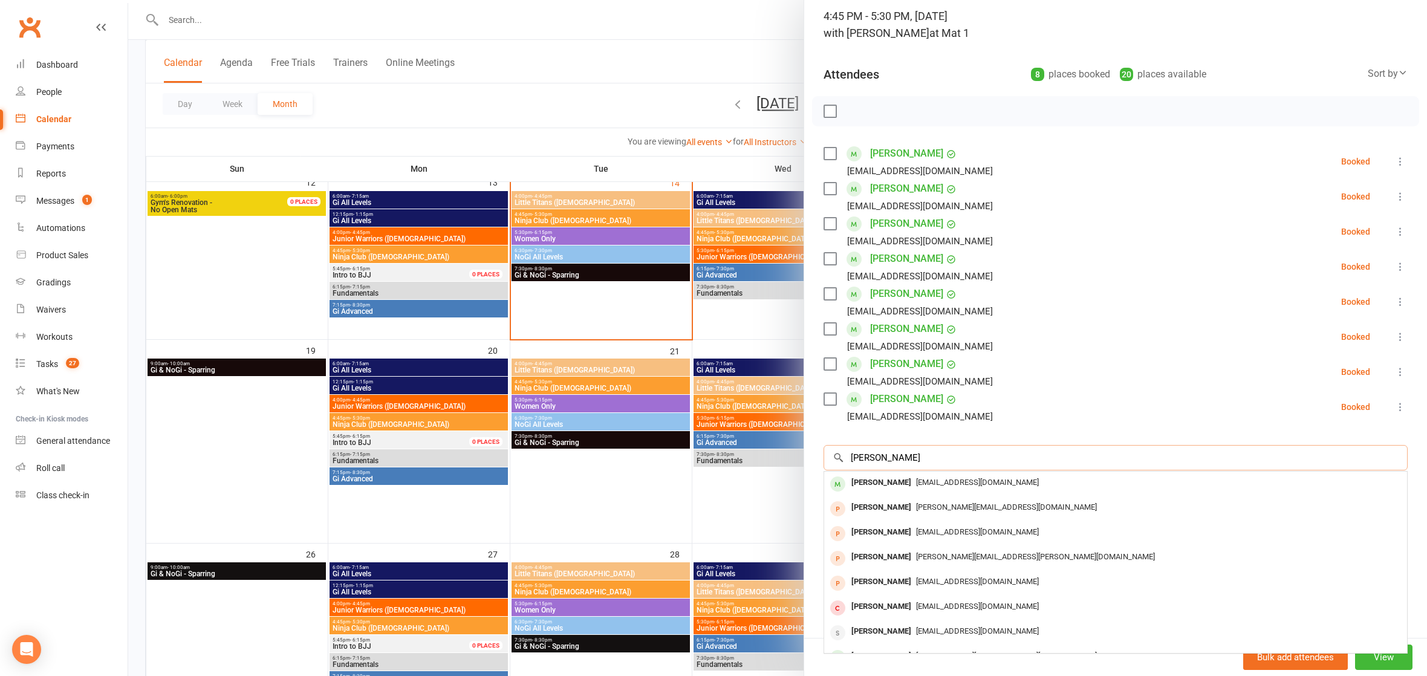
scroll to position [42, 0]
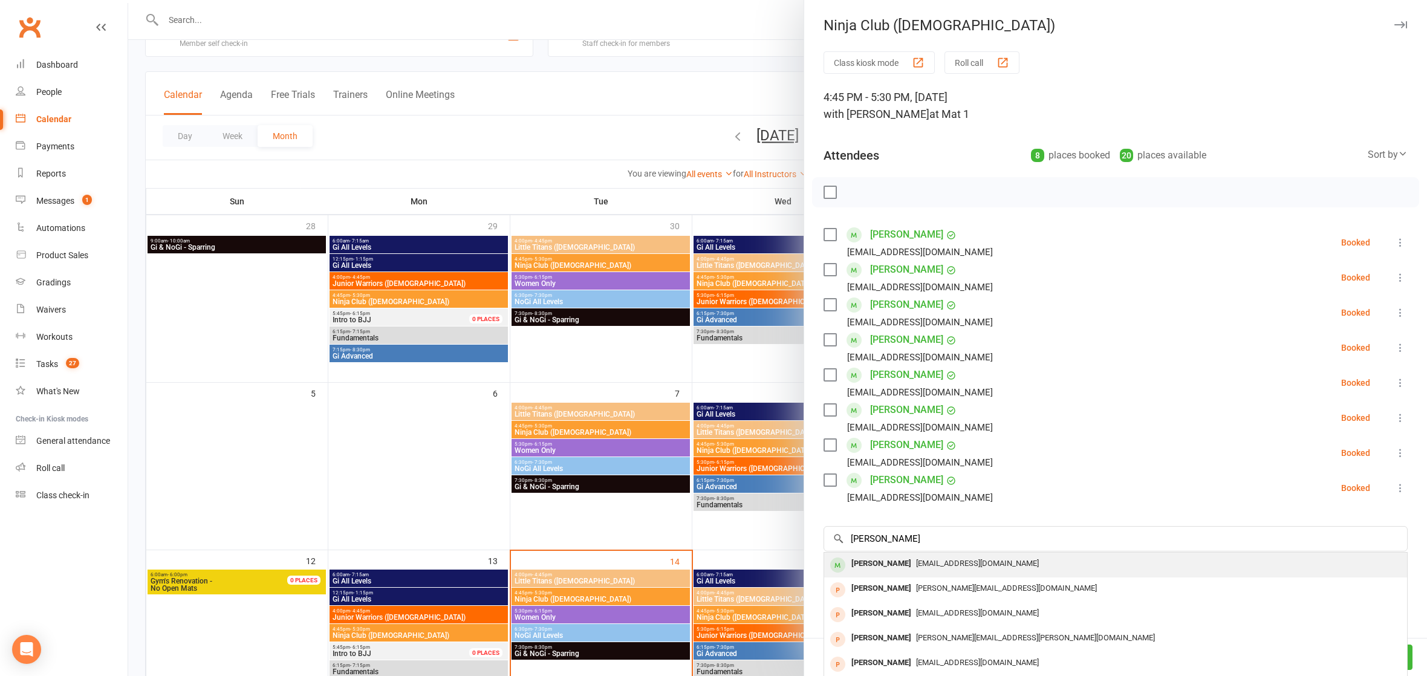
click at [916, 565] on span "[EMAIL_ADDRESS][DOMAIN_NAME]" at bounding box center [977, 563] width 123 height 9
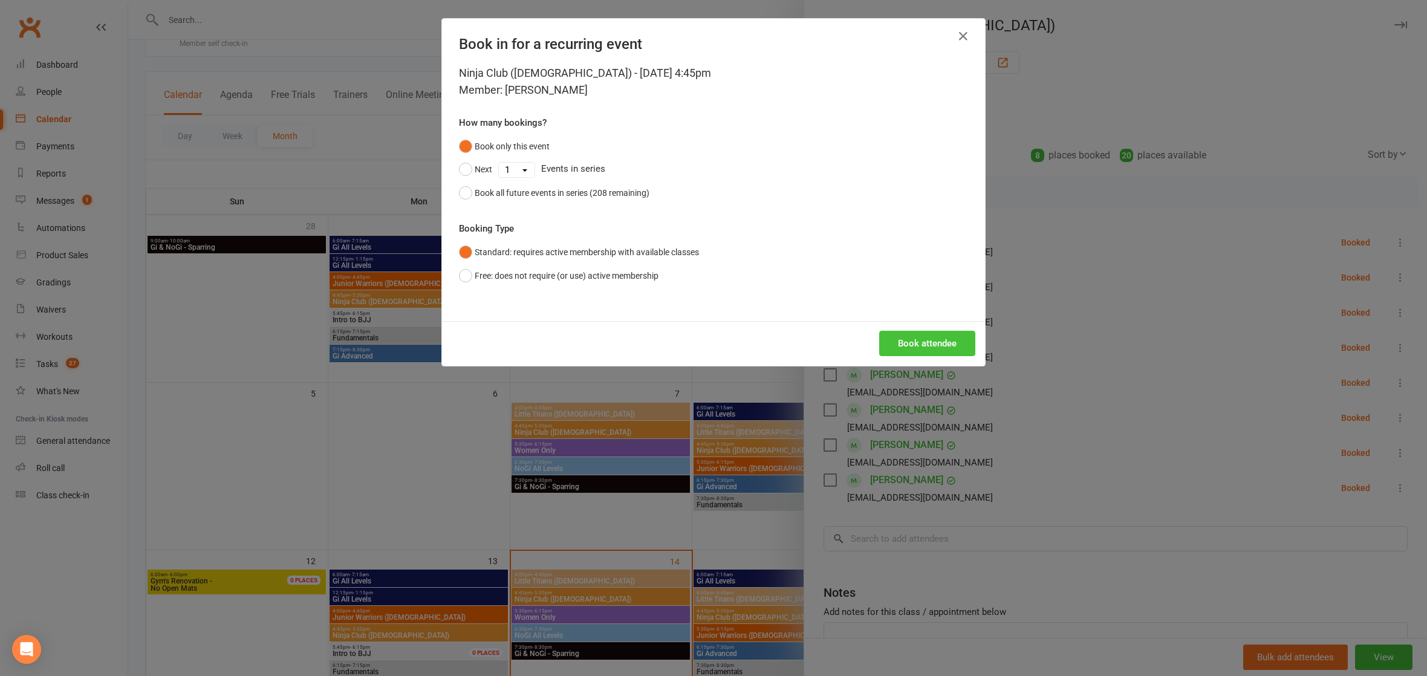
click at [933, 332] on button "Book attendee" at bounding box center [927, 343] width 96 height 25
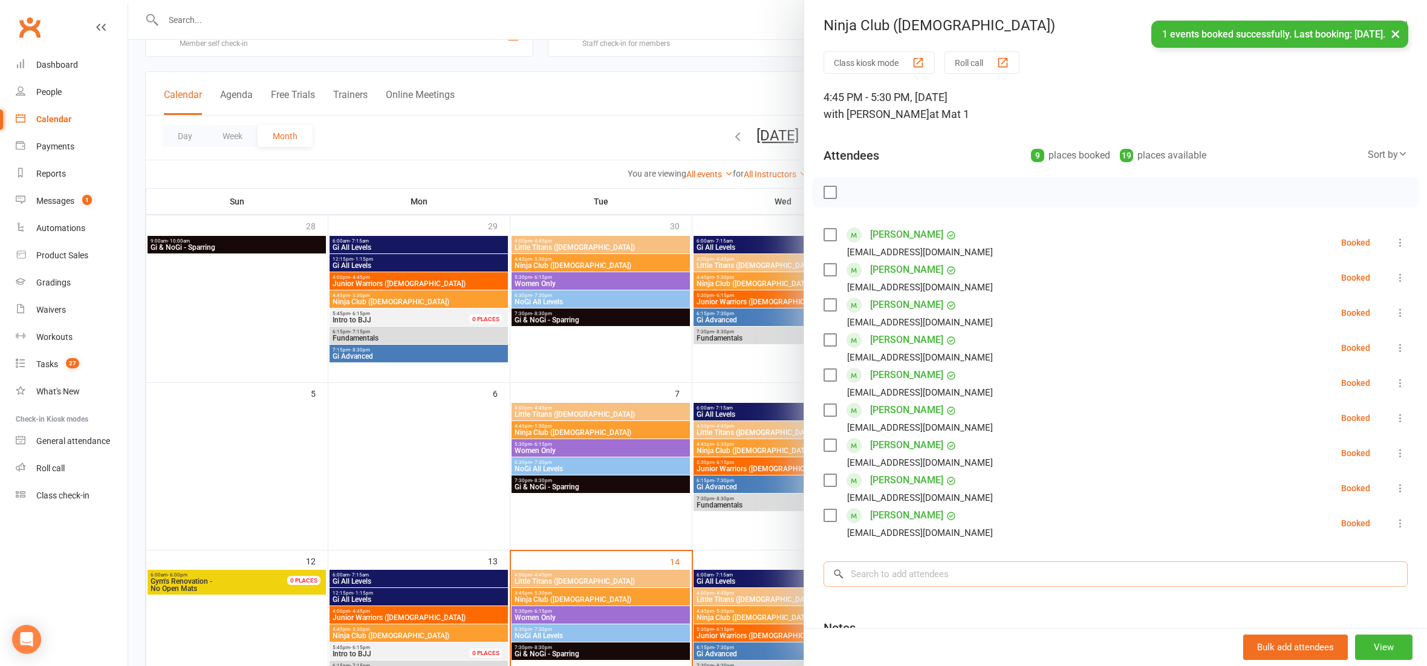
click at [873, 578] on input "search" at bounding box center [1115, 573] width 584 height 25
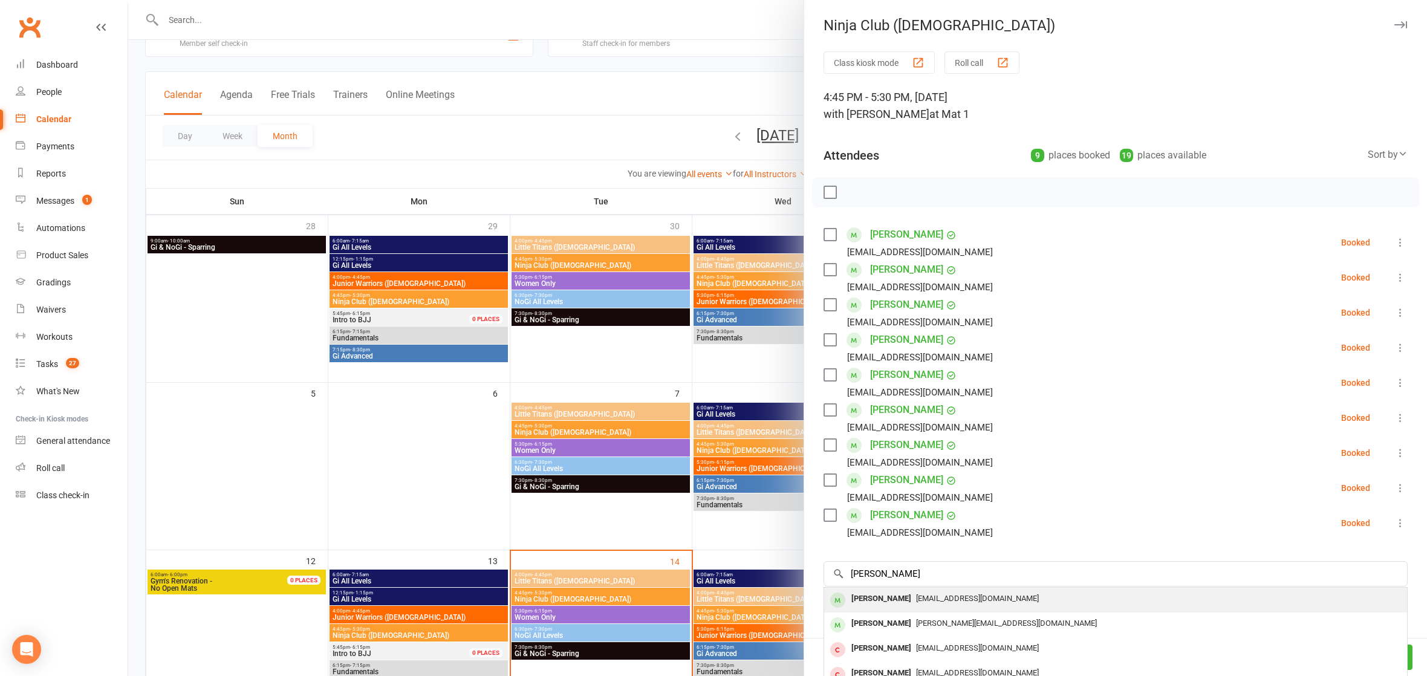
click at [952, 599] on span "[EMAIL_ADDRESS][DOMAIN_NAME]" at bounding box center [977, 598] width 123 height 9
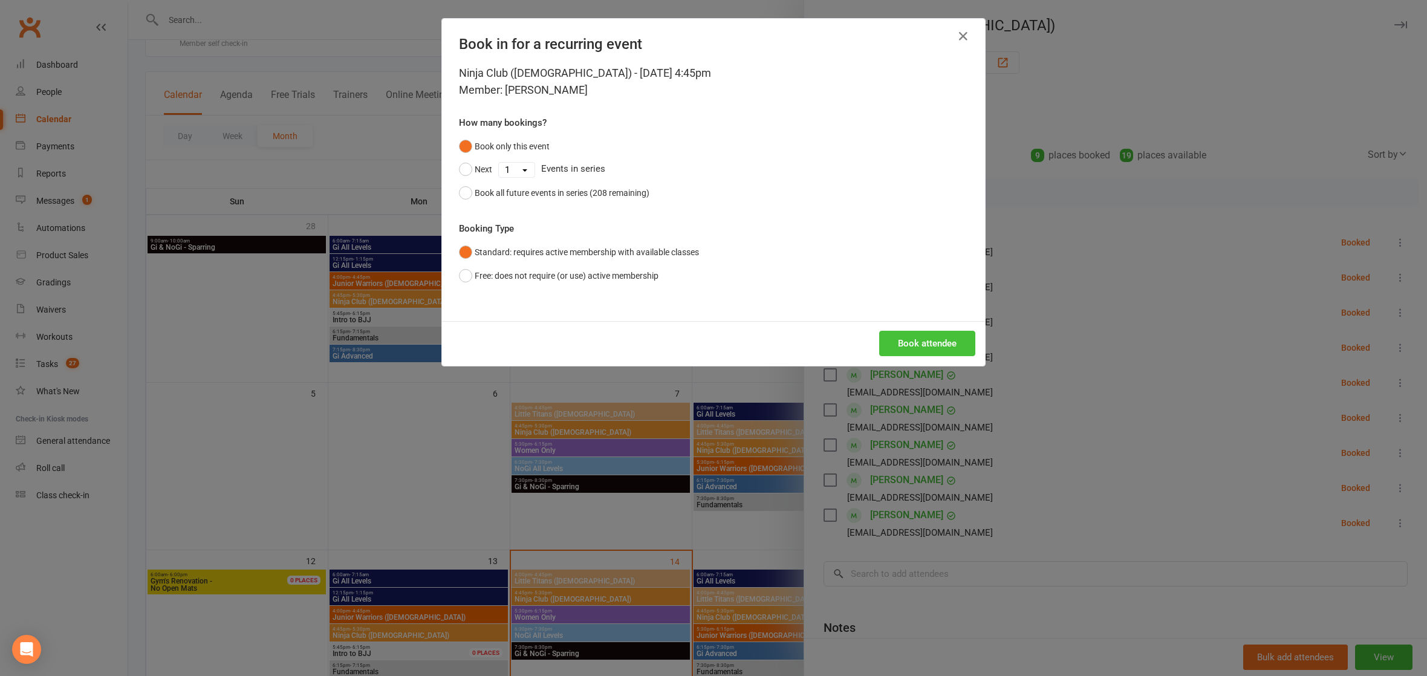
click at [928, 349] on button "Book attendee" at bounding box center [927, 343] width 96 height 25
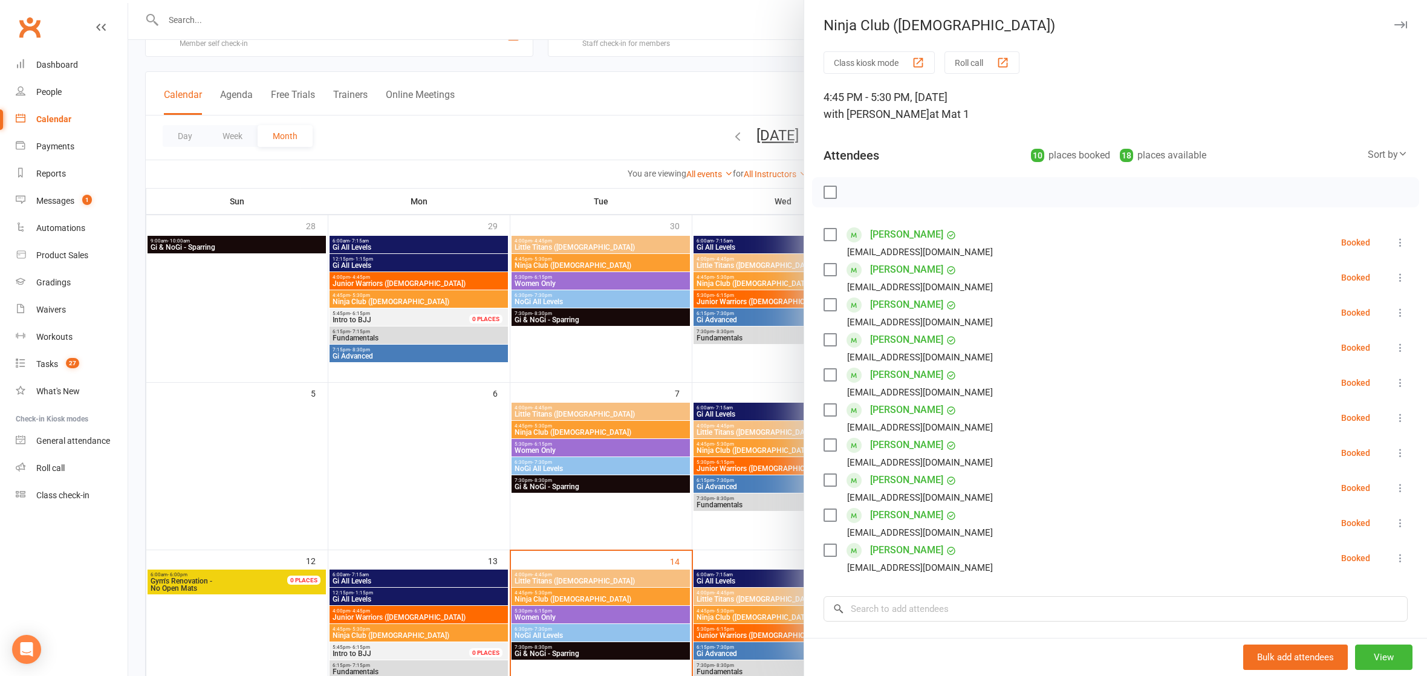
click at [828, 194] on label at bounding box center [829, 192] width 12 height 12
click at [855, 192] on icon "button" at bounding box center [855, 192] width 1 height 1
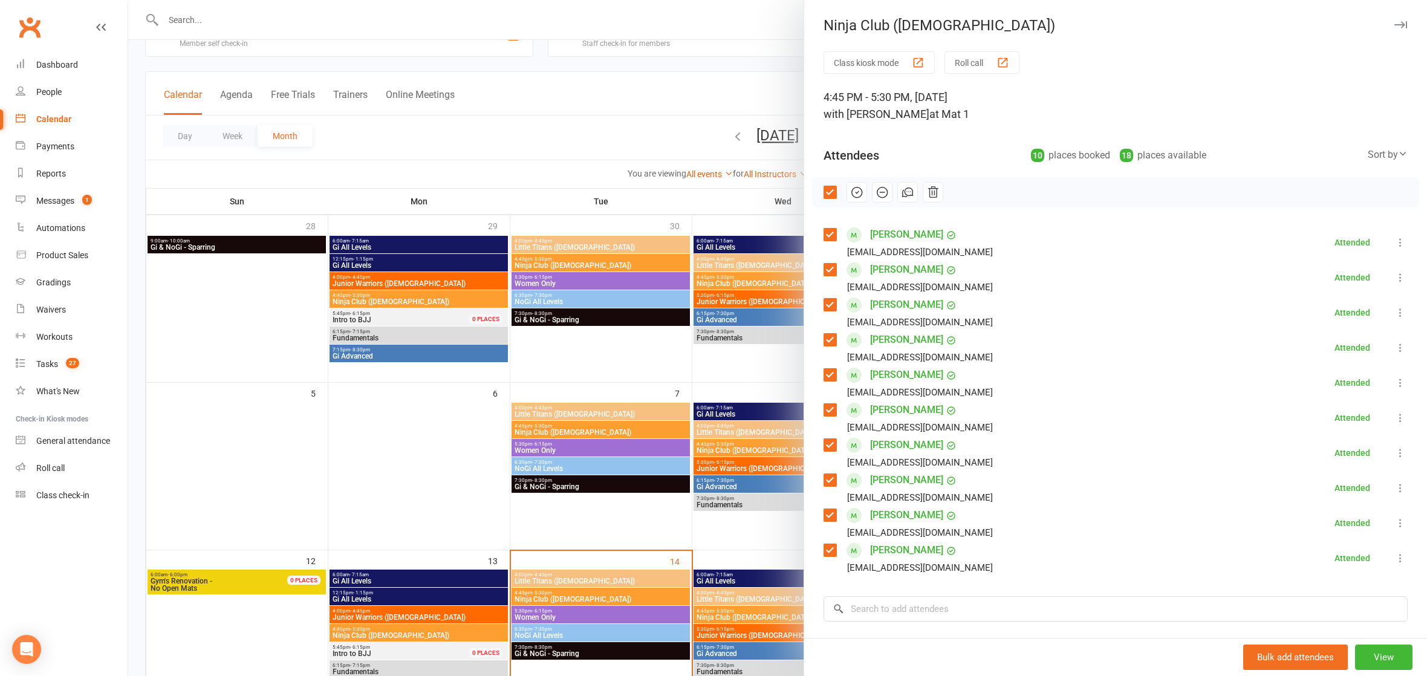
scroll to position [315, 0]
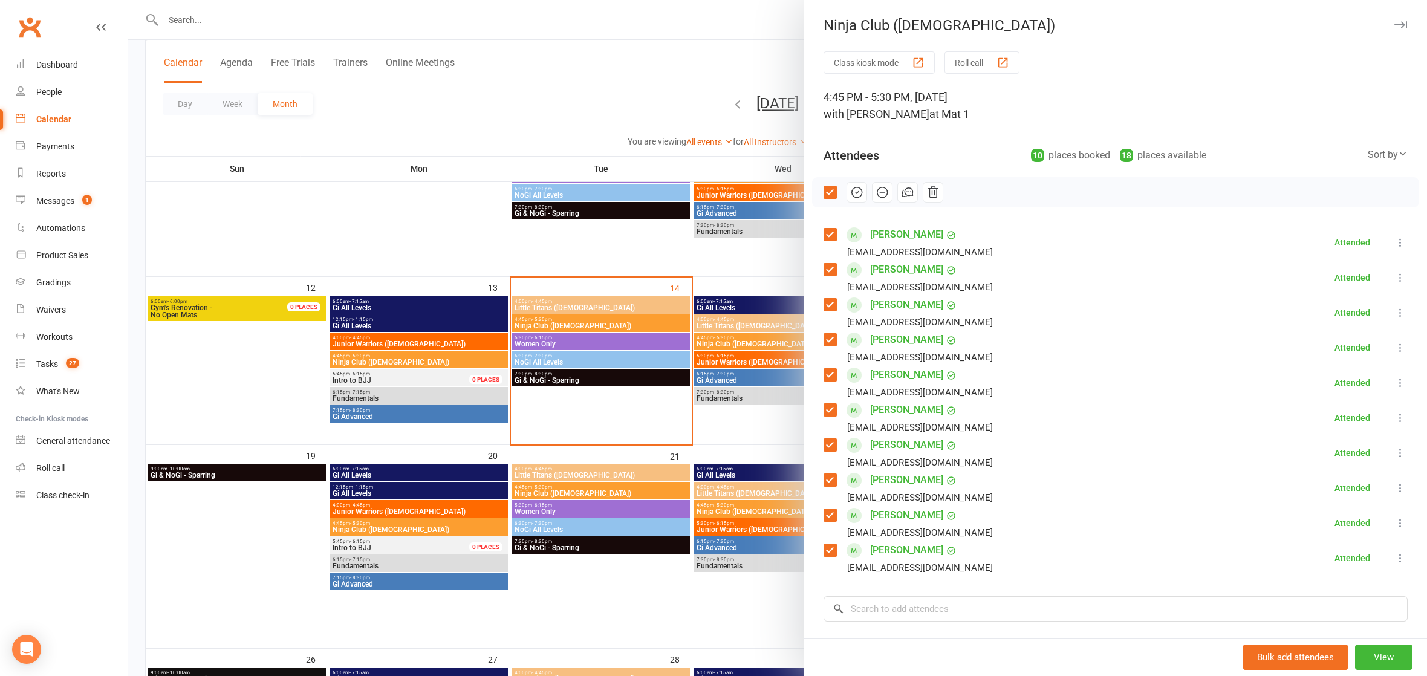
click at [565, 304] on div at bounding box center [777, 338] width 1298 height 676
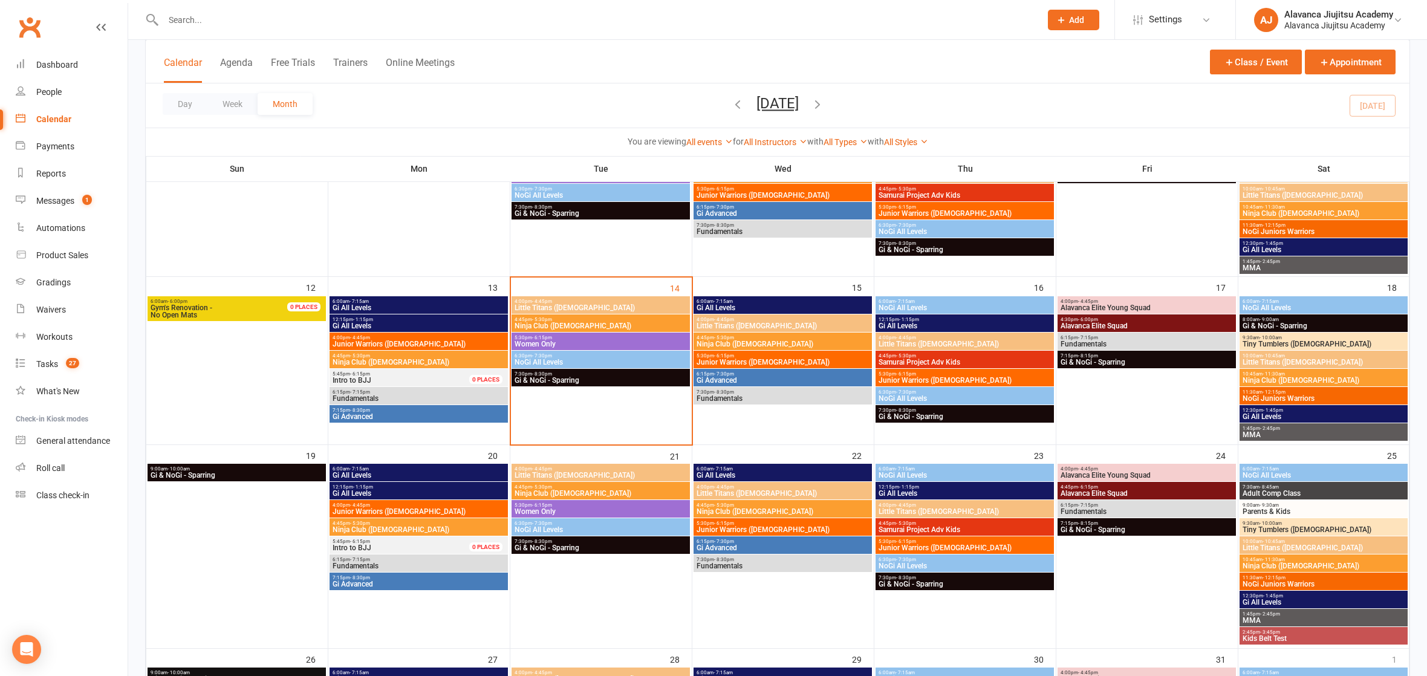
click at [557, 304] on span "Little Titans ([DEMOGRAPHIC_DATA])" at bounding box center [601, 307] width 174 height 7
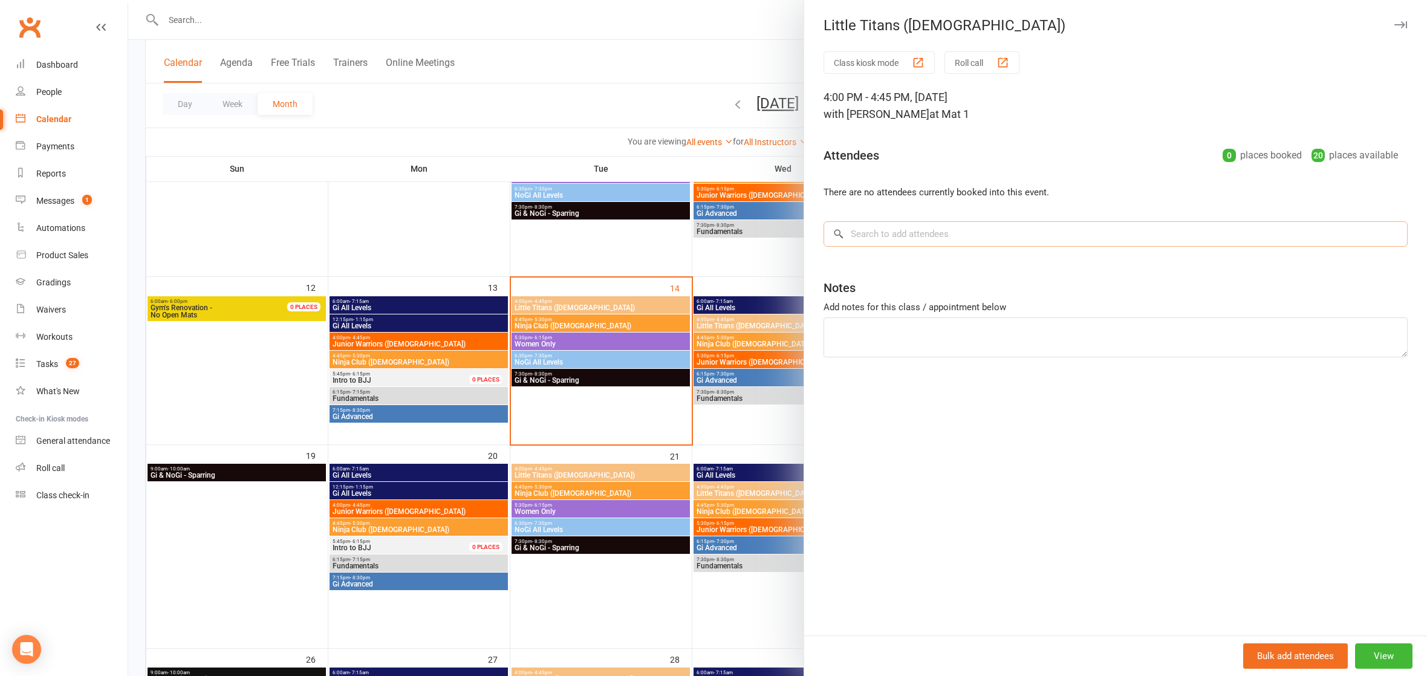
click at [891, 234] on input "search" at bounding box center [1115, 233] width 584 height 25
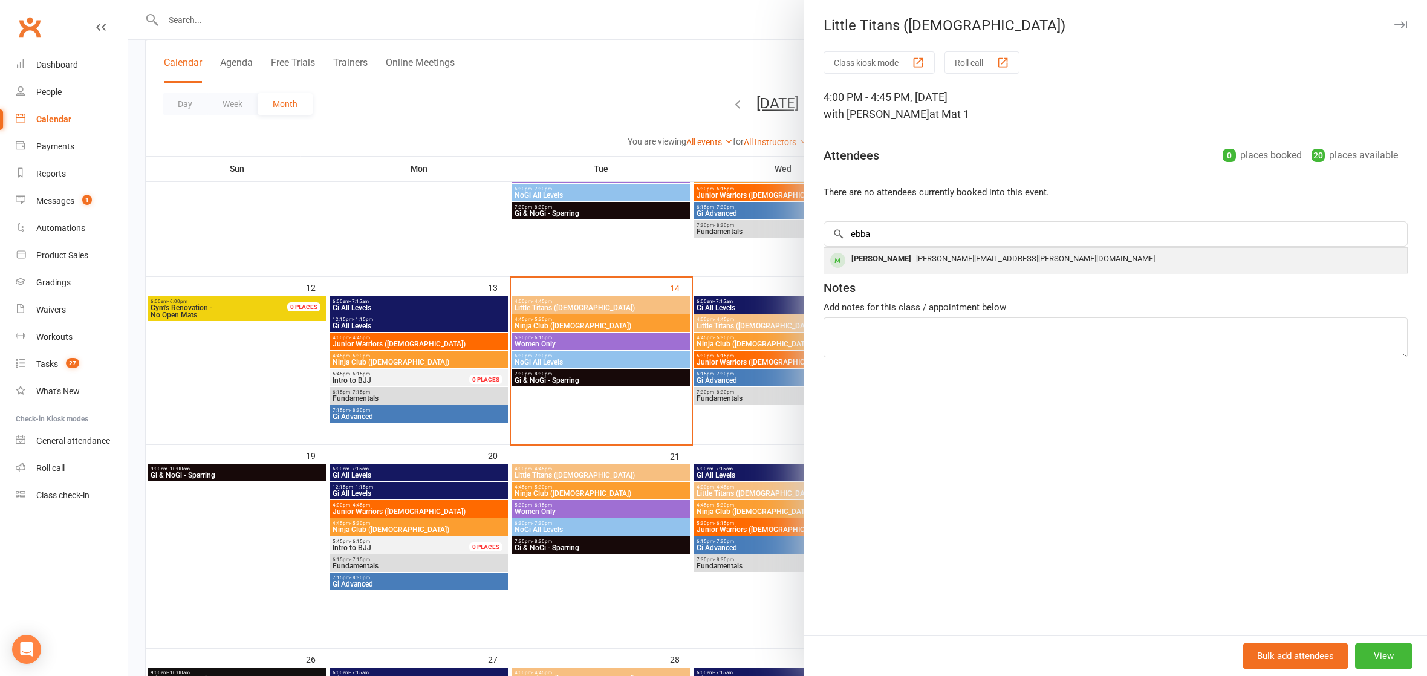
click at [891, 252] on div "[PERSON_NAME]" at bounding box center [881, 259] width 70 height 18
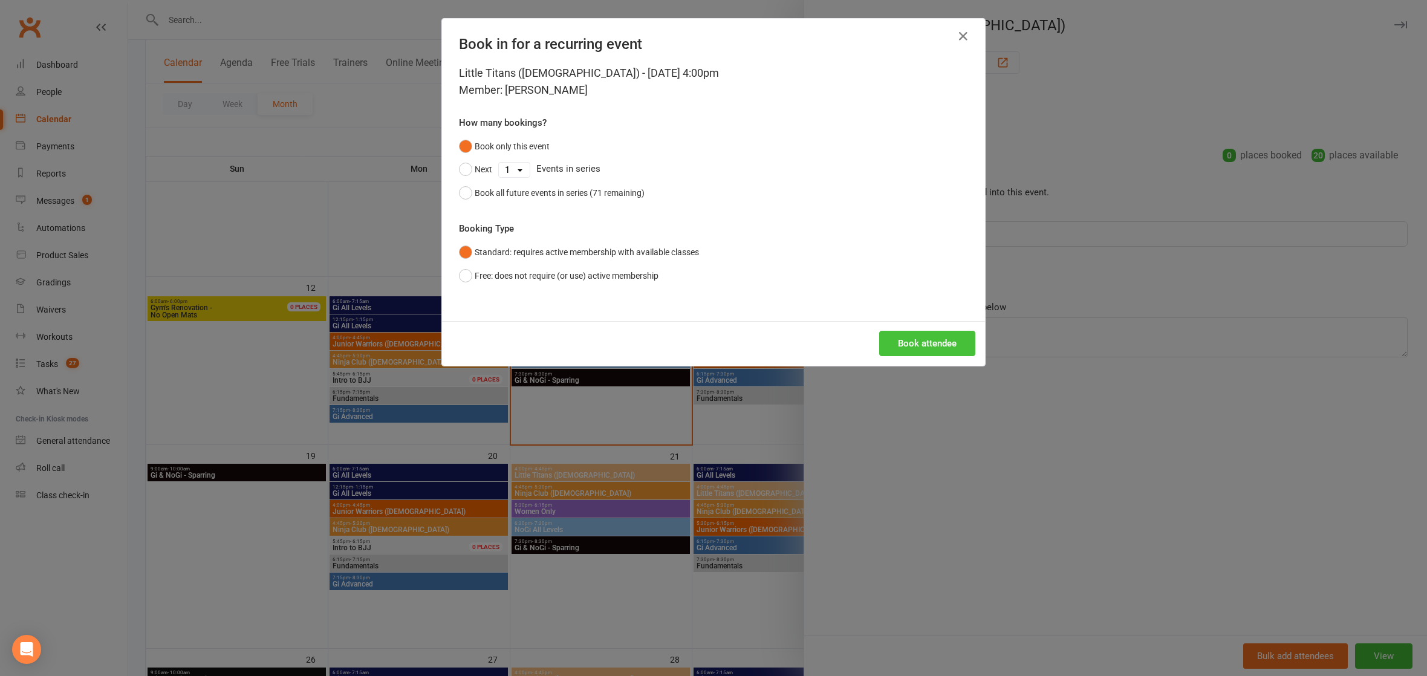
click at [934, 344] on button "Book attendee" at bounding box center [927, 343] width 96 height 25
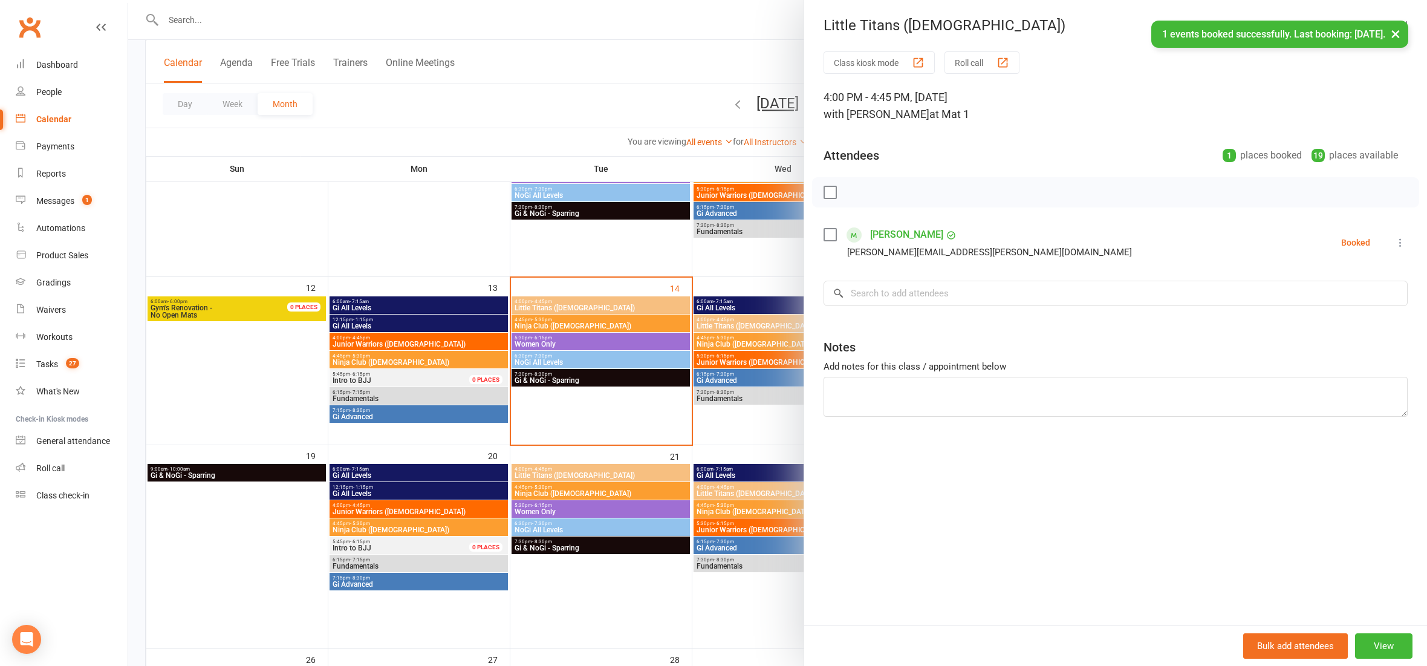
click at [933, 277] on div "Class kiosk mode Roll call 4:00 PM - 4:45 PM, [DATE] with [PERSON_NAME] at Mat …" at bounding box center [1115, 338] width 623 height 574
click at [925, 287] on input "search" at bounding box center [1115, 292] width 584 height 25
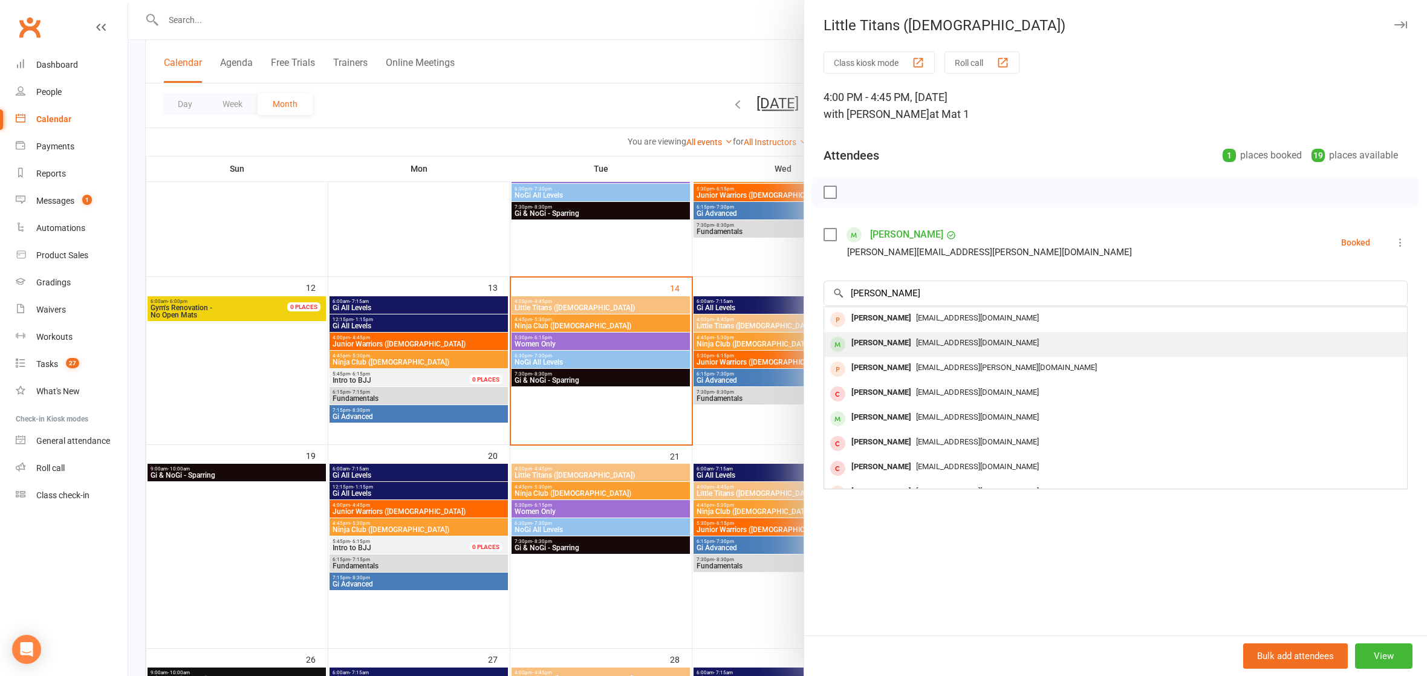
click at [918, 341] on span "[EMAIL_ADDRESS][DOMAIN_NAME]" at bounding box center [977, 342] width 123 height 9
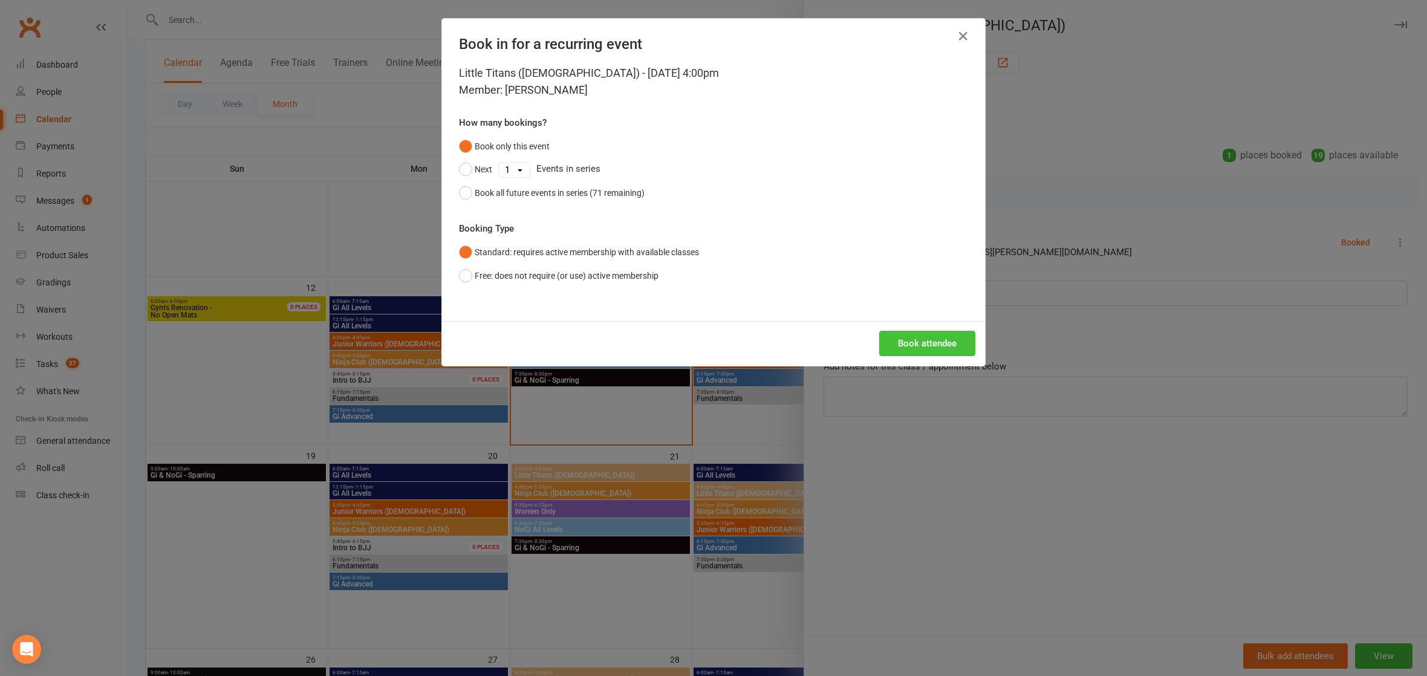
click at [901, 345] on button "Book attendee" at bounding box center [927, 343] width 96 height 25
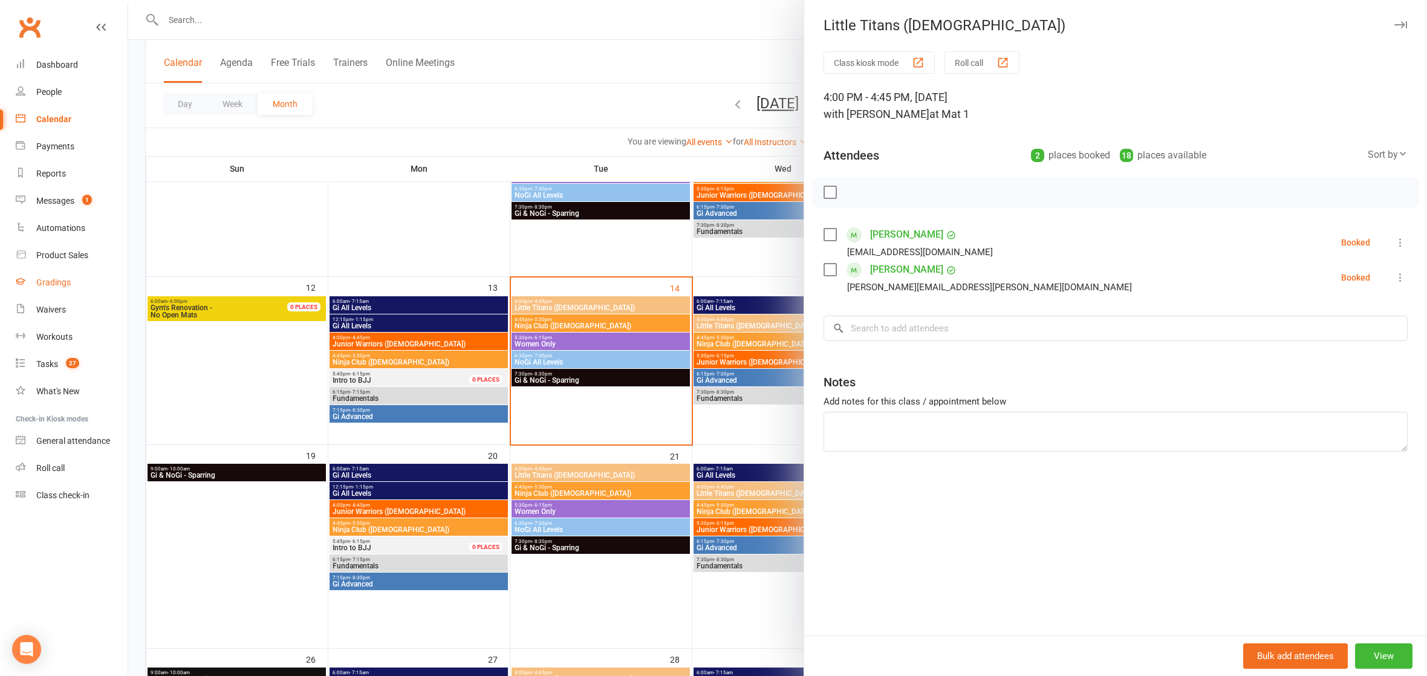
click at [44, 277] on div "Gradings" at bounding box center [53, 282] width 34 height 10
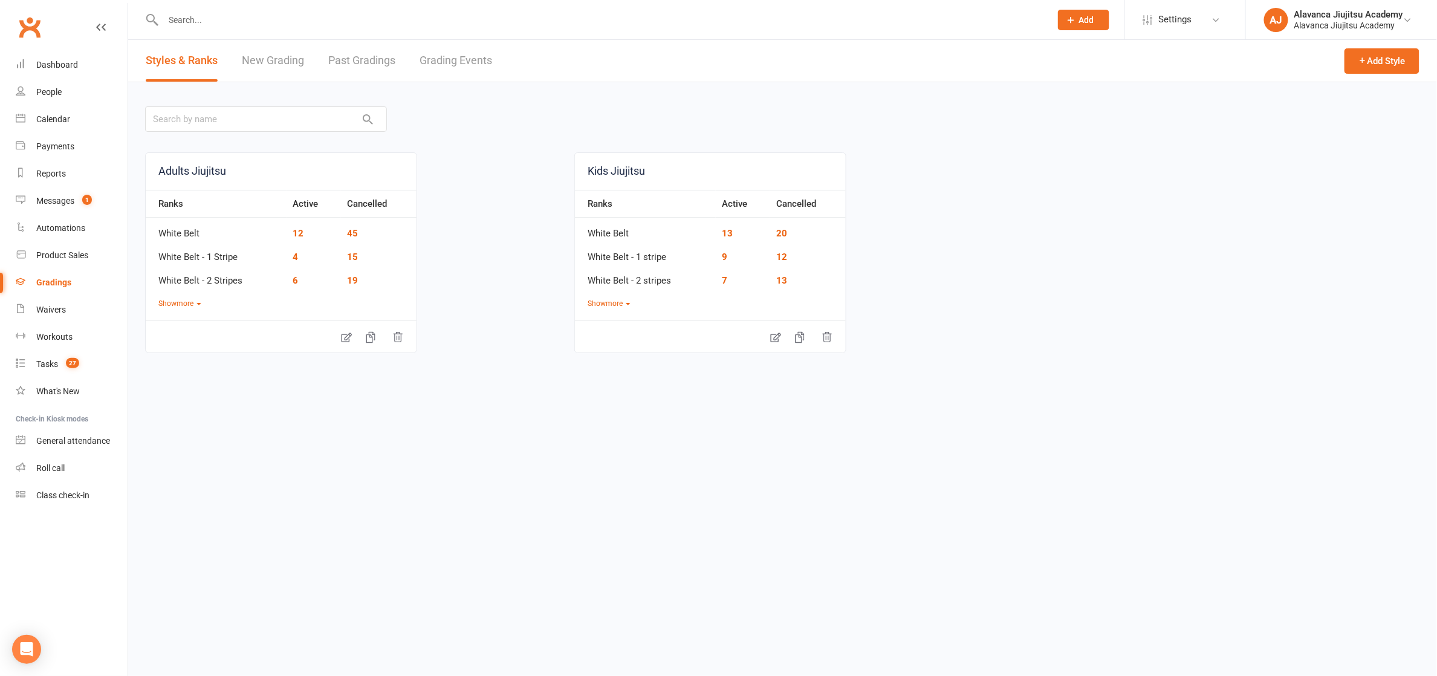
click at [262, 51] on link "New Grading" at bounding box center [273, 61] width 62 height 42
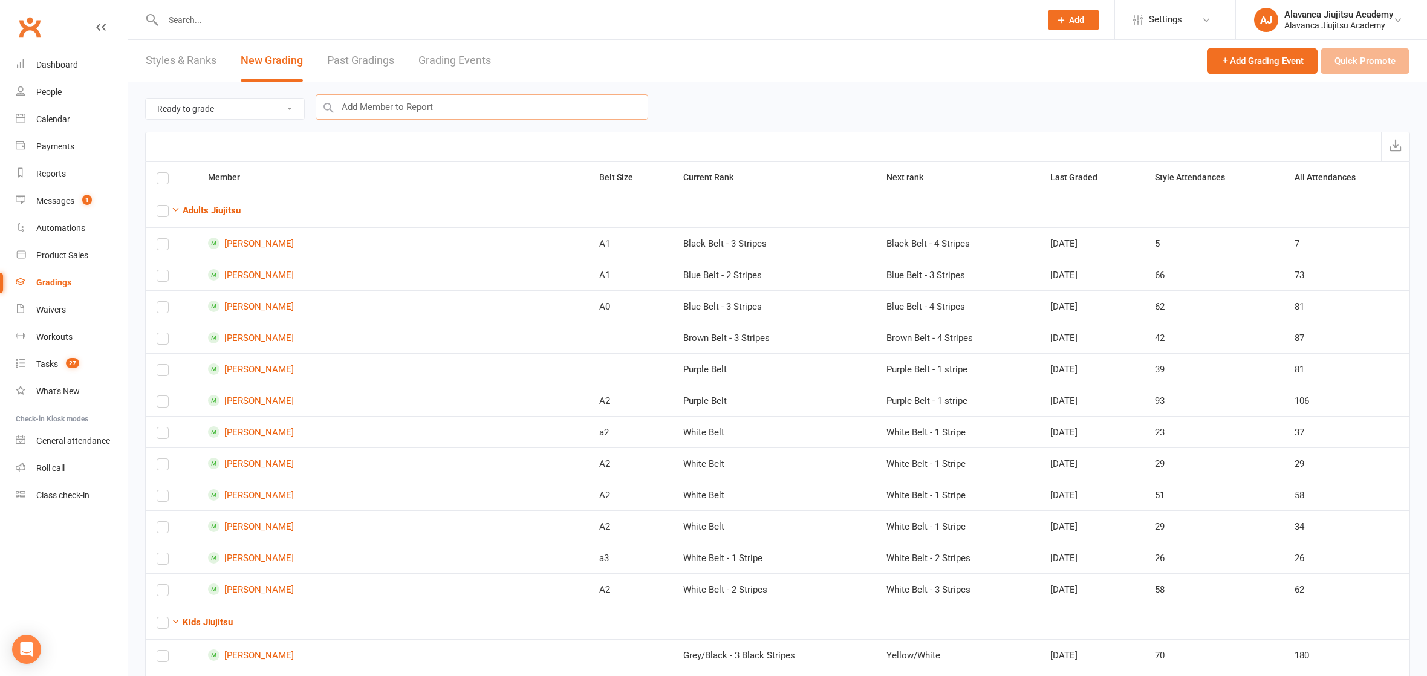
click at [448, 103] on input "text" at bounding box center [482, 106] width 332 height 25
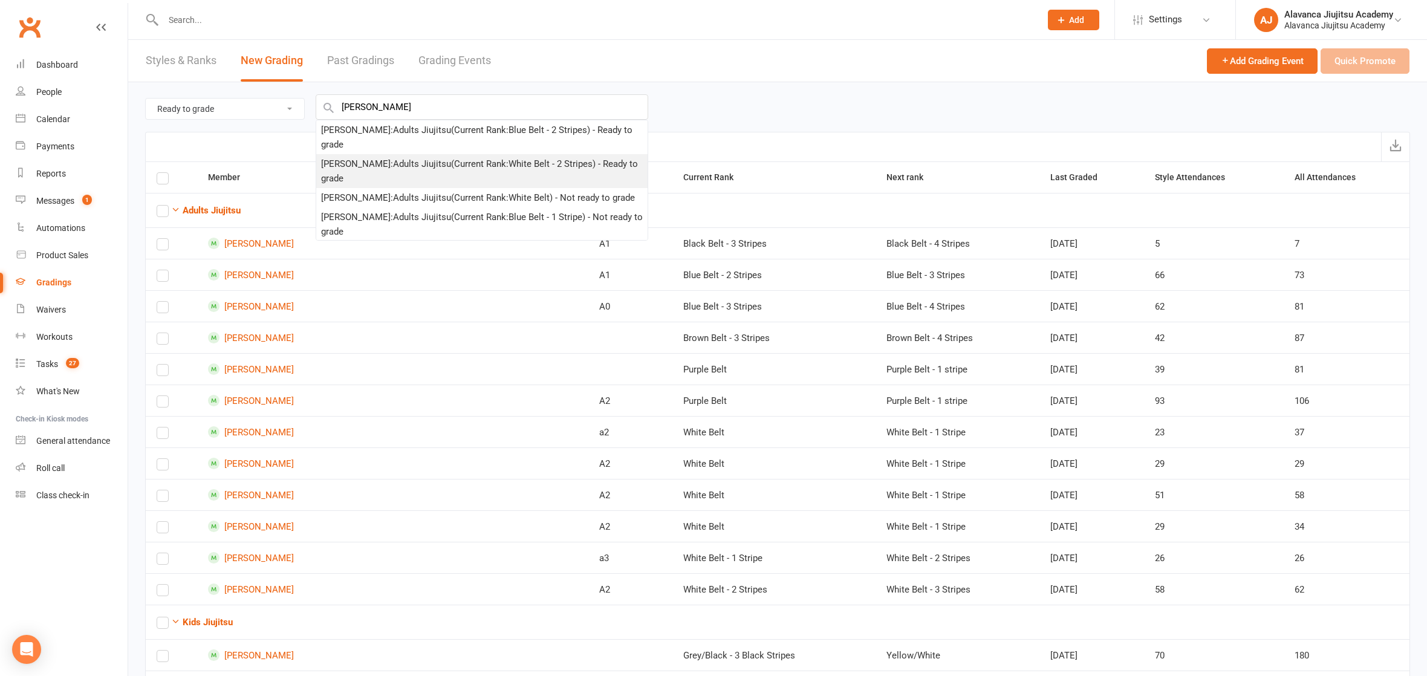
drag, startPoint x: 447, startPoint y: 103, endPoint x: 420, endPoint y: 172, distance: 73.9
click at [420, 172] on div "[PERSON_NAME] : Adults Jiujitsu (Current Rank: White Belt - 2 Stripes ) - Ready…" at bounding box center [482, 171] width 322 height 29
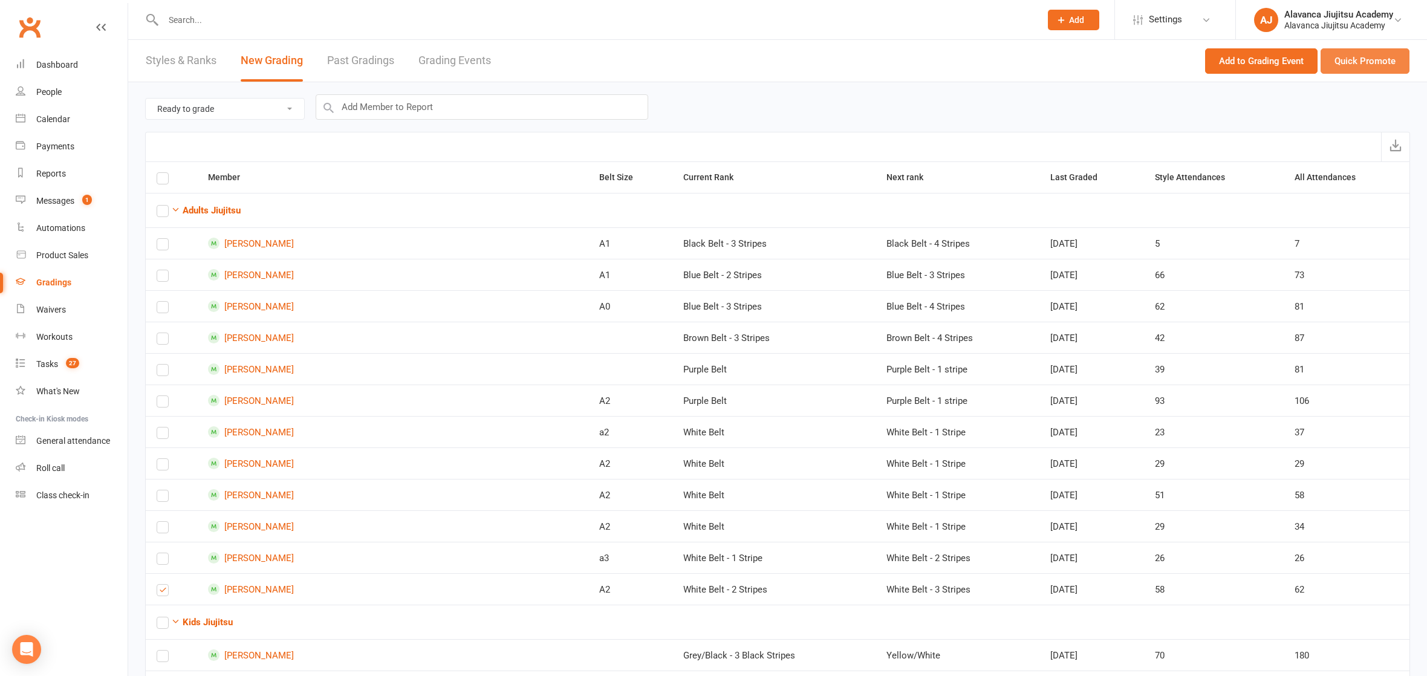
click at [1372, 61] on button "Quick Promote" at bounding box center [1364, 60] width 89 height 25
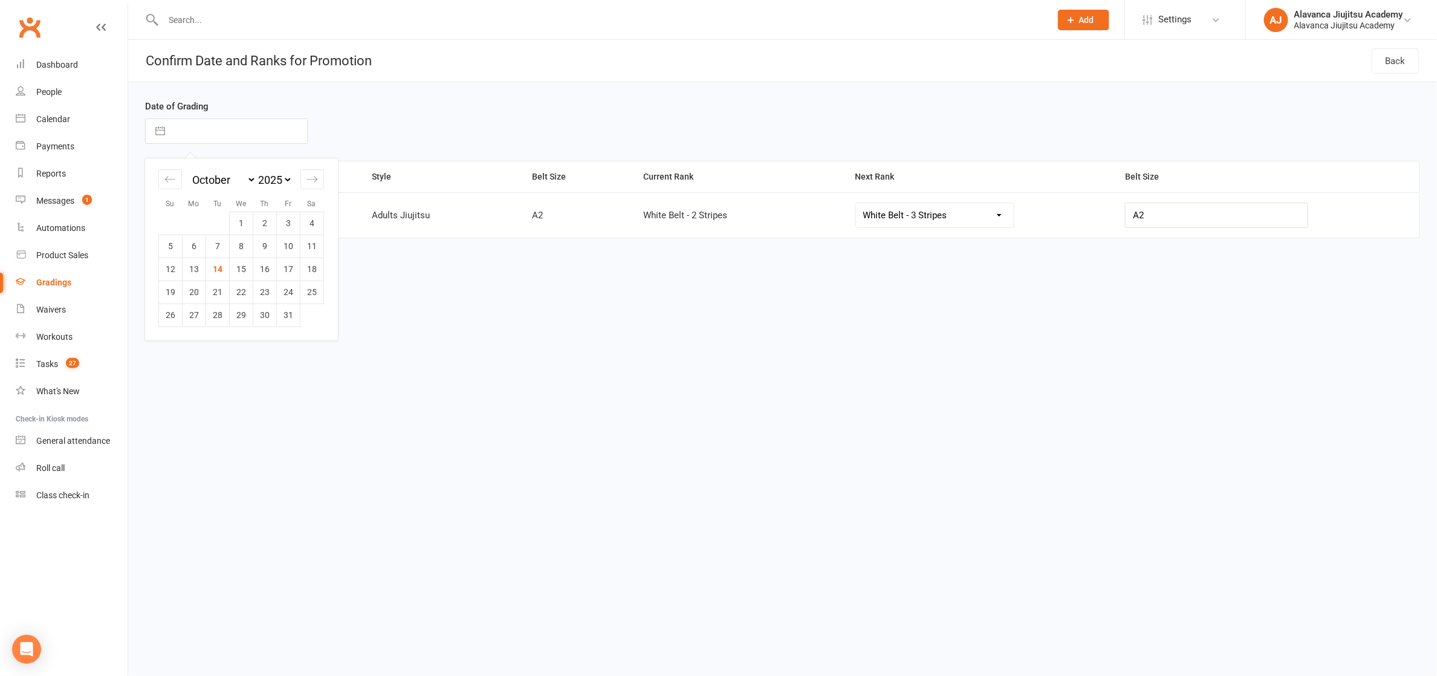
click at [222, 123] on input "text" at bounding box center [239, 131] width 136 height 24
click at [237, 251] on td "8" at bounding box center [242, 246] width 24 height 23
click at [175, 287] on button "Promote" at bounding box center [181, 286] width 73 height 25
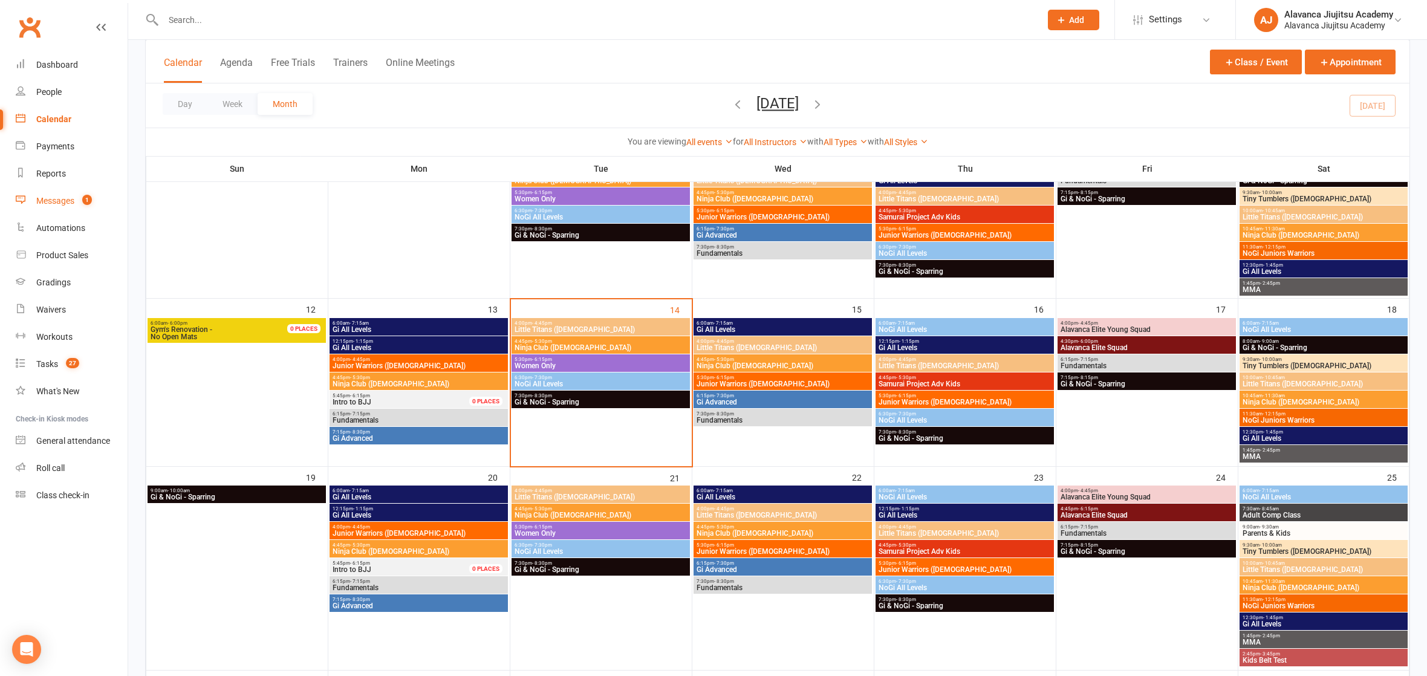
click at [62, 193] on link "Messages 1" at bounding box center [72, 200] width 112 height 27
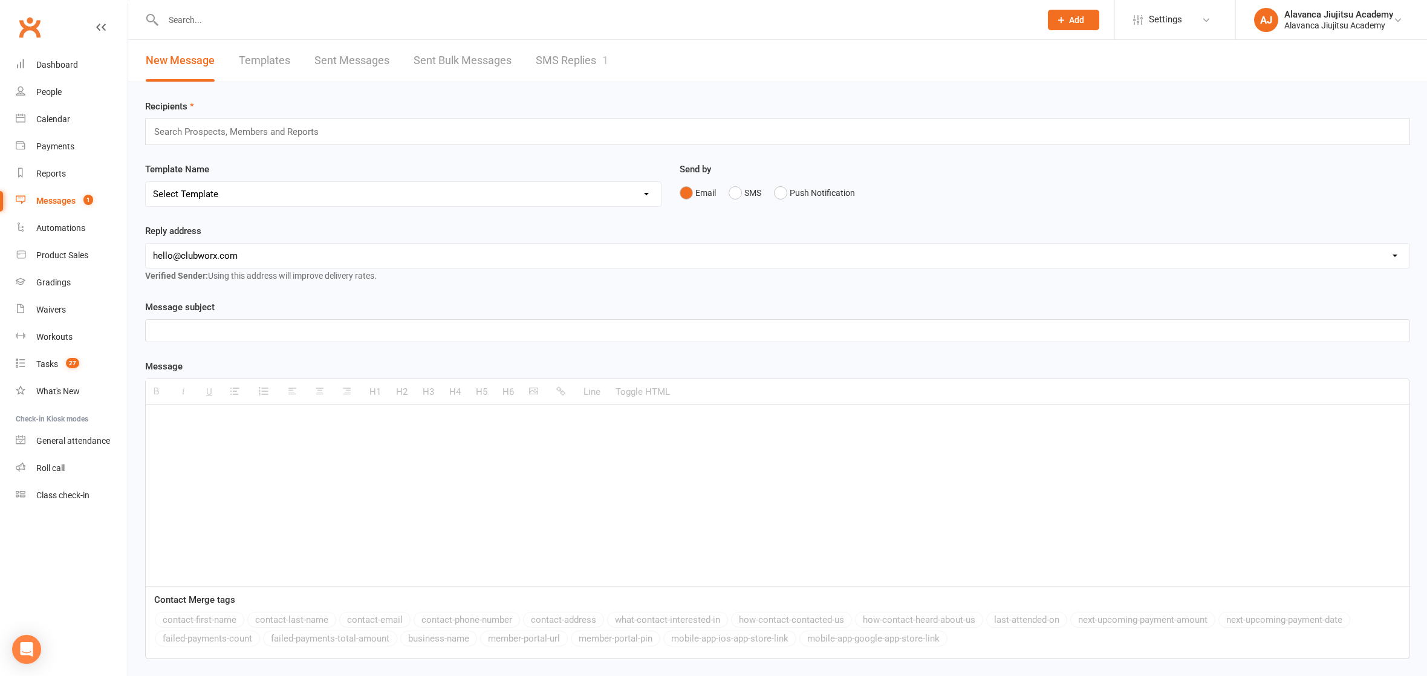
click at [222, 452] on div at bounding box center [777, 494] width 1263 height 181
paste div
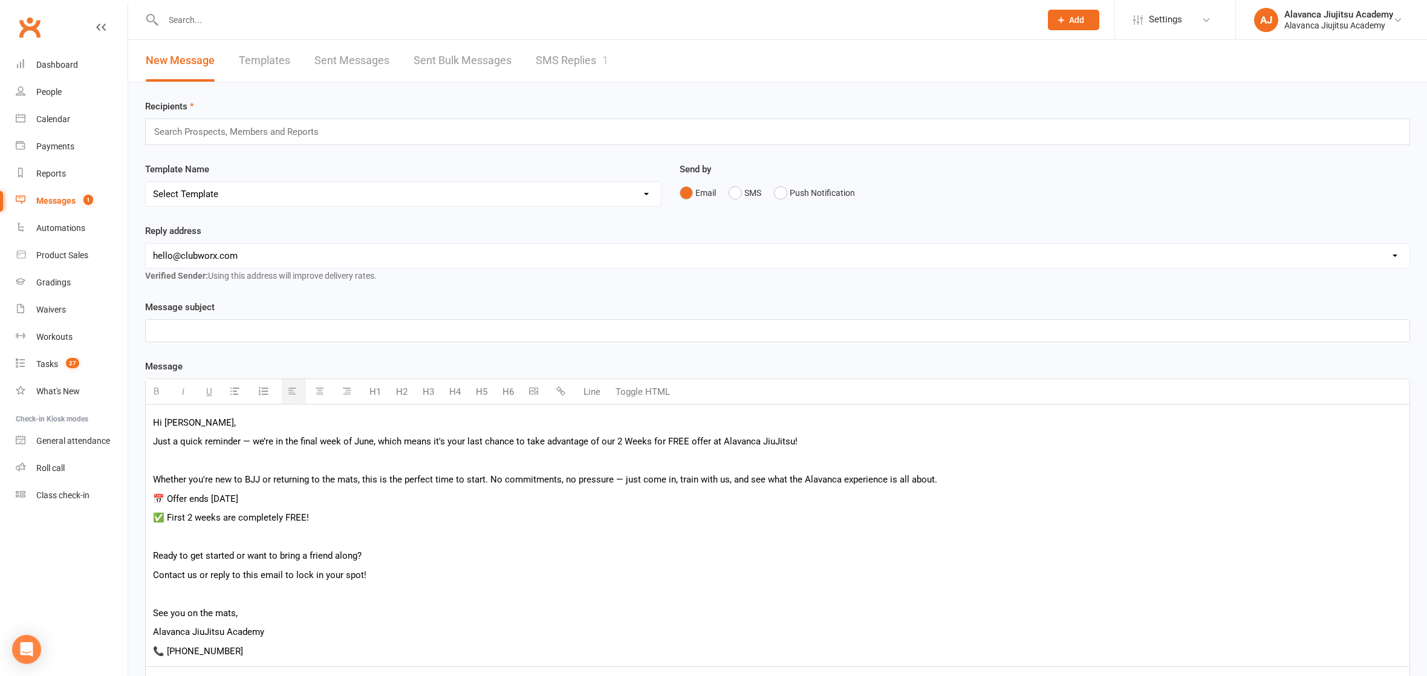
click at [190, 421] on p "Hi Pasquale," at bounding box center [777, 422] width 1249 height 15
drag, startPoint x: 244, startPoint y: 422, endPoint x: 163, endPoint y: 421, distance: 80.4
click at [163, 421] on p "Hi Pasquale," at bounding box center [777, 422] width 1249 height 15
click at [242, 327] on p at bounding box center [777, 330] width 1249 height 15
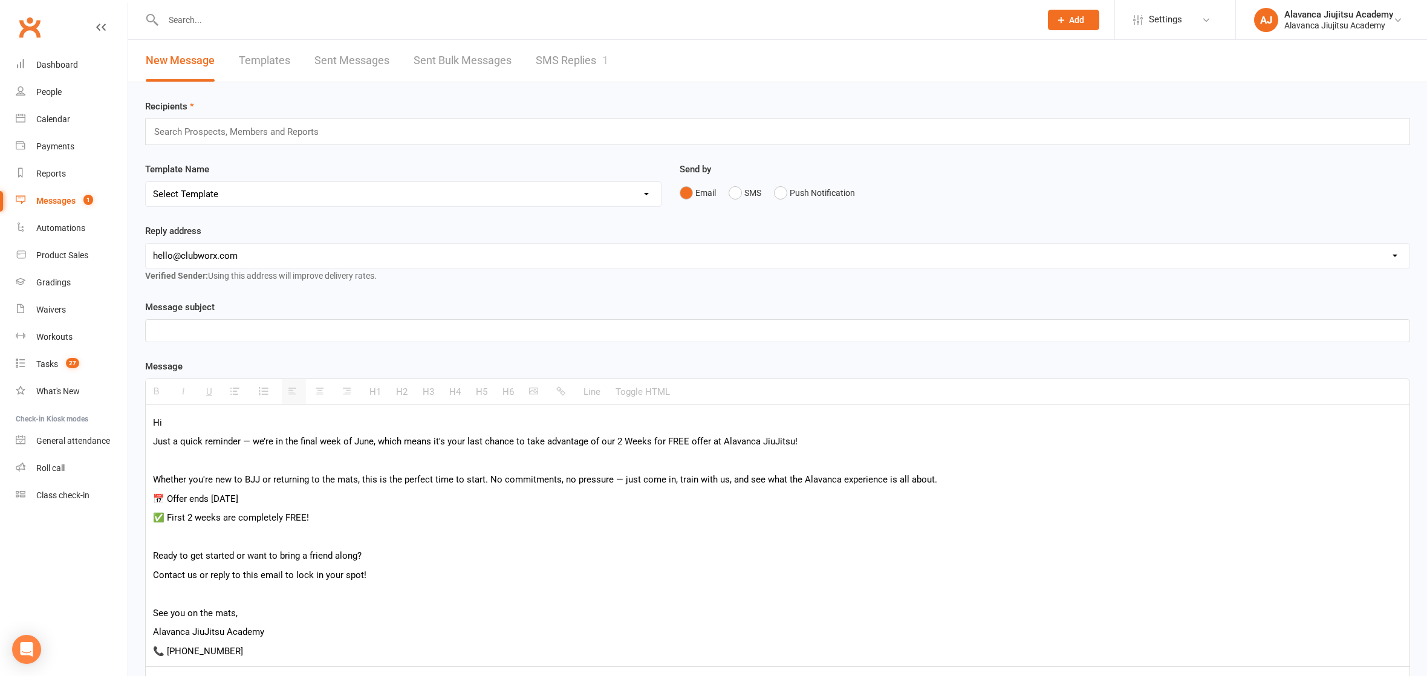
paste div
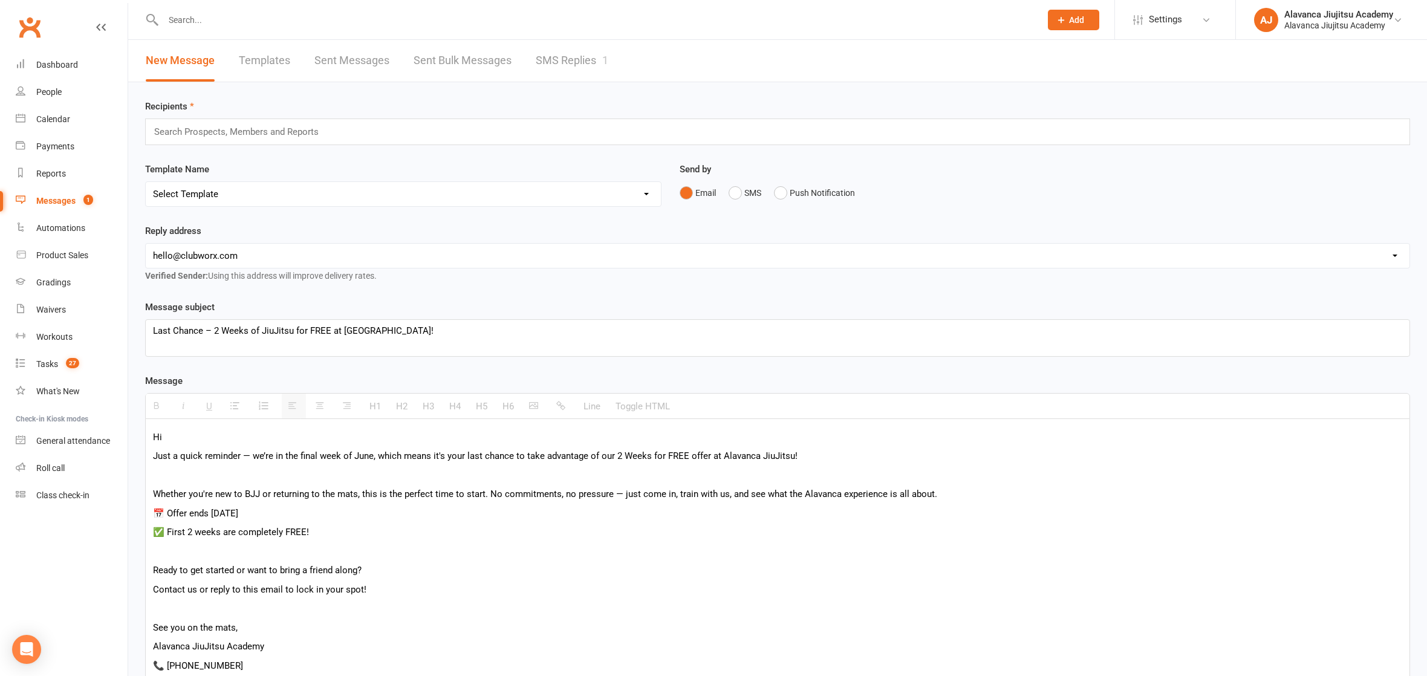
select select "1"
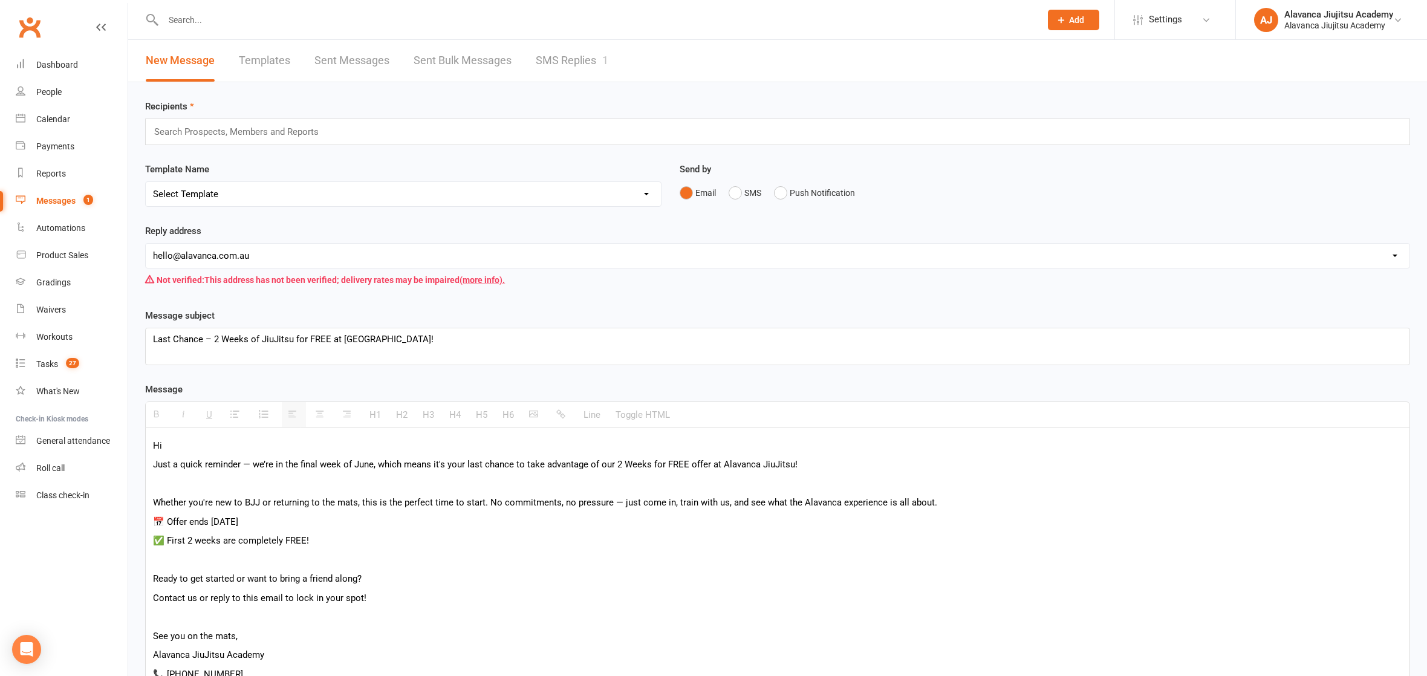
click at [259, 356] on p at bounding box center [777, 353] width 1249 height 15
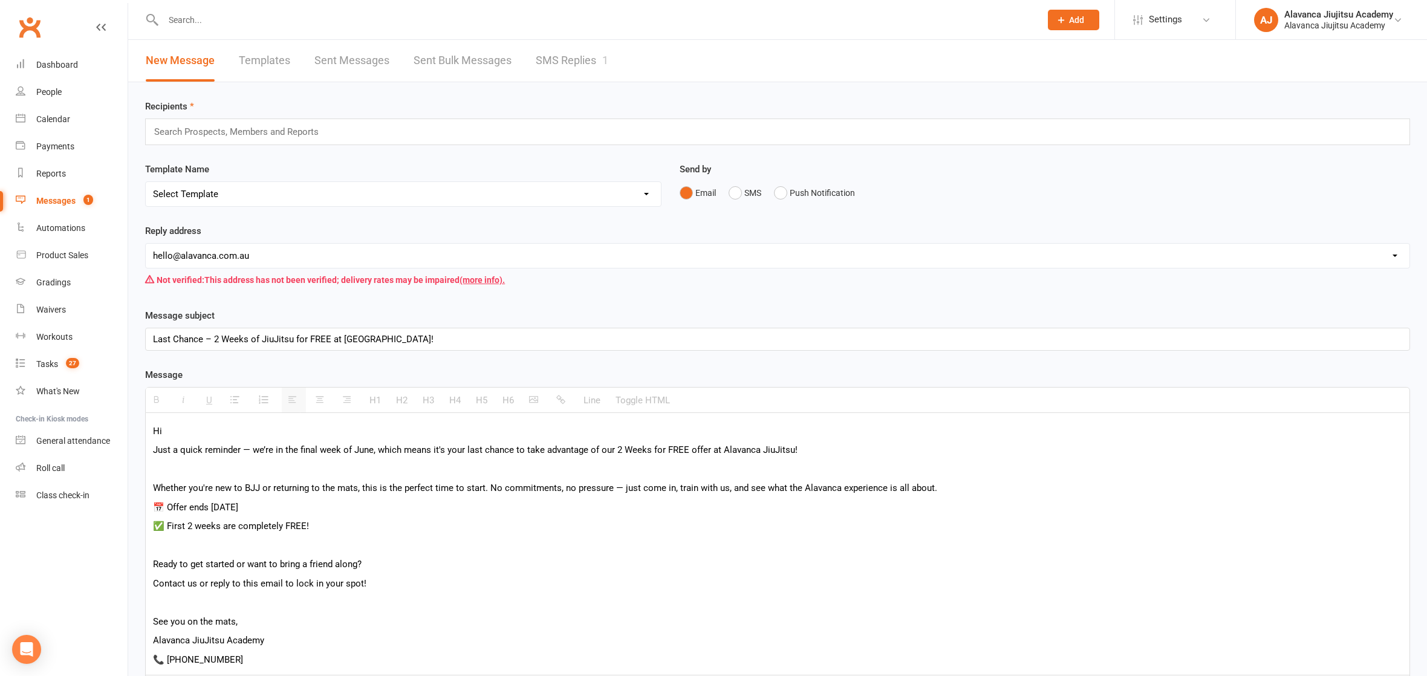
click at [534, 470] on p at bounding box center [777, 469] width 1249 height 15
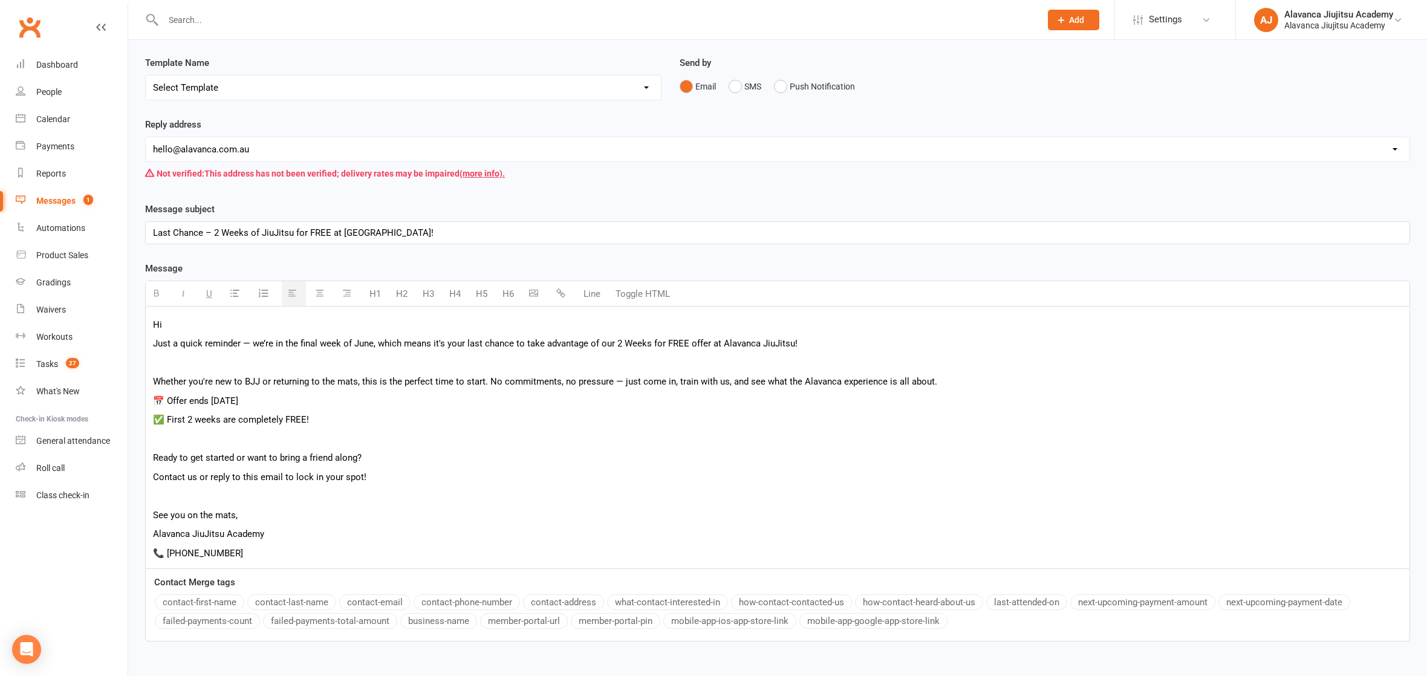
click at [192, 329] on div "Hi Just a quick reminder — we’re in the final week of June, which means it's yo…" at bounding box center [777, 437] width 1263 height 262
click at [198, 320] on p "Hi" at bounding box center [777, 324] width 1249 height 15
click at [210, 594] on button "contact-first-name" at bounding box center [199, 602] width 89 height 16
drag, startPoint x: 376, startPoint y: 476, endPoint x: 364, endPoint y: 445, distance: 33.5
click at [375, 476] on p "Contact us or reply to this email to lock in your spot!" at bounding box center [777, 477] width 1249 height 15
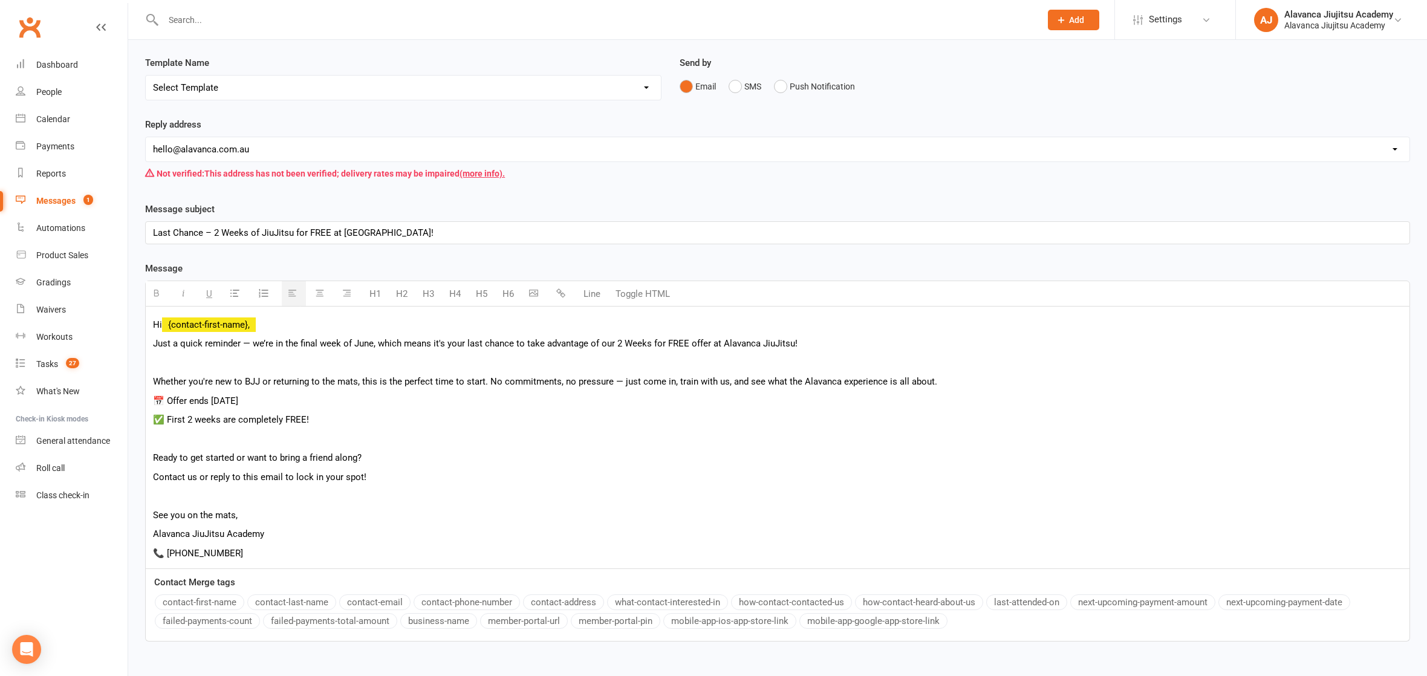
click at [363, 340] on p "Just a quick reminder — we’re in the final week of June, which means it's your …" at bounding box center [777, 343] width 1249 height 15
click at [363, 341] on p "Just a quick reminder — we’re in the final week of June, which means it's your …" at bounding box center [777, 343] width 1249 height 15
click at [276, 347] on p "Just a quick reminder — we’re in the final week of June, which means it's your …" at bounding box center [777, 343] width 1249 height 15
click at [305, 338] on p "Just a quick reminder — we’re in the final week of June, which means it's your …" at bounding box center [777, 343] width 1249 height 15
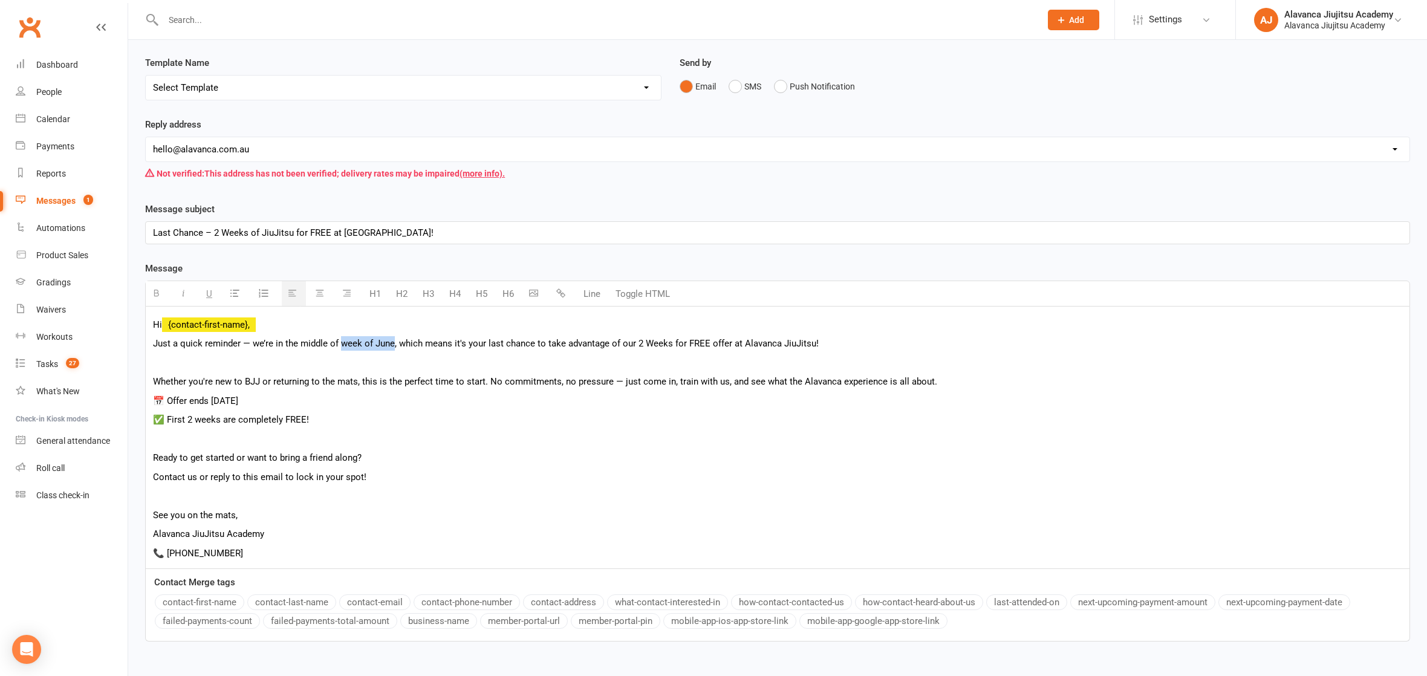
drag, startPoint x: 340, startPoint y: 341, endPoint x: 392, endPoint y: 336, distance: 52.8
click at [392, 336] on p "Just a quick reminder — we’re in the middle of week of June, which means it's y…" at bounding box center [777, 343] width 1249 height 15
click at [535, 386] on div "Hi {contact-first-name}, Just a quick reminder — we’re in the middle of October…" at bounding box center [777, 437] width 1263 height 262
click at [457, 401] on p "📅 Offer ends [DATE]" at bounding box center [777, 401] width 1249 height 15
click at [438, 332] on div "Hi {contact-first-name}, Just a quick reminder — we’re in the middle of October…" at bounding box center [777, 437] width 1263 height 262
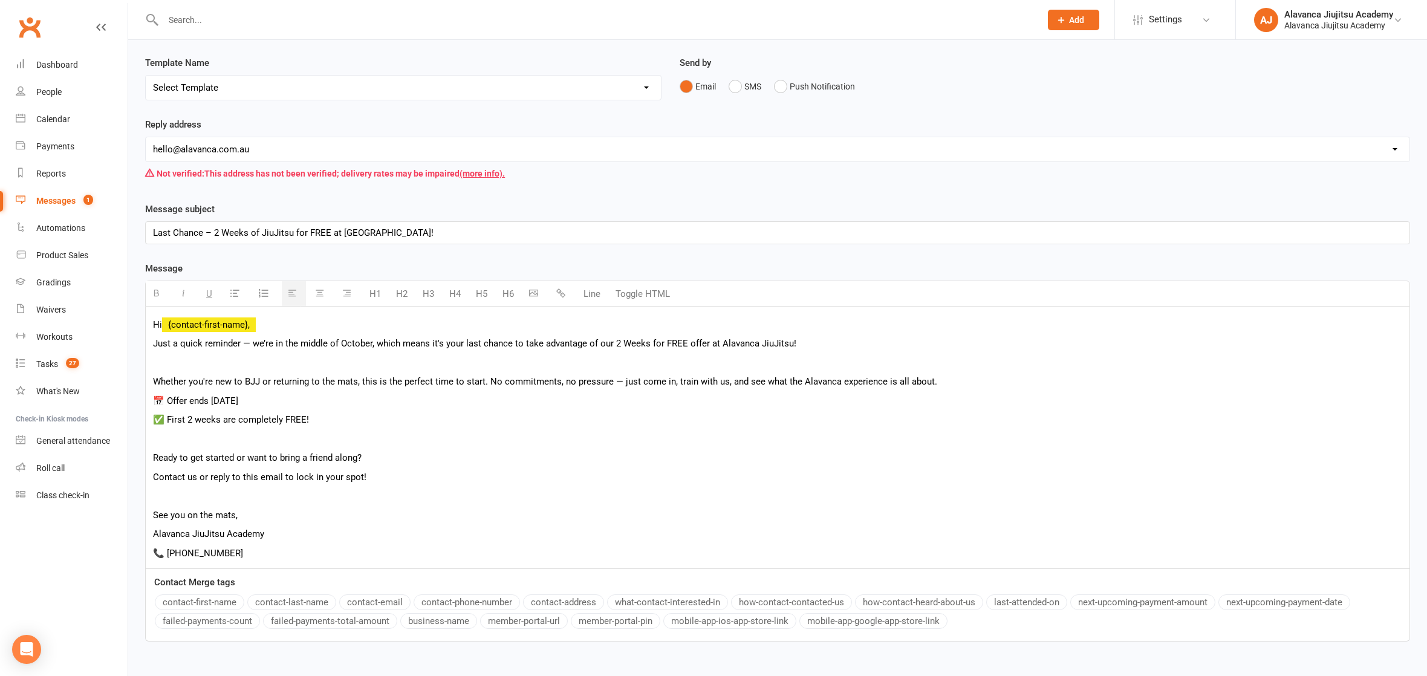
click at [454, 338] on p "Just a quick reminder — we’re in the middle of October, which means it's your l…" at bounding box center [777, 343] width 1249 height 15
click at [464, 340] on p "Just a quick reminder — we’re in the middle of October, which means it's your l…" at bounding box center [777, 343] width 1249 height 15
drag, startPoint x: 432, startPoint y: 341, endPoint x: 510, endPoint y: 339, distance: 77.4
click at [510, 339] on p "Just a quick reminder — we’re in the middle of October, which means it's your l…" at bounding box center [777, 343] width 1249 height 15
click at [621, 389] on div "Hi {contact-first-name}, Just a quick reminder — we’re in the middle of October…" at bounding box center [777, 437] width 1263 height 262
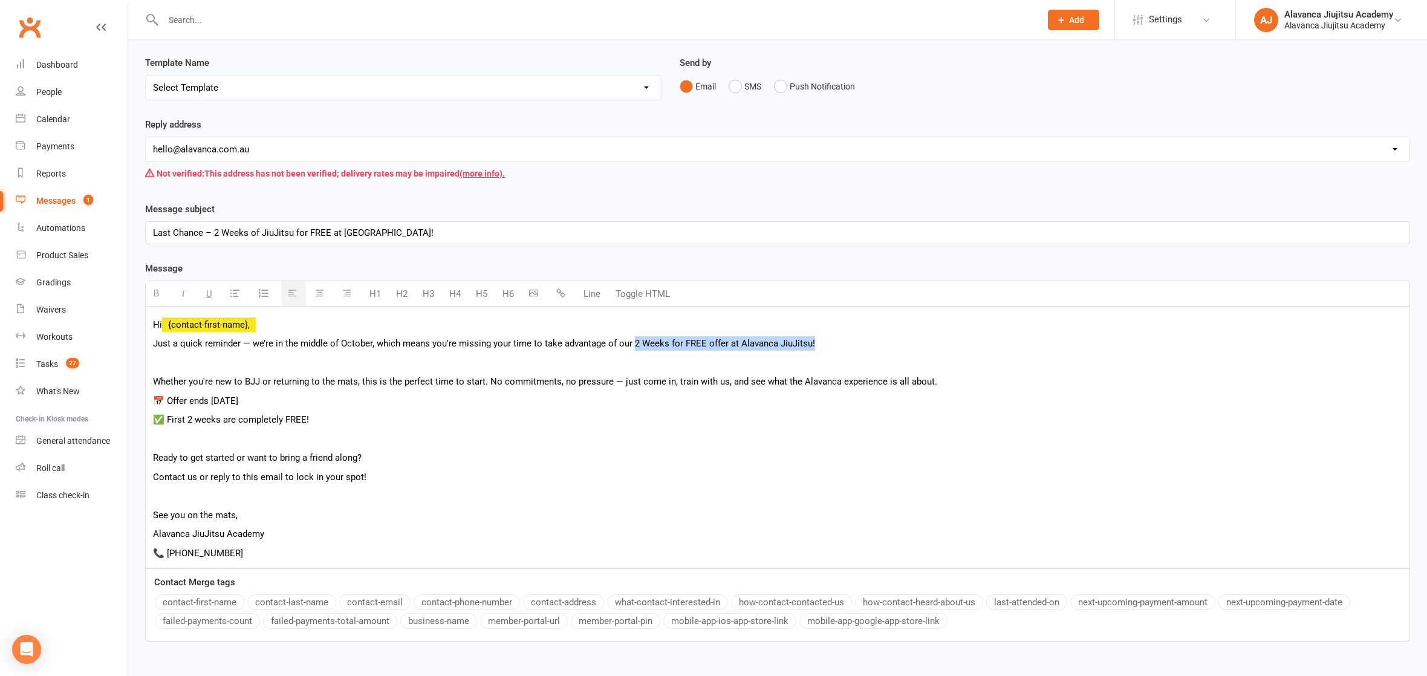
drag, startPoint x: 631, startPoint y: 343, endPoint x: 833, endPoint y: 341, distance: 201.9
click at [833, 341] on p "Just a quick reminder — we’re in the middle of October, which means you're miss…" at bounding box center [777, 343] width 1249 height 15
drag, startPoint x: 630, startPoint y: 343, endPoint x: 861, endPoint y: 340, distance: 230.9
click at [861, 340] on p "Just a quick reminder — we’re in the middle of October, which means you're miss…" at bounding box center [777, 343] width 1249 height 15
click at [157, 289] on icon "button" at bounding box center [156, 292] width 9 height 9
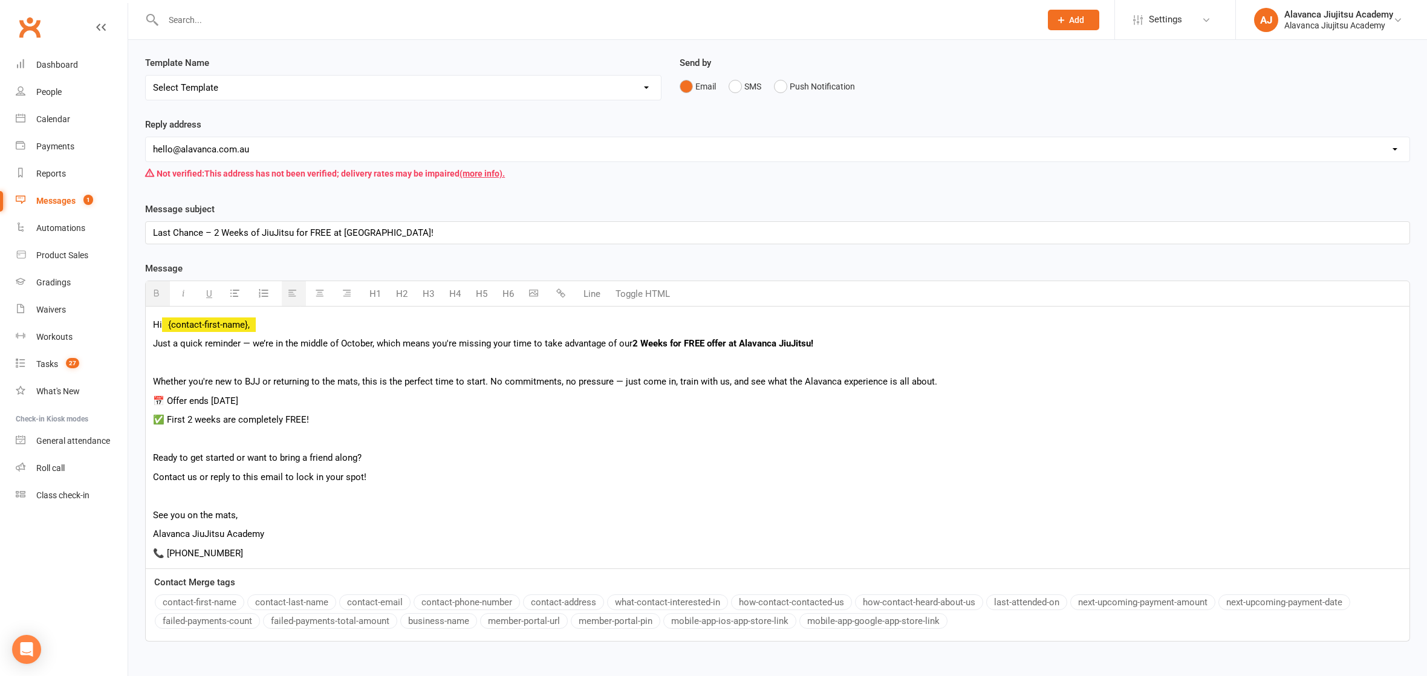
click at [283, 453] on p "Ready to get started or want to bring a friend along?" at bounding box center [777, 457] width 1249 height 15
click at [190, 389] on div "Hi {contact-first-name}, Just a quick reminder — we’re in the middle of October…" at bounding box center [777, 437] width 1263 height 262
click at [245, 423] on p "✅ First 2 weeks are completely FREE!" at bounding box center [777, 419] width 1249 height 15
click at [221, 400] on p "📅 Offer ends [DATE]" at bounding box center [777, 401] width 1249 height 15
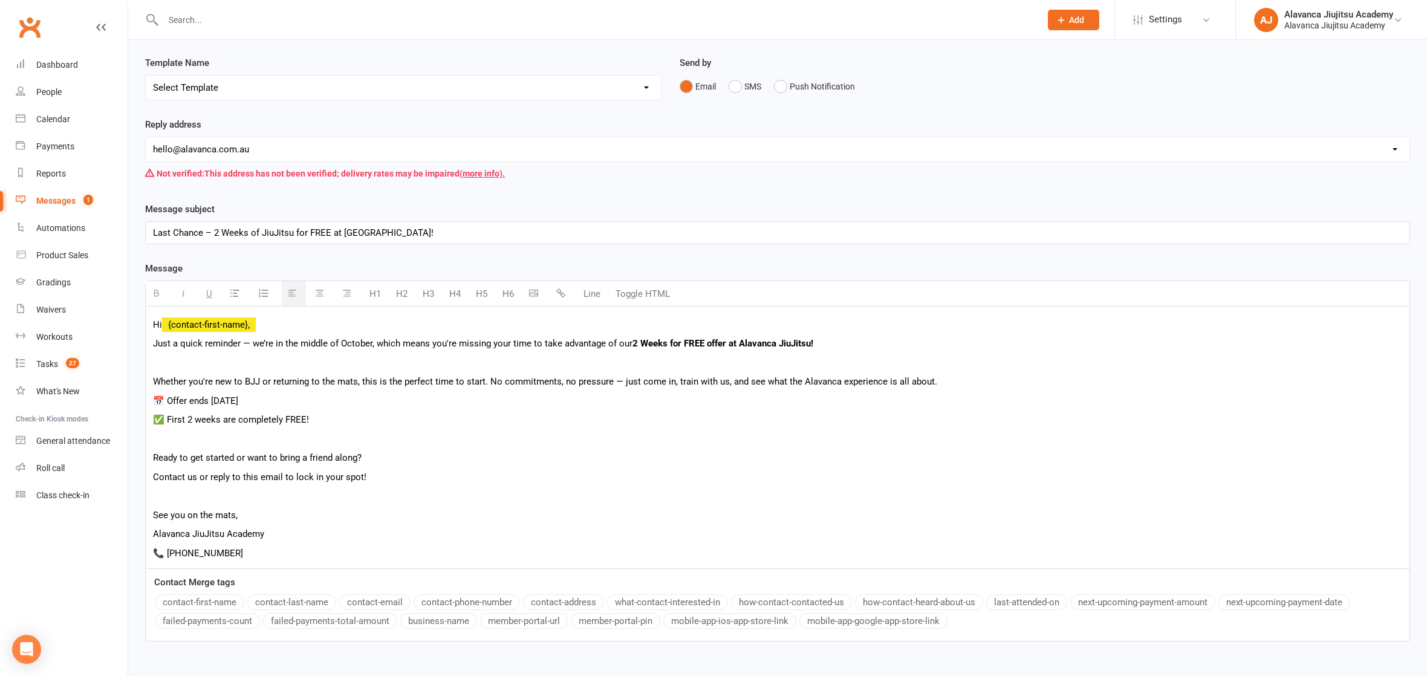
click at [361, 394] on p "📅 Offer ends October 30" at bounding box center [777, 401] width 1249 height 15
click at [268, 435] on p at bounding box center [777, 439] width 1249 height 15
click at [272, 400] on p "📅 Offer ends October 30" at bounding box center [777, 401] width 1249 height 15
click at [297, 520] on div "Hi {contact-first-name}, Just a quick reminder — we’re in the middle of October…" at bounding box center [777, 437] width 1263 height 262
click at [277, 539] on div "Hi {contact-first-name}, Just a quick reminder — we’re in the middle of October…" at bounding box center [777, 437] width 1263 height 262
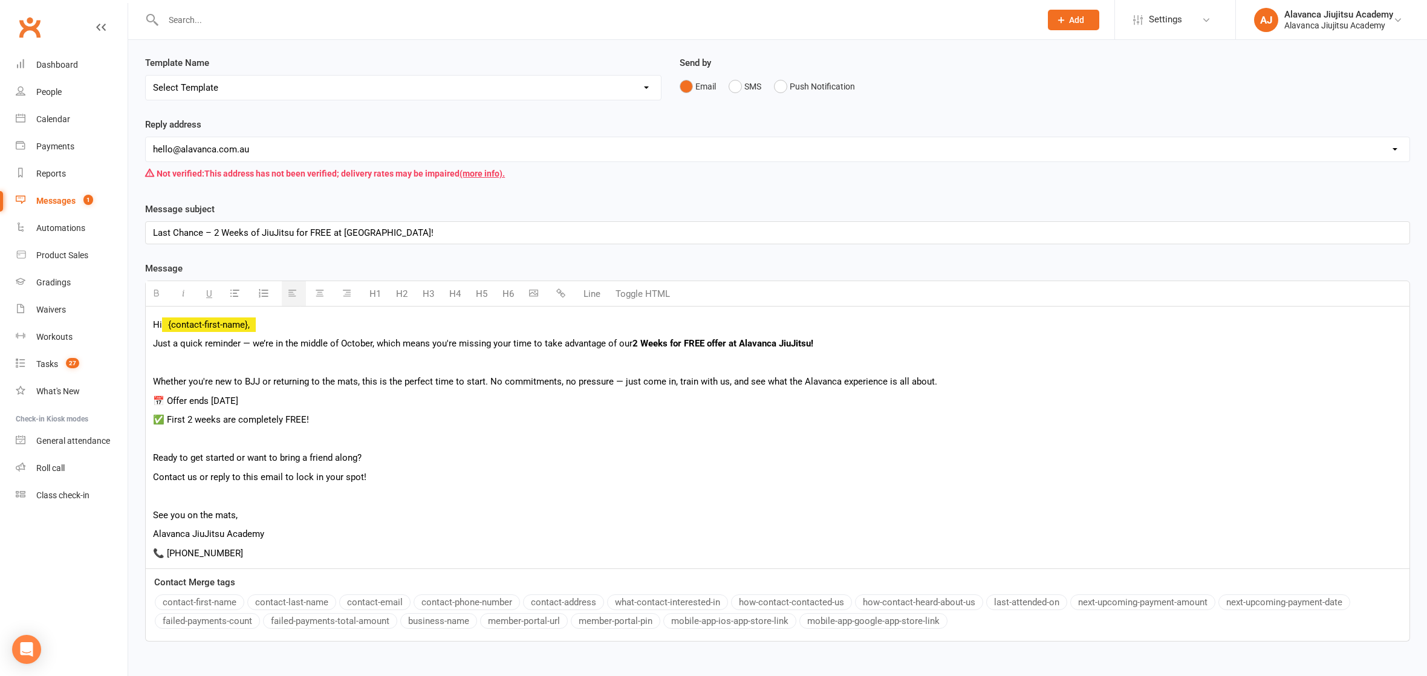
click at [277, 495] on p at bounding box center [777, 495] width 1249 height 15
click at [156, 476] on p "Contact us or reply to this email to lock in your spot!" at bounding box center [777, 477] width 1249 height 15
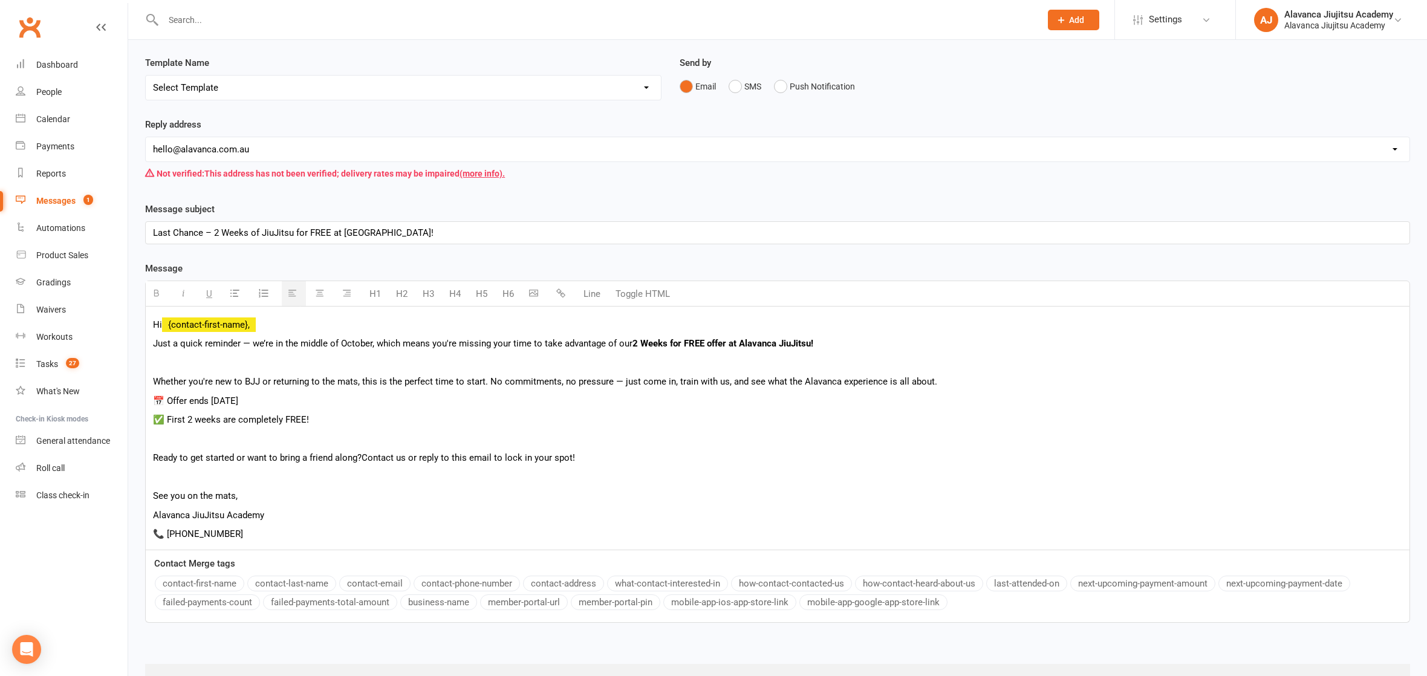
click at [304, 510] on p "Alavanca JiuJitsu Academy" at bounding box center [777, 515] width 1249 height 15
click at [290, 526] on p "📞 [PHONE_NUMBER]" at bounding box center [777, 533] width 1249 height 15
click at [340, 374] on p "Whether you're new to BJJ or returning to the mats, this is the perfect time to…" at bounding box center [777, 381] width 1249 height 15
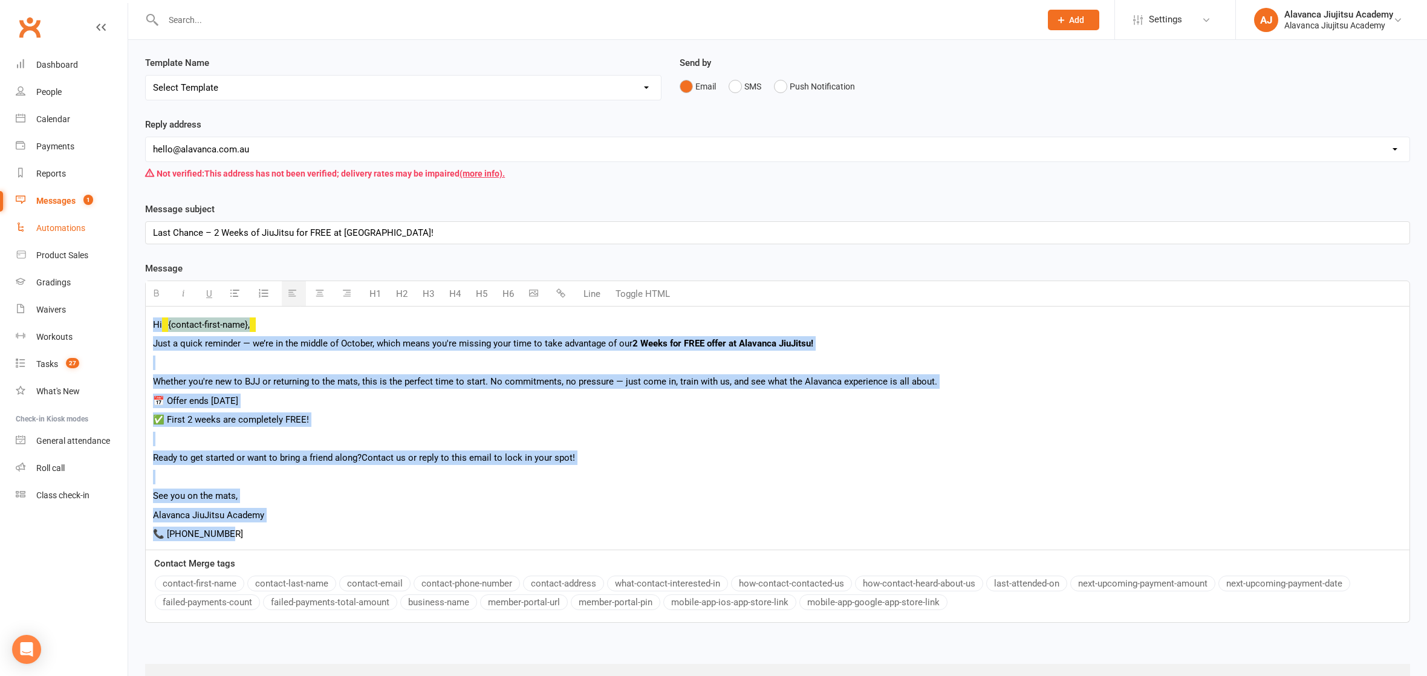
drag, startPoint x: 237, startPoint y: 526, endPoint x: 83, endPoint y: 230, distance: 333.1
click at [83, 230] on ui-view "Prospect Member Non-attending contact Class / event Appointment Grading event T…" at bounding box center [713, 305] width 1427 height 817
copy div "Hi {contact-first-name}, Just a quick reminder — we’re in the middle of October…"
click at [438, 415] on p "✅ First 2 weeks are completely FREE!" at bounding box center [777, 419] width 1249 height 15
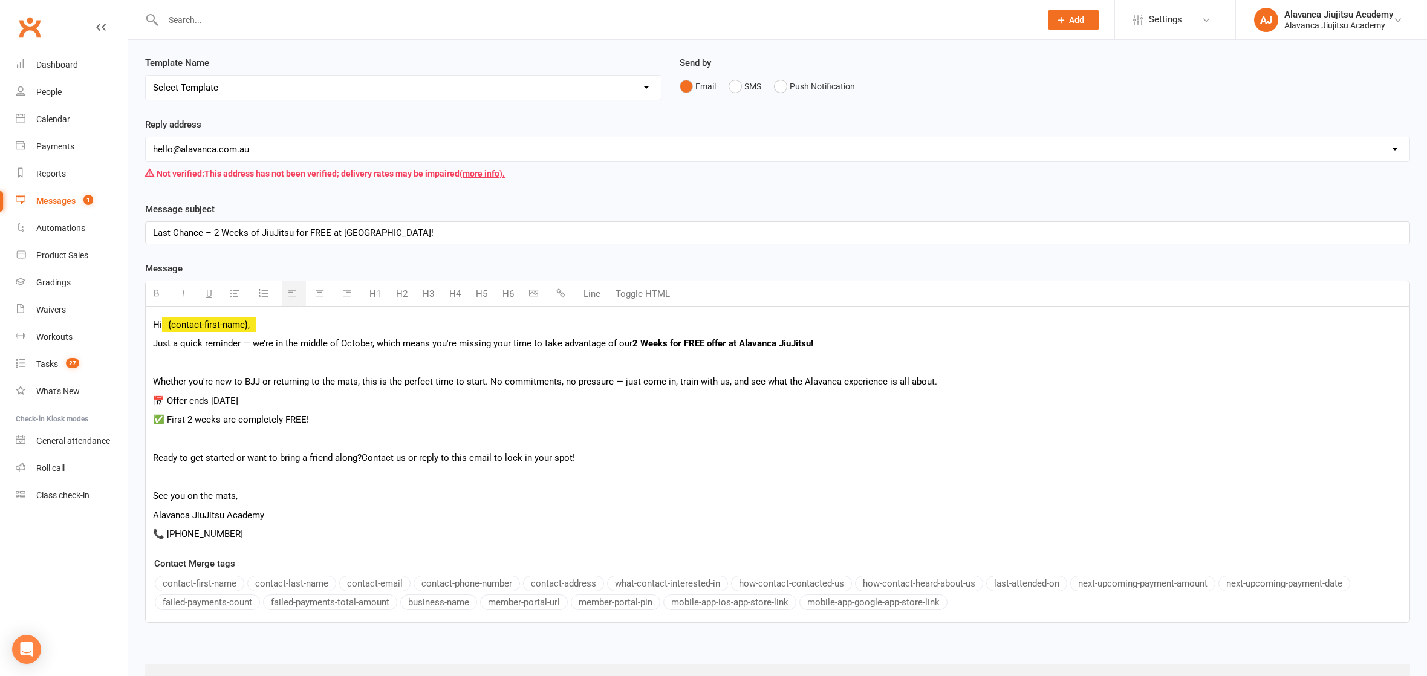
click at [415, 432] on p at bounding box center [777, 439] width 1249 height 15
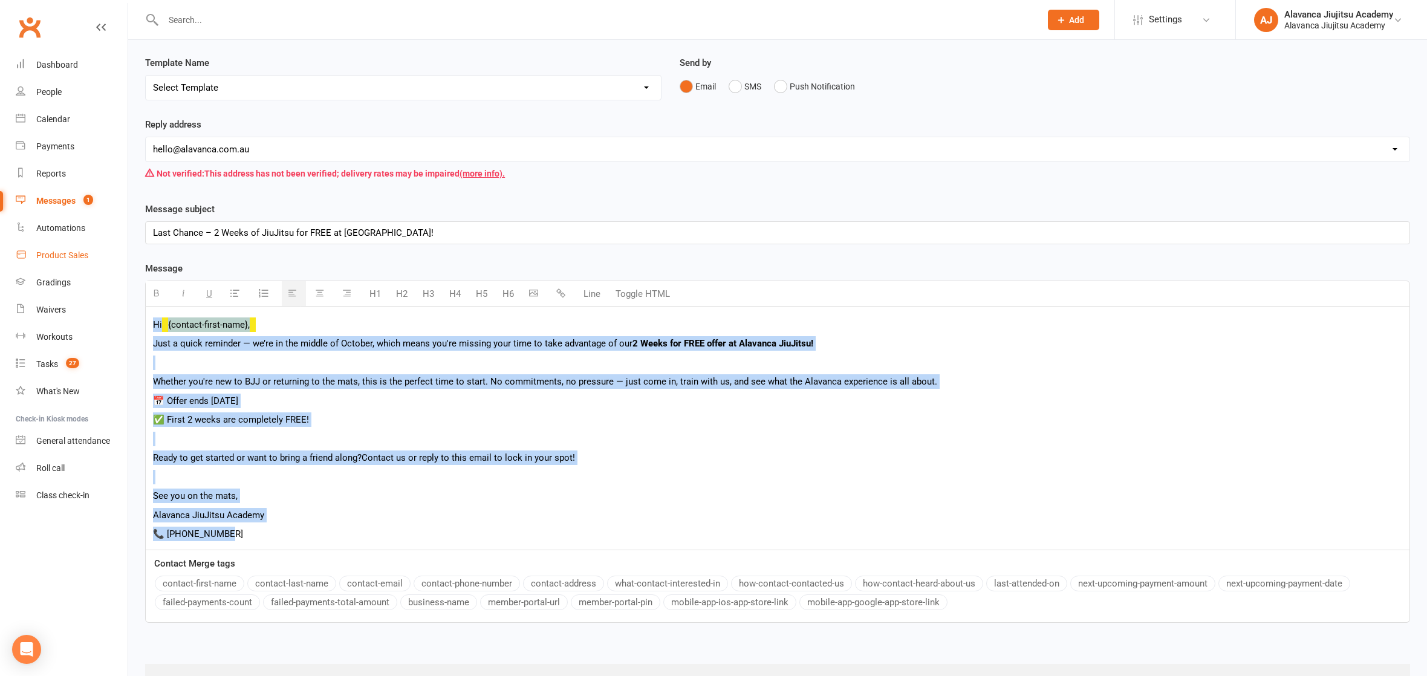
drag, startPoint x: 277, startPoint y: 525, endPoint x: 41, endPoint y: 251, distance: 361.8
click at [41, 251] on ui-view "Prospect Member Non-attending contact Class / event Appointment Grading event T…" at bounding box center [713, 305] width 1427 height 817
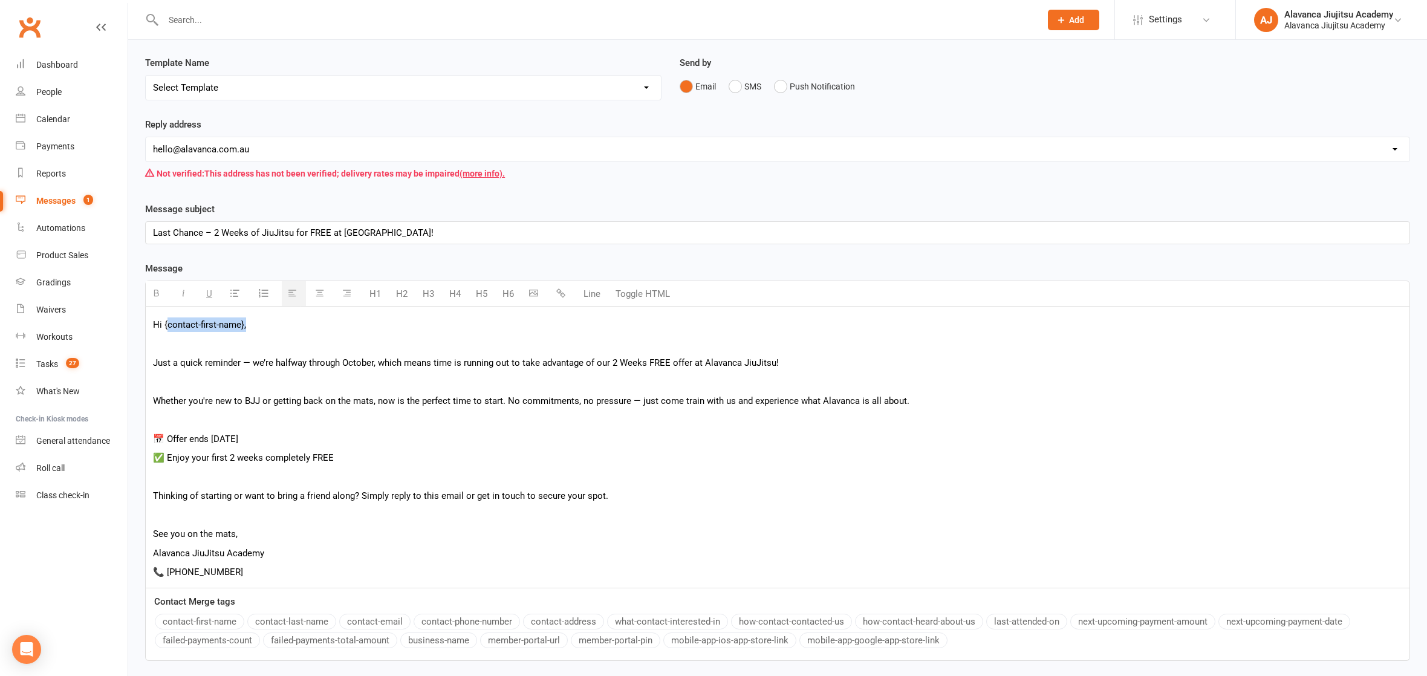
drag, startPoint x: 267, startPoint y: 325, endPoint x: 166, endPoint y: 319, distance: 101.7
click at [166, 319] on p "Hi {contact-first-name}," at bounding box center [777, 324] width 1249 height 15
click at [218, 614] on button "contact-first-name" at bounding box center [199, 622] width 89 height 16
click at [167, 320] on p "Hi { {contact-first-name}" at bounding box center [777, 324] width 1249 height 15
click at [268, 325] on p "Hi {contact-first-name}" at bounding box center [777, 324] width 1249 height 15
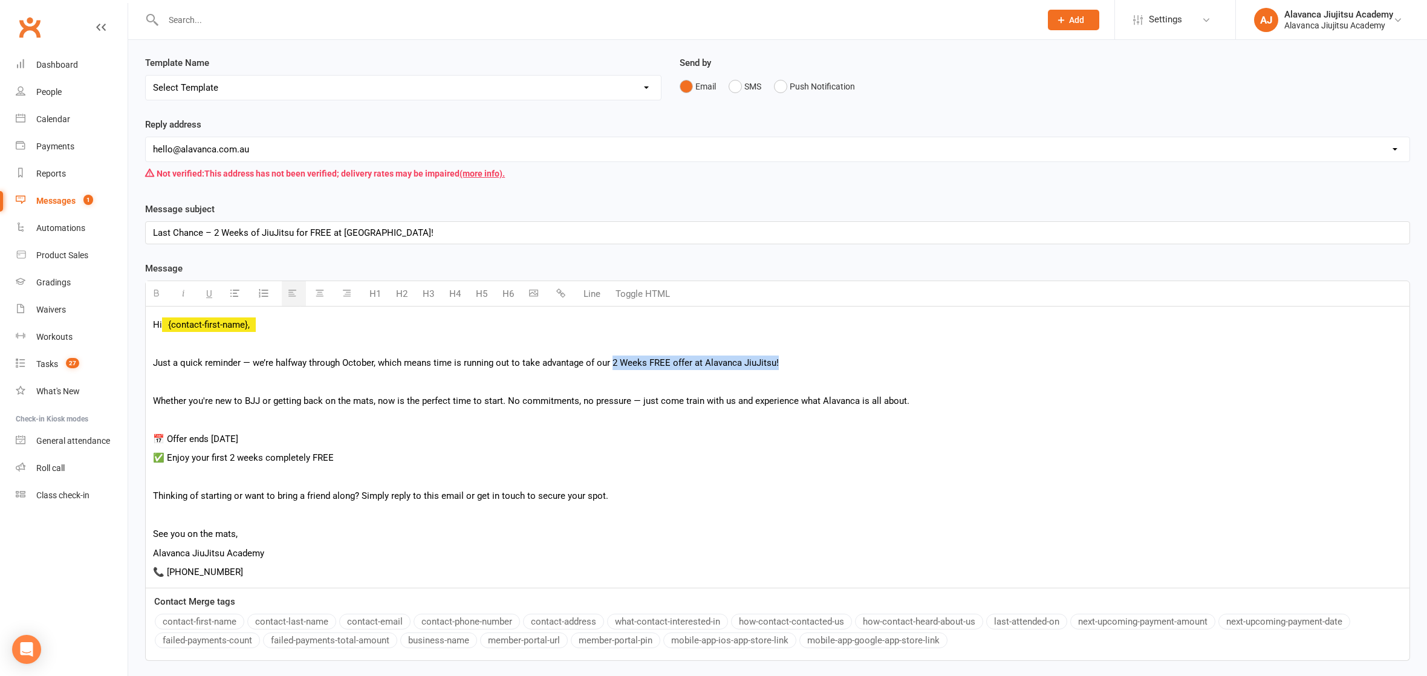
drag, startPoint x: 620, startPoint y: 358, endPoint x: 804, endPoint y: 358, distance: 184.4
click at [804, 358] on p "Just a quick reminder — we’re halfway through October, which means time is runn…" at bounding box center [777, 362] width 1249 height 15
click at [155, 285] on button "button" at bounding box center [158, 293] width 24 height 25
click at [245, 374] on p at bounding box center [777, 381] width 1249 height 15
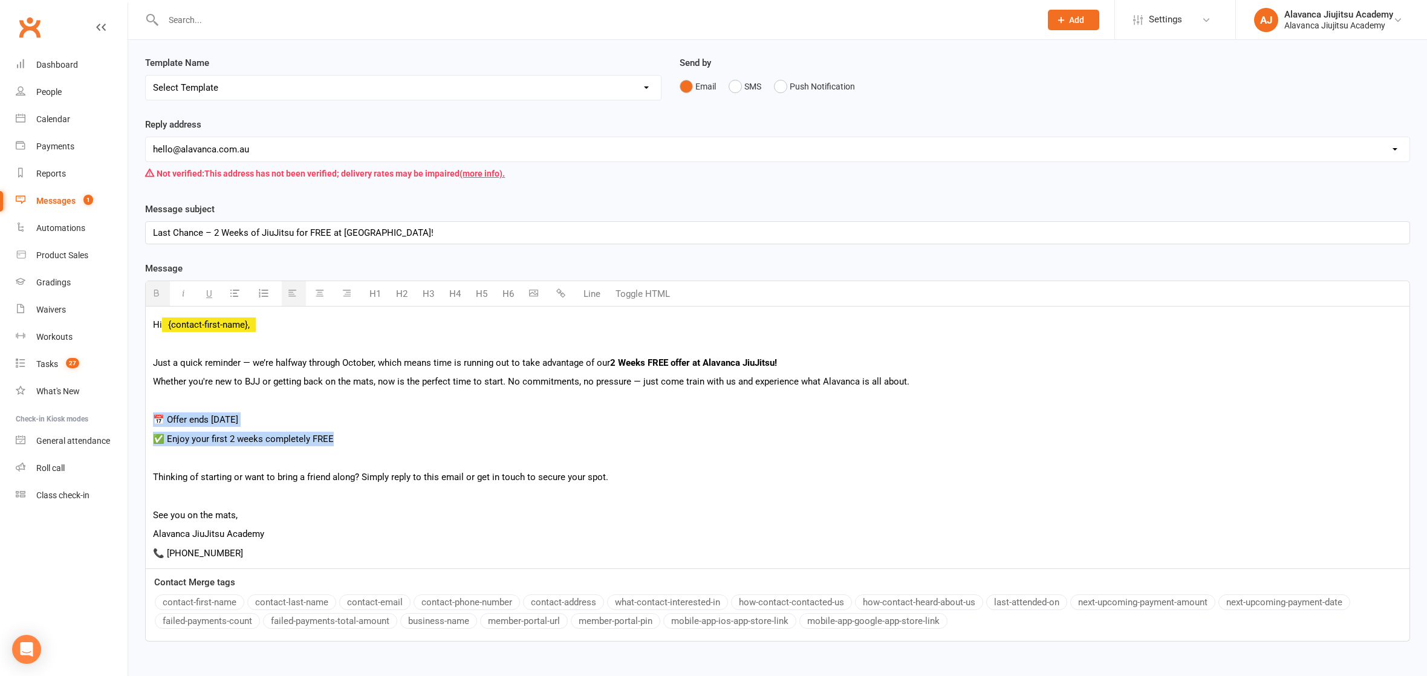
drag, startPoint x: 352, startPoint y: 430, endPoint x: 139, endPoint y: 415, distance: 213.3
click at [139, 415] on div "Template Name Send by Email SMS Push Notification Message subject Last Chance –…" at bounding box center [777, 430] width 1283 height 456
click at [154, 295] on icon "button" at bounding box center [156, 292] width 9 height 9
click at [365, 530] on p "Alavanca JiuJitsu Academy" at bounding box center [777, 533] width 1249 height 15
click at [376, 546] on p "📞 [PHONE_NUMBER]" at bounding box center [777, 553] width 1249 height 15
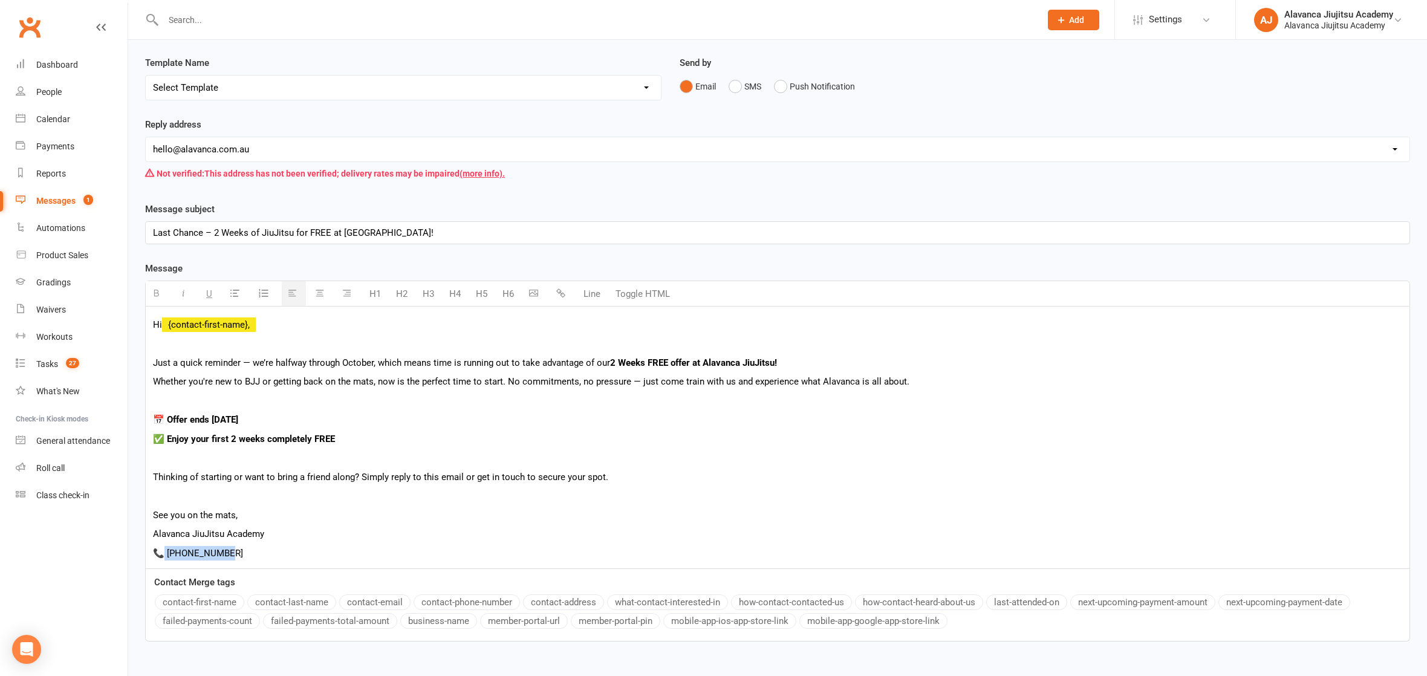
drag, startPoint x: 239, startPoint y: 552, endPoint x: 162, endPoint y: 549, distance: 77.4
click at [162, 549] on p "📞 [PHONE_NUMBER]" at bounding box center [777, 553] width 1249 height 15
click at [158, 285] on button "button" at bounding box center [158, 293] width 24 height 25
click at [293, 546] on p "📞 0406 862 387" at bounding box center [777, 553] width 1249 height 15
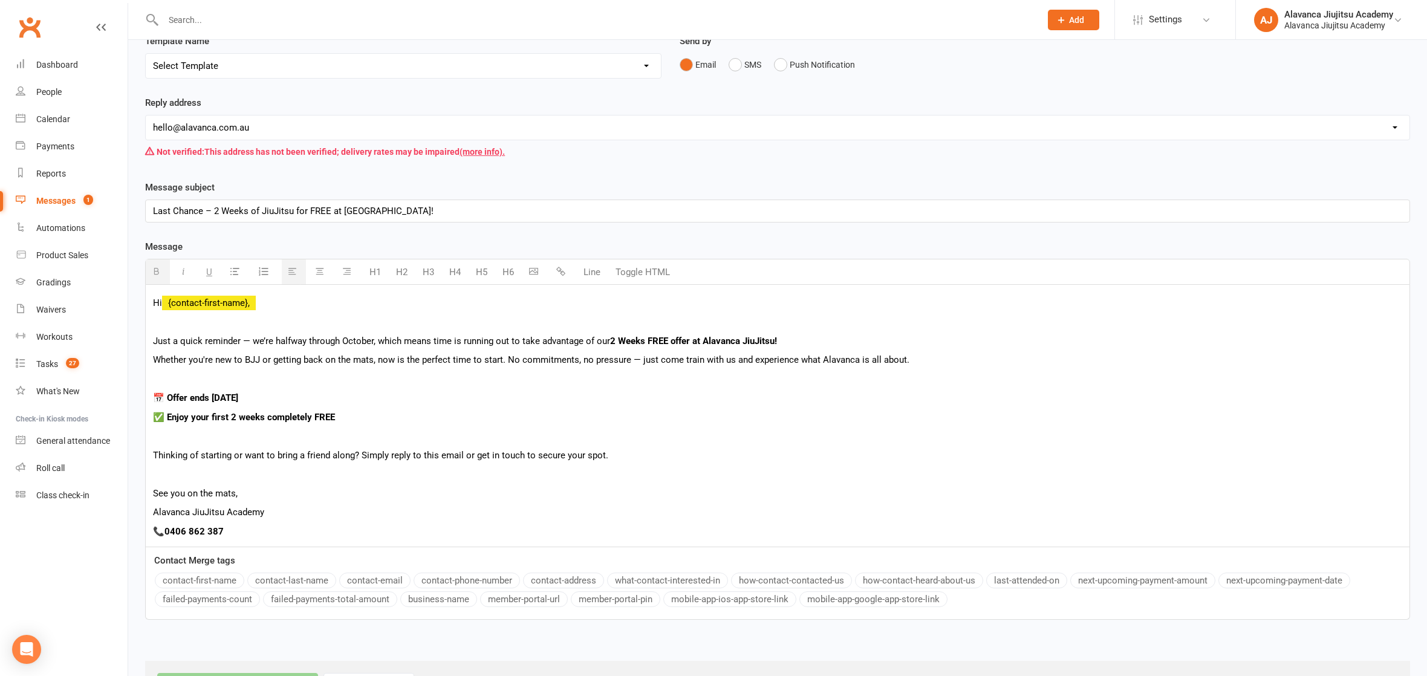
scroll to position [0, 0]
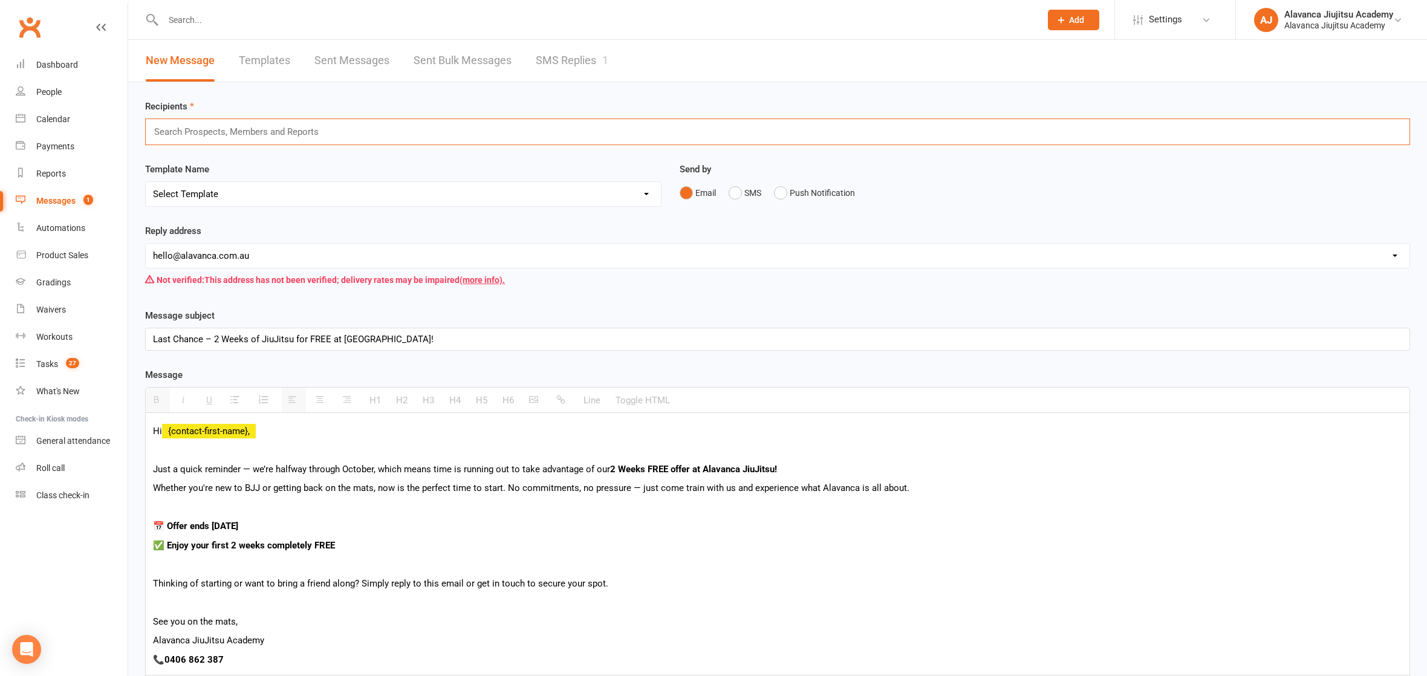
click at [232, 128] on input "text" at bounding box center [242, 132] width 178 height 16
type input "prospect"
click at [216, 169] on li "PROSPECT S" at bounding box center [777, 168] width 1263 height 15
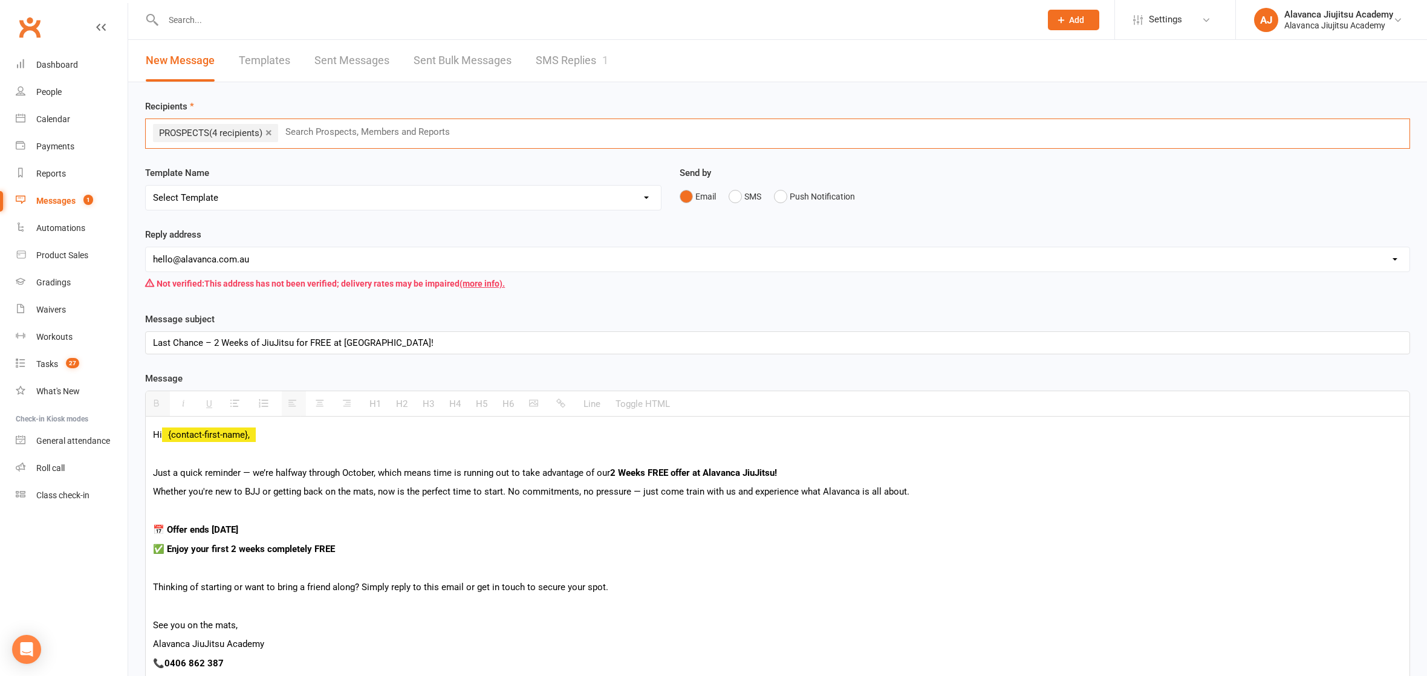
click at [271, 131] on link "×" at bounding box center [268, 132] width 7 height 19
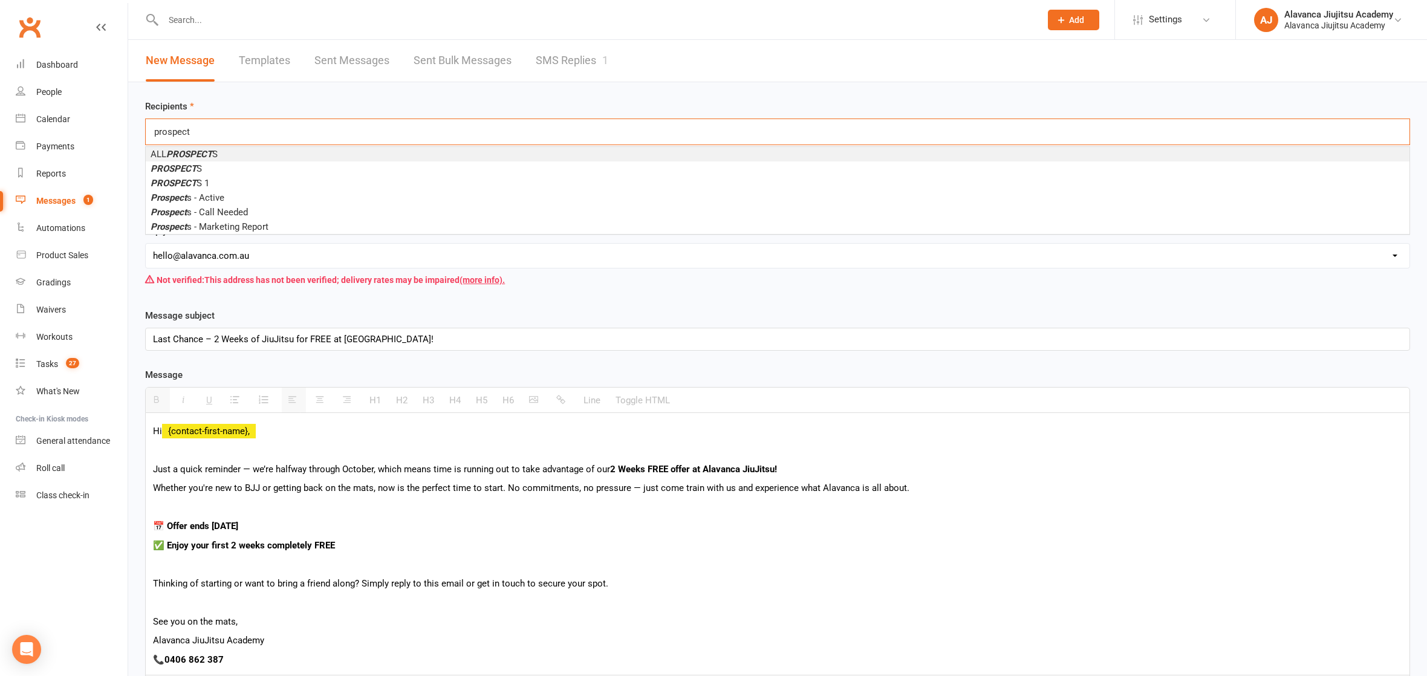
type input "prospect"
click at [208, 155] on em "PROSPECT" at bounding box center [189, 154] width 46 height 11
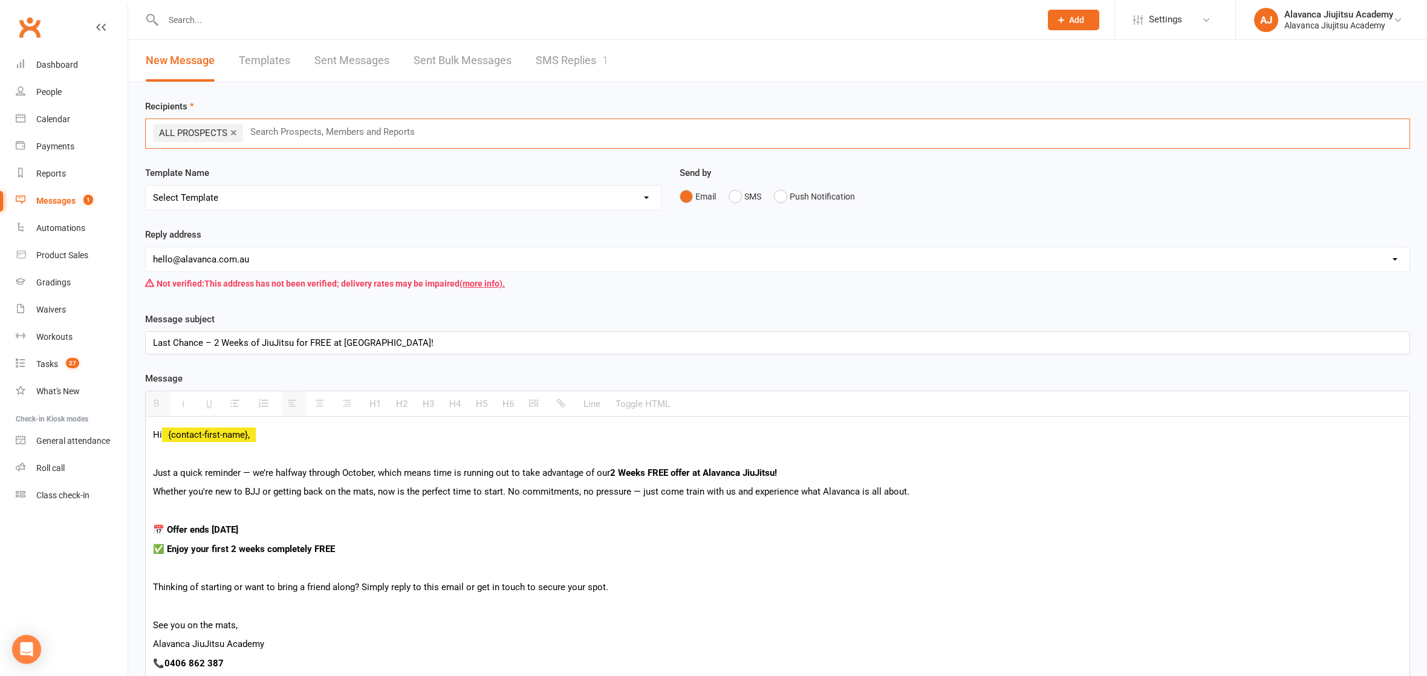
click at [201, 136] on span "ALL PROSPECTS" at bounding box center [193, 133] width 68 height 11
click at [248, 152] on div "Recipients × ALL PROSPECTS (380 recipients) Search Prospects, Members and Repor…" at bounding box center [777, 462] width 1298 height 760
click at [425, 374] on div "Message H1 H2 H3 H4 H5 H6 Line Toggle HTML Hi {contact-first-name}, Just a quic…" at bounding box center [777, 561] width 1265 height 380
click at [490, 499] on div "Hi {contact-first-name}, Just a quick reminder — we’re halfway through October,…" at bounding box center [777, 547] width 1263 height 262
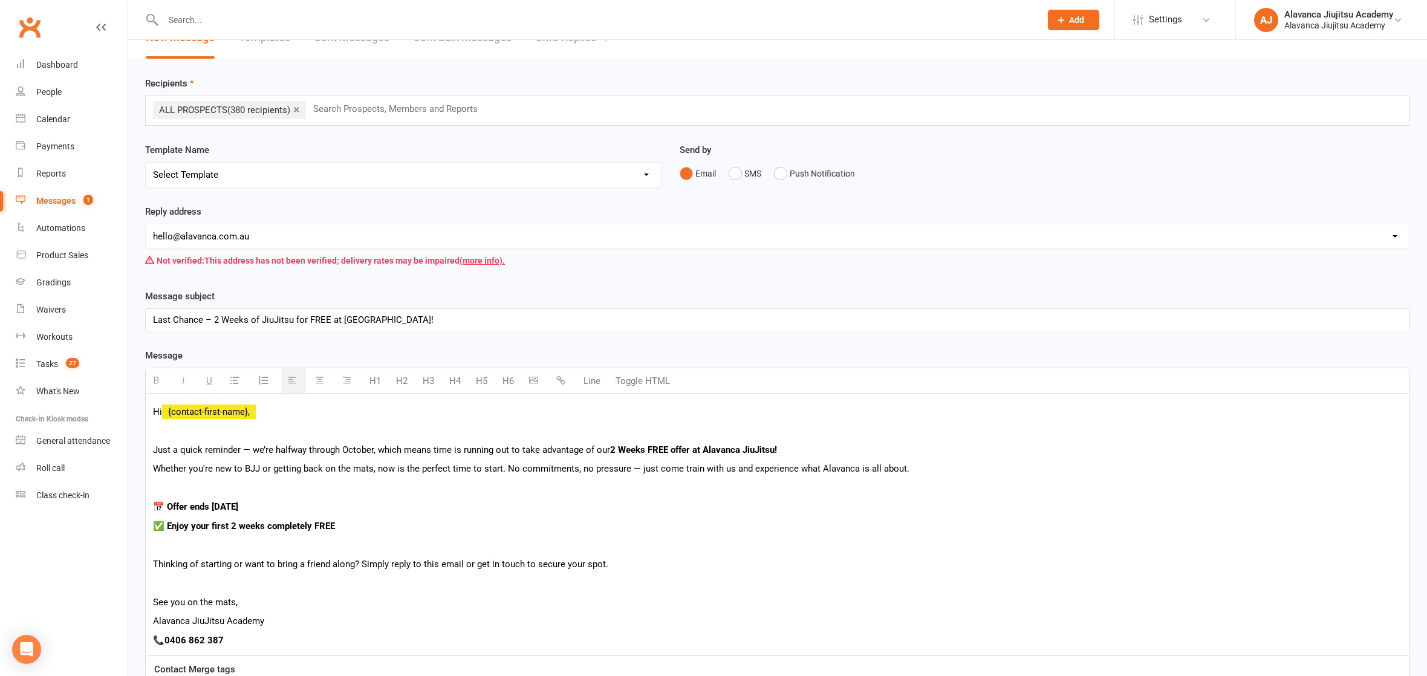
scroll to position [111, 0]
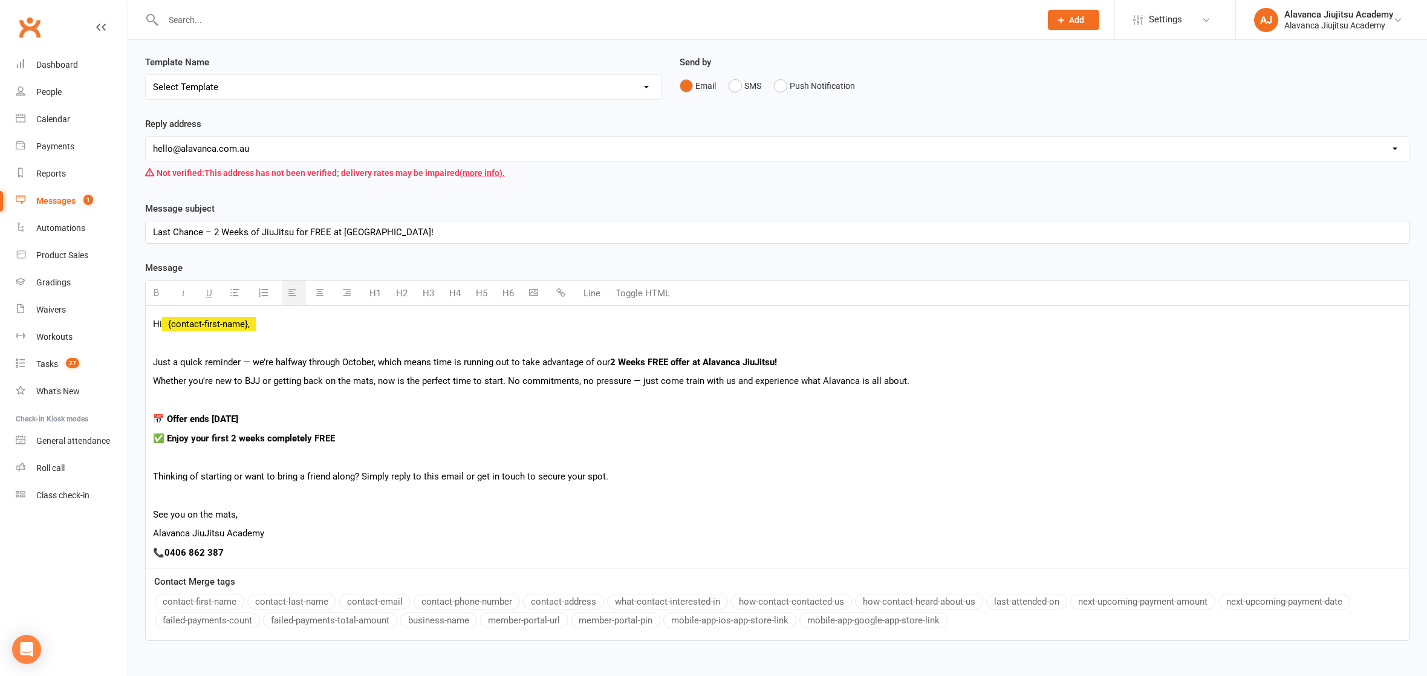
click at [372, 545] on p "📞 0406 862 387" at bounding box center [777, 552] width 1249 height 15
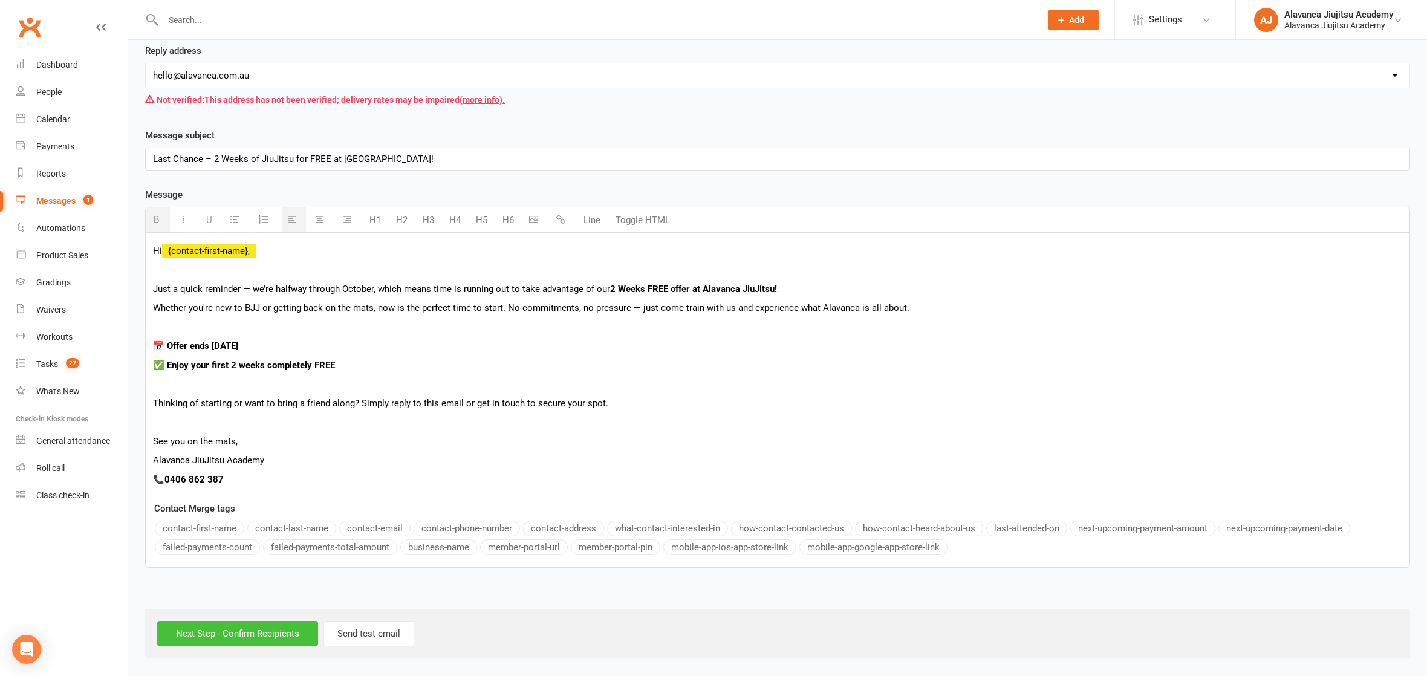
click at [288, 625] on input "Next Step - Confirm Recipients" at bounding box center [237, 633] width 161 height 25
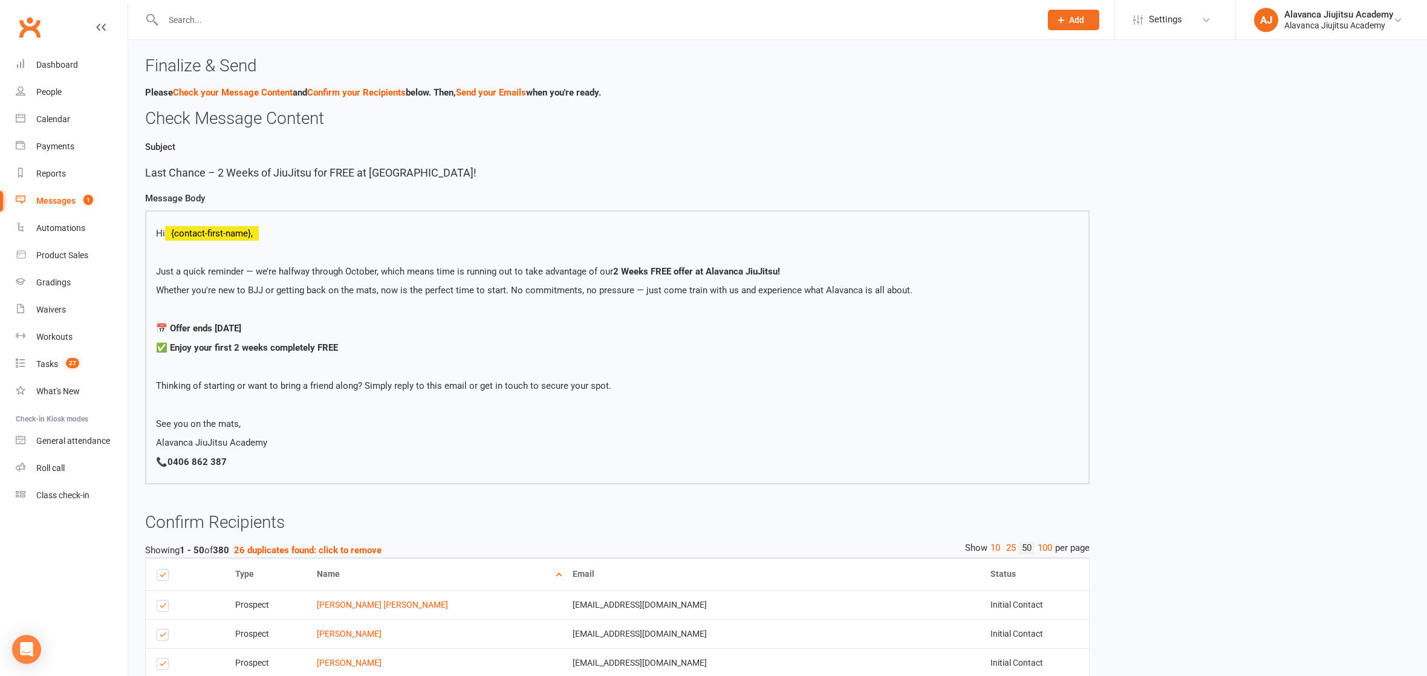
scroll to position [97, 0]
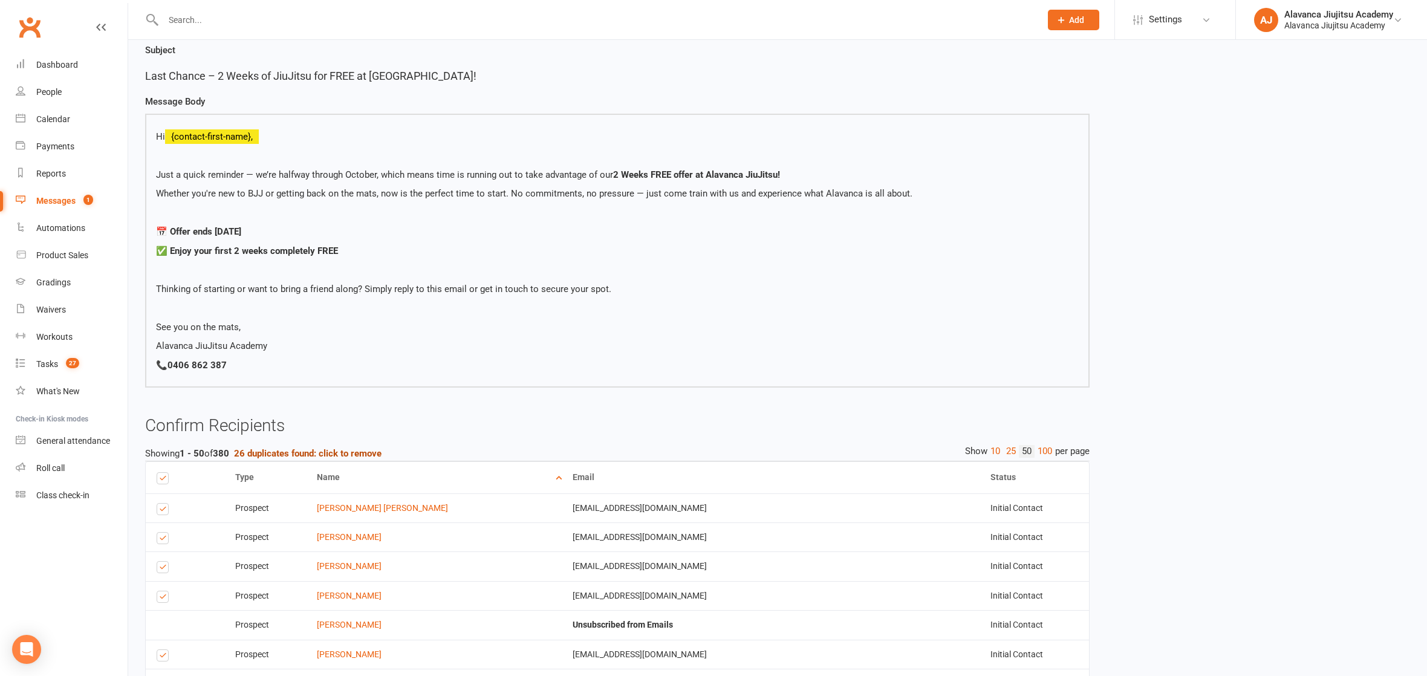
click at [340, 450] on strong "26 duplicates found: click to remove" at bounding box center [307, 453] width 147 height 11
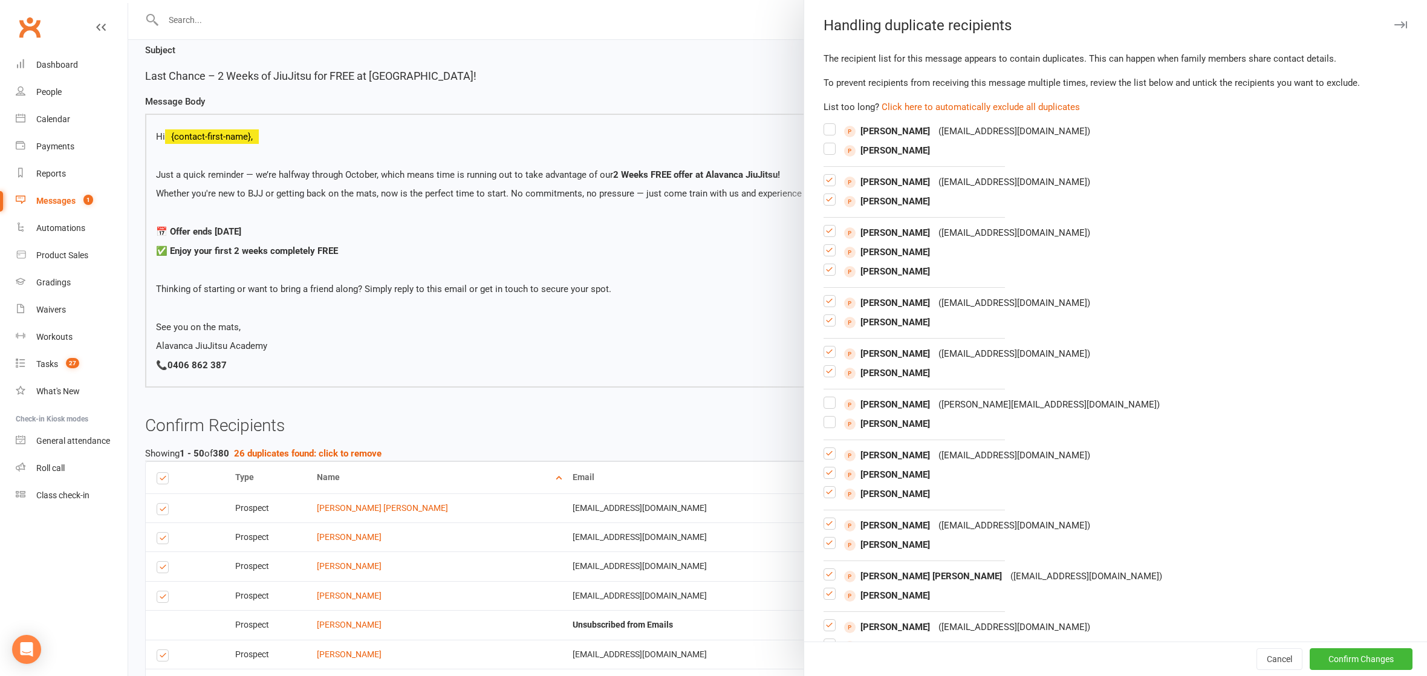
click at [1036, 94] on div "The recipient list for this message appears to contain duplicates. This can hap…" at bounding box center [1115, 458] width 623 height 815
click at [1031, 107] on button "Click here to automatically exclude all duplicates" at bounding box center [980, 107] width 198 height 15
click at [986, 102] on button "Click here to automatically exclude all duplicates" at bounding box center [980, 107] width 198 height 15
click at [1349, 662] on button "Confirm Changes" at bounding box center [1360, 659] width 103 height 22
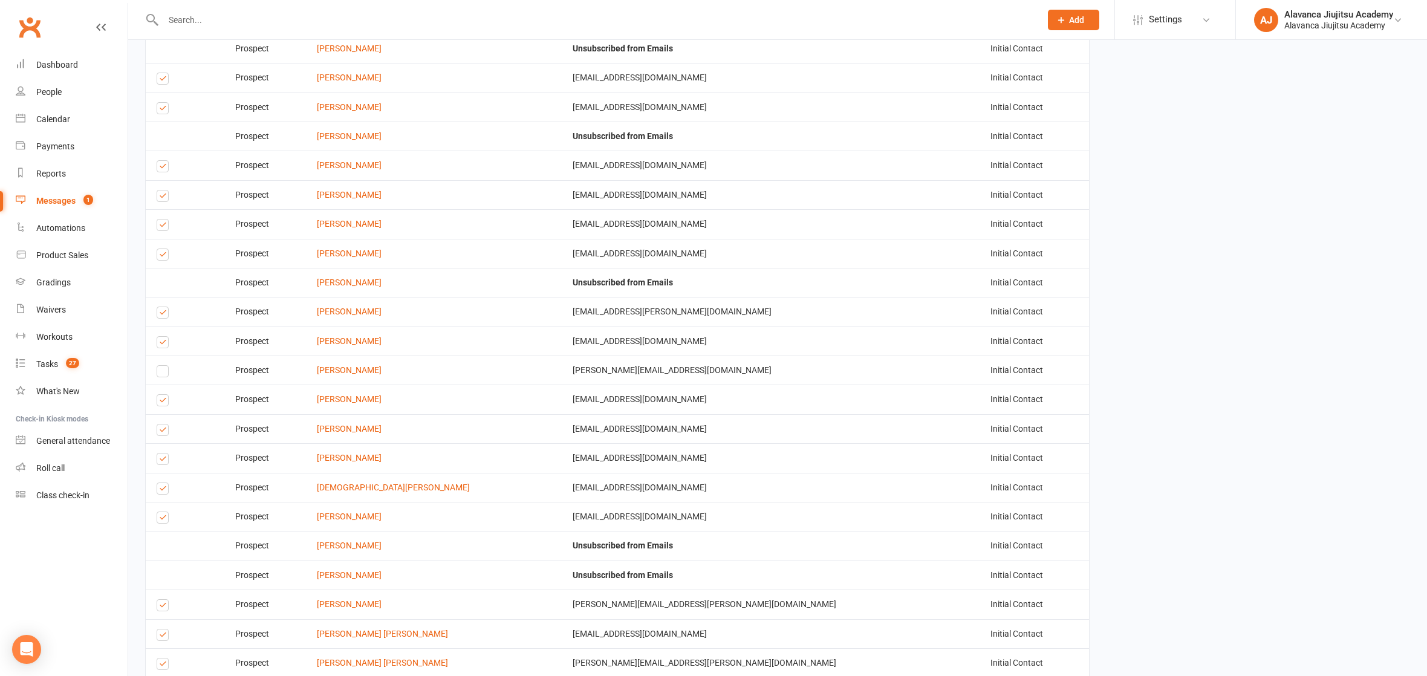
scroll to position [1502, 0]
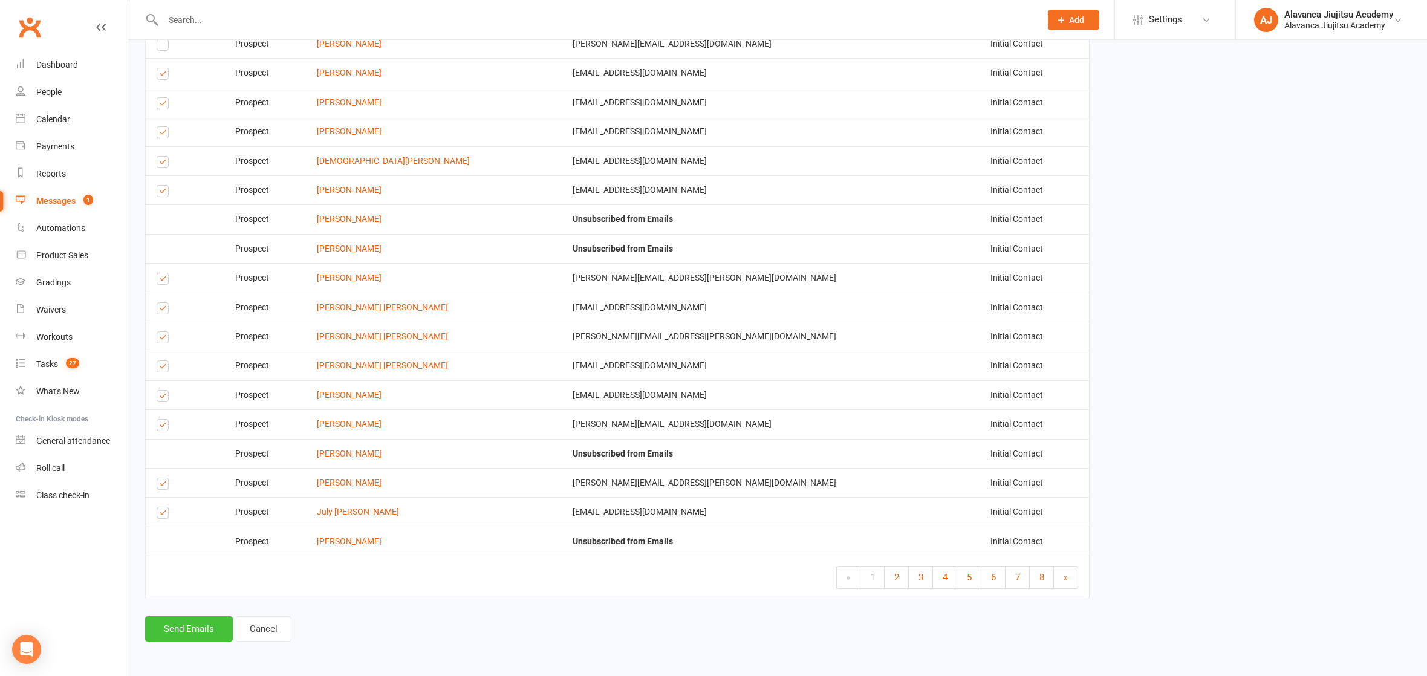
click at [199, 628] on button "Send Emails" at bounding box center [189, 628] width 88 height 25
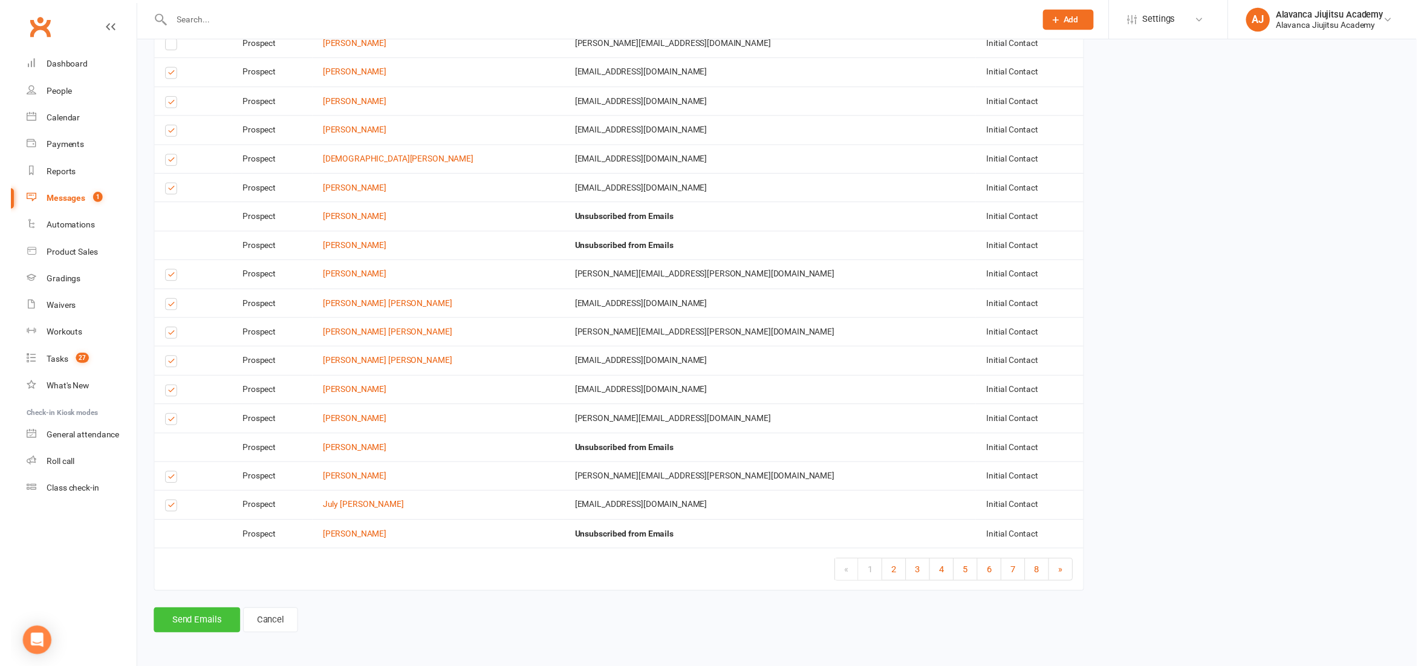
scroll to position [1497, 0]
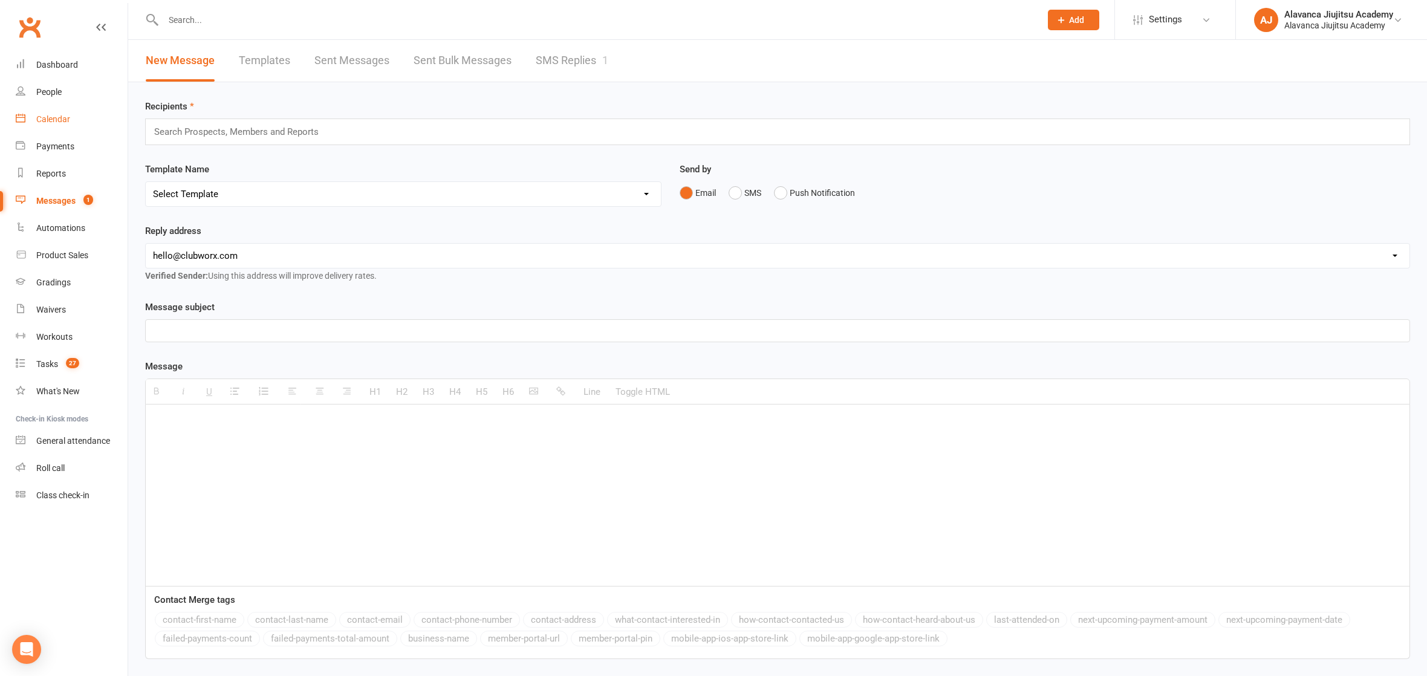
click at [65, 122] on div "Calendar" at bounding box center [53, 119] width 34 height 10
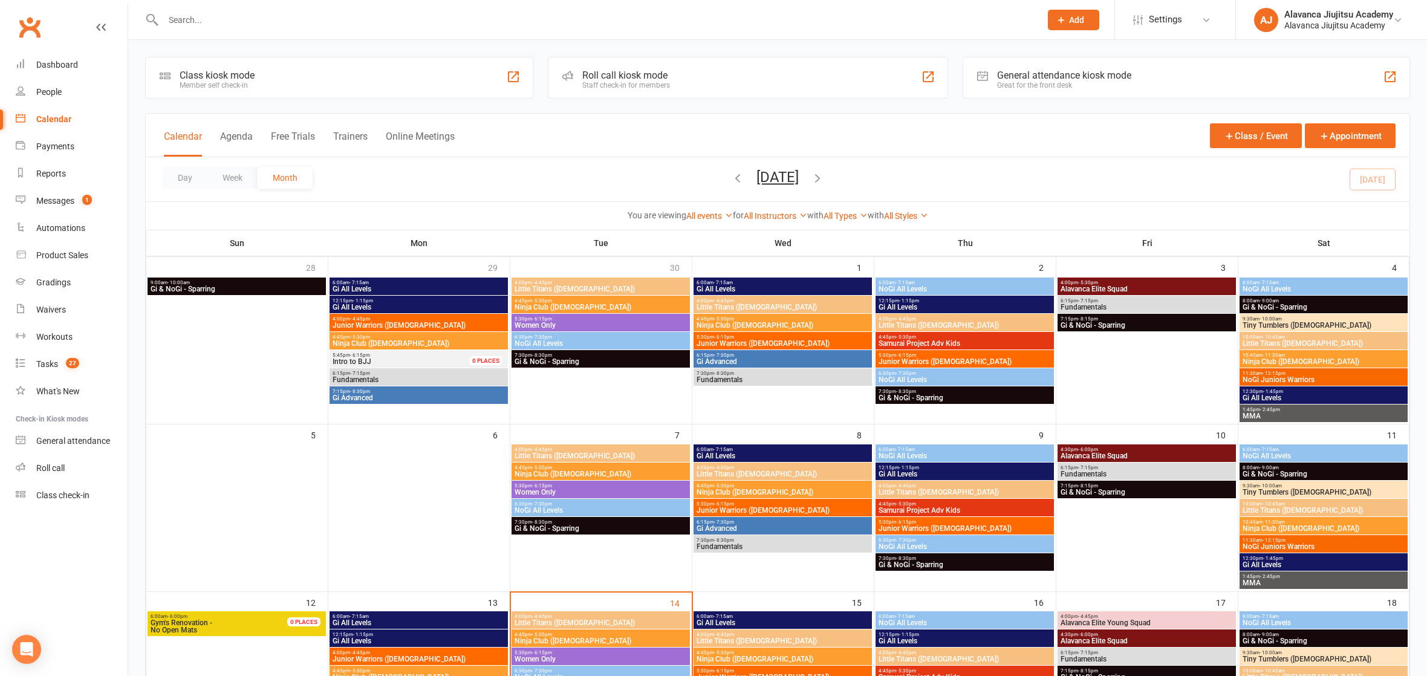
scroll to position [135, 0]
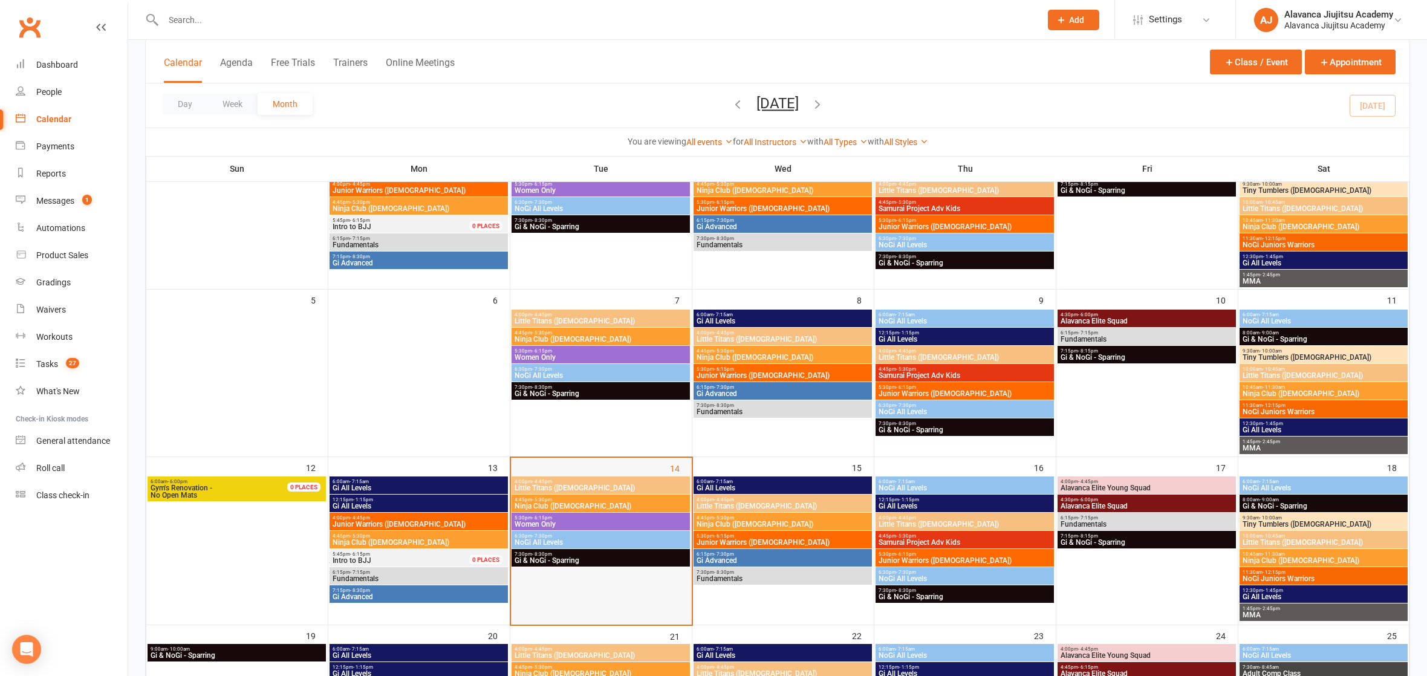
click at [563, 471] on div "14" at bounding box center [601, 541] width 181 height 167
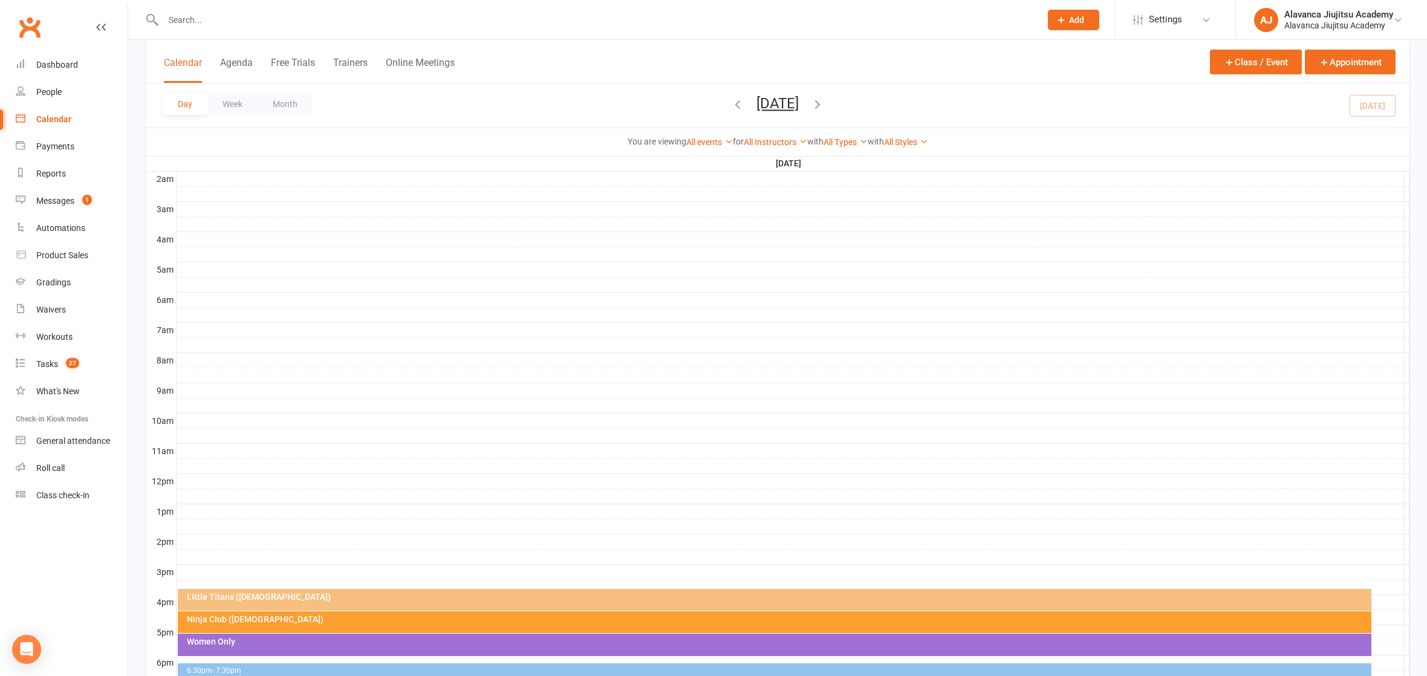
scroll to position [155, 0]
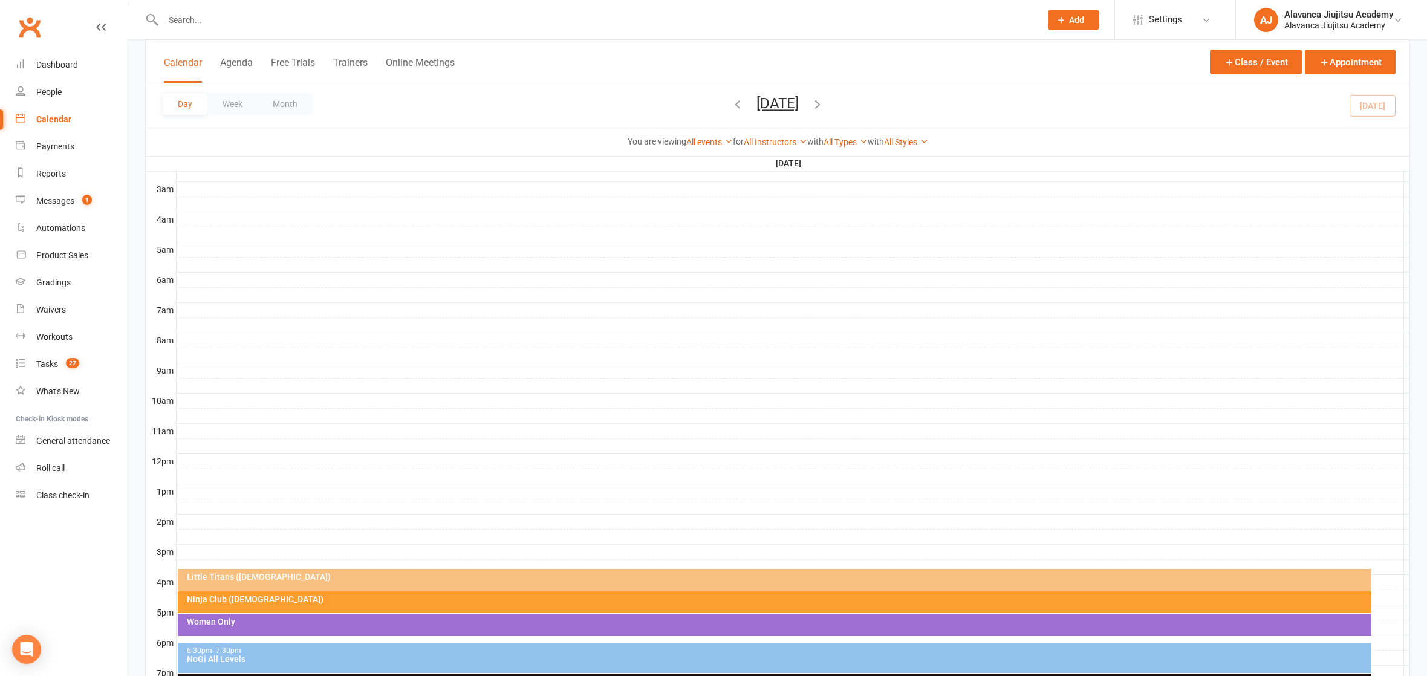
click at [300, 572] on div "Little Titans ([DEMOGRAPHIC_DATA])" at bounding box center [777, 576] width 1182 height 8
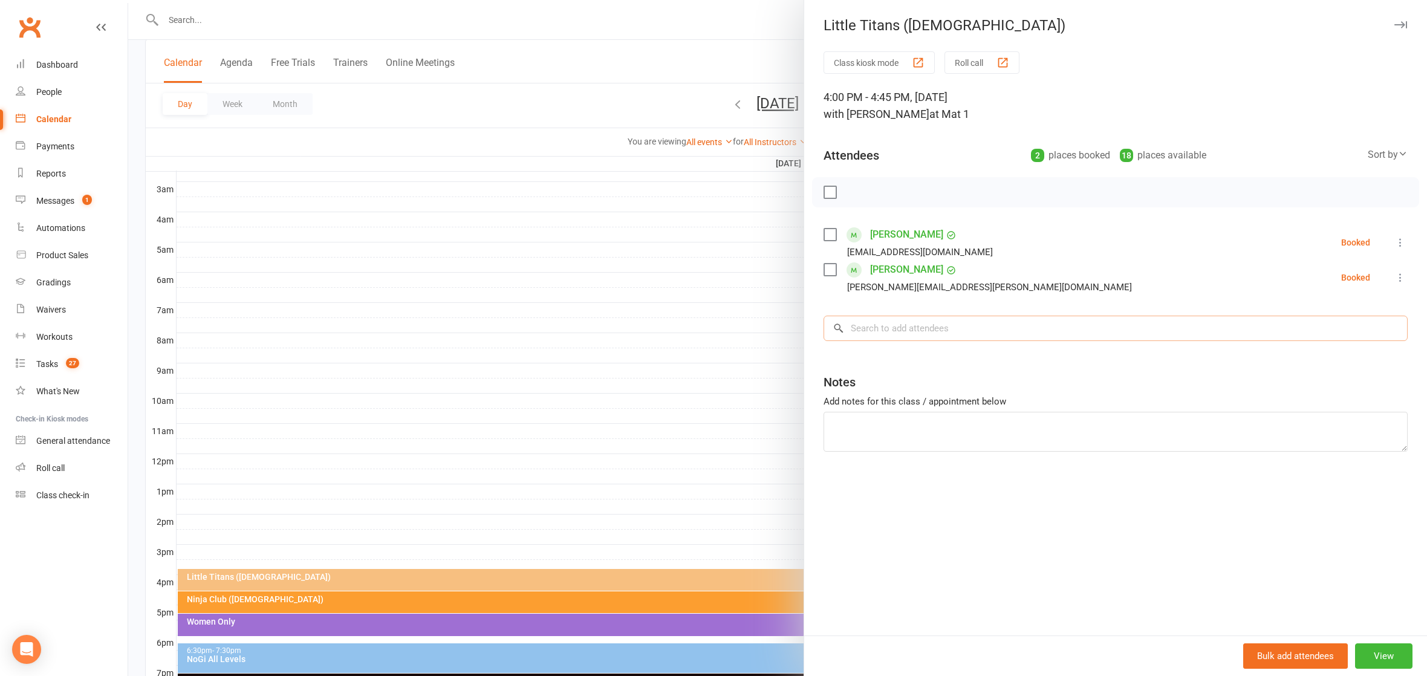
click at [878, 333] on input "search" at bounding box center [1115, 328] width 584 height 25
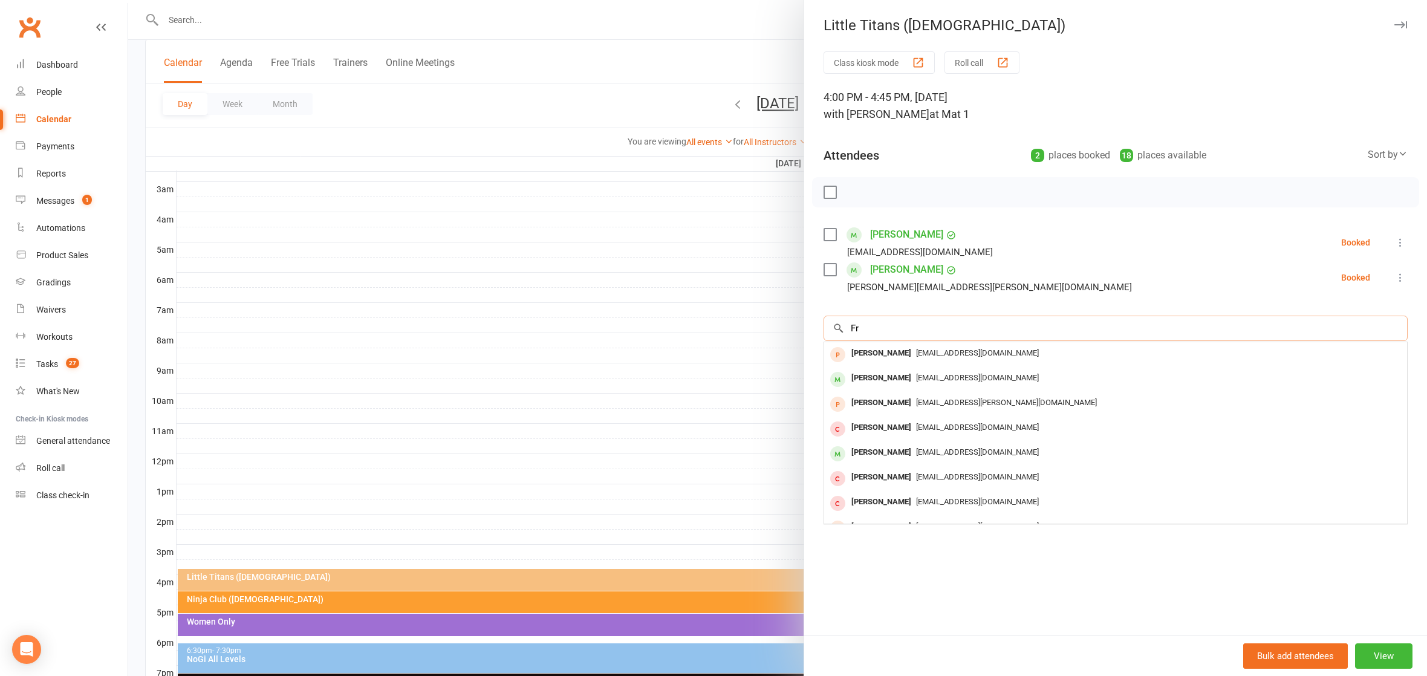
type input "F"
type input "George"
click at [906, 429] on div "Mikeysalib@gmail.com" at bounding box center [1115, 428] width 573 height 18
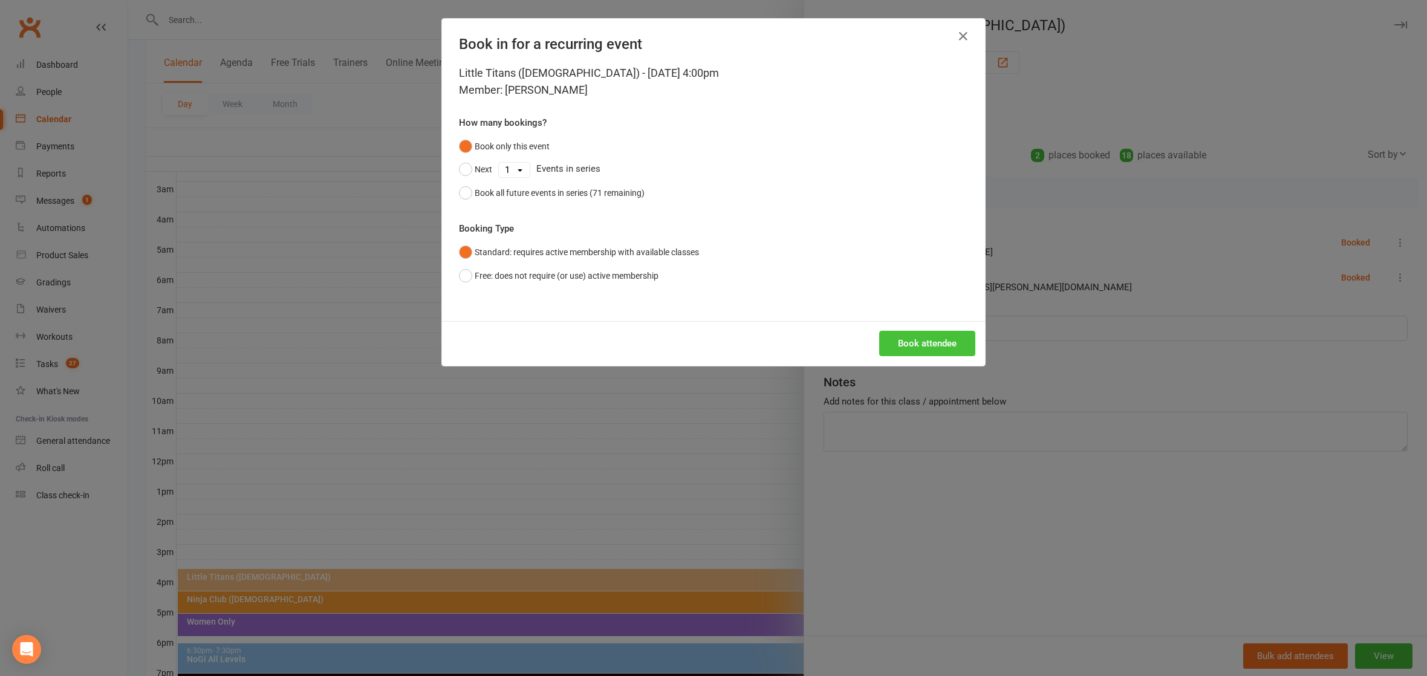
click at [924, 344] on button "Book attendee" at bounding box center [927, 343] width 96 height 25
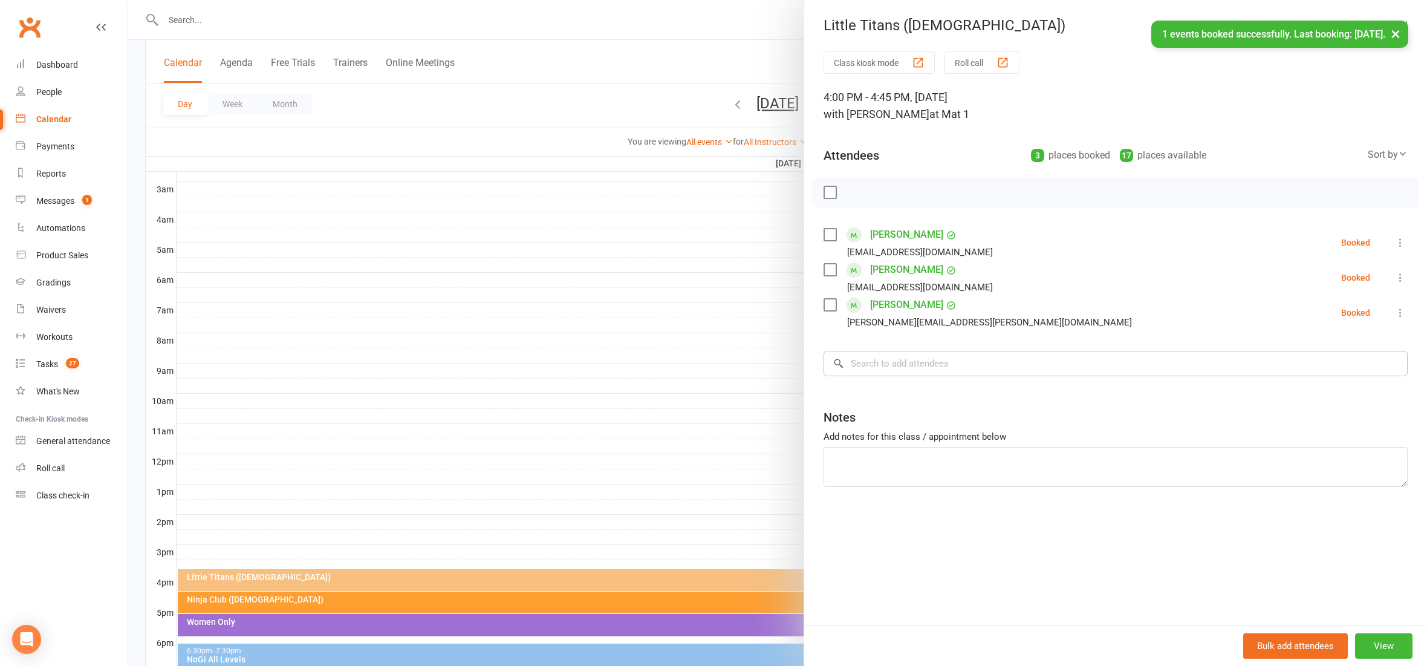
click at [922, 359] on input "search" at bounding box center [1115, 363] width 584 height 25
type input "Zayn"
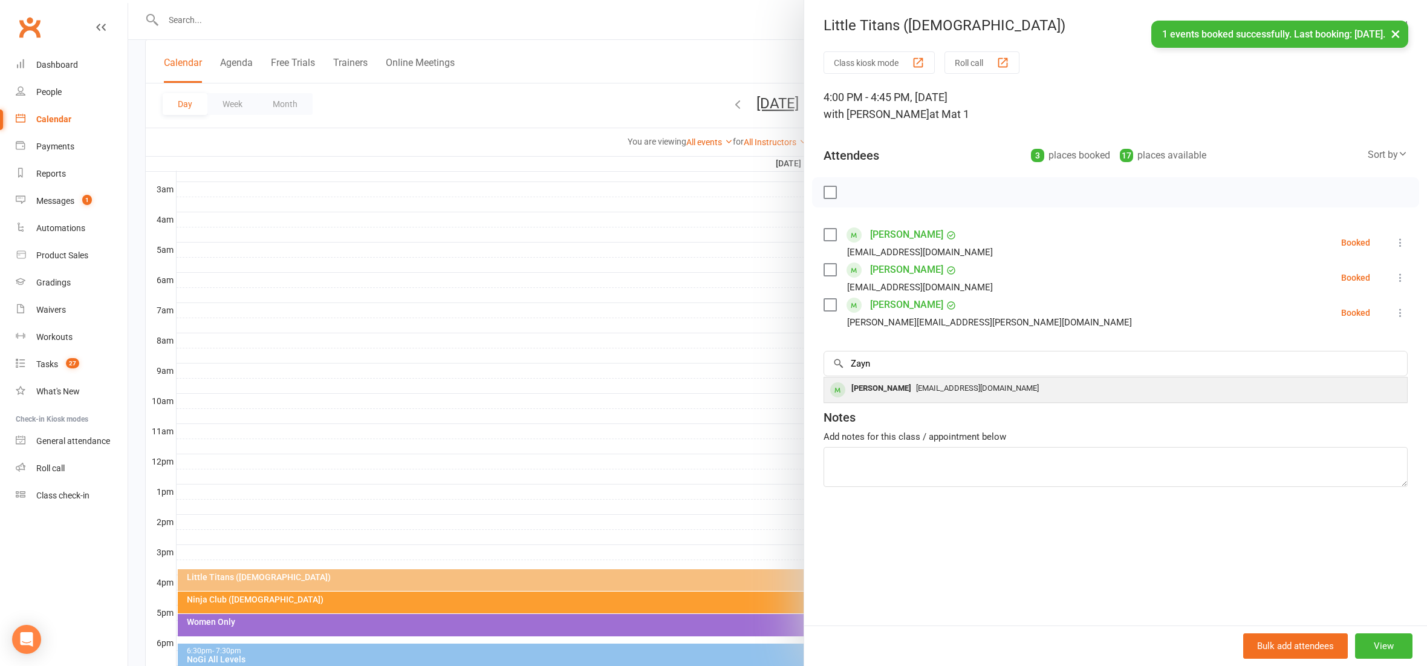
click at [916, 390] on span "[EMAIL_ADDRESS][DOMAIN_NAME]" at bounding box center [977, 387] width 123 height 9
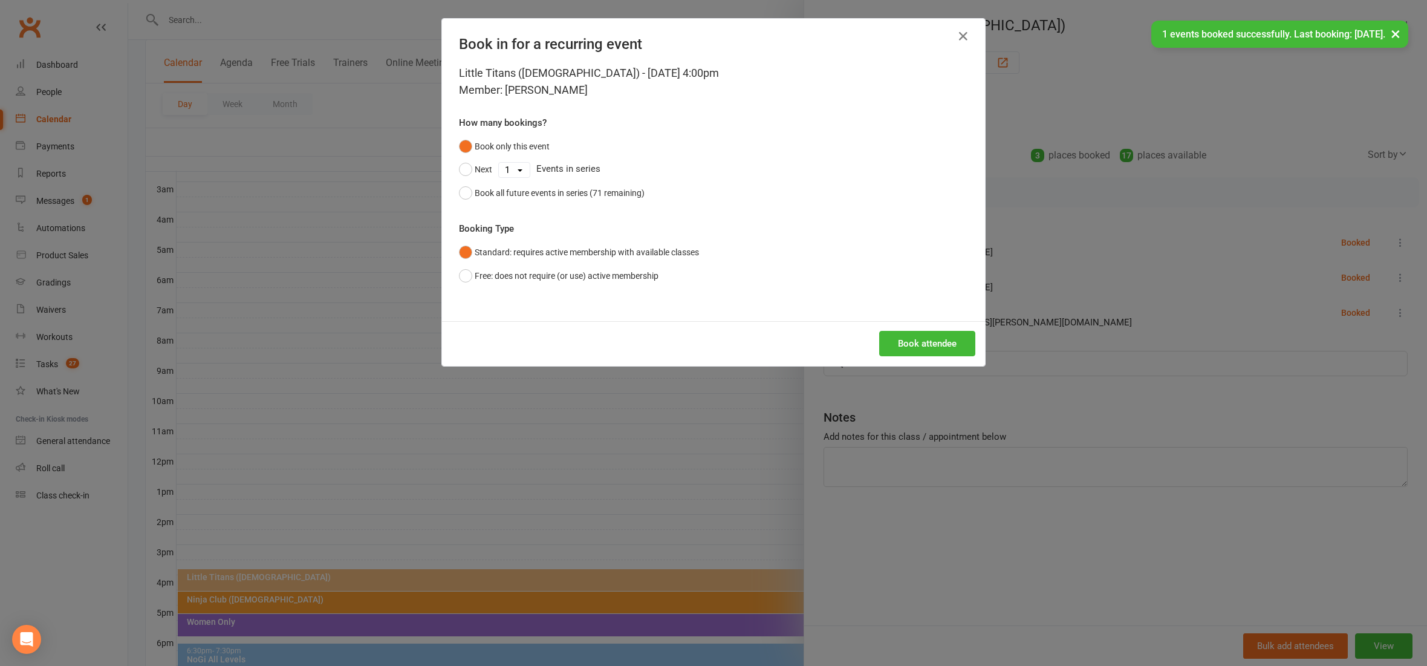
click at [942, 333] on button "Book attendee" at bounding box center [927, 343] width 96 height 25
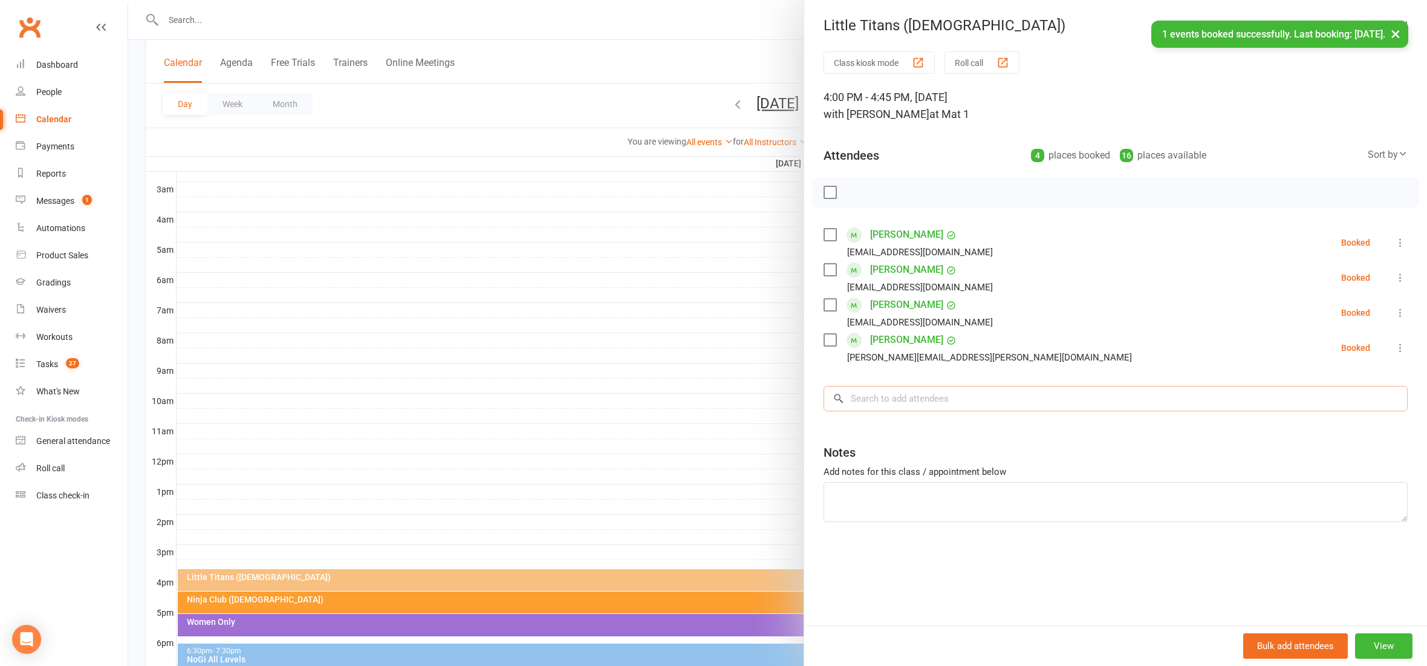
click at [938, 398] on input "search" at bounding box center [1115, 398] width 584 height 25
click at [823, 189] on label at bounding box center [829, 192] width 12 height 12
click at [850, 186] on icon "button" at bounding box center [856, 192] width 13 height 13
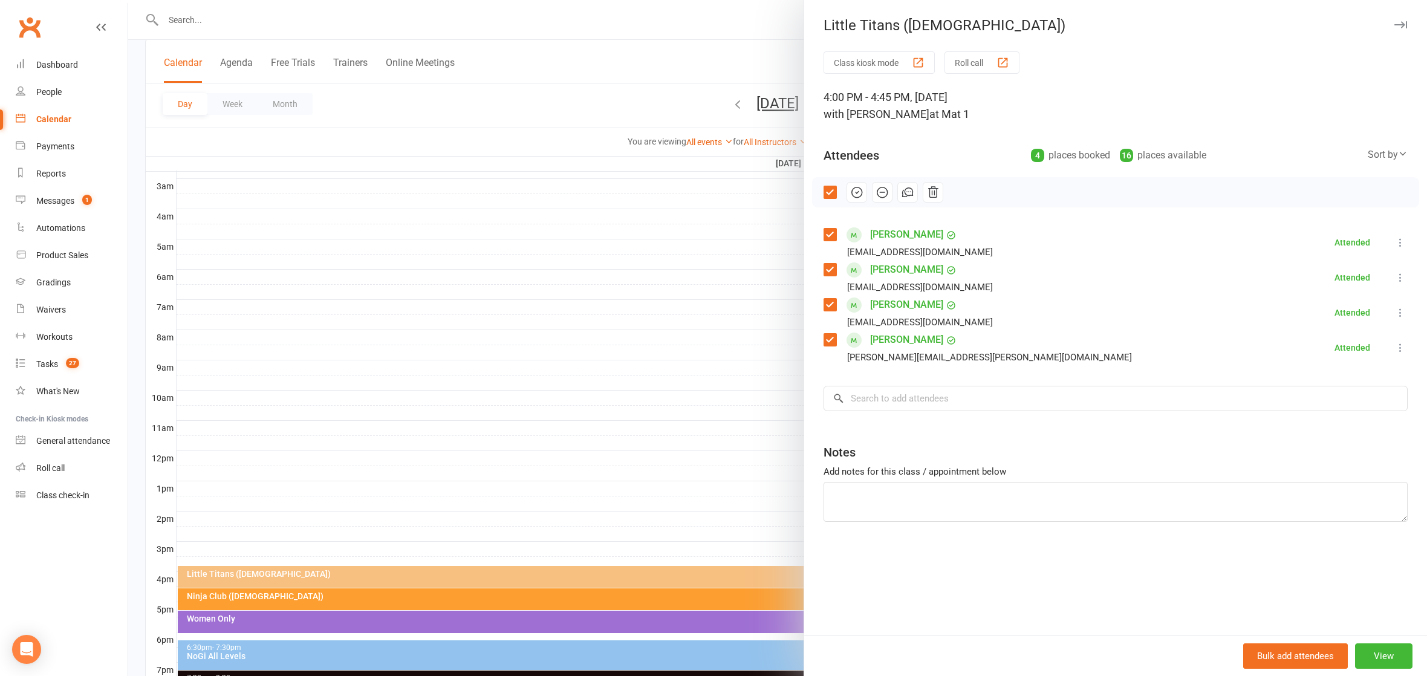
scroll to position [255, 0]
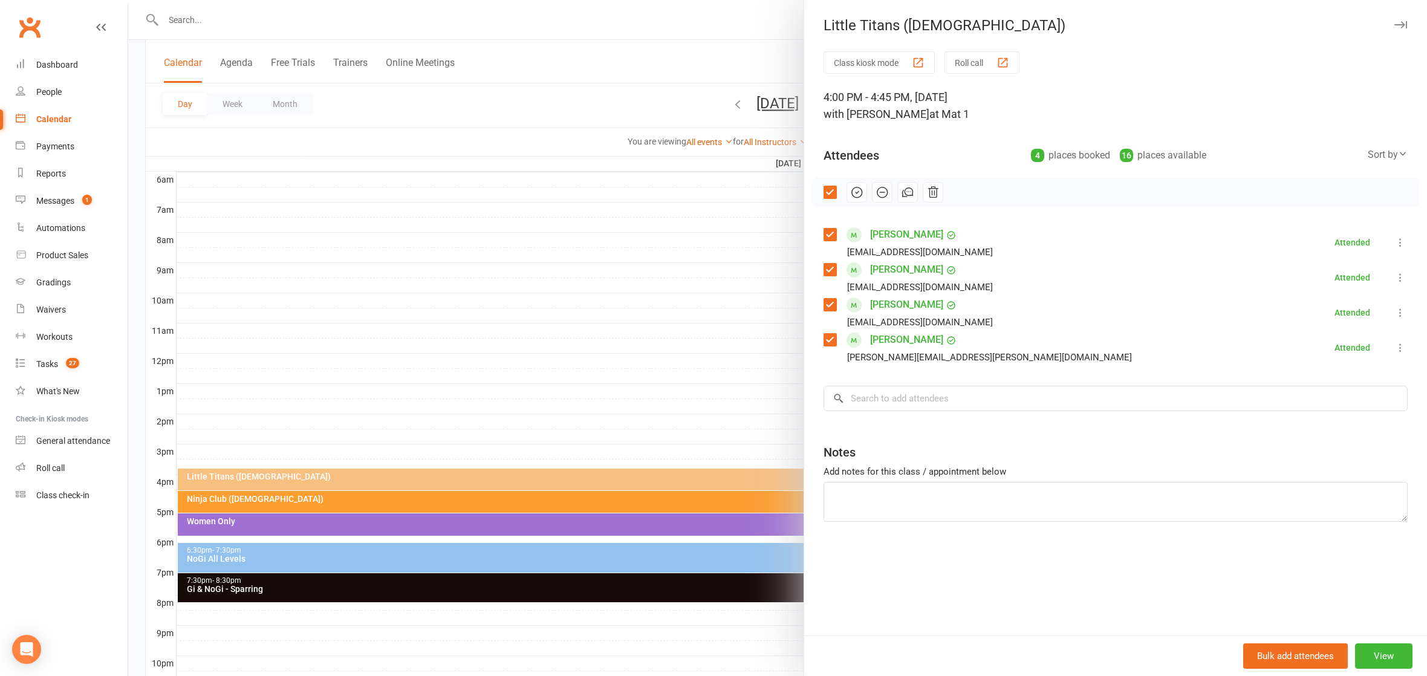
click at [343, 524] on div at bounding box center [777, 338] width 1298 height 676
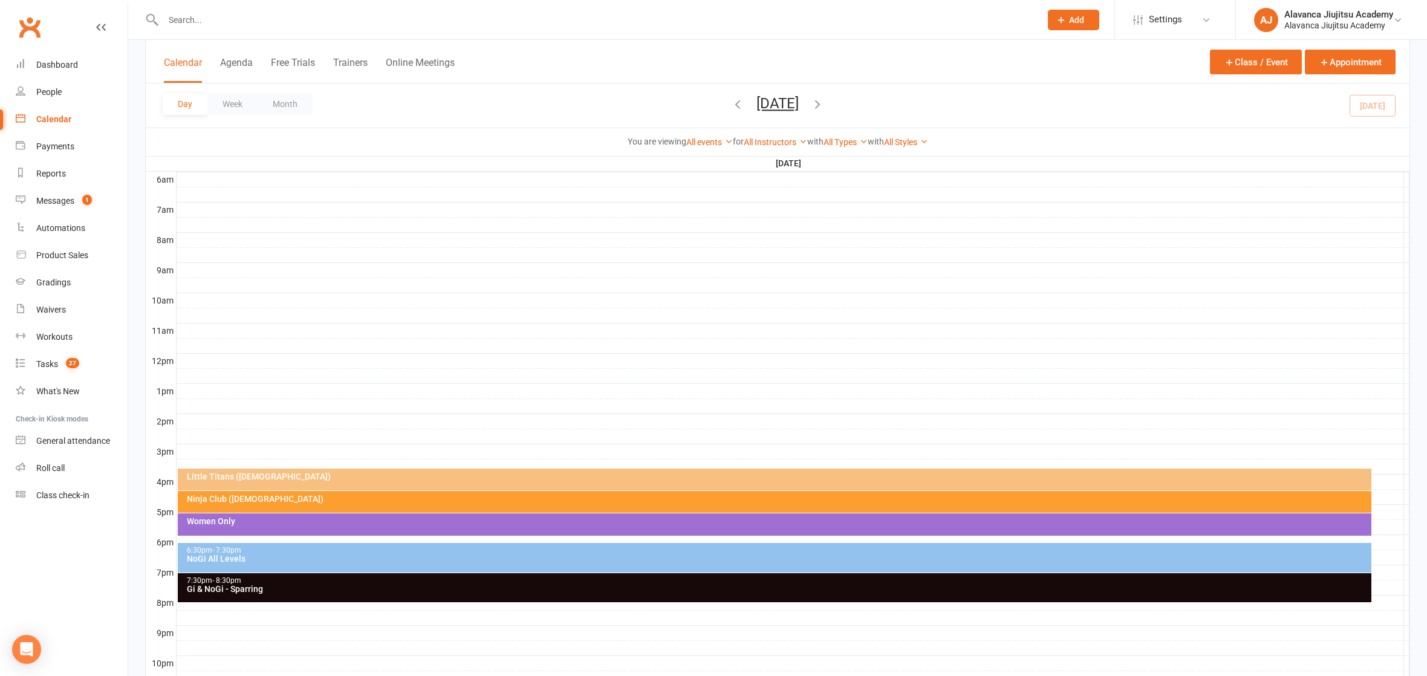
click at [324, 524] on div "Women Only" at bounding box center [774, 524] width 1193 height 22
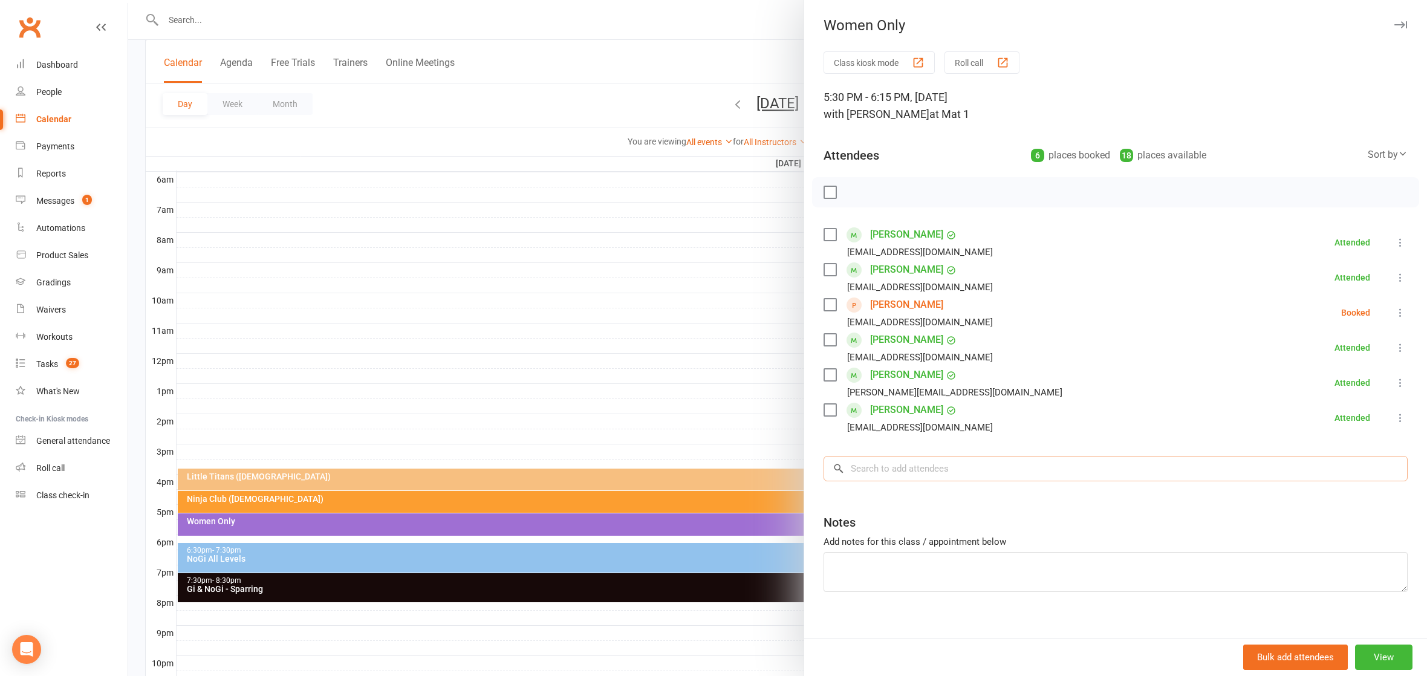
click at [962, 474] on input "search" at bounding box center [1115, 468] width 584 height 25
